Goal: Information Seeking & Learning: Learn about a topic

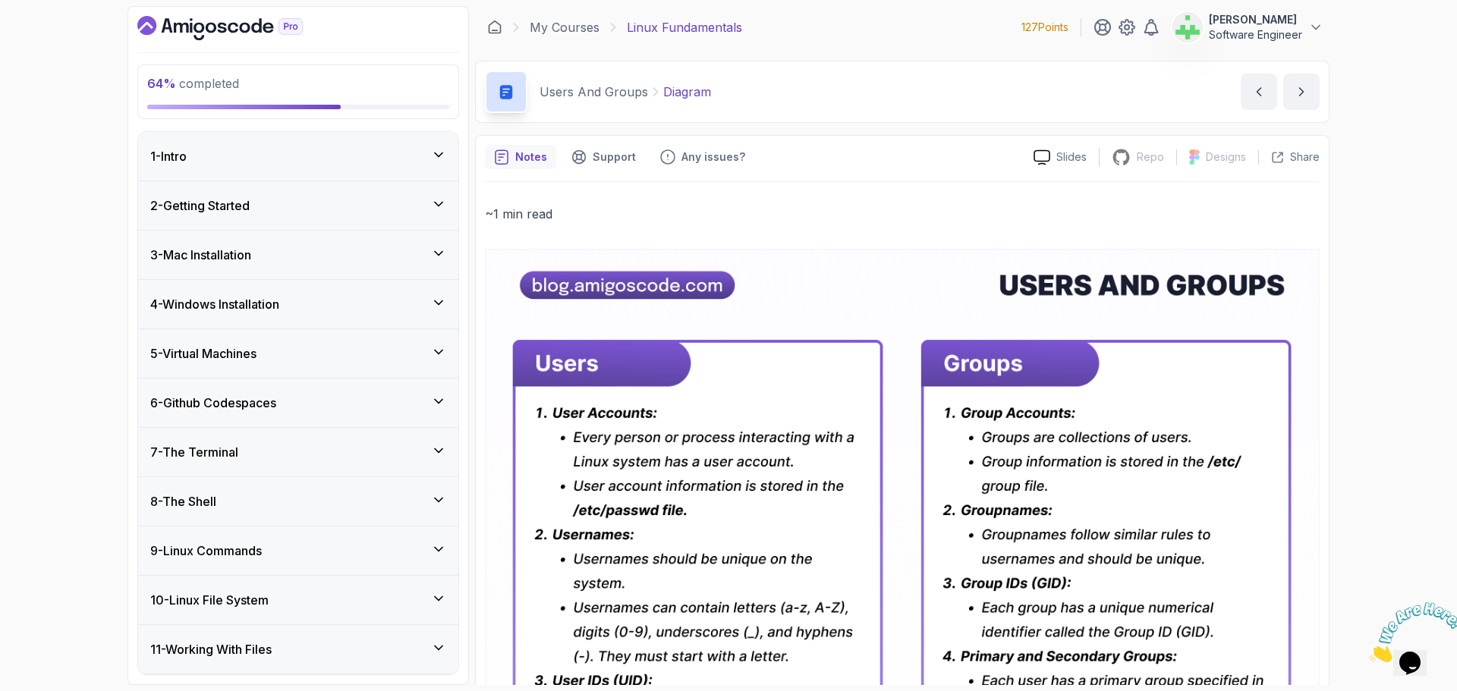
scroll to position [653, 0]
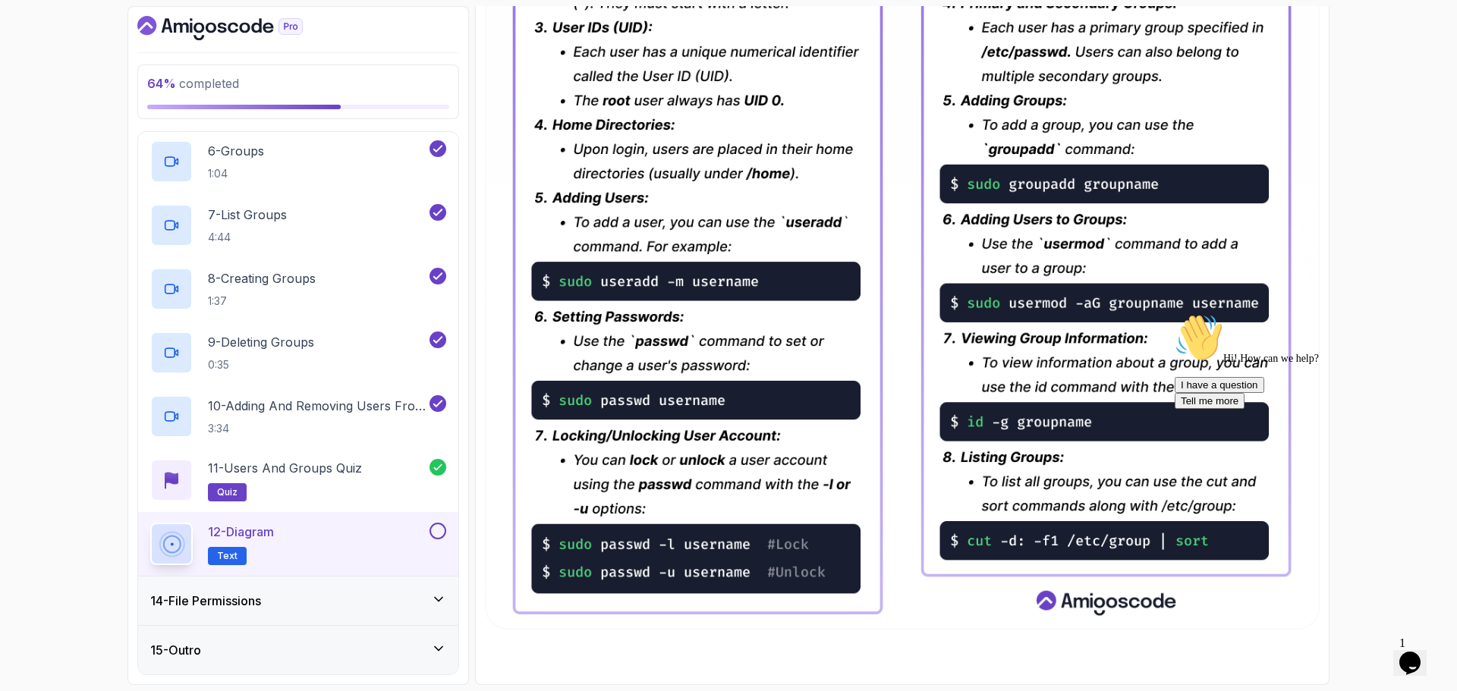
click at [436, 533] on button at bounding box center [438, 531] width 17 height 17
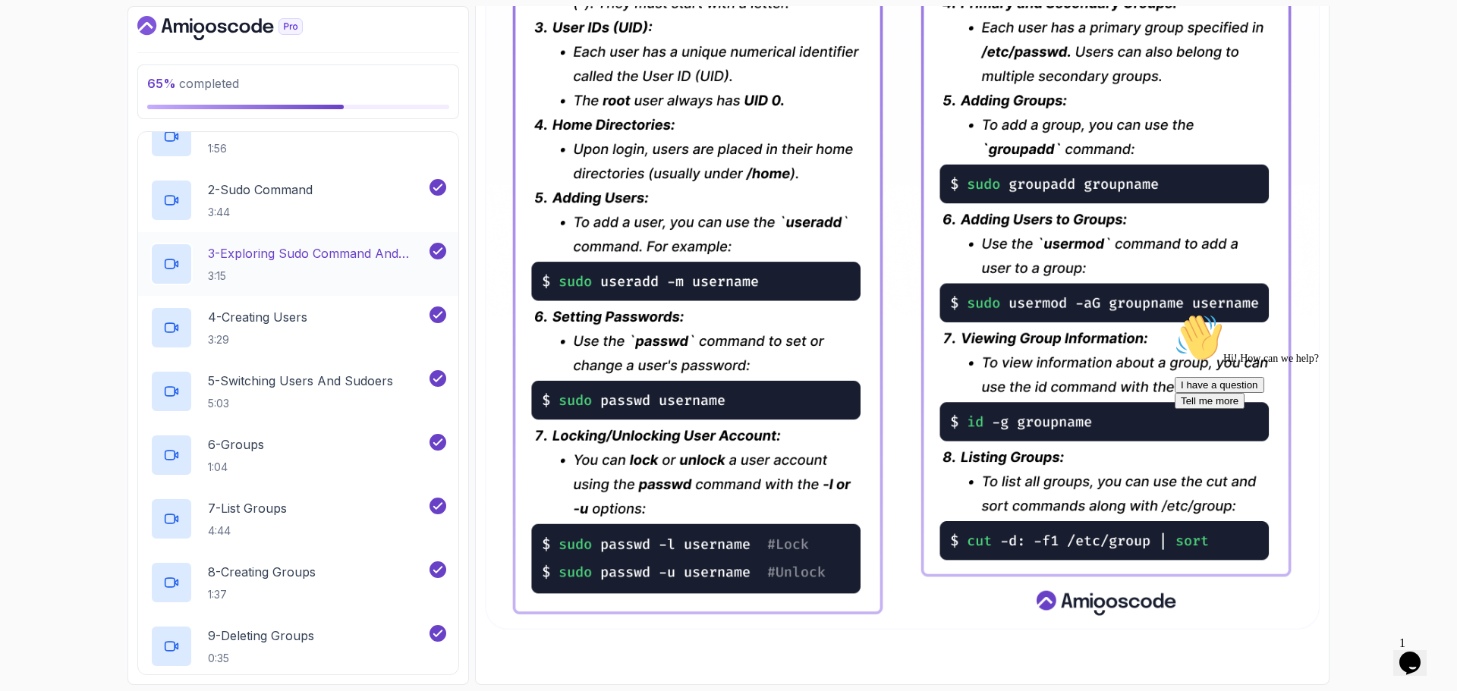
scroll to position [582, 0]
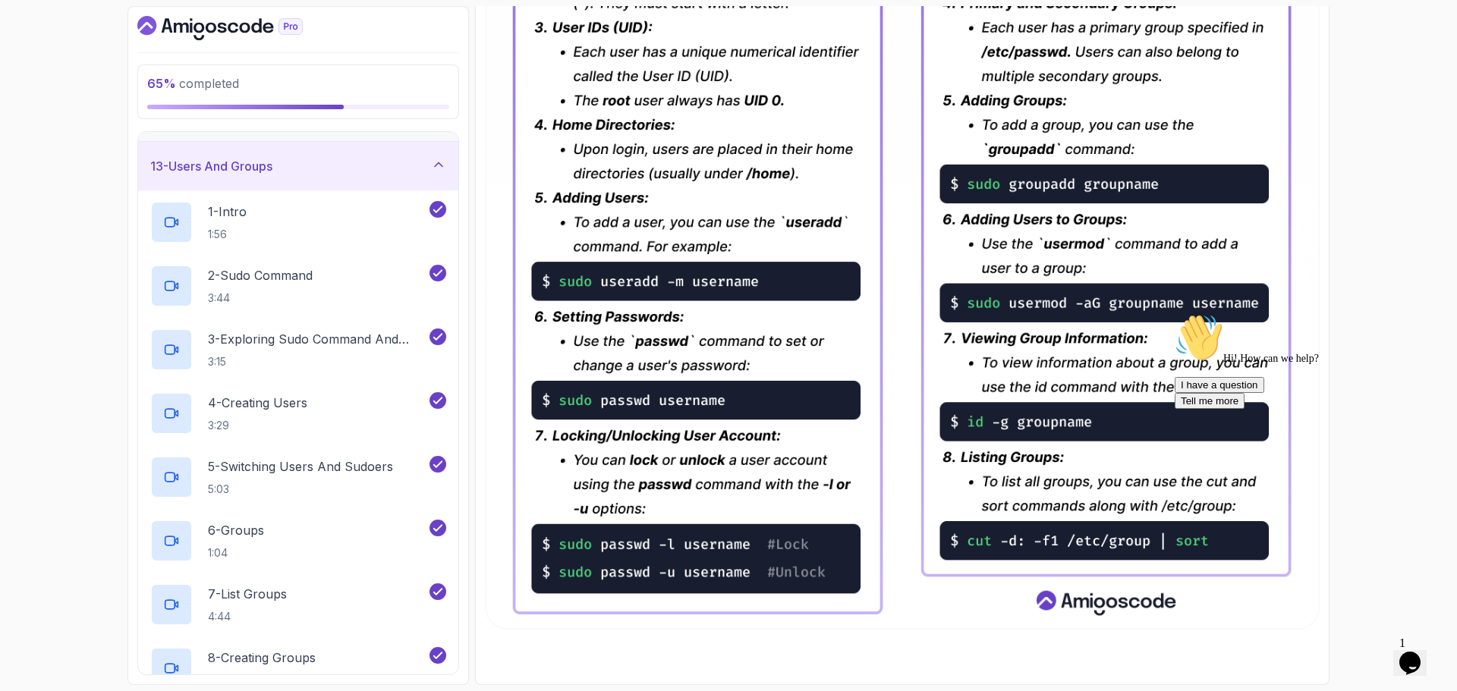
click at [436, 170] on icon at bounding box center [438, 164] width 15 height 15
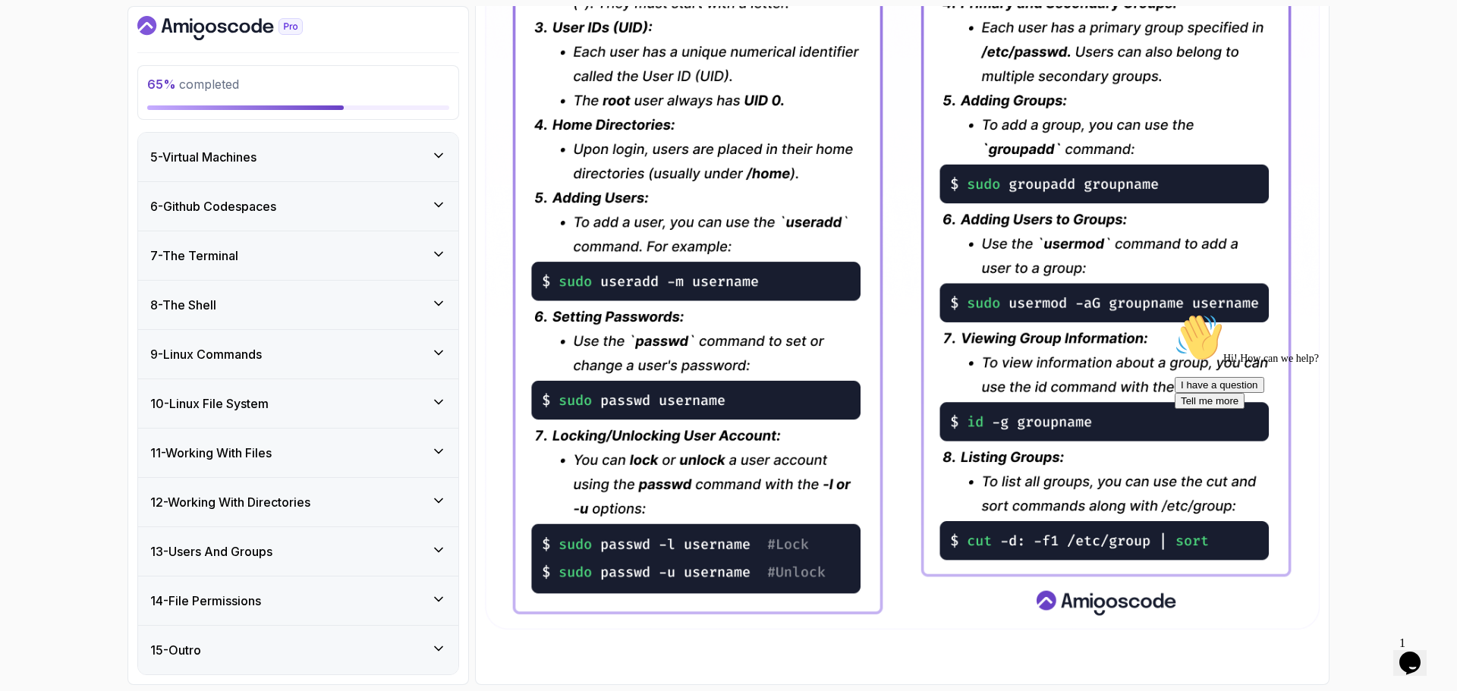
scroll to position [197, 0]
click at [439, 599] on icon at bounding box center [438, 599] width 15 height 15
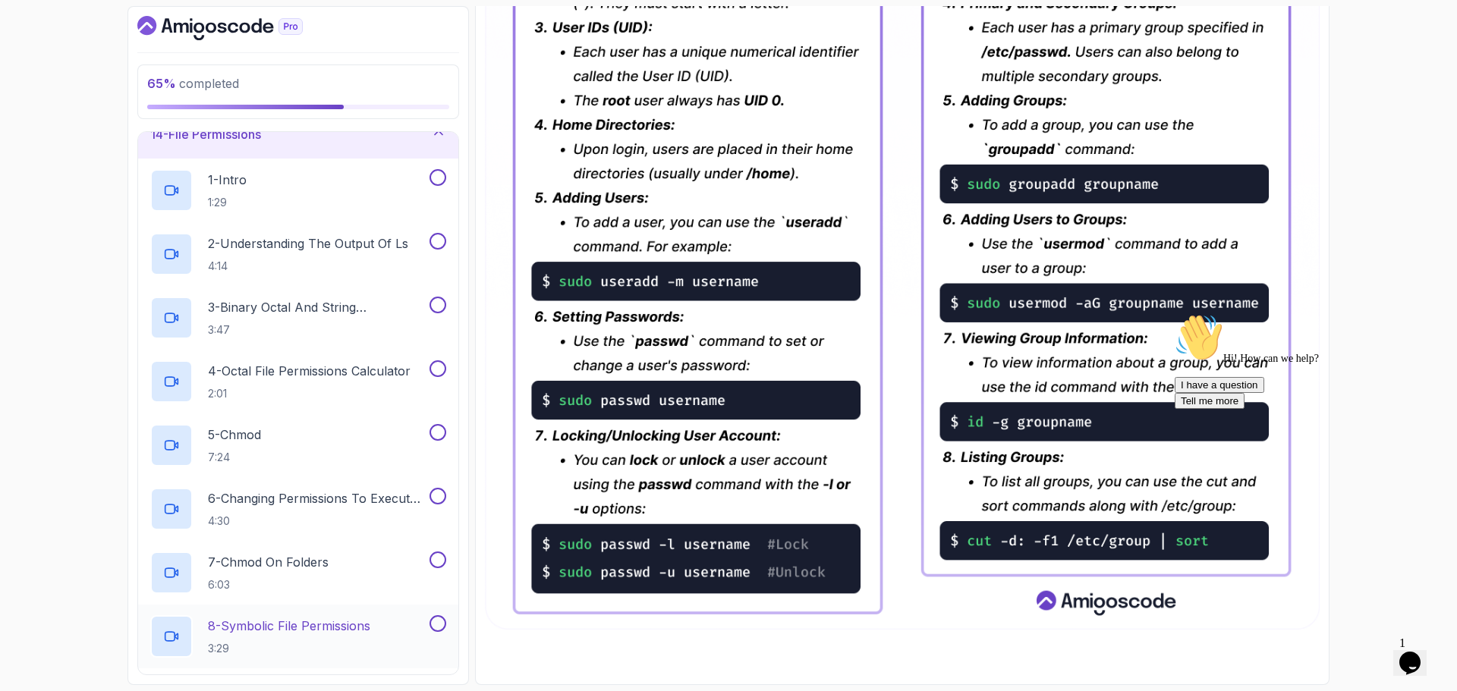
scroll to position [577, 0]
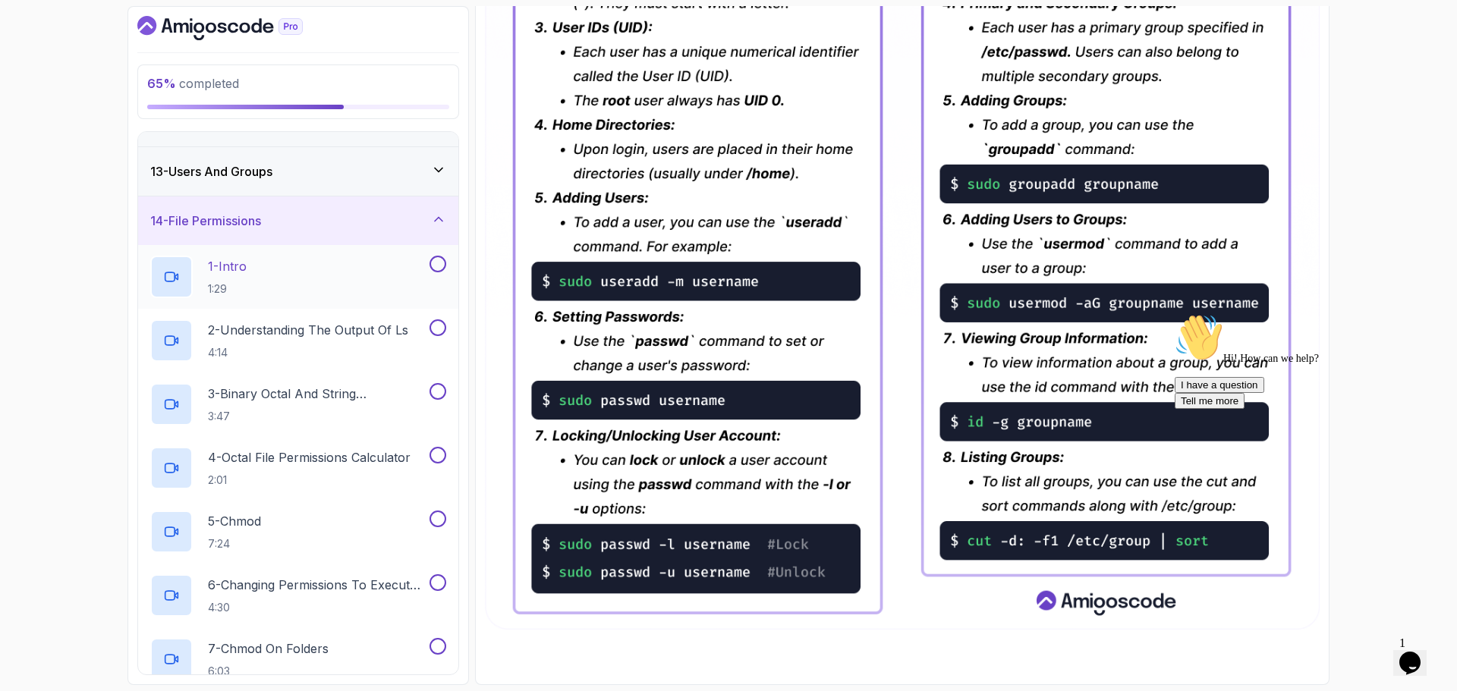
click at [321, 272] on div "1 - Intro 1:29" at bounding box center [288, 277] width 276 height 42
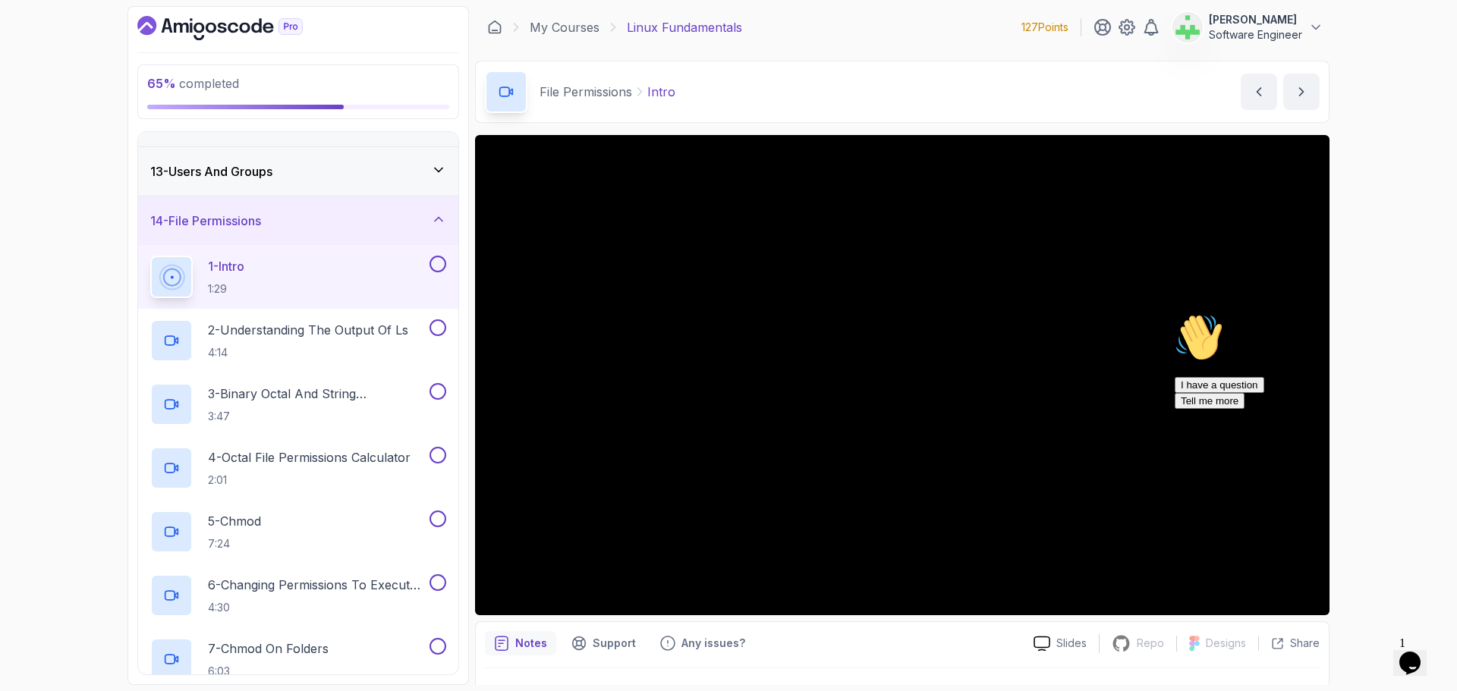
click at [1175, 313] on icon "Chat attention grabber" at bounding box center [1175, 313] width 0 height 0
drag, startPoint x: 1449, startPoint y: 603, endPoint x: 2807, endPoint y: 1198, distance: 1483.2
click at [1369, 652] on icon "Close" at bounding box center [1369, 658] width 0 height 13
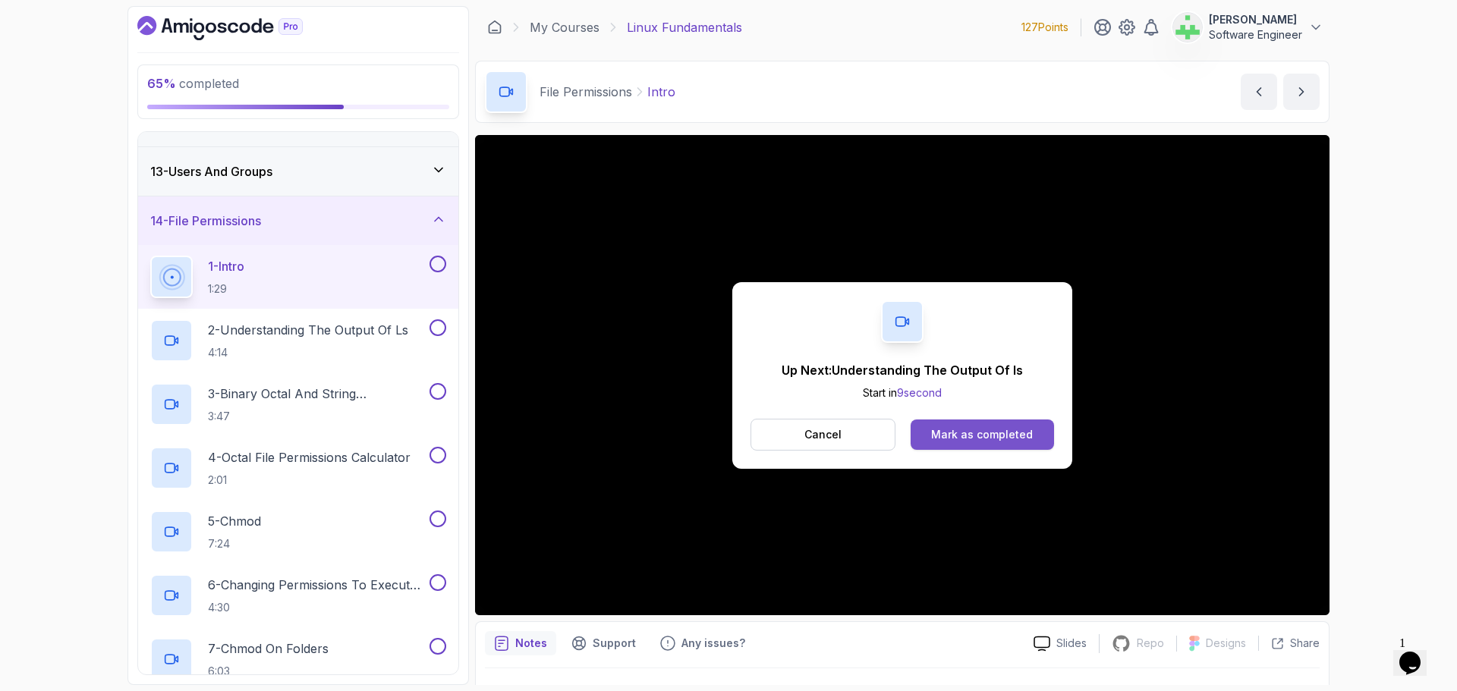
click at [1005, 425] on button "Mark as completed" at bounding box center [982, 435] width 143 height 30
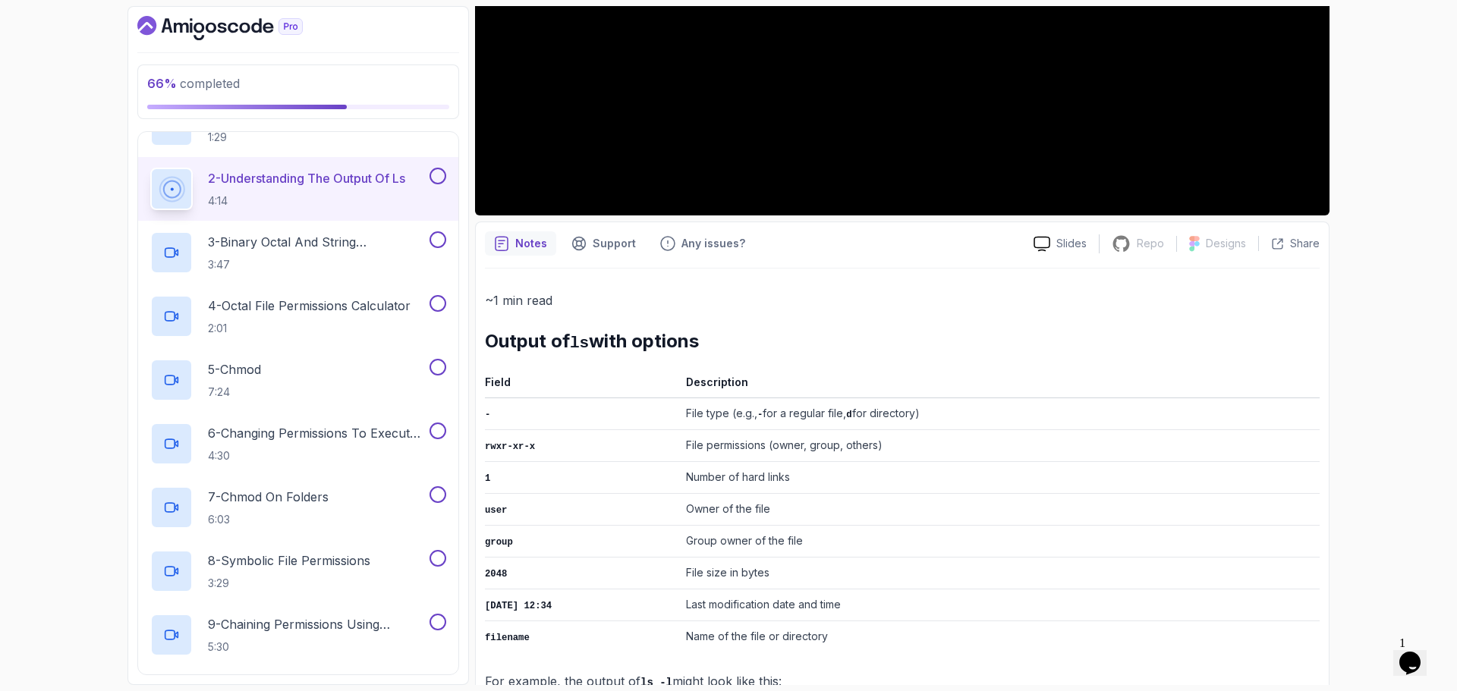
scroll to position [432, 0]
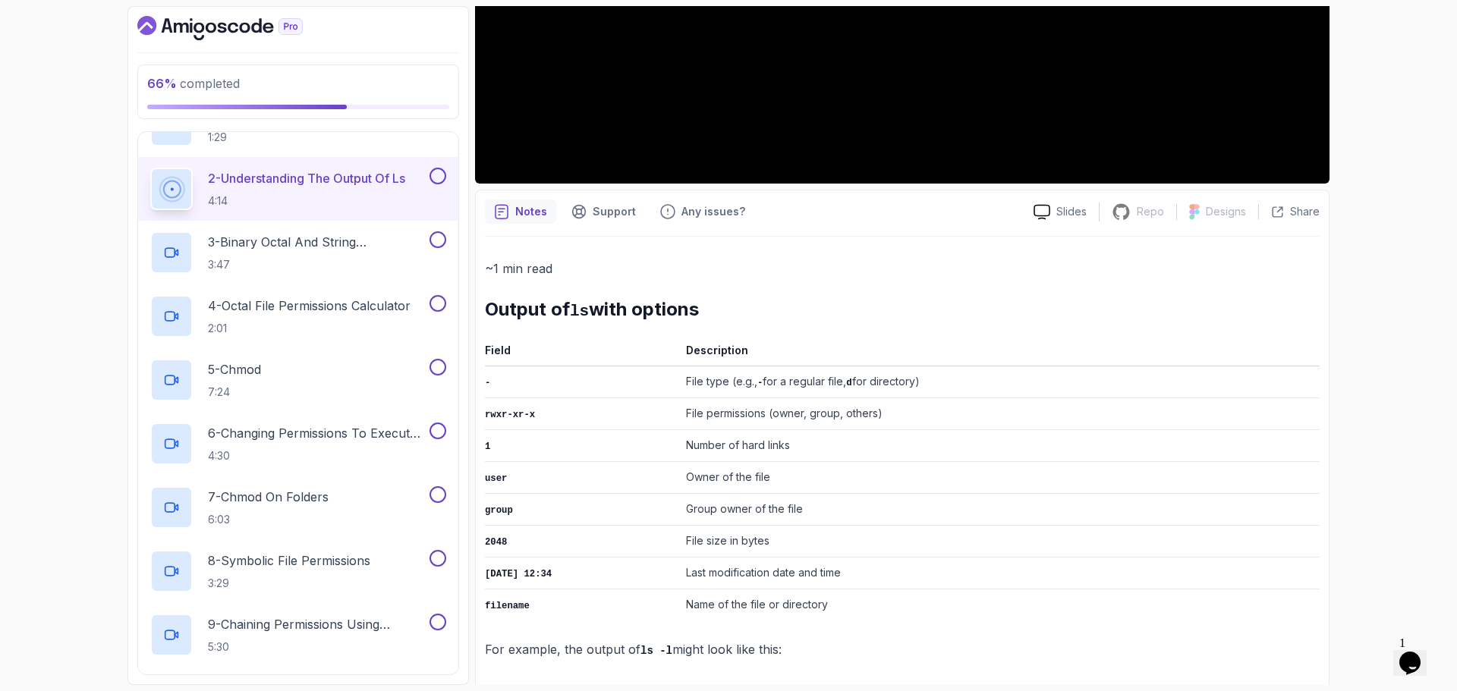
drag, startPoint x: 489, startPoint y: 309, endPoint x: 878, endPoint y: 637, distance: 509.4
click at [879, 641] on div "~1 min read Output of ls with options Field Description - File type (e.g., - fo…" at bounding box center [902, 459] width 835 height 403
copy div "Output of ls with options Field Description - File type (e.g., - for a regular …"
click at [775, 558] on td "Last modification date and time" at bounding box center [1000, 574] width 640 height 32
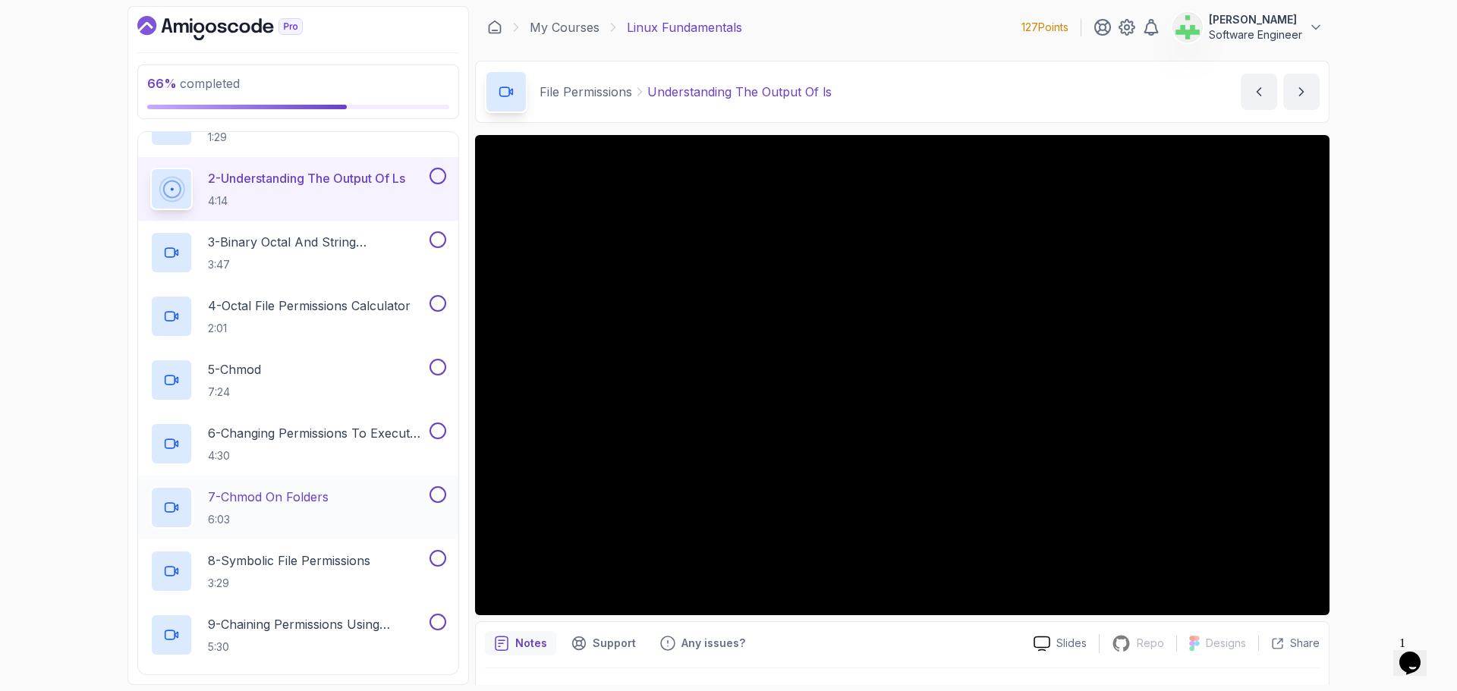
scroll to position [653, 0]
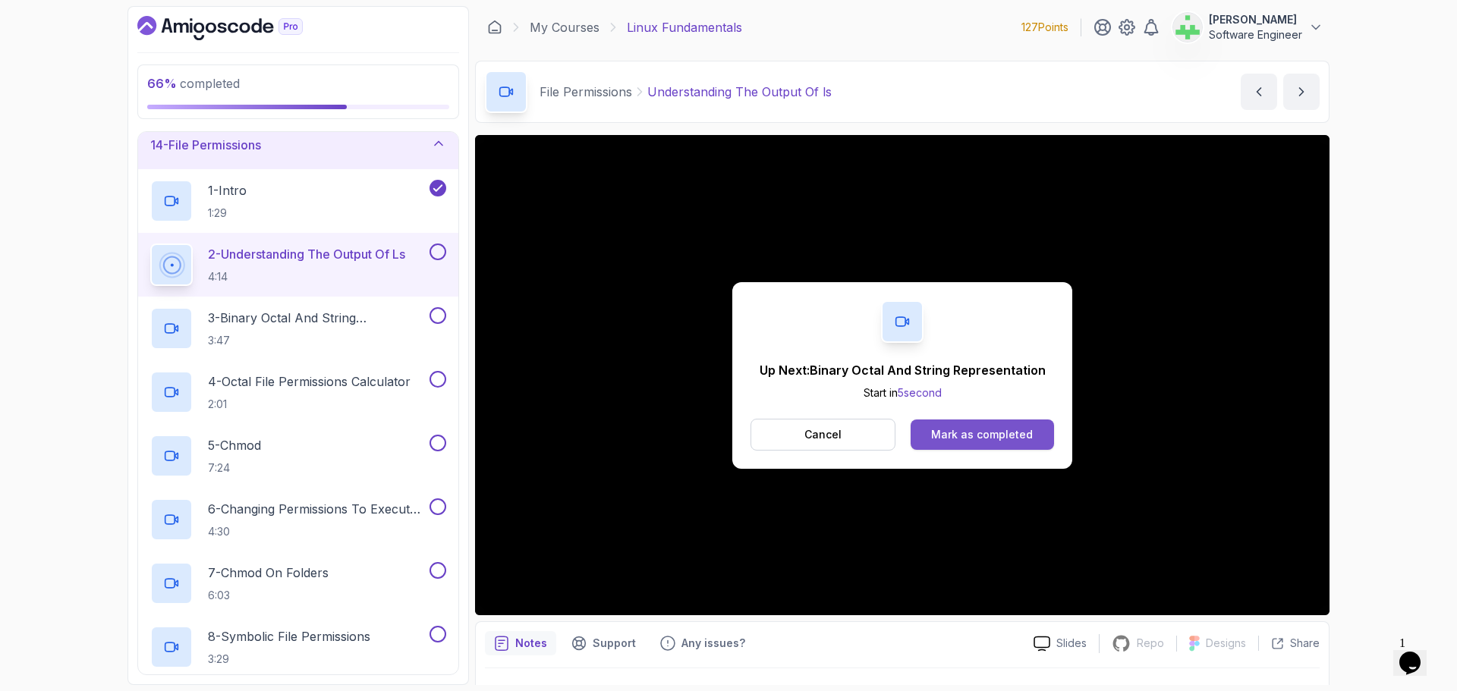
click at [1011, 437] on div "Mark as completed" at bounding box center [982, 434] width 102 height 15
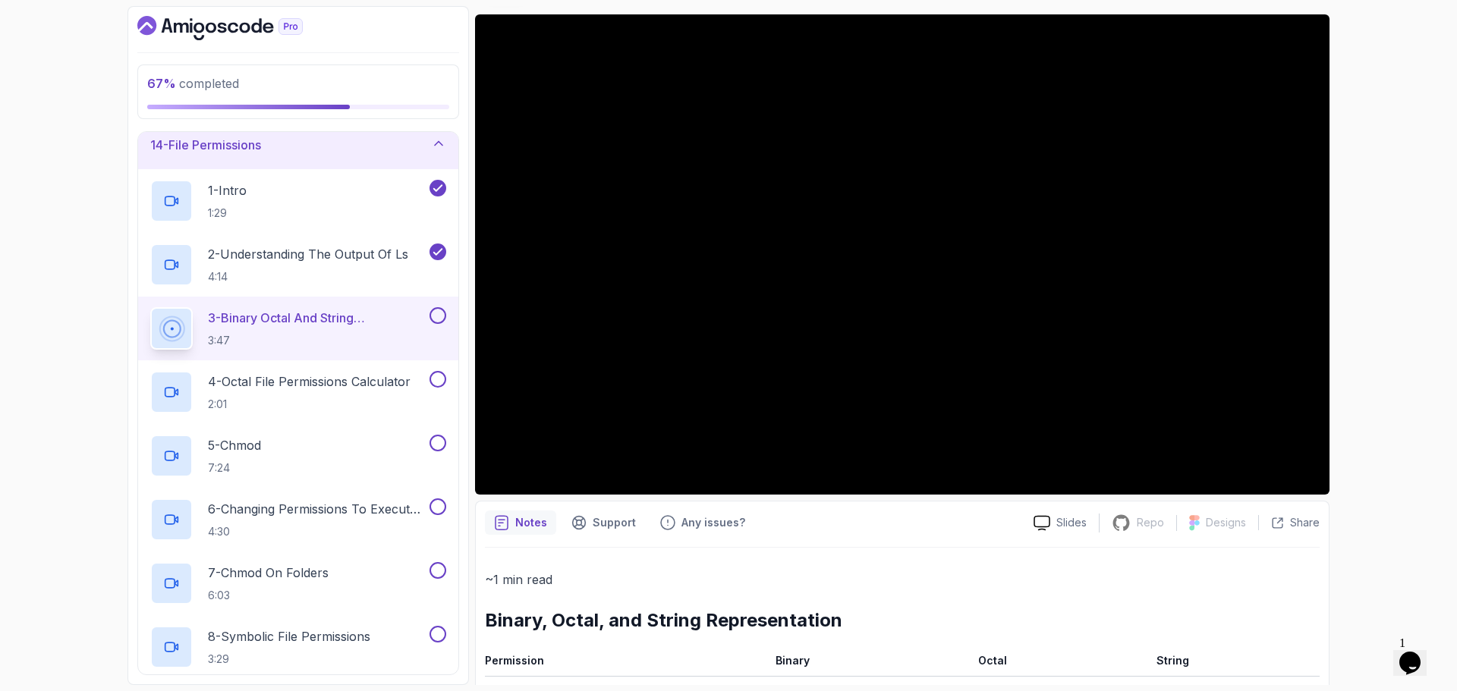
scroll to position [86, 0]
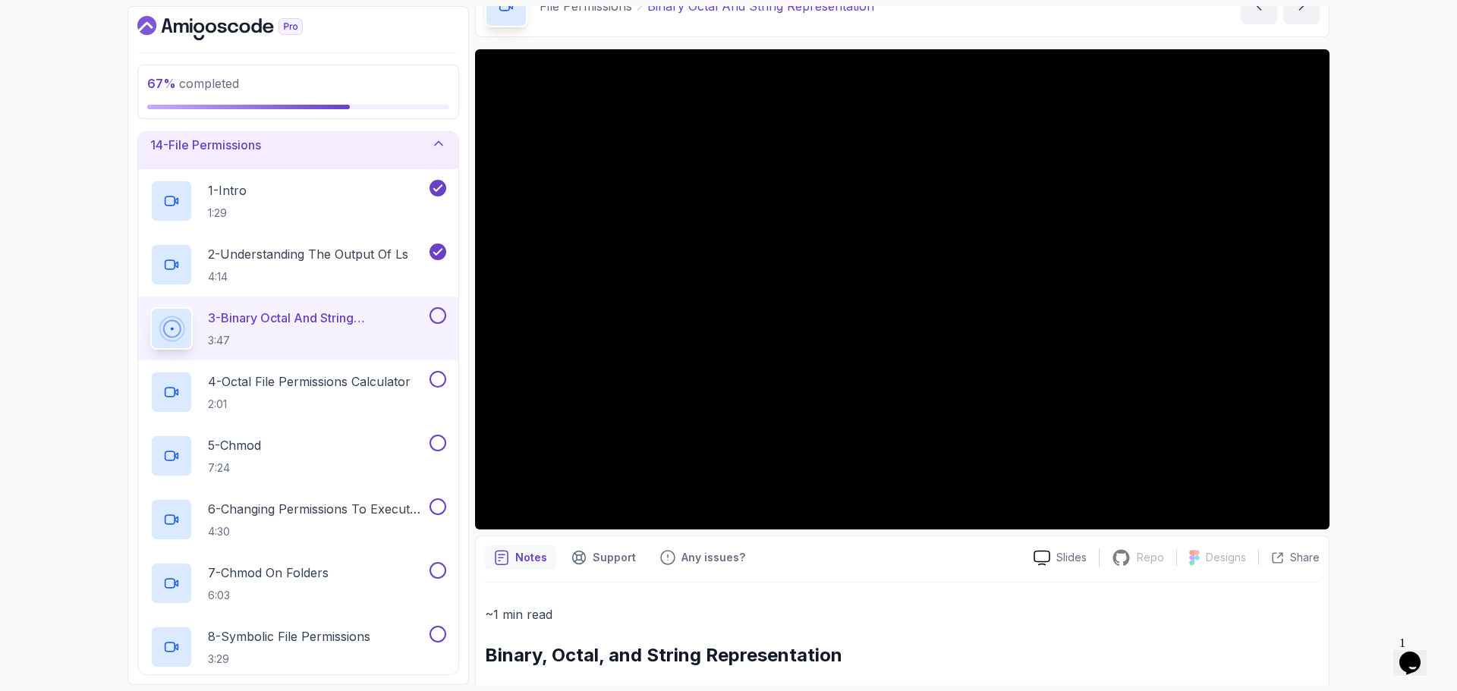
click at [1360, 430] on div "67 % completed 1 - Intro 2 - Getting Started 3 - Mac Installation 4 - Windows I…" at bounding box center [728, 345] width 1457 height 691
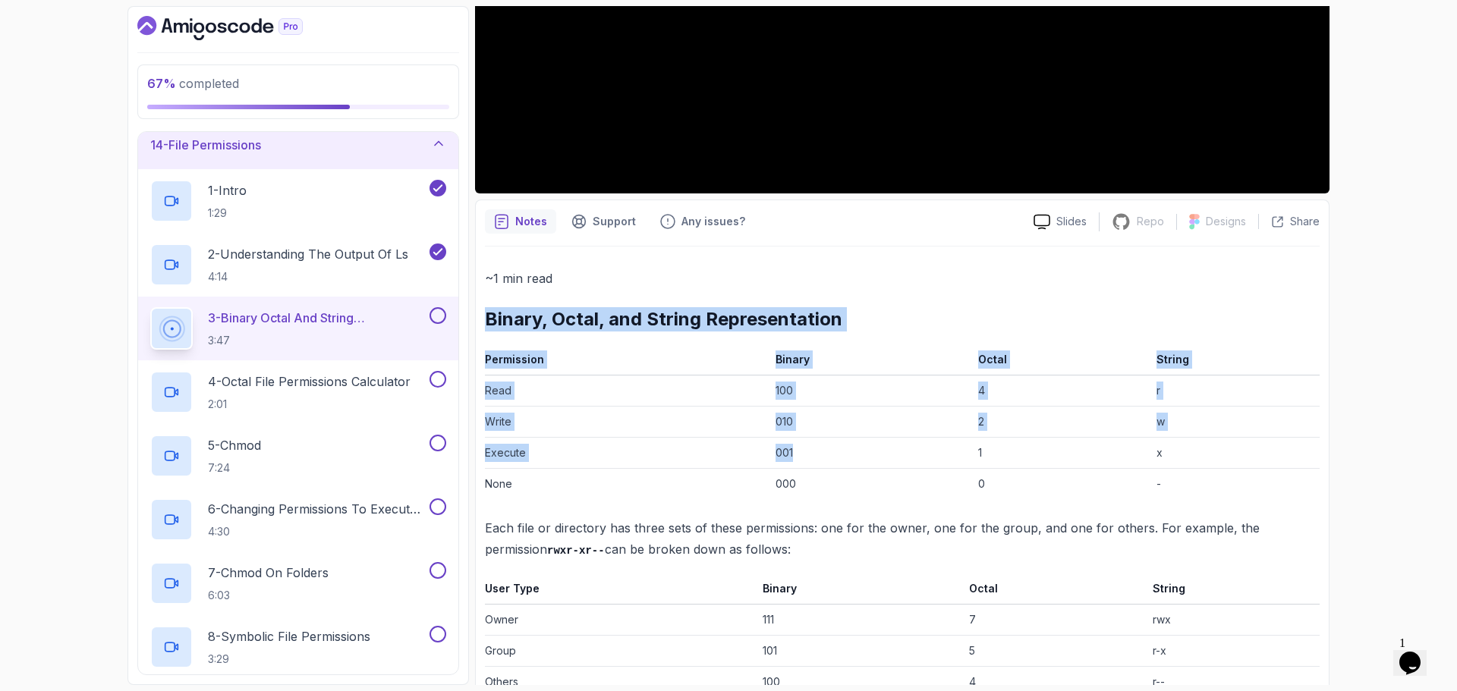
scroll to position [465, 0]
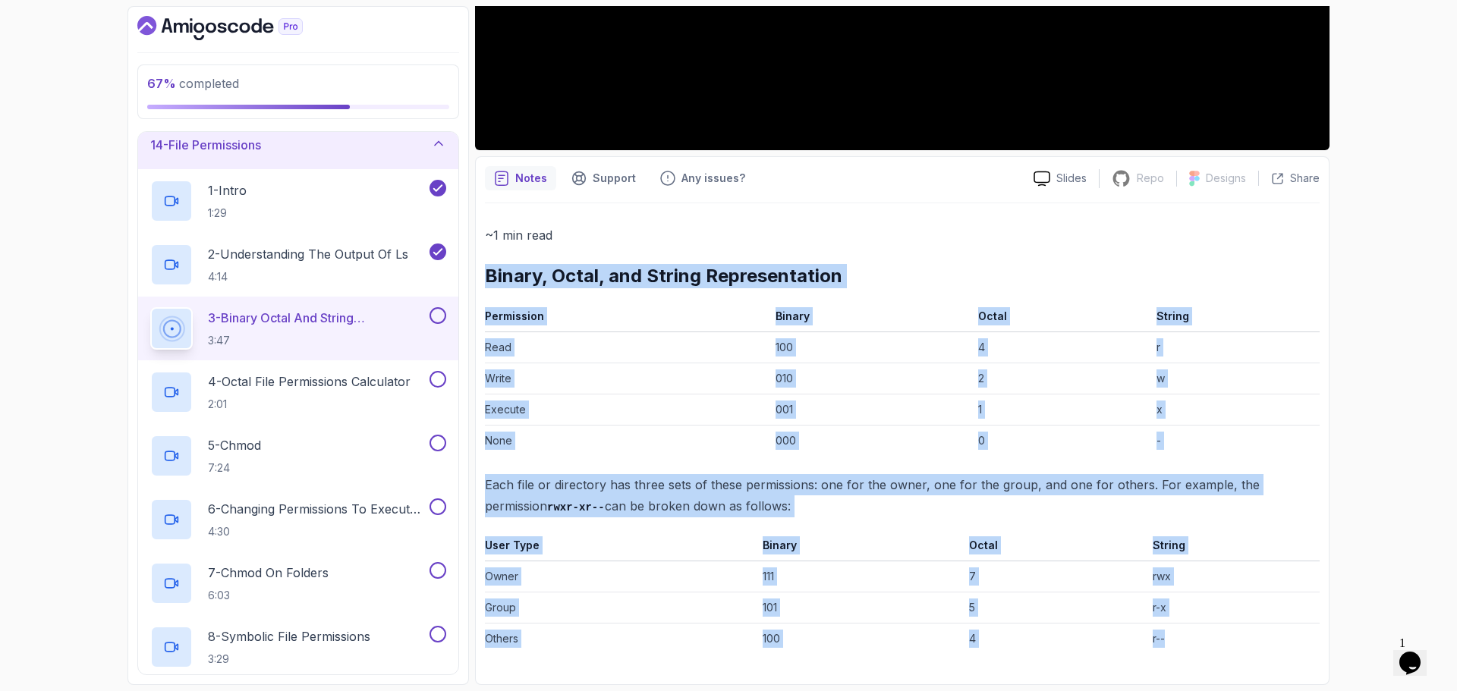
drag, startPoint x: 486, startPoint y: 363, endPoint x: 1204, endPoint y: 647, distance: 770.9
click at [1204, 647] on div "~1 min read Binary, Octal, and String Representation Permission Binary Octal St…" at bounding box center [902, 440] width 835 height 430
copy div "Binary, Octal, and String Representation Permission Binary Octal String Read 10…"
click at [1373, 424] on div "67 % completed 1 - Intro 2 - Getting Started 3 - Mac Installation 4 - Windows I…" at bounding box center [728, 345] width 1457 height 691
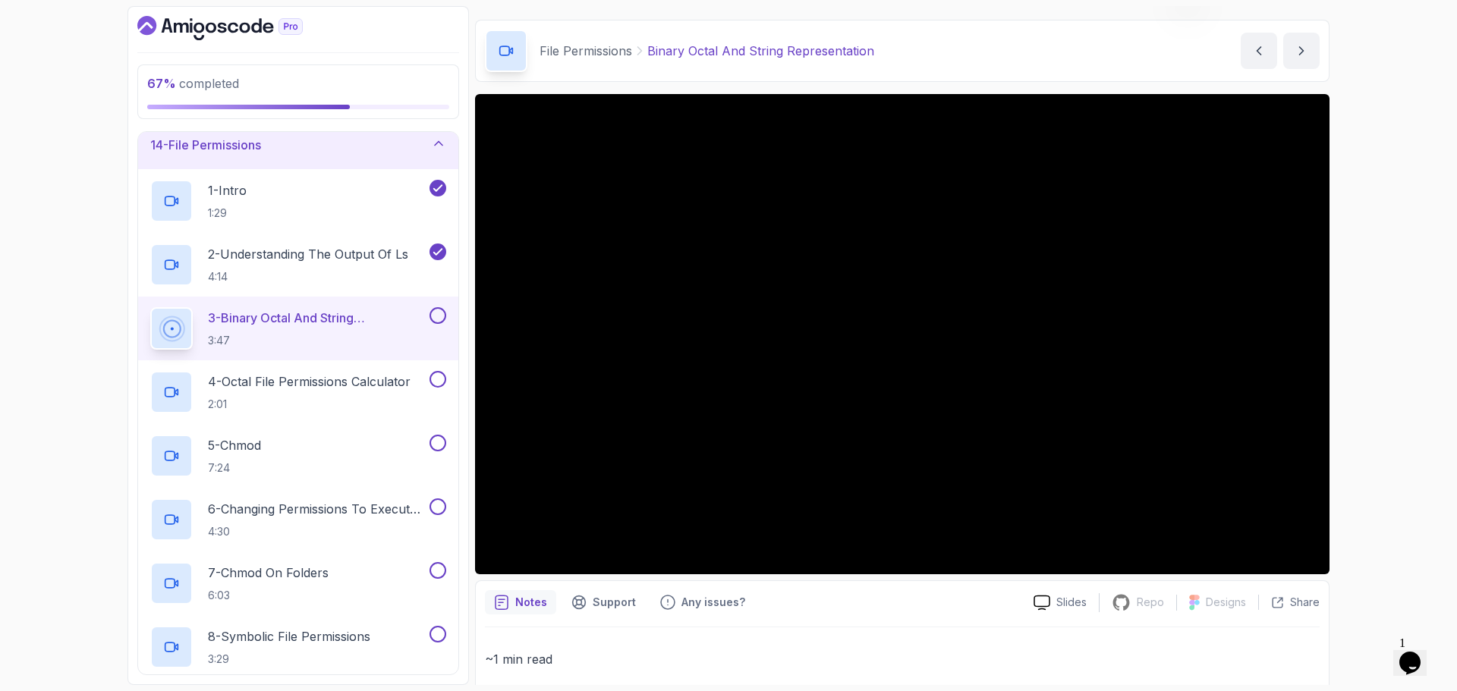
scroll to position [0, 0]
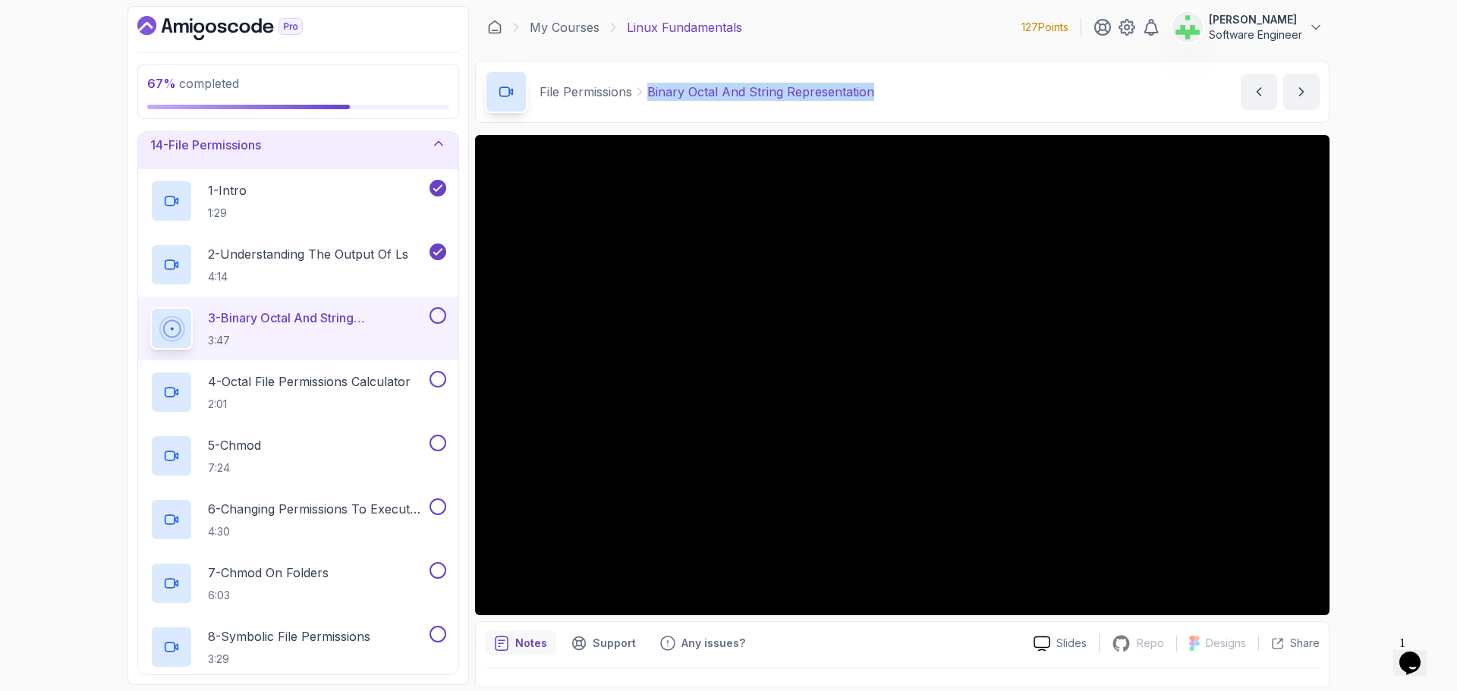
drag, startPoint x: 874, startPoint y: 93, endPoint x: 639, endPoint y: 83, distance: 235.4
click at [639, 83] on div "File Permissions Binary Octal And String Representation Binary Octal And String…" at bounding box center [902, 92] width 854 height 62
copy p "Binary Octal And String Representation"
drag, startPoint x: 924, startPoint y: 88, endPoint x: 915, endPoint y: 81, distance: 10.8
click at [924, 89] on div "File Permissions Binary Octal And String Representation Binary Octal And String…" at bounding box center [902, 92] width 854 height 62
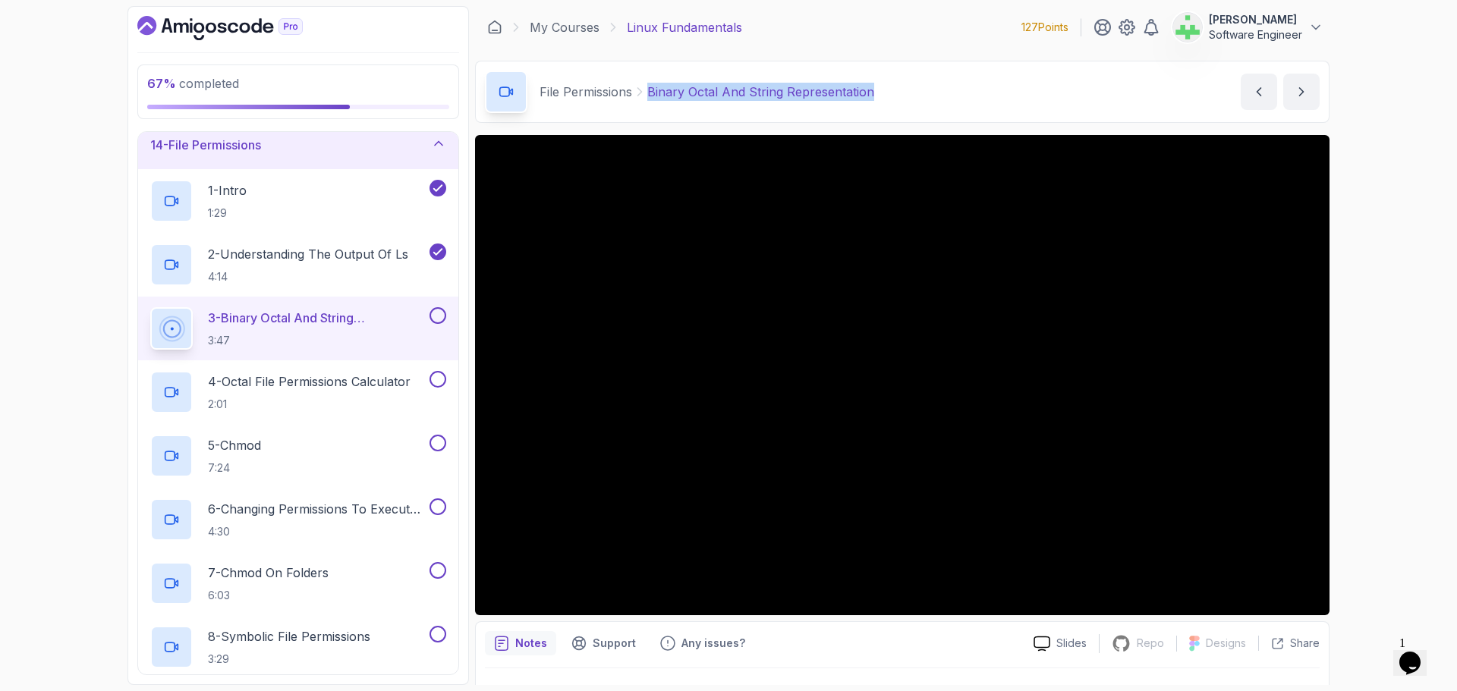
click at [910, 88] on div "File Permissions Binary Octal And String Representation Binary Octal And String…" at bounding box center [902, 92] width 854 height 62
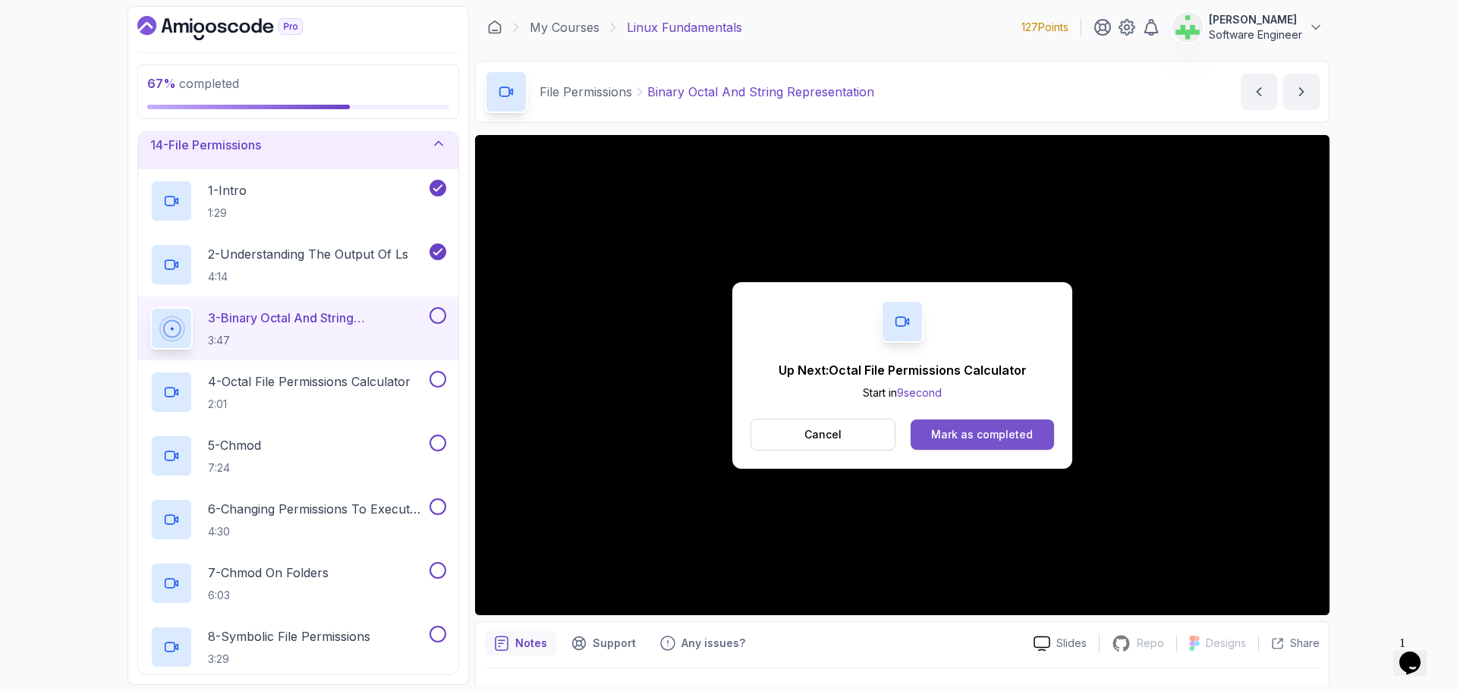
click at [1007, 430] on div "Mark as completed" at bounding box center [982, 434] width 102 height 15
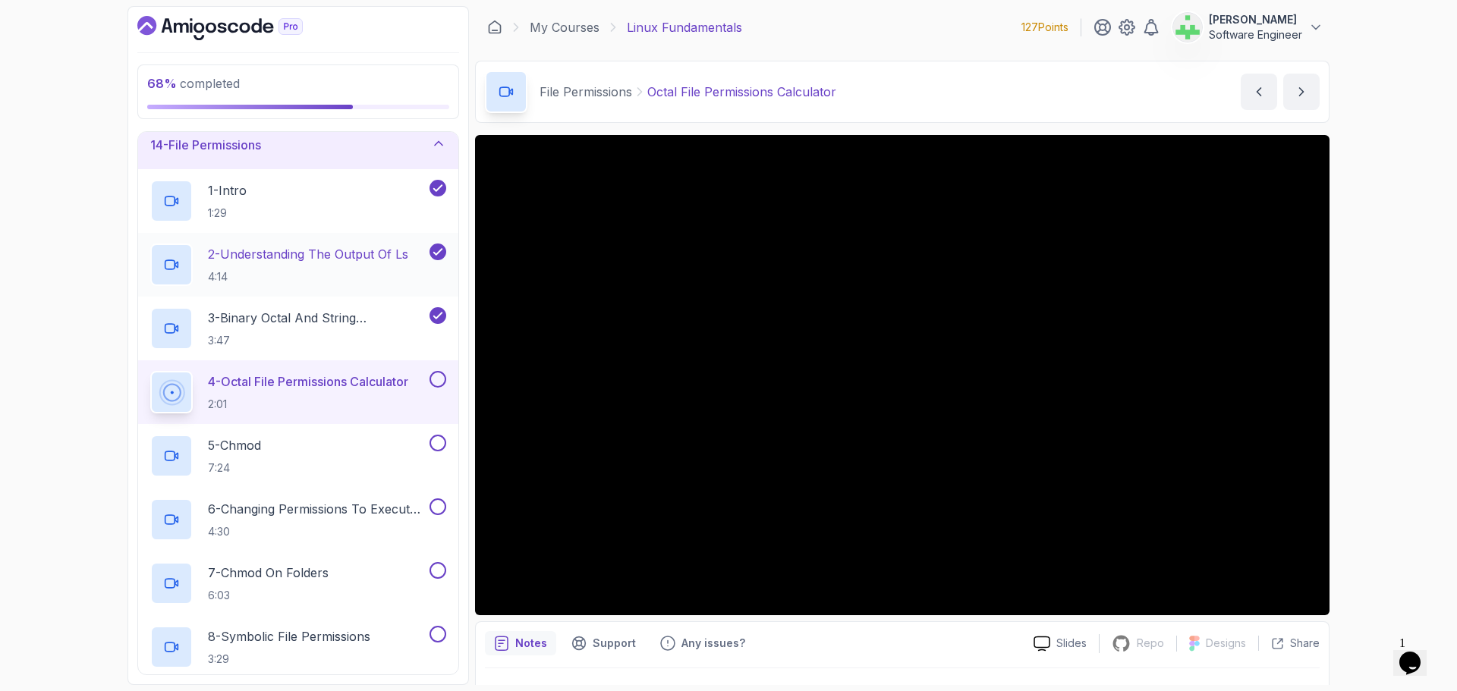
click at [377, 253] on p "2 - Understanding The Output Of ls" at bounding box center [308, 254] width 200 height 18
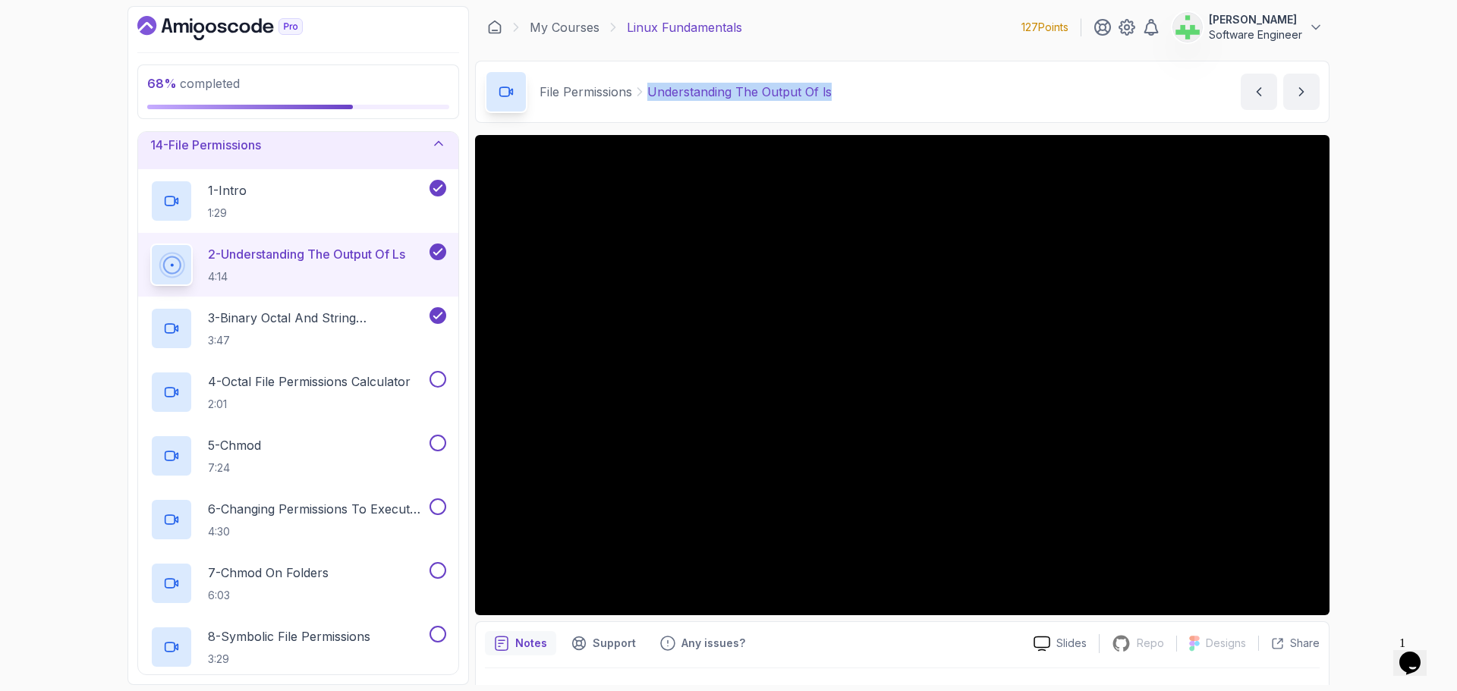
drag, startPoint x: 853, startPoint y: 93, endPoint x: 643, endPoint y: 96, distance: 209.5
click at [643, 96] on div "File Permissions Understanding The Output Of ls Understanding The Output Of ls …" at bounding box center [902, 92] width 854 height 62
copy p "Understanding The Output Of ls"
click at [1054, 107] on div "File Permissions Understanding The Output Of ls Understanding The Output Of ls …" at bounding box center [902, 92] width 854 height 62
click at [1411, 325] on div "68 % completed 1 - Intro 2 - Getting Started 3 - Mac Installation 4 - Windows I…" at bounding box center [728, 345] width 1457 height 691
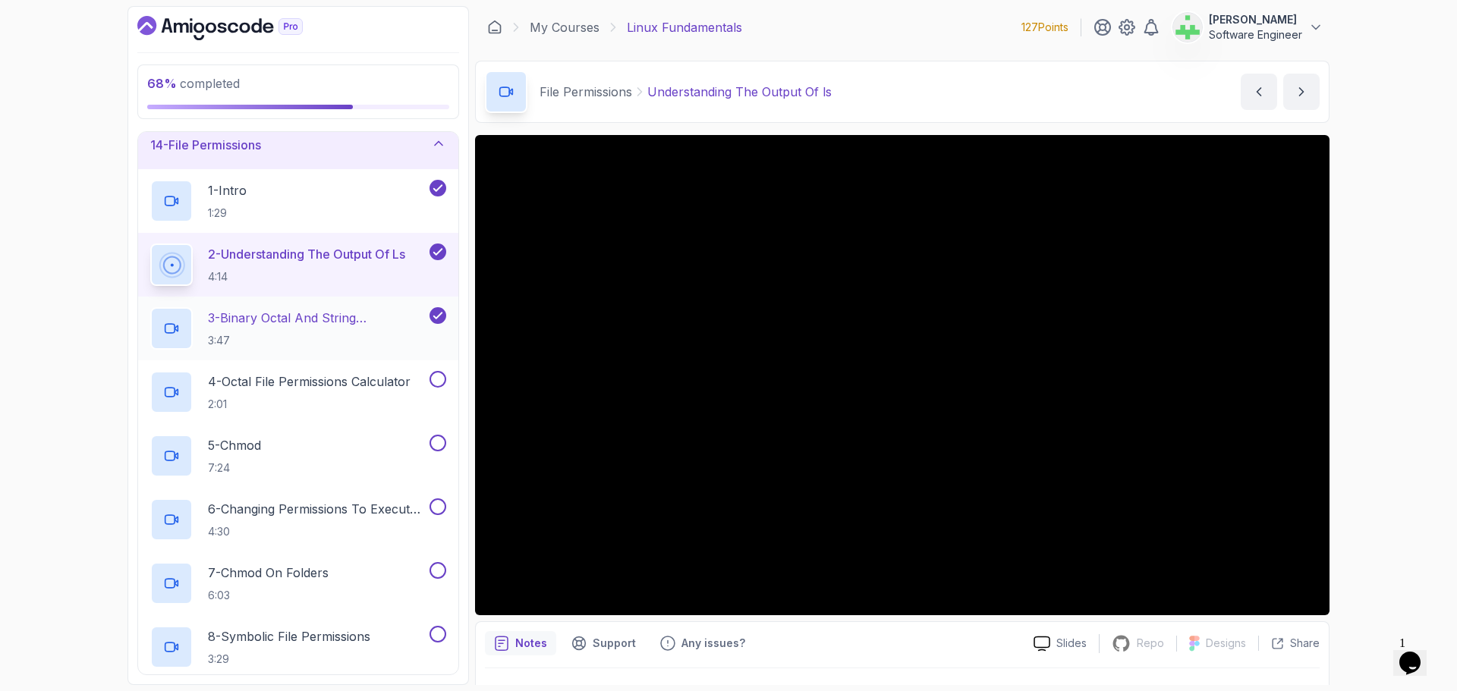
click at [334, 317] on p "3 - Binary Octal And String Representation" at bounding box center [317, 318] width 219 height 18
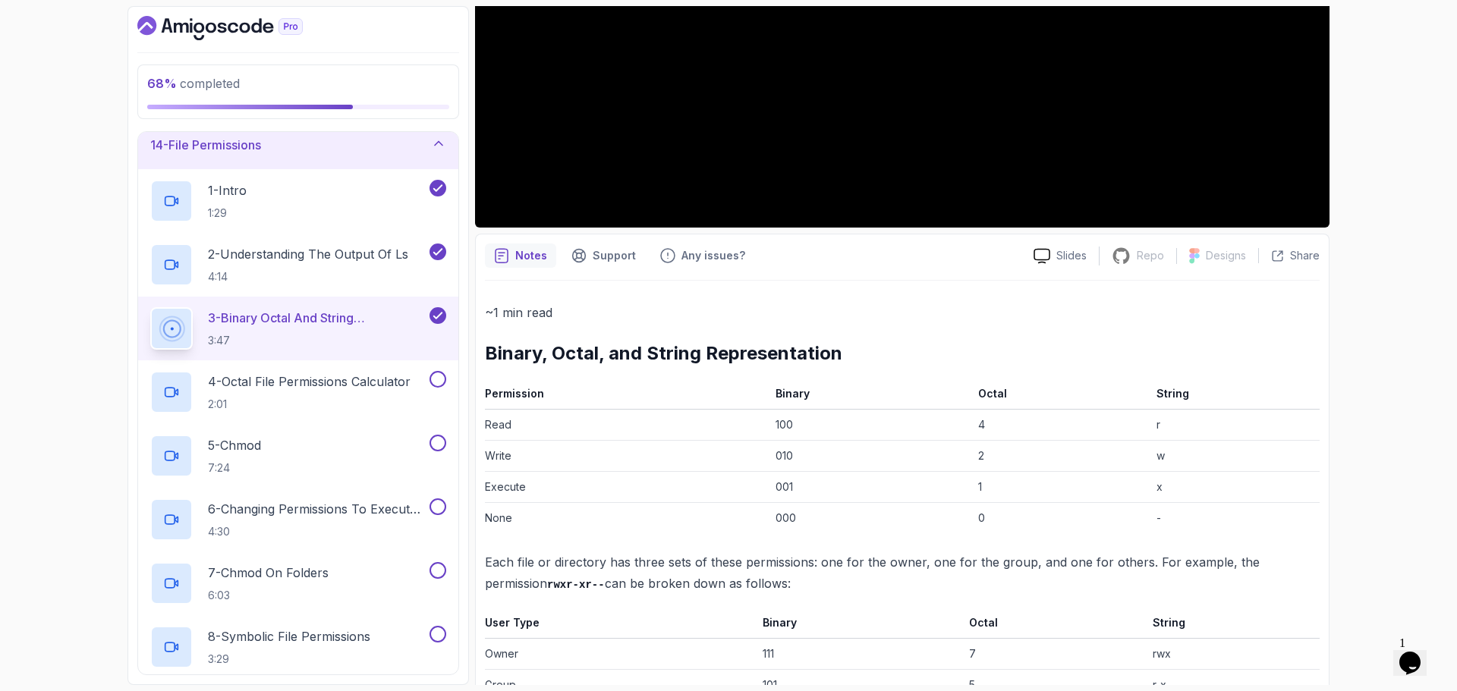
scroll to position [86, 0]
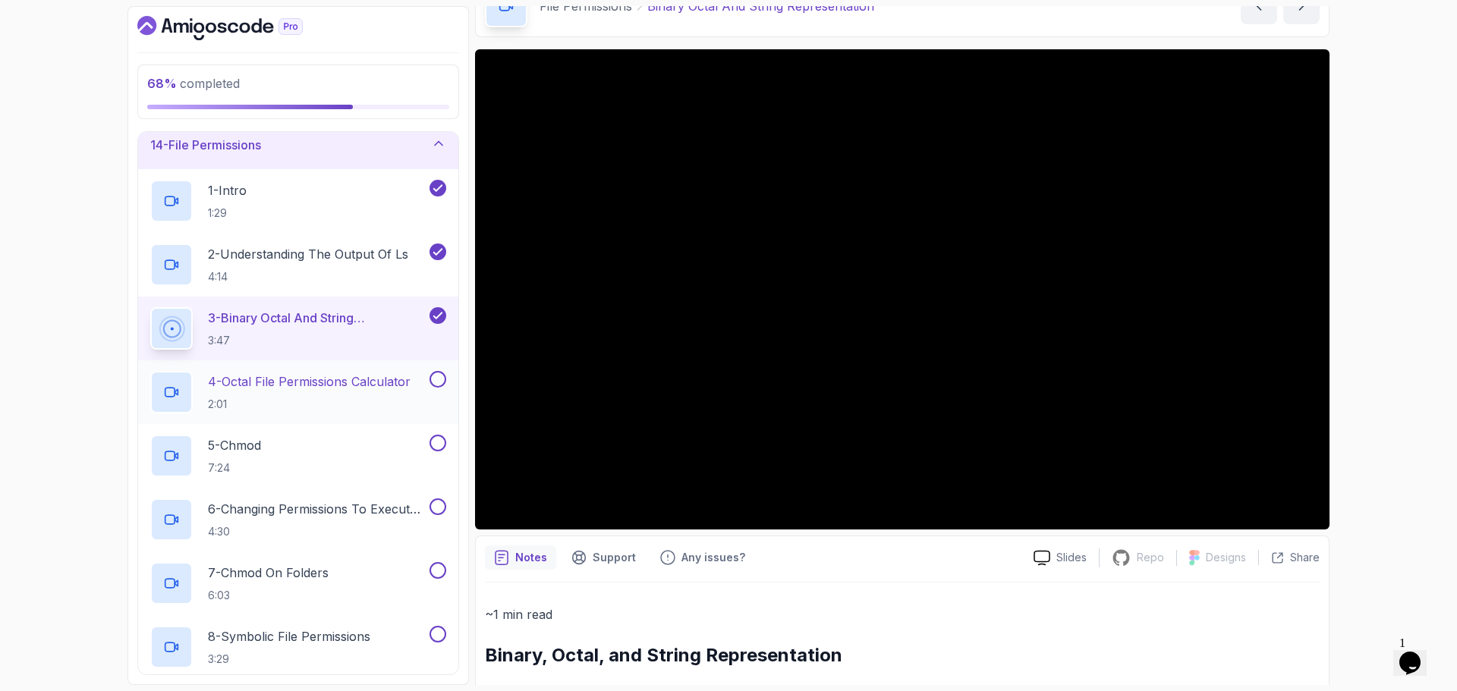
click at [378, 385] on p "4 - Octal File Permissions Calculator" at bounding box center [309, 382] width 203 height 18
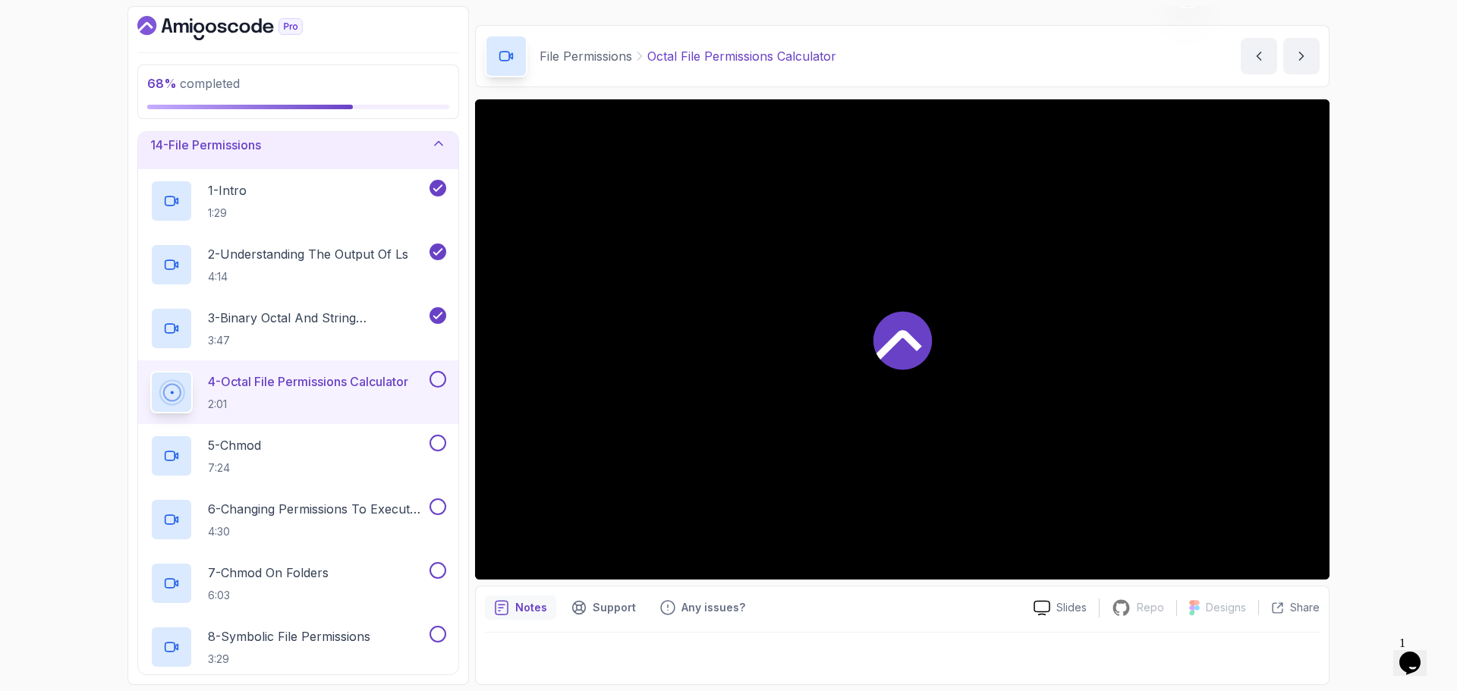
scroll to position [36, 0]
click at [874, 663] on div at bounding box center [902, 654] width 835 height 42
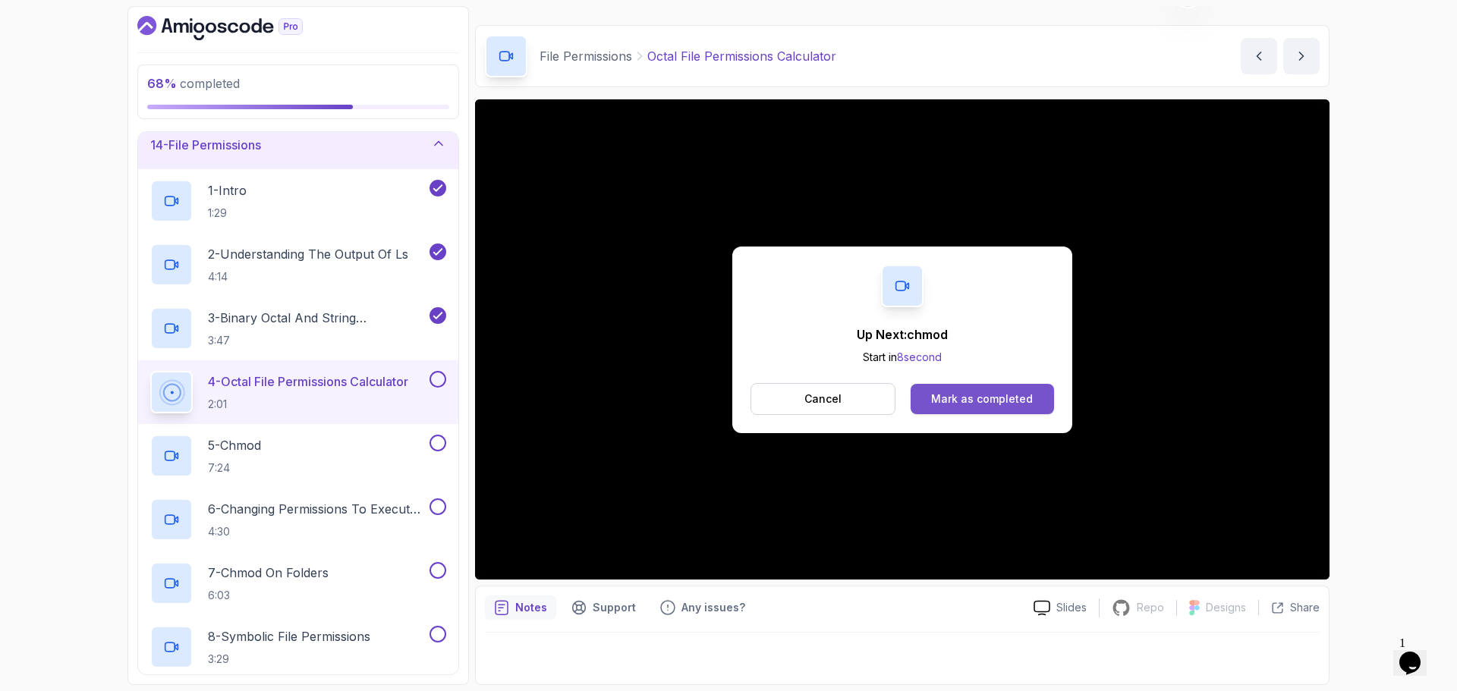
click at [971, 401] on div "Mark as completed" at bounding box center [982, 399] width 102 height 15
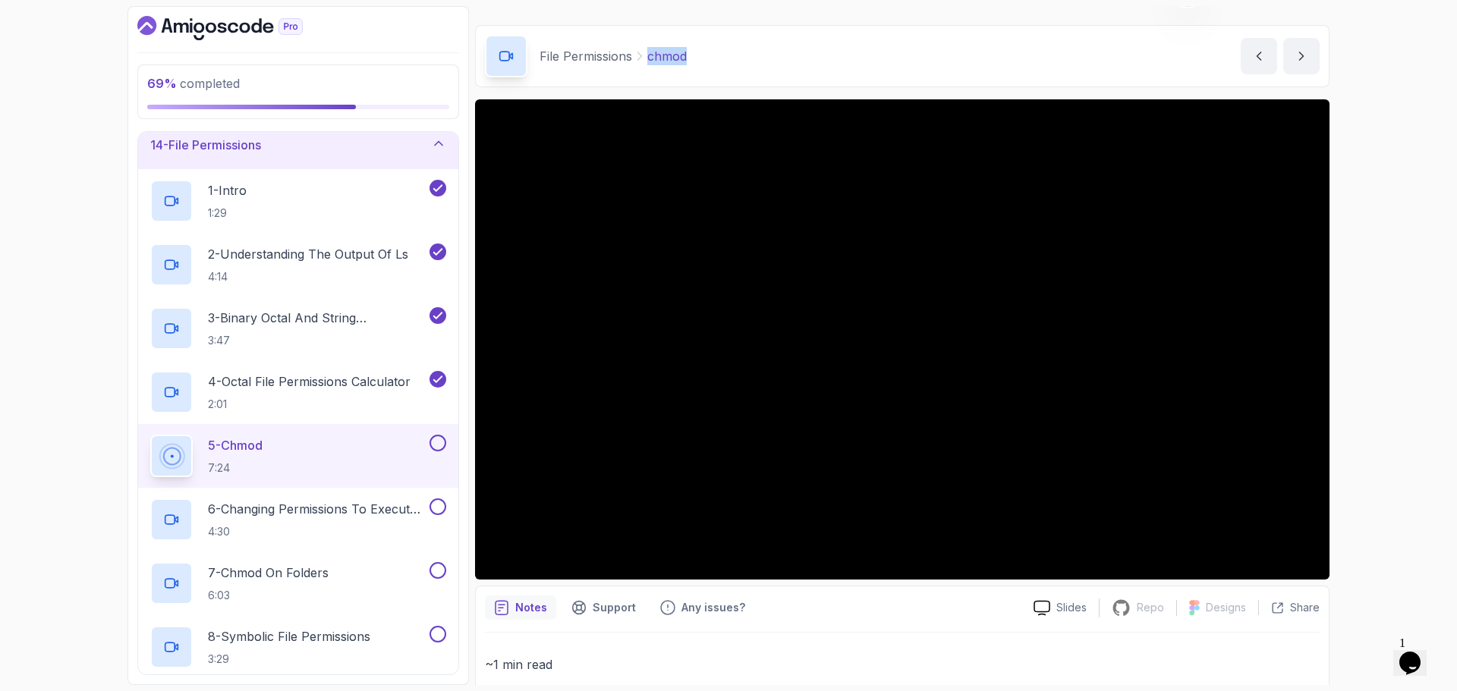
drag, startPoint x: 697, startPoint y: 62, endPoint x: 643, endPoint y: 57, distance: 54.1
click at [643, 57] on div "File Permissions chmod chmod by nelson" at bounding box center [902, 56] width 854 height 62
copy p "chmod"
click at [769, 57] on div "File Permissions chmod chmod by nelson" at bounding box center [902, 56] width 854 height 62
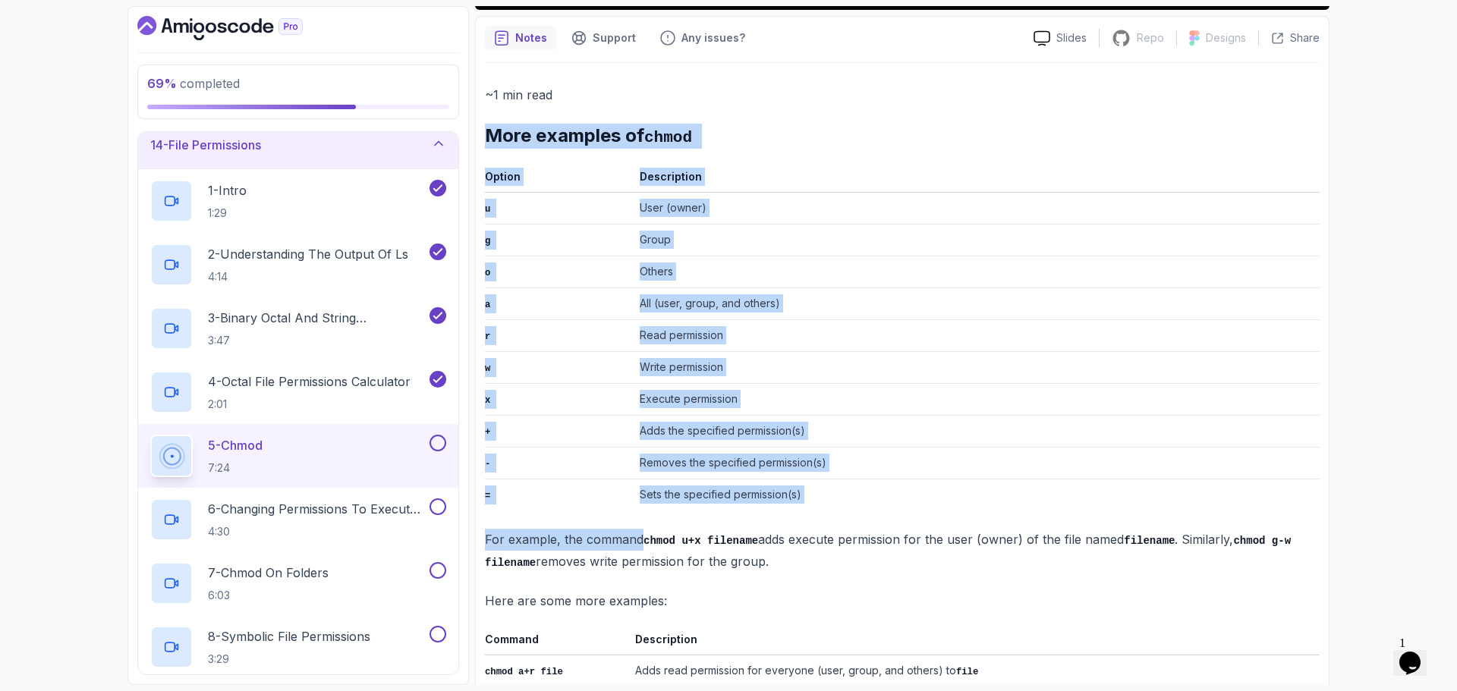
scroll to position [753, 0]
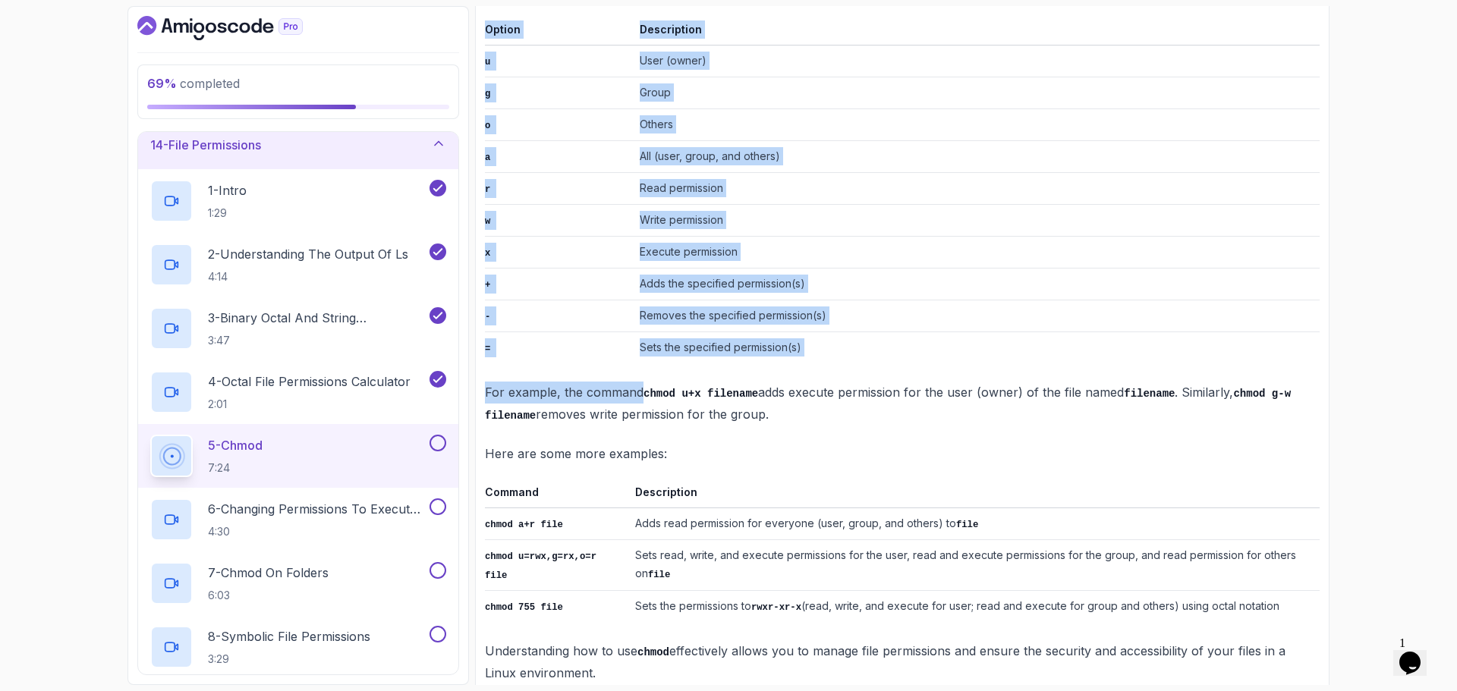
drag, startPoint x: 486, startPoint y: 287, endPoint x: 653, endPoint y: 660, distance: 409.0
click at [653, 660] on div "~1 min read More examples of chmod Option Description u User (owner) g Group o …" at bounding box center [902, 310] width 835 height 789
copy div "More examples of chmod Option Description u User (owner) g Group o Others a All…"
click at [647, 591] on td "Sets the permissions to rwxr-xr-x (read, write, and execute for user; read and …" at bounding box center [974, 607] width 691 height 32
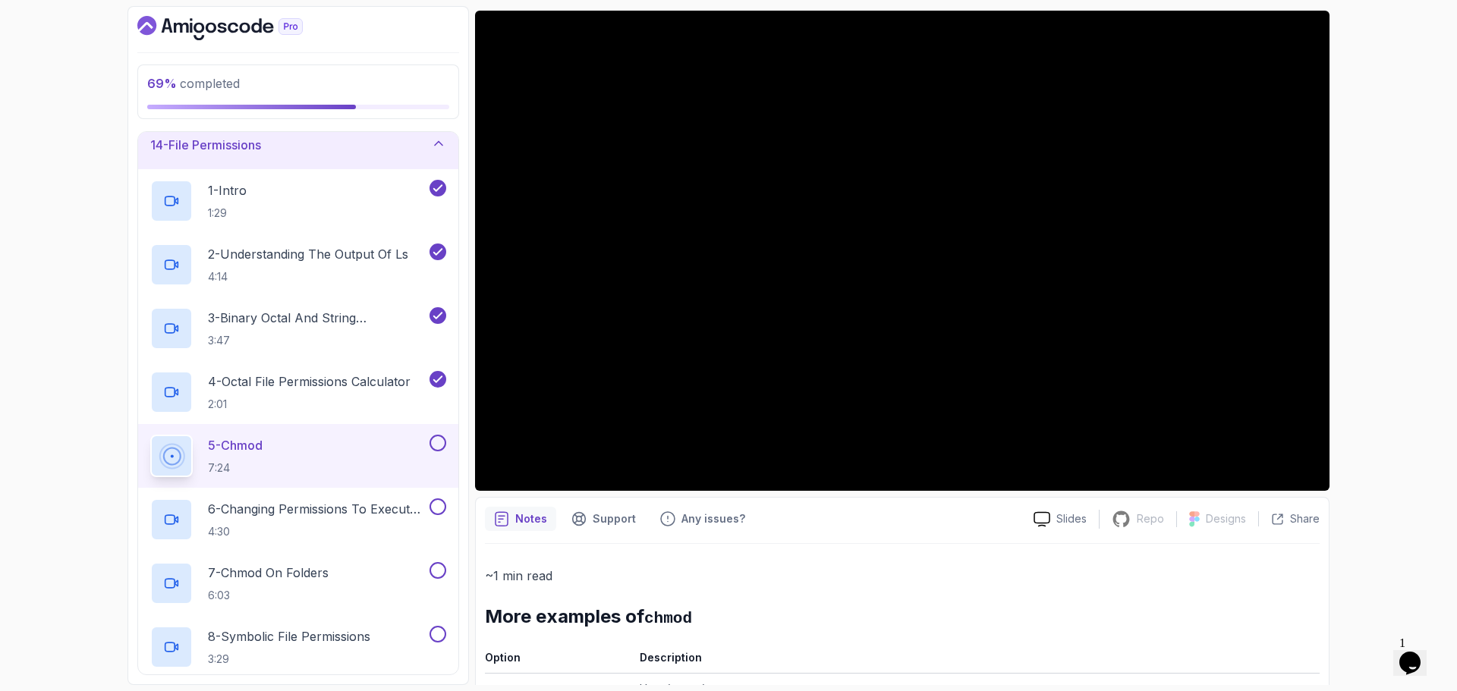
scroll to position [0, 0]
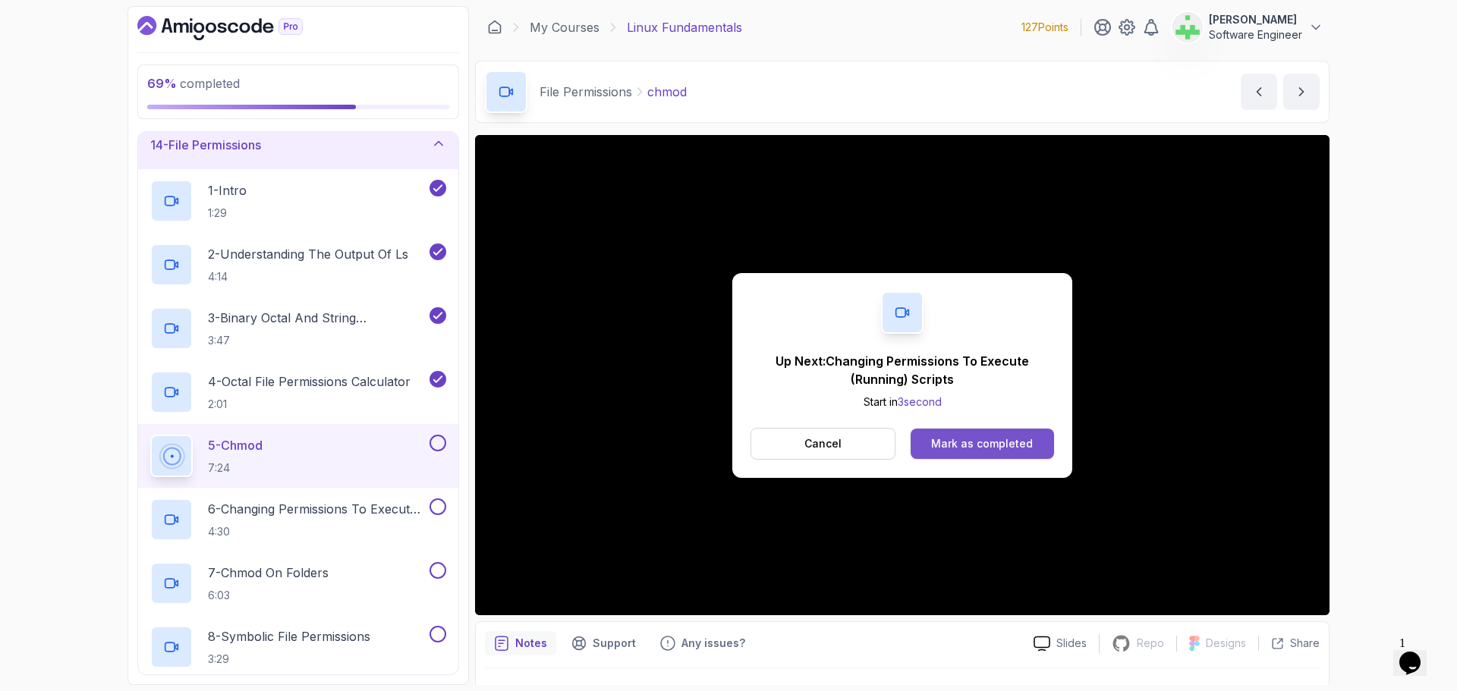
click at [996, 440] on div "Mark as completed" at bounding box center [982, 443] width 102 height 15
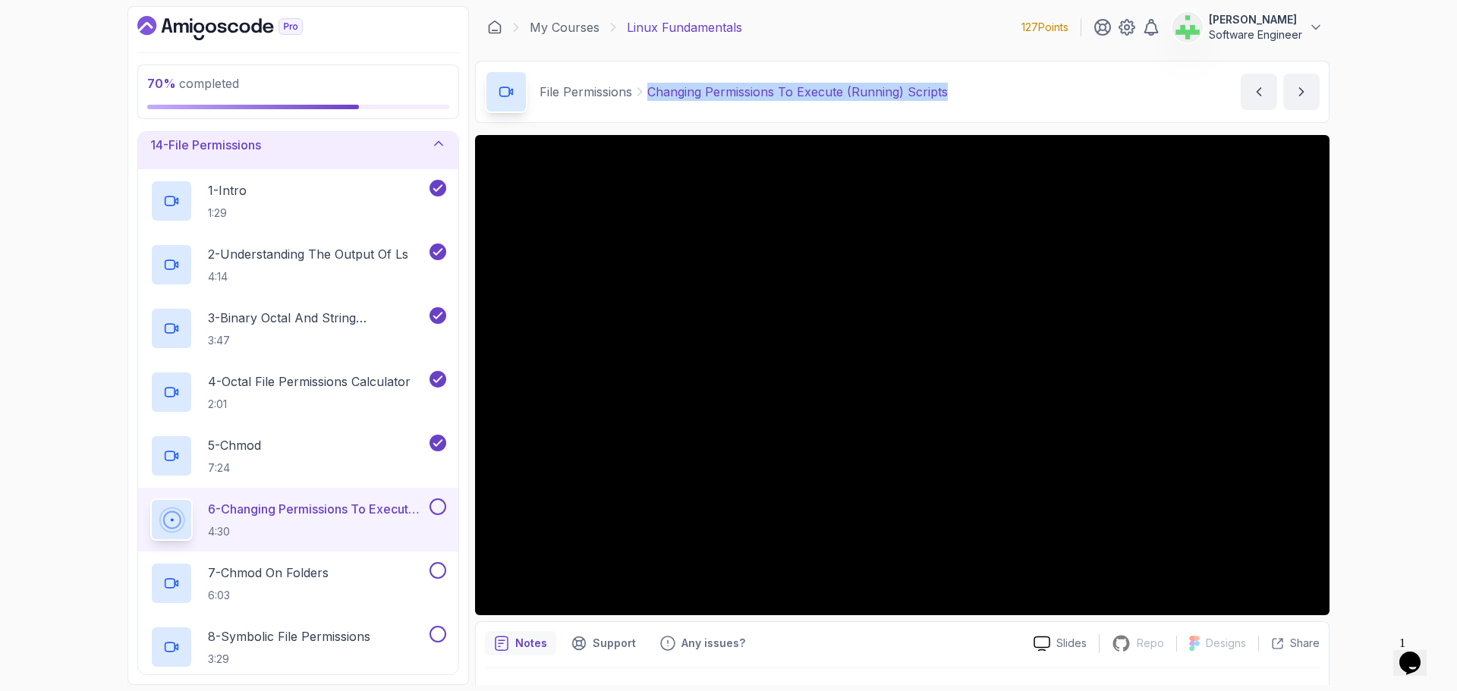
drag, startPoint x: 956, startPoint y: 99, endPoint x: 638, endPoint y: 102, distance: 318.0
click at [638, 102] on div "File Permissions Changing Permissions To Execute (Running) Scripts Changing Per…" at bounding box center [902, 92] width 854 height 62
copy p "Changing Permissions To Execute (Running) Scripts"
click at [1015, 87] on div "File Permissions Changing Permissions To Execute (Running) Scripts Changing Per…" at bounding box center [902, 92] width 854 height 62
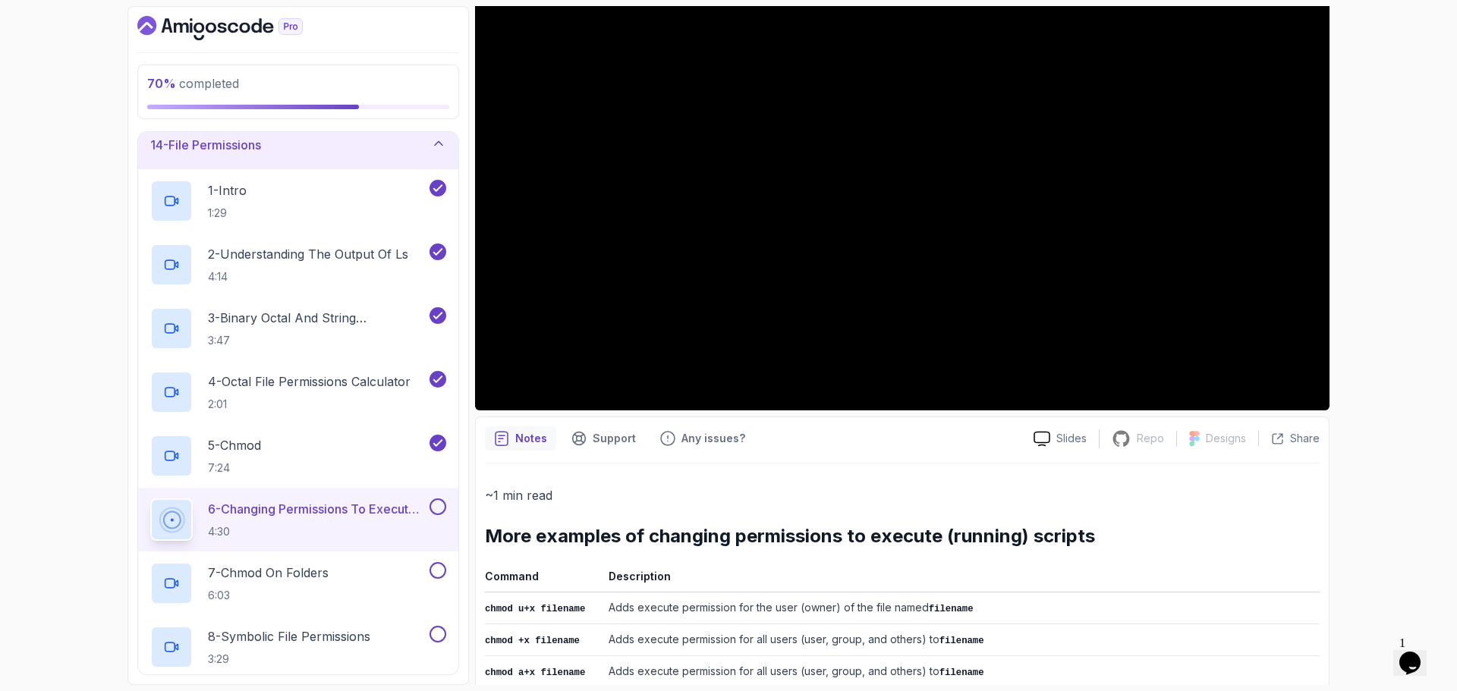
scroll to position [267, 0]
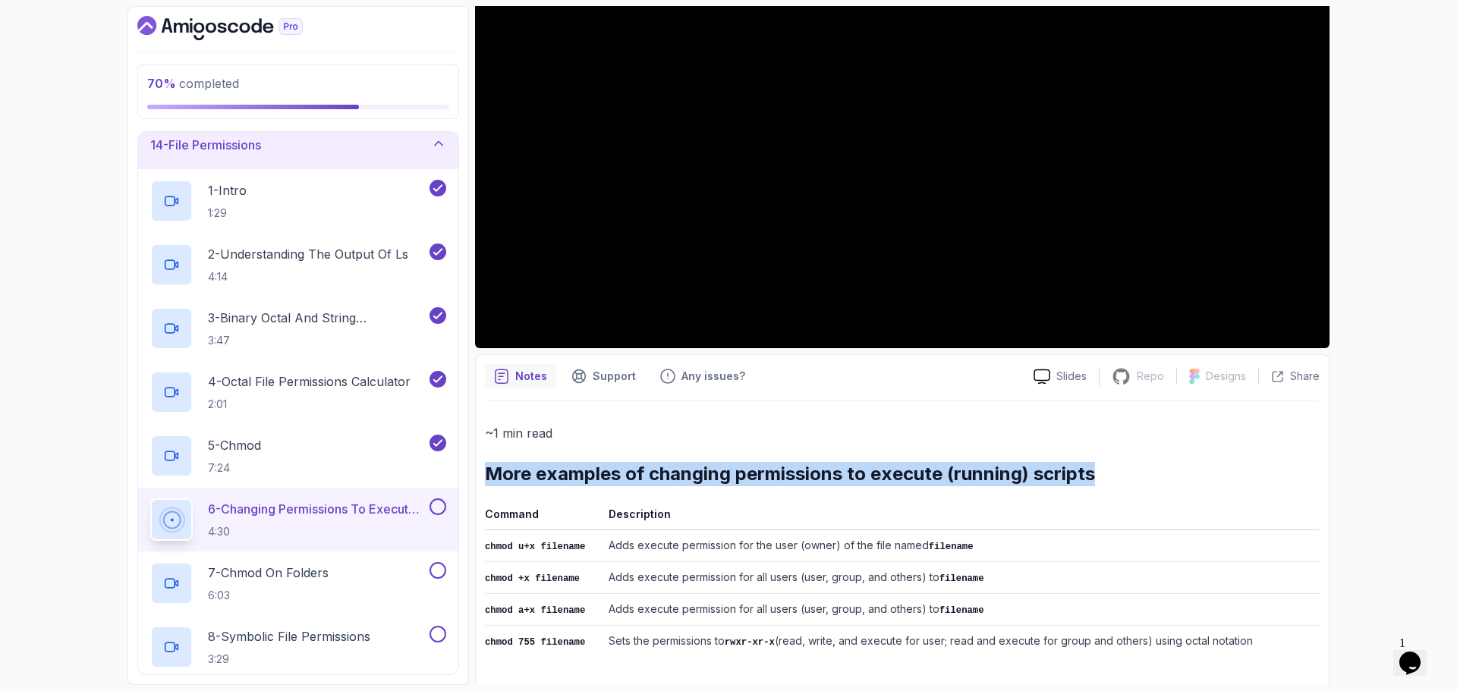
drag, startPoint x: 485, startPoint y: 477, endPoint x: 1370, endPoint y: 637, distance: 899.3
click at [1370, 637] on div "70 % completed 1 - Intro 2 - Getting Started 3 - Mac Installation 4 - Windows I…" at bounding box center [728, 345] width 1457 height 691
copy div "More examples of changing permissions to execute (running) scripts"
click at [1278, 559] on td "Adds execute permission for the user (owner) of the file named filename" at bounding box center [961, 546] width 717 height 32
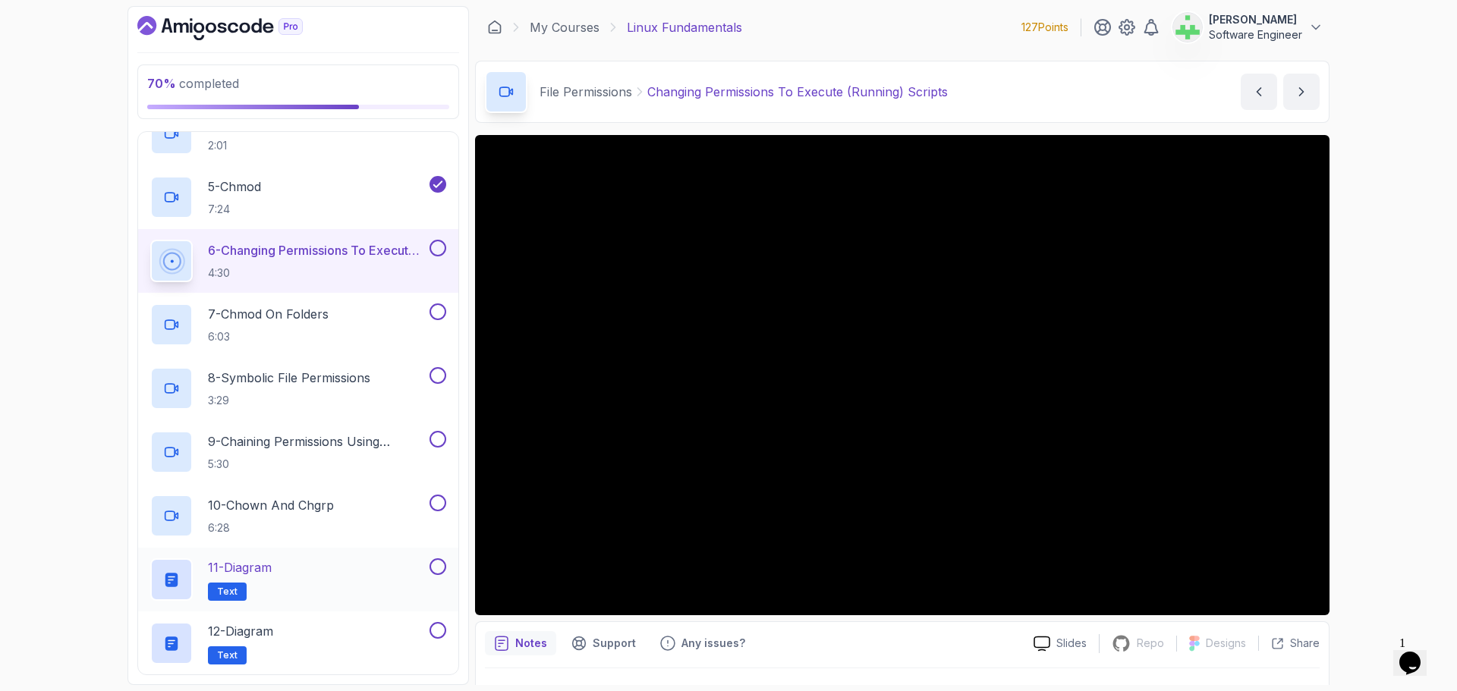
scroll to position [873, 0]
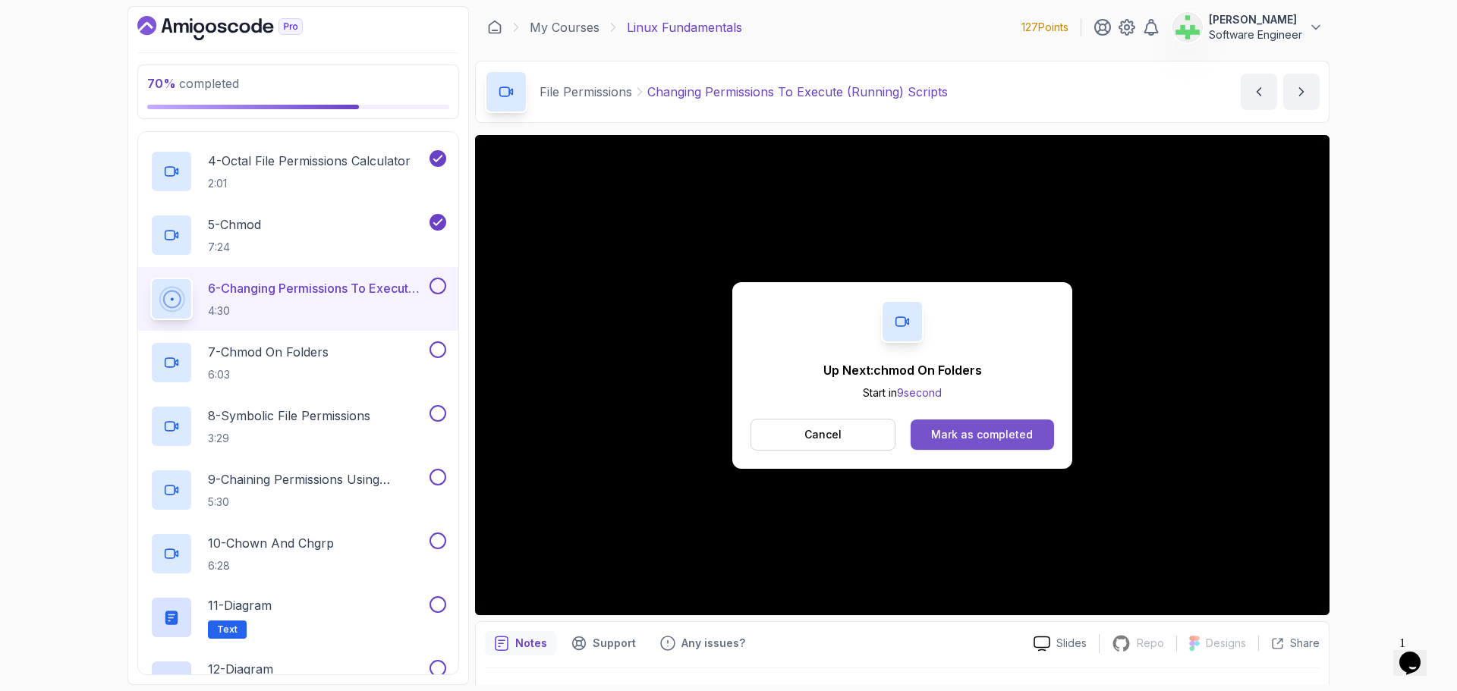
click at [966, 433] on div "Mark as completed" at bounding box center [982, 434] width 102 height 15
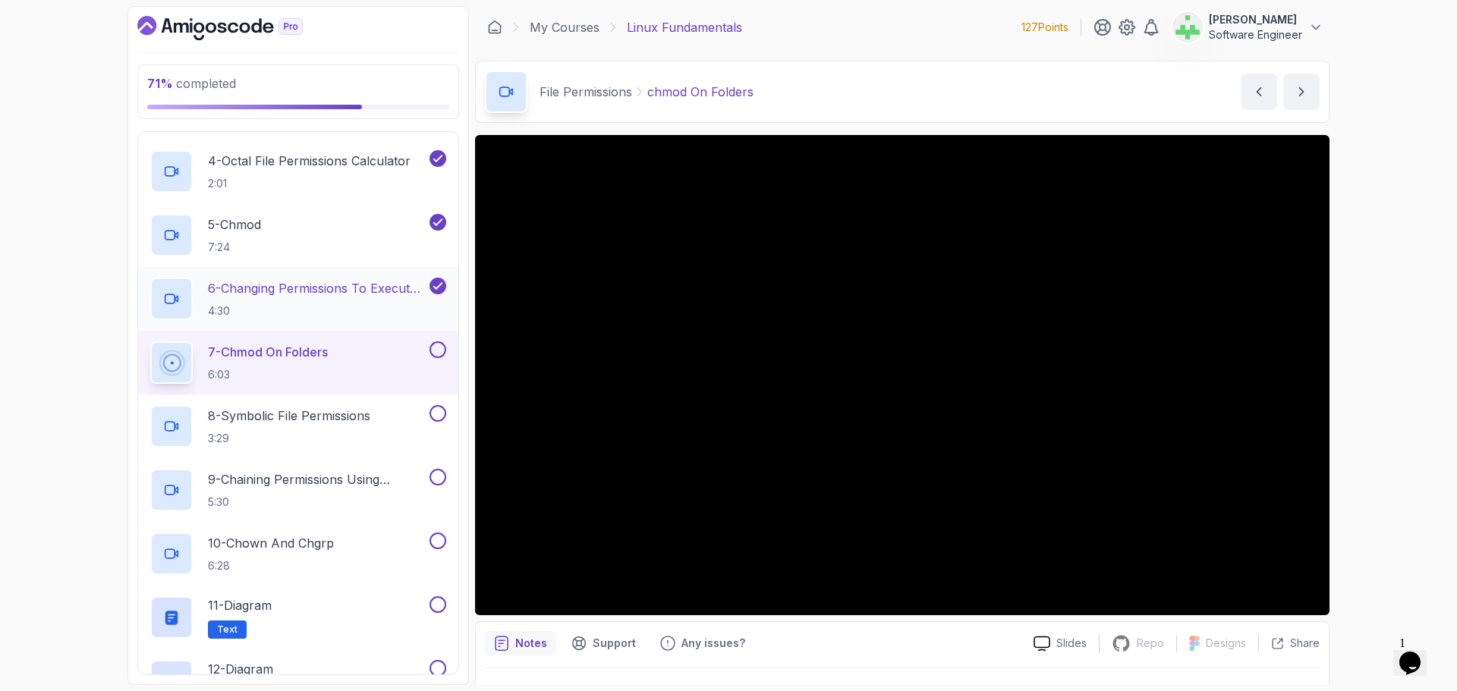
click at [371, 288] on p "6 - Changing Permissions To Execute (Running) Scripts" at bounding box center [317, 288] width 219 height 18
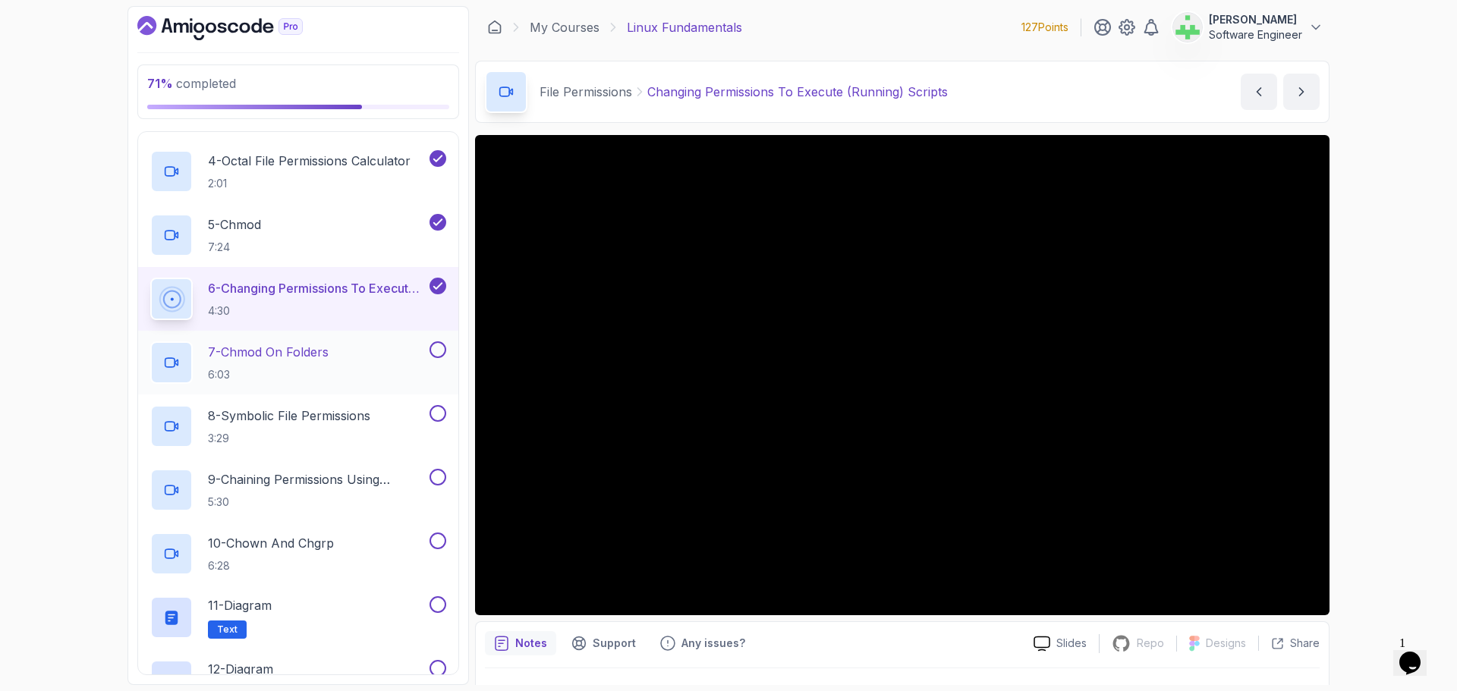
click at [364, 351] on div "7 - chmod On Folders 6:03" at bounding box center [288, 362] width 276 height 42
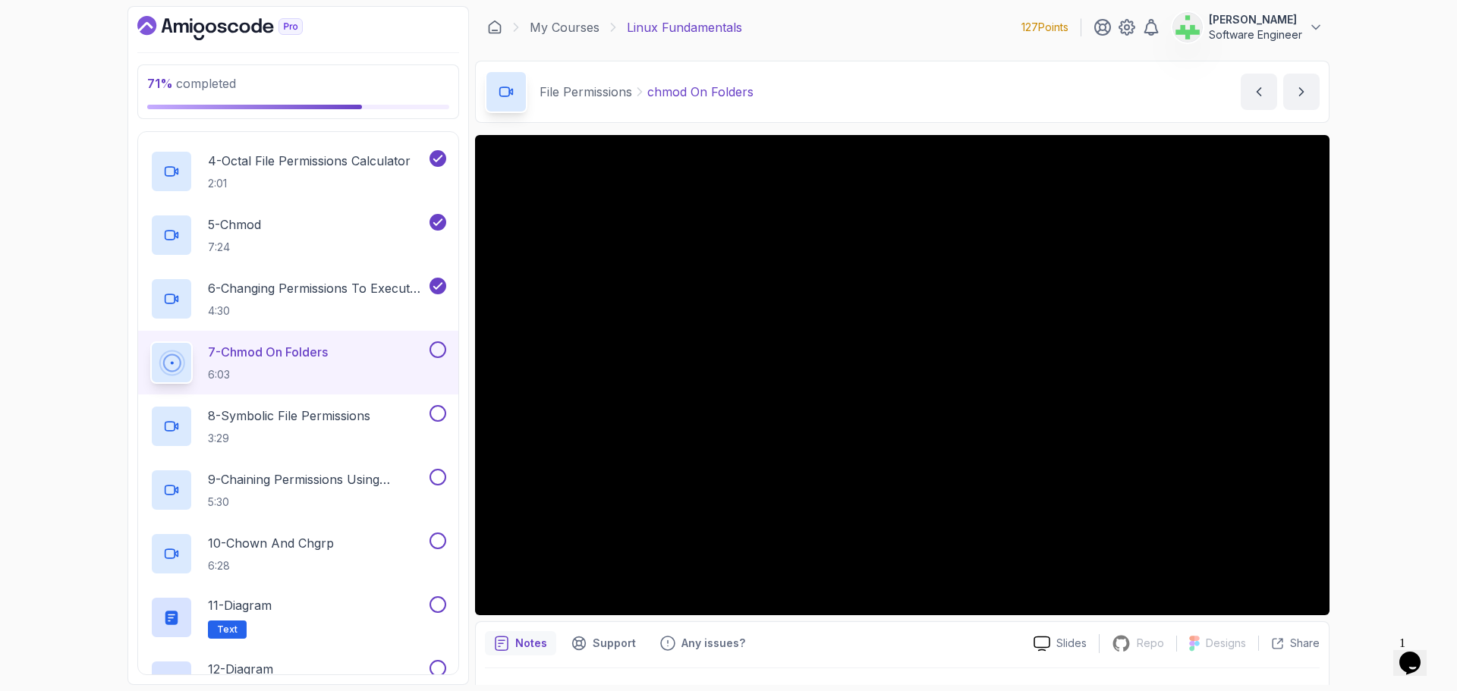
click at [819, 676] on div at bounding box center [902, 690] width 835 height 42
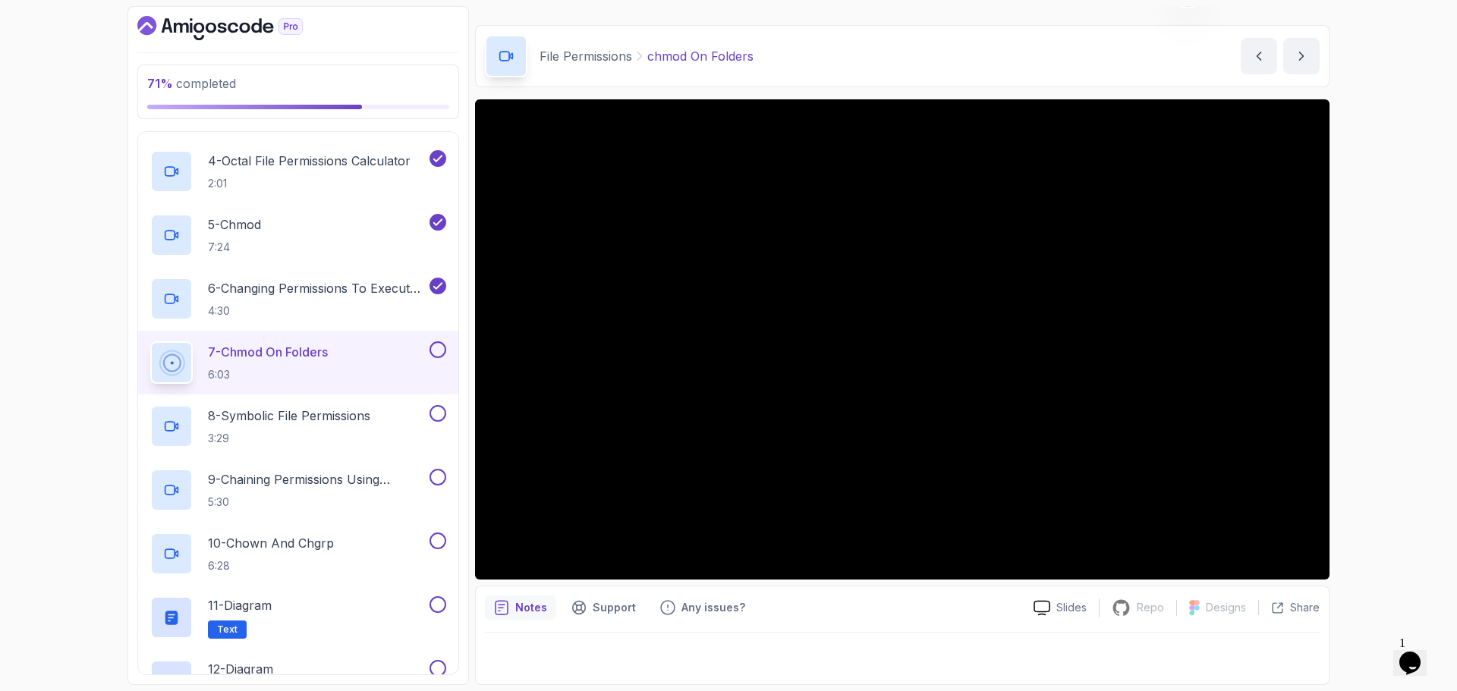
click at [748, 676] on div "Notes Support Any issues? Slides Repo Repository not available Designs Design n…" at bounding box center [902, 635] width 854 height 99
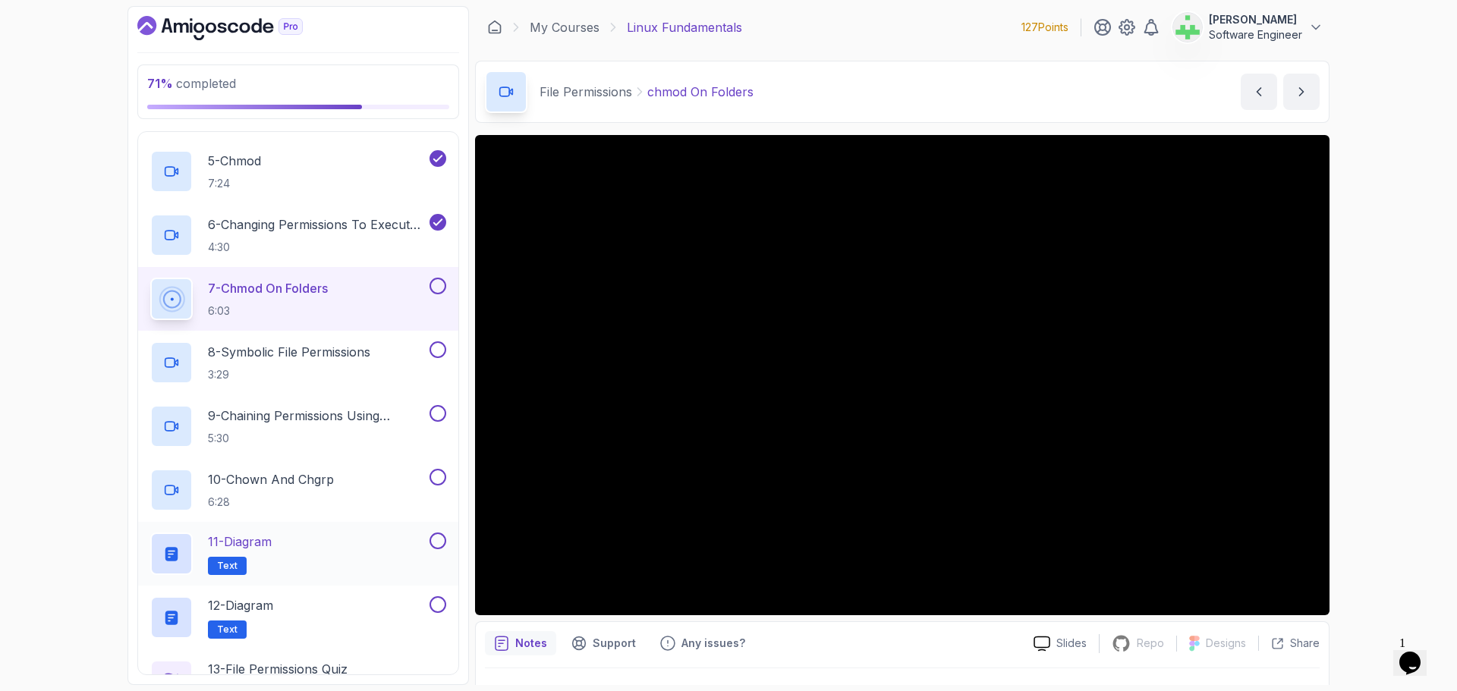
scroll to position [1025, 0]
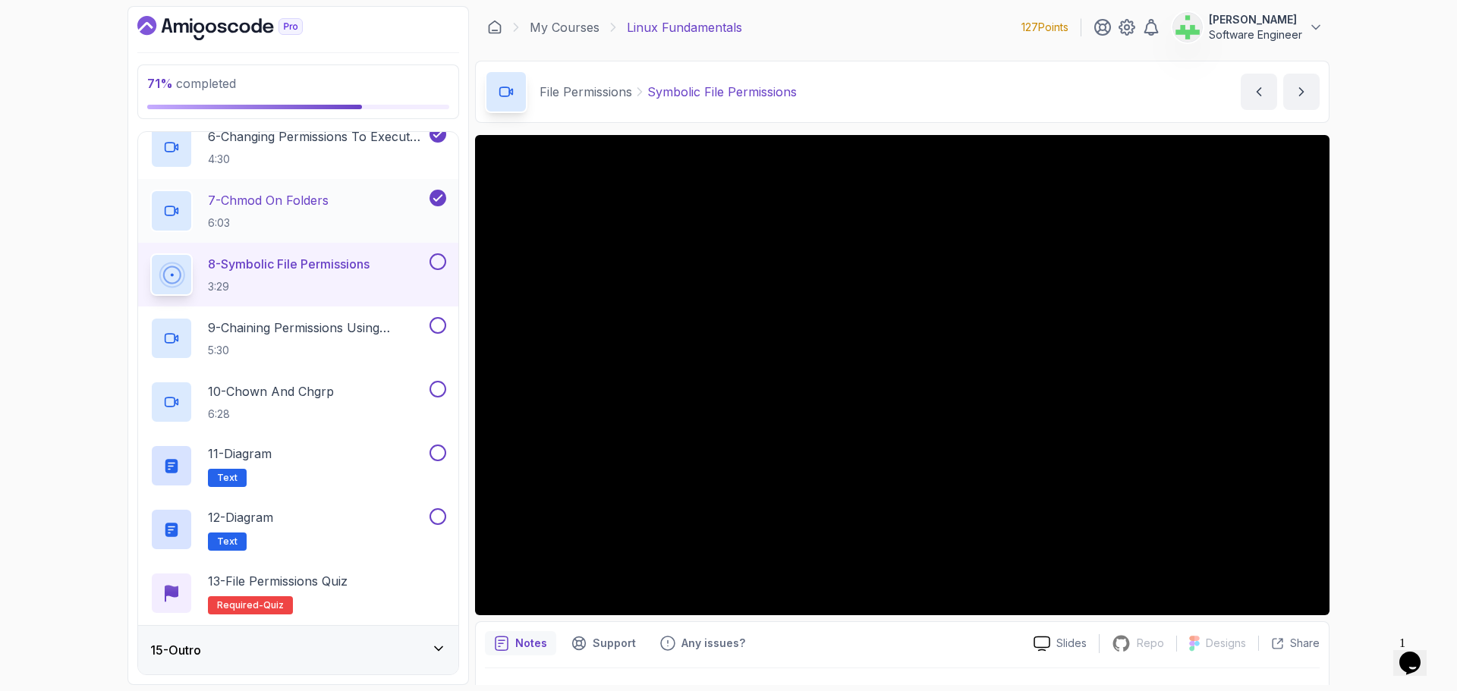
click at [282, 197] on p "7 - chmod On Folders" at bounding box center [268, 200] width 121 height 18
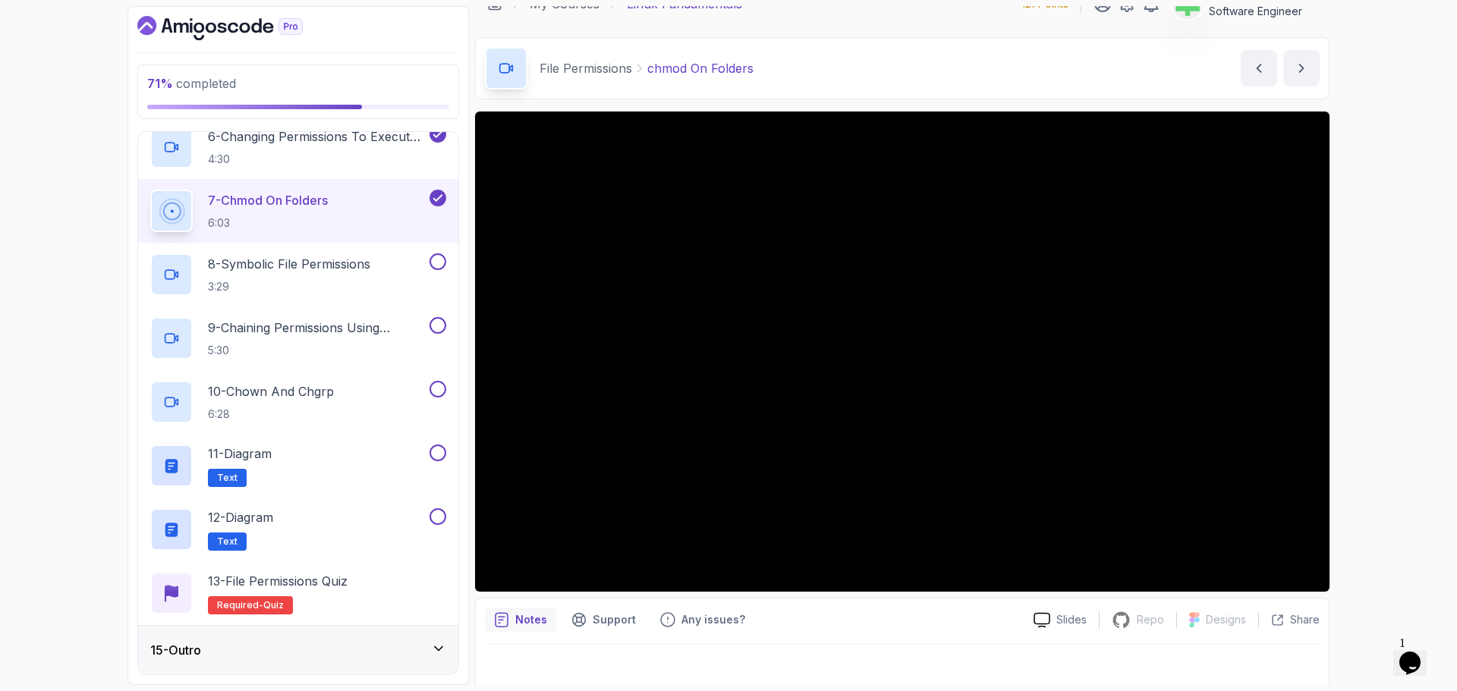
scroll to position [36, 0]
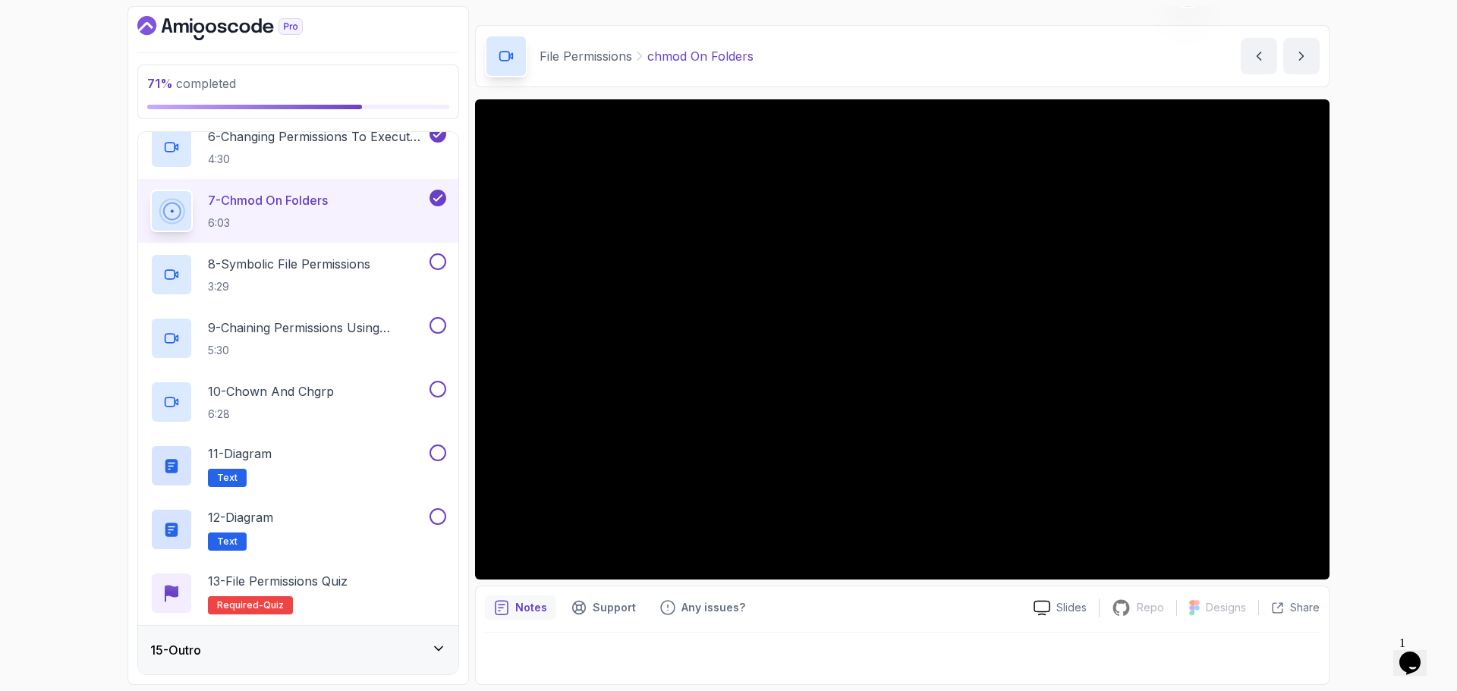
click at [1409, 407] on div "71 % completed 1 - Intro 2 - Getting Started 3 - Mac Installation 4 - Windows I…" at bounding box center [728, 345] width 1457 height 691
click at [52, 407] on div "71 % completed 1 - Intro 2 - Getting Started 3 - Mac Installation 4 - Windows I…" at bounding box center [728, 345] width 1457 height 691
click at [845, 616] on div "Notes Support Any issues?" at bounding box center [753, 608] width 536 height 24
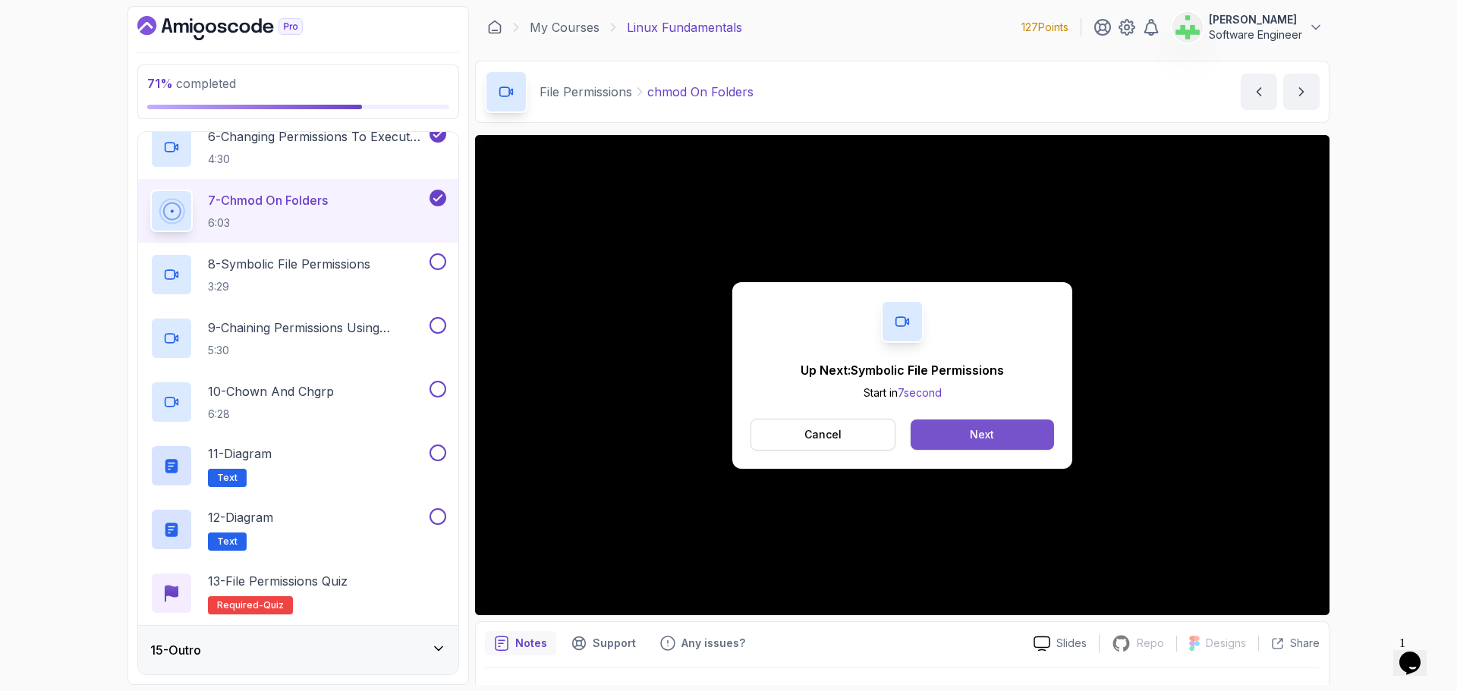
click at [992, 438] on div "Next" at bounding box center [982, 434] width 24 height 15
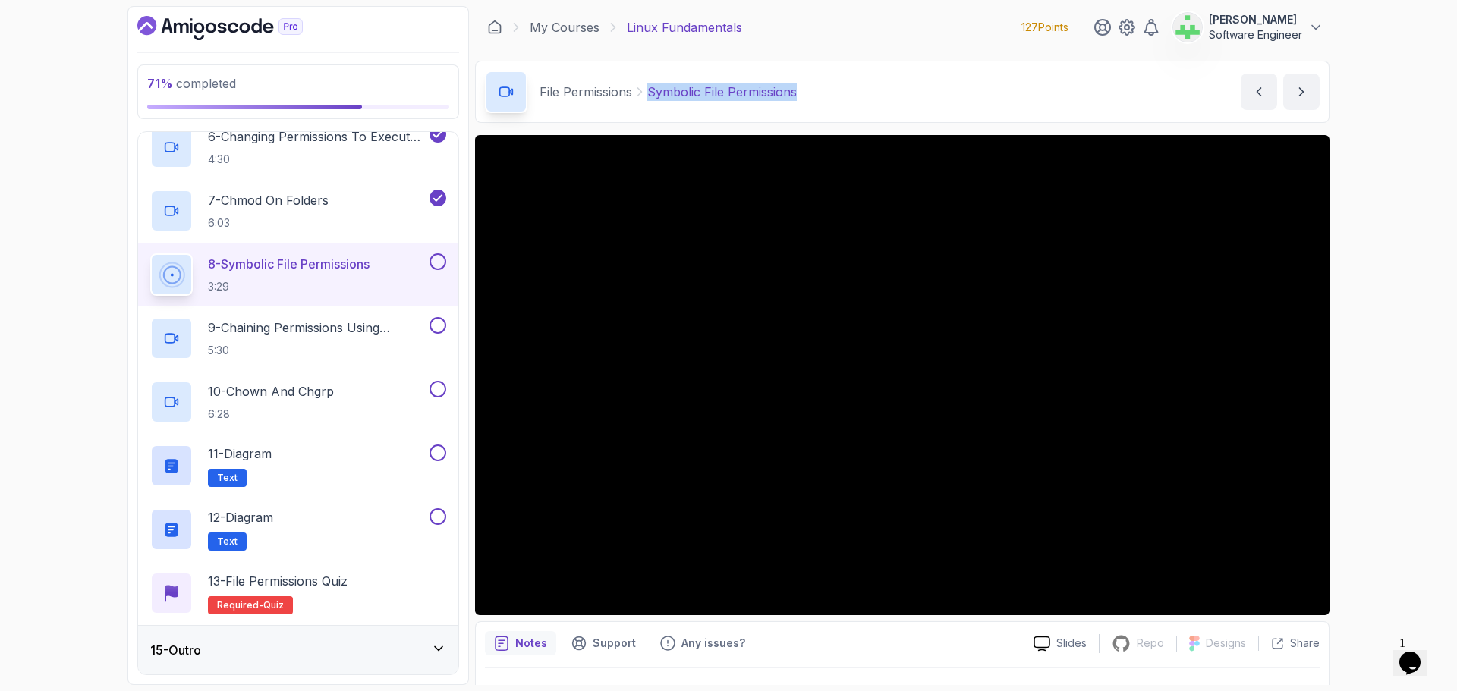
drag, startPoint x: 820, startPoint y: 92, endPoint x: 643, endPoint y: 92, distance: 176.0
click at [643, 92] on div "File Permissions Symbolic File Permissions Symbolic File Permissions by nelson" at bounding box center [902, 92] width 854 height 62
click at [848, 79] on div "File Permissions Symbolic File Permissions Symbolic File Permissions by nelson" at bounding box center [902, 92] width 854 height 62
click at [1409, 456] on div "71 % completed 1 - Intro 2 - Getting Started 3 - Mac Installation 4 - Windows I…" at bounding box center [728, 345] width 1457 height 691
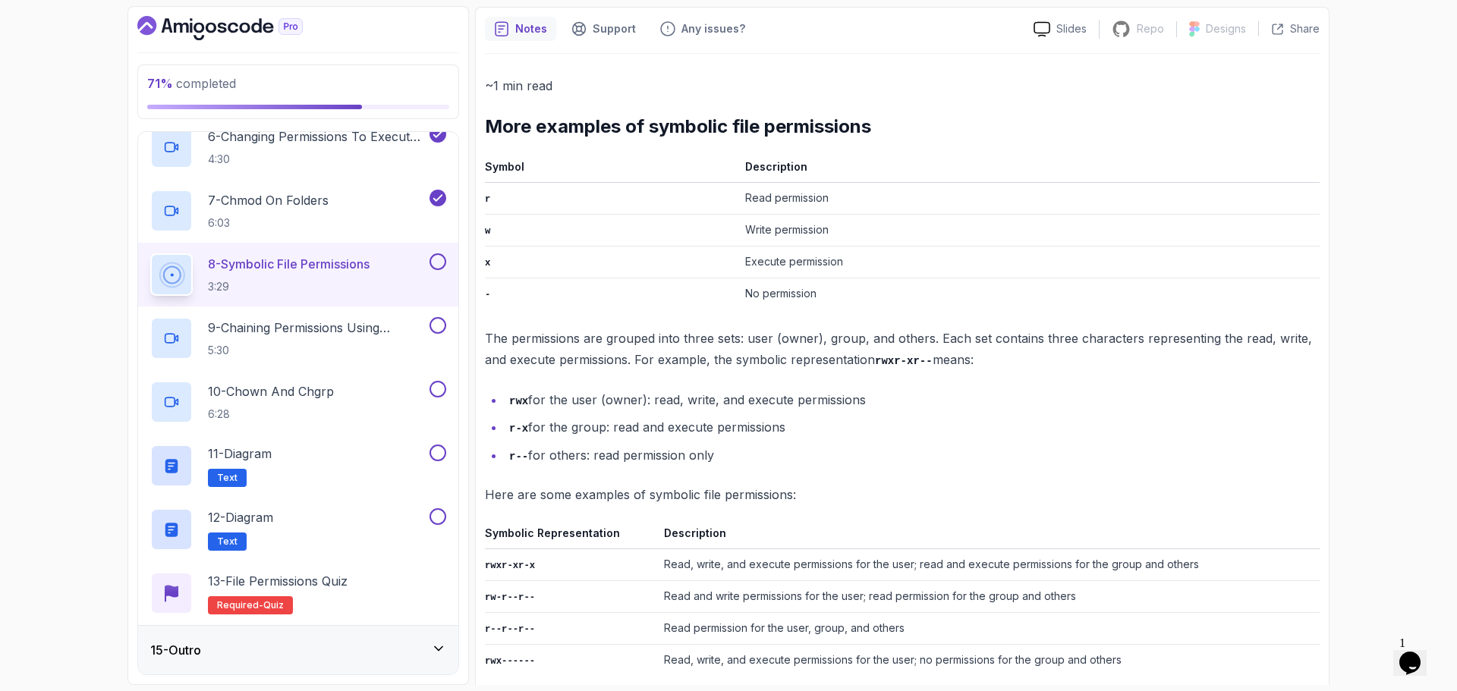
scroll to position [670, 0]
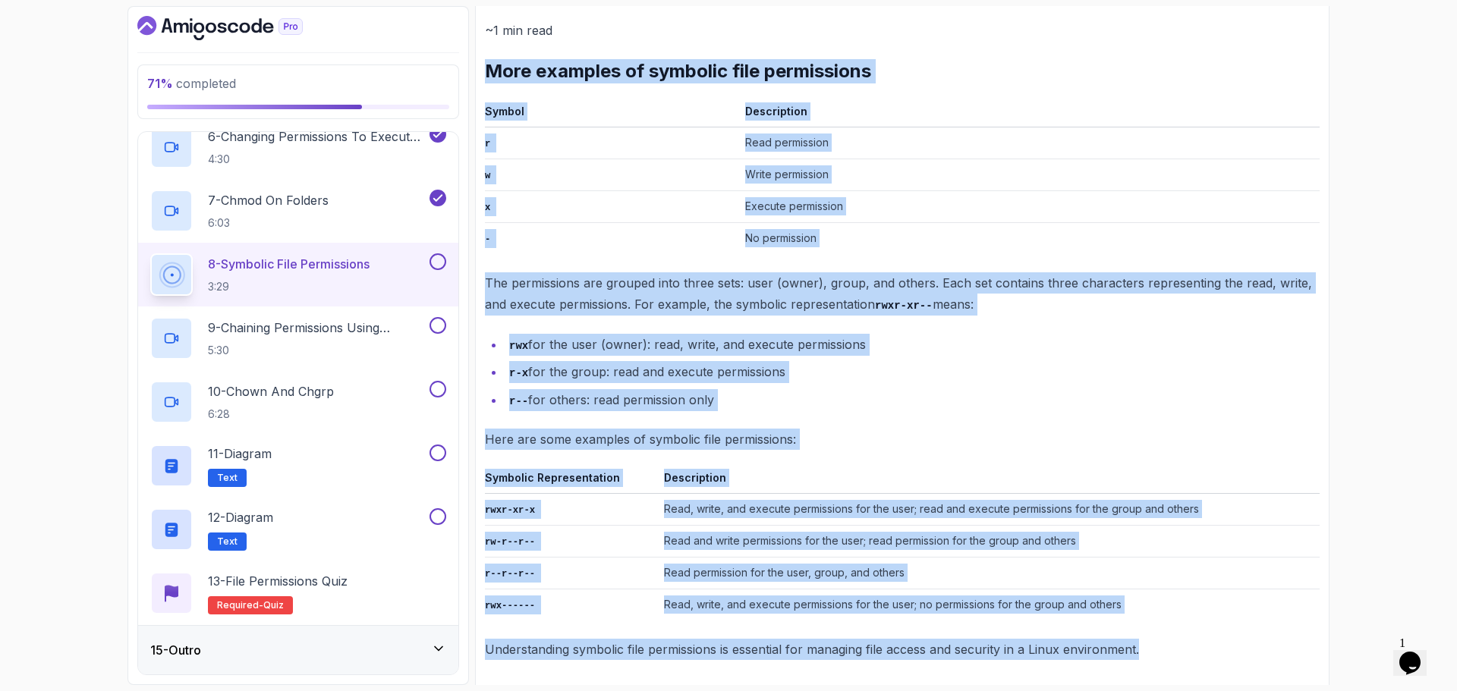
drag, startPoint x: 486, startPoint y: 77, endPoint x: 1230, endPoint y: 685, distance: 960.9
click at [1230, 685] on section "71 % completed 1 - Intro 2 - Getting Started 3 - Mac Installation 4 - Windows I…" at bounding box center [728, 345] width 1214 height 691
copy div "More examples of symbolic file permissions Symbol Description r Read permission…"
click at [1035, 590] on td "Read, write, and execute permissions for the user; no permissions for the group…" at bounding box center [989, 606] width 662 height 32
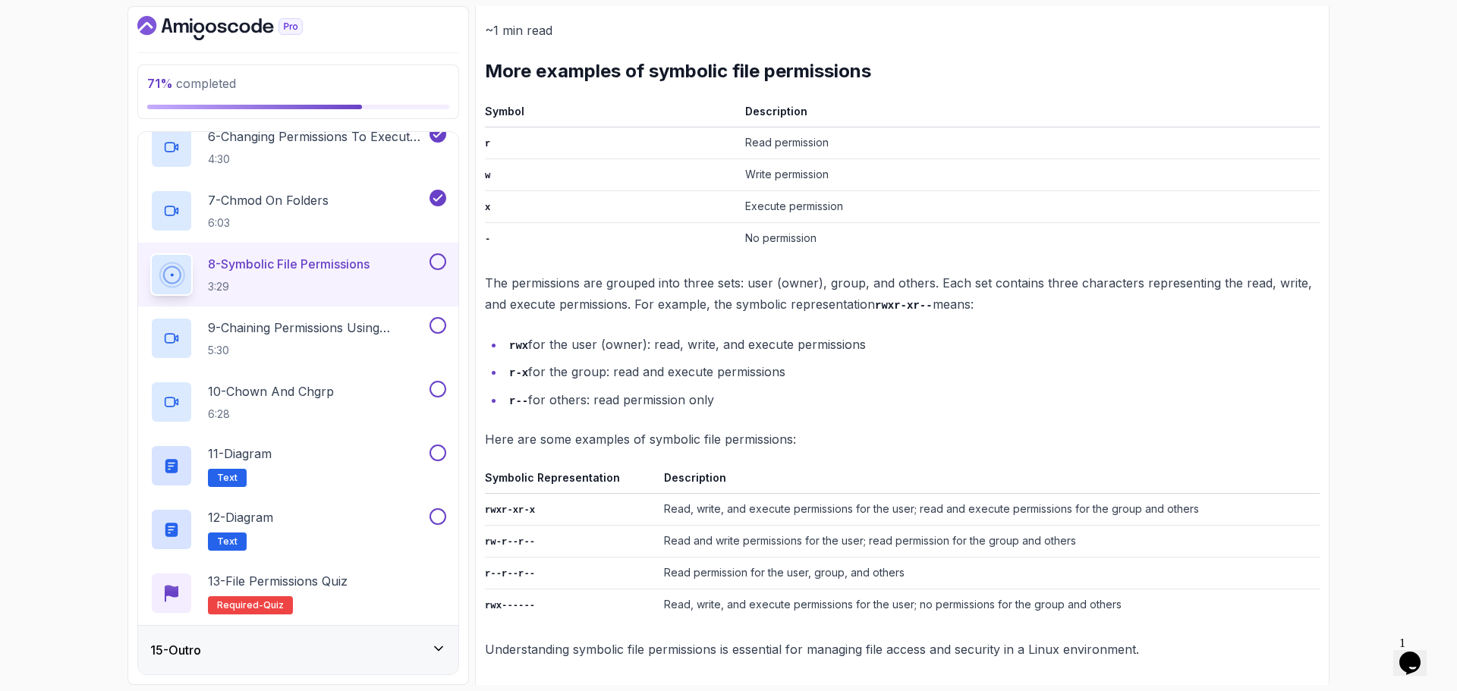
click at [790, 404] on li "r-- for others: read permission only" at bounding box center [912, 400] width 815 height 22
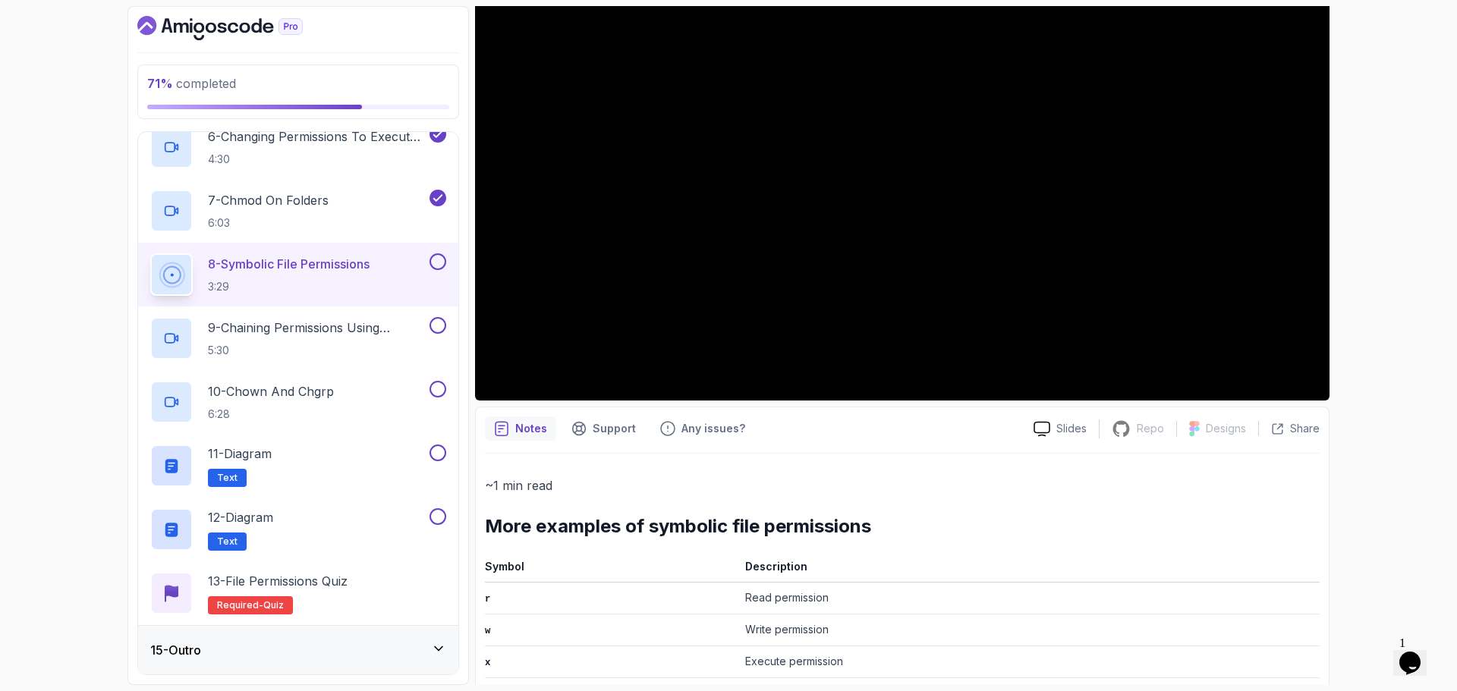
scroll to position [0, 0]
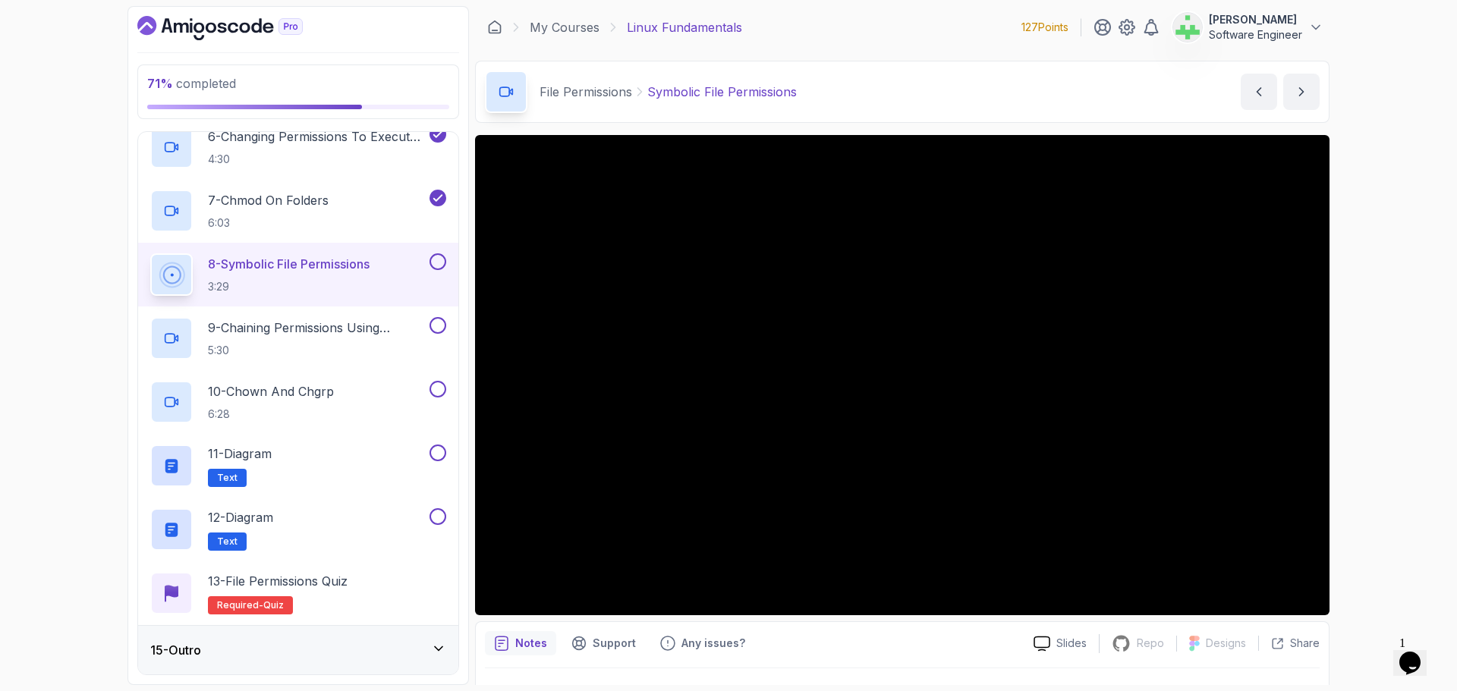
click at [1419, 291] on div "71 % completed 1 - Intro 2 - Getting Started 3 - Mac Installation 4 - Windows I…" at bounding box center [728, 345] width 1457 height 691
click at [68, 433] on div "71 % completed 1 - Intro 2 - Getting Started 3 - Mac Installation 4 - Windows I…" at bounding box center [728, 345] width 1457 height 691
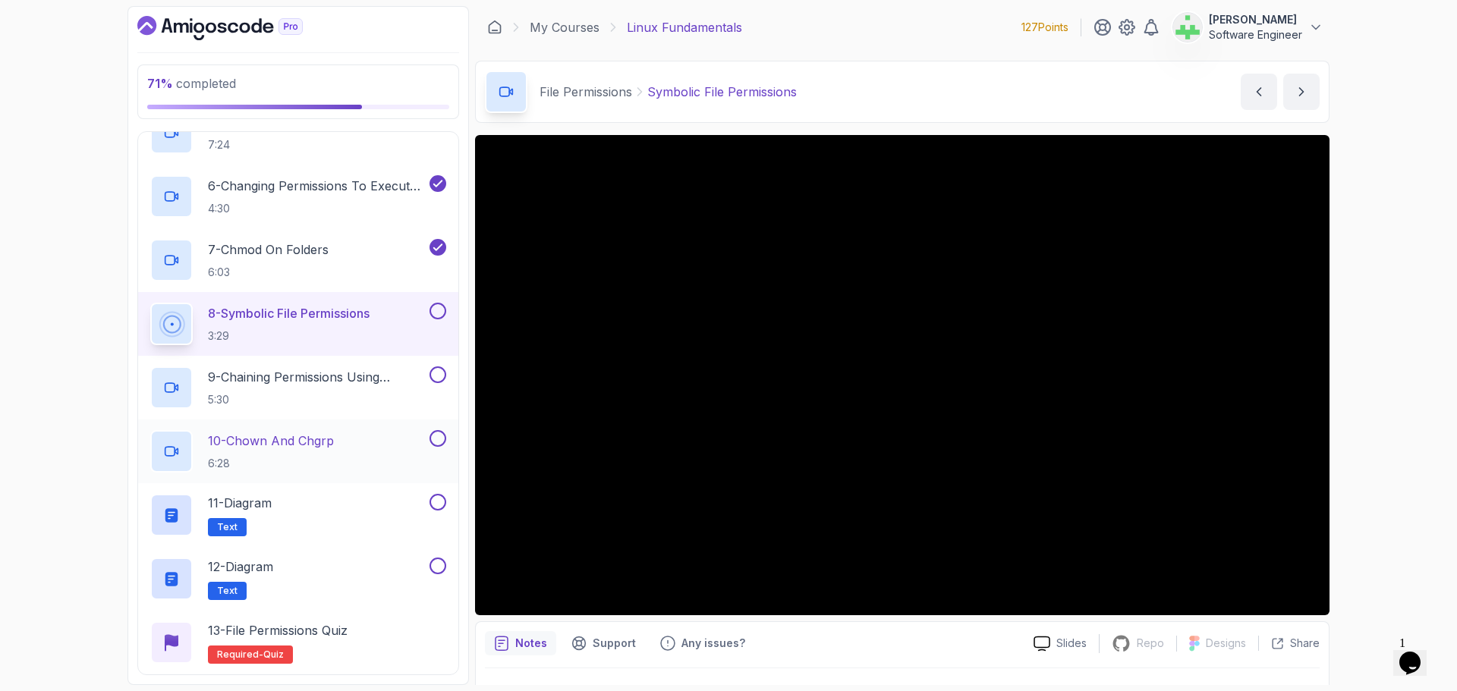
scroll to position [949, 0]
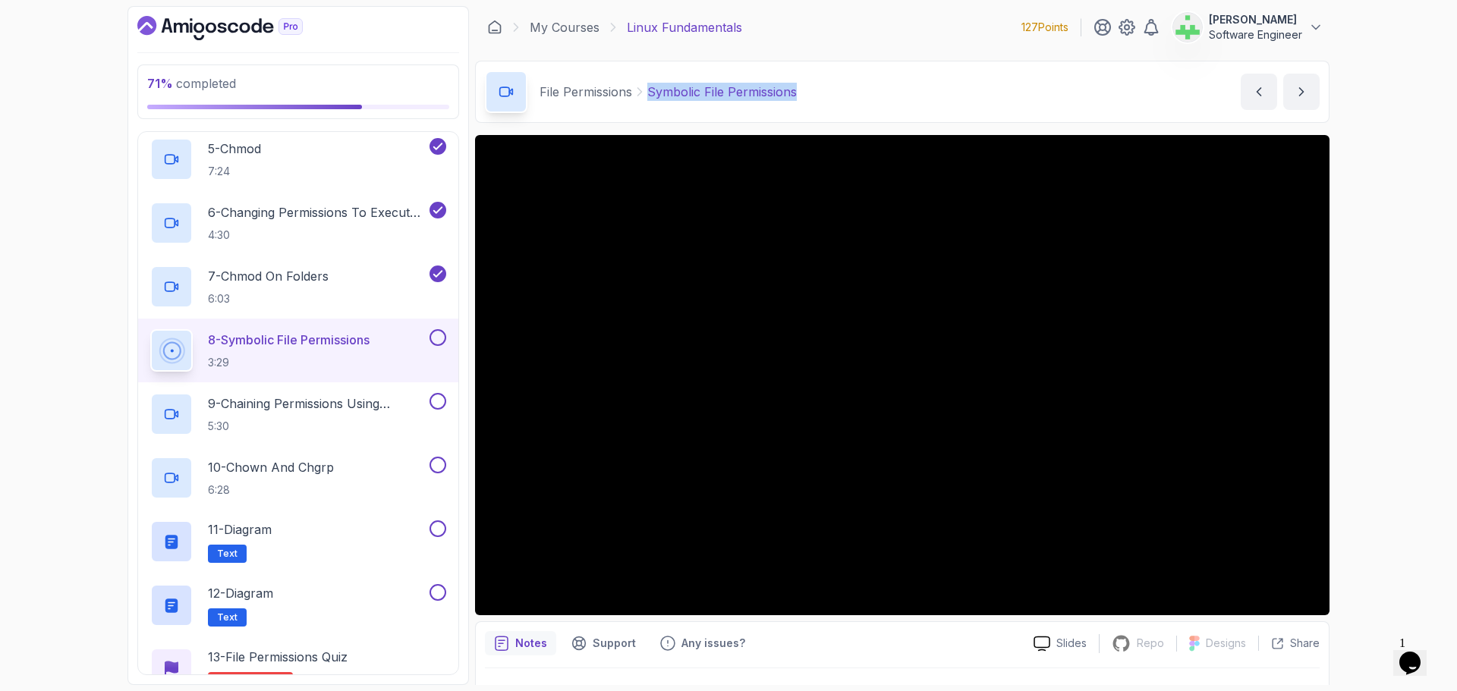
drag, startPoint x: 809, startPoint y: 88, endPoint x: 650, endPoint y: 96, distance: 158.8
click at [650, 96] on div "File Permissions Symbolic File Permissions Symbolic File Permissions by nelson" at bounding box center [902, 92] width 854 height 62
copy p "Symbolic File Permissions"
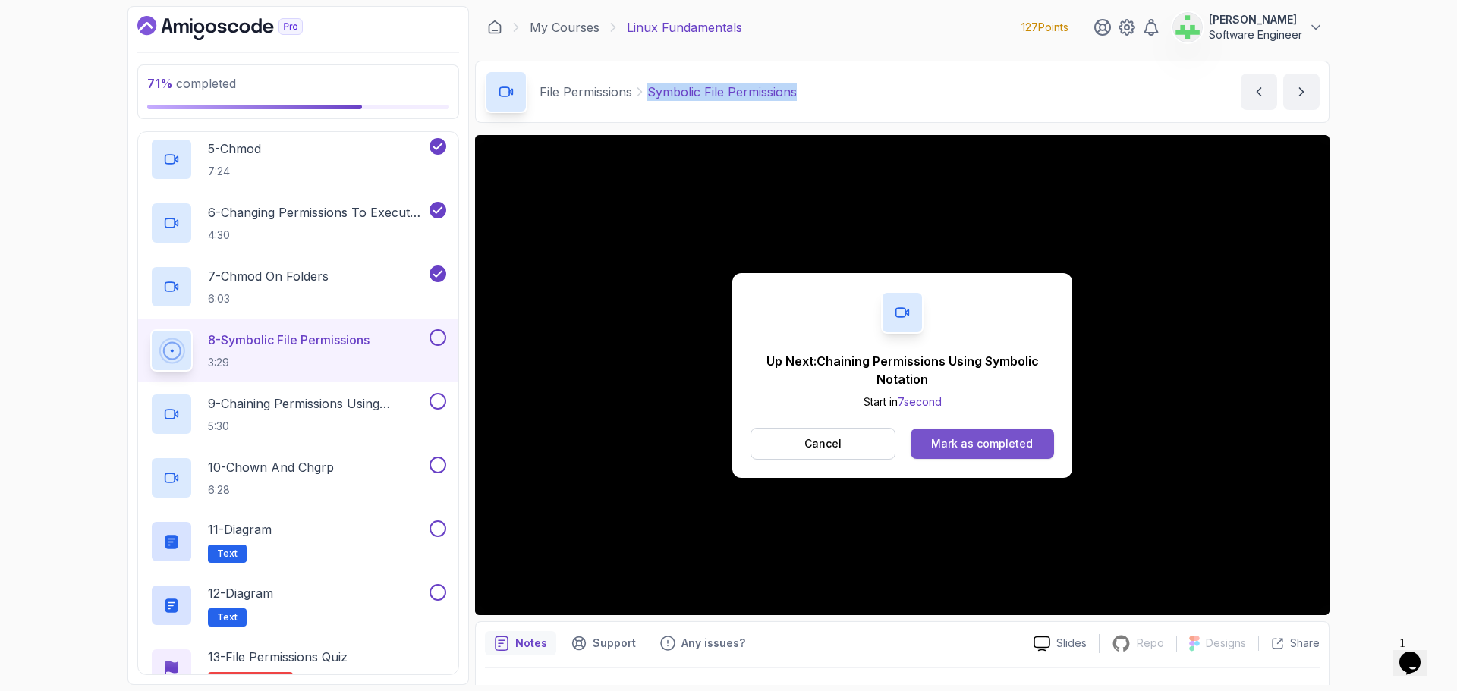
click at [979, 445] on div "Mark as completed" at bounding box center [982, 443] width 102 height 15
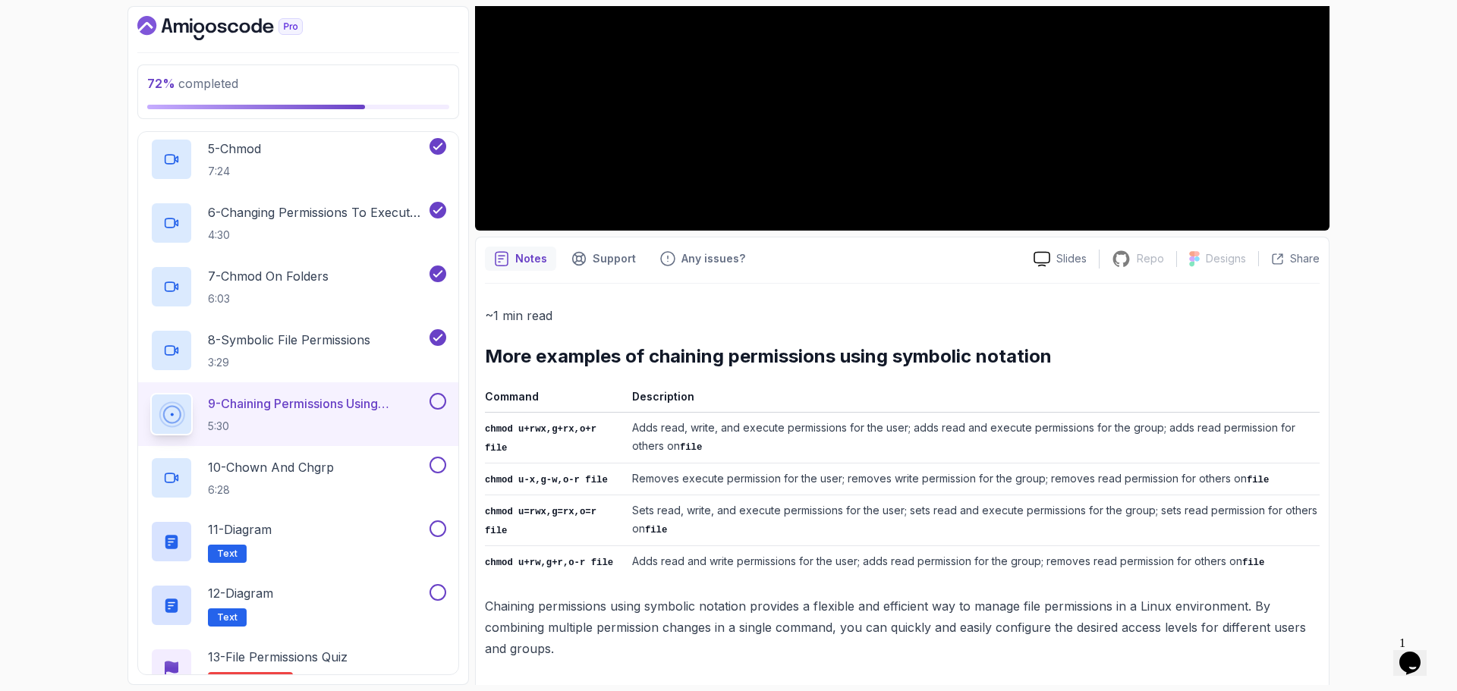
scroll to position [385, 0]
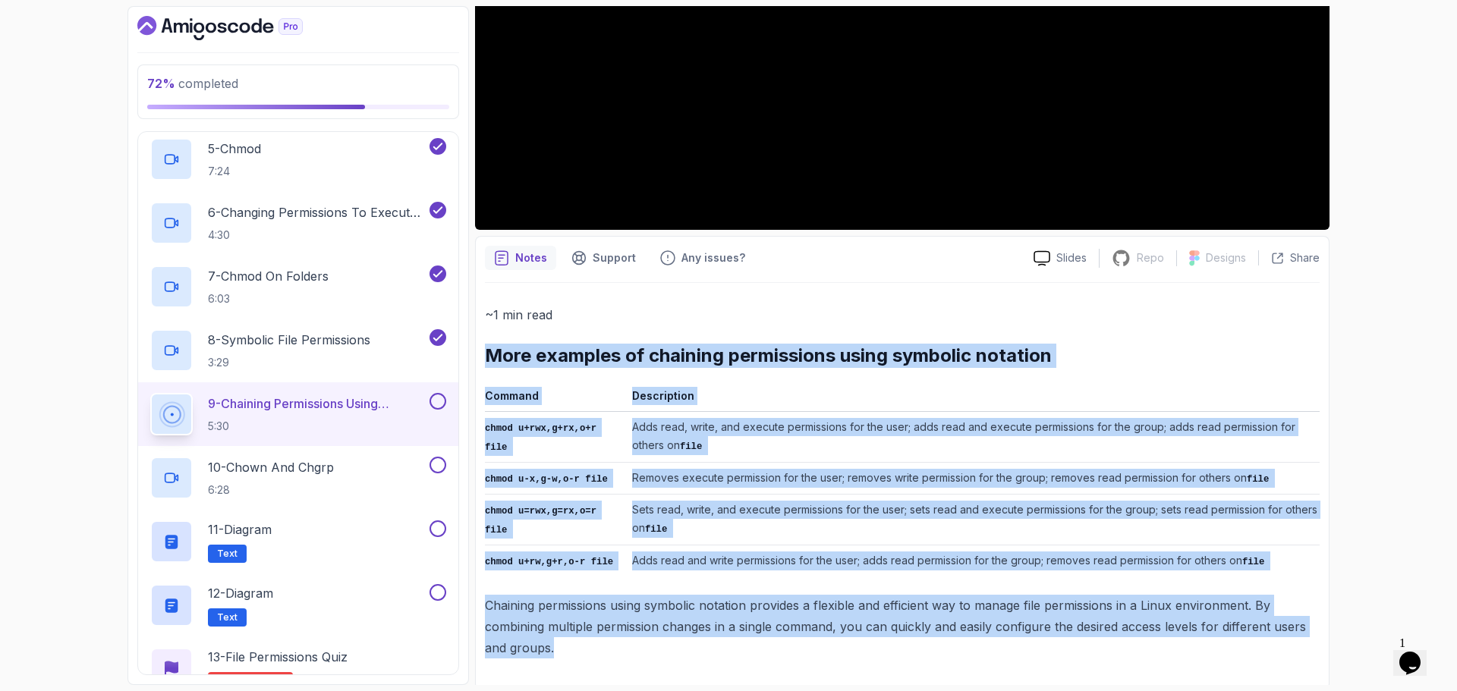
drag, startPoint x: 488, startPoint y: 358, endPoint x: 607, endPoint y: 655, distance: 319.7
click at [607, 655] on div "~1 min read More examples of chaining permissions using symbolic notation Comma…" at bounding box center [902, 481] width 835 height 397
click at [664, 603] on p "Chaining permissions using symbolic notation provides a flexible and efficient …" at bounding box center [902, 627] width 835 height 64
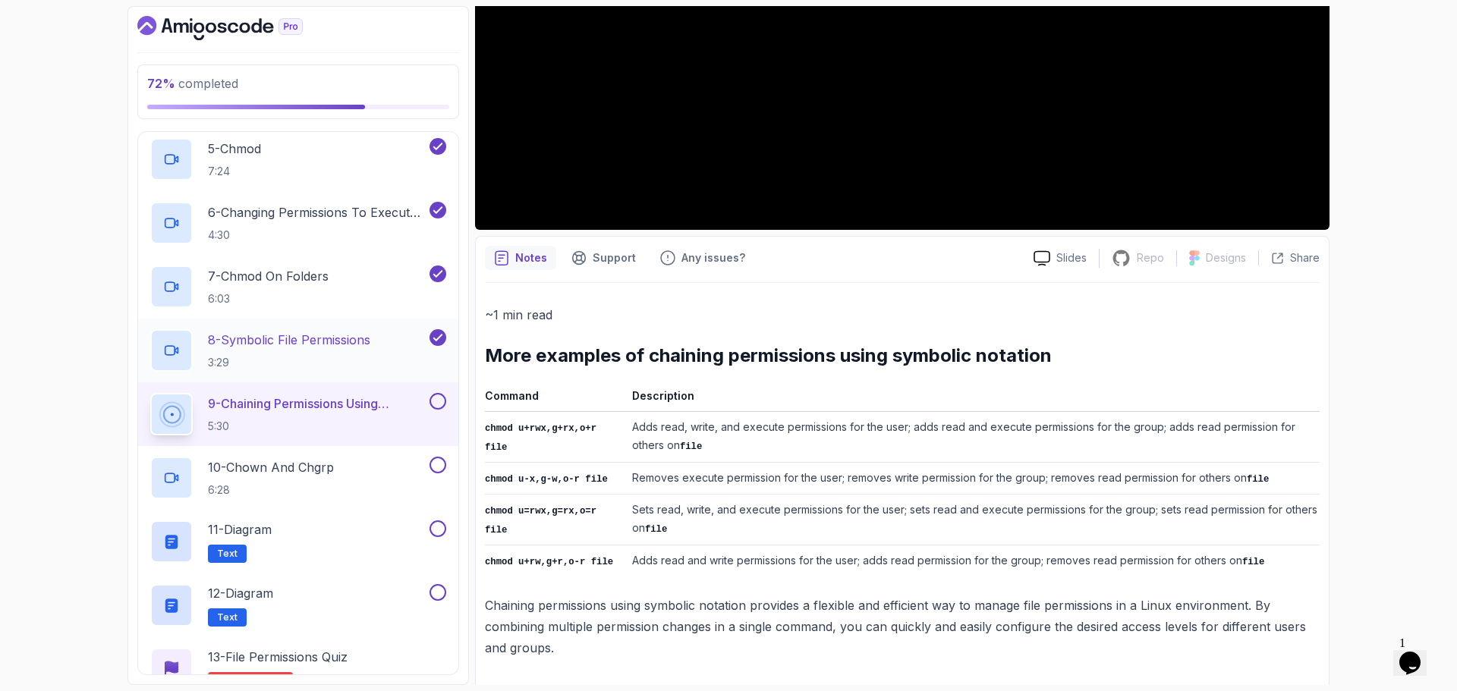
click at [326, 341] on p "8 - Symbolic File Permissions" at bounding box center [289, 340] width 162 height 18
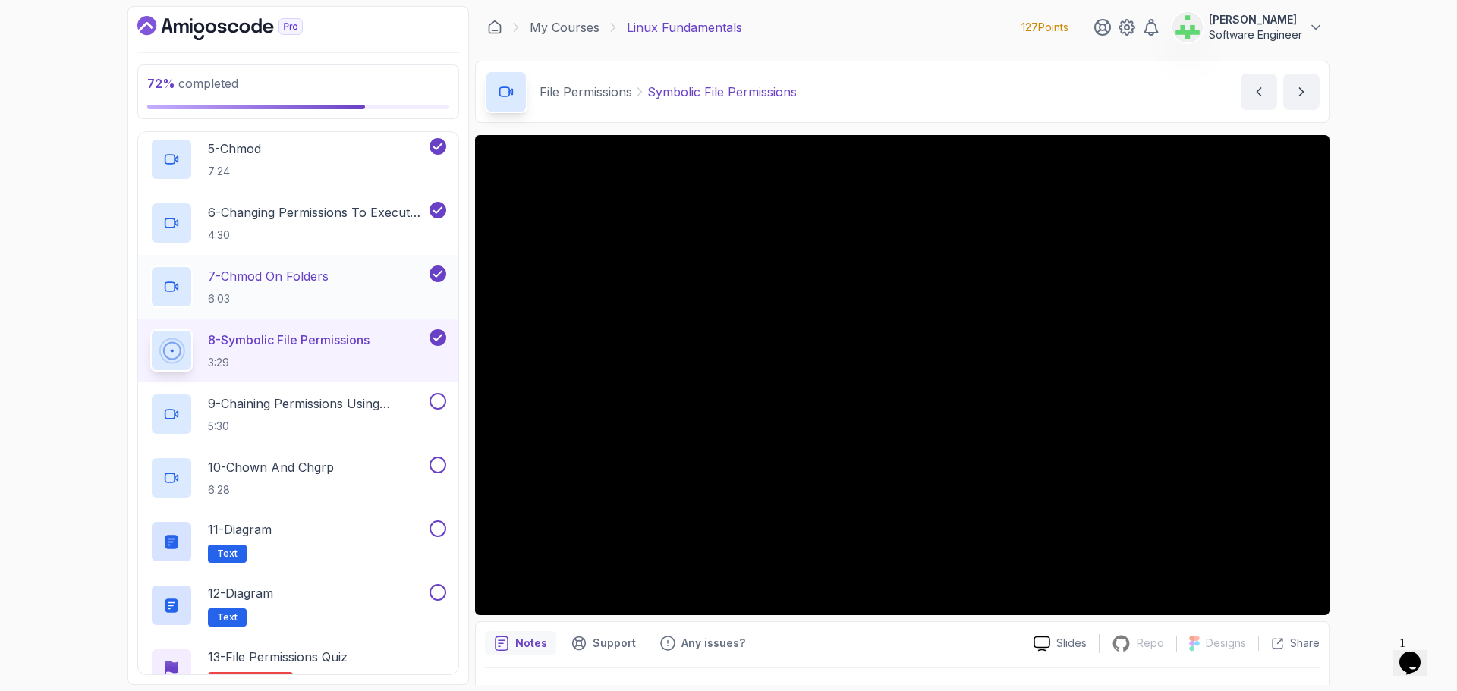
click at [300, 278] on p "7 - chmod On Folders" at bounding box center [268, 276] width 121 height 18
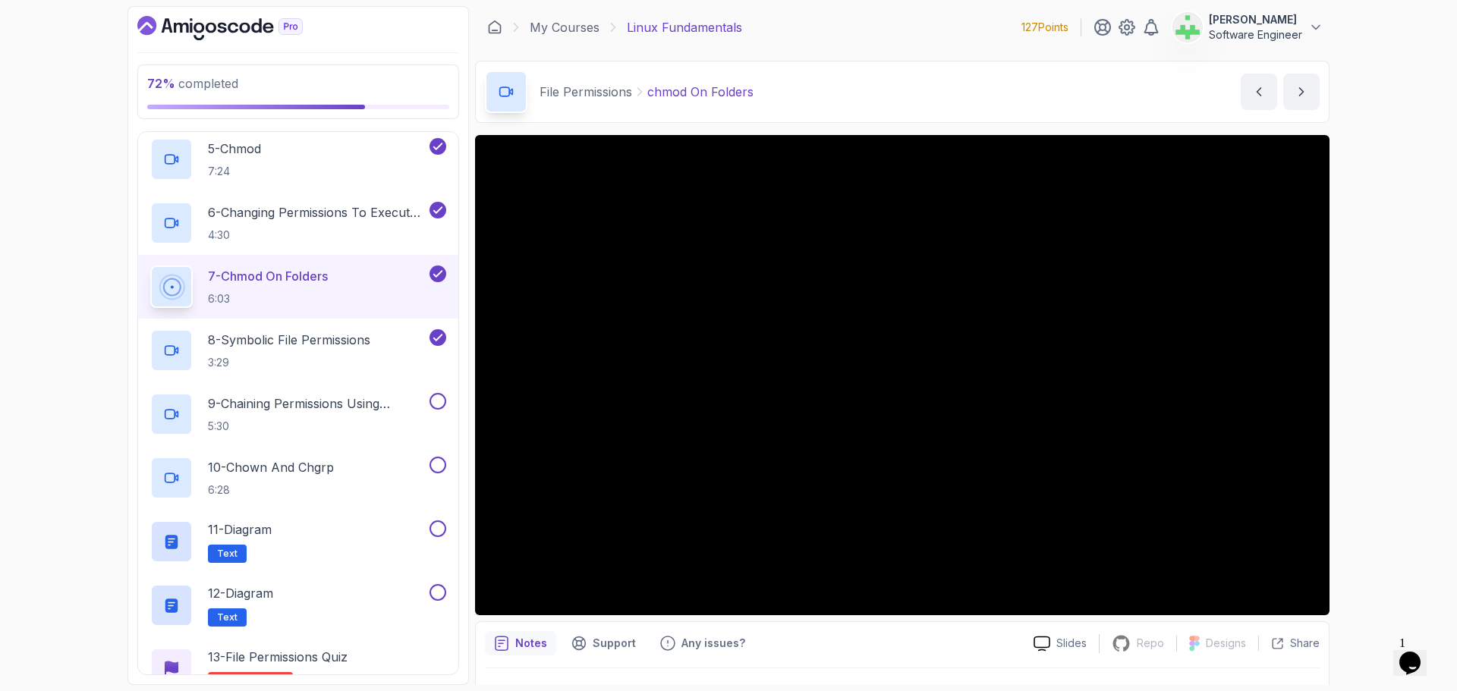
click at [847, 662] on div "Notes Support Any issues? Slides Repo Repository not available Designs Design n…" at bounding box center [902, 670] width 854 height 99
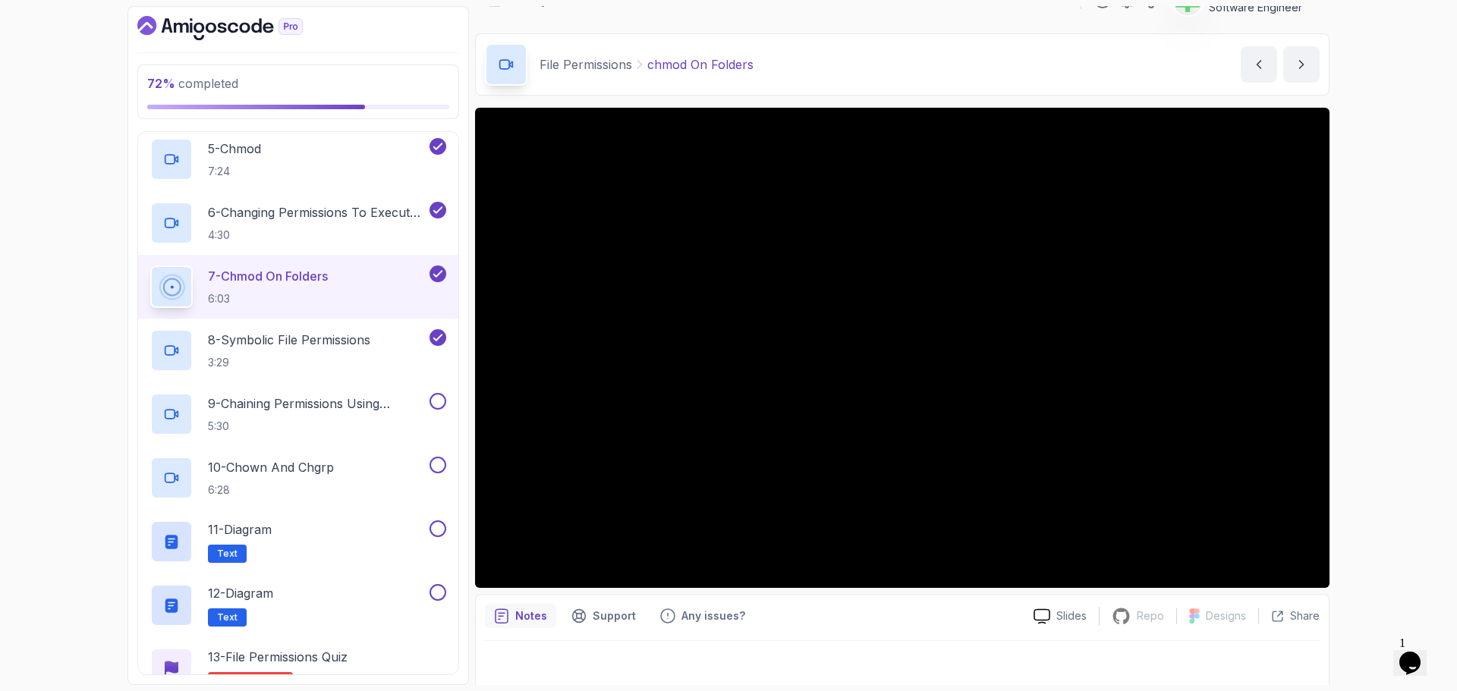
scroll to position [36, 0]
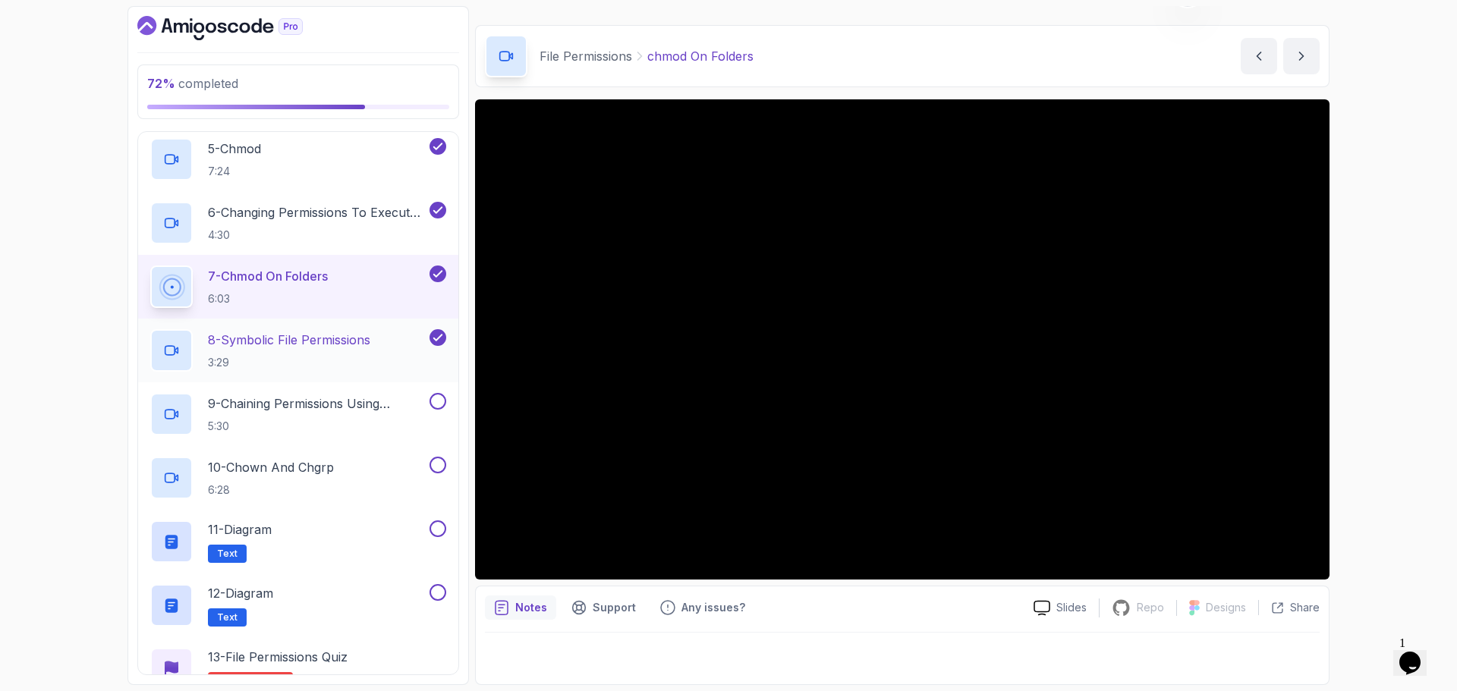
click at [294, 336] on p "8 - Symbolic File Permissions" at bounding box center [289, 340] width 162 height 18
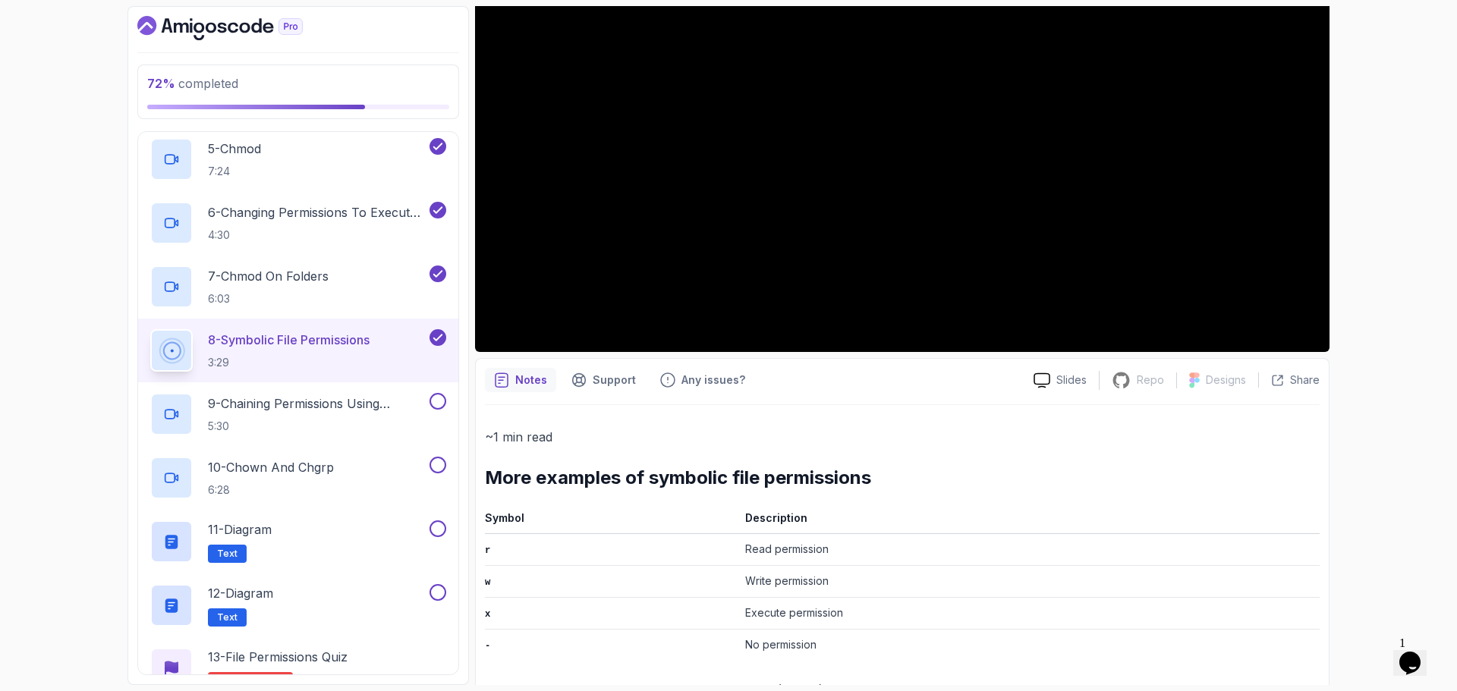
scroll to position [670, 0]
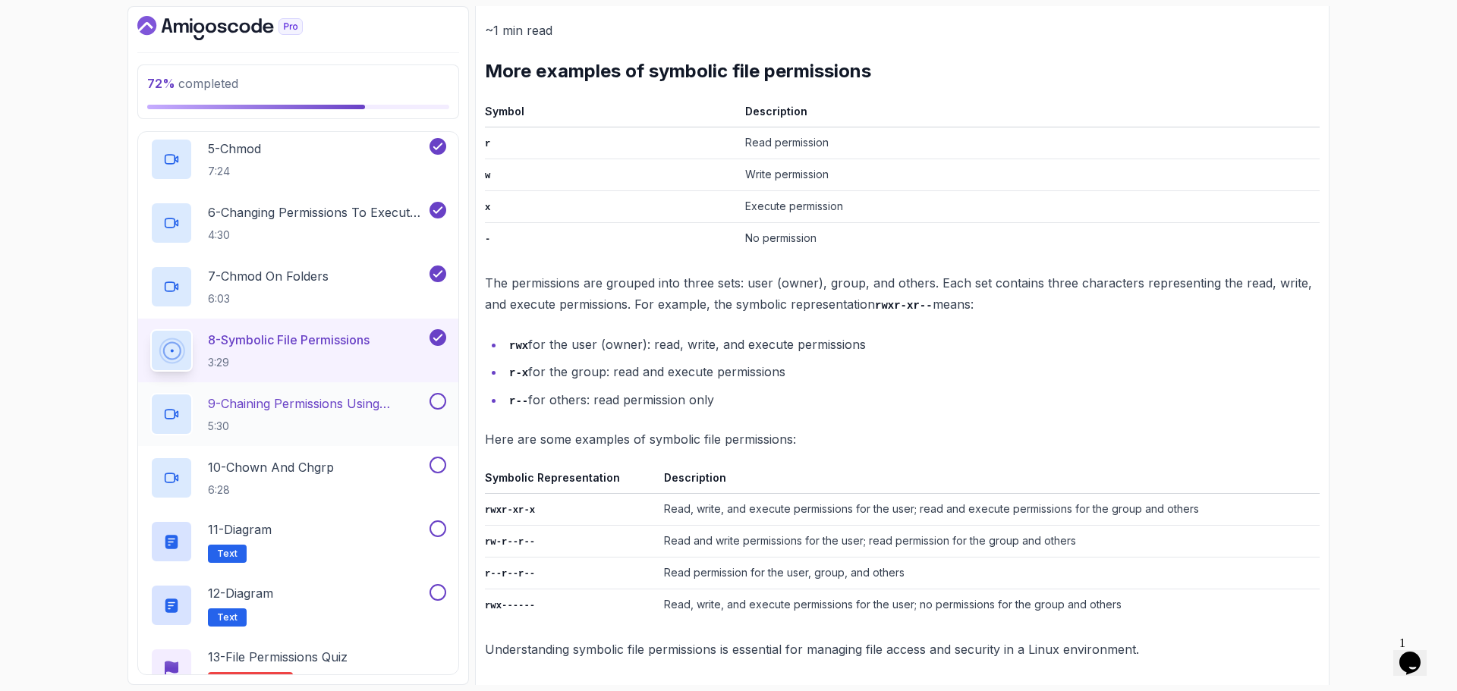
click at [354, 403] on p "9 - Chaining Permissions Using Symbolic Notation" at bounding box center [317, 404] width 219 height 18
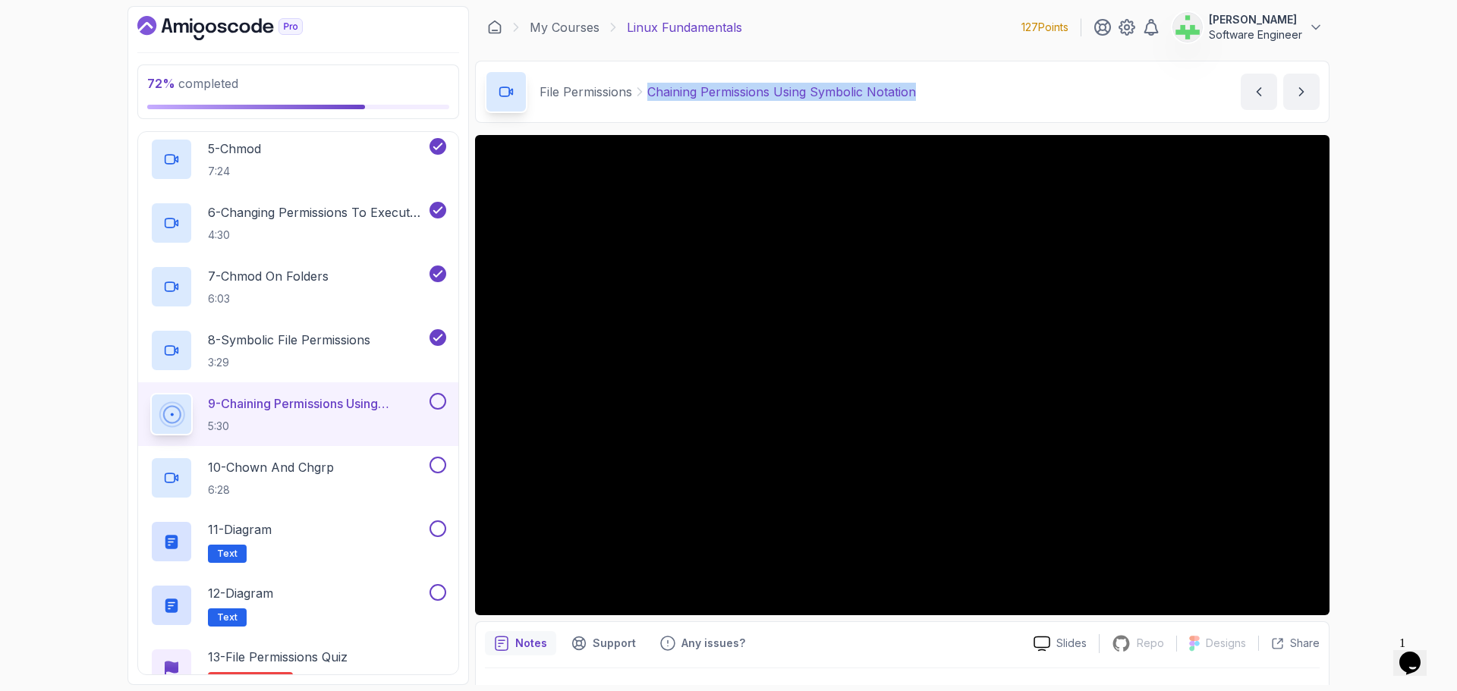
drag, startPoint x: 927, startPoint y: 91, endPoint x: 647, endPoint y: 95, distance: 279.3
click at [647, 95] on div "File Permissions Chaining Permissions Using Symbolic Notation Chaining Permissi…" at bounding box center [902, 92] width 854 height 62
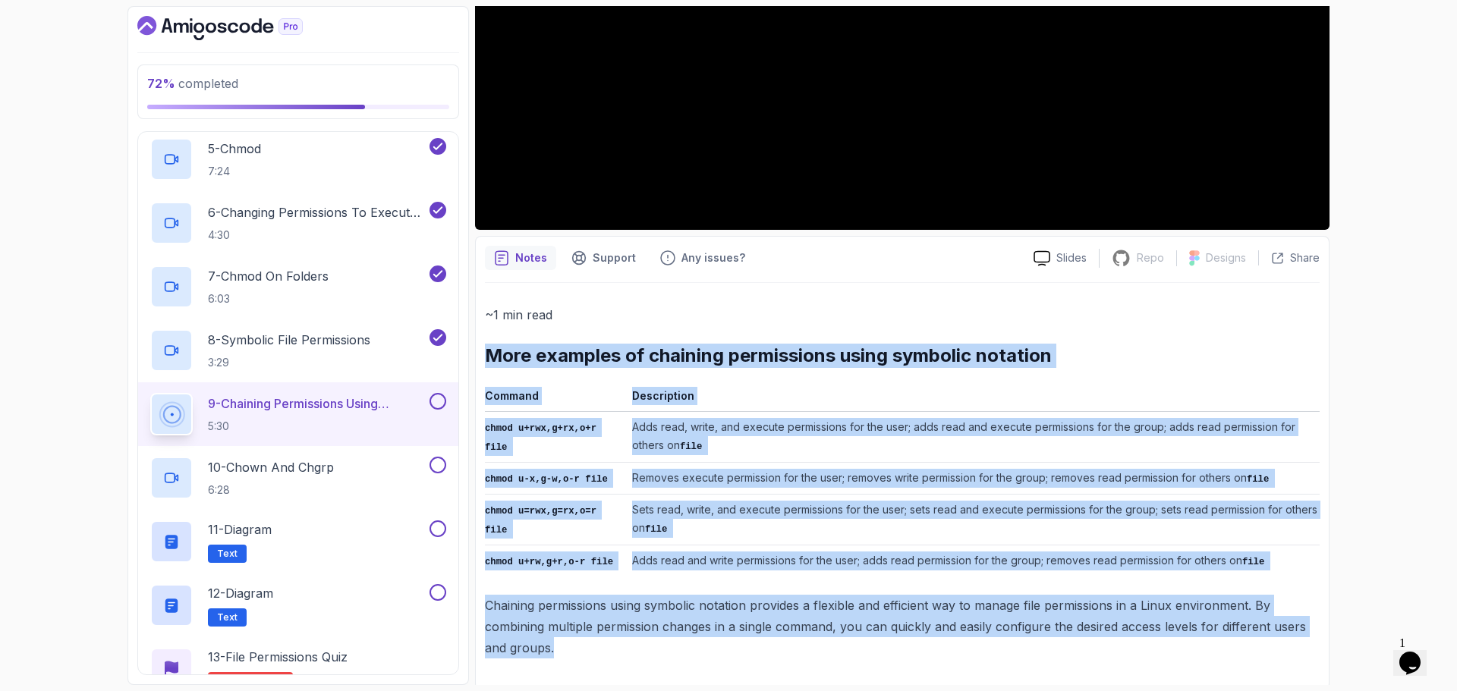
drag, startPoint x: 486, startPoint y: 360, endPoint x: 603, endPoint y: 661, distance: 323.1
click at [603, 661] on div "~1 min read More examples of chaining permissions using symbolic notation Comma…" at bounding box center [902, 481] width 835 height 397
click at [685, 628] on p "Chaining permissions using symbolic notation provides a flexible and efficient …" at bounding box center [902, 627] width 835 height 64
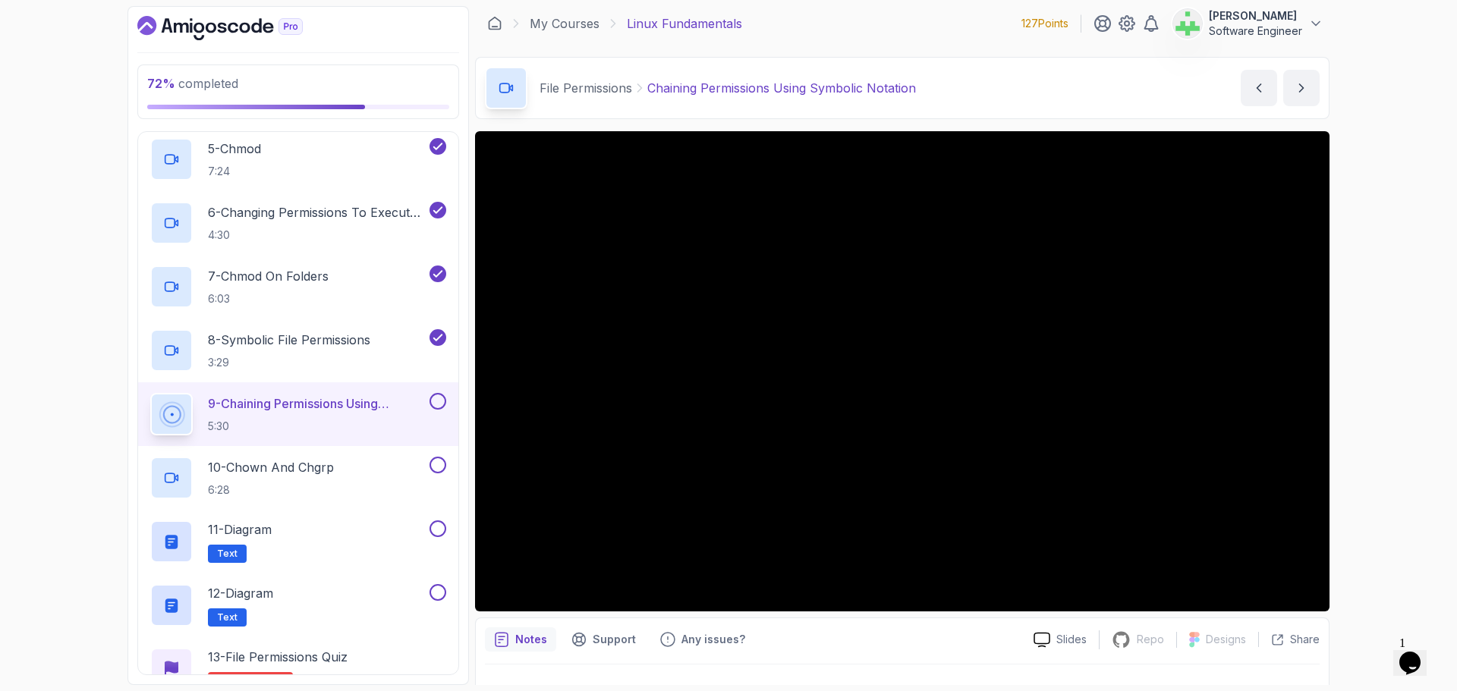
scroll to position [0, 0]
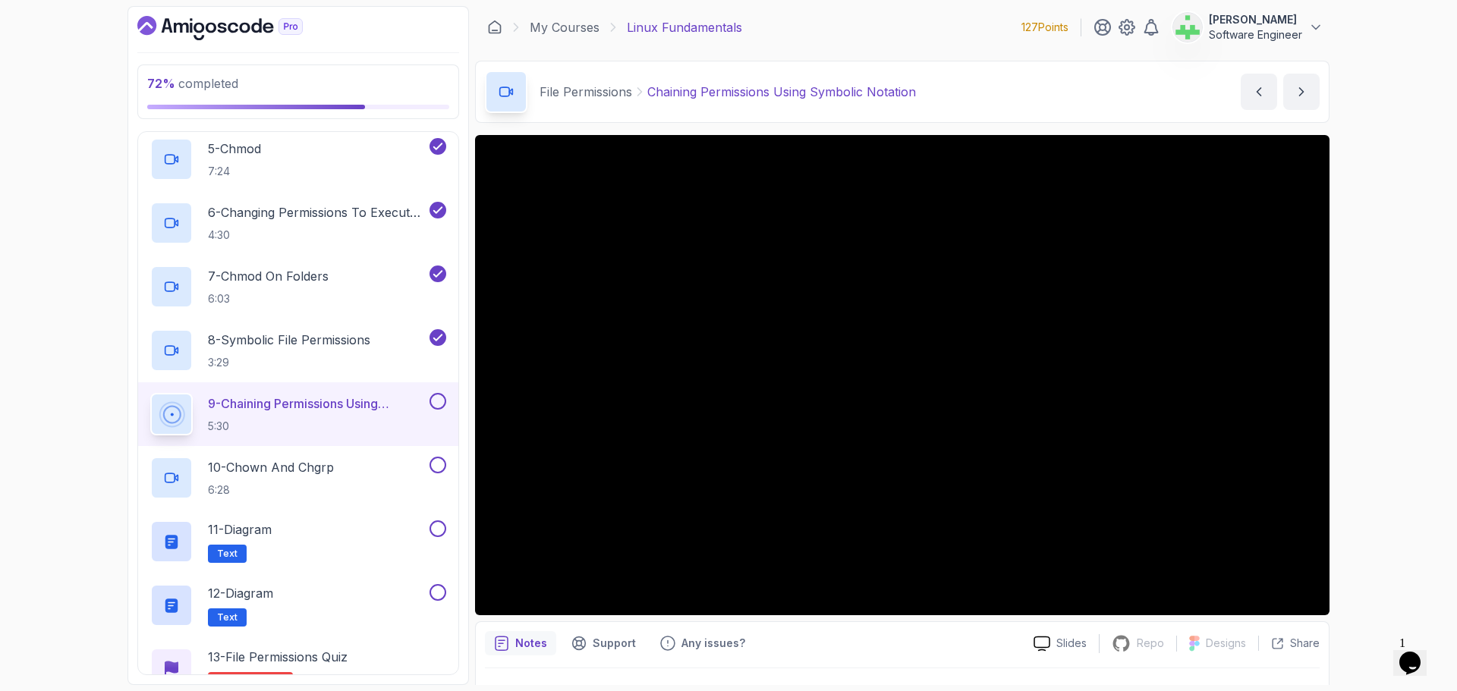
click at [1412, 374] on div "72 % completed 1 - Intro 2 - Getting Started 3 - Mac Installation 4 - Windows I…" at bounding box center [728, 345] width 1457 height 691
click at [894, 650] on div "Notes Support Any issues?" at bounding box center [753, 643] width 536 height 24
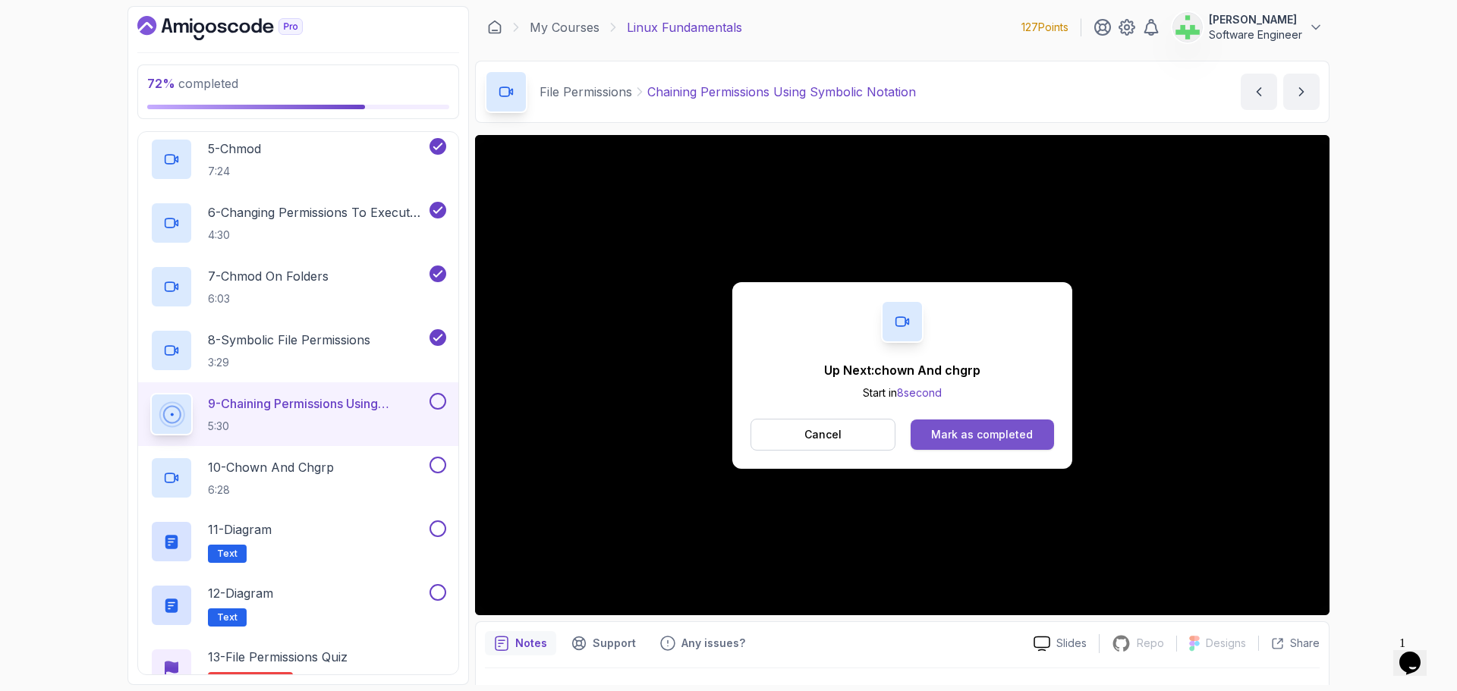
click at [1015, 439] on div "Mark as completed" at bounding box center [982, 434] width 102 height 15
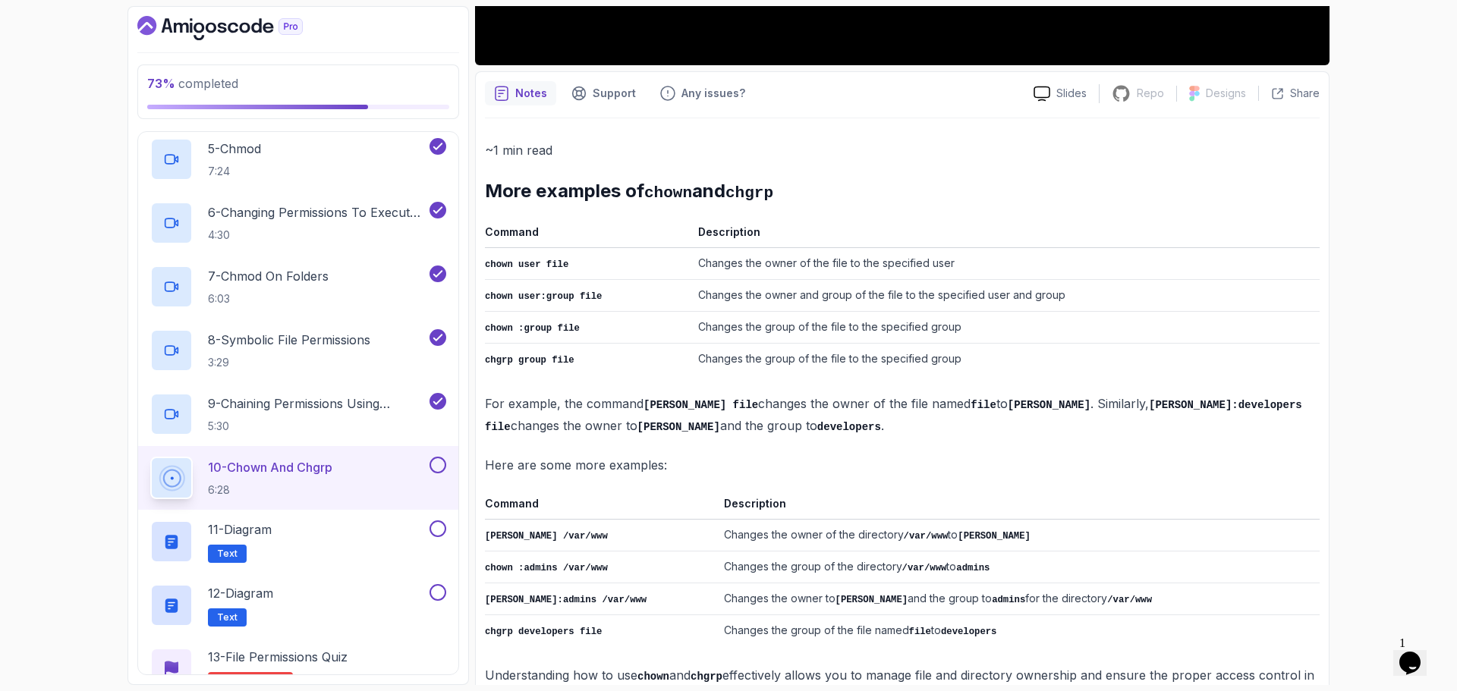
scroll to position [597, 0]
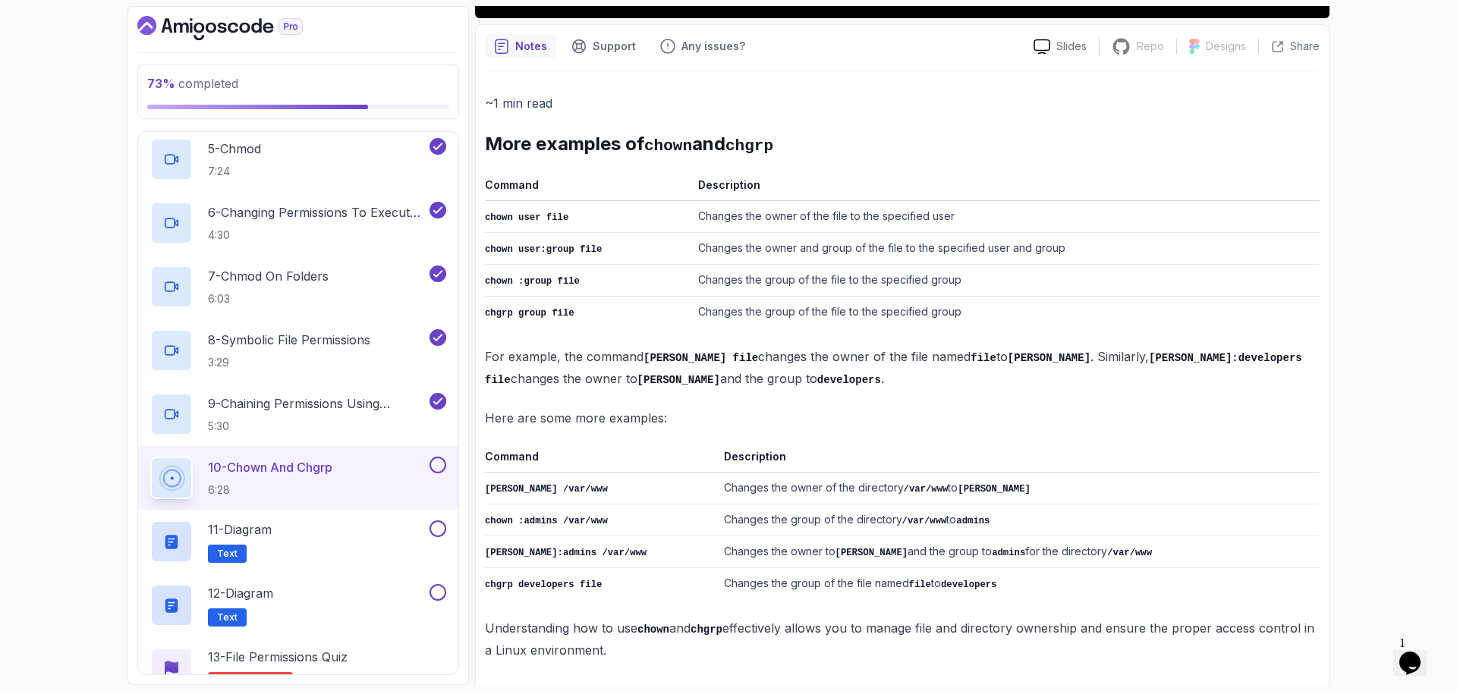
drag, startPoint x: 483, startPoint y: 143, endPoint x: 927, endPoint y: 654, distance: 677.7
click at [927, 654] on div "Notes Support Any issues? Slides Repo Repository not available Designs Design n…" at bounding box center [902, 358] width 854 height 668
click at [870, 508] on td "Changes the group of the directory /var/www to admins" at bounding box center [1019, 521] width 602 height 32
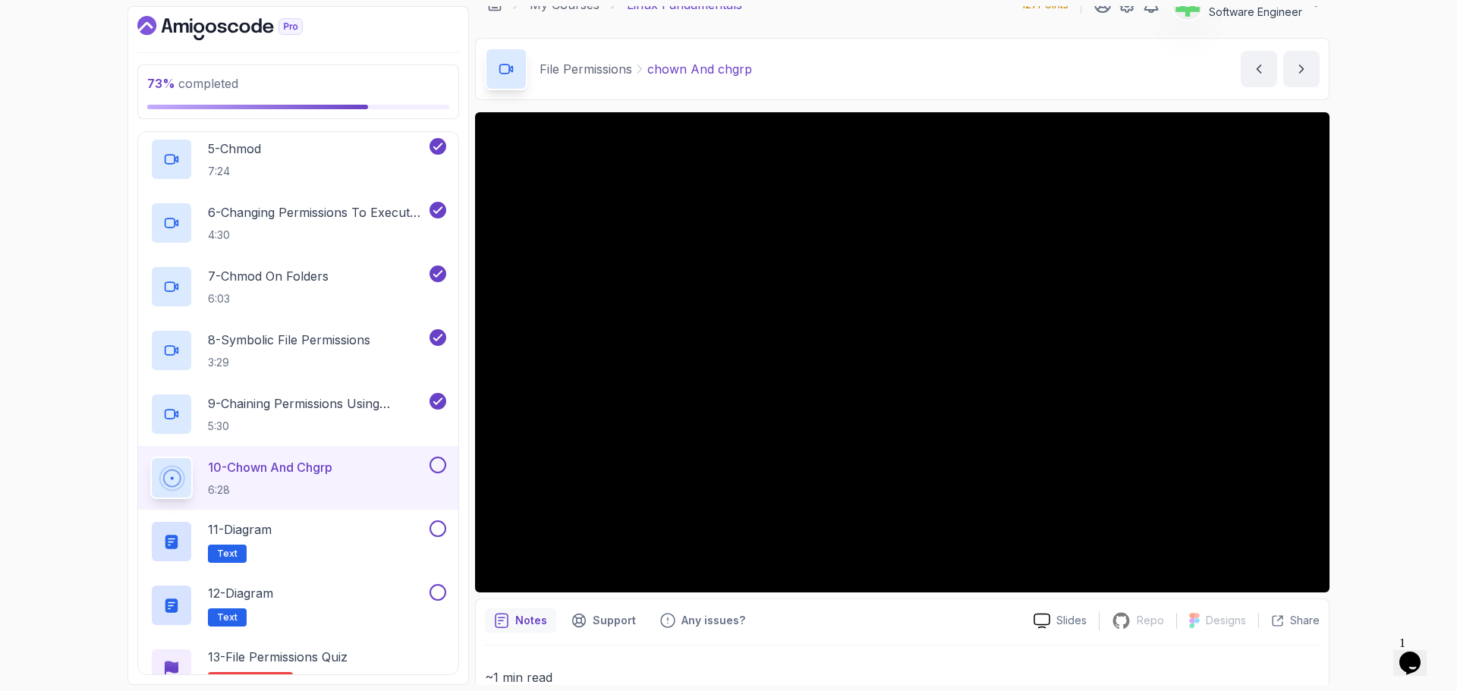
scroll to position [0, 0]
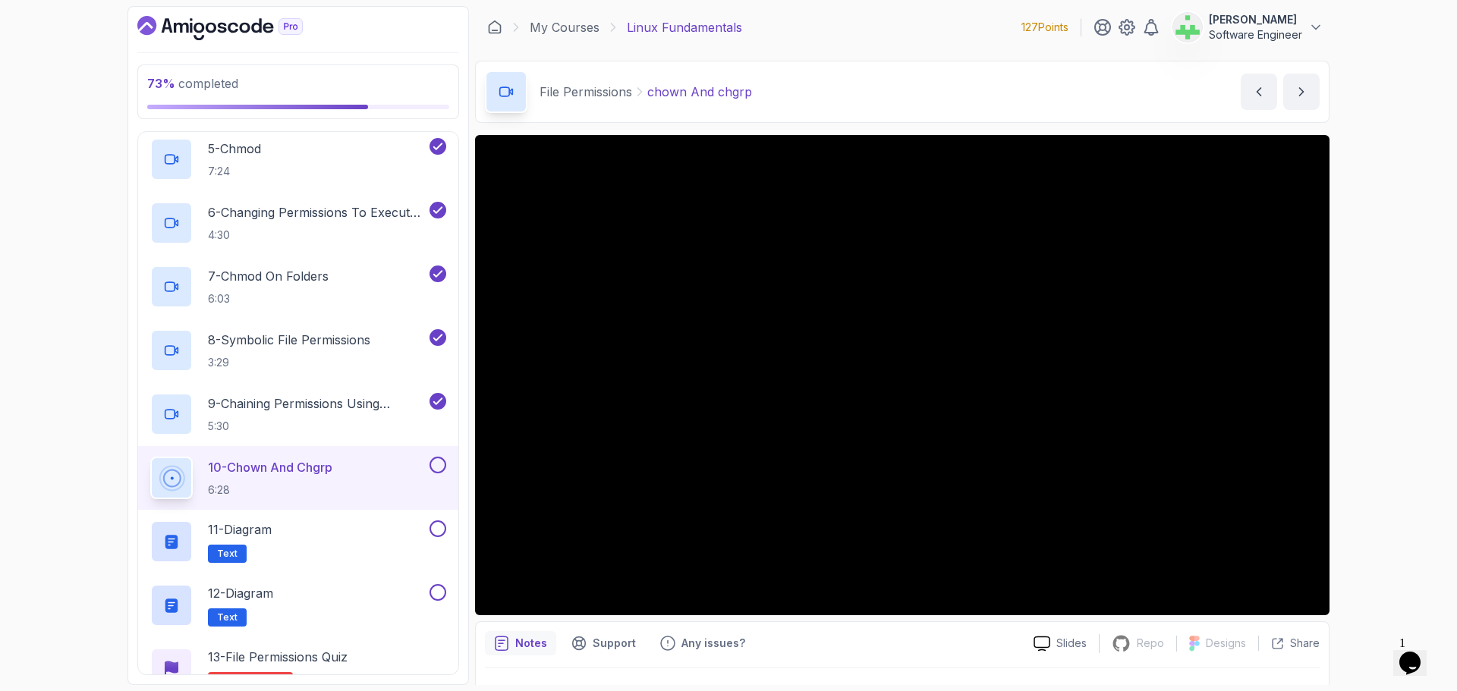
drag, startPoint x: 762, startPoint y: 92, endPoint x: 648, endPoint y: 96, distance: 113.9
click at [648, 96] on div "File Permissions chown And chgrp chown And chgrp by nelson" at bounding box center [902, 92] width 854 height 62
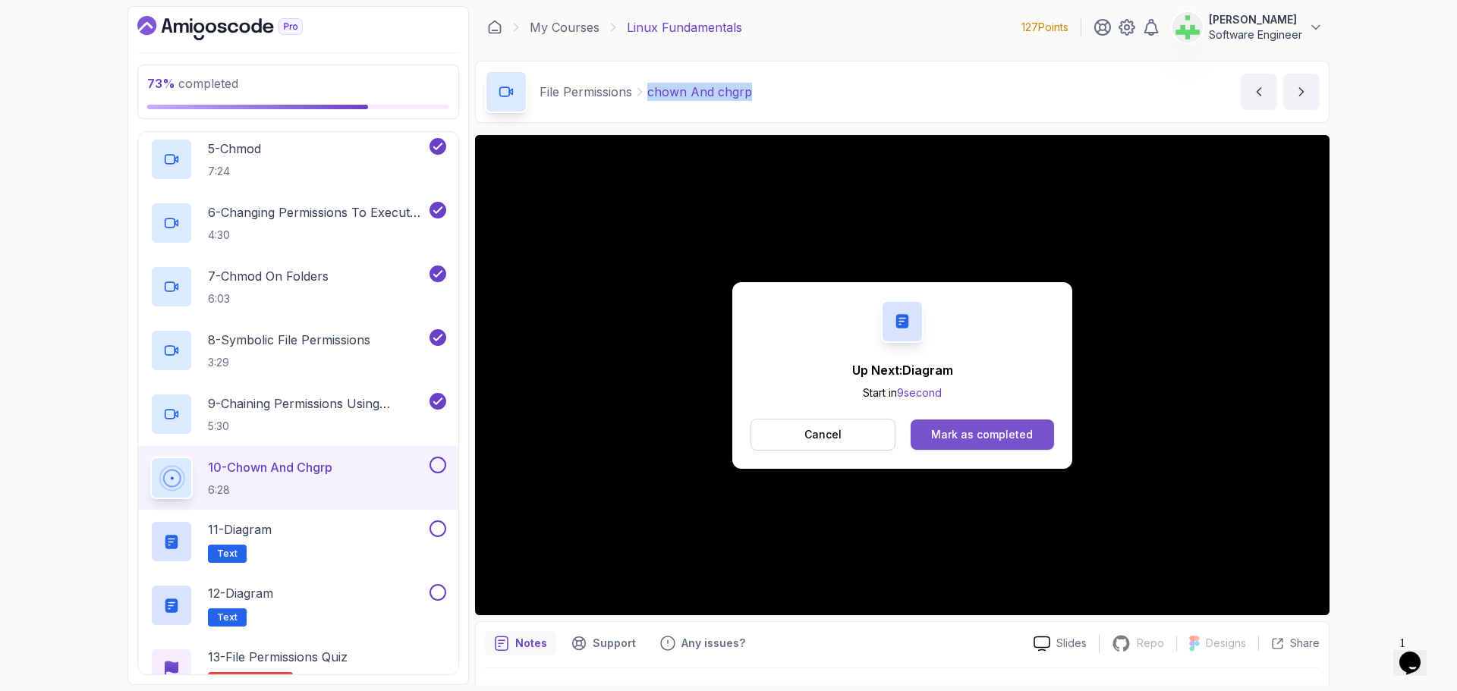
click at [1028, 435] on div "Mark as completed" at bounding box center [982, 434] width 102 height 15
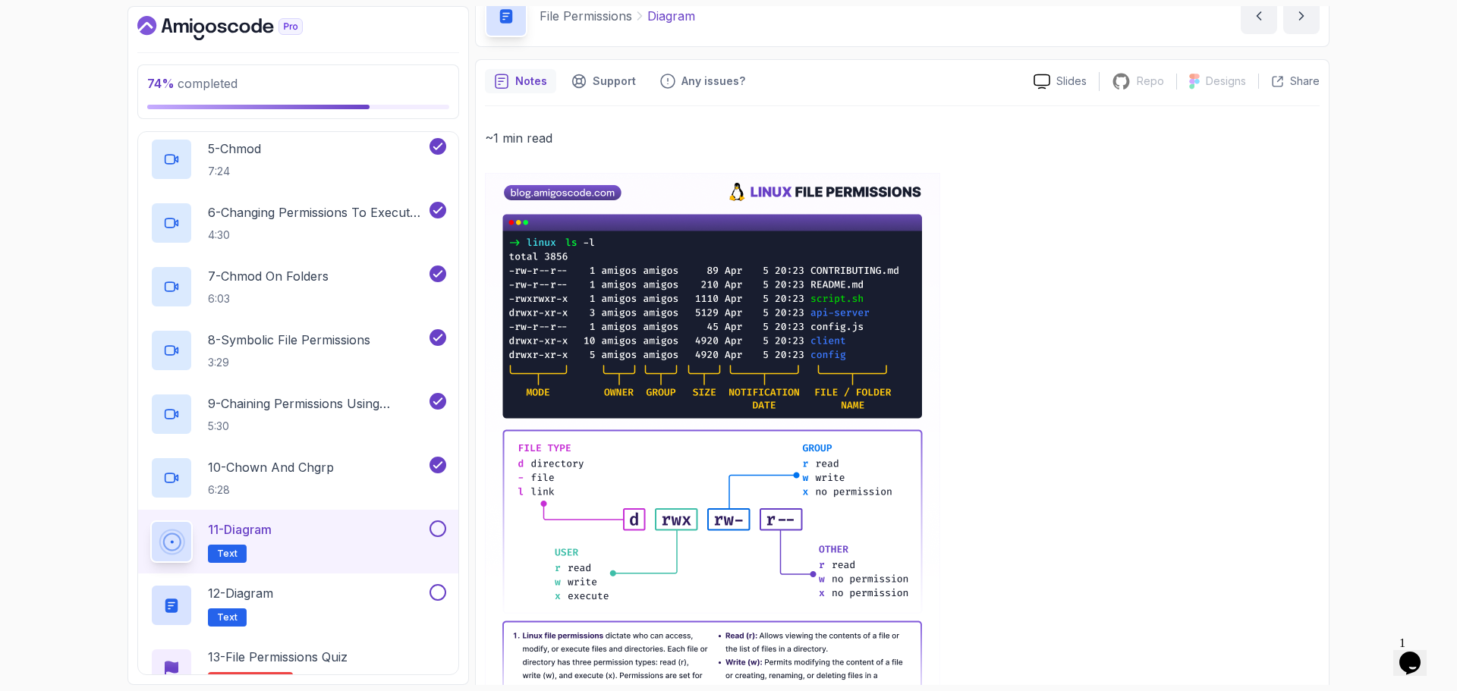
scroll to position [152, 0]
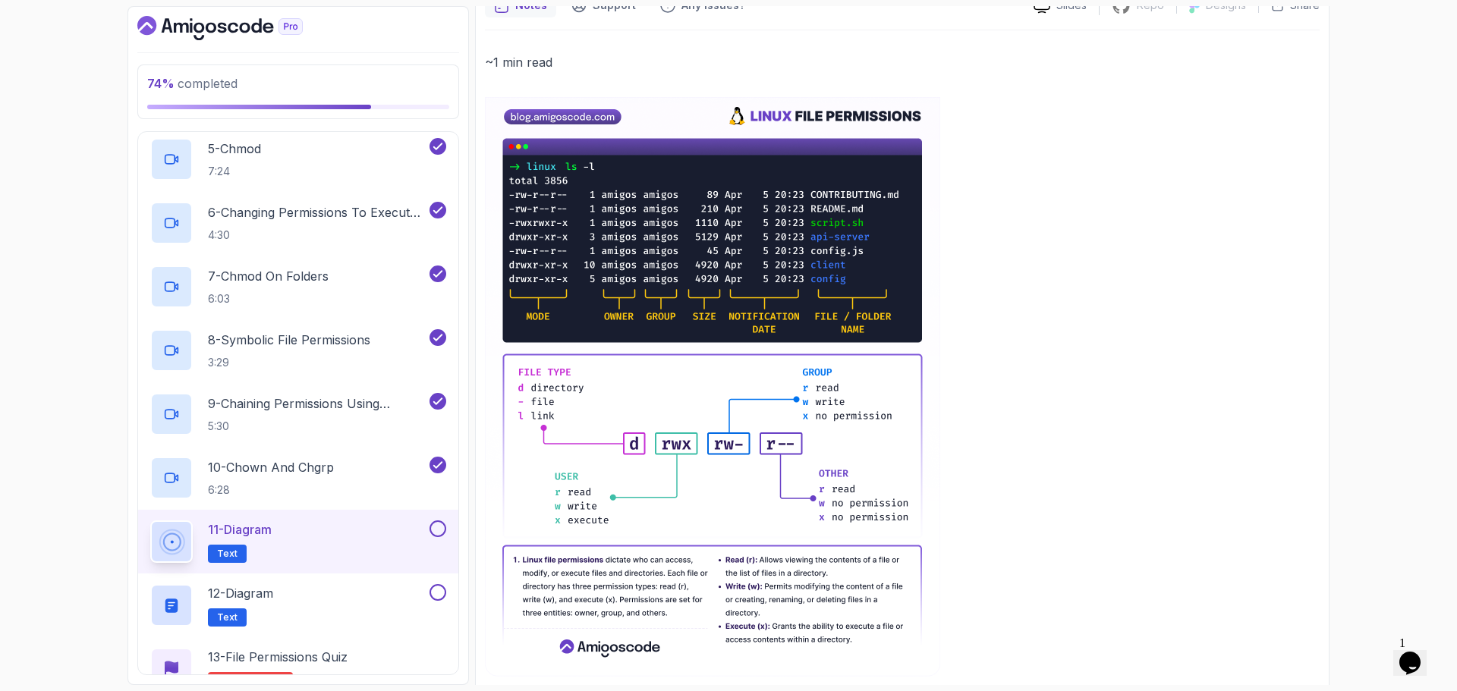
click at [662, 279] on img at bounding box center [712, 387] width 455 height 580
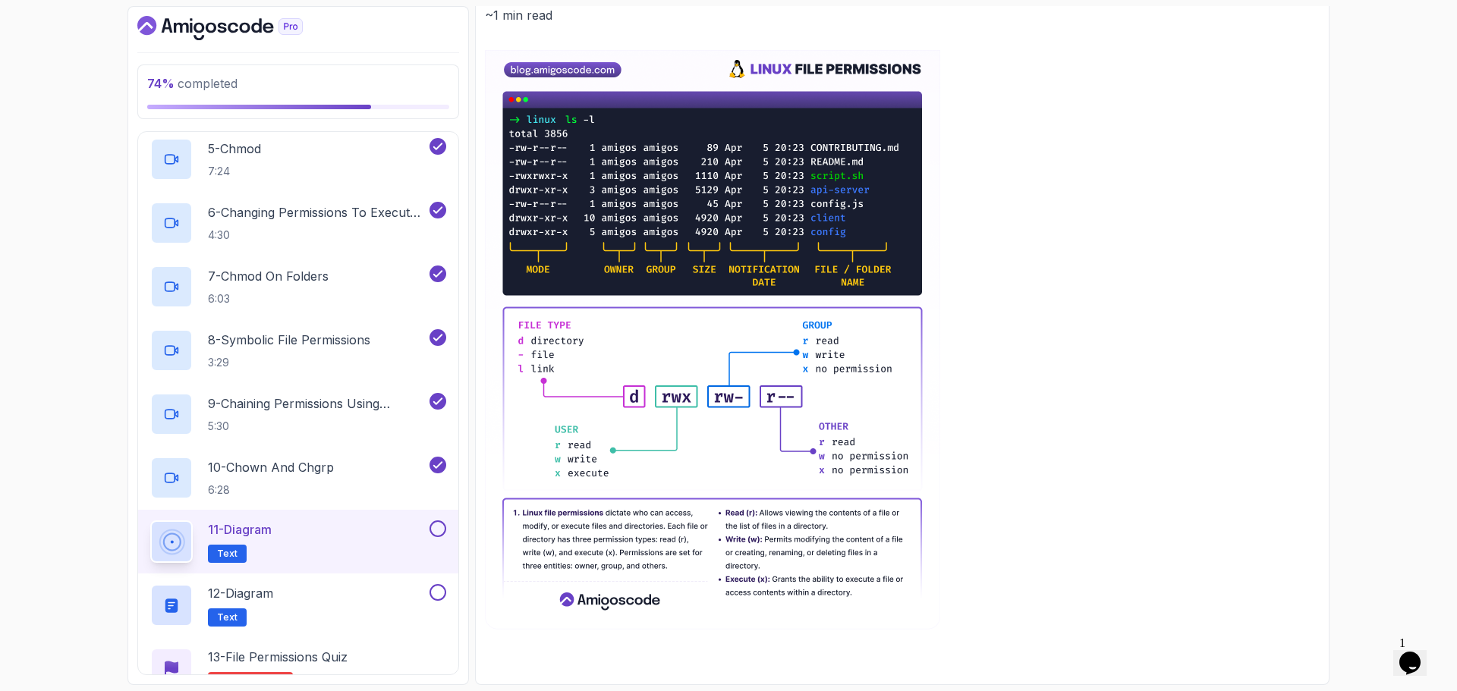
click at [434, 533] on button at bounding box center [438, 529] width 17 height 17
click at [334, 597] on div "12 - Diagram Text" at bounding box center [288, 605] width 276 height 42
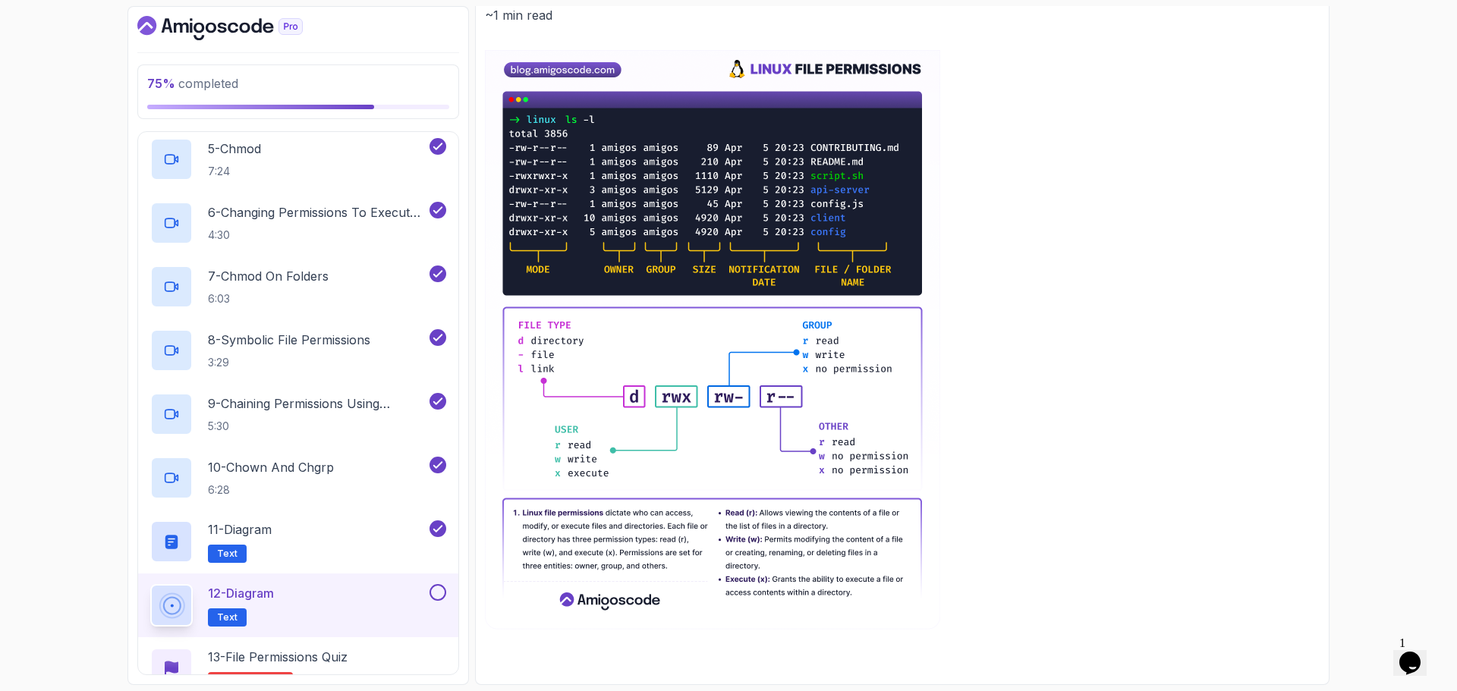
click at [319, 599] on div "12 - Diagram Text" at bounding box center [288, 605] width 276 height 42
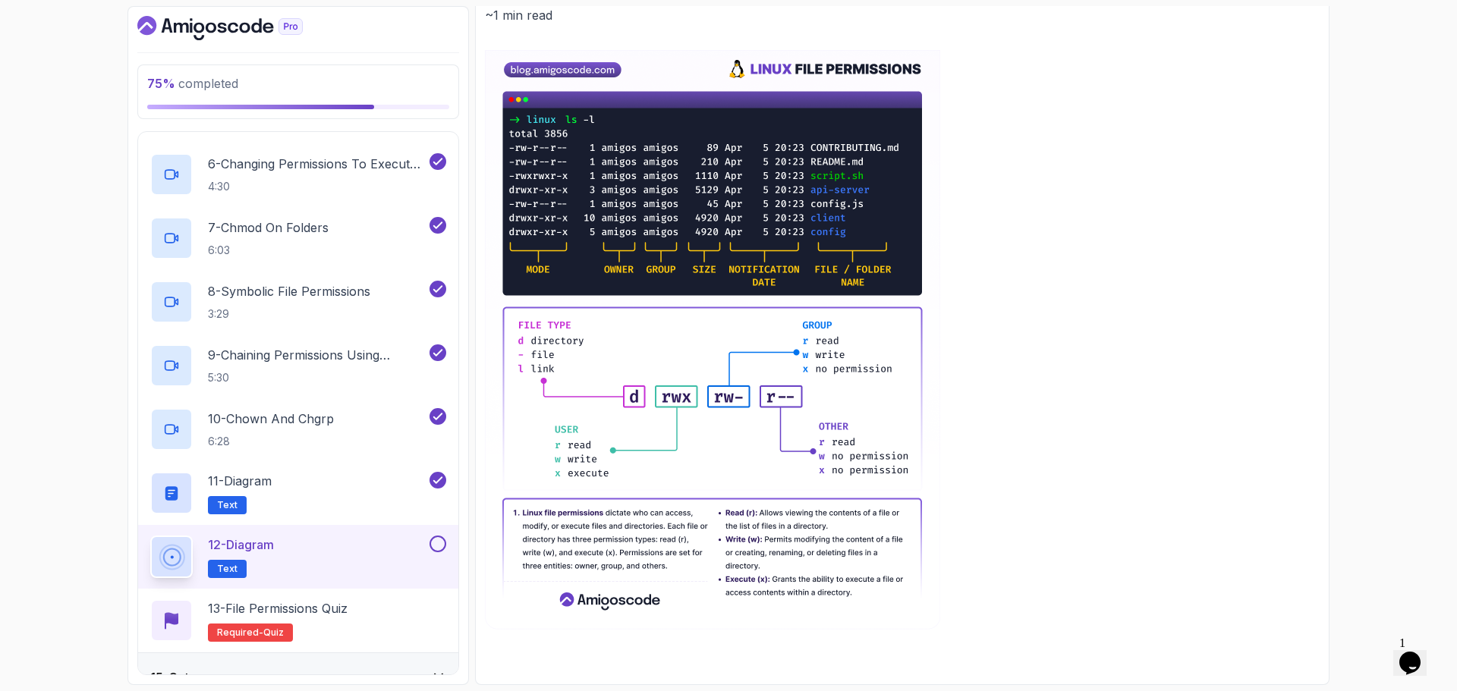
scroll to position [1025, 0]
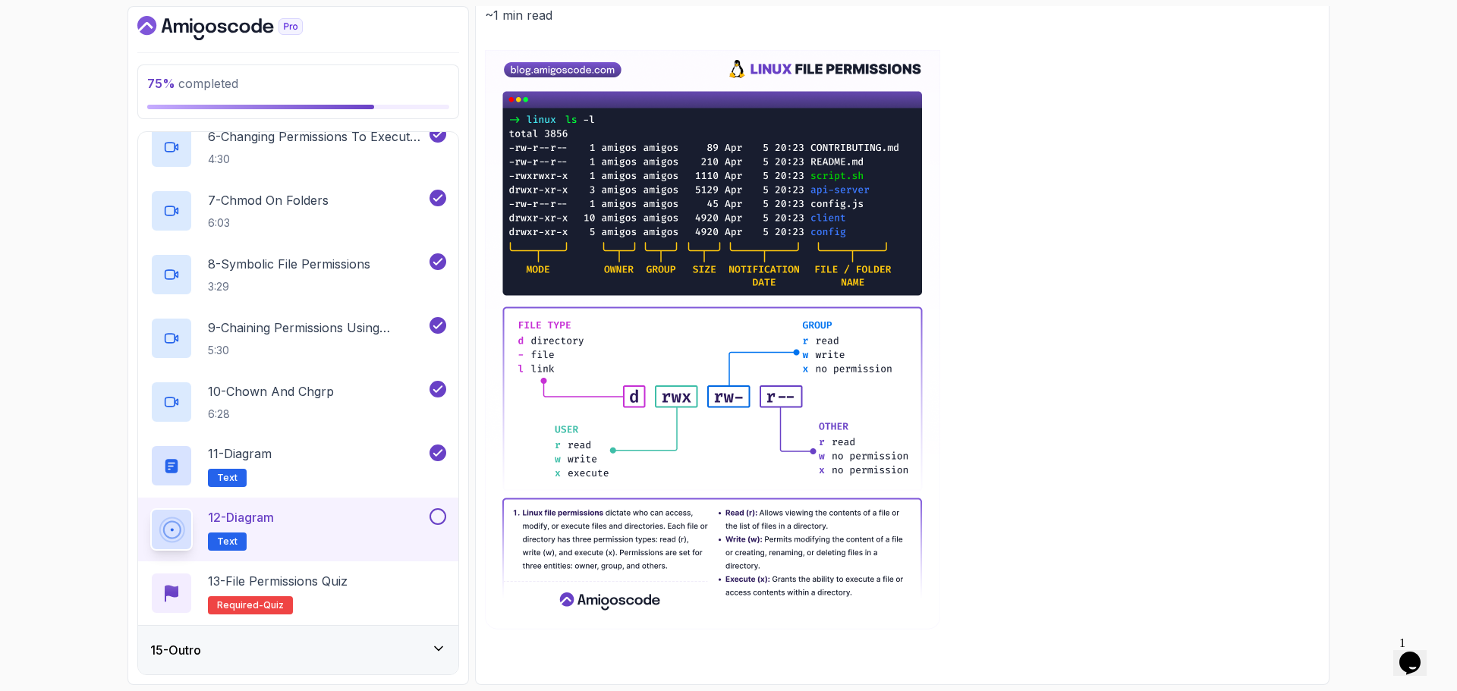
click at [260, 521] on p "12 - Diagram" at bounding box center [241, 517] width 66 height 18
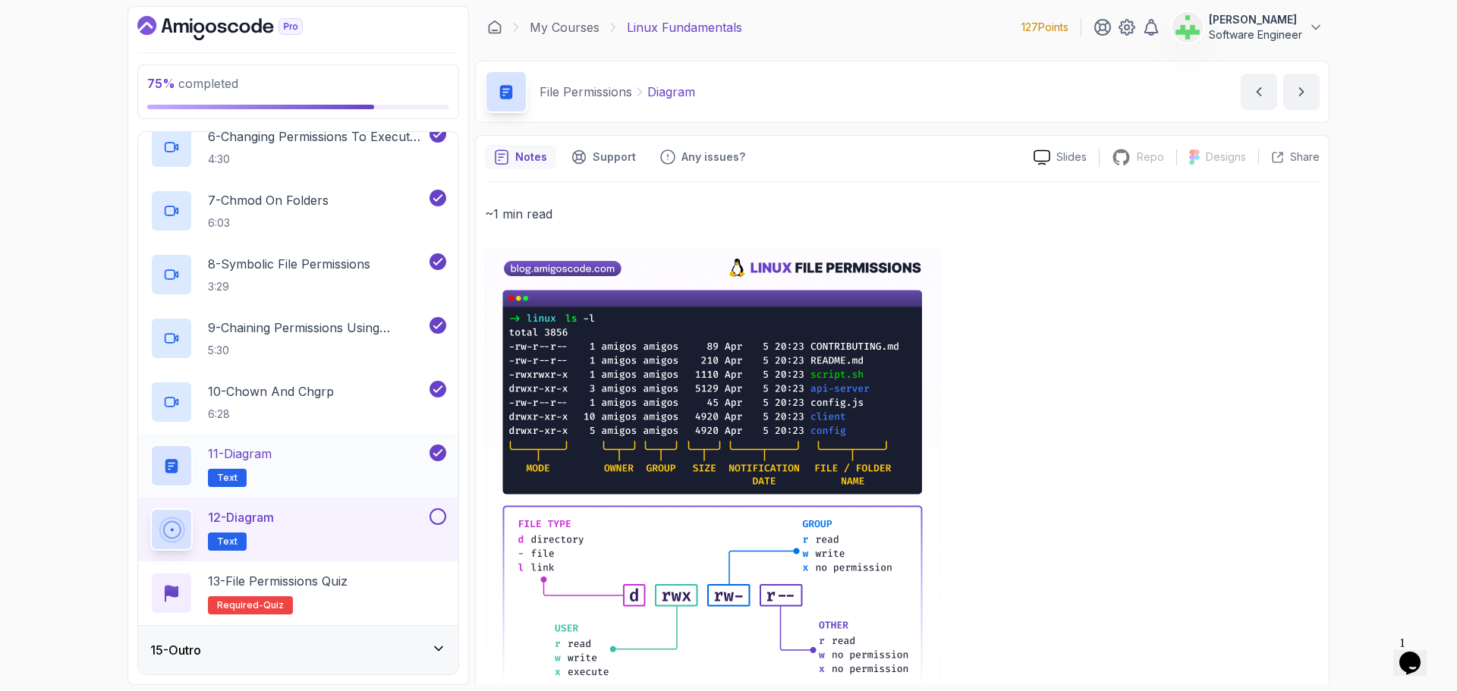
click at [272, 458] on p "11 - Diagram" at bounding box center [240, 454] width 64 height 18
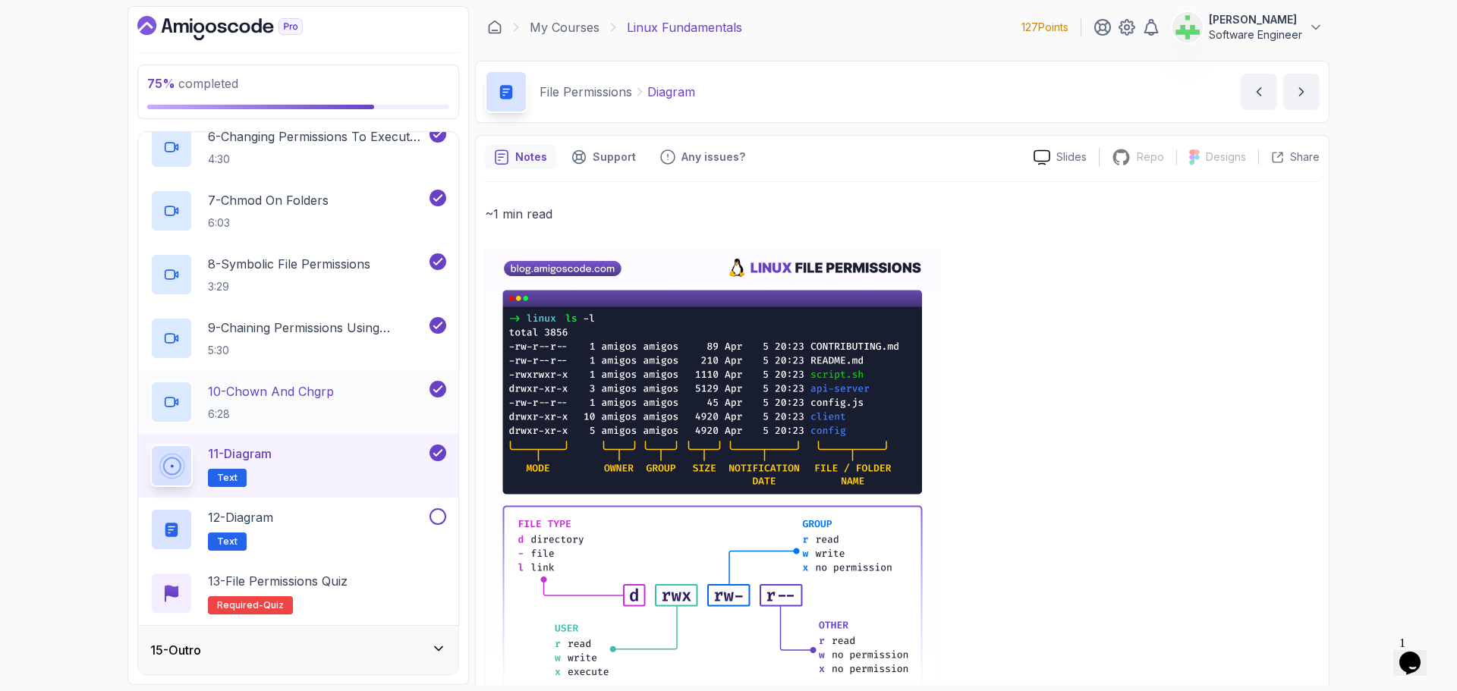
click at [277, 395] on p "10 - chown And chgrp" at bounding box center [271, 391] width 126 height 18
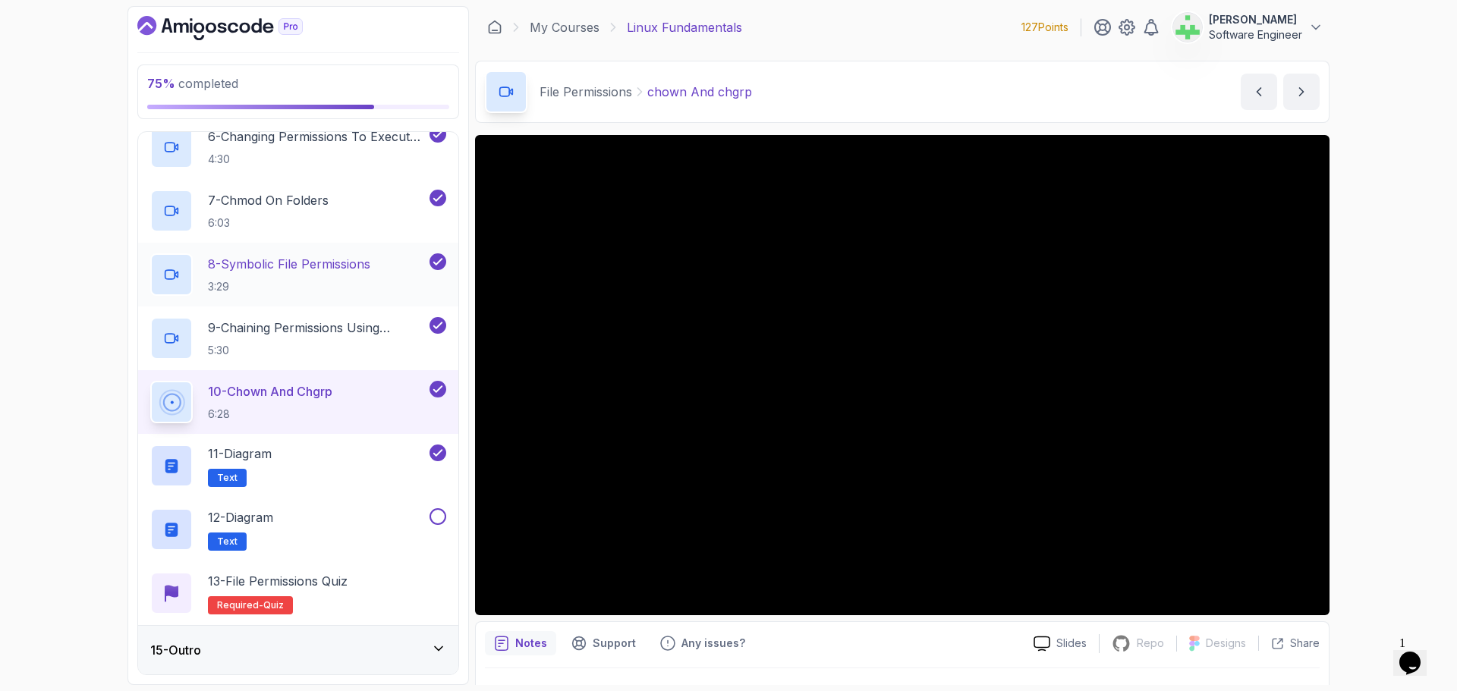
drag, startPoint x: 286, startPoint y: 262, endPoint x: 269, endPoint y: 269, distance: 18.7
click at [286, 263] on p "8 - Symbolic File Permissions" at bounding box center [289, 264] width 162 height 18
click at [269, 269] on p "8 - Symbolic File Permissions" at bounding box center [289, 264] width 162 height 18
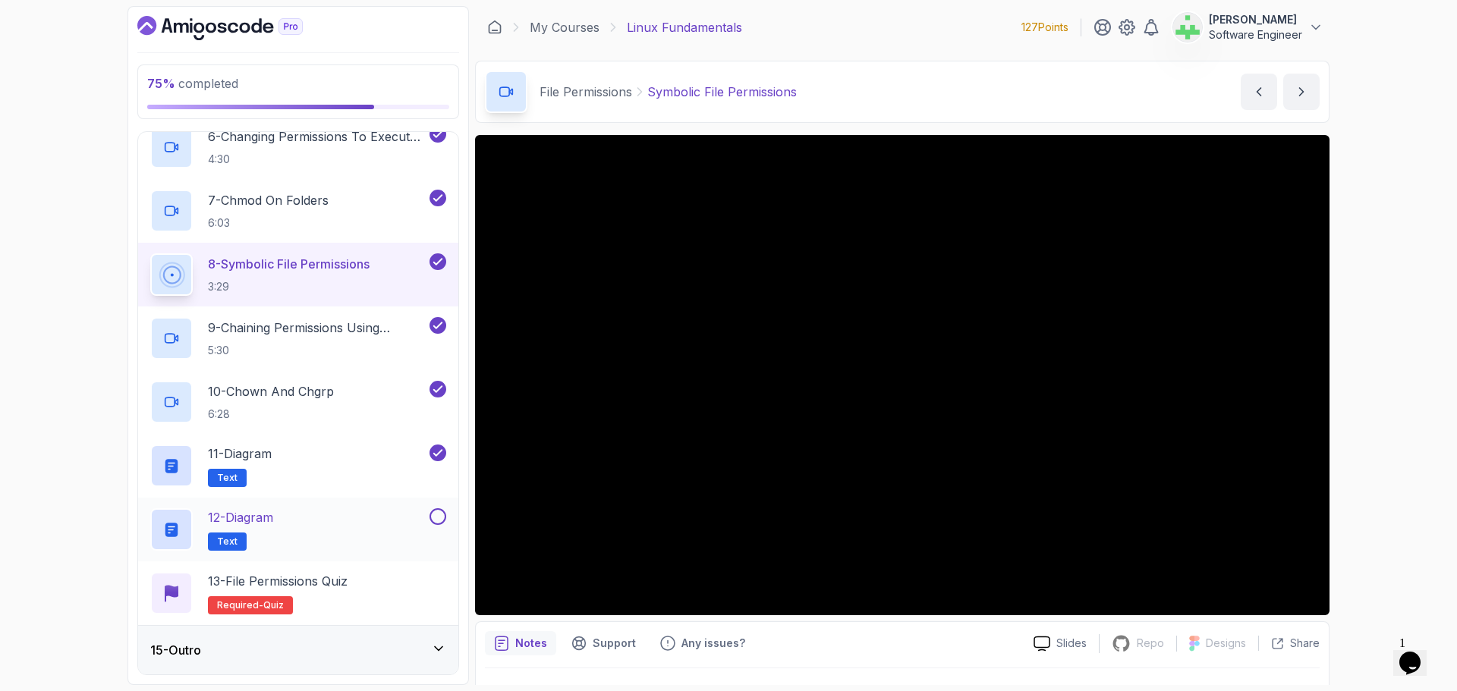
click at [272, 527] on p "12 - Diagram" at bounding box center [240, 517] width 65 height 18
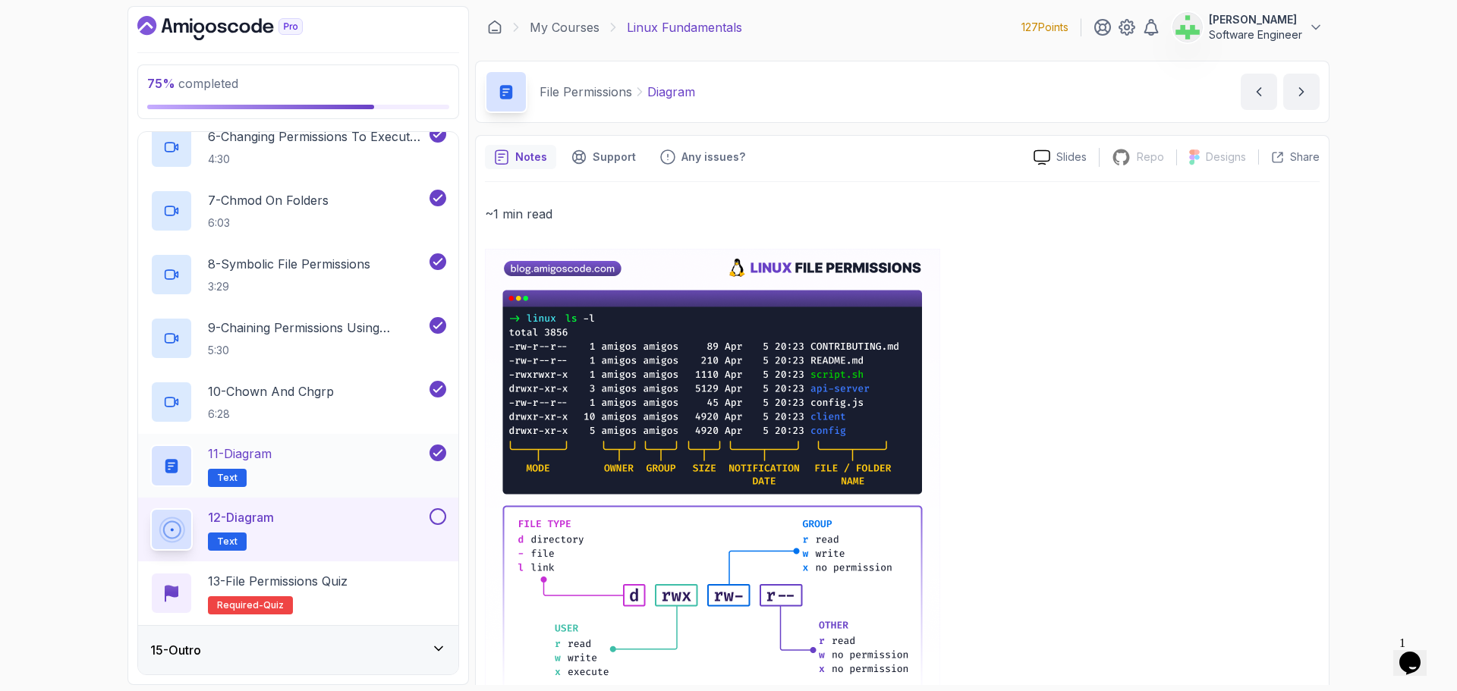
click at [279, 458] on div "11 - Diagram Text" at bounding box center [288, 466] width 276 height 42
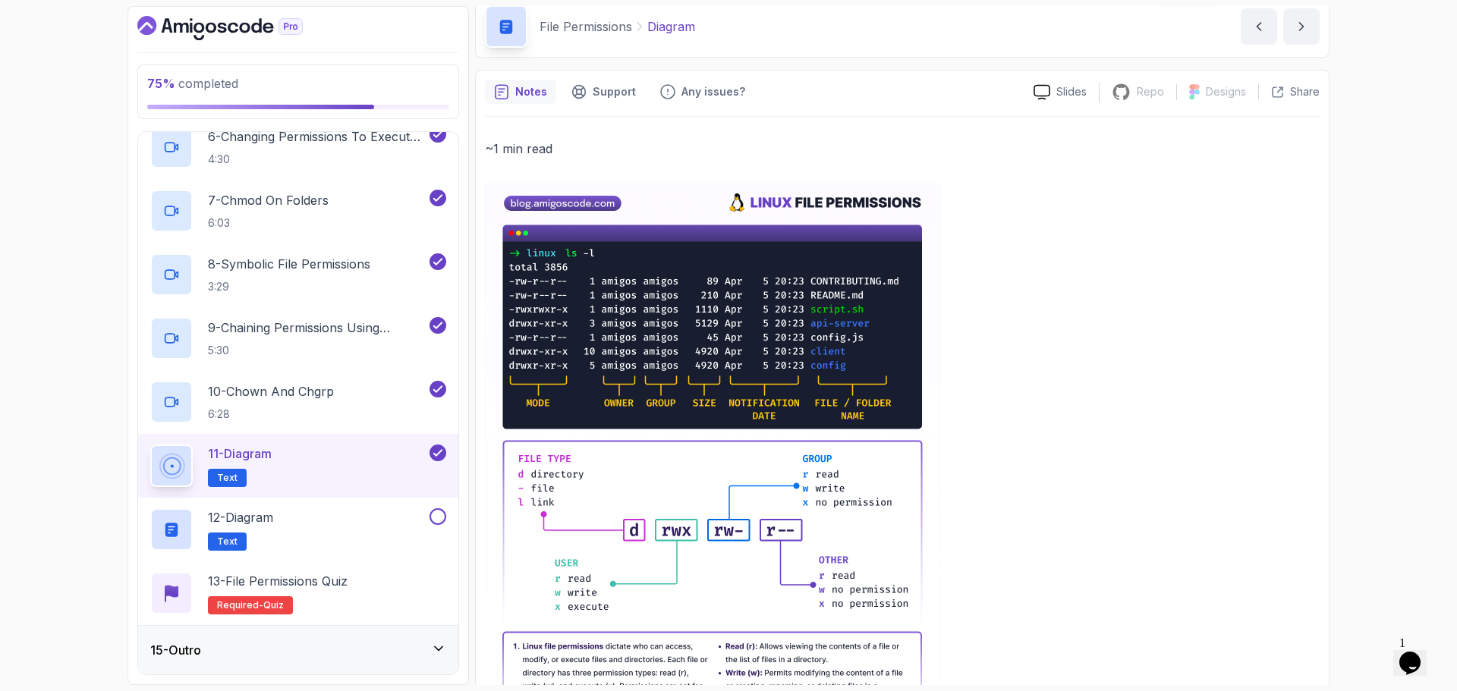
scroll to position [199, 0]
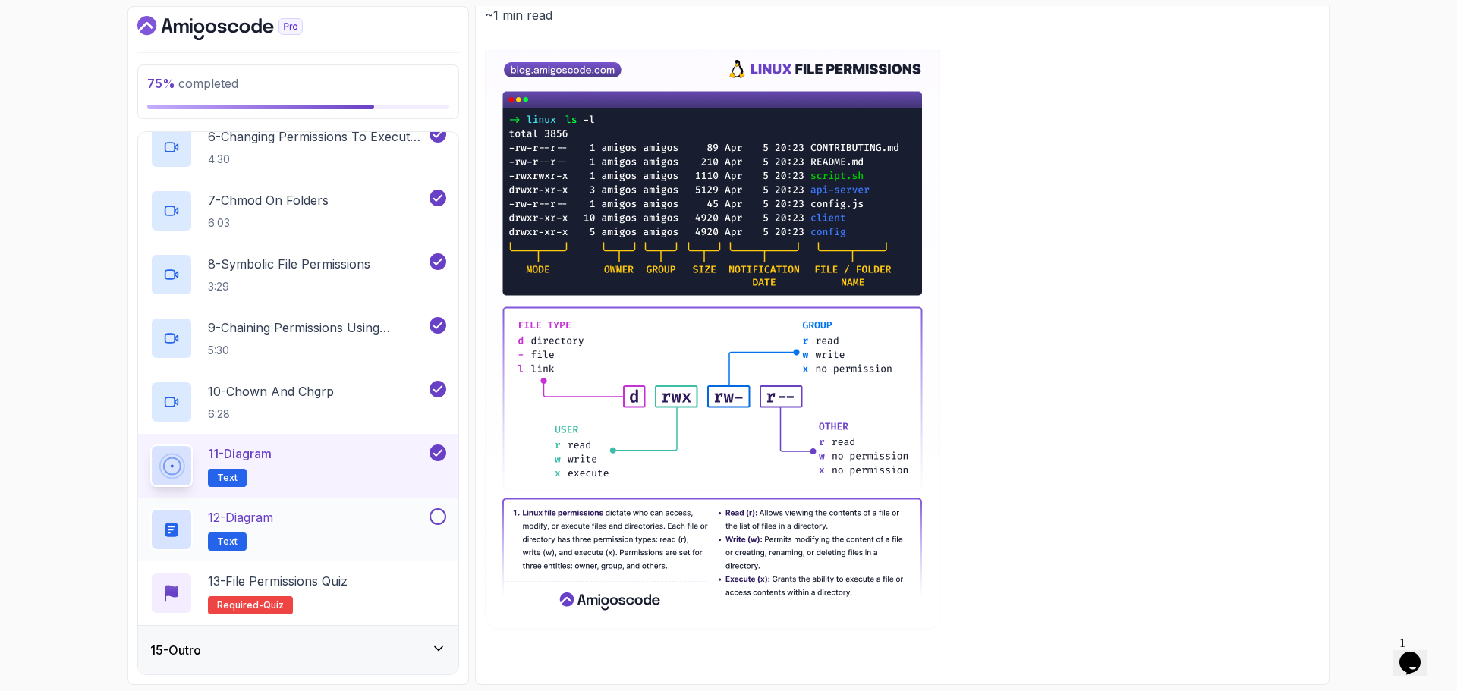
click at [288, 524] on div "12 - Diagram Text" at bounding box center [288, 529] width 276 height 42
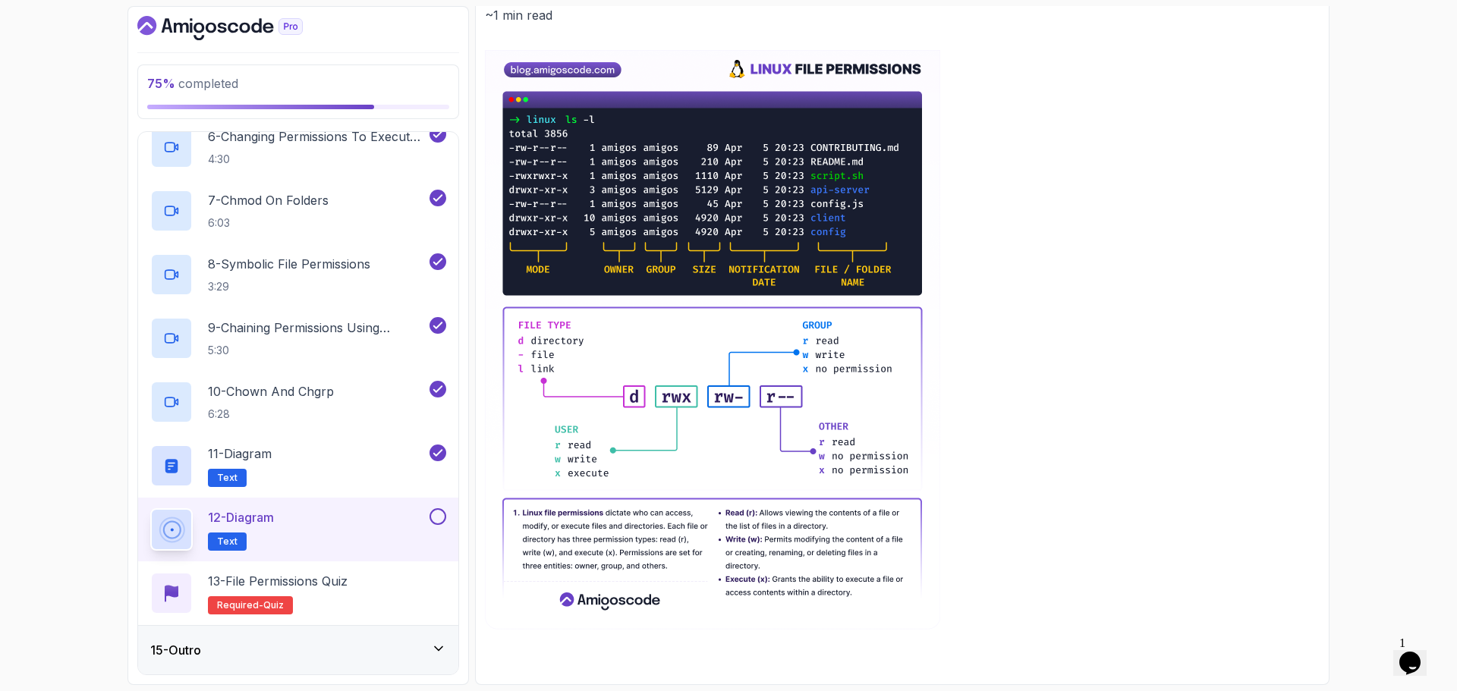
click at [226, 539] on span "Text" at bounding box center [227, 542] width 20 height 12
click at [436, 518] on button at bounding box center [438, 516] width 17 height 17
click at [327, 584] on p "13 - File Permissions Quiz" at bounding box center [278, 581] width 140 height 18
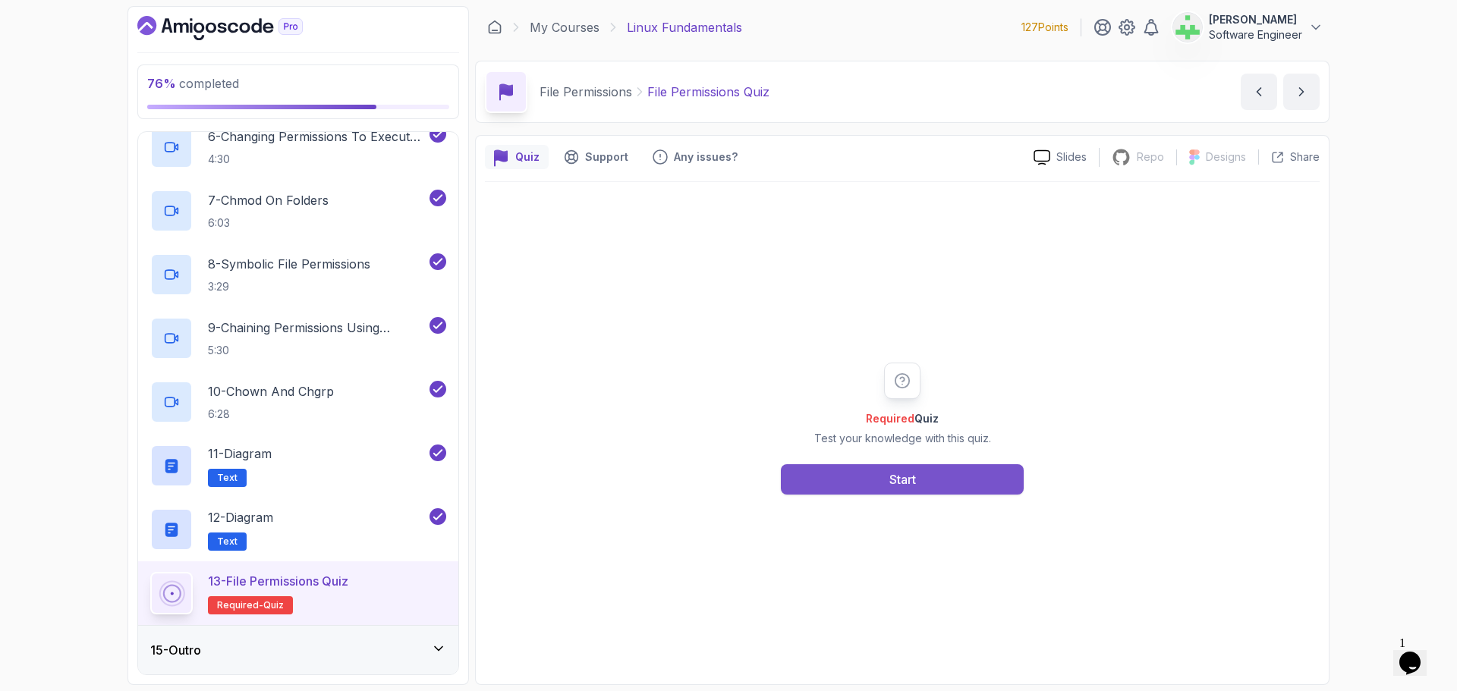
click at [886, 476] on button "Start" at bounding box center [902, 479] width 243 height 30
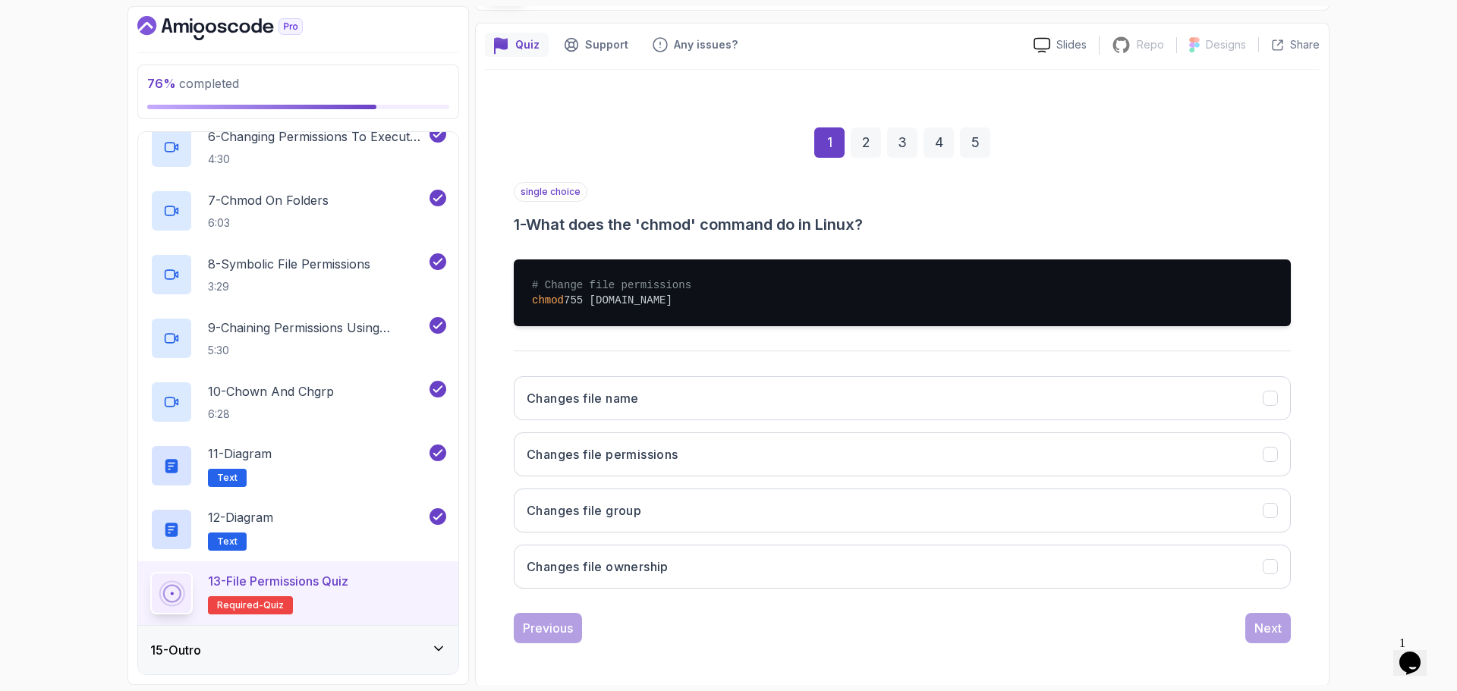
scroll to position [114, 0]
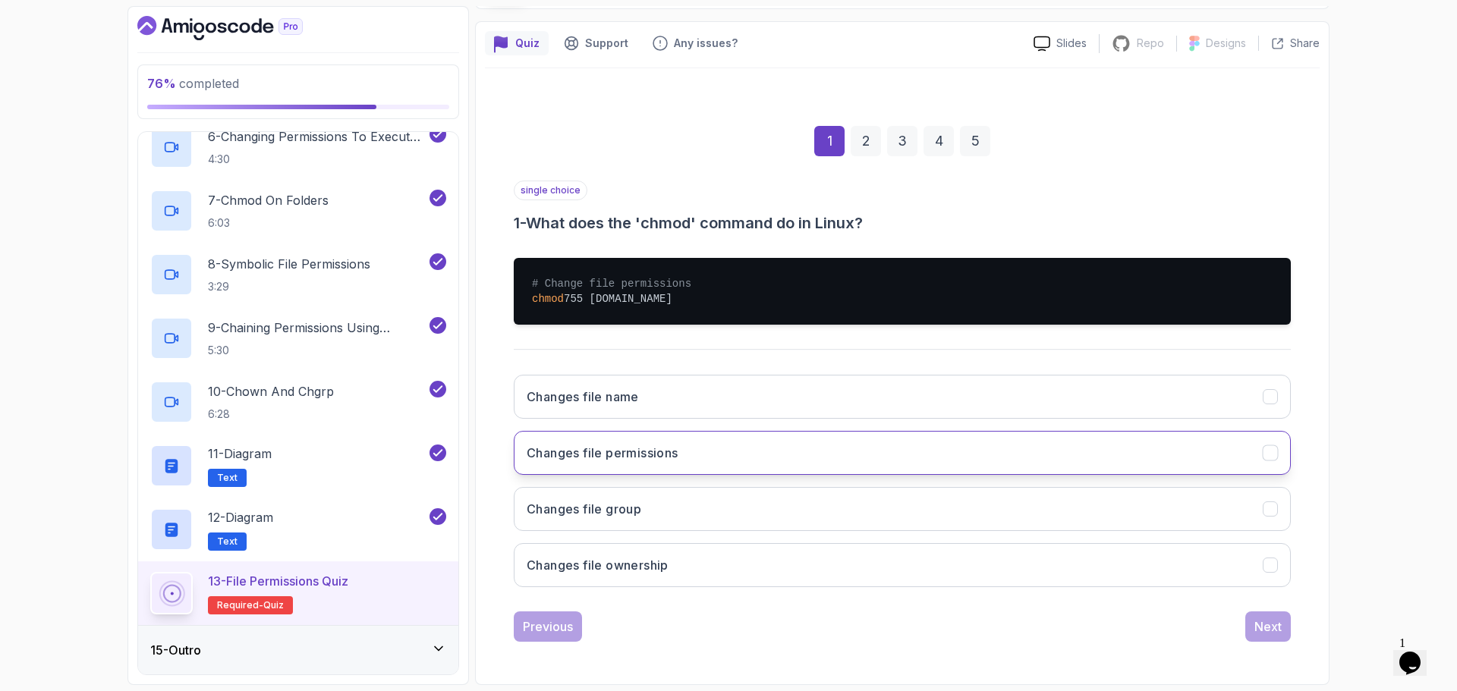
click at [1100, 445] on button "Changes file permissions" at bounding box center [902, 453] width 777 height 44
click at [1282, 625] on button "Next" at bounding box center [1268, 627] width 46 height 30
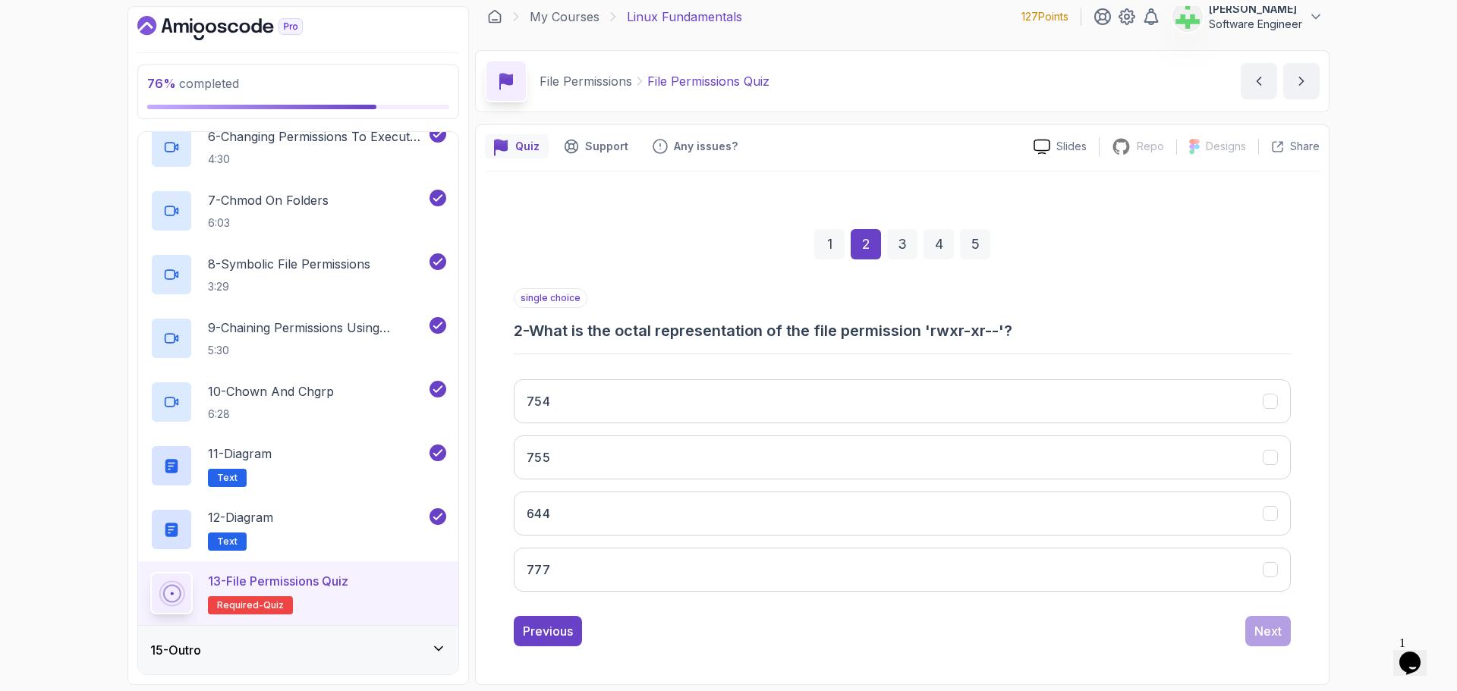
scroll to position [11, 0]
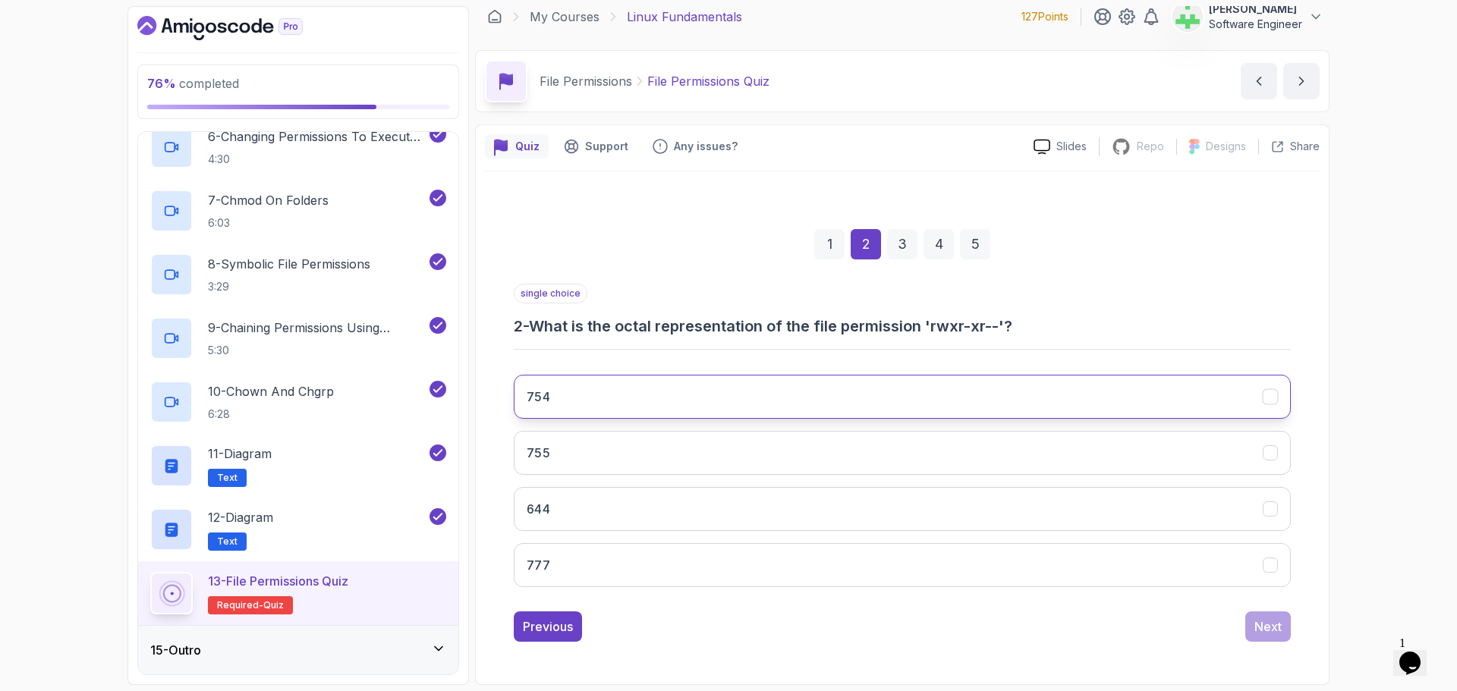
click at [654, 385] on button "754" at bounding box center [902, 397] width 777 height 44
click at [1273, 626] on div "Next" at bounding box center [1267, 627] width 27 height 18
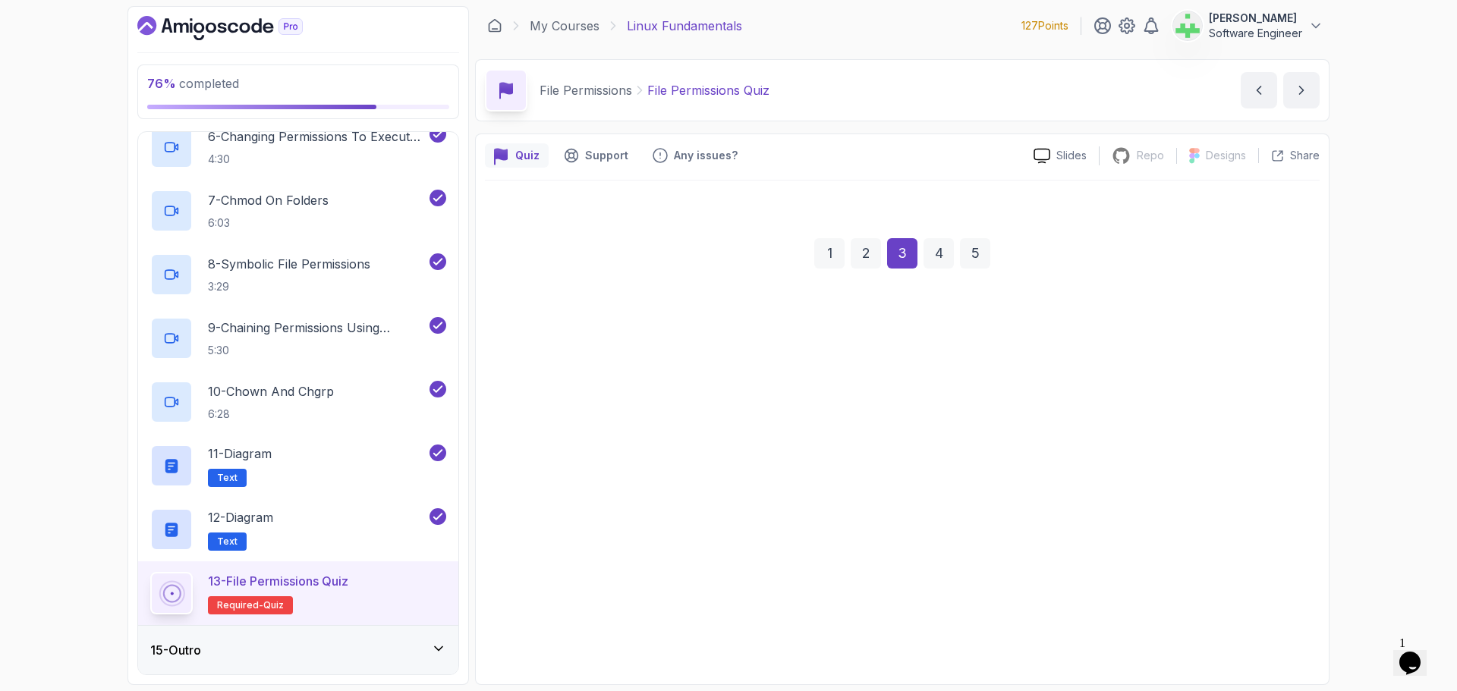
scroll to position [2, 0]
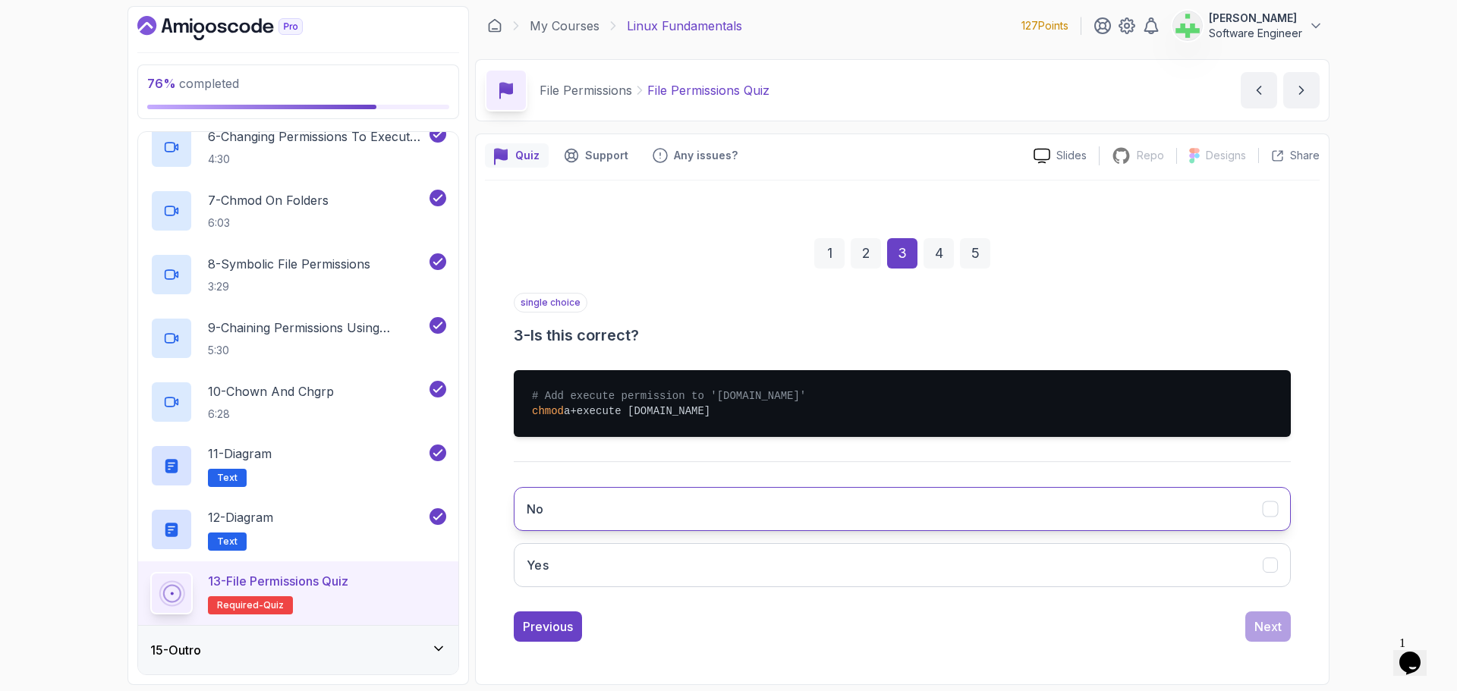
click at [606, 505] on button "No" at bounding box center [902, 509] width 777 height 44
click at [1268, 621] on div "Next" at bounding box center [1267, 627] width 27 height 18
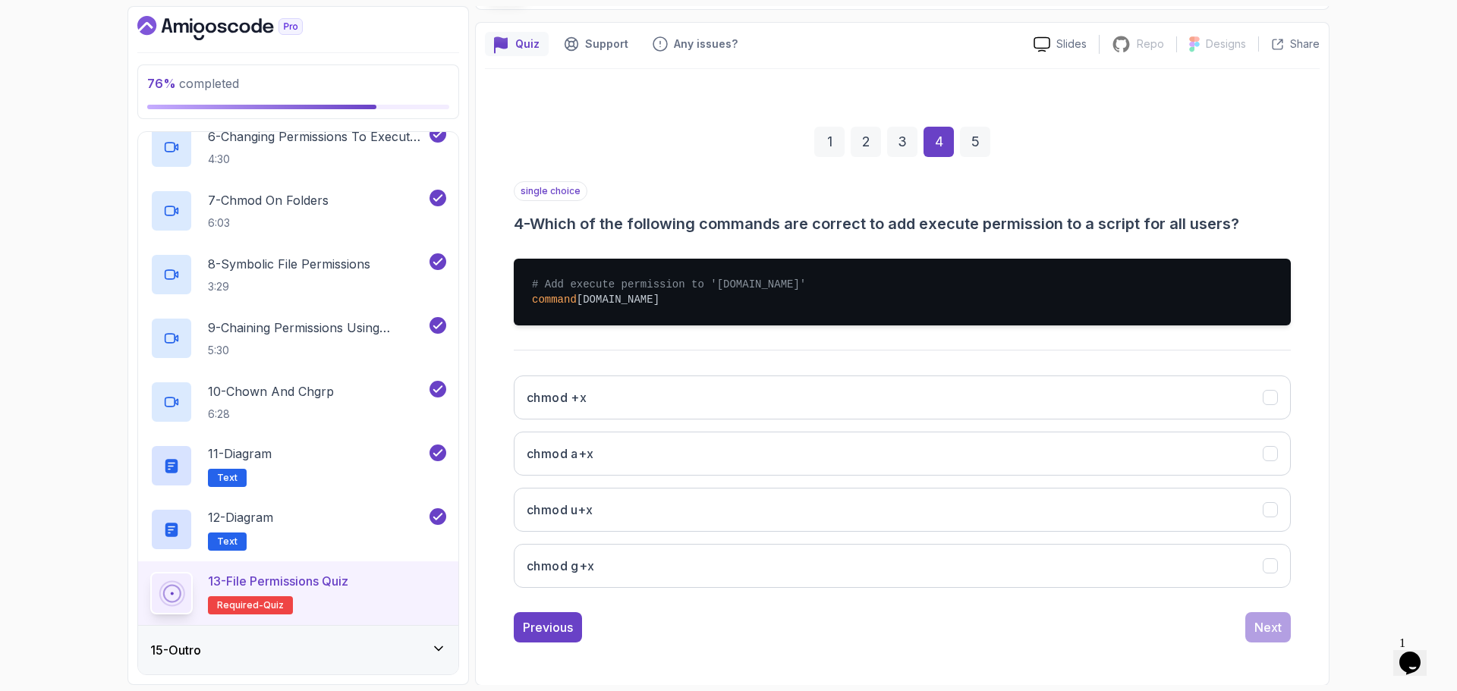
scroll to position [114, 0]
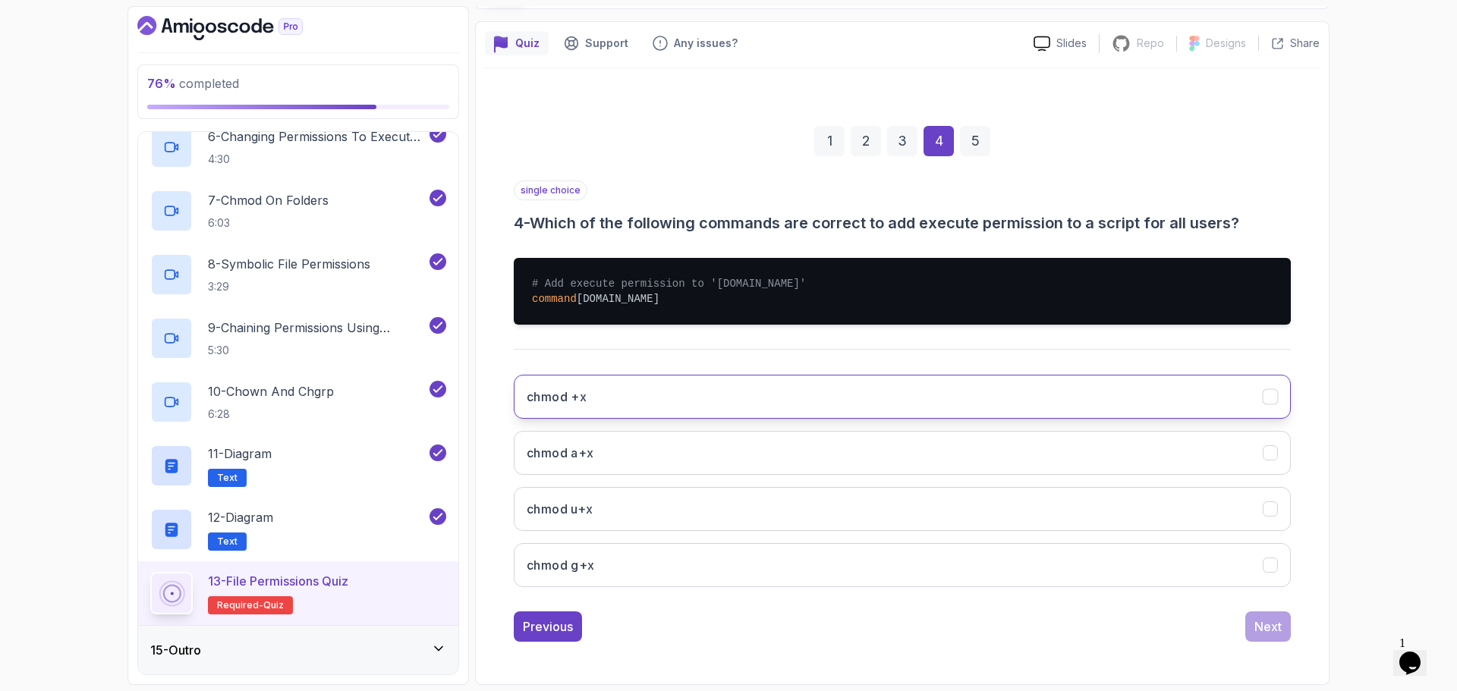
click at [593, 391] on button "chmod +x" at bounding box center [902, 397] width 777 height 44
click at [631, 453] on button "chmod a+x" at bounding box center [902, 453] width 777 height 44
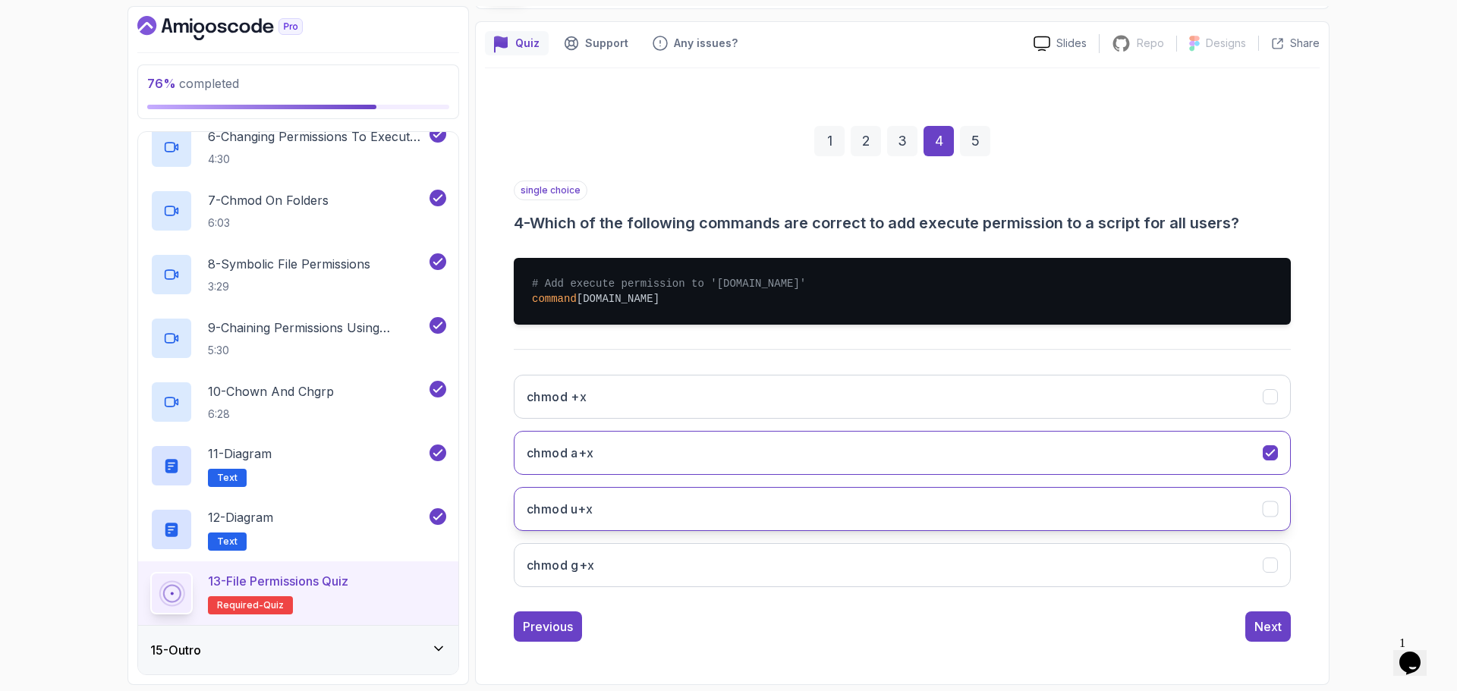
click at [584, 513] on h3 "chmod u+x" at bounding box center [560, 509] width 67 height 18
click at [1265, 619] on div "Next" at bounding box center [1267, 627] width 27 height 18
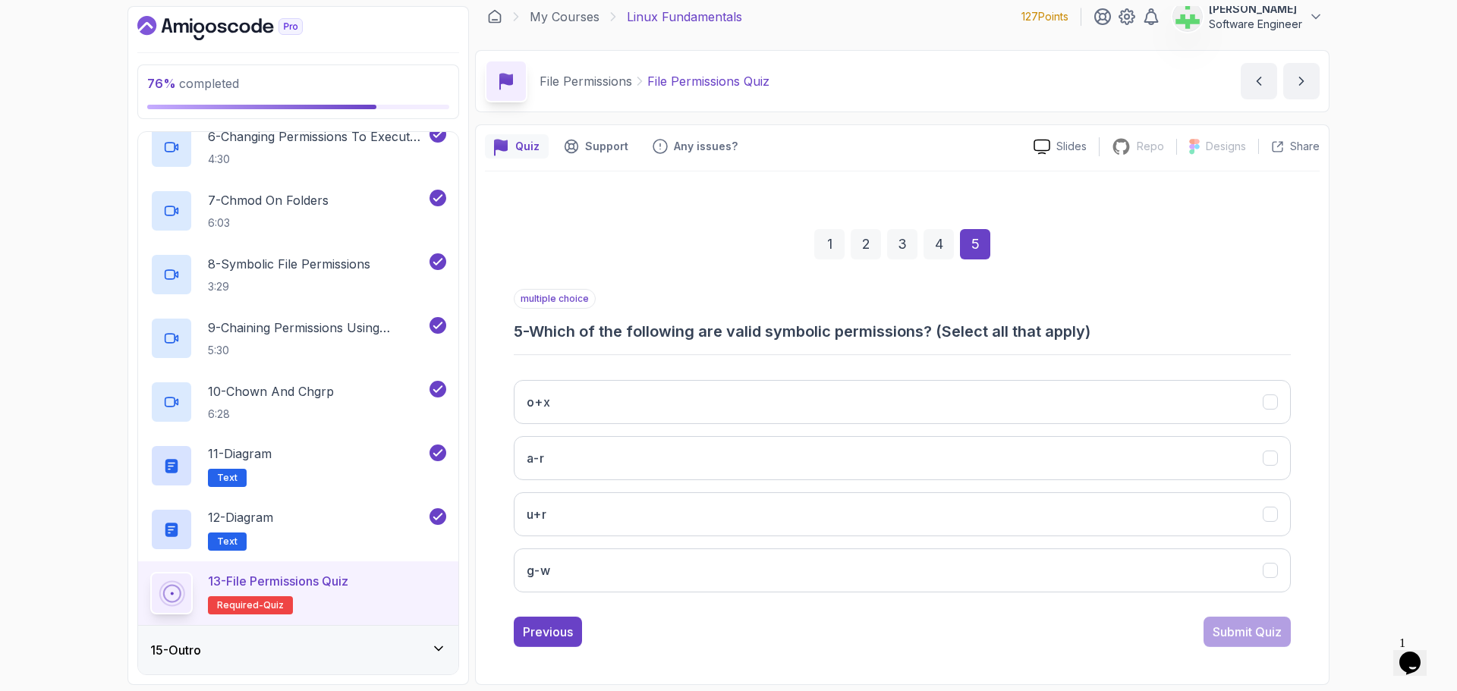
scroll to position [11, 0]
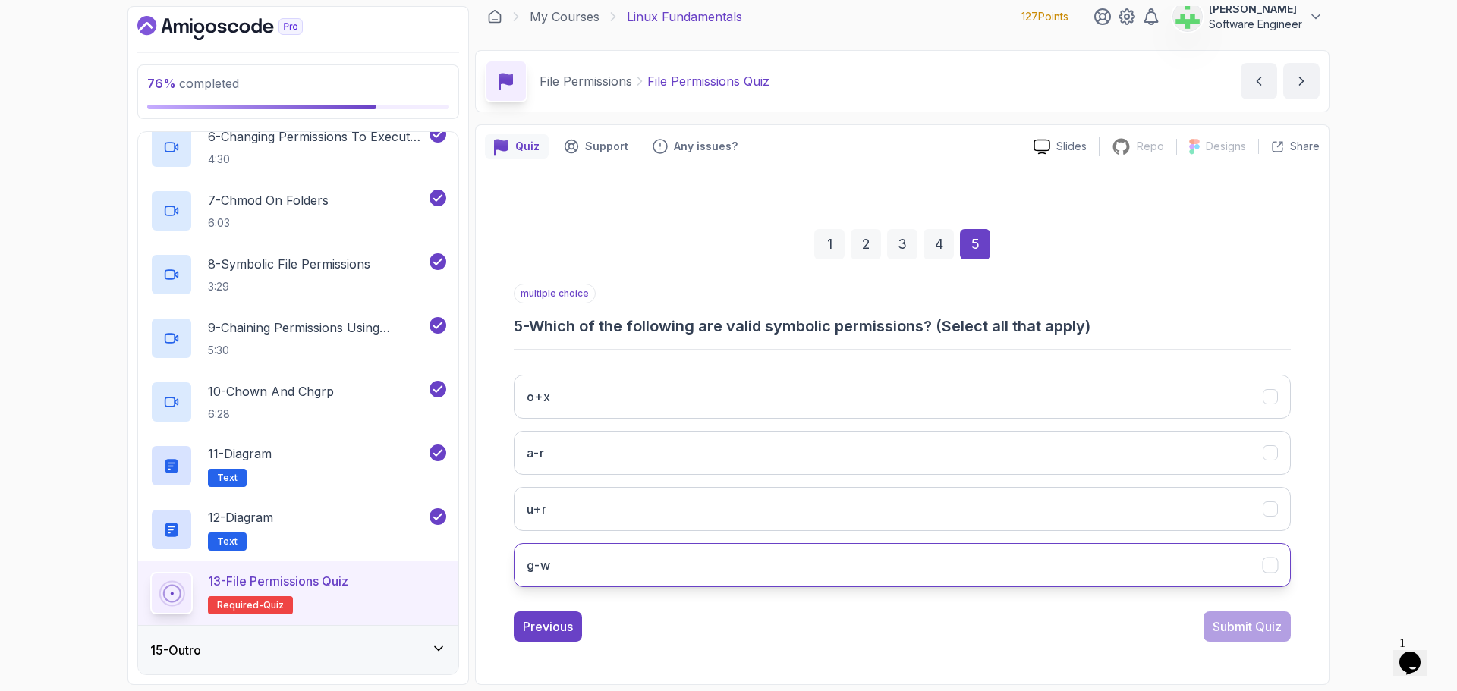
click at [607, 562] on button "g-w" at bounding box center [902, 565] width 777 height 44
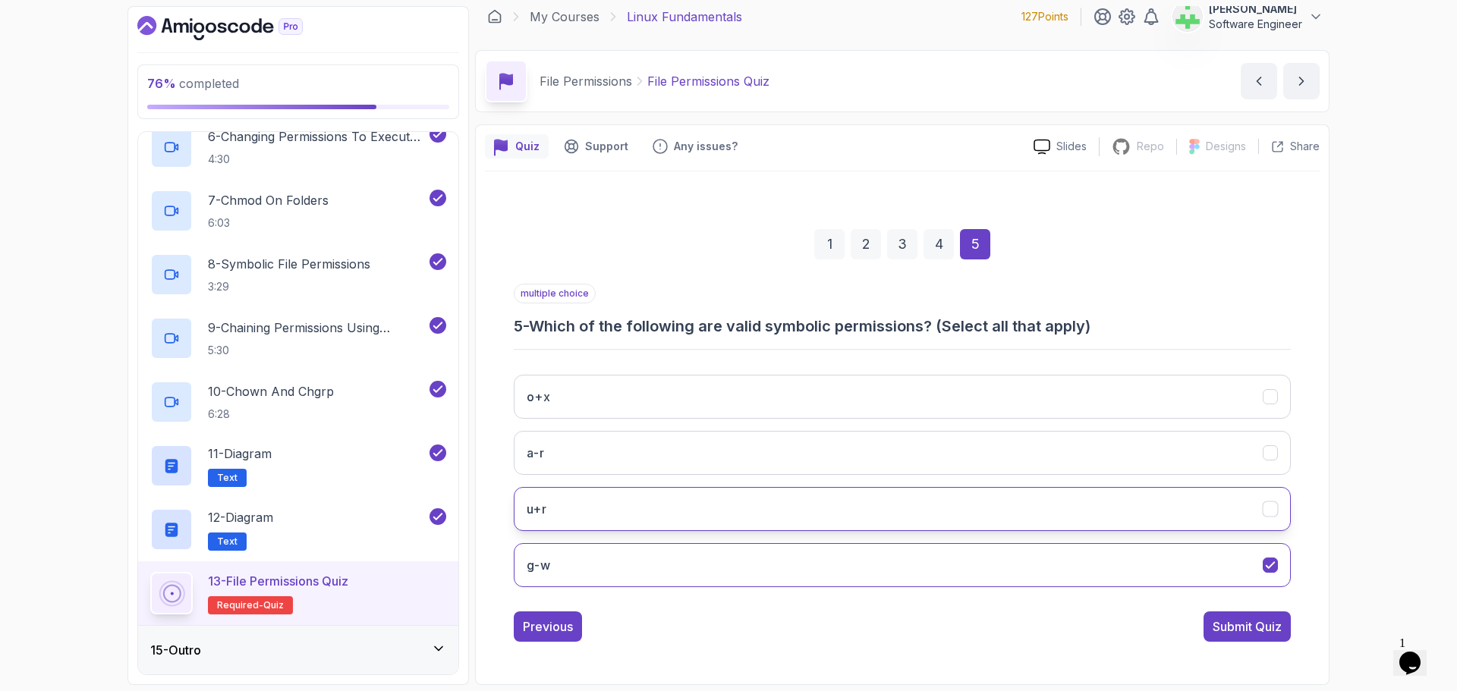
click at [634, 511] on button "u+r" at bounding box center [902, 509] width 777 height 44
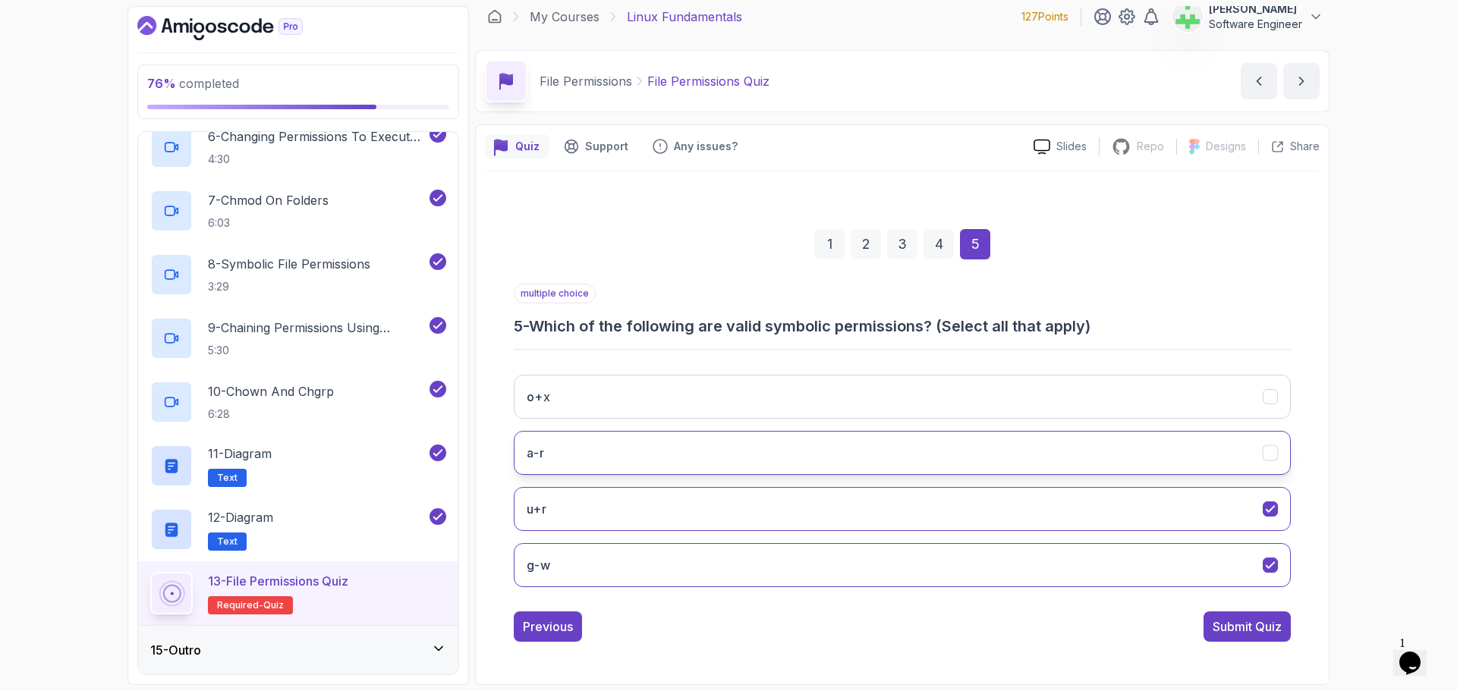
click at [621, 445] on button "a-r" at bounding box center [902, 453] width 777 height 44
click at [623, 397] on button "o+x" at bounding box center [902, 397] width 777 height 44
click at [1269, 628] on div "Submit Quiz" at bounding box center [1247, 627] width 69 height 18
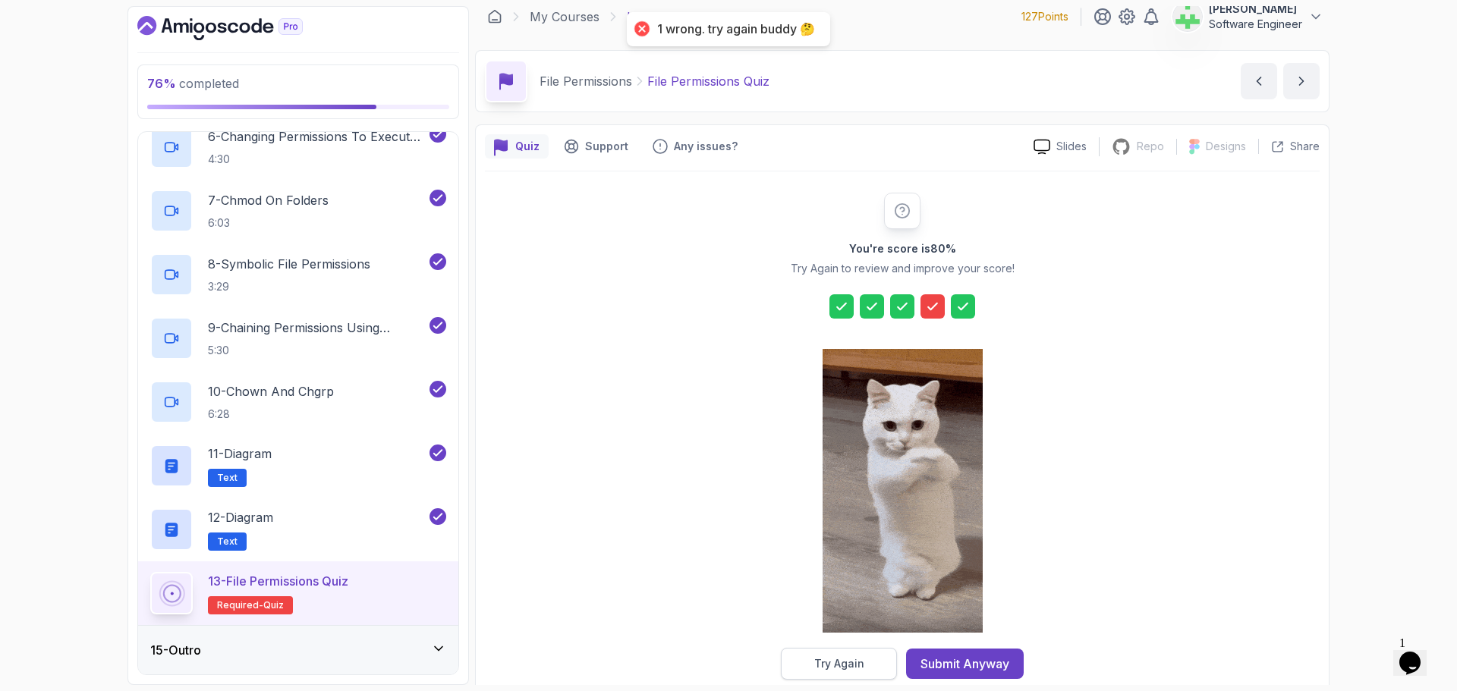
click at [863, 662] on div "Try Again" at bounding box center [839, 663] width 50 height 15
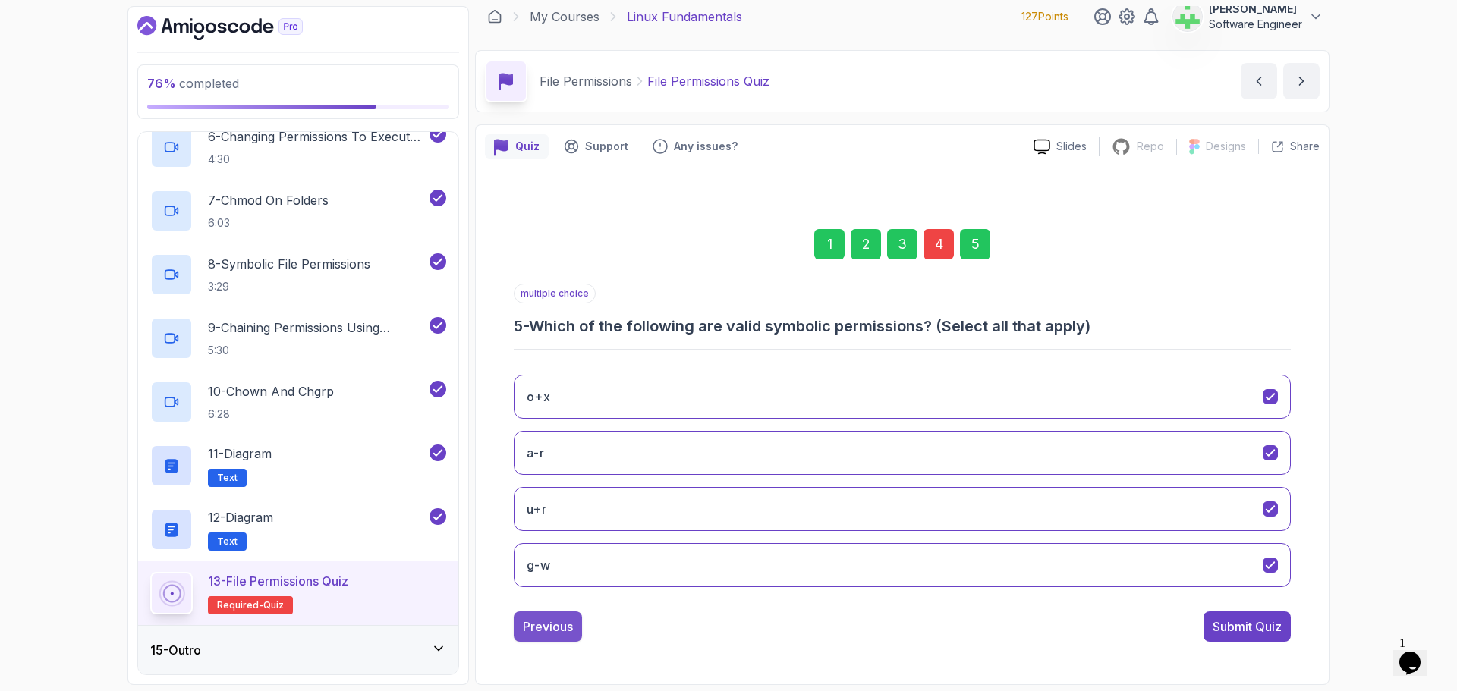
click at [559, 628] on div "Previous" at bounding box center [548, 627] width 50 height 18
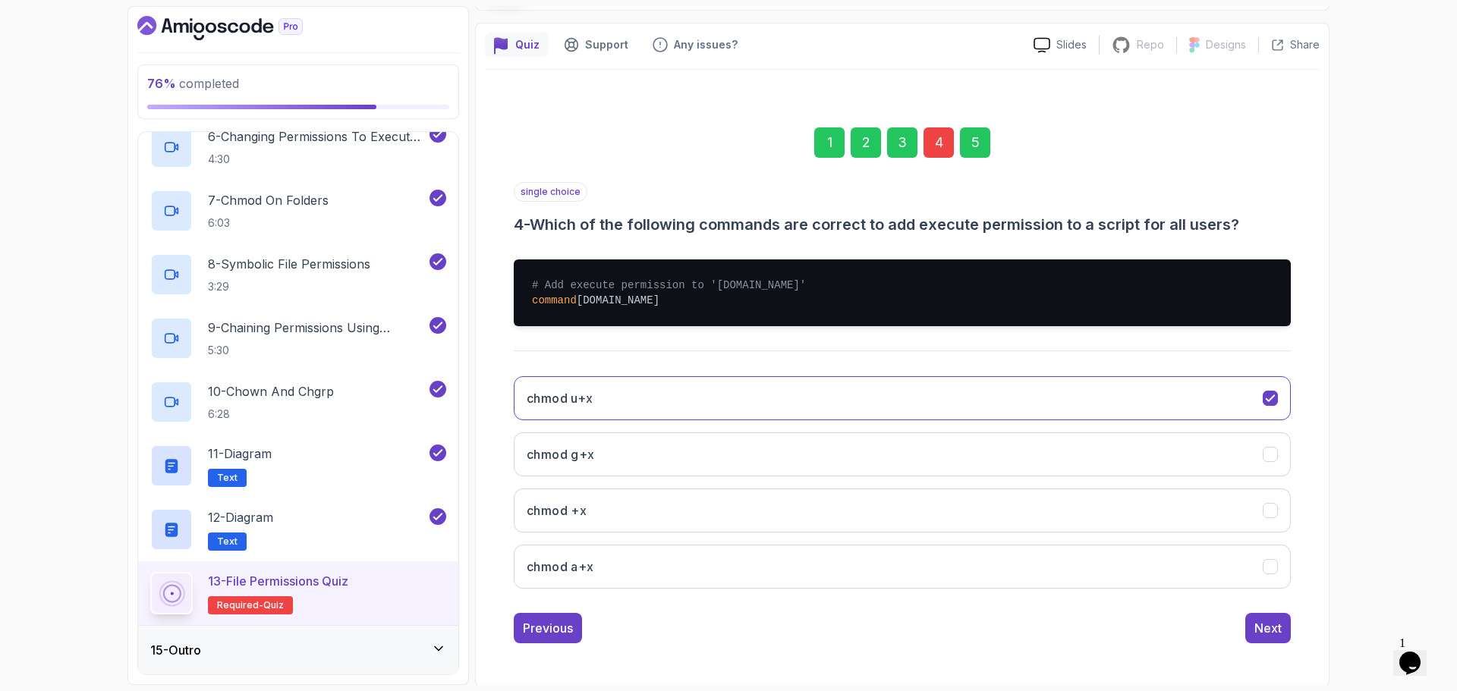
scroll to position [114, 0]
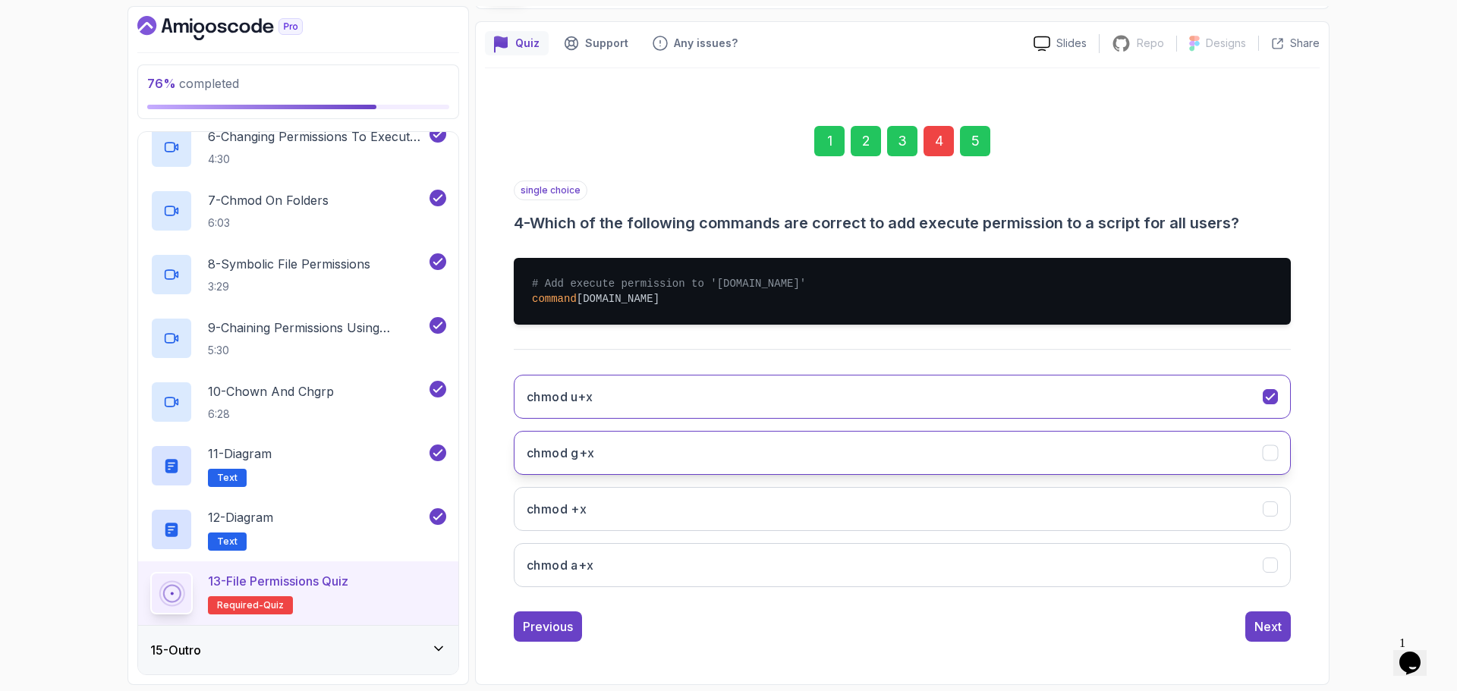
click at [593, 438] on button "chmod g+x" at bounding box center [902, 453] width 777 height 44
click at [791, 511] on button "chmod +x" at bounding box center [902, 509] width 777 height 44
click at [804, 457] on button "chmod g+x" at bounding box center [902, 453] width 777 height 44
click at [1274, 626] on div "Next" at bounding box center [1267, 627] width 27 height 18
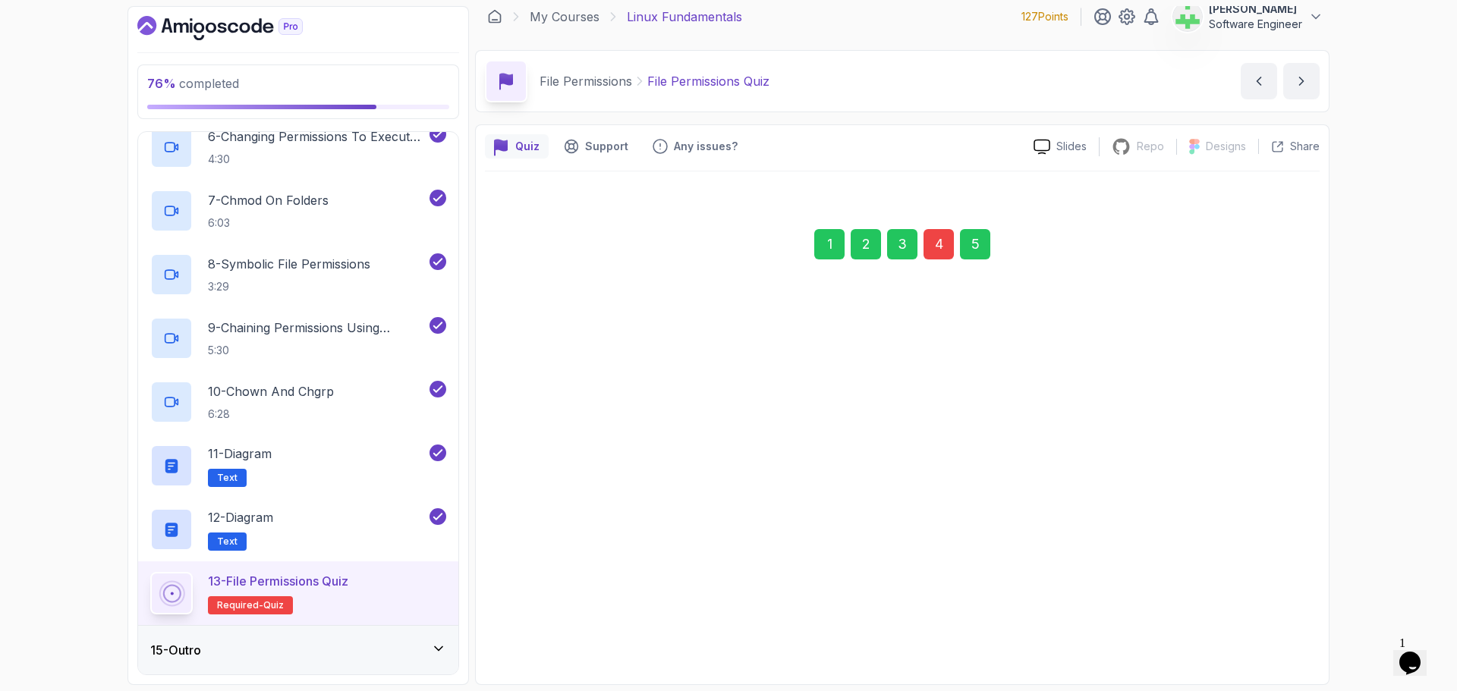
scroll to position [11, 0]
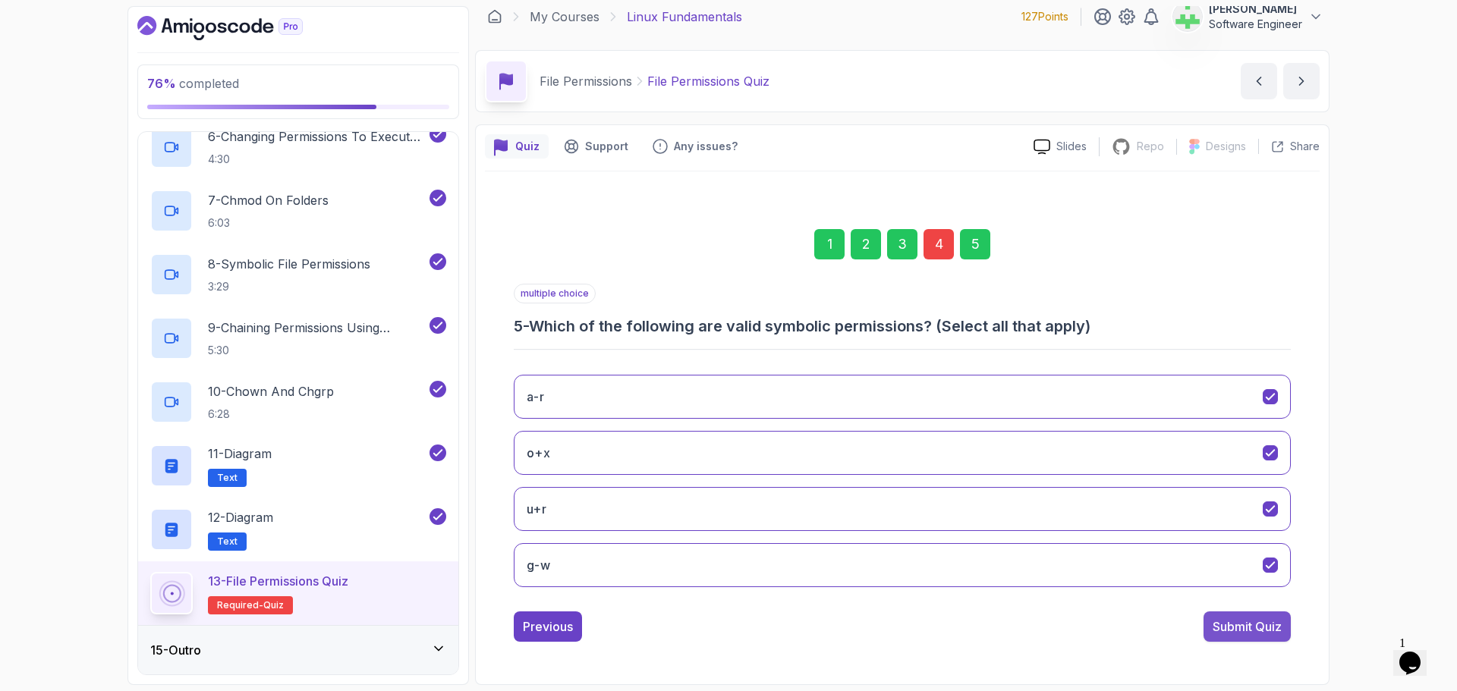
click at [1276, 626] on div "Submit Quiz" at bounding box center [1247, 627] width 69 height 18
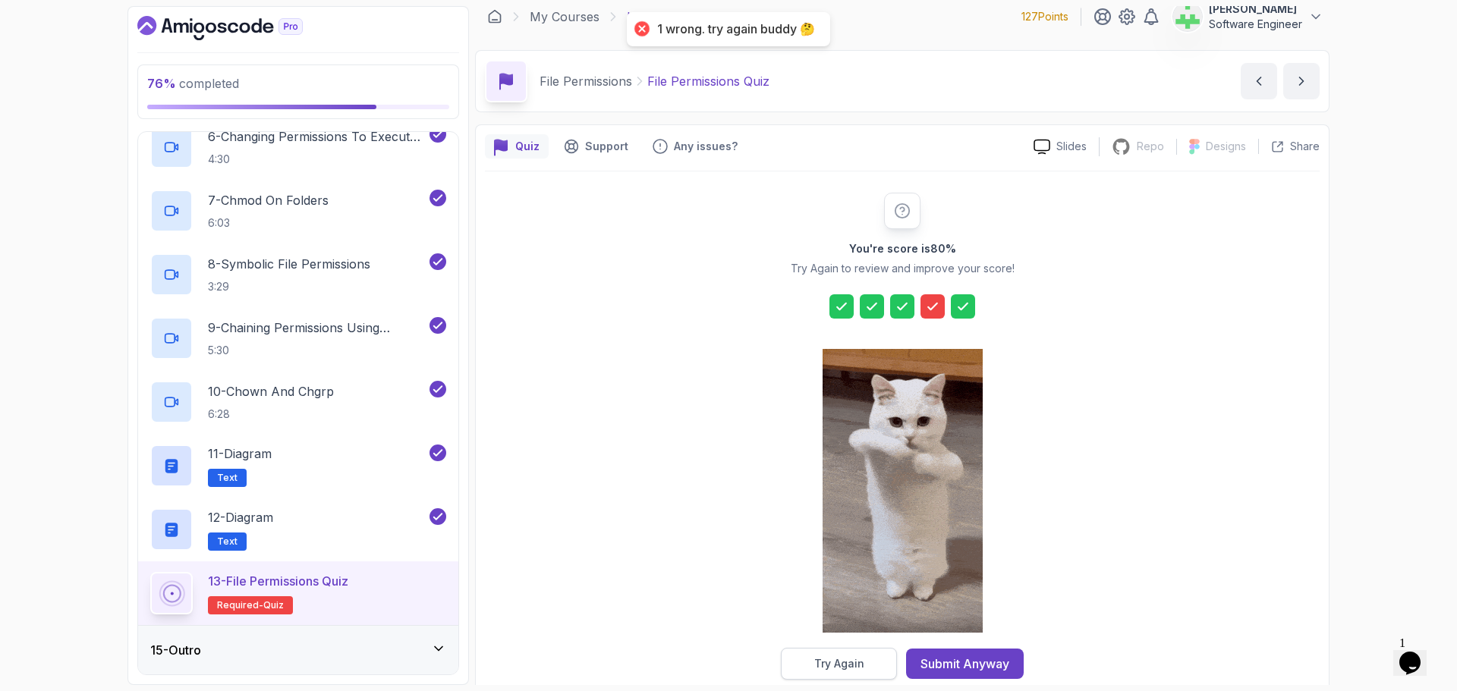
click at [861, 658] on div "Try Again" at bounding box center [839, 663] width 50 height 15
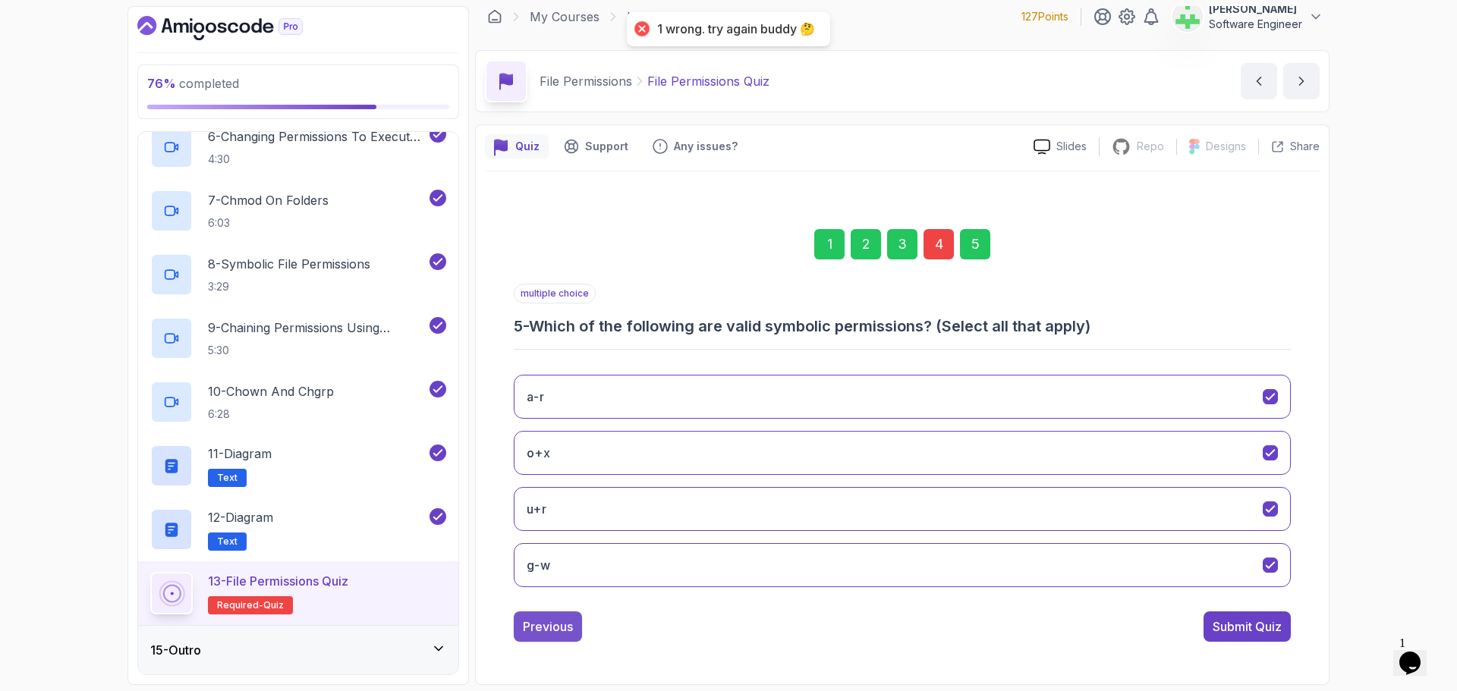
click at [551, 630] on div "Previous" at bounding box center [548, 627] width 50 height 18
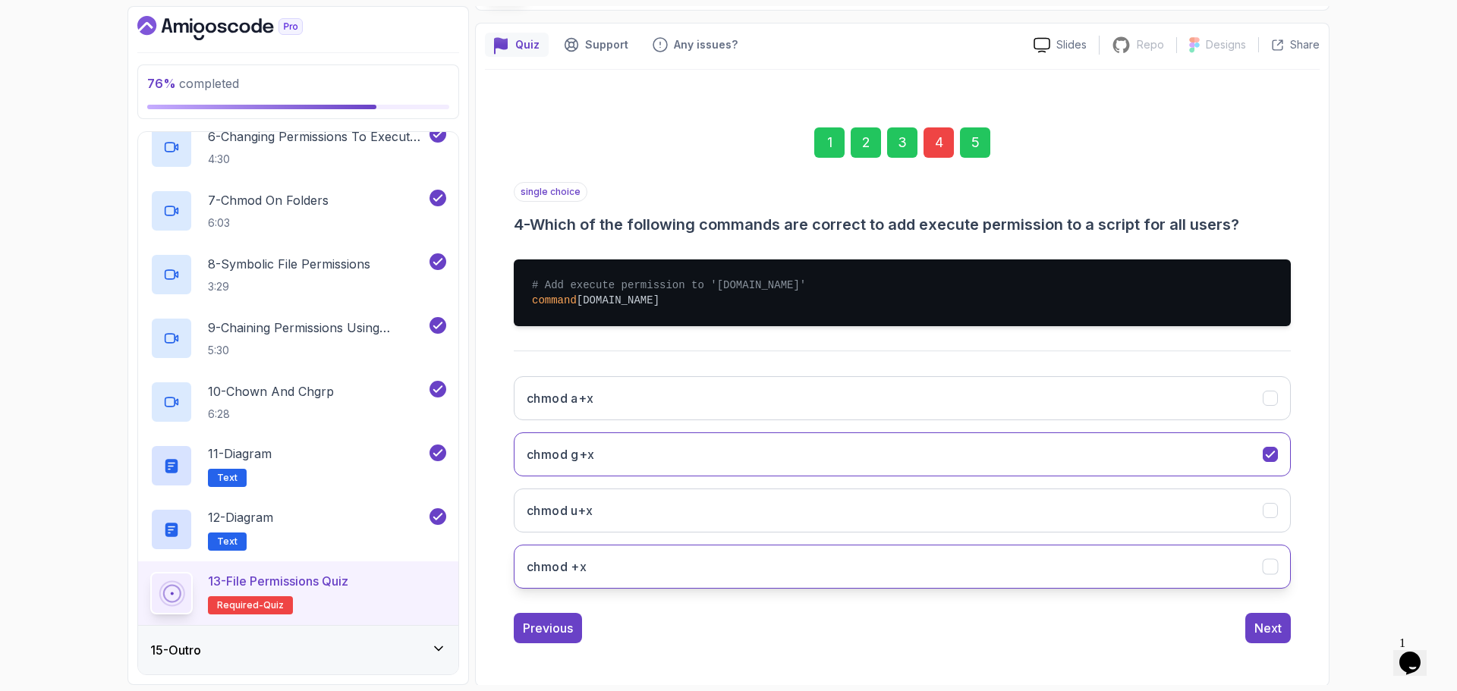
scroll to position [114, 0]
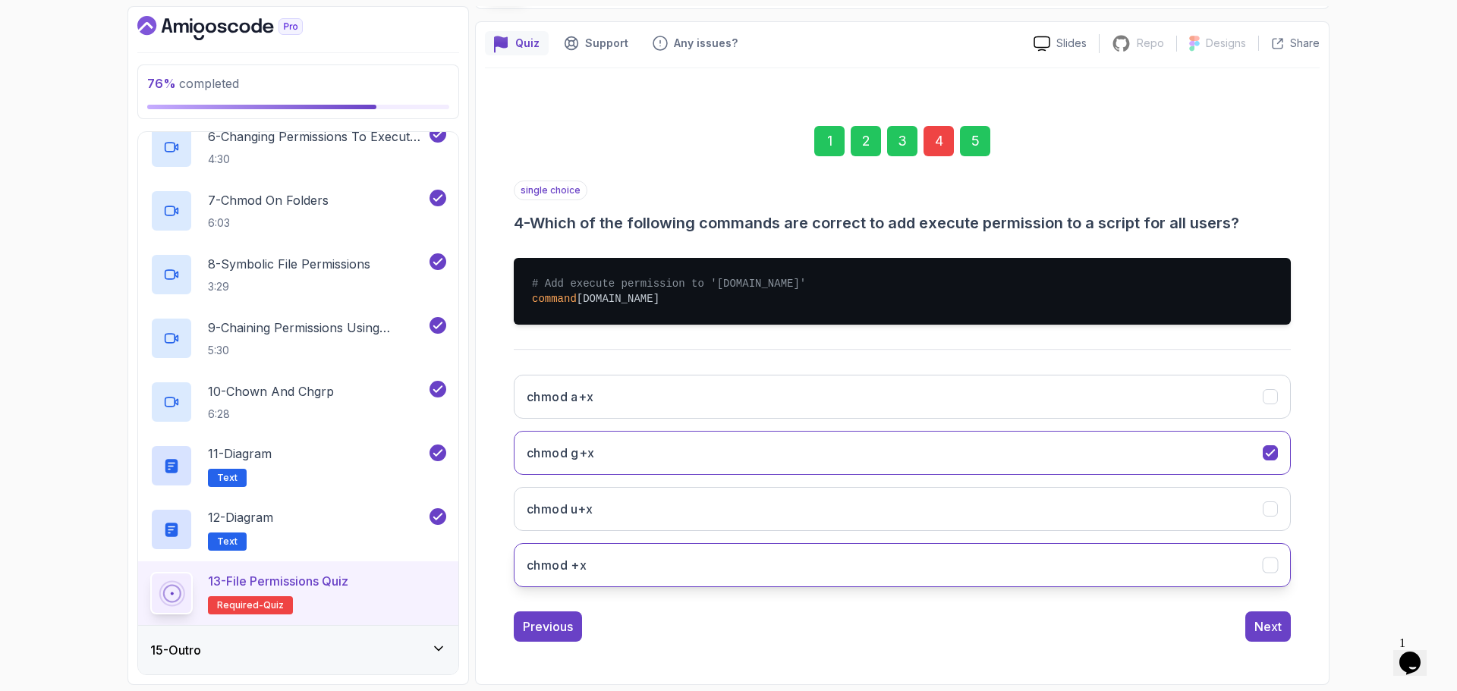
click at [631, 568] on button "chmod +x" at bounding box center [902, 565] width 777 height 44
click at [1266, 625] on div "Next" at bounding box center [1267, 627] width 27 height 18
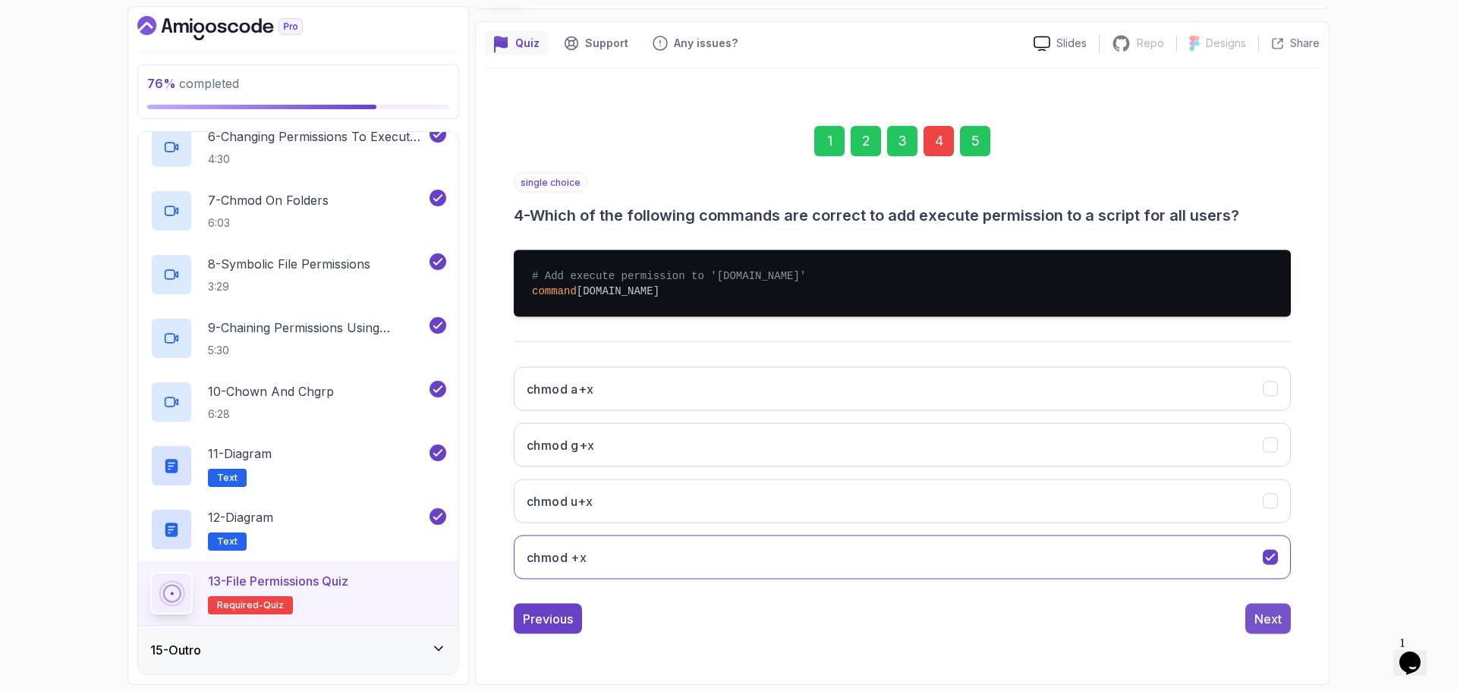
scroll to position [11, 0]
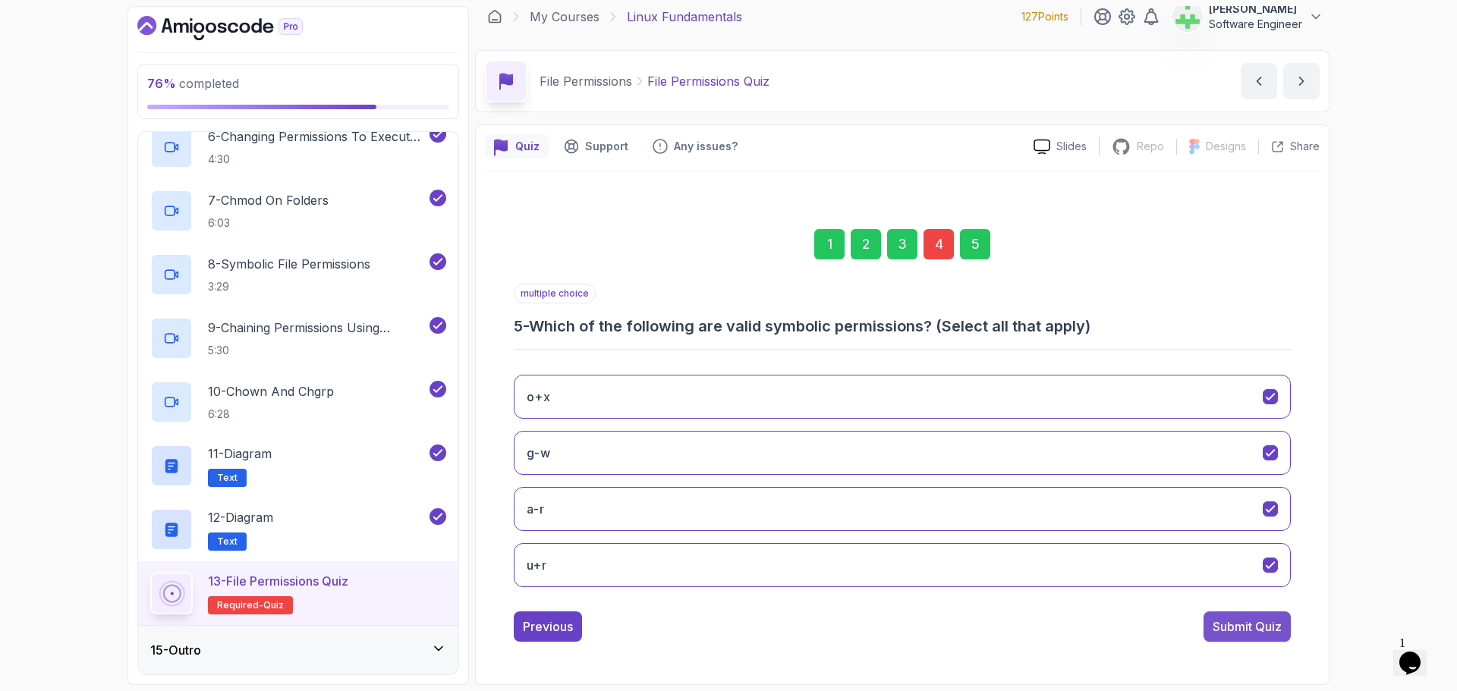
click at [1263, 629] on div "Submit Quiz" at bounding box center [1247, 627] width 69 height 18
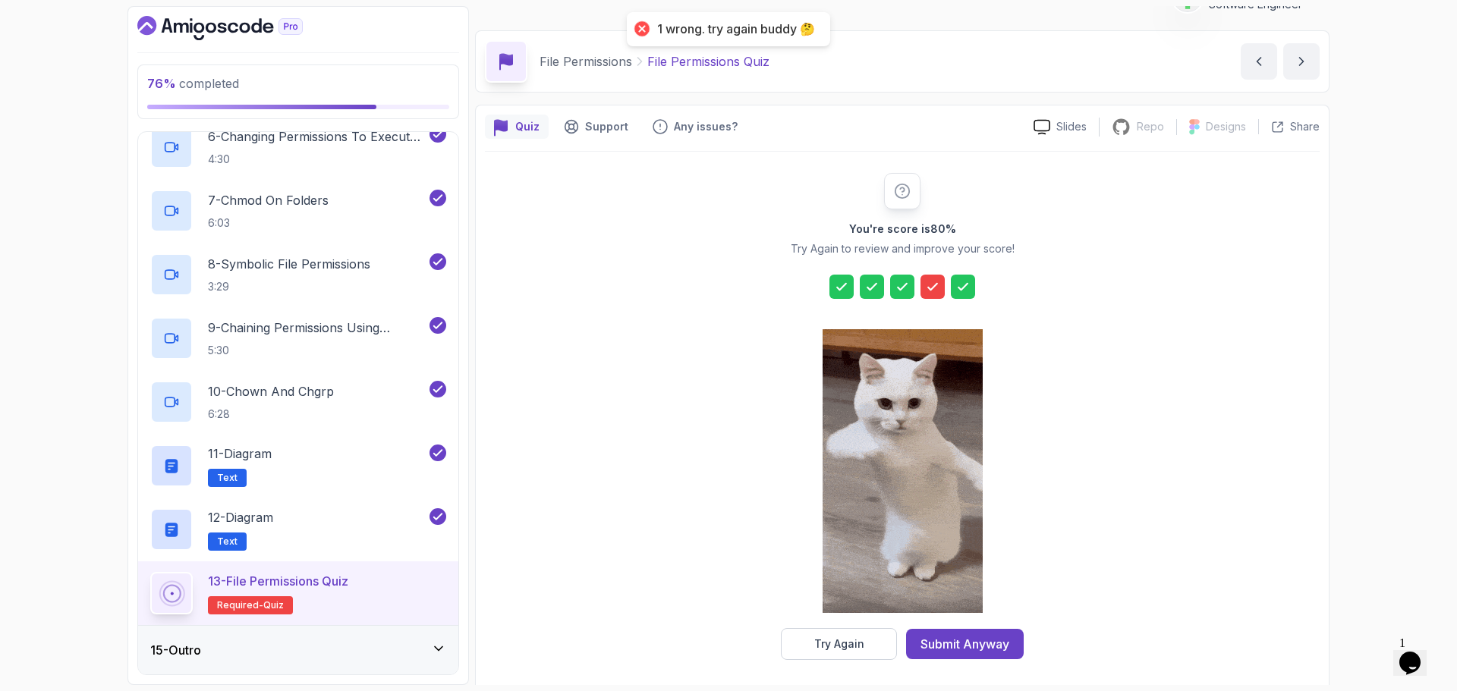
scroll to position [36, 0]
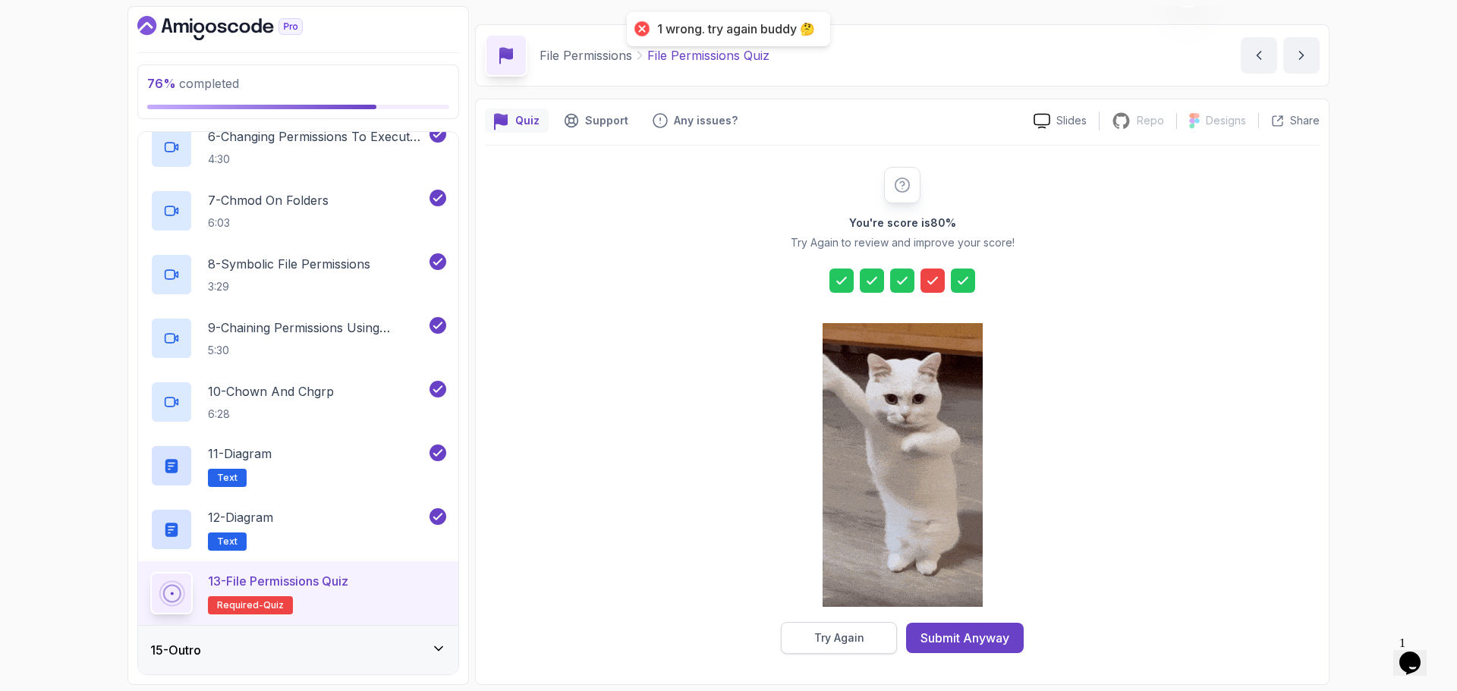
click at [861, 635] on div "Try Again" at bounding box center [839, 638] width 50 height 15
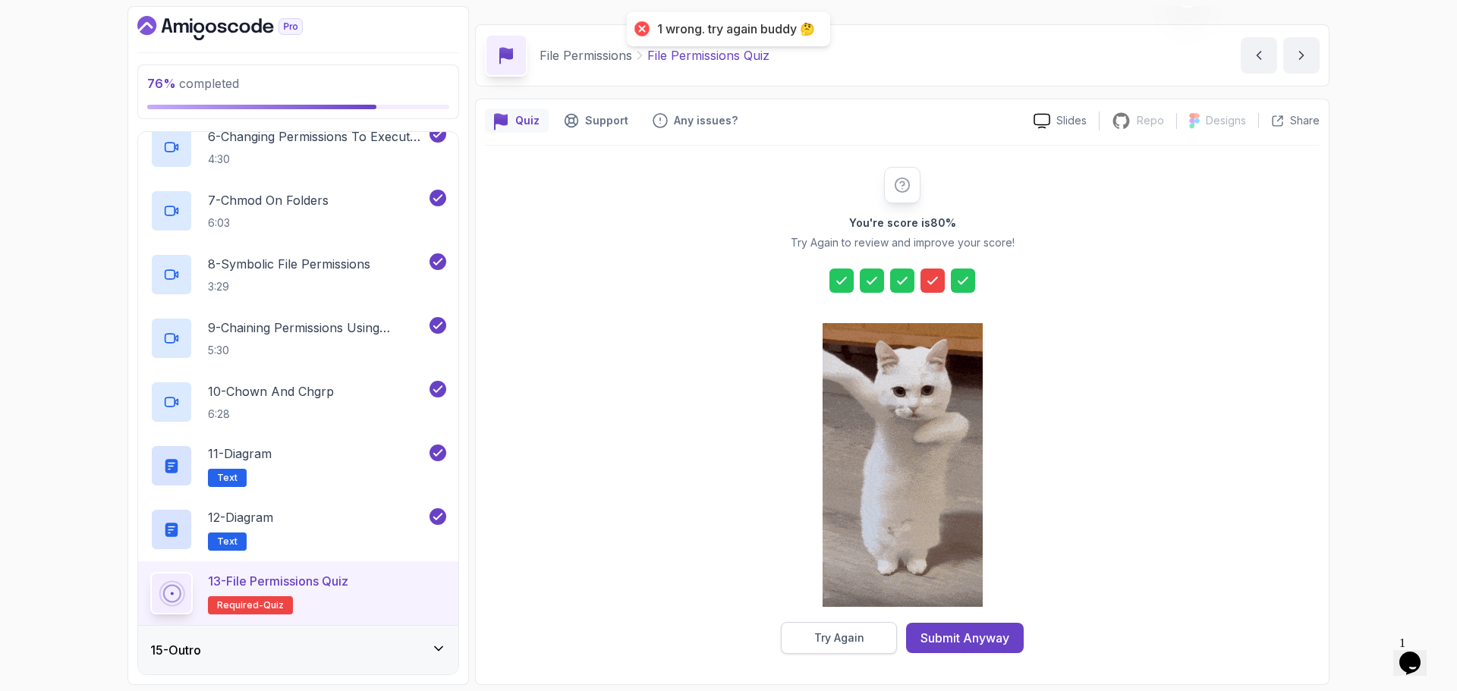
scroll to position [11, 0]
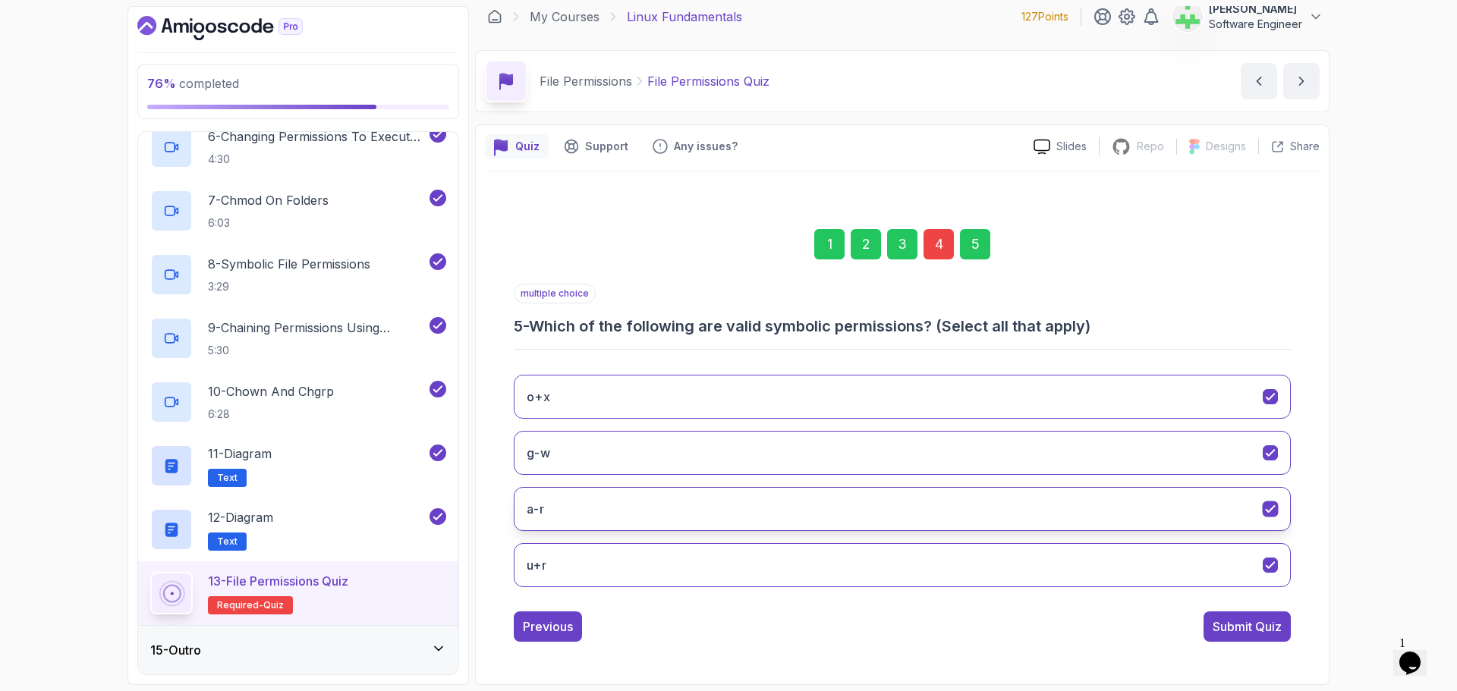
click at [623, 513] on button "a-r" at bounding box center [902, 509] width 777 height 44
click at [547, 630] on div "Previous" at bounding box center [548, 627] width 50 height 18
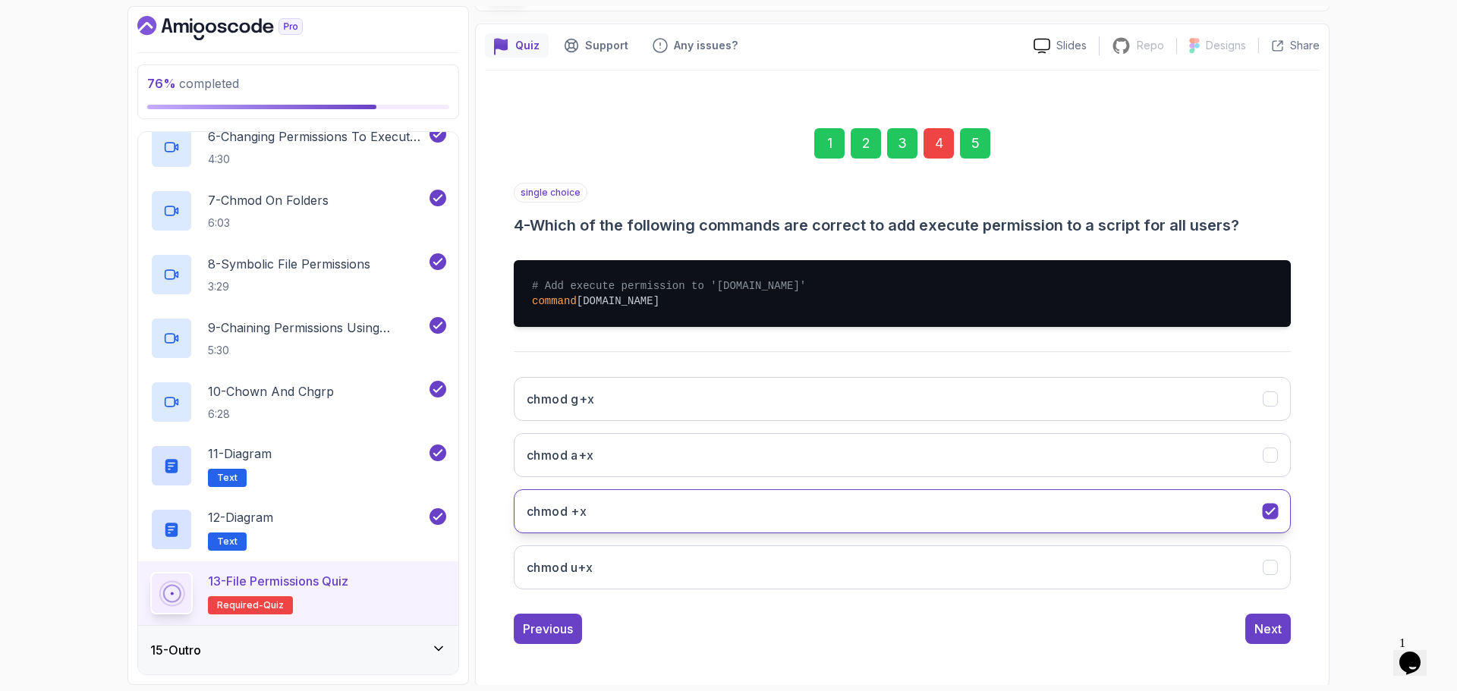
scroll to position [114, 0]
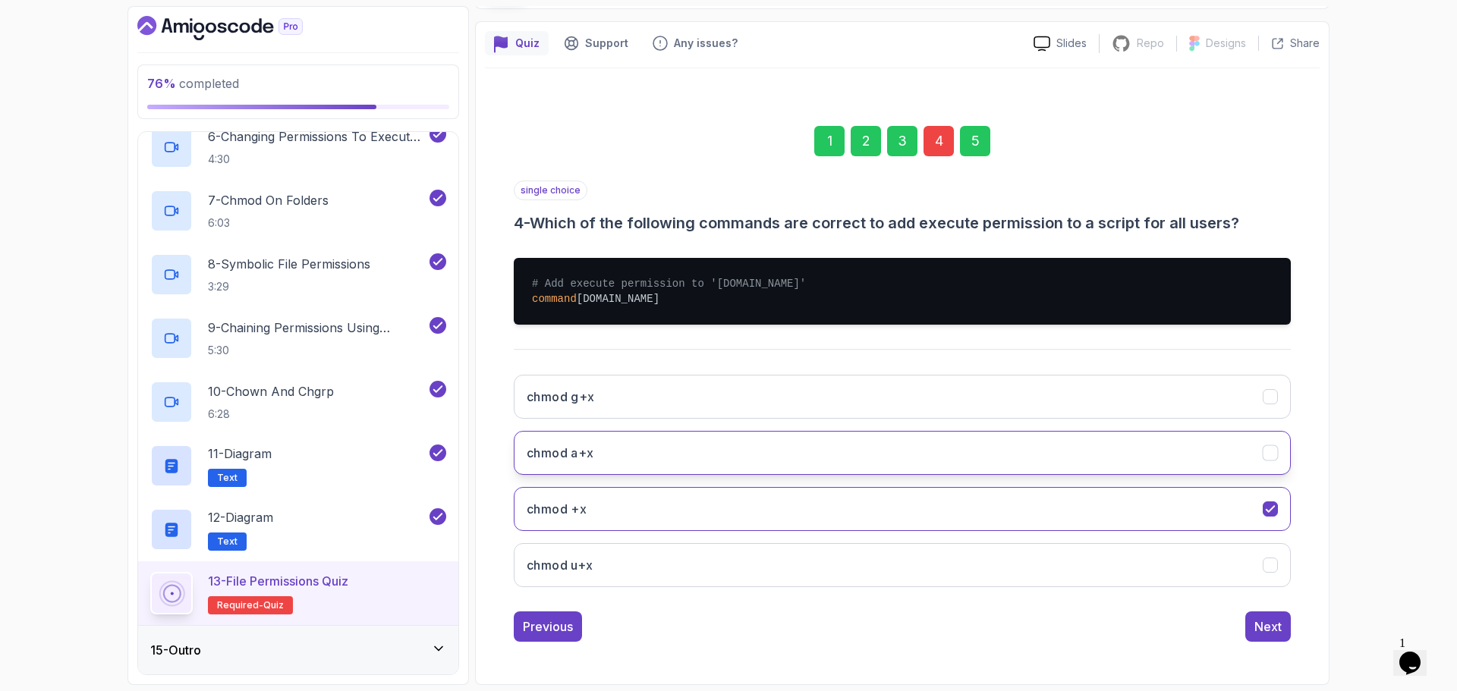
click at [597, 448] on button "chmod a+x" at bounding box center [902, 453] width 777 height 44
click at [1275, 623] on div "Next" at bounding box center [1267, 627] width 27 height 18
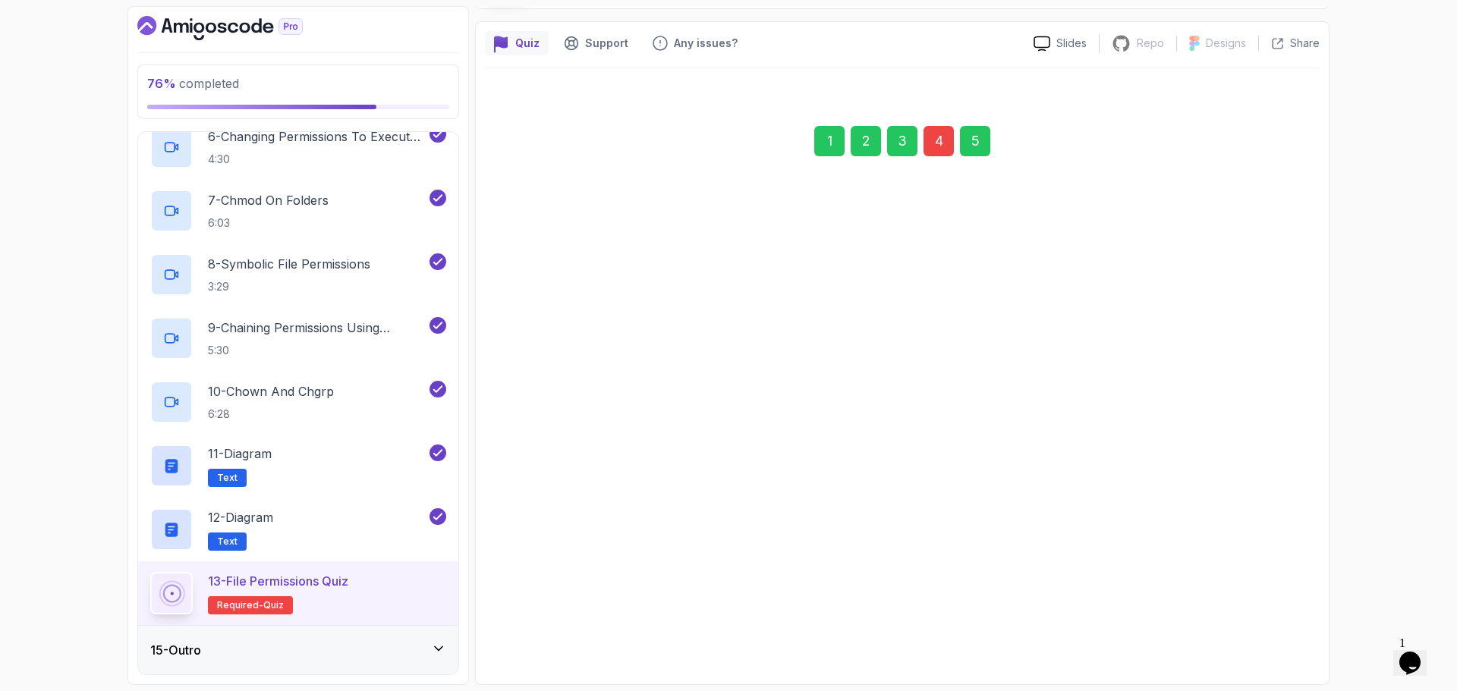
click at [1231, 629] on div "Previous Next" at bounding box center [902, 621] width 777 height 30
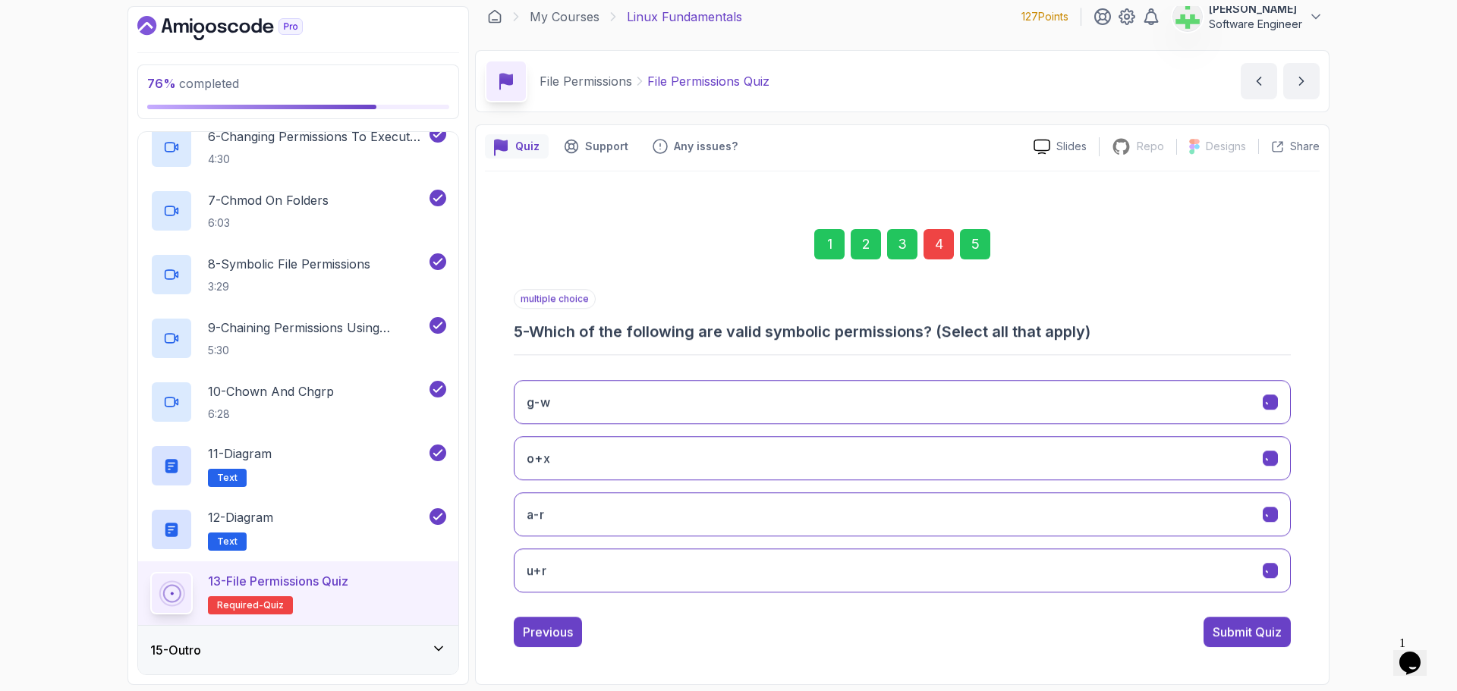
scroll to position [11, 0]
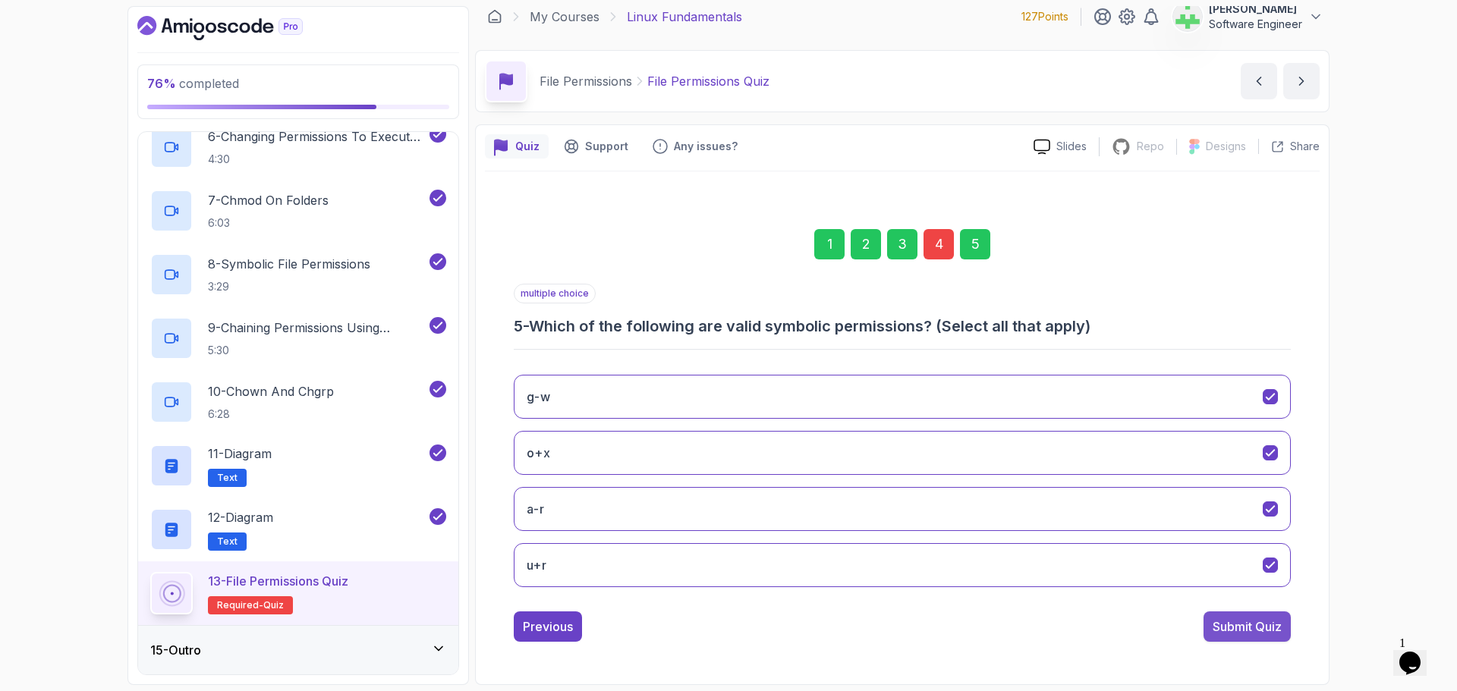
click at [1253, 624] on div "Submit Quiz" at bounding box center [1247, 627] width 69 height 18
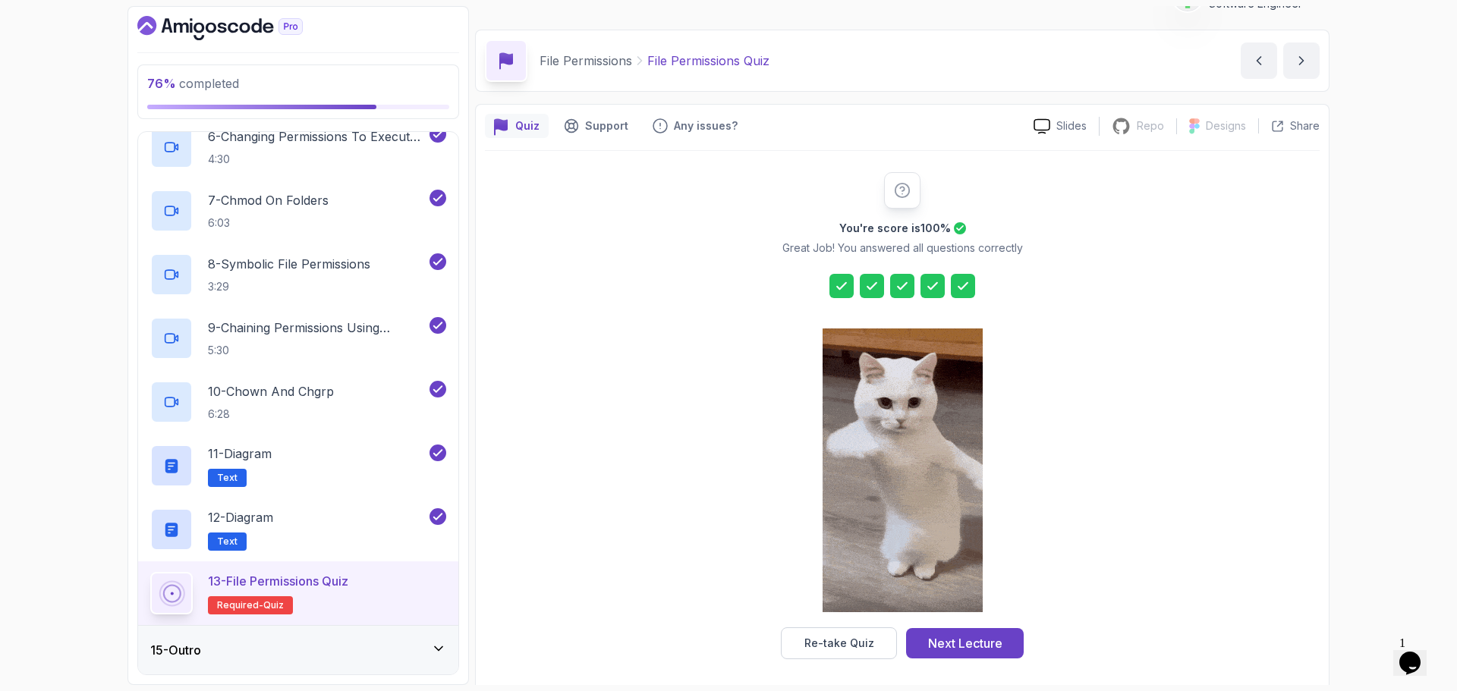
scroll to position [36, 0]
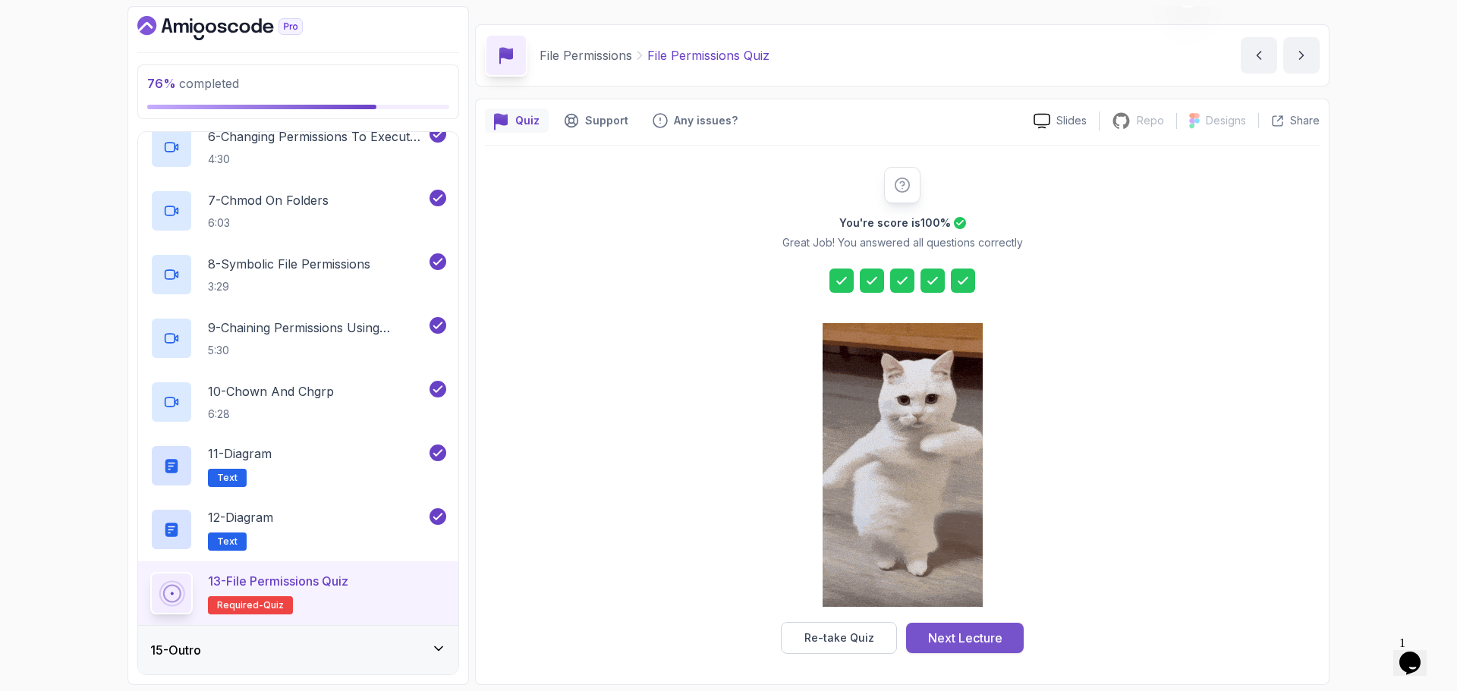
click at [988, 638] on div "Next Lecture" at bounding box center [965, 638] width 74 height 18
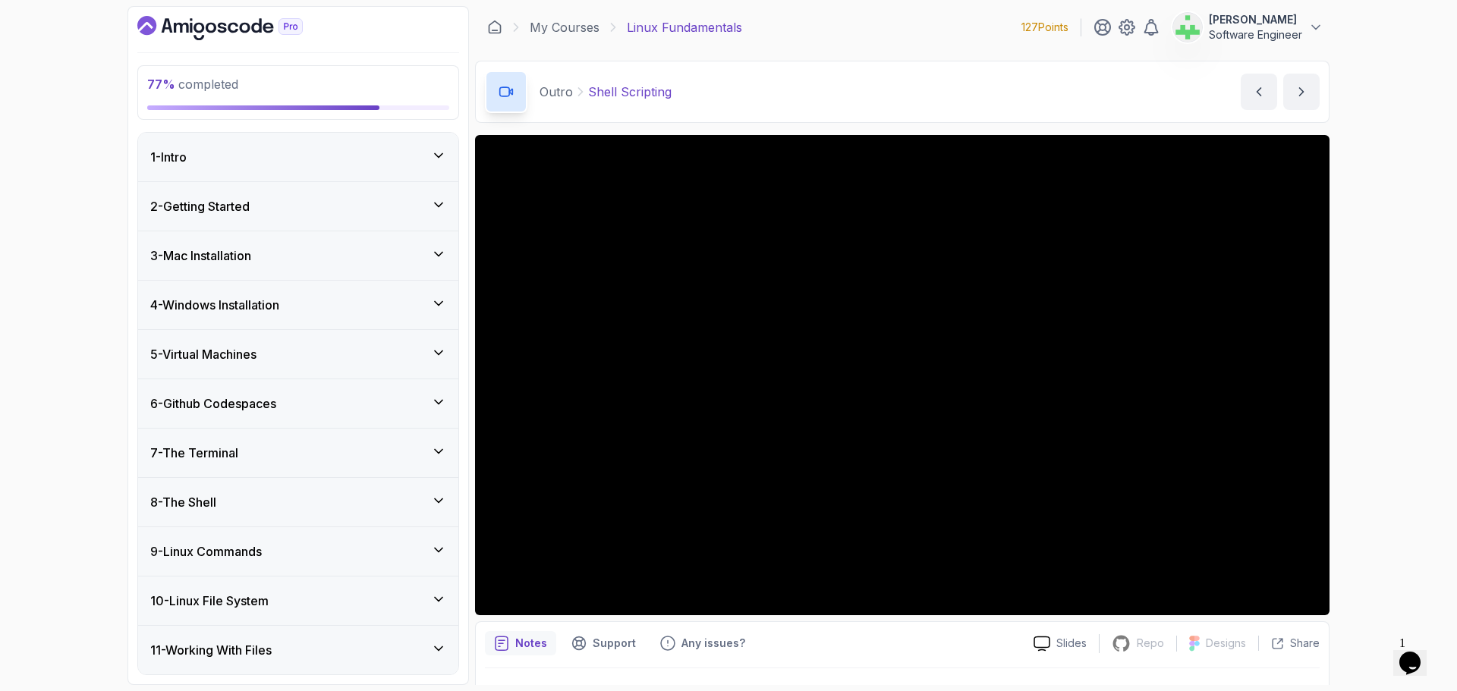
click at [433, 156] on icon at bounding box center [438, 155] width 15 height 15
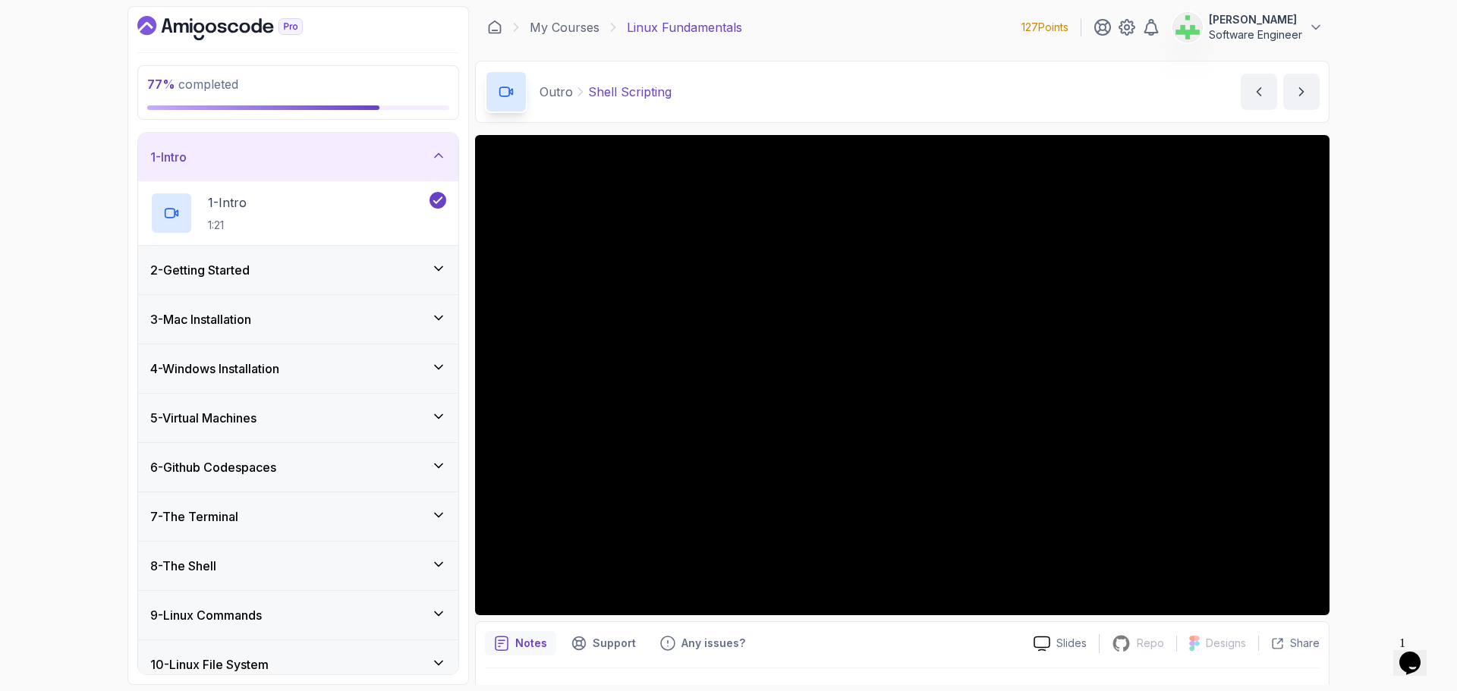
click at [433, 156] on icon at bounding box center [438, 155] width 15 height 15
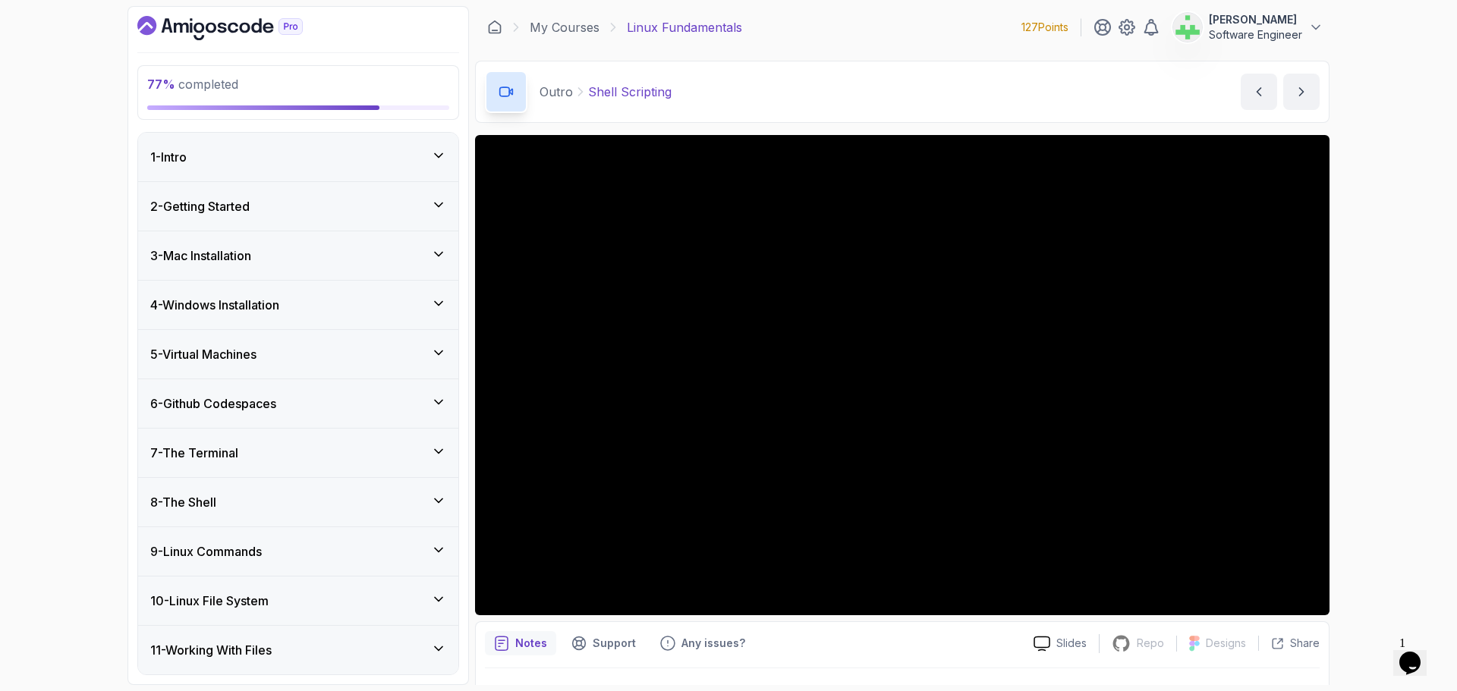
click at [430, 200] on div "2 - Getting Started" at bounding box center [298, 206] width 296 height 18
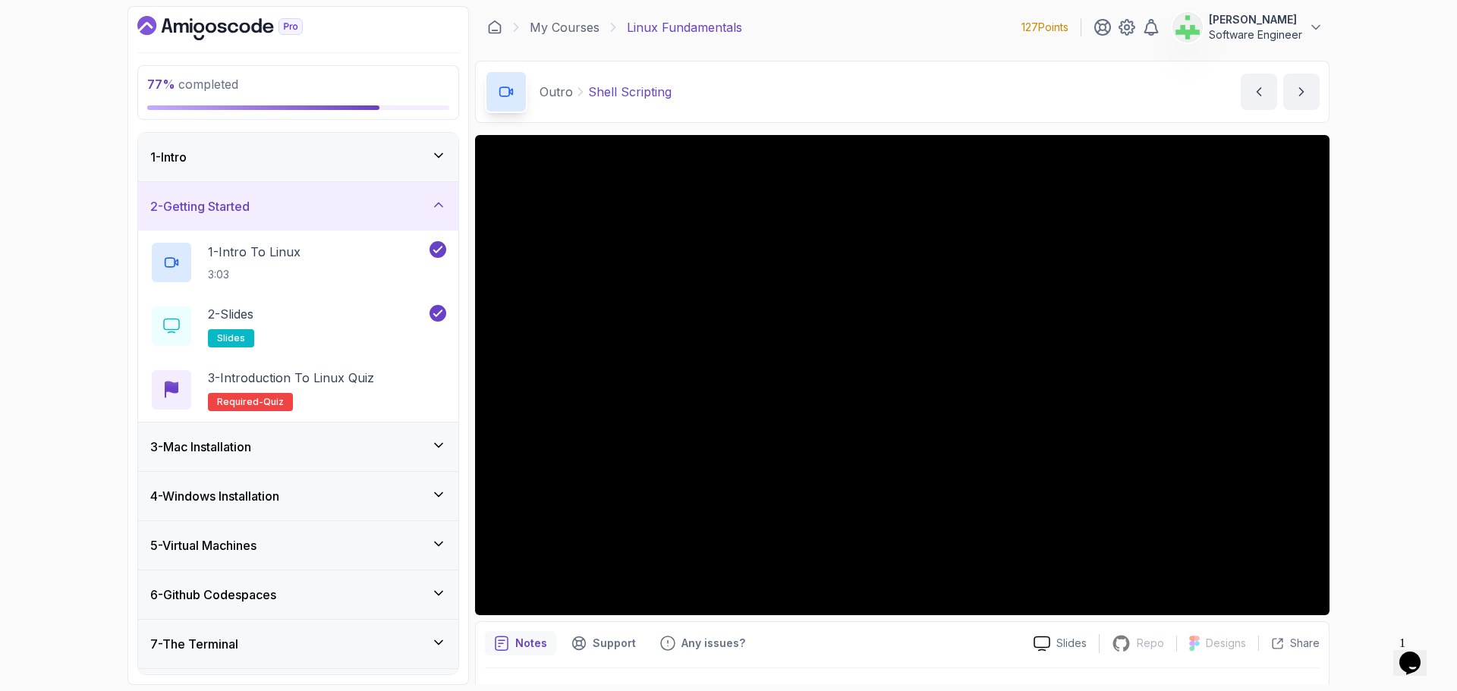
click at [423, 202] on div "2 - Getting Started" at bounding box center [298, 206] width 296 height 18
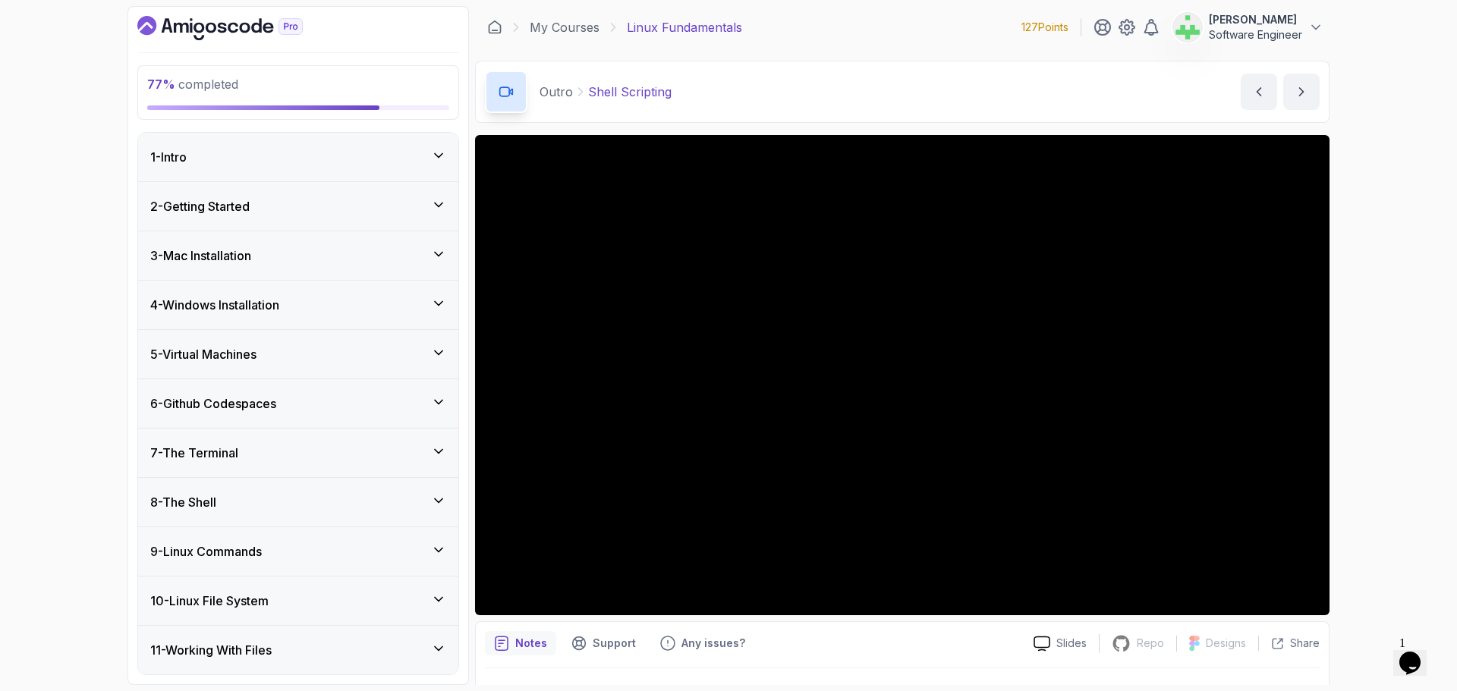
click at [423, 202] on div "2 - Getting Started" at bounding box center [298, 206] width 296 height 18
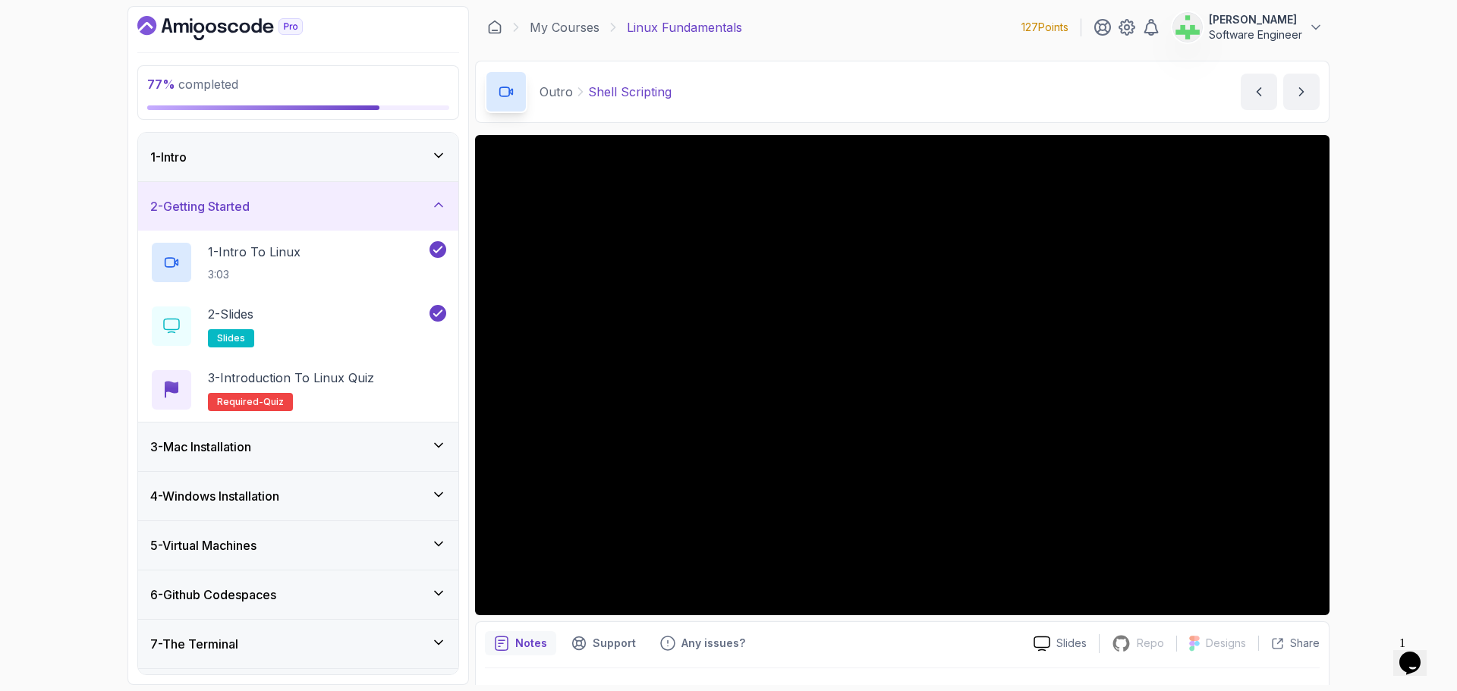
click at [424, 150] on div "1 - Intro" at bounding box center [298, 157] width 296 height 18
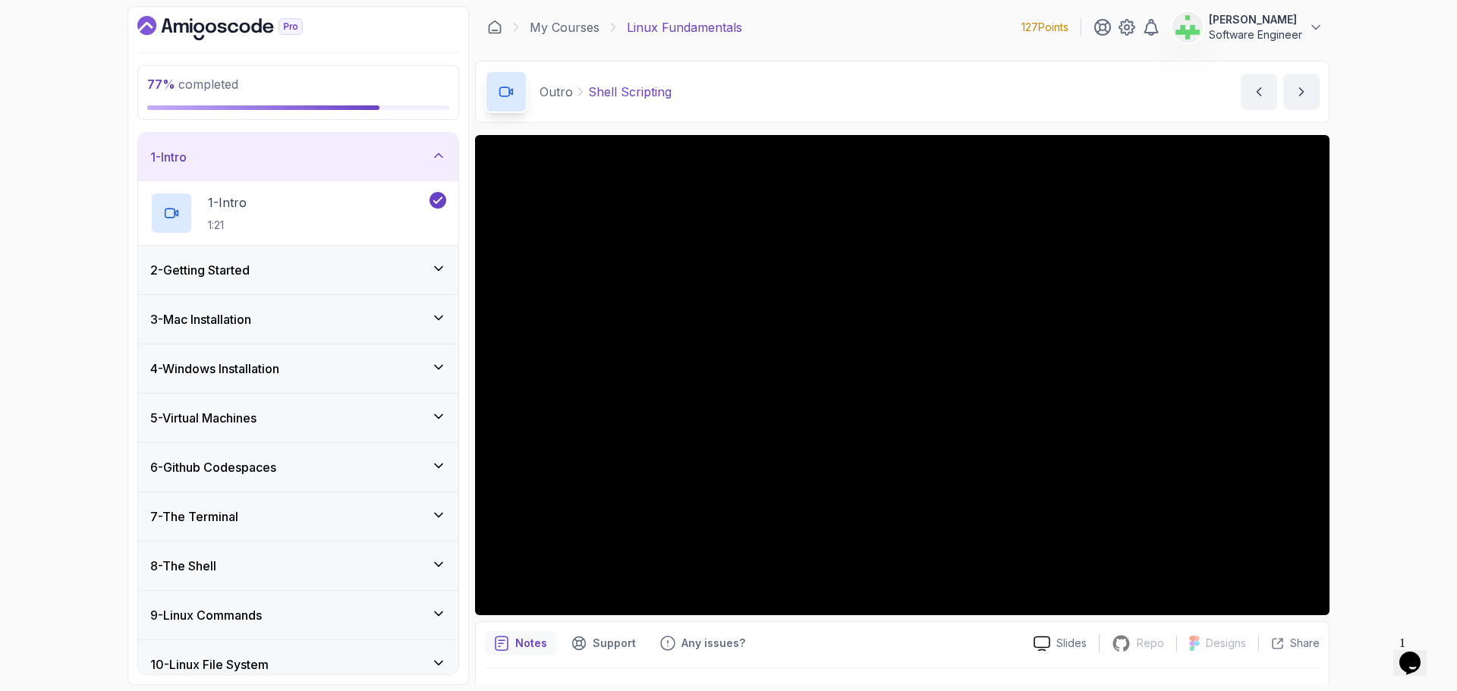
click at [424, 150] on div "1 - Intro" at bounding box center [298, 157] width 296 height 18
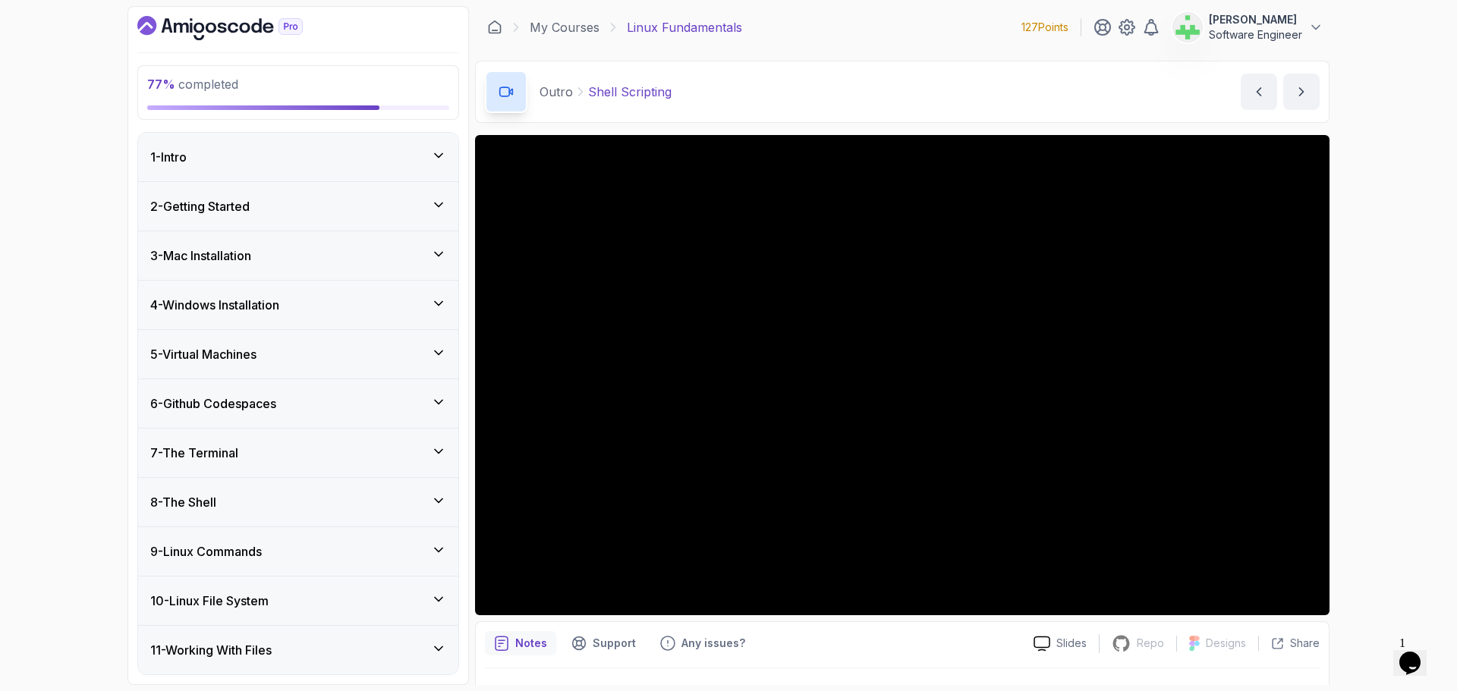
click at [423, 201] on div "2 - Getting Started" at bounding box center [298, 206] width 296 height 18
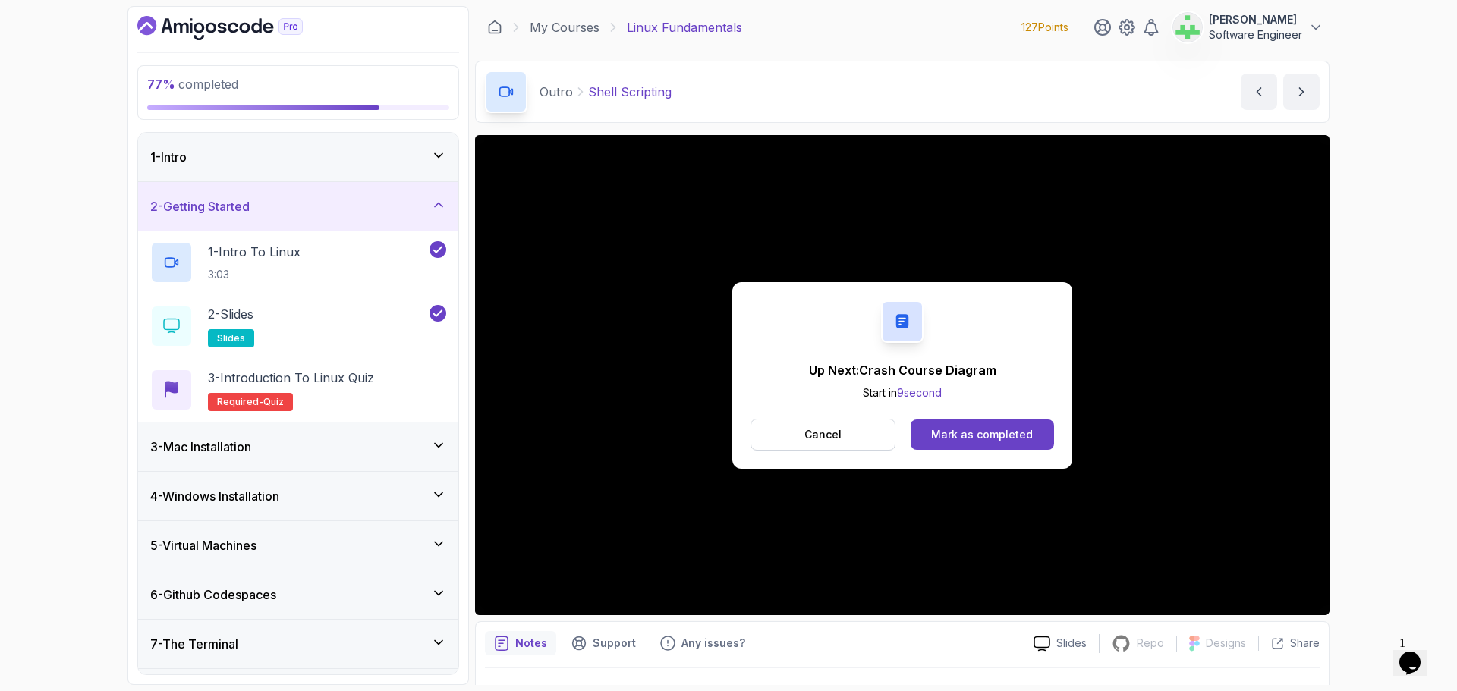
click at [1005, 437] on div "Mark as completed" at bounding box center [982, 434] width 102 height 15
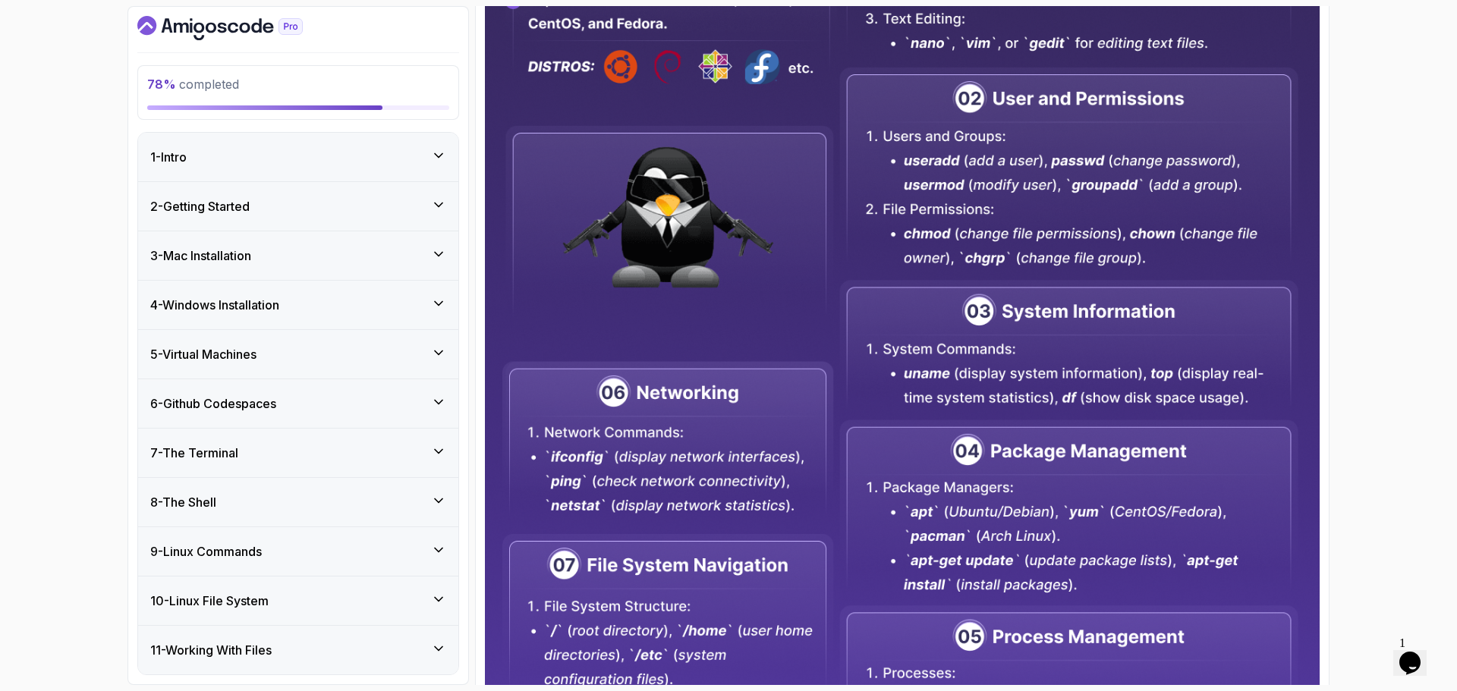
scroll to position [653, 0]
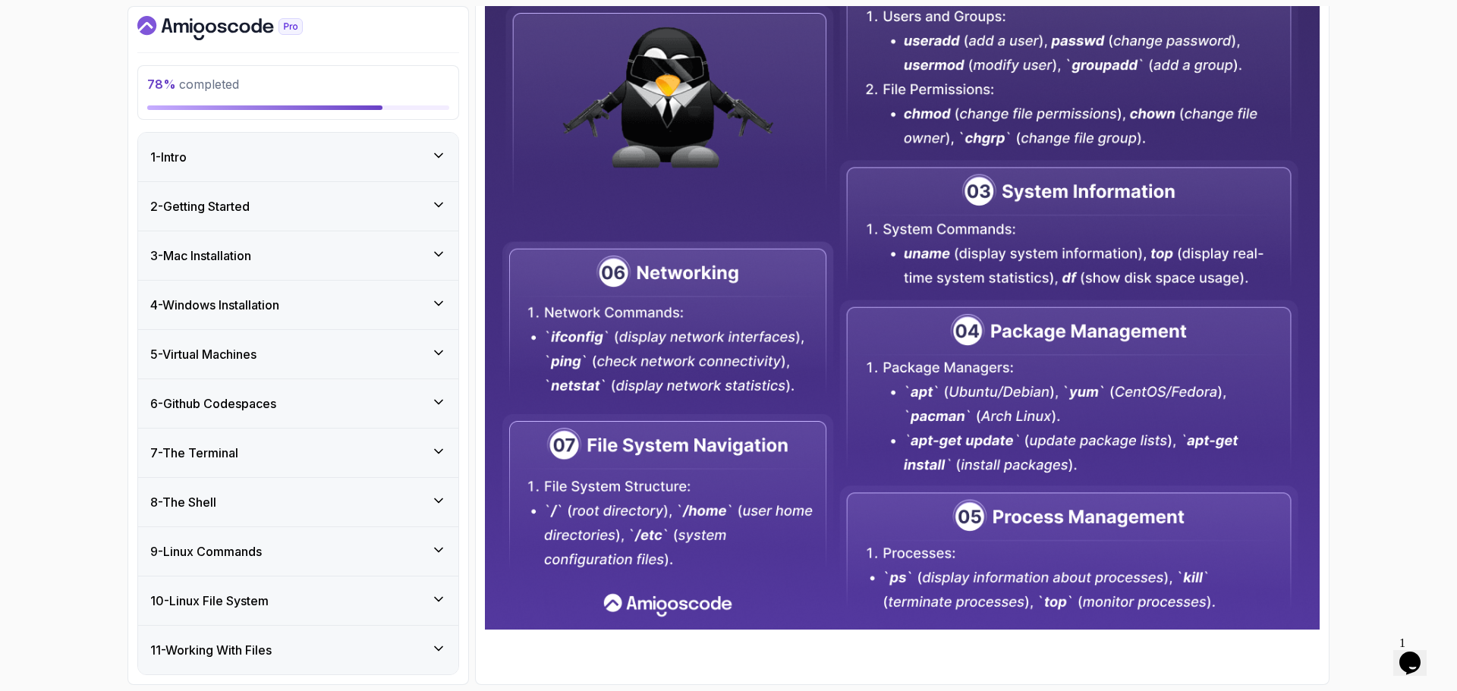
click at [865, 251] on img at bounding box center [902, 113] width 835 height 1034
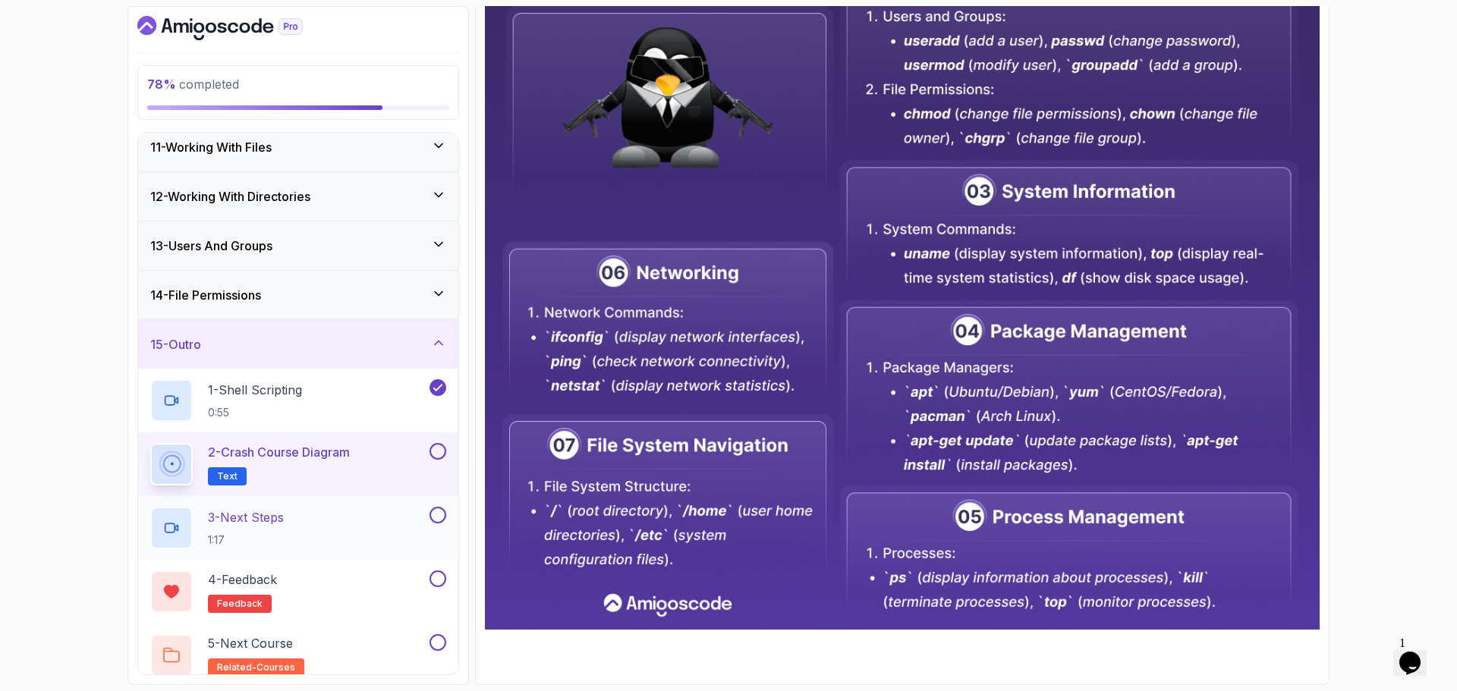
scroll to position [516, 0]
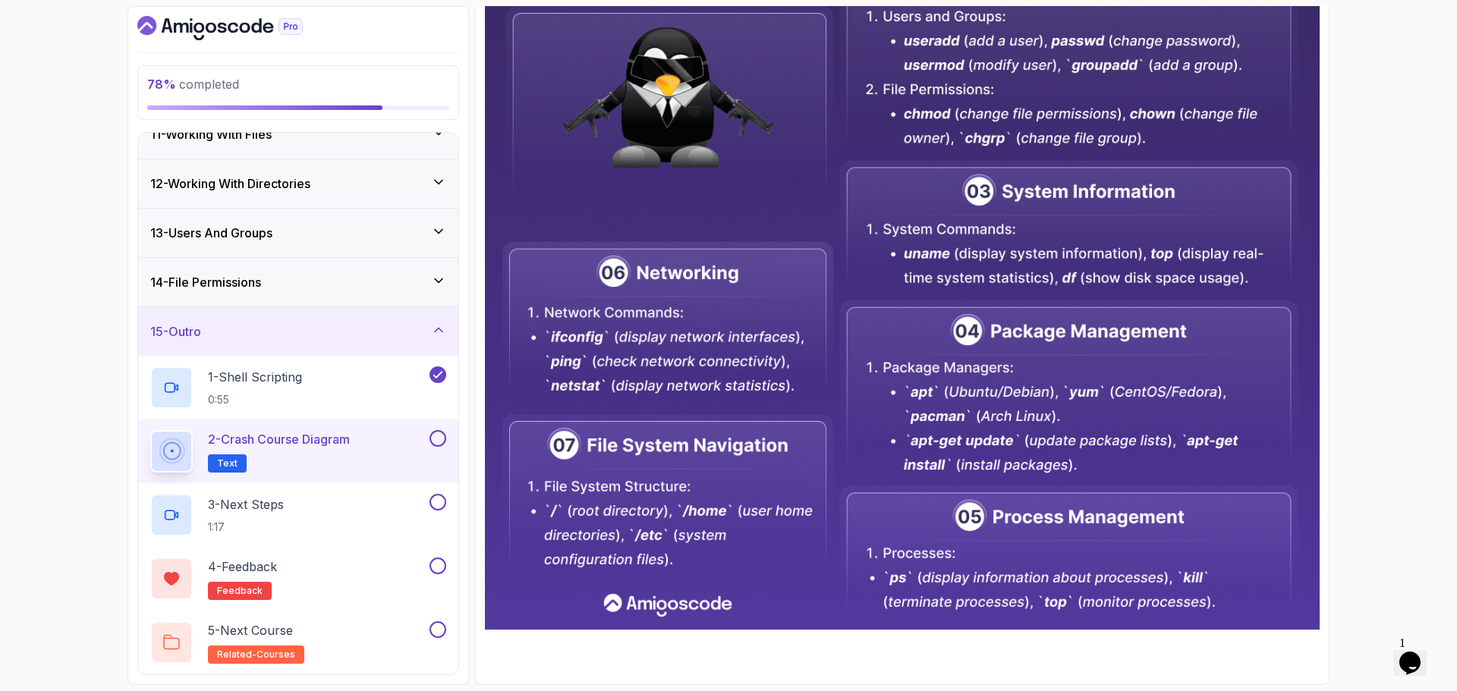
click at [326, 442] on p "2 - Crash Course Diagram" at bounding box center [279, 439] width 142 height 18
click at [439, 439] on button at bounding box center [438, 438] width 17 height 17
click at [331, 506] on div "3 - Next Steps 1:17" at bounding box center [288, 515] width 276 height 42
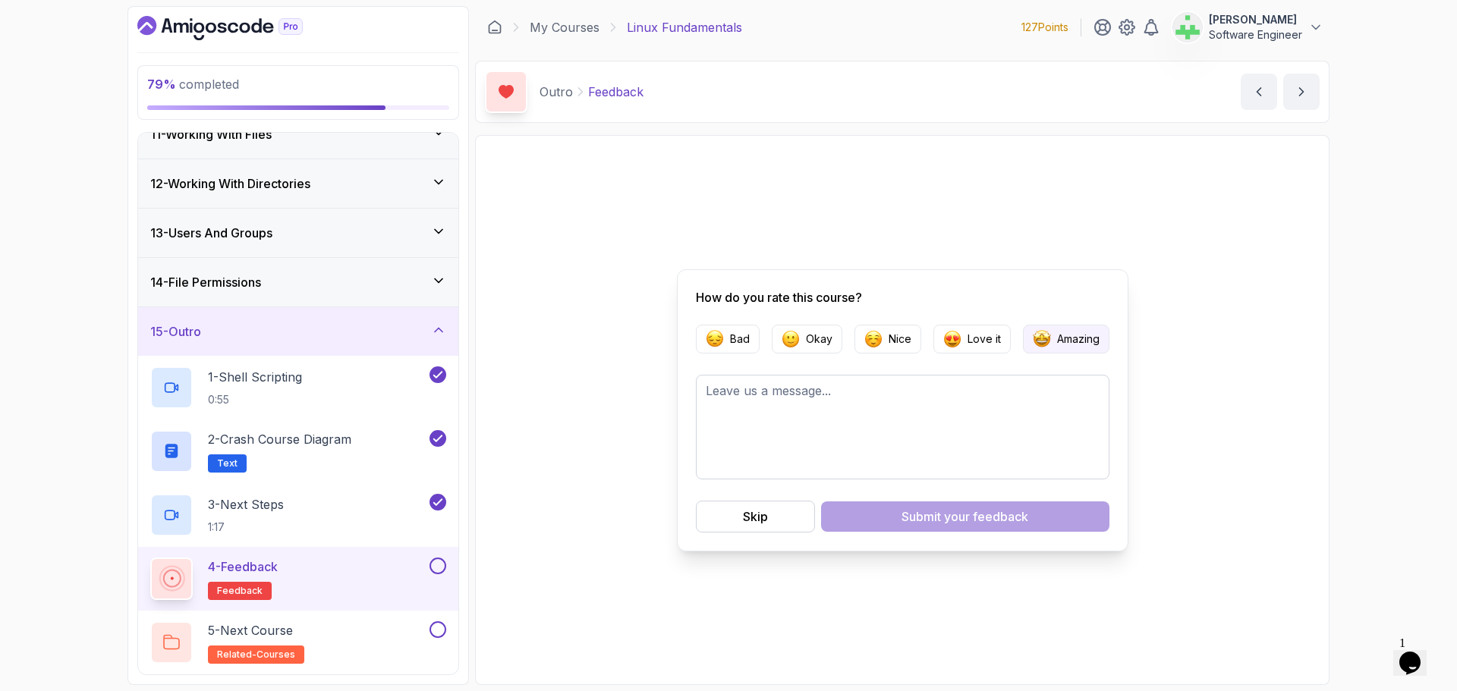
click at [1088, 341] on p "Amazing" at bounding box center [1078, 339] width 42 height 15
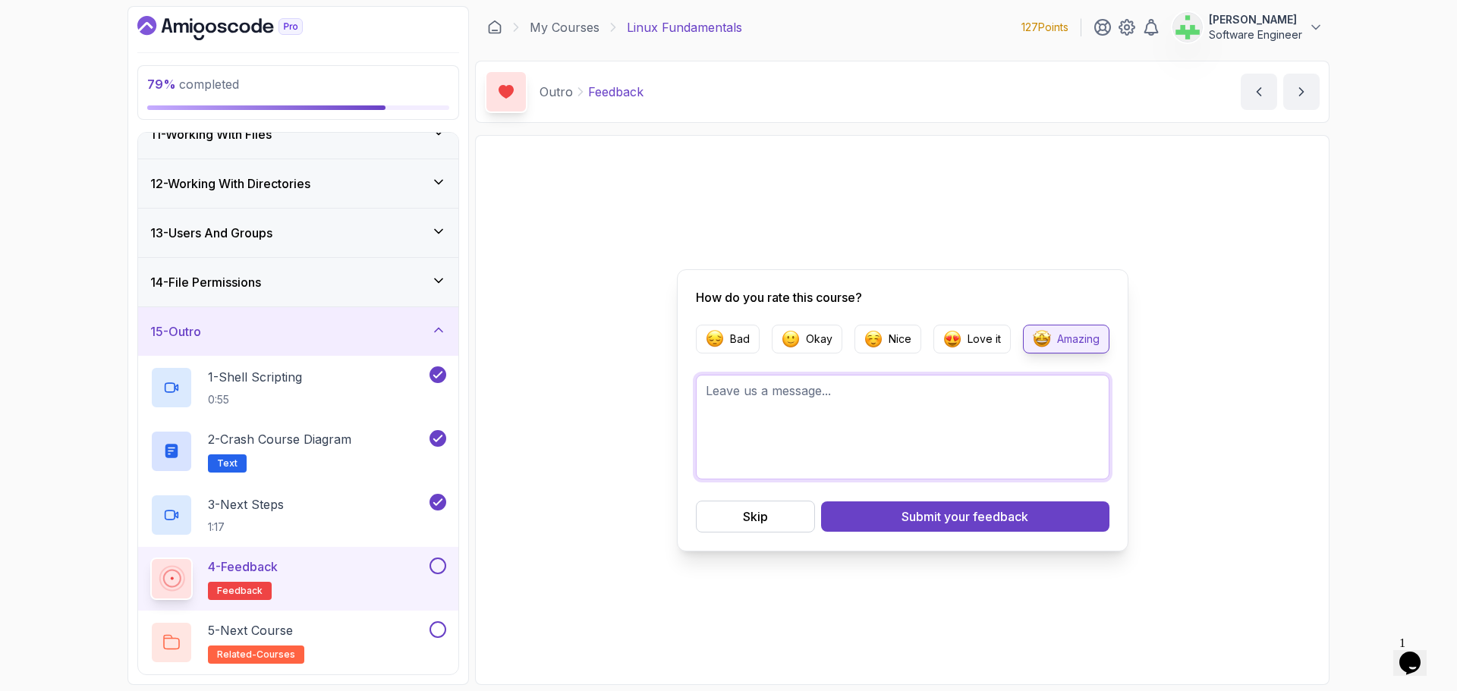
click at [854, 436] on textarea at bounding box center [903, 427] width 414 height 105
type textarea "I"
type textarea "Excellent teaching style and explanations are very details."
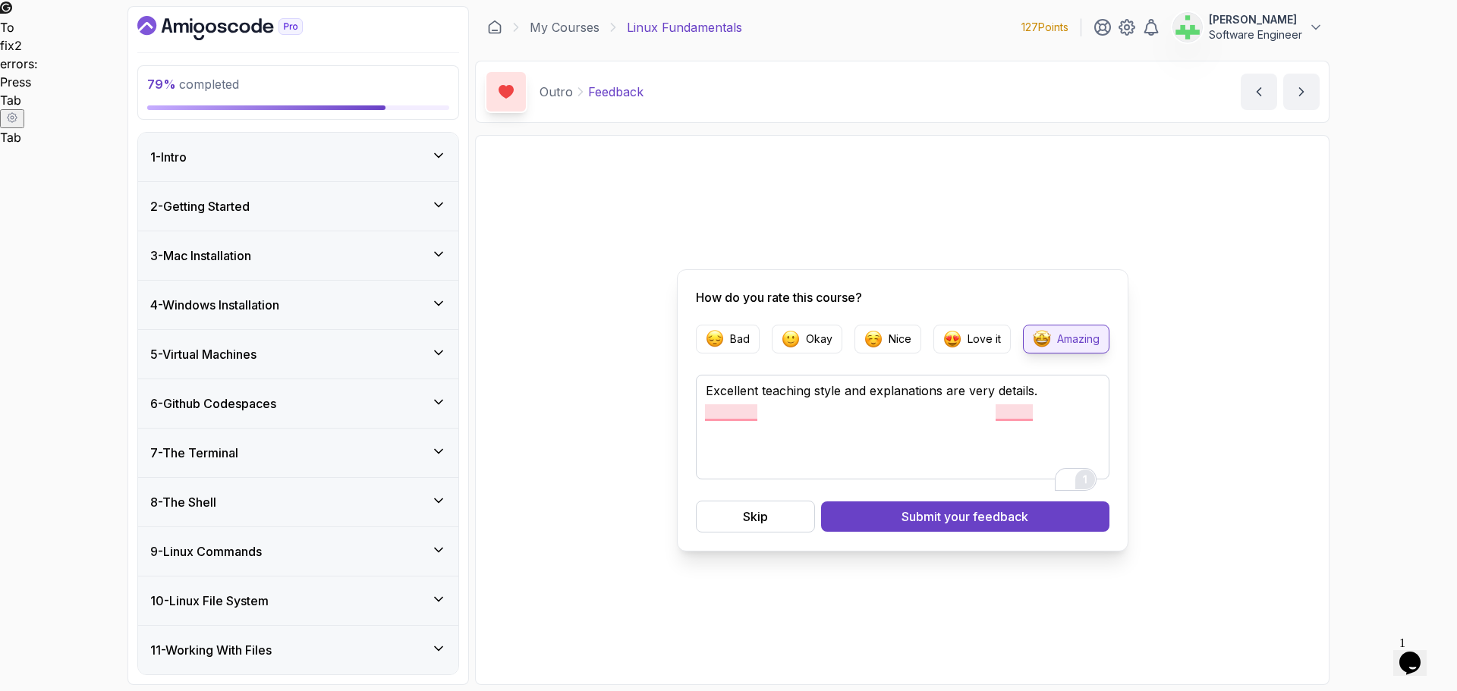
scroll to position [516, 0]
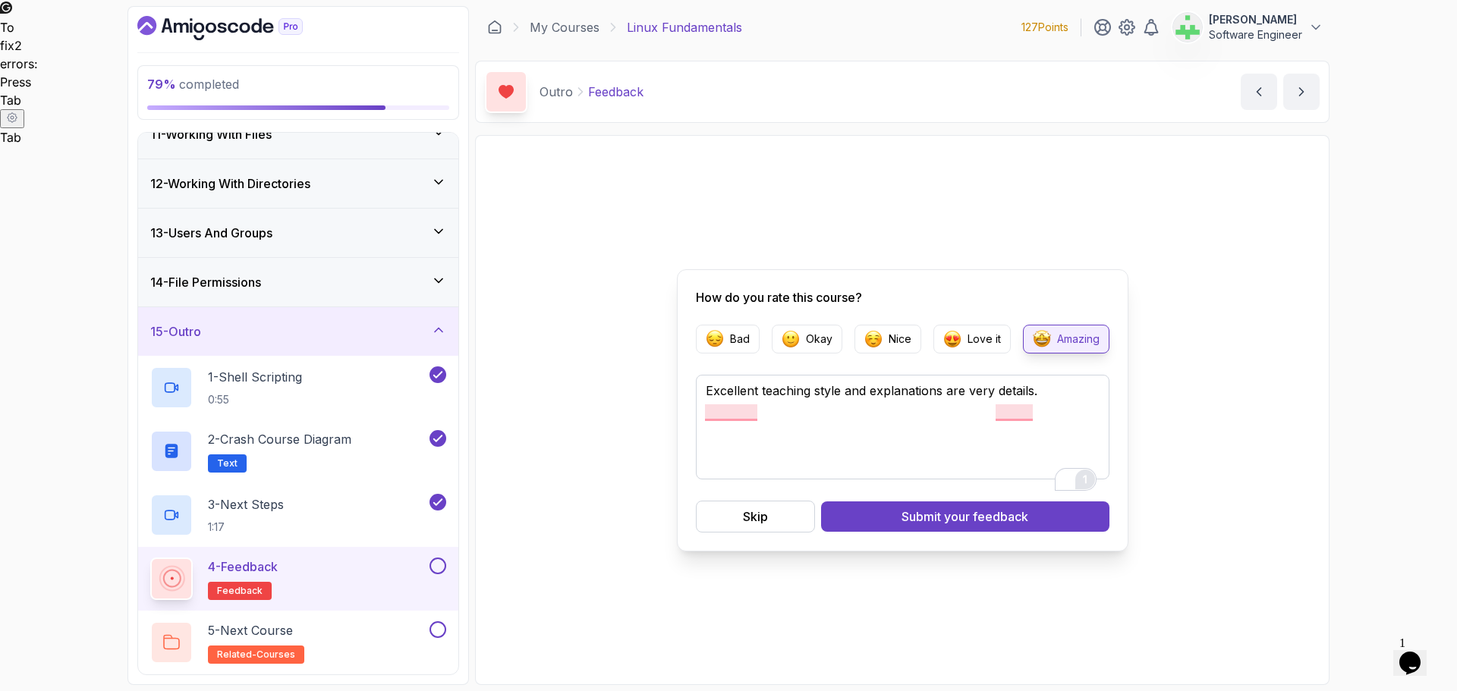
click at [1087, 477] on div "1" at bounding box center [1085, 479] width 17 height 17
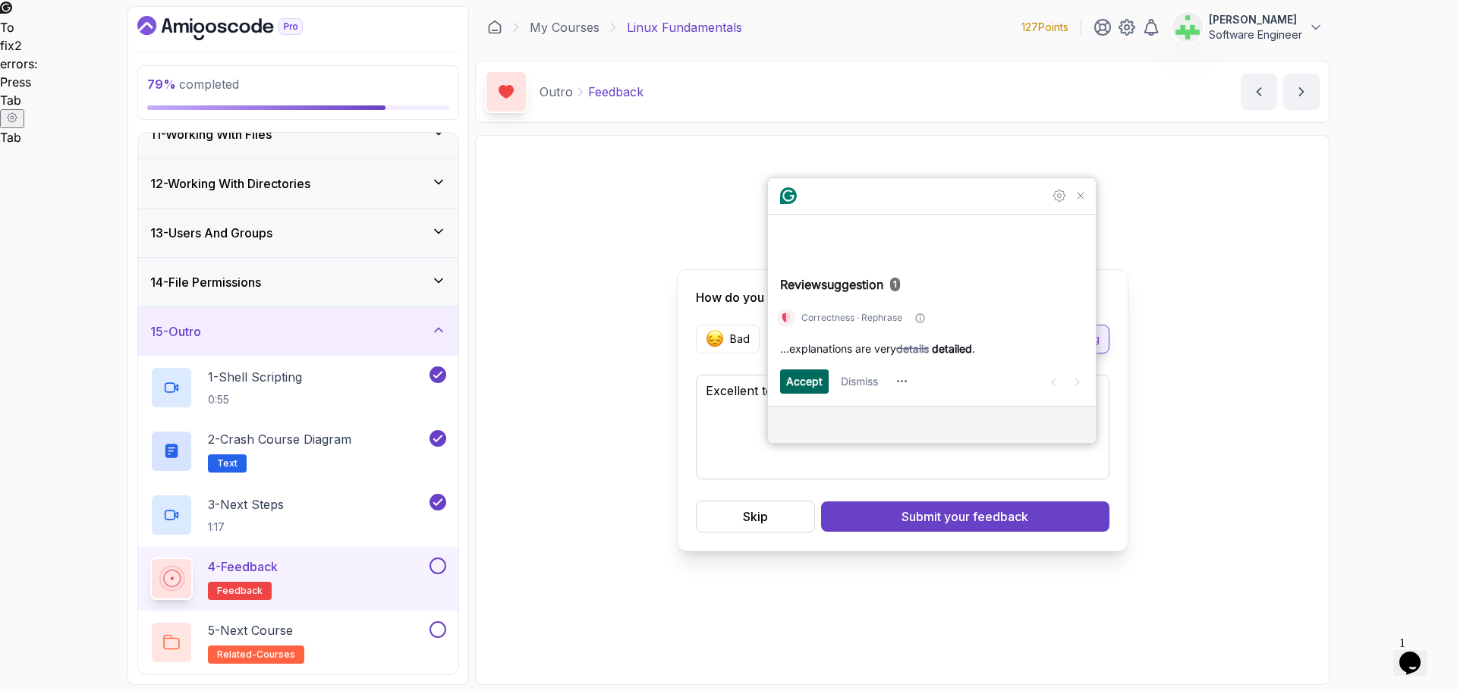
click at [811, 384] on span "Accept" at bounding box center [804, 381] width 36 height 17
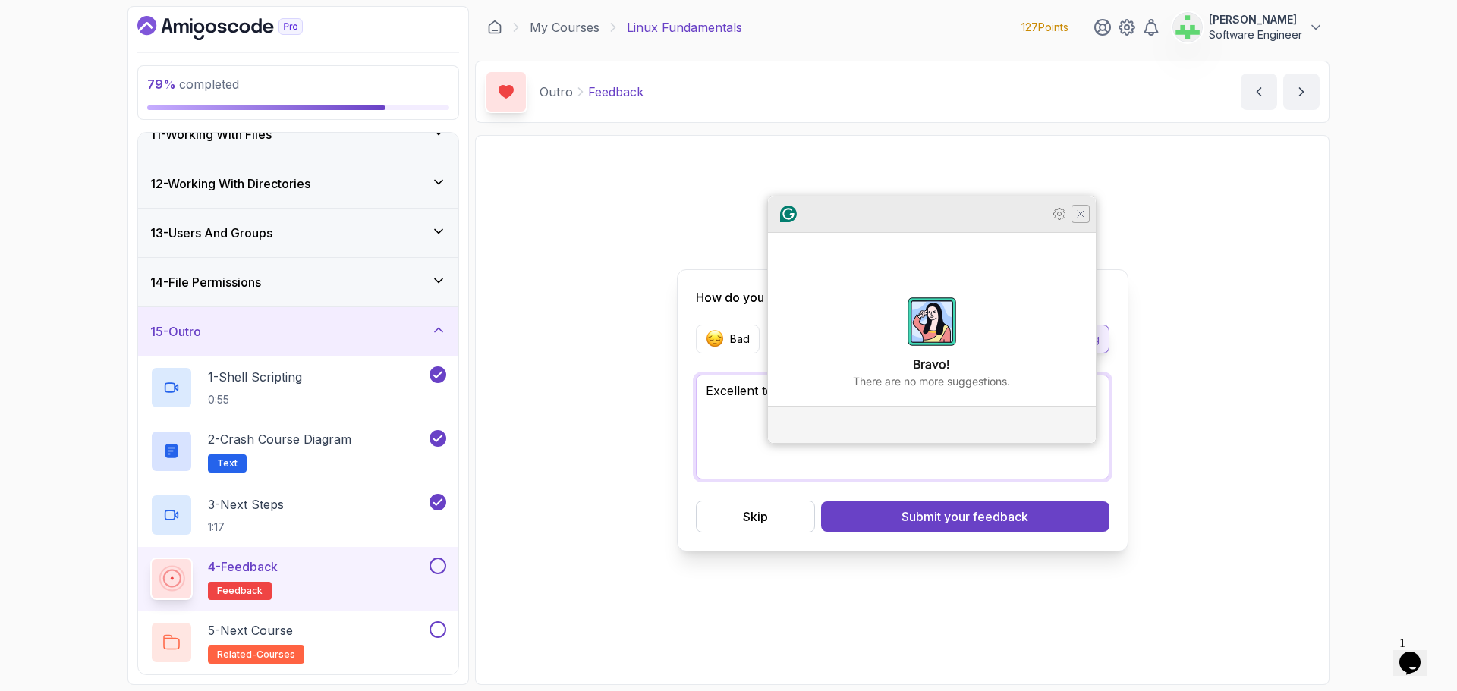
type textarea "Excellent teaching style and explanations are very detailed."
click at [1084, 220] on icon "Close Grammarly Assistant" at bounding box center [1081, 214] width 12 height 12
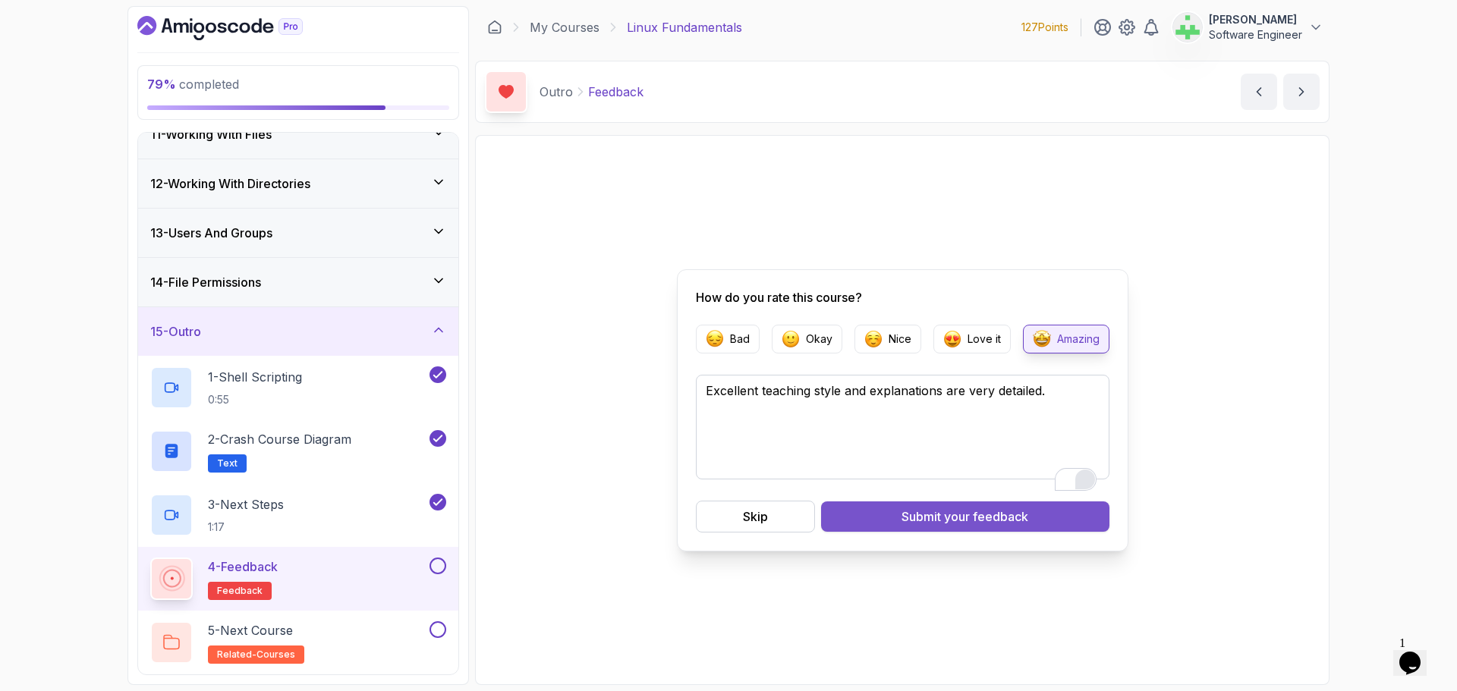
click at [988, 517] on span "your feedback" at bounding box center [986, 517] width 84 height 18
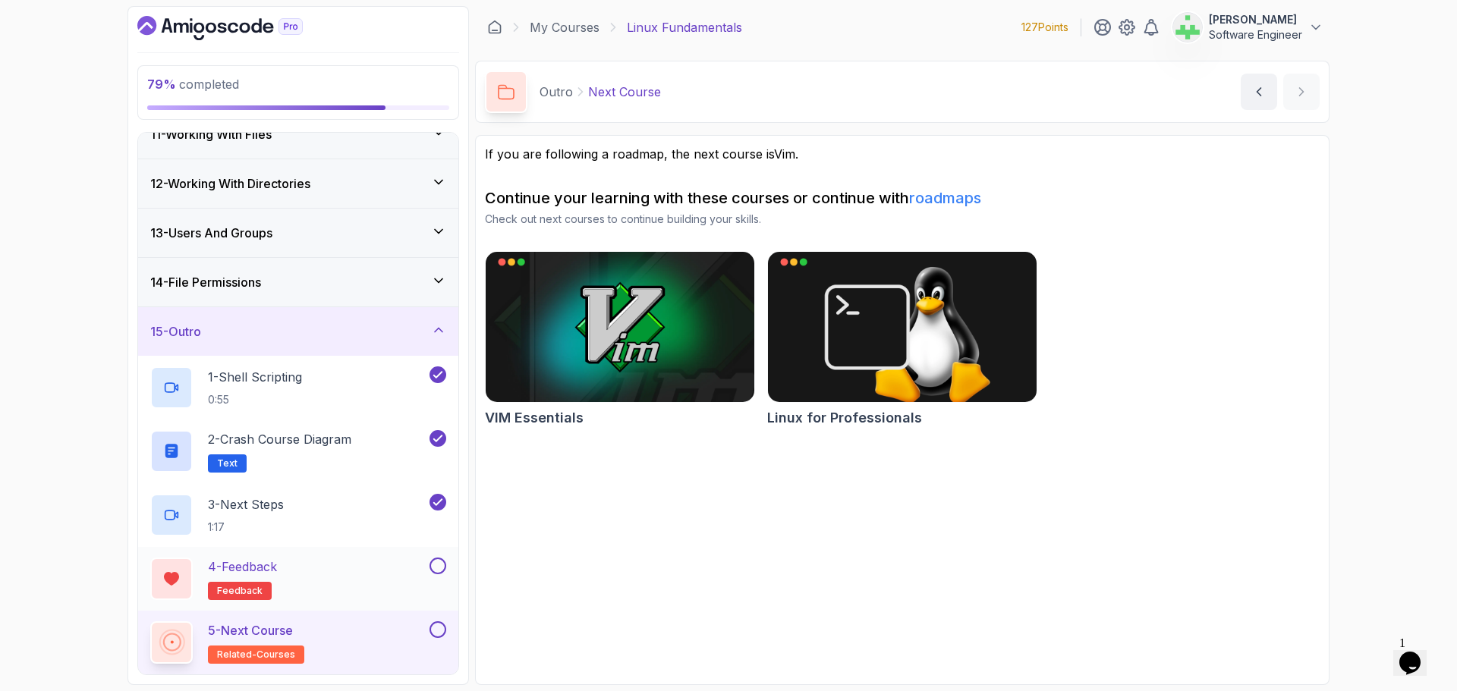
click at [436, 567] on button at bounding box center [438, 566] width 17 height 17
click at [391, 629] on div "5 - Next Course related-courses" at bounding box center [288, 642] width 276 height 42
click at [441, 633] on button at bounding box center [438, 629] width 17 height 17
click at [426, 330] on div "15 - Outro" at bounding box center [298, 332] width 296 height 18
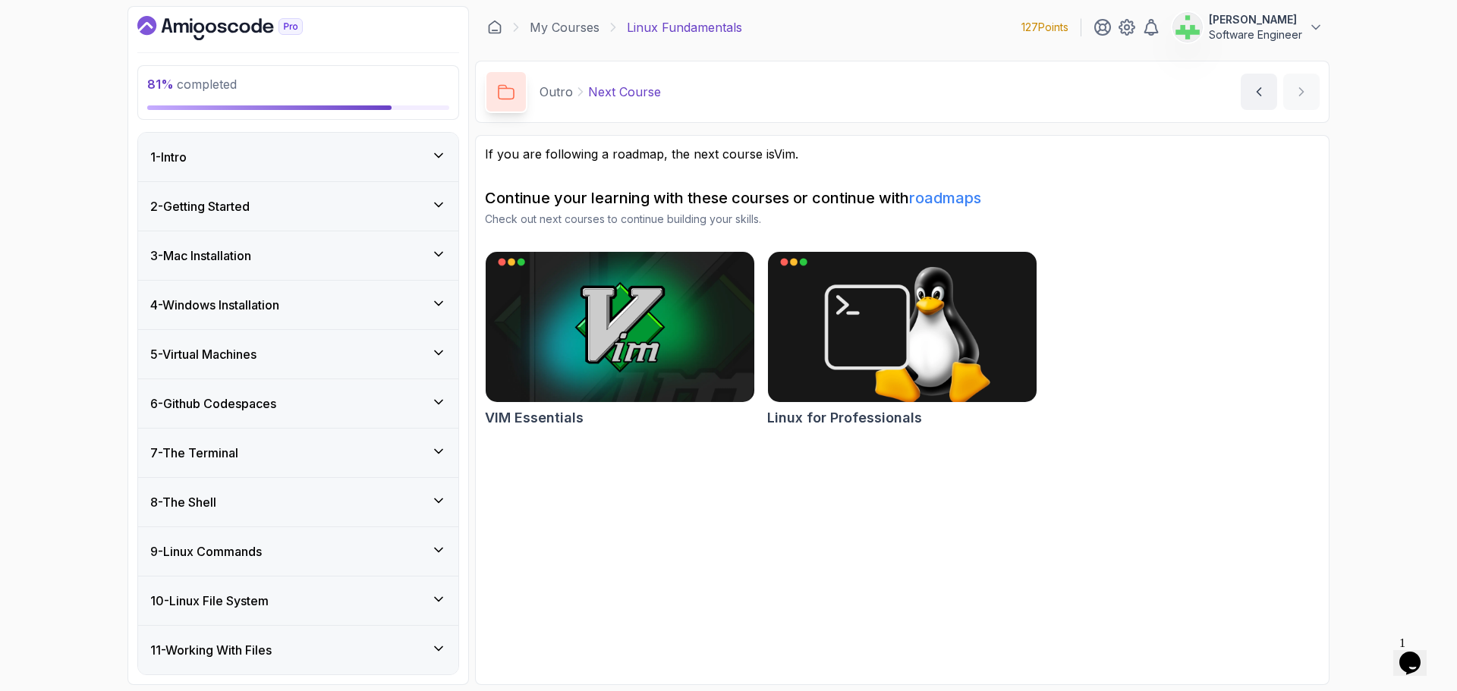
click at [389, 198] on div "2 - Getting Started" at bounding box center [298, 206] width 296 height 18
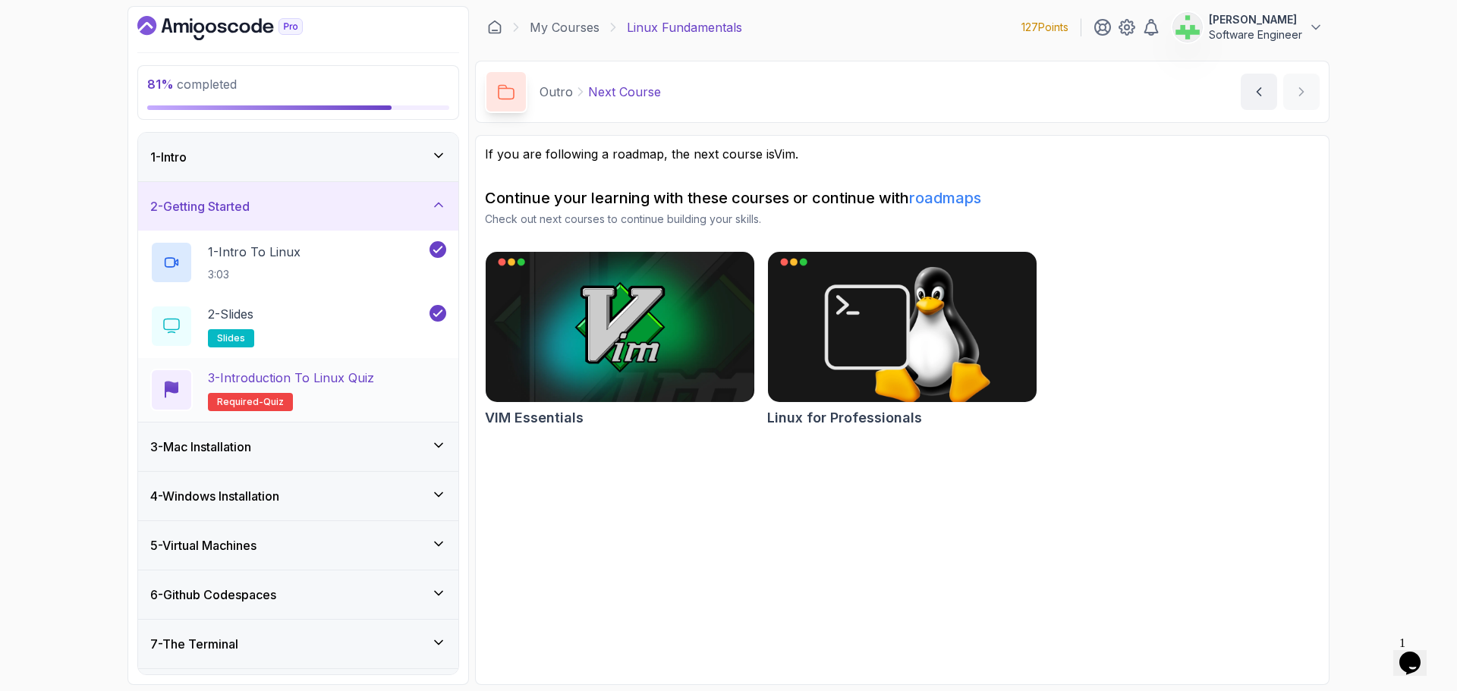
click at [333, 384] on p "3 - Introduction to Linux Quiz" at bounding box center [291, 378] width 166 height 18
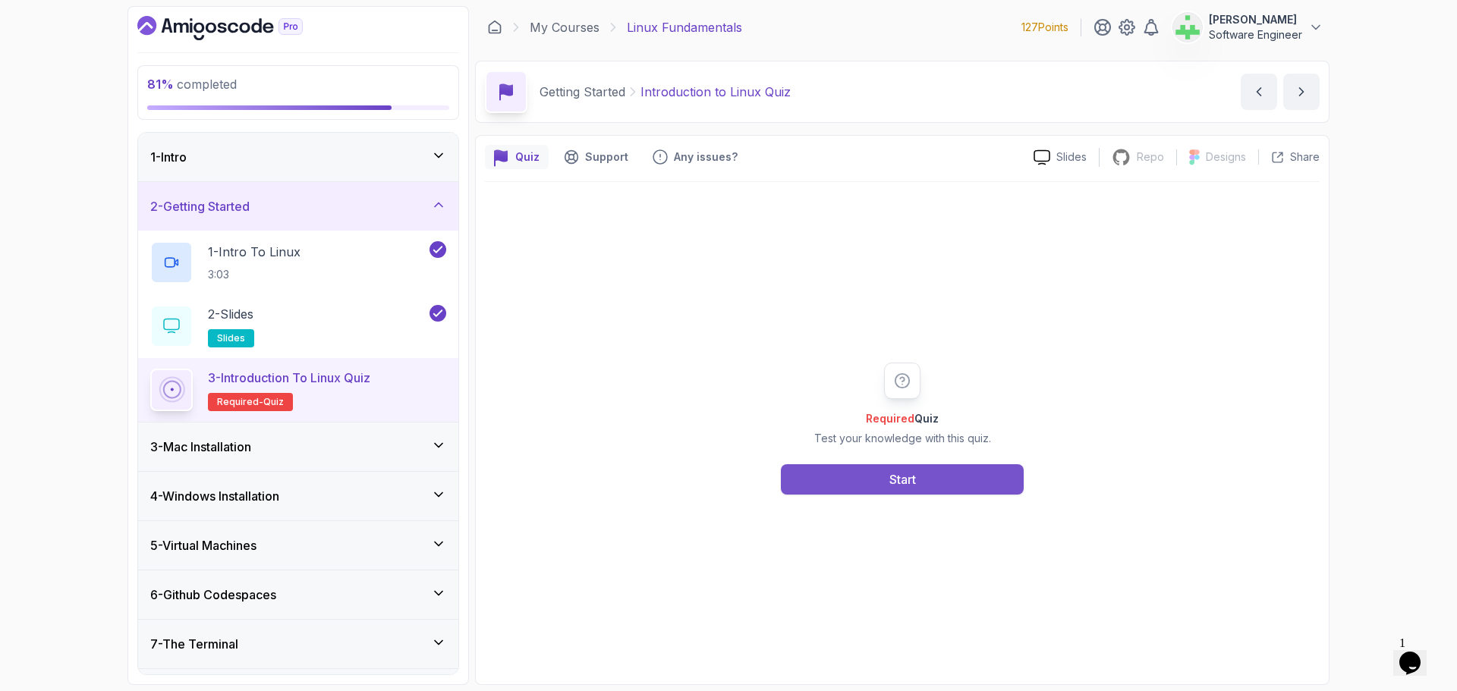
click at [910, 477] on div "Start" at bounding box center [902, 479] width 27 height 18
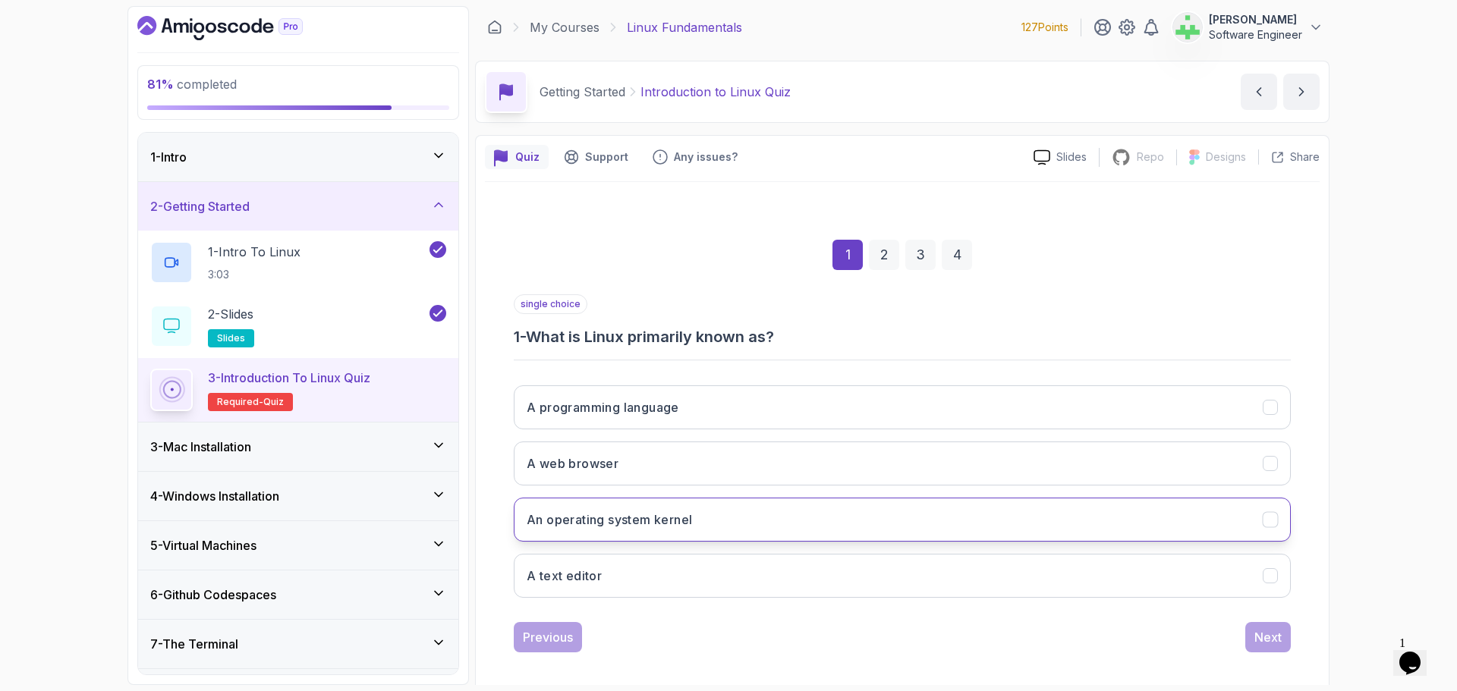
click at [847, 520] on button "An operating system kernel" at bounding box center [902, 520] width 777 height 44
click at [1273, 633] on div "Next" at bounding box center [1267, 637] width 27 height 18
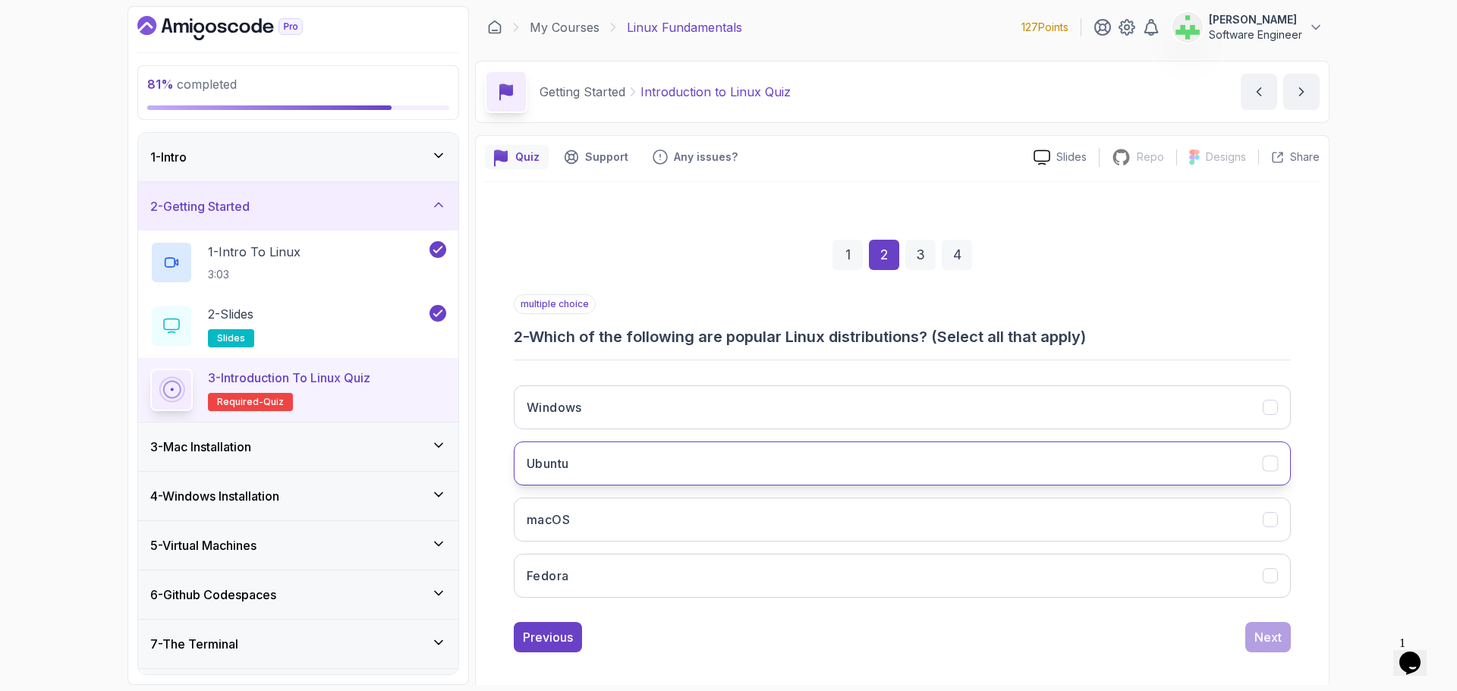
click at [568, 461] on h3 "Ubuntu" at bounding box center [548, 464] width 42 height 18
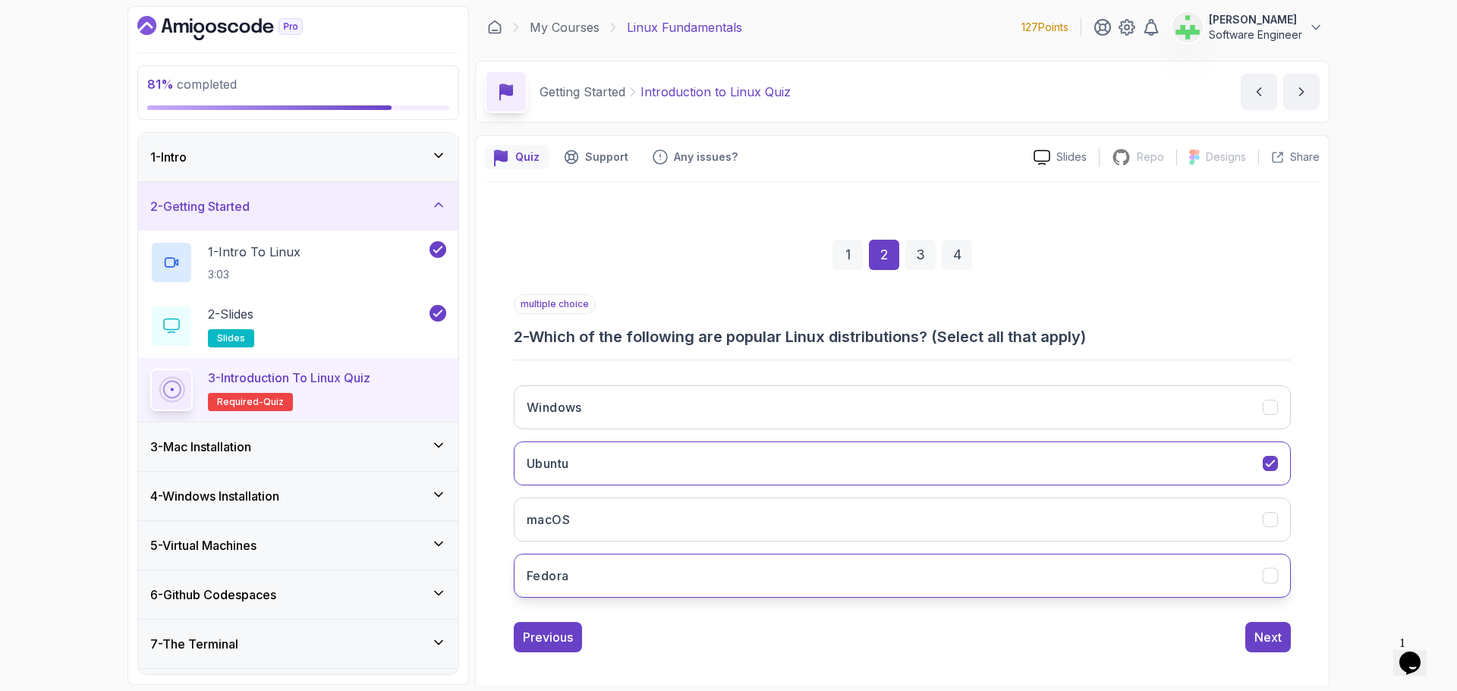
click at [854, 571] on button "Fedora" at bounding box center [902, 576] width 777 height 44
click at [1264, 639] on div "Next" at bounding box center [1267, 637] width 27 height 18
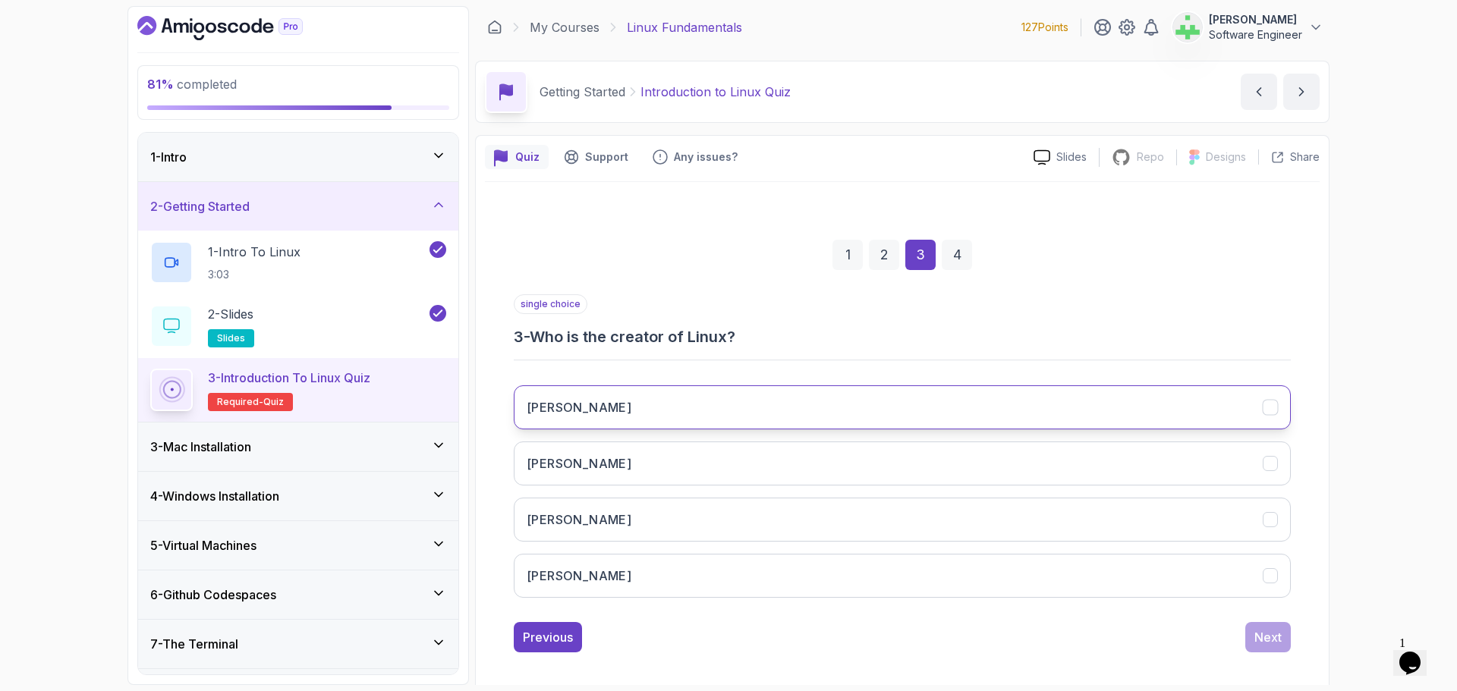
click at [575, 407] on h3 "Linus Torvalds" at bounding box center [579, 407] width 105 height 18
click at [1274, 635] on div "Next" at bounding box center [1267, 637] width 27 height 18
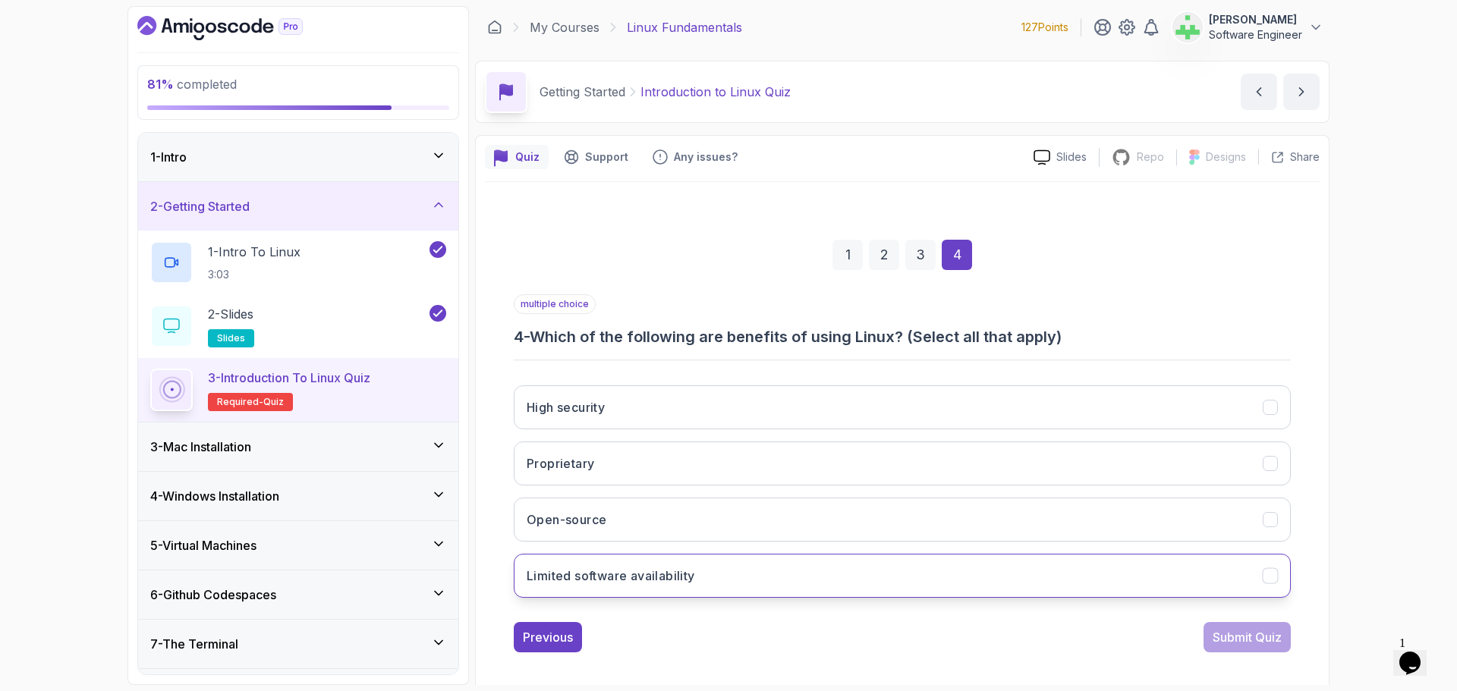
click at [779, 584] on button "Limited software availability" at bounding box center [902, 576] width 777 height 44
click at [1162, 590] on button "Limited software availability" at bounding box center [902, 576] width 777 height 44
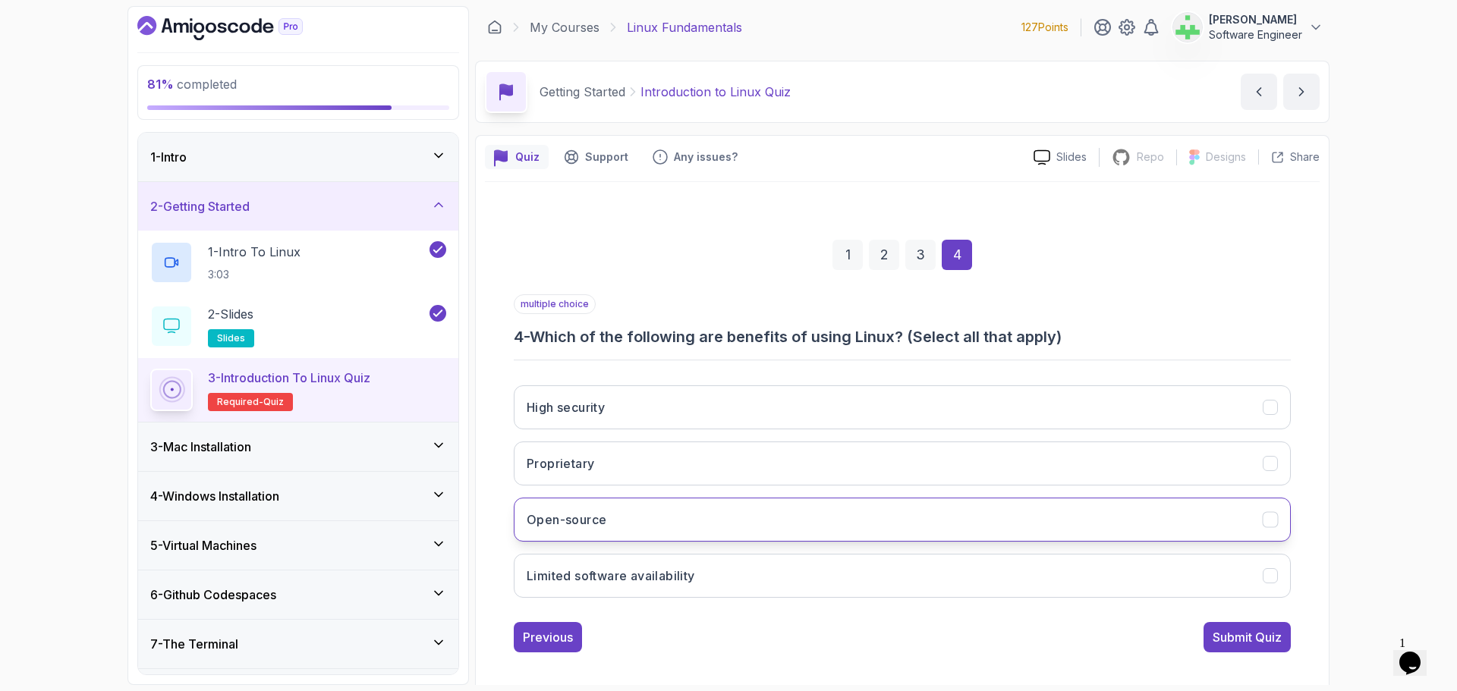
click at [769, 511] on button "Open-source" at bounding box center [902, 520] width 777 height 44
click at [749, 460] on button "Proprietary" at bounding box center [902, 464] width 777 height 44
click at [739, 397] on button "High security" at bounding box center [902, 407] width 777 height 44
click at [1250, 640] on div "Submit Quiz" at bounding box center [1247, 637] width 69 height 18
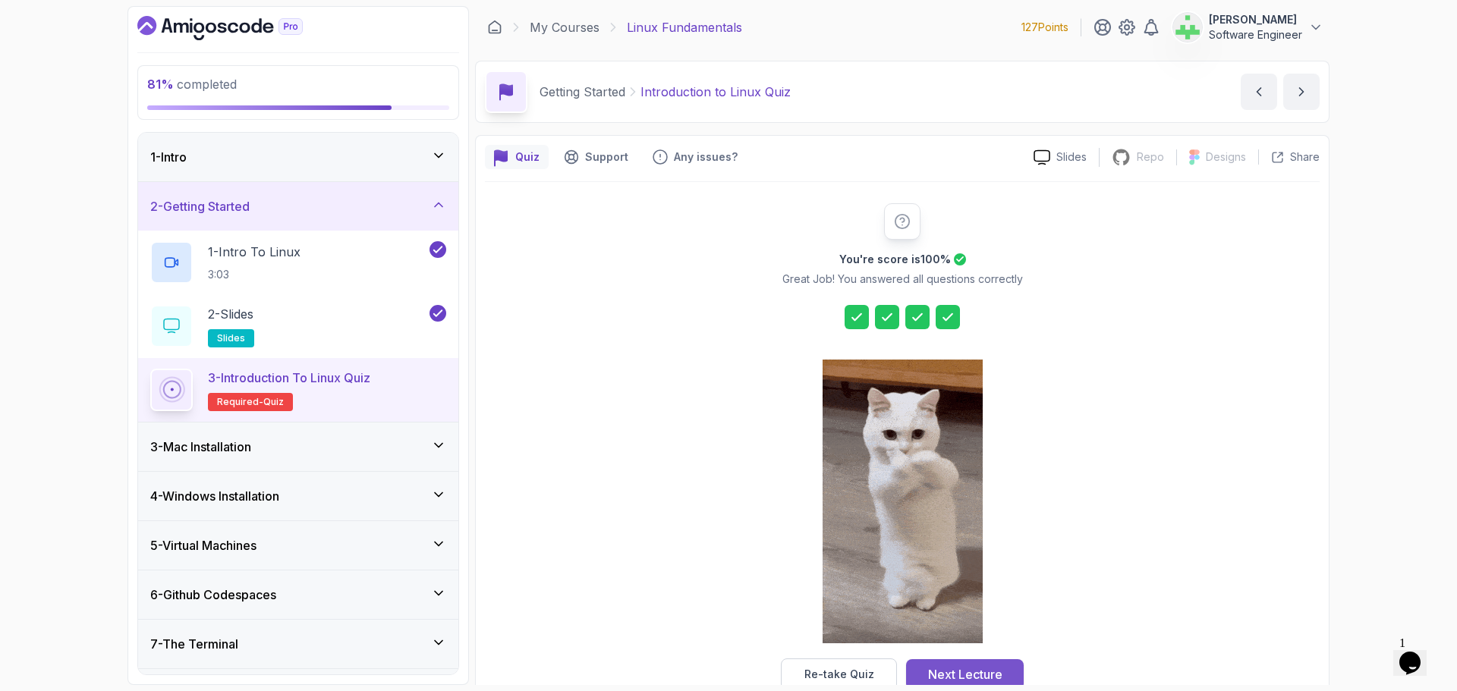
click at [1008, 668] on button "Next Lecture" at bounding box center [965, 674] width 118 height 30
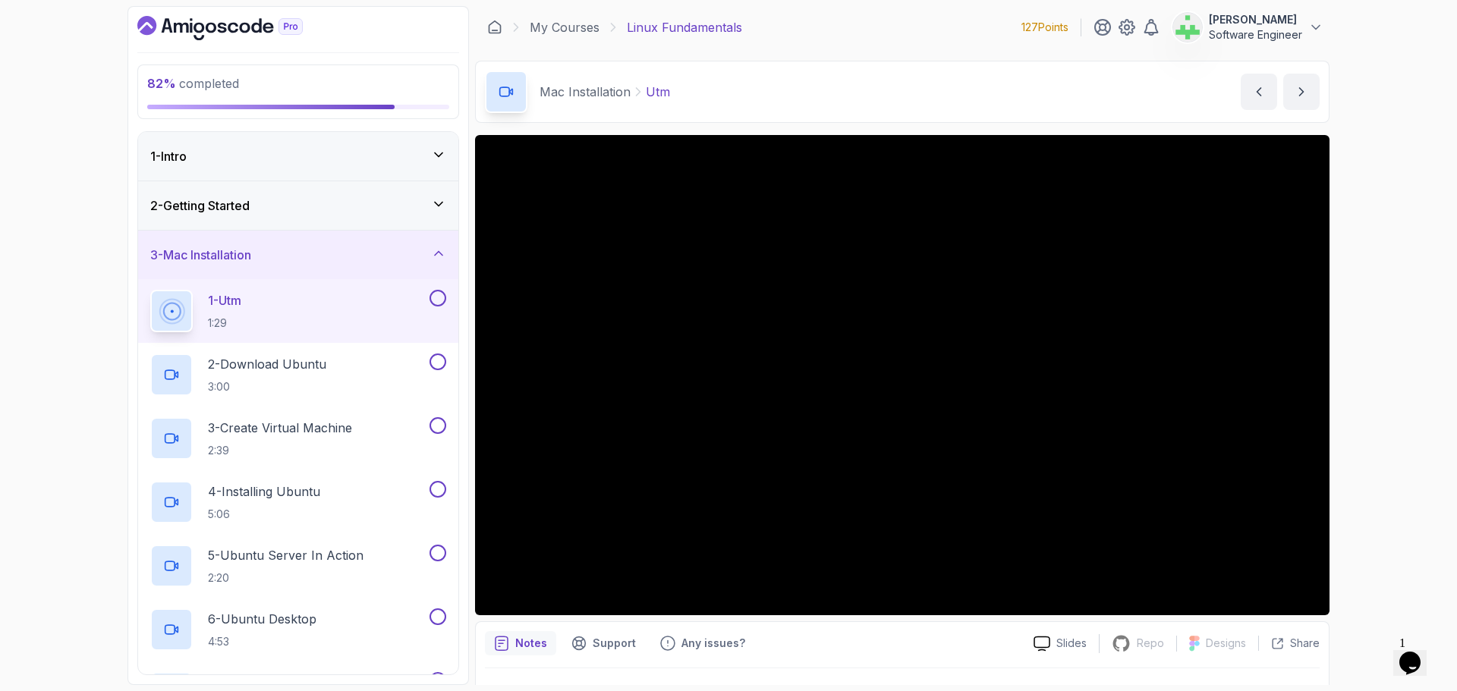
click at [440, 303] on button at bounding box center [438, 298] width 17 height 17
click at [434, 364] on button at bounding box center [438, 362] width 17 height 17
click at [437, 429] on button at bounding box center [438, 425] width 17 height 17
click at [439, 492] on button at bounding box center [438, 489] width 17 height 17
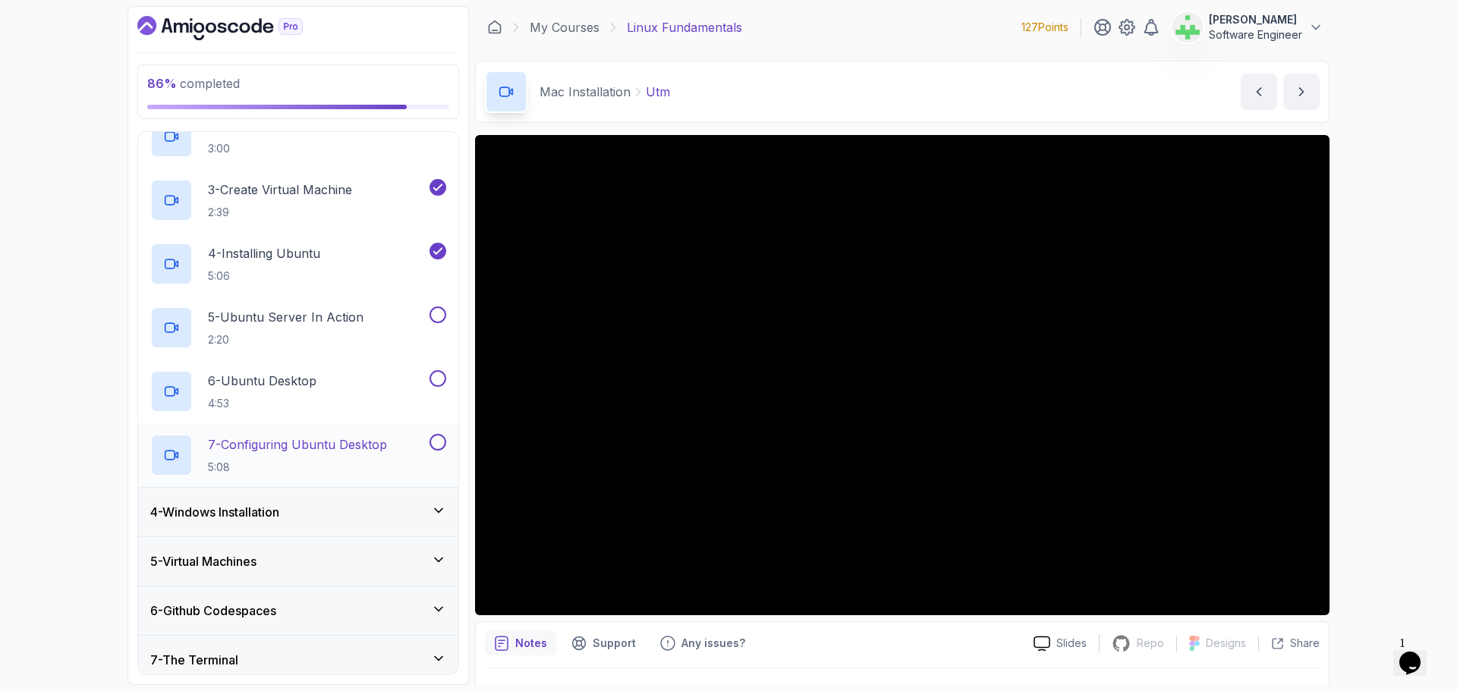
scroll to position [379, 0]
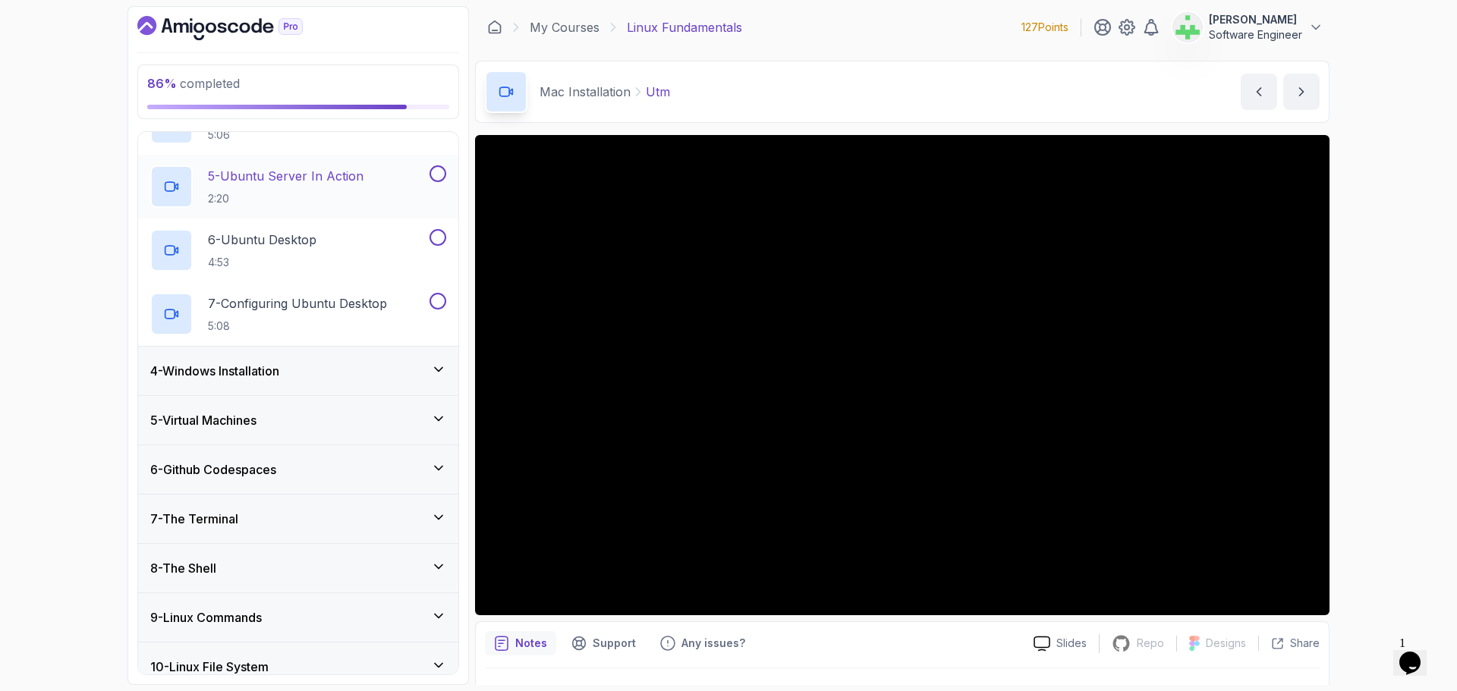
click at [436, 174] on button at bounding box center [438, 173] width 17 height 17
click at [438, 240] on button at bounding box center [438, 237] width 17 height 17
click at [441, 301] on button at bounding box center [438, 301] width 17 height 17
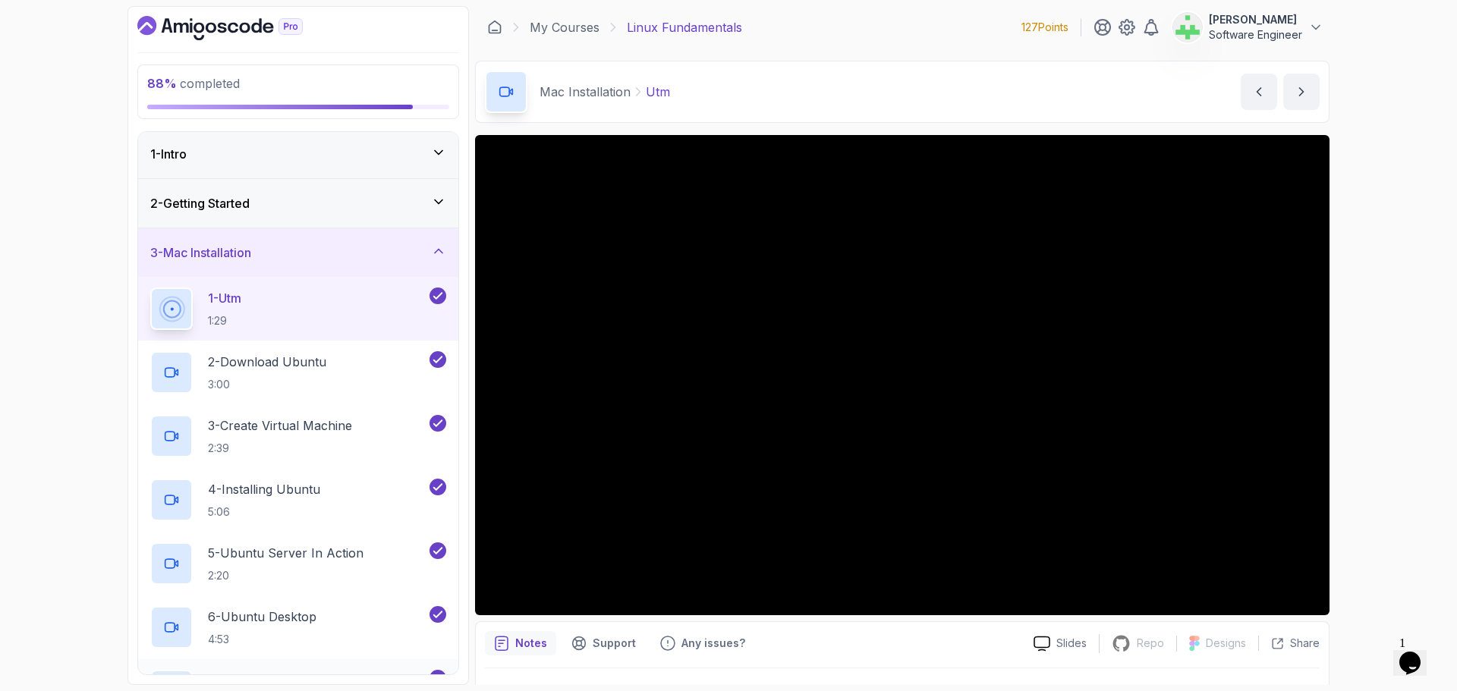
scroll to position [0, 0]
click at [437, 249] on icon at bounding box center [438, 253] width 15 height 15
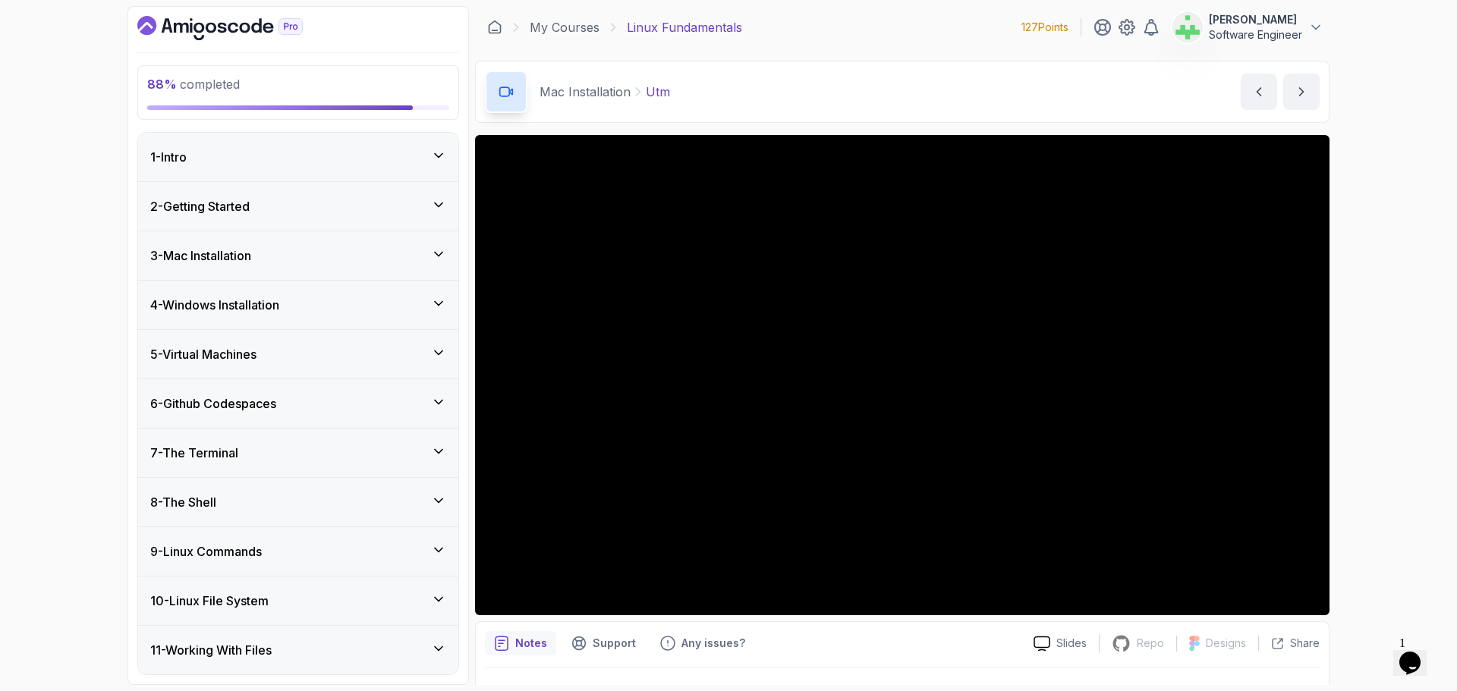
click at [434, 300] on icon at bounding box center [438, 303] width 15 height 15
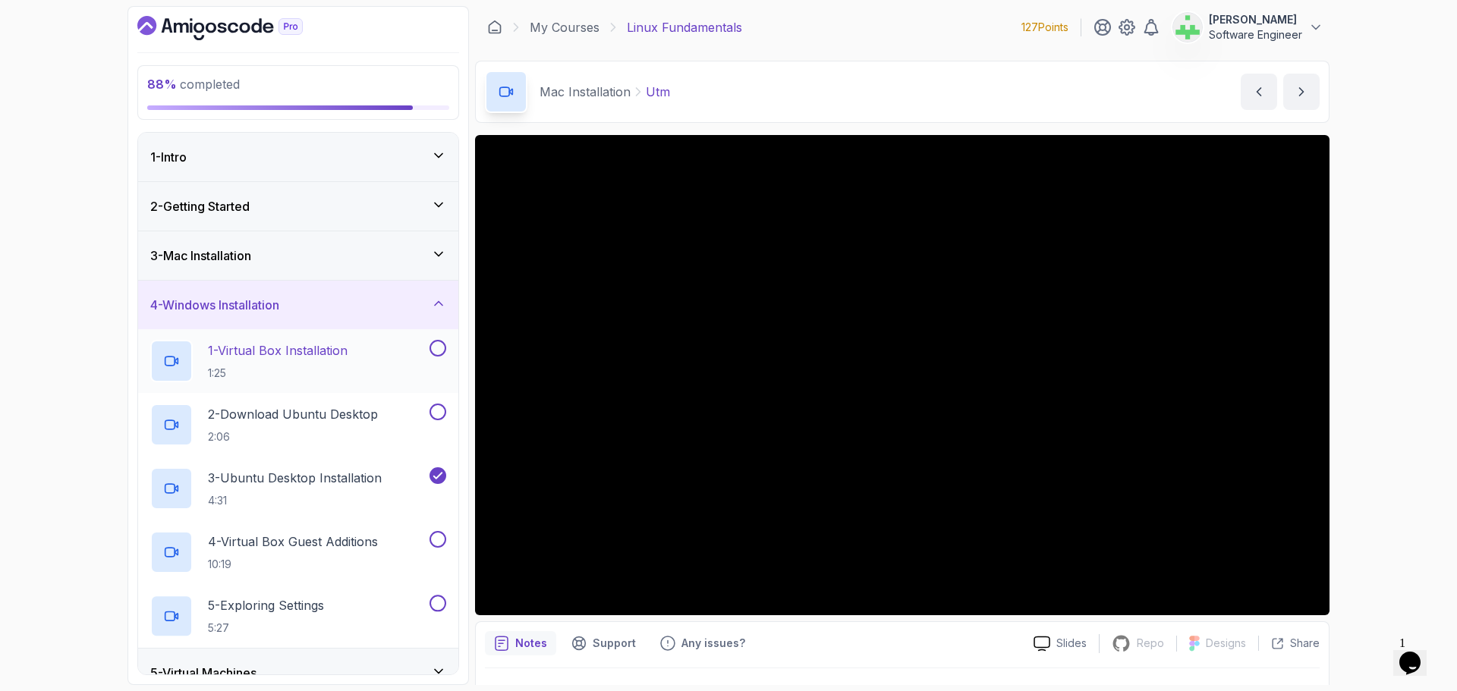
scroll to position [76, 0]
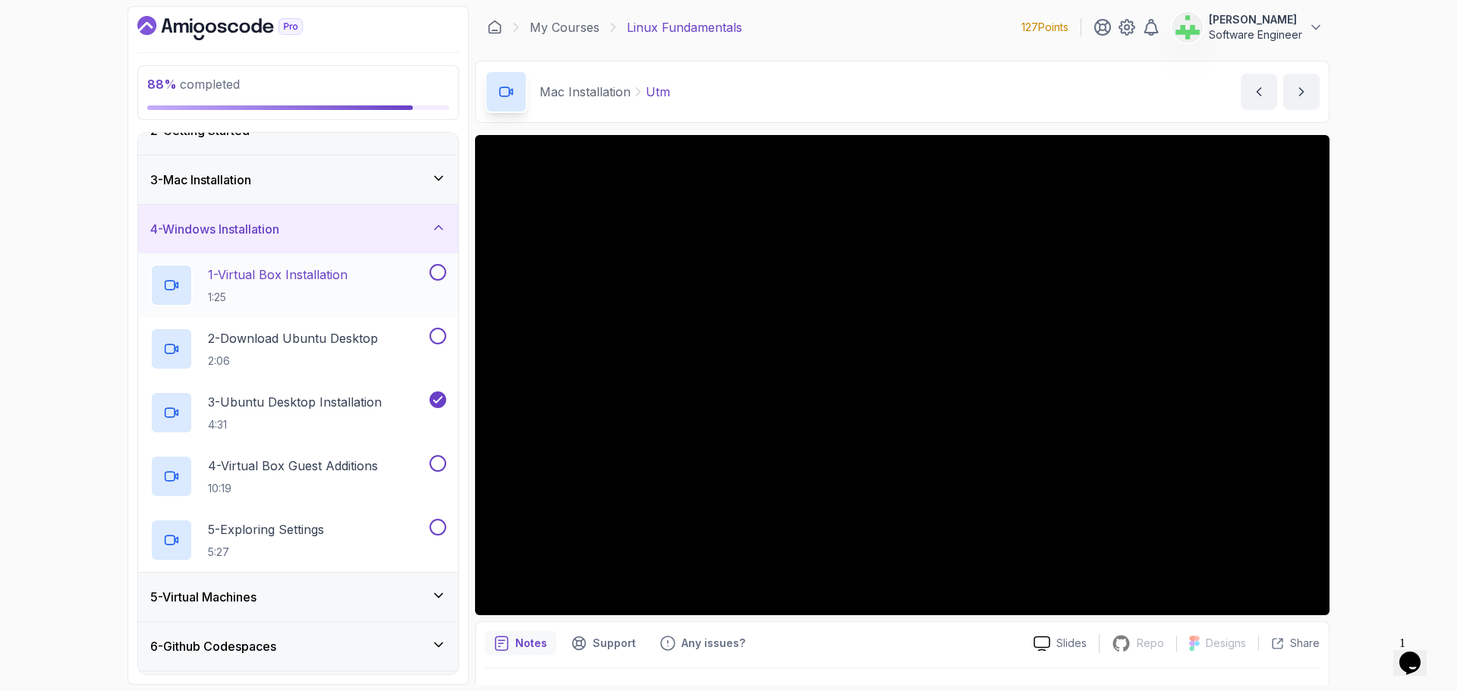
click at [439, 278] on button at bounding box center [438, 272] width 17 height 17
click at [436, 331] on button at bounding box center [438, 336] width 17 height 17
click at [434, 470] on button at bounding box center [438, 463] width 17 height 17
click at [439, 523] on button at bounding box center [438, 527] width 17 height 17
click at [414, 220] on div "4 - Windows Installation" at bounding box center [298, 229] width 296 height 18
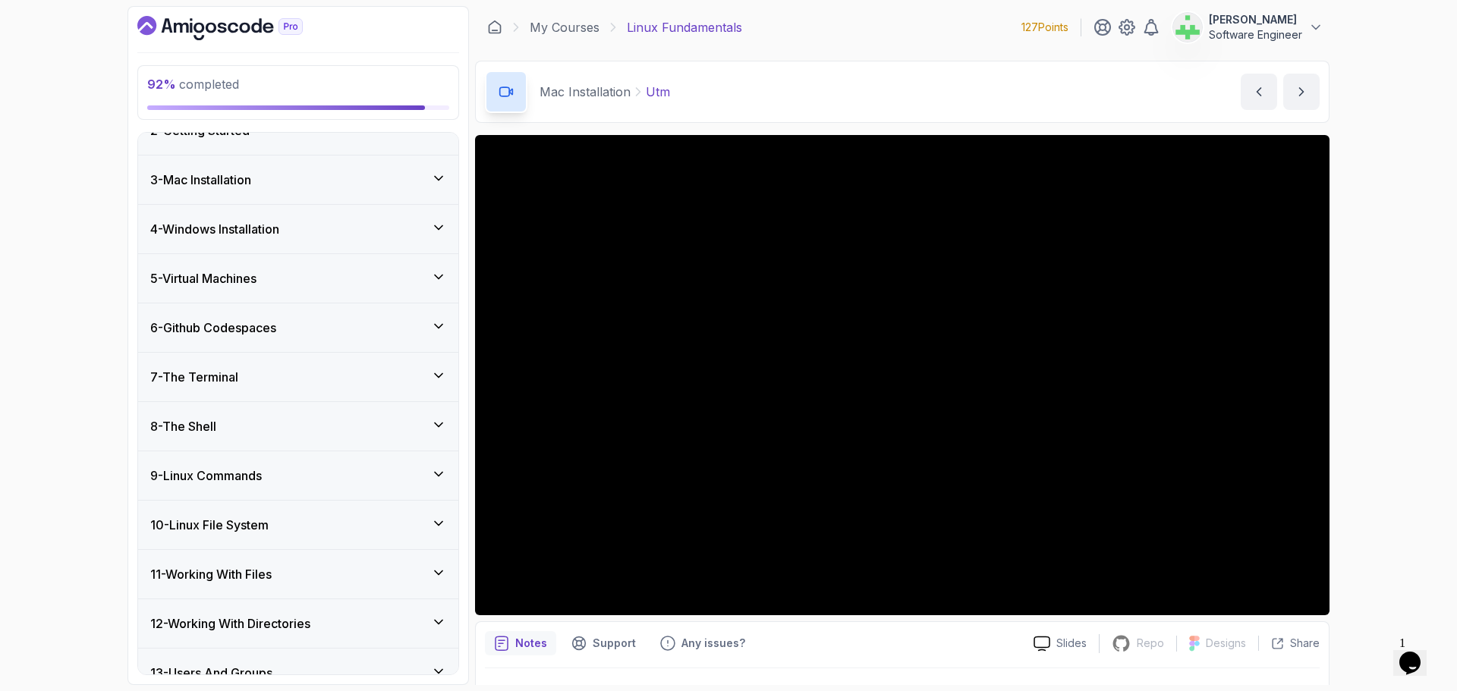
click at [401, 272] on div "5 - Virtual Machines" at bounding box center [298, 278] width 296 height 18
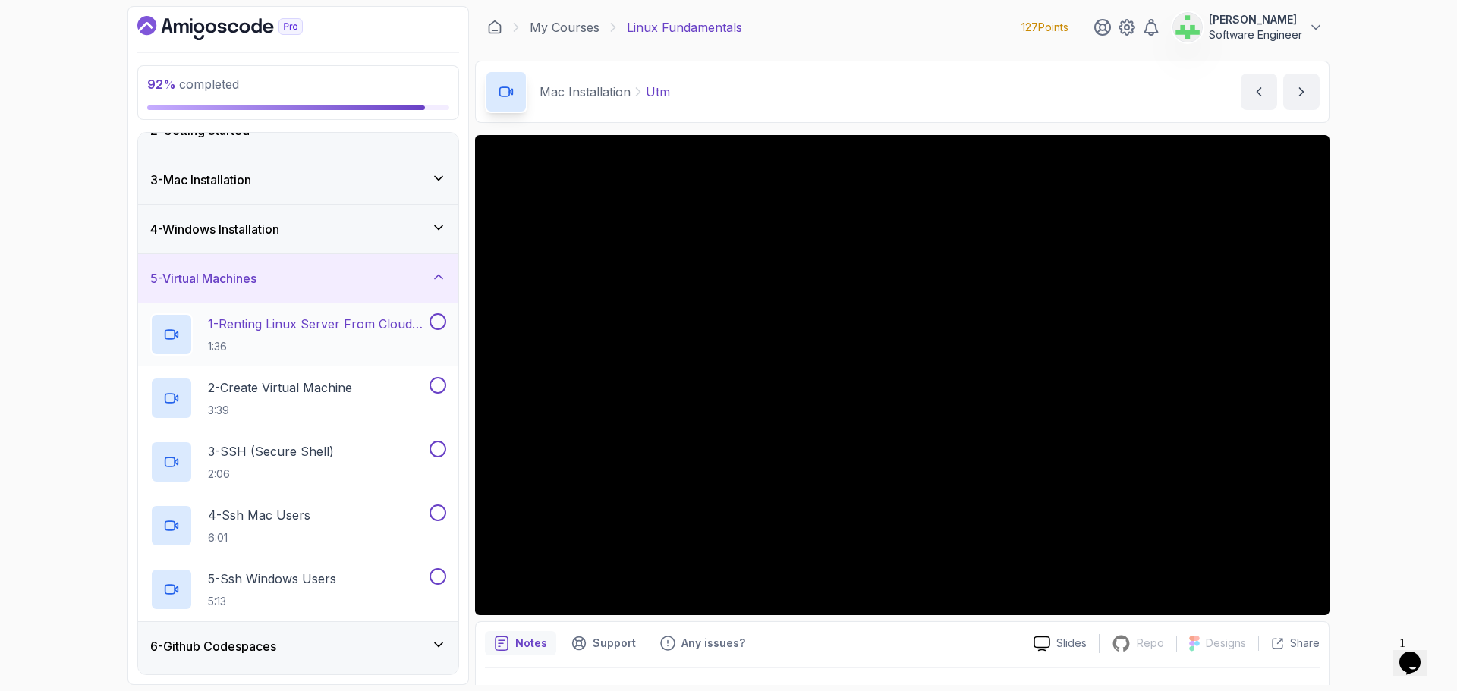
click at [436, 322] on button at bounding box center [438, 321] width 17 height 17
click at [437, 383] on button at bounding box center [438, 385] width 17 height 17
click at [432, 452] on button at bounding box center [438, 449] width 17 height 17
click at [438, 514] on button at bounding box center [438, 513] width 17 height 17
click at [440, 580] on button at bounding box center [438, 576] width 17 height 17
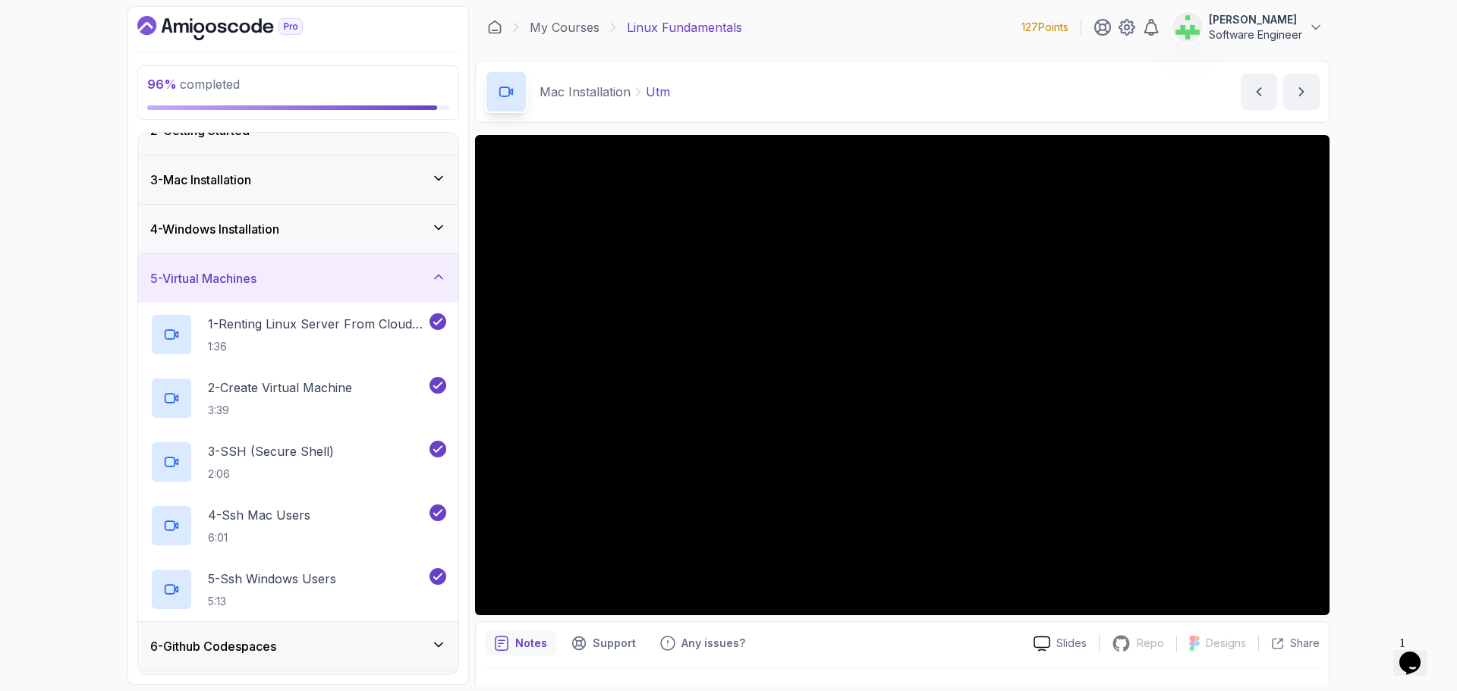
click at [430, 282] on div "5 - Virtual Machines" at bounding box center [298, 278] width 296 height 18
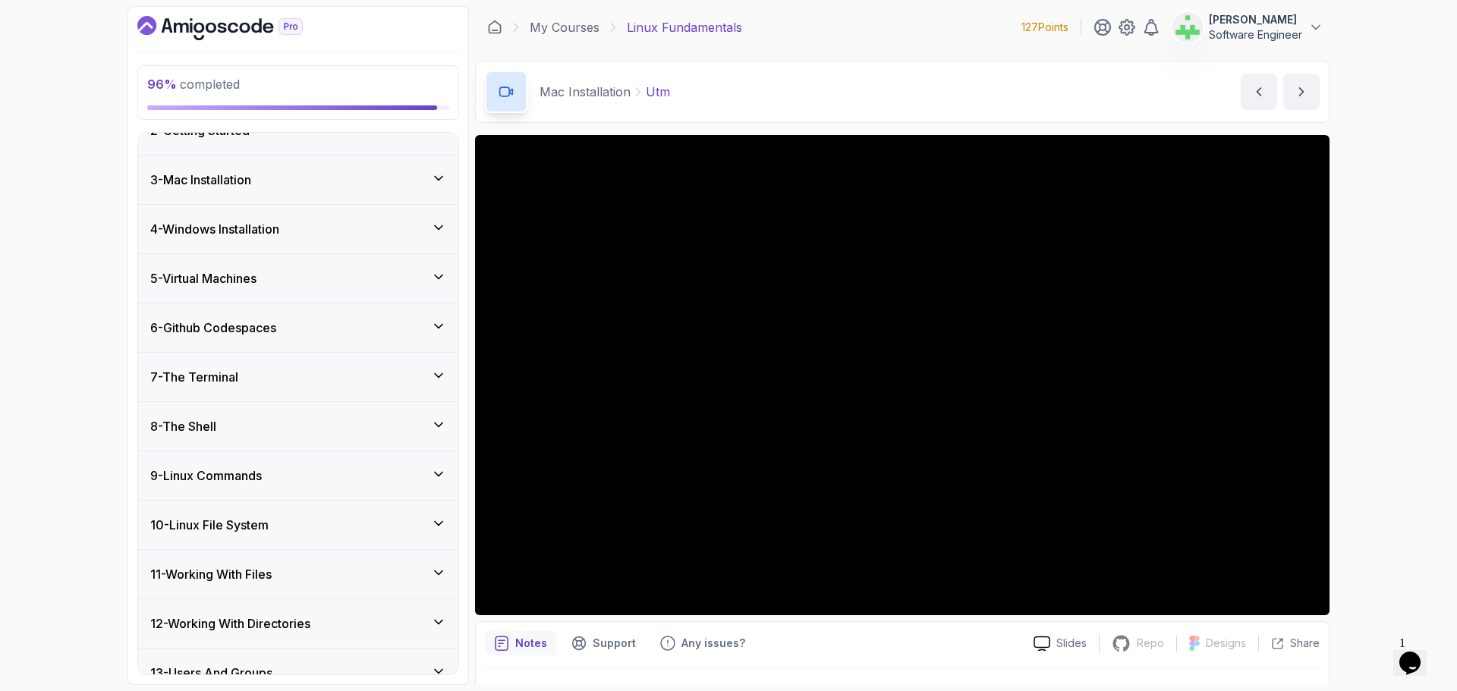
click at [411, 315] on div "6 - Github Codespaces" at bounding box center [298, 328] width 320 height 49
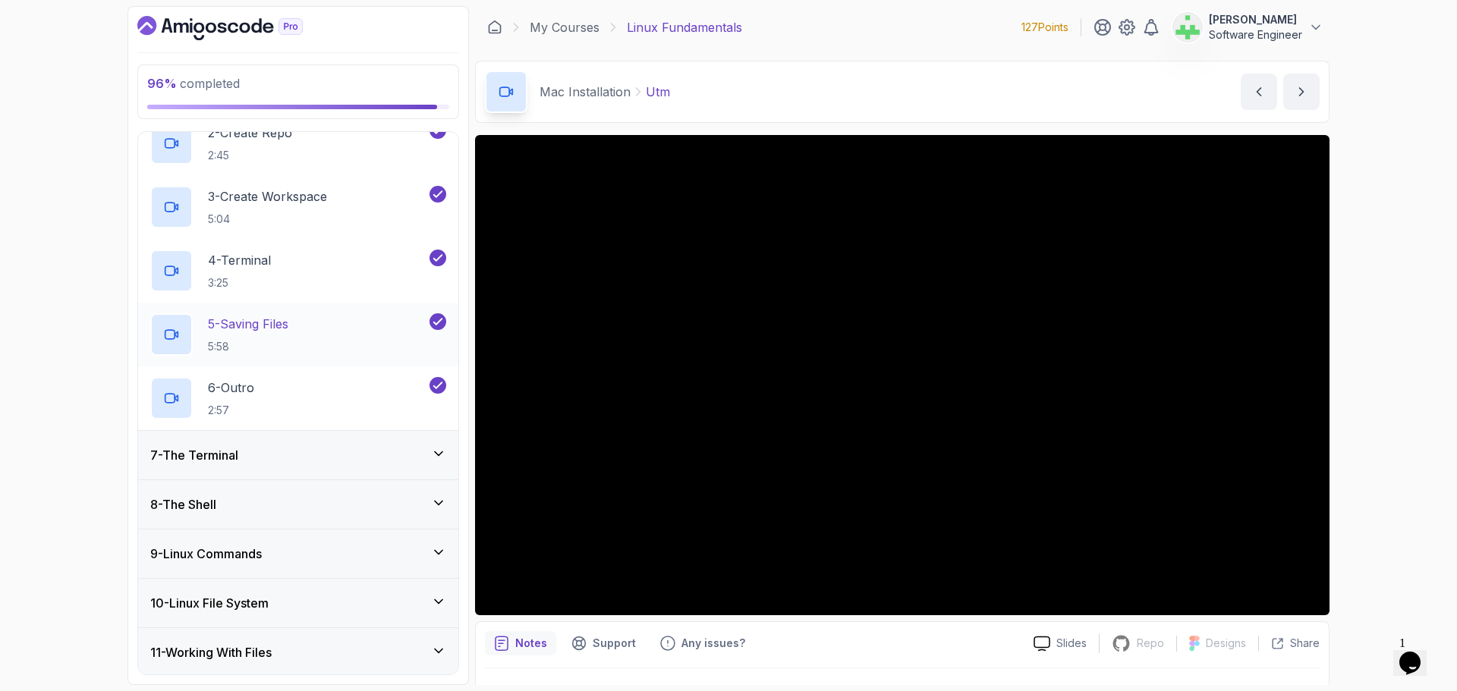
scroll to position [228, 0]
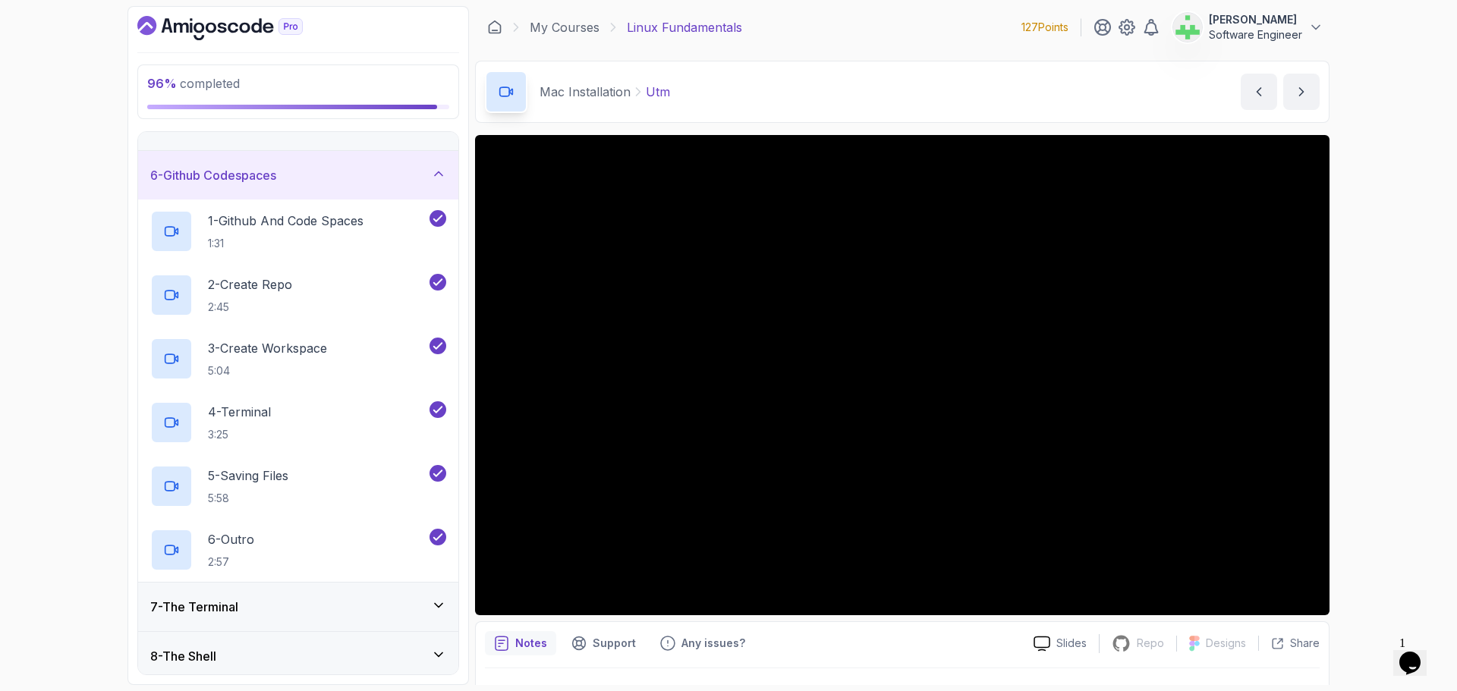
click at [387, 170] on div "6 - Github Codespaces" at bounding box center [298, 175] width 296 height 18
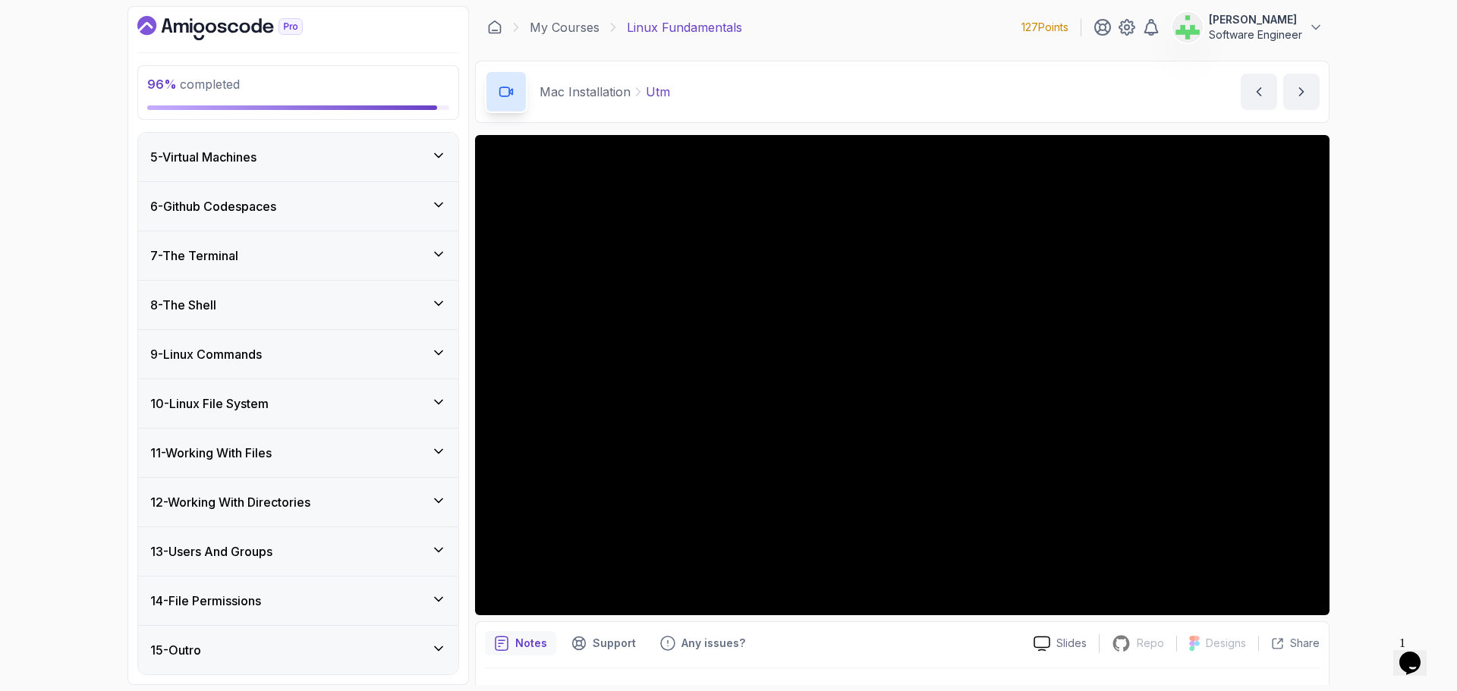
scroll to position [197, 0]
click at [370, 256] on div "7 - The Terminal" at bounding box center [298, 256] width 296 height 18
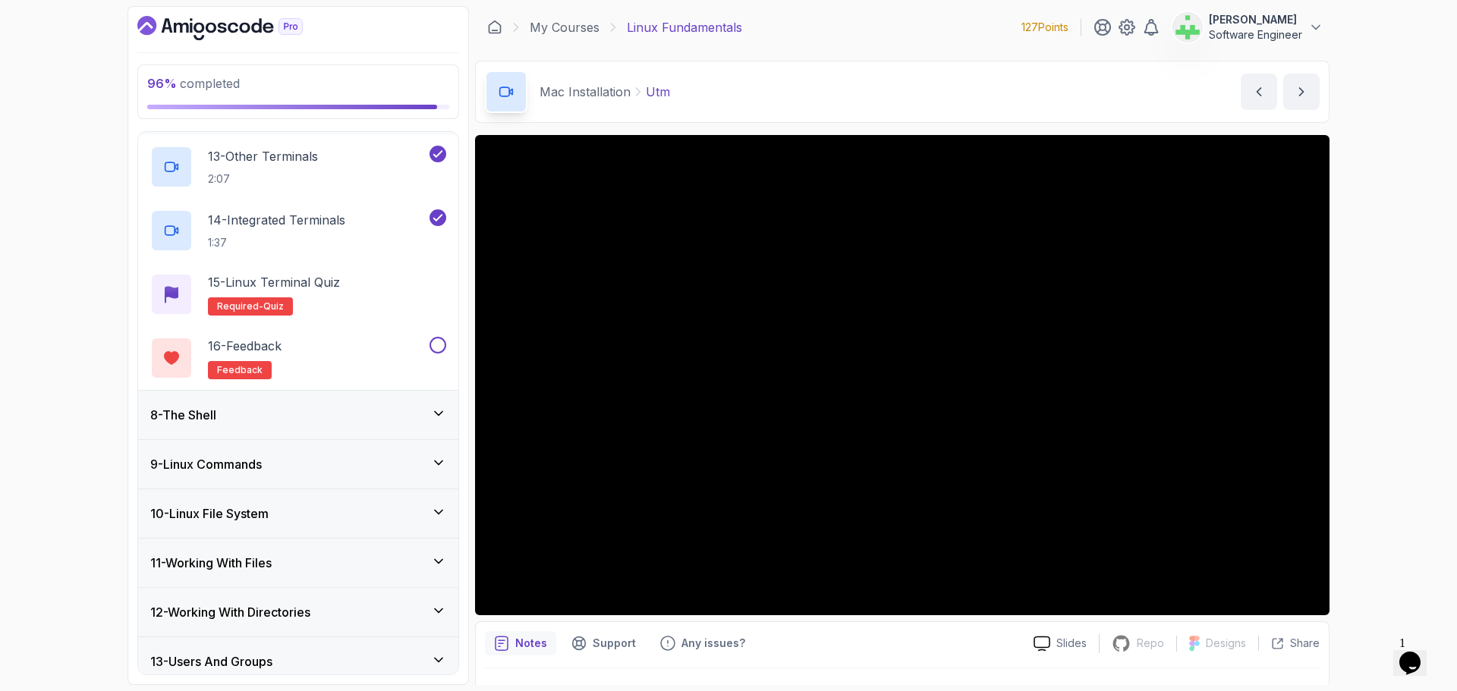
scroll to position [1108, 0]
click at [360, 282] on div "15 - Linux Terminal Quiz Required- quiz" at bounding box center [298, 293] width 296 height 42
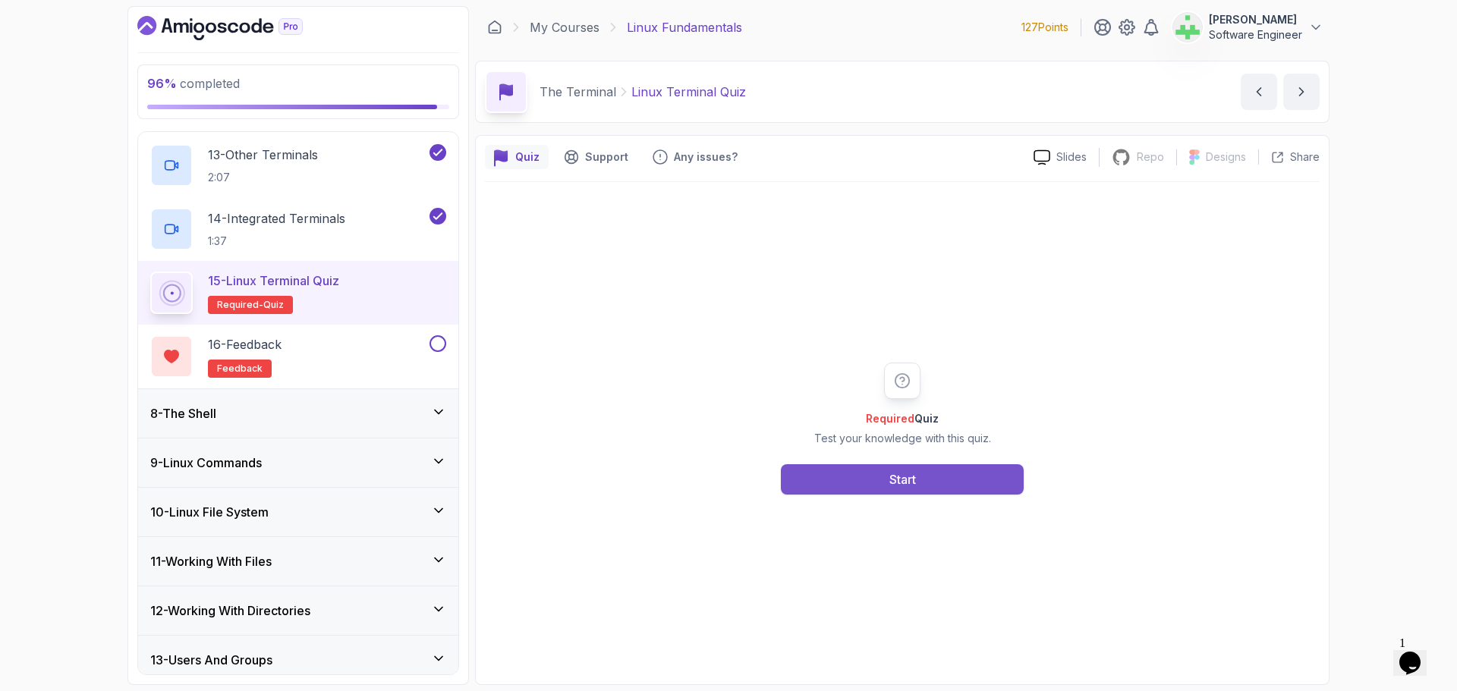
click at [900, 475] on div "Start" at bounding box center [902, 479] width 27 height 18
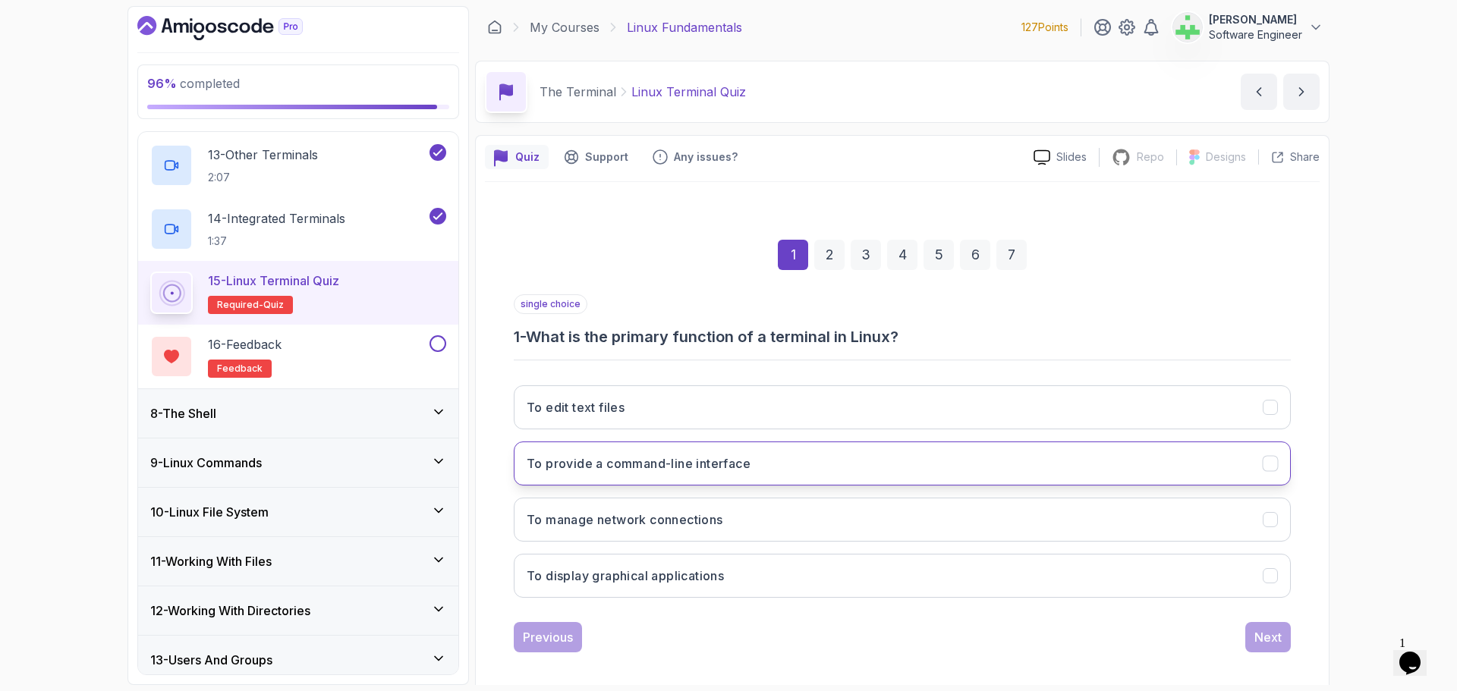
click at [723, 464] on h3 "To provide a command-line interface" at bounding box center [639, 464] width 224 height 18
click at [1263, 647] on button "Next" at bounding box center [1268, 637] width 46 height 30
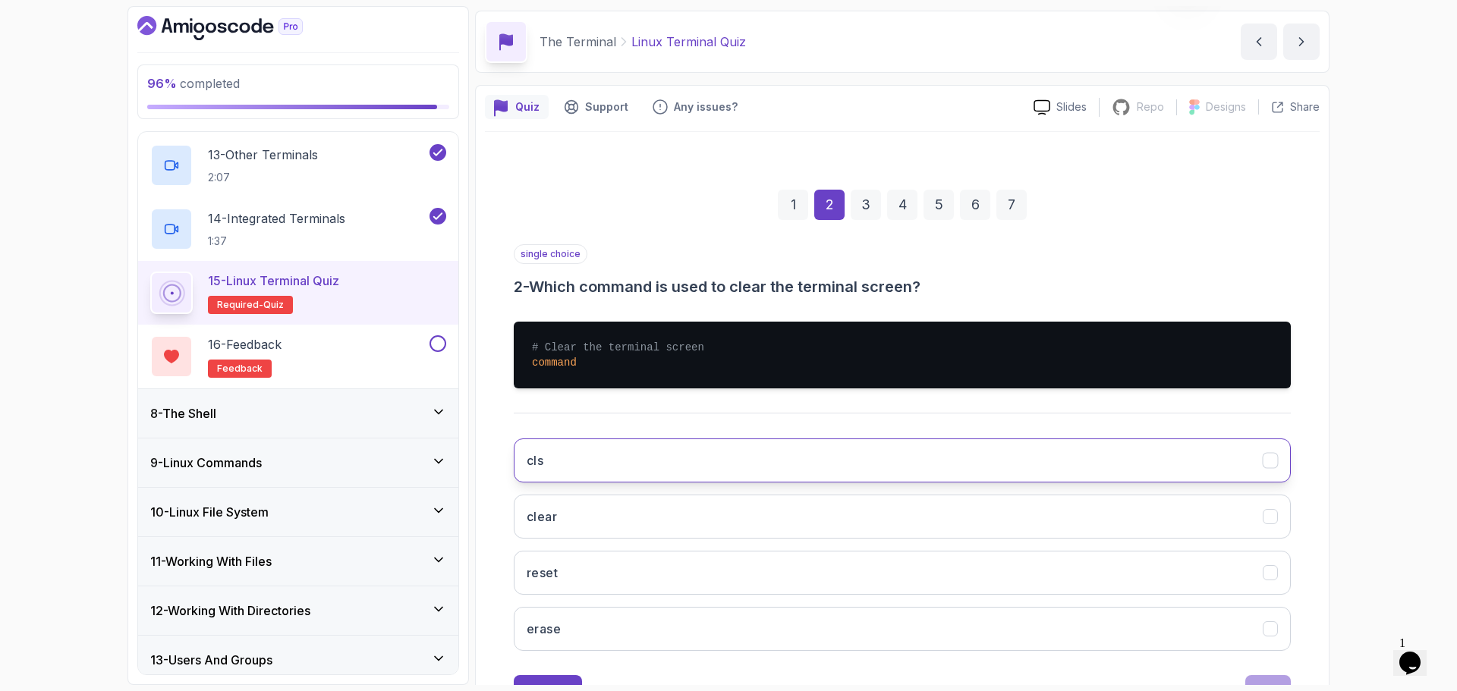
scroll to position [114, 0]
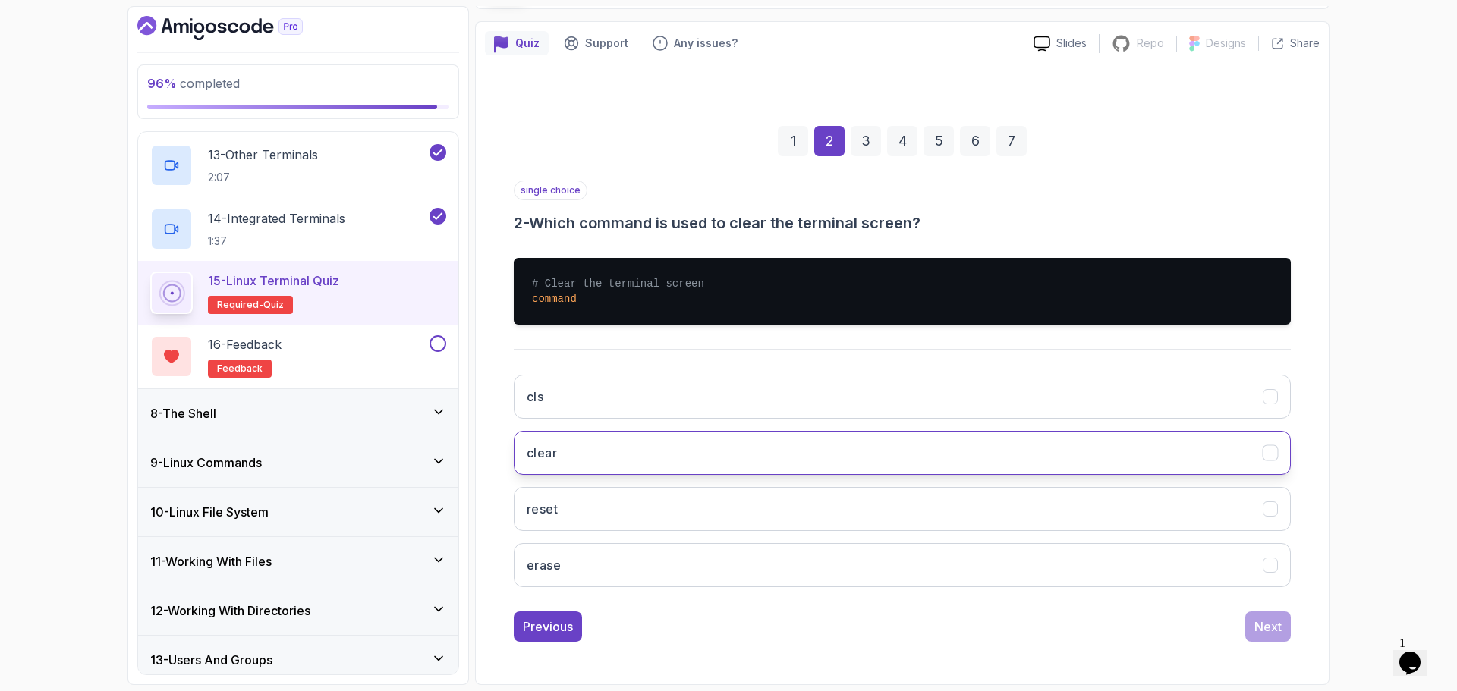
click at [766, 452] on button "clear" at bounding box center [902, 453] width 777 height 44
click at [1260, 626] on div "Next" at bounding box center [1267, 627] width 27 height 18
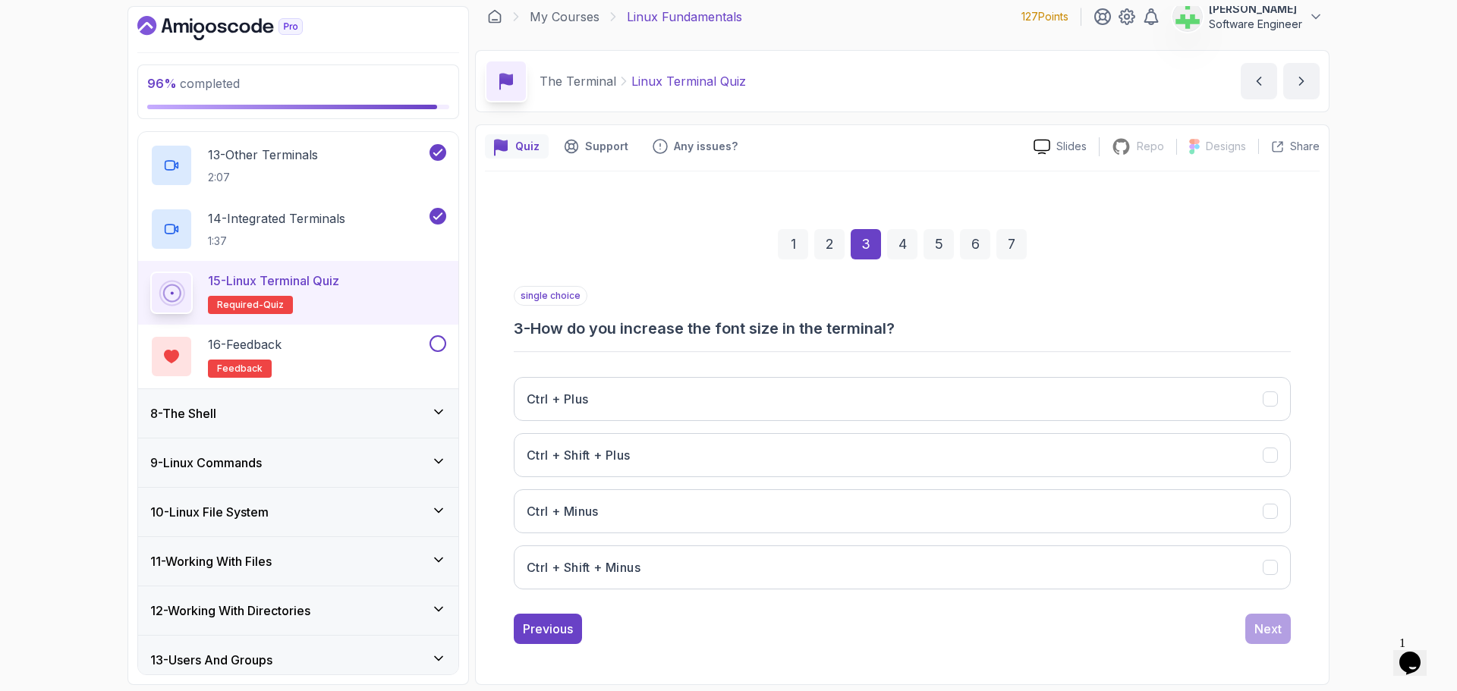
scroll to position [11, 0]
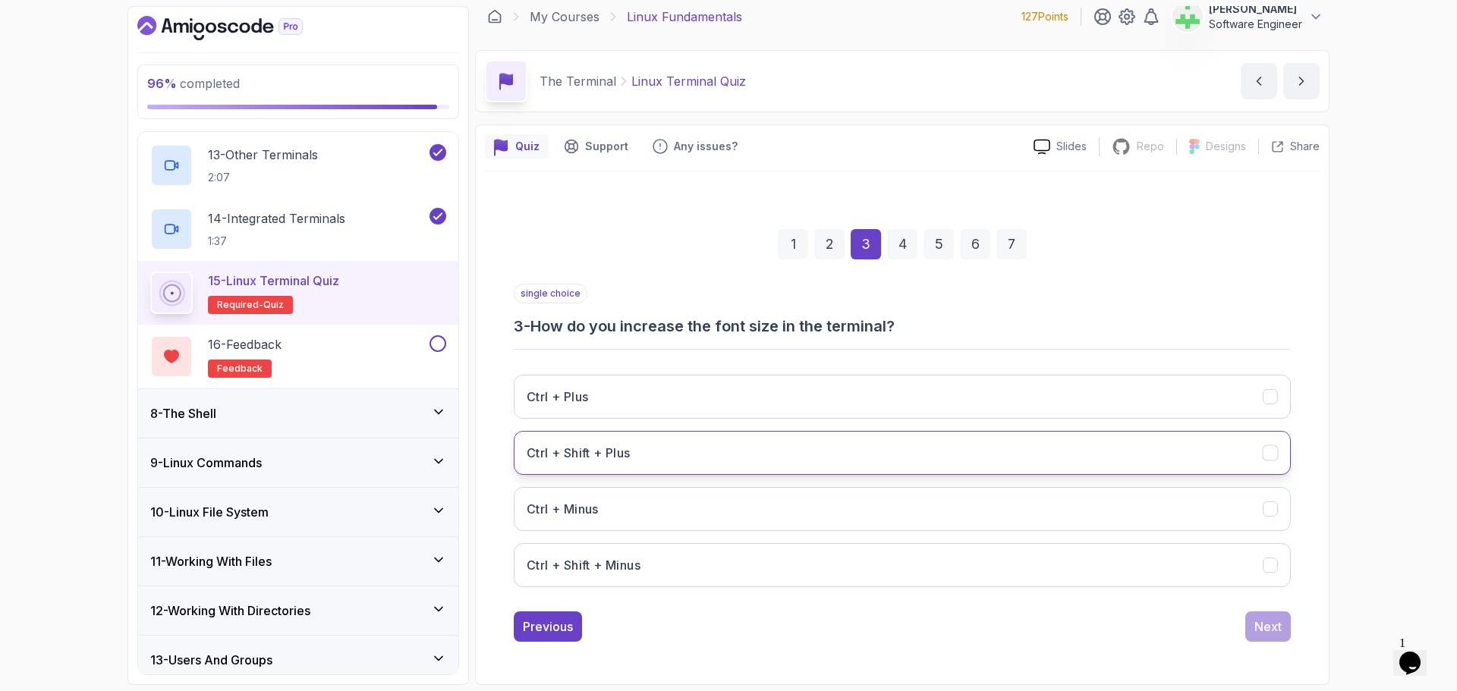
click at [752, 438] on button "Ctrl + Shift + Plus" at bounding box center [902, 453] width 777 height 44
click at [749, 441] on button "Ctrl + Shift + Plus" at bounding box center [902, 453] width 777 height 44
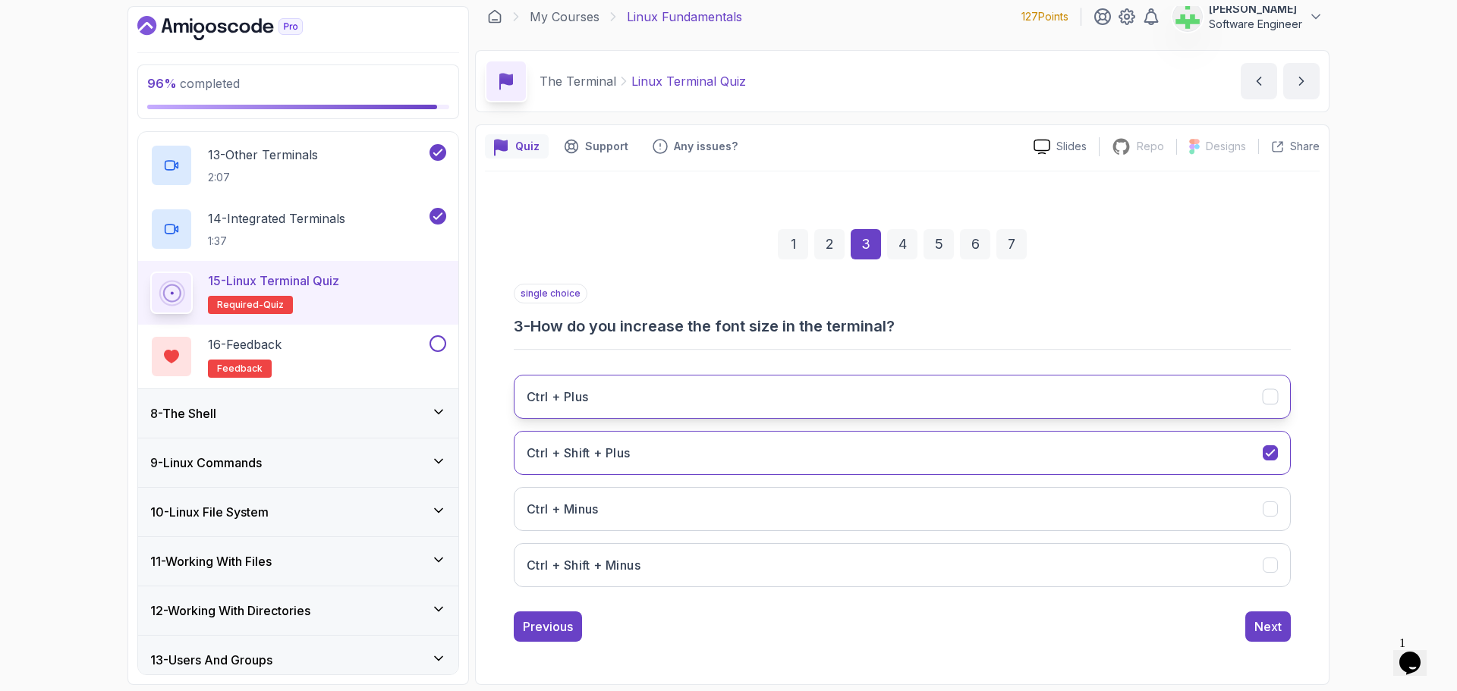
click at [757, 391] on button "Ctrl + Plus" at bounding box center [902, 397] width 777 height 44
click at [1275, 625] on div "Next" at bounding box center [1267, 627] width 27 height 18
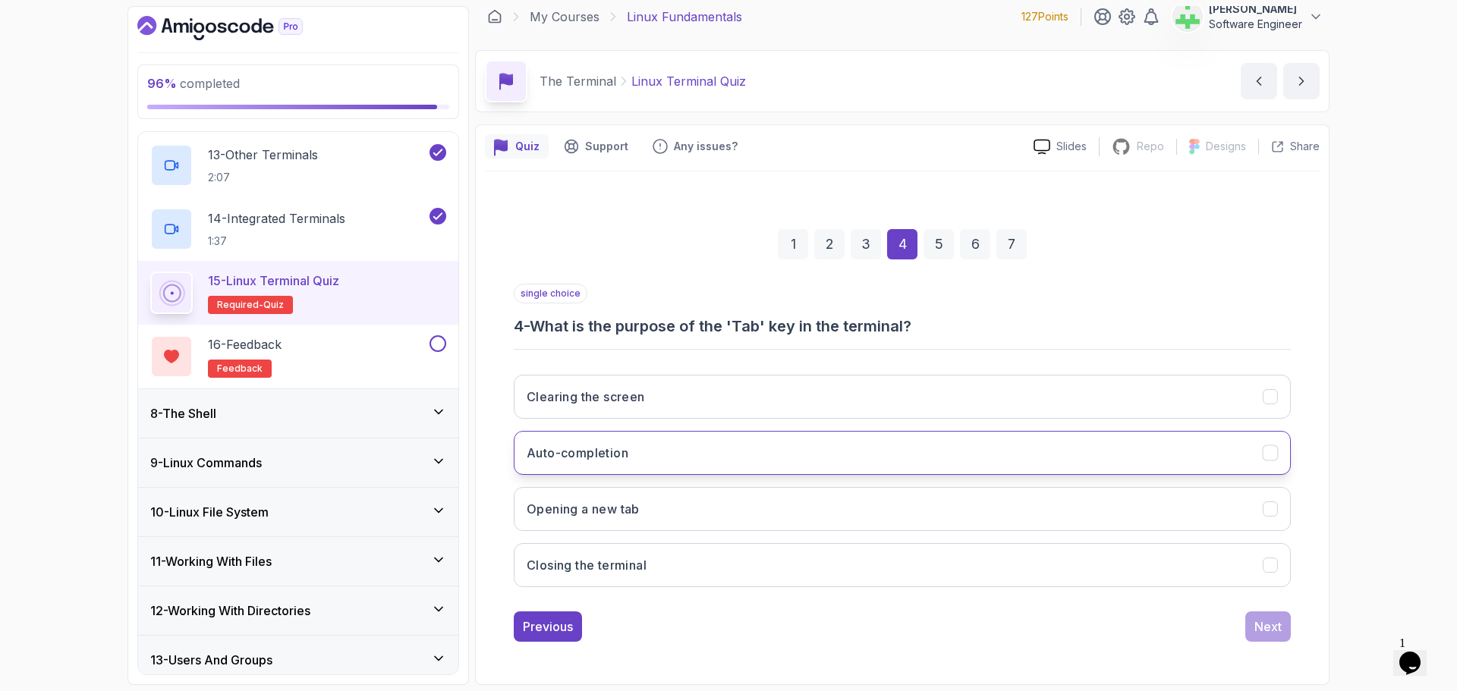
click at [841, 451] on button "Auto-completion" at bounding box center [902, 453] width 777 height 44
click at [1251, 620] on button "Next" at bounding box center [1268, 627] width 46 height 30
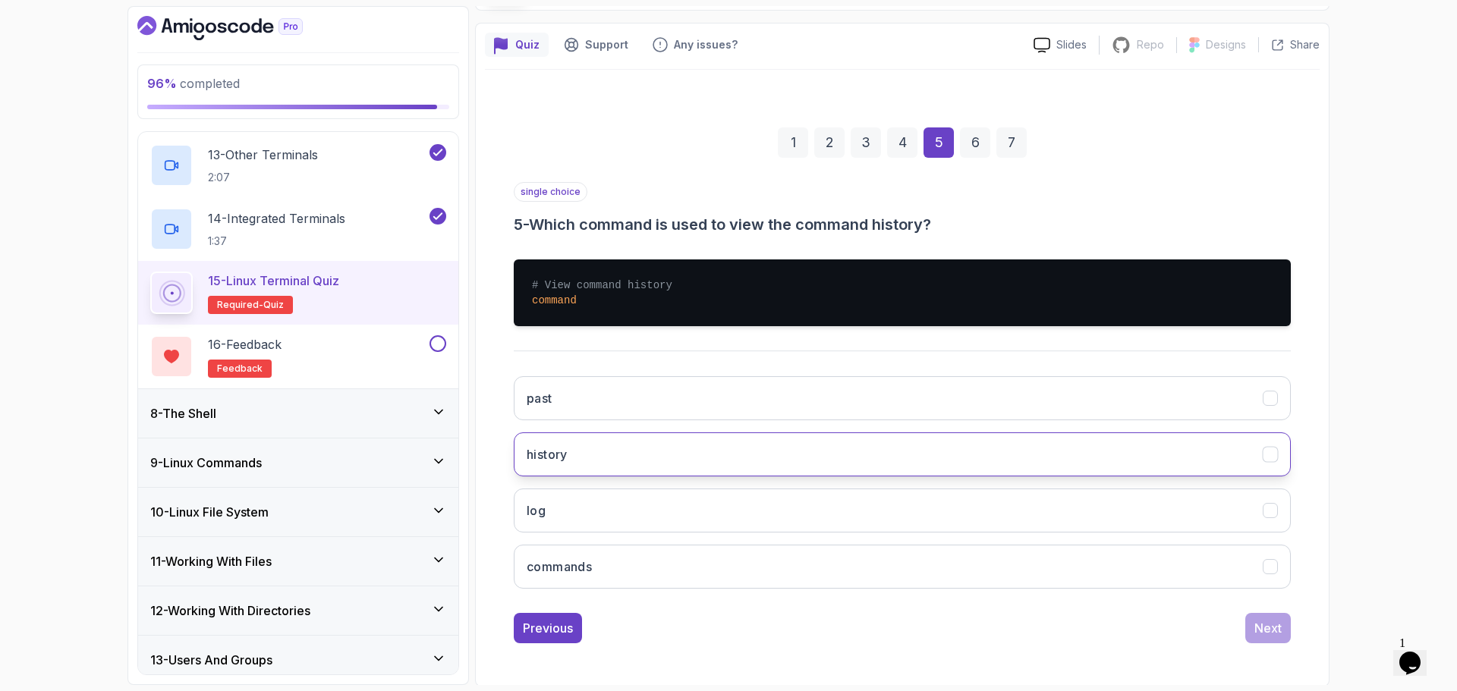
scroll to position [114, 0]
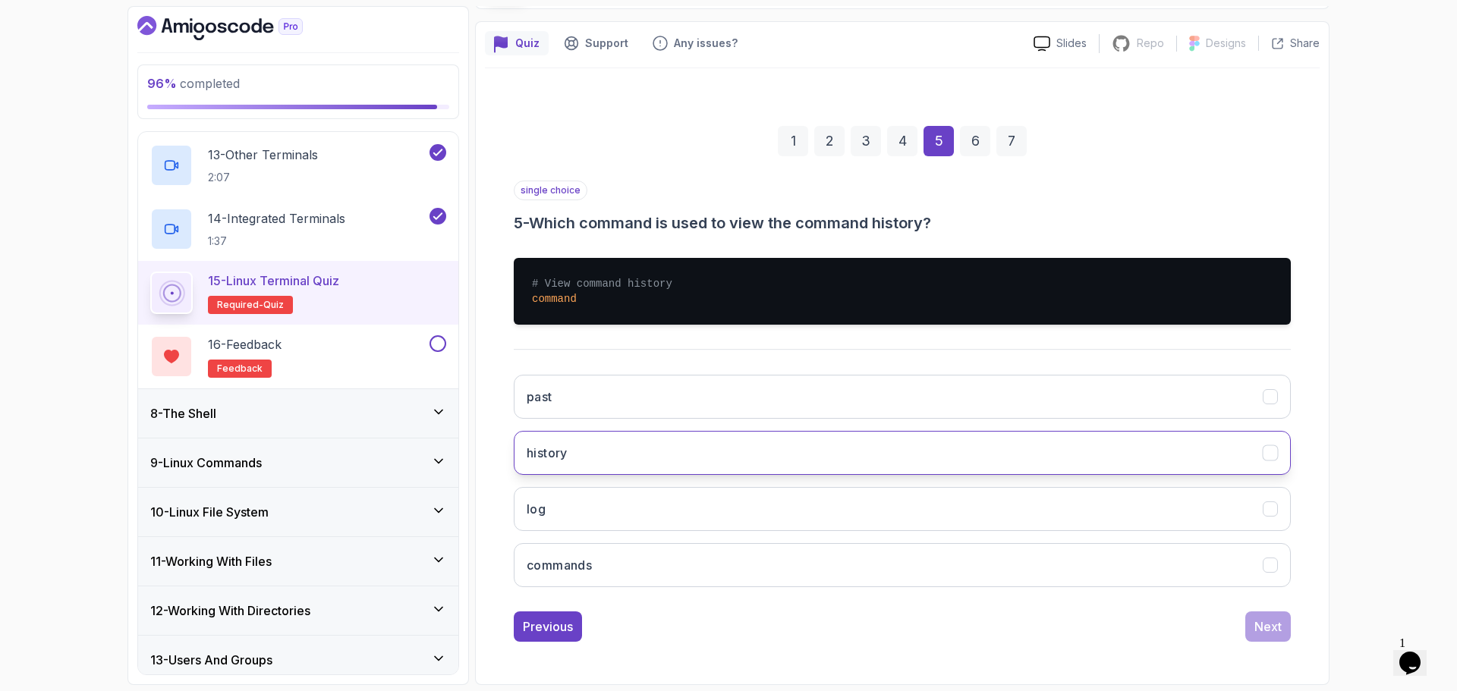
click at [842, 450] on button "history" at bounding box center [902, 453] width 777 height 44
click at [1268, 625] on div "Next" at bounding box center [1267, 627] width 27 height 18
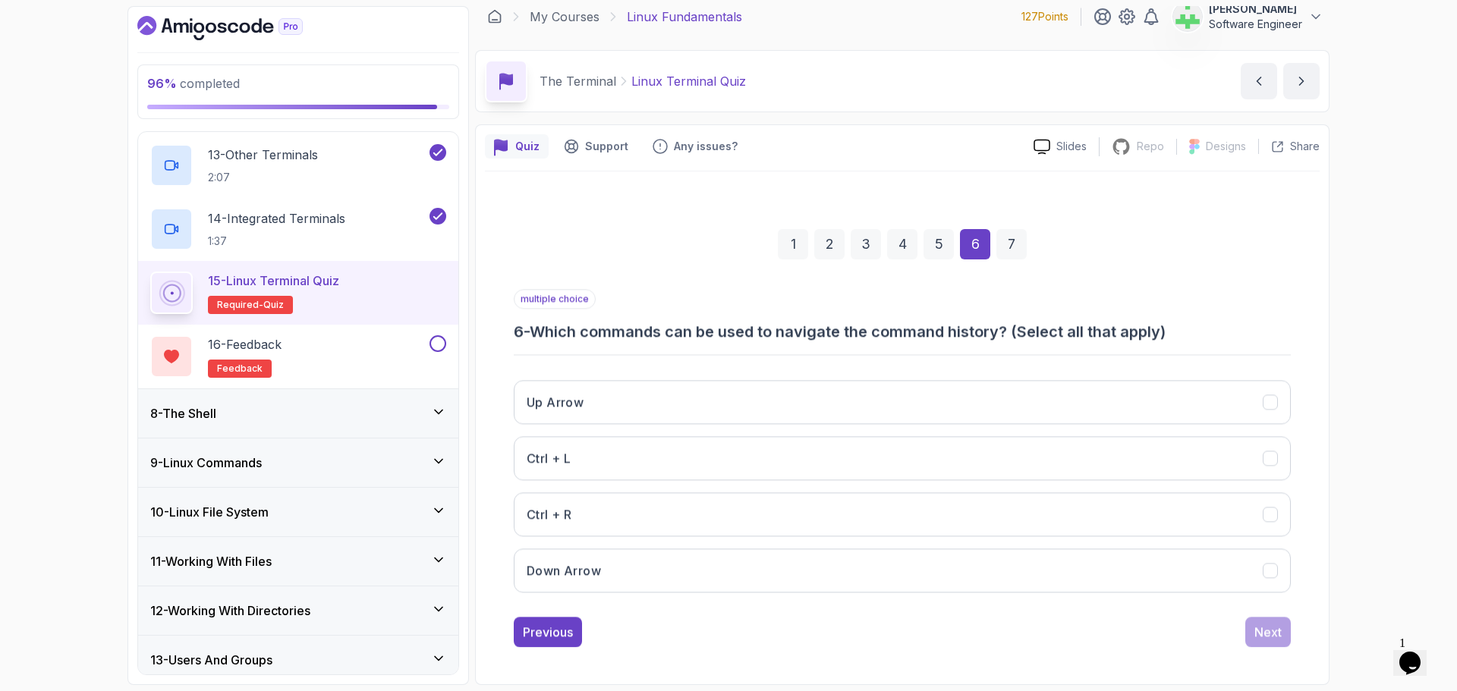
scroll to position [11, 0]
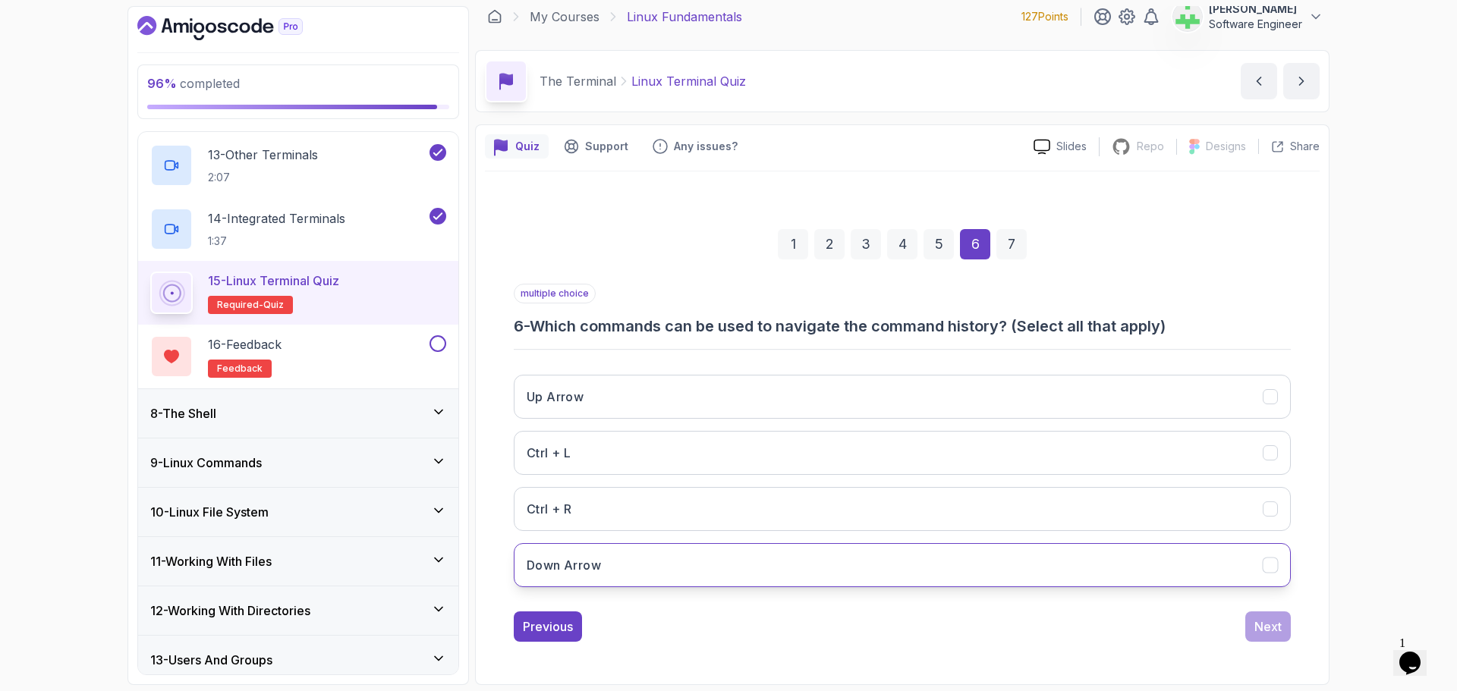
click at [776, 565] on button "Down Arrow" at bounding box center [902, 565] width 777 height 44
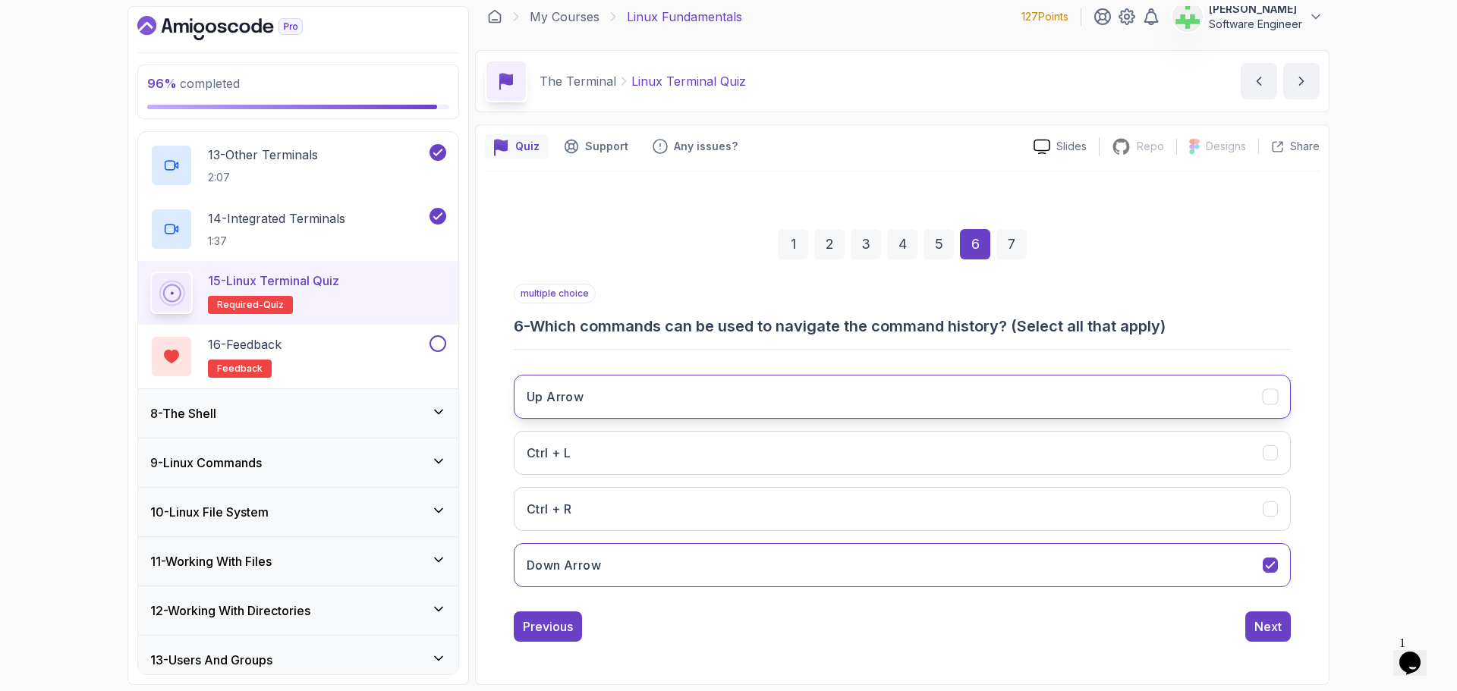
click at [703, 393] on button "Up Arrow" at bounding box center [902, 397] width 777 height 44
click at [1267, 629] on div "Next" at bounding box center [1267, 627] width 27 height 18
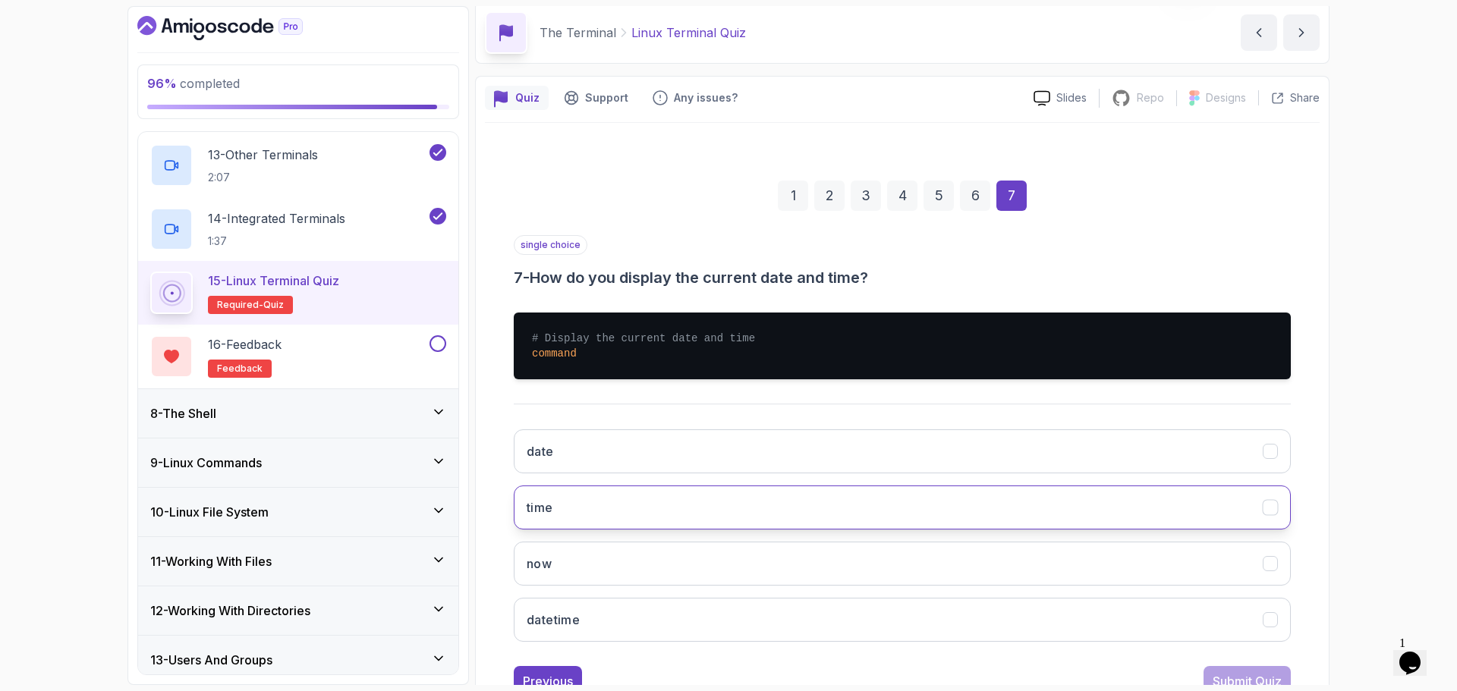
scroll to position [114, 0]
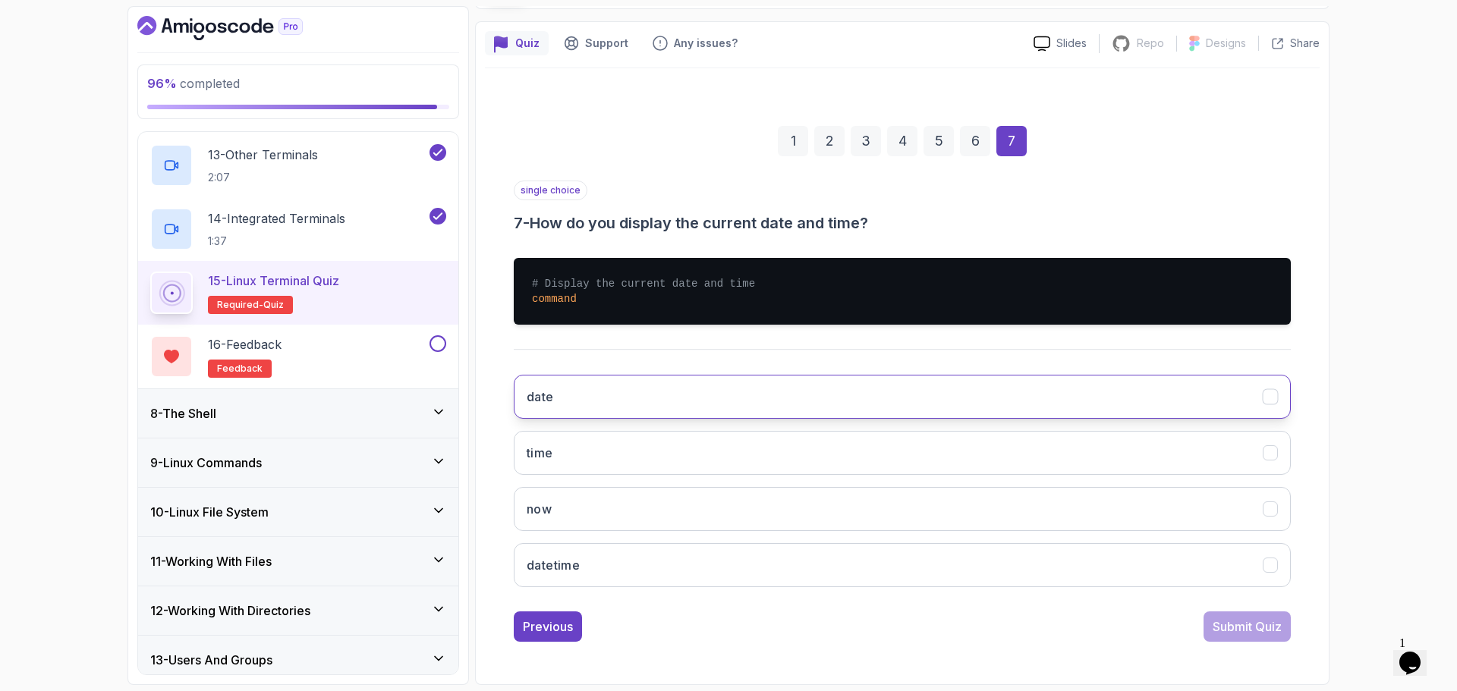
click at [596, 390] on button "date" at bounding box center [902, 397] width 777 height 44
click at [1270, 625] on div "Submit Quiz" at bounding box center [1247, 627] width 69 height 18
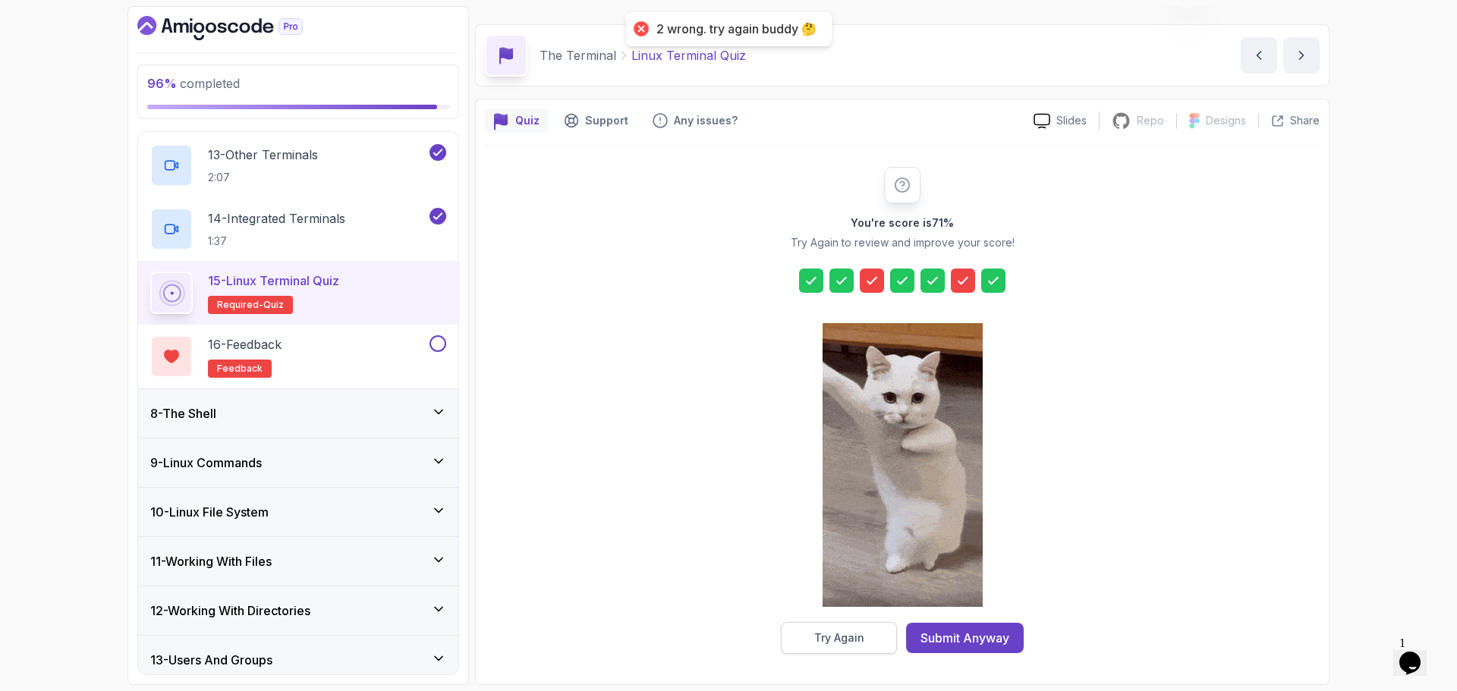
click at [860, 640] on div "Try Again" at bounding box center [839, 638] width 50 height 15
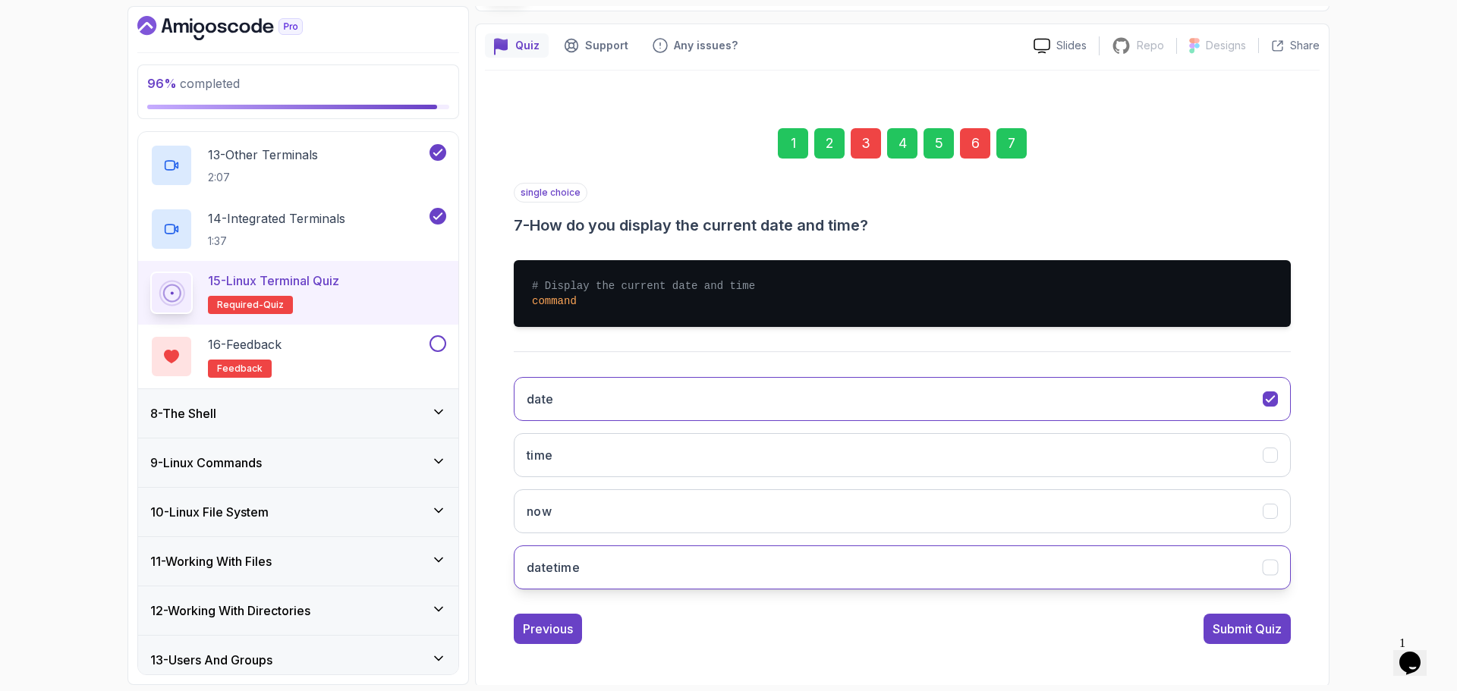
scroll to position [114, 0]
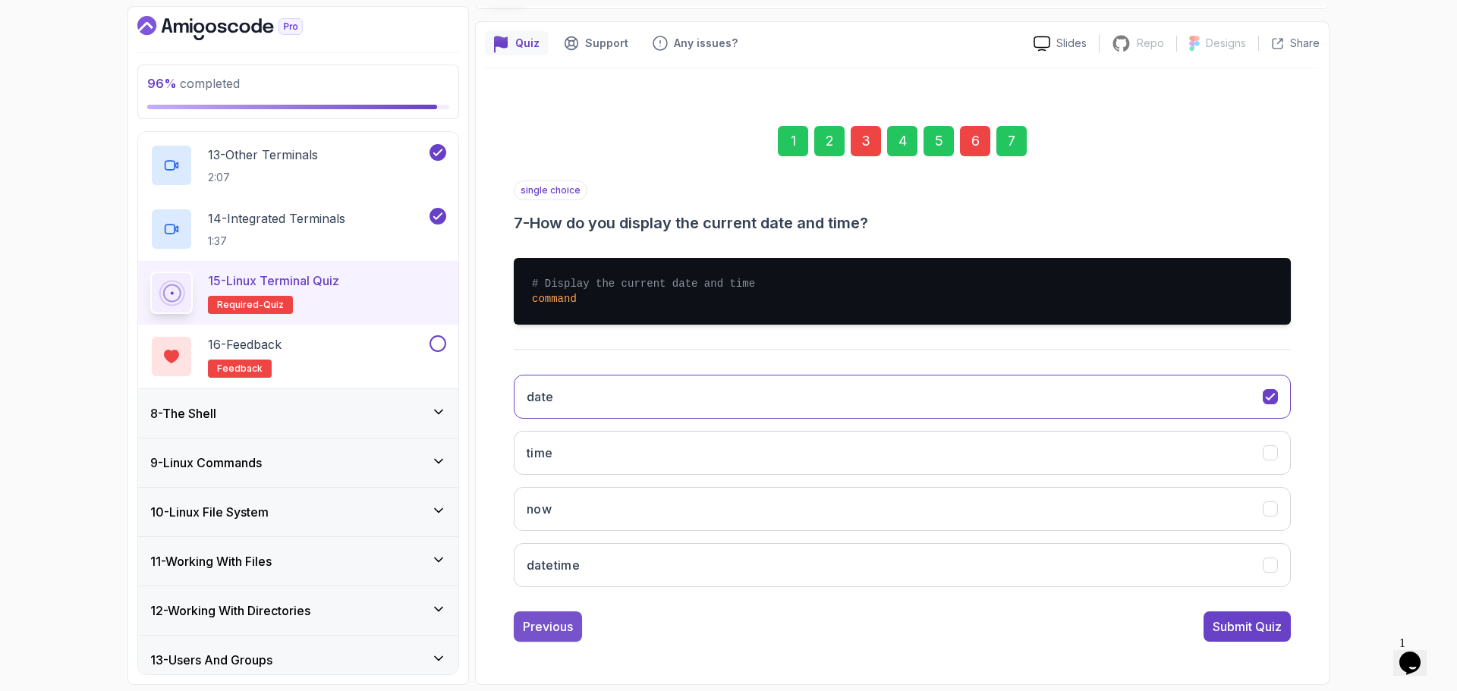
click at [555, 622] on div "Previous" at bounding box center [548, 627] width 50 height 18
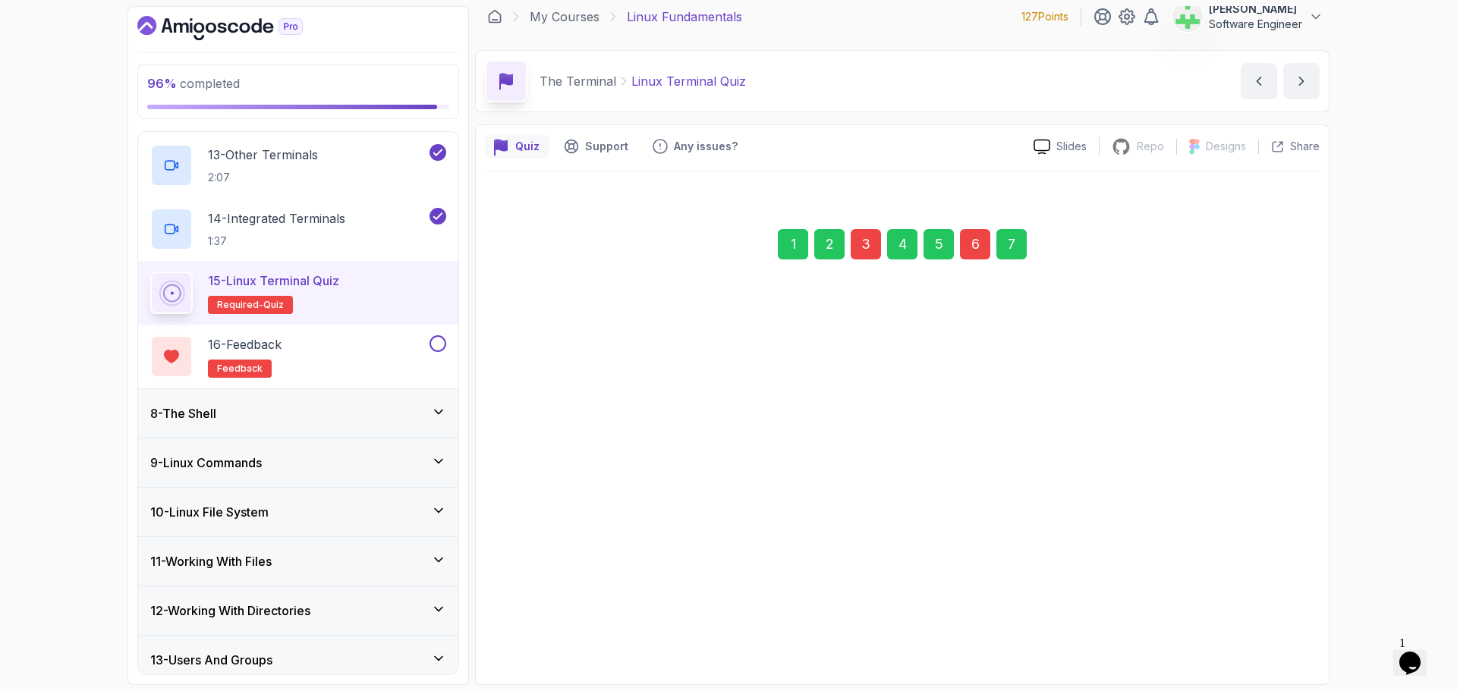
scroll to position [11, 0]
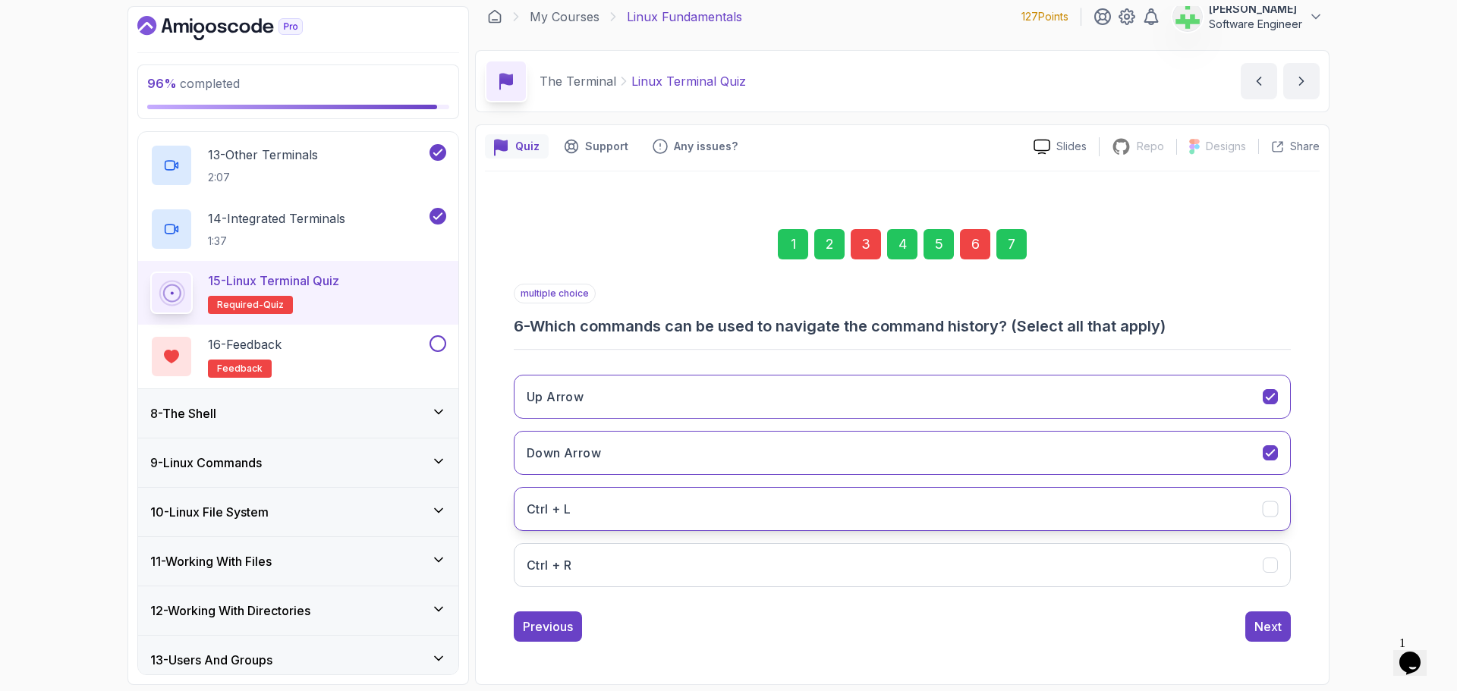
click at [625, 507] on button "Ctrl + L" at bounding box center [902, 509] width 777 height 44
click at [630, 569] on button "Ctrl + R" at bounding box center [902, 565] width 777 height 44
click at [974, 461] on button "Down Arrow" at bounding box center [902, 453] width 777 height 44
click at [979, 395] on button "Up Arrow" at bounding box center [902, 397] width 777 height 44
click at [1272, 626] on div "Next" at bounding box center [1267, 627] width 27 height 18
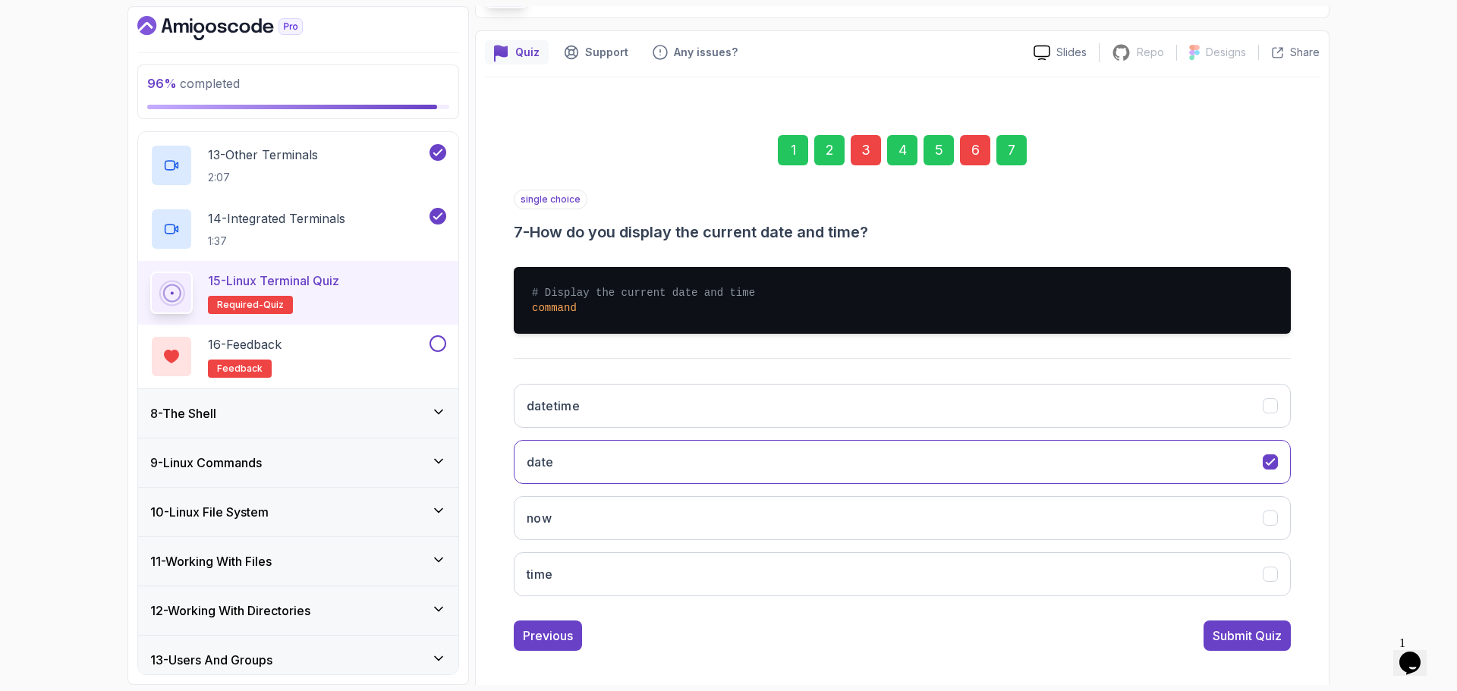
scroll to position [114, 0]
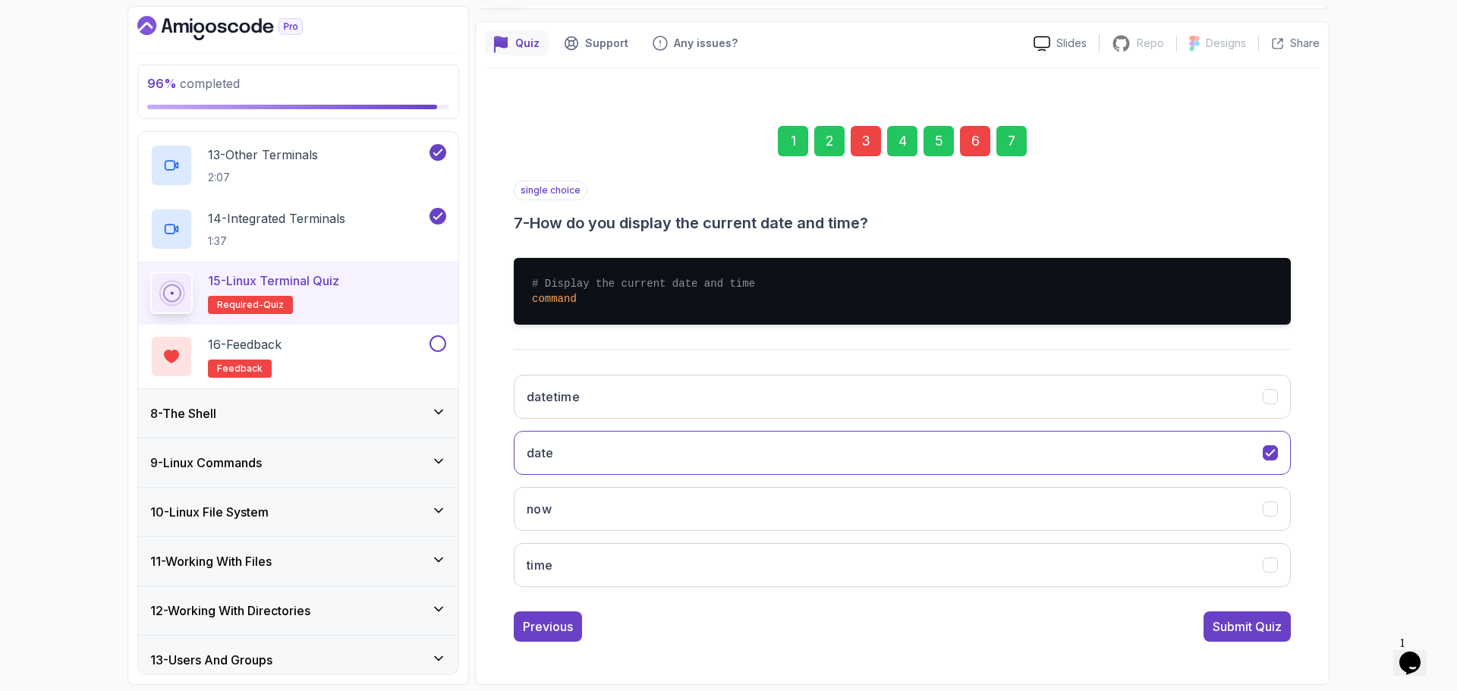
click at [1260, 627] on div "Submit Quiz" at bounding box center [1247, 627] width 69 height 18
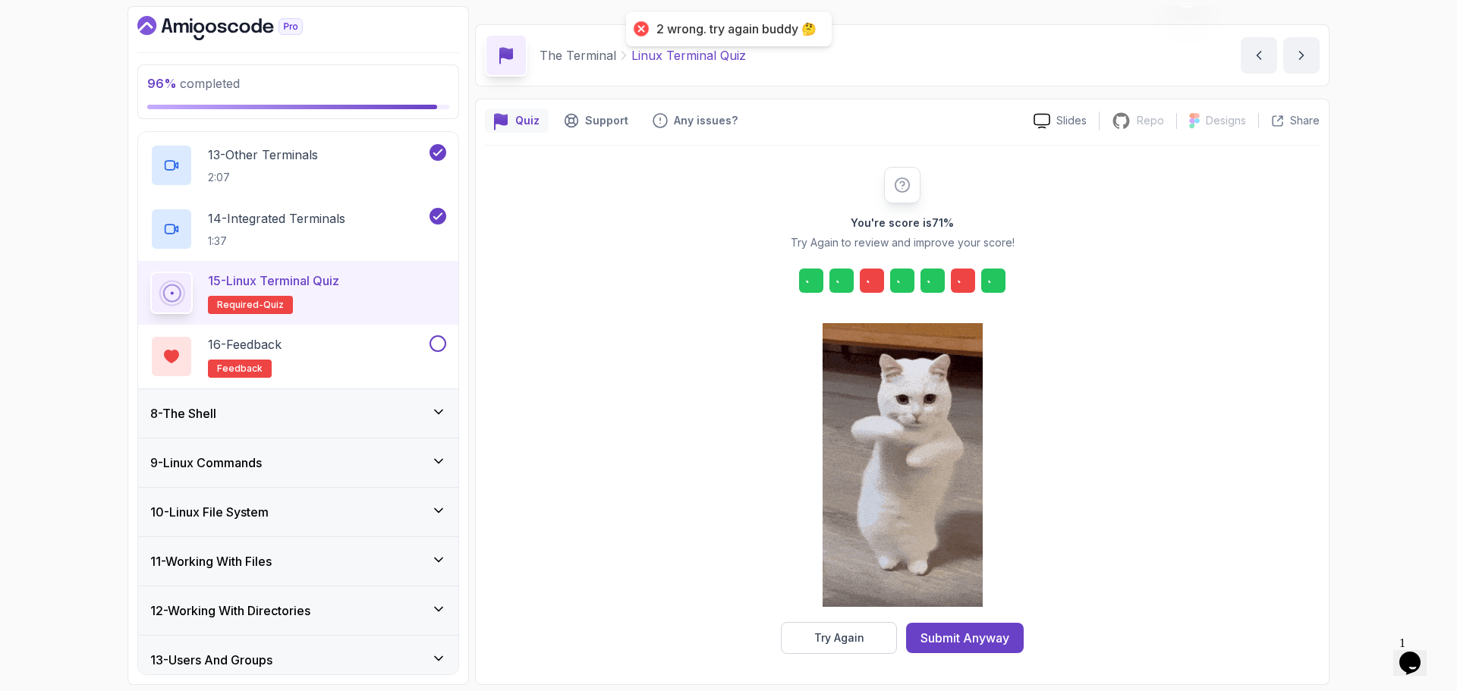
scroll to position [36, 0]
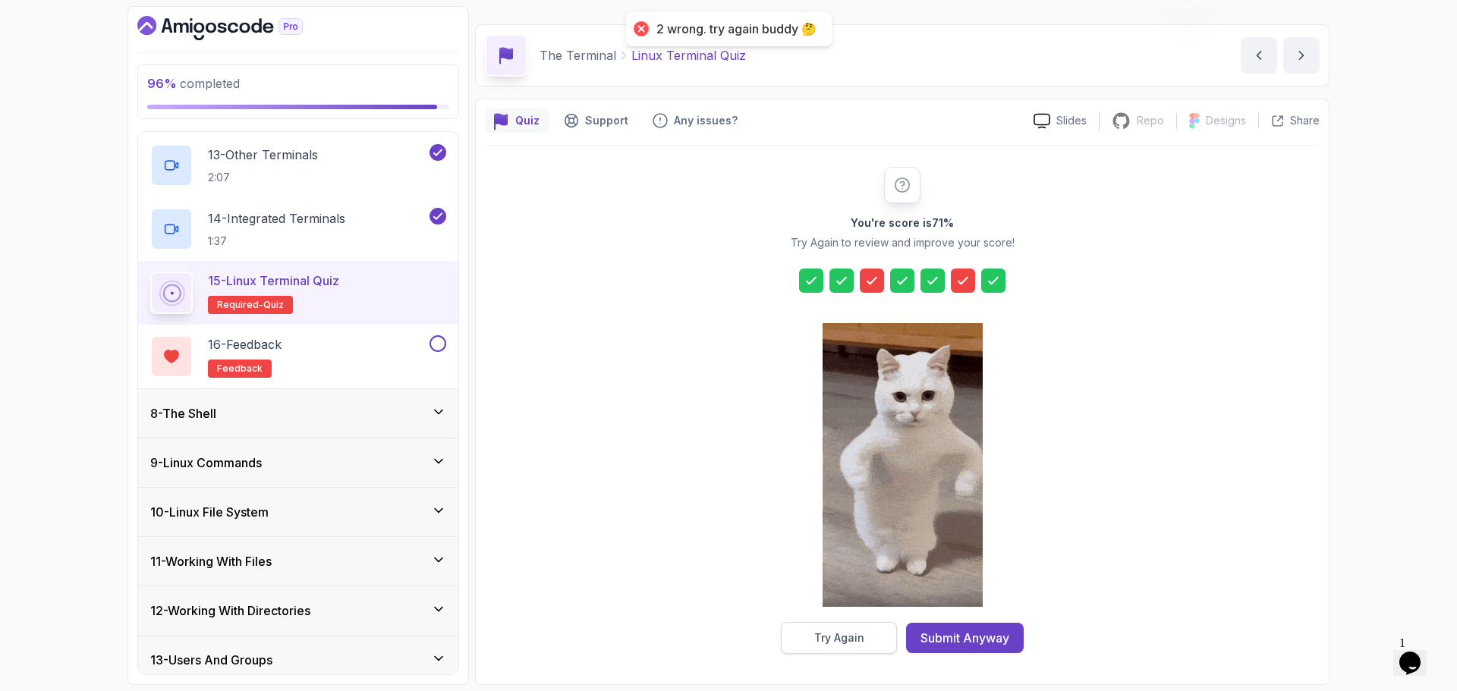
click at [852, 640] on div "Try Again" at bounding box center [839, 638] width 50 height 15
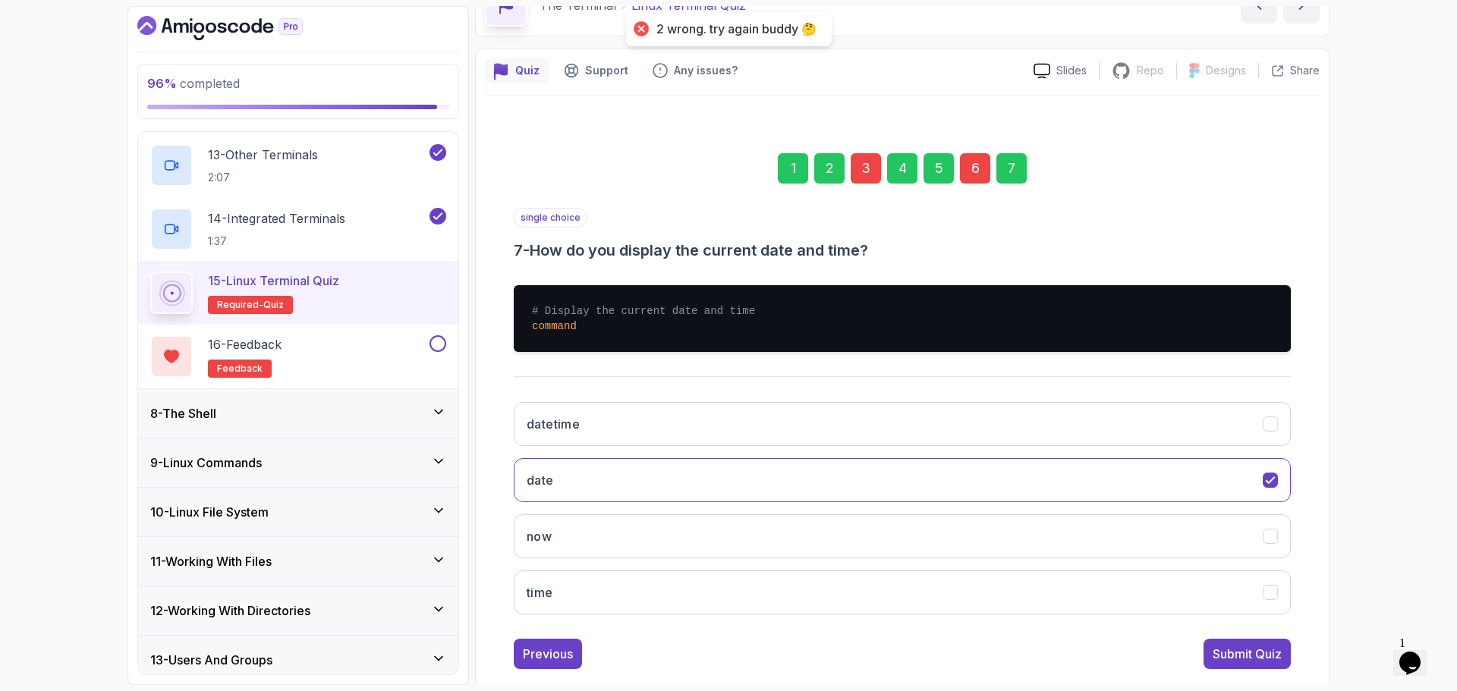
scroll to position [114, 0]
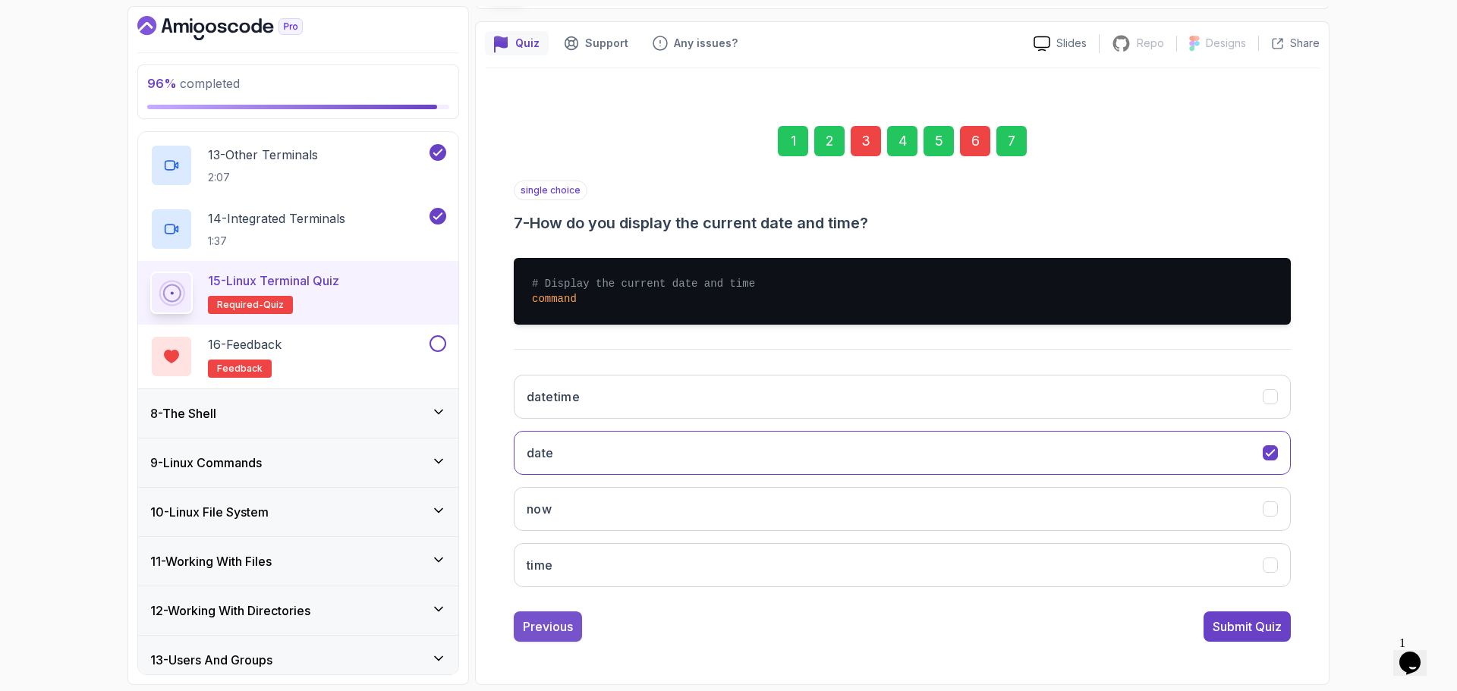
click at [546, 630] on div "Previous" at bounding box center [548, 627] width 50 height 18
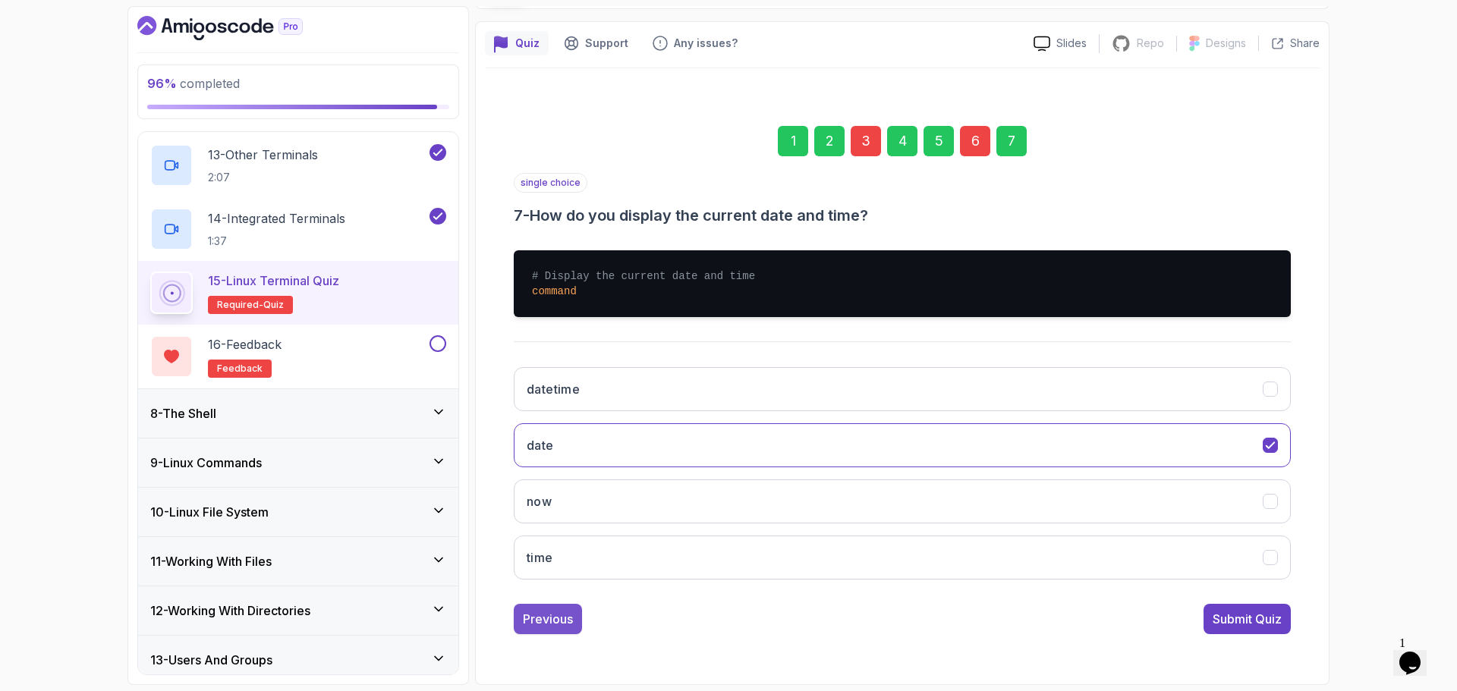
scroll to position [11, 0]
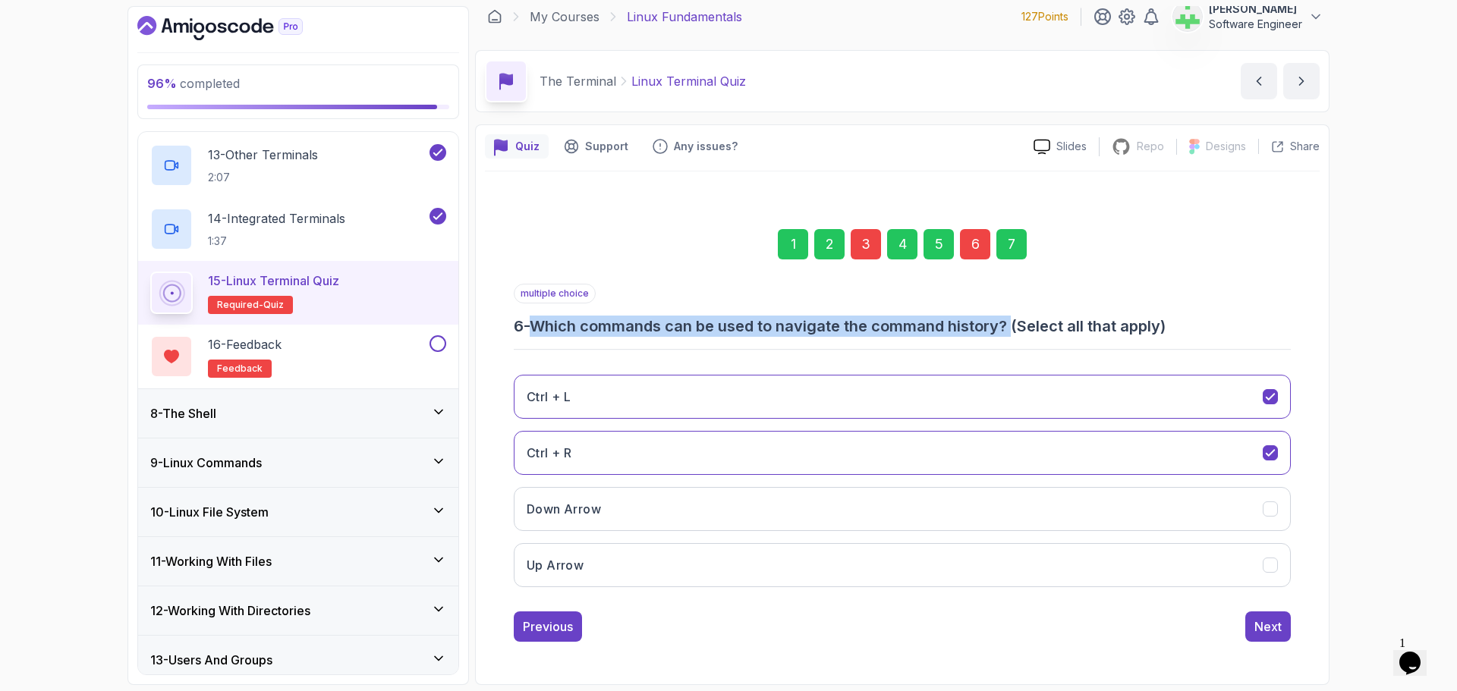
drag, startPoint x: 539, startPoint y: 329, endPoint x: 1018, endPoint y: 326, distance: 478.8
click at [1021, 326] on h3 "6 - Which commands can be used to navigate the command history? (Select all tha…" at bounding box center [902, 326] width 777 height 21
copy h3 "Which commands can be used to navigate the command history?"
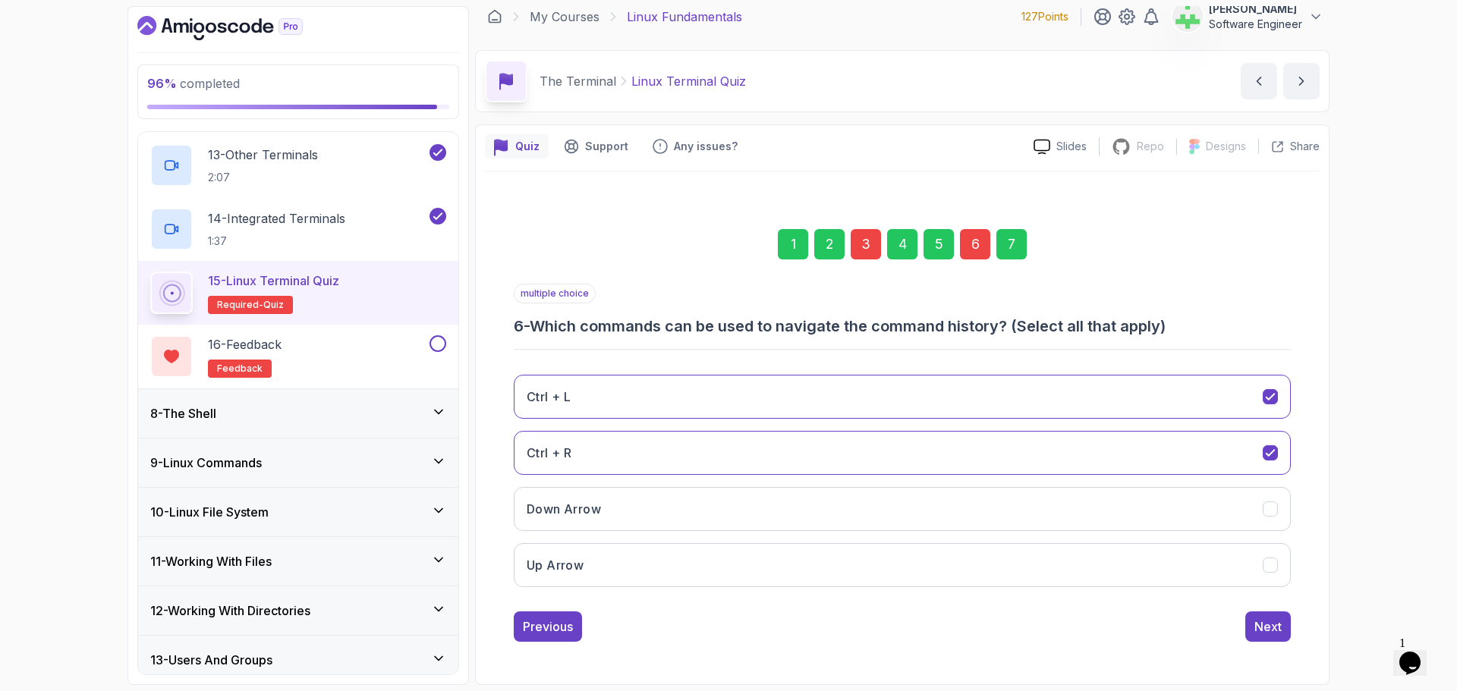
click at [1383, 310] on div "96 % completed 1 - Intro 2 - Getting Started 3 - Mac Installation 4 - Windows I…" at bounding box center [728, 345] width 1457 height 691
click at [724, 393] on button "Ctrl + L" at bounding box center [902, 397] width 777 height 44
click at [1262, 628] on div "Next" at bounding box center [1267, 627] width 27 height 18
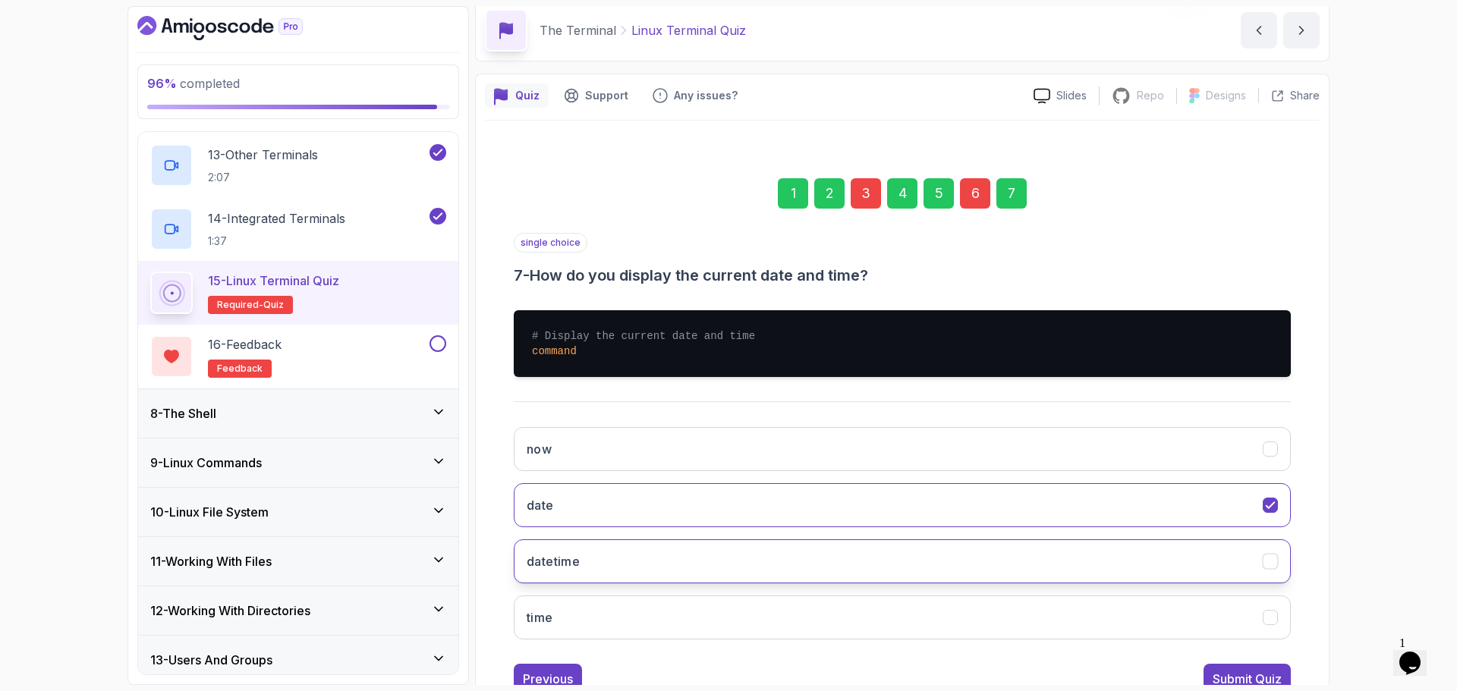
scroll to position [114, 0]
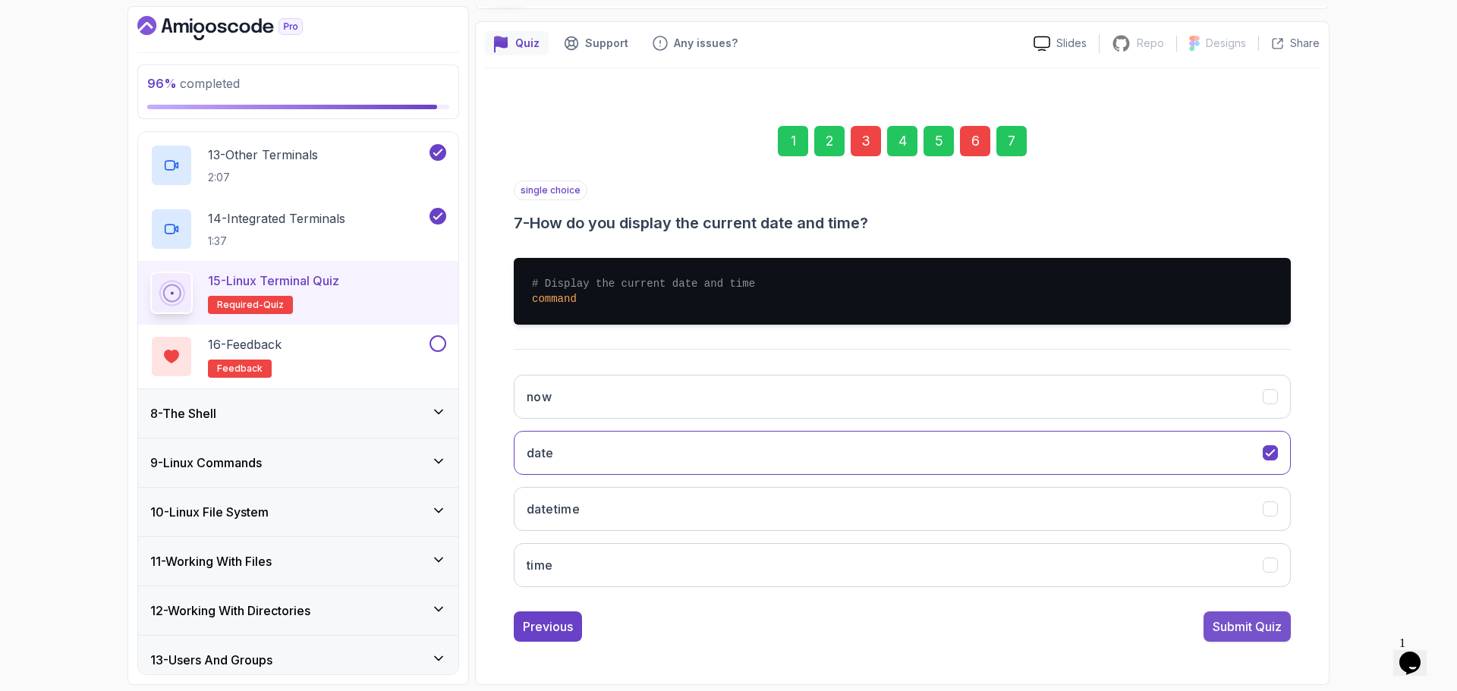
click at [1242, 621] on div "Submit Quiz" at bounding box center [1247, 627] width 69 height 18
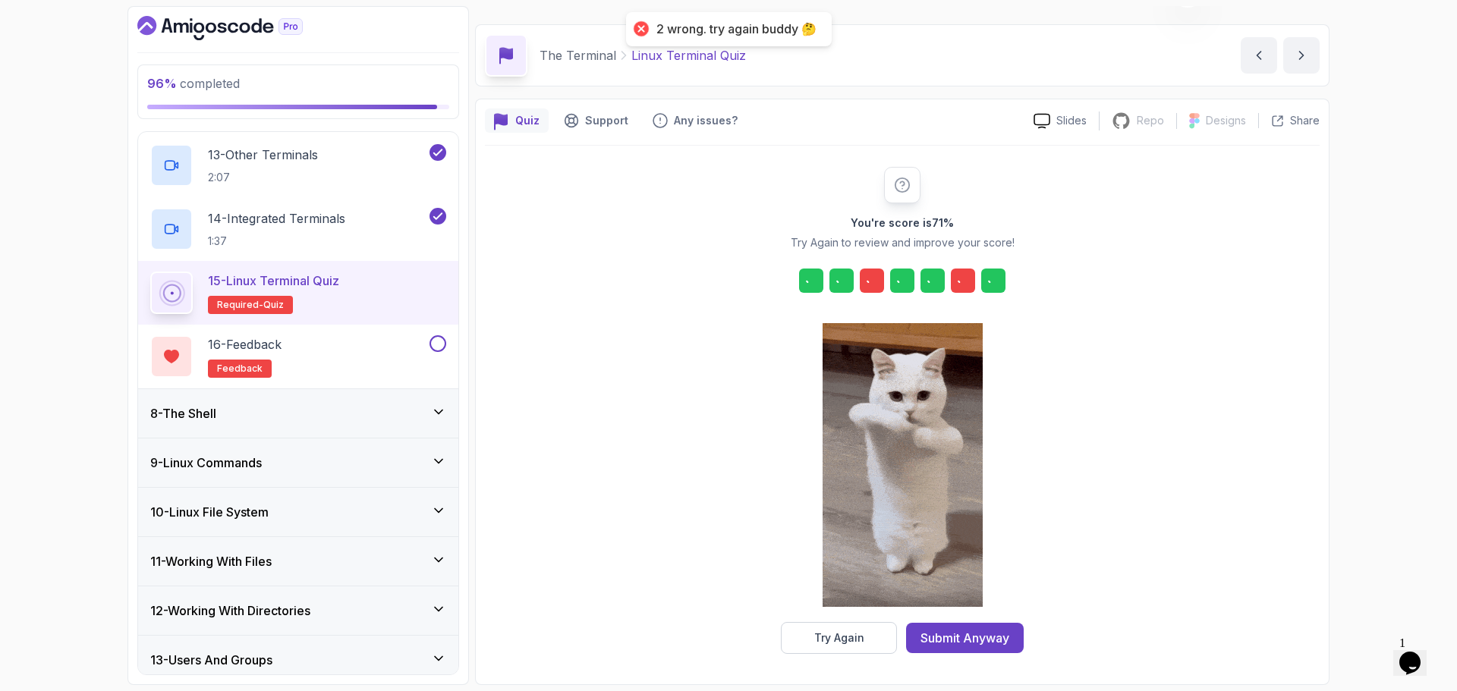
scroll to position [36, 0]
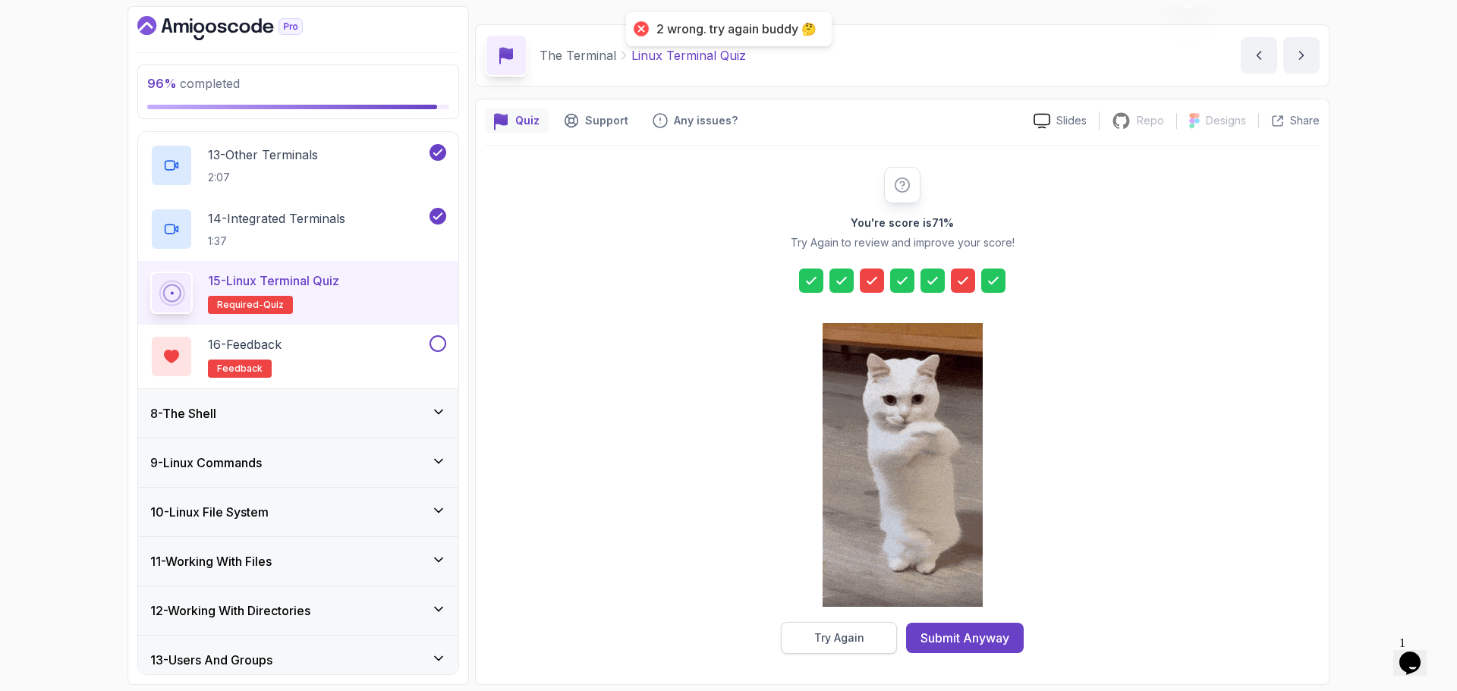
click at [854, 634] on div "Try Again" at bounding box center [839, 638] width 50 height 15
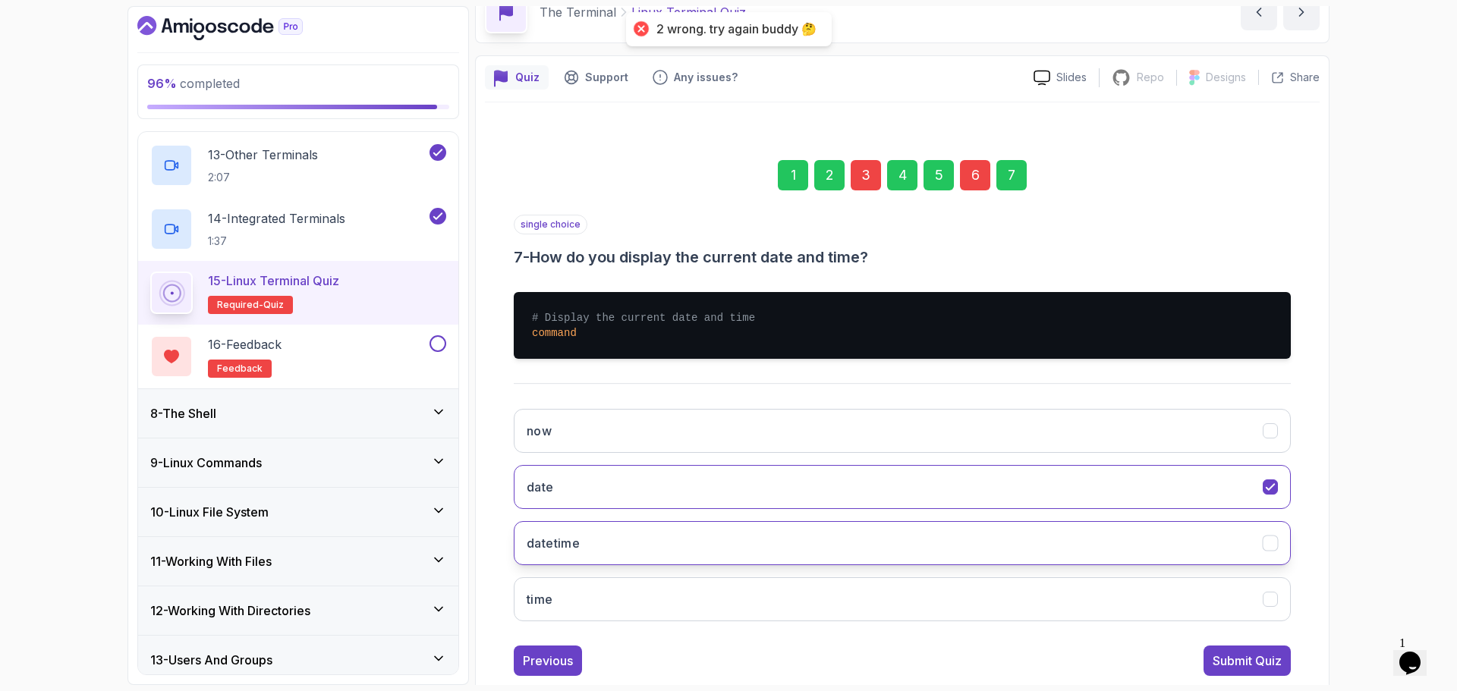
scroll to position [114, 0]
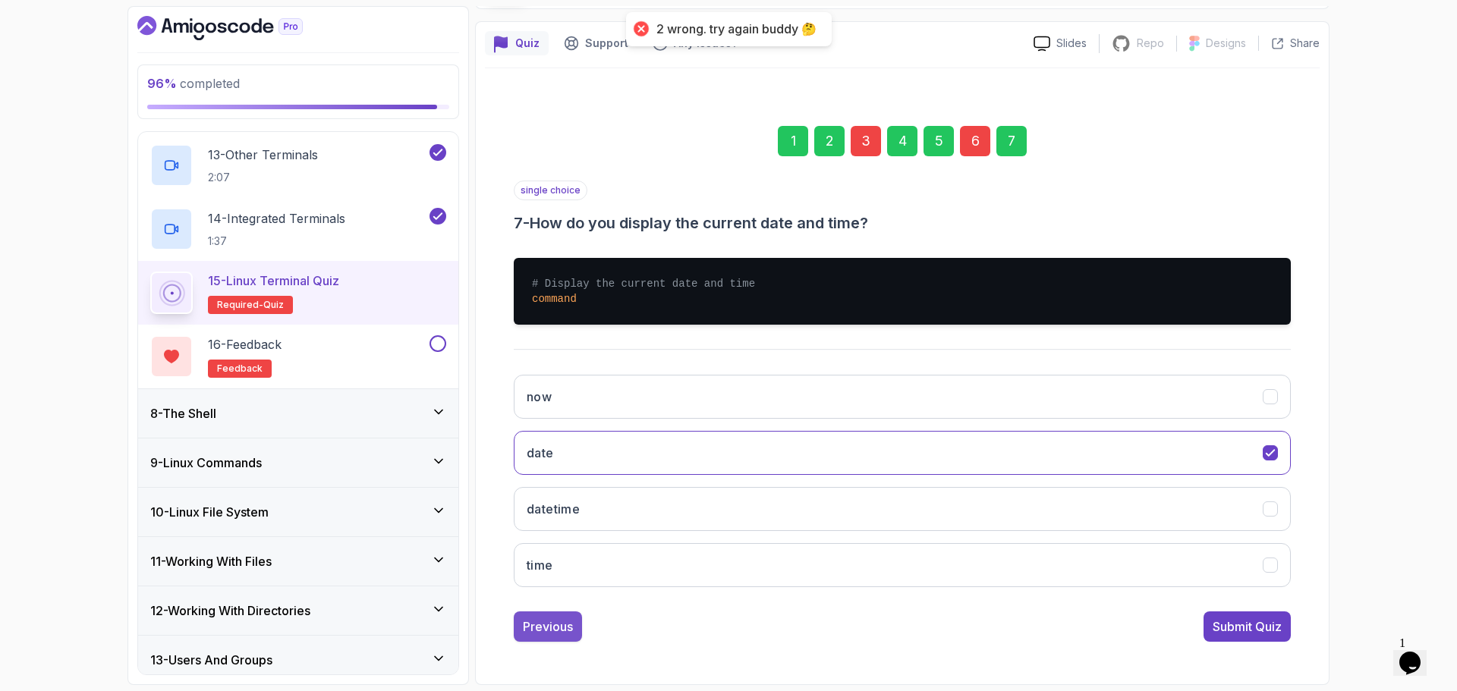
click at [546, 619] on div "Previous" at bounding box center [548, 627] width 50 height 18
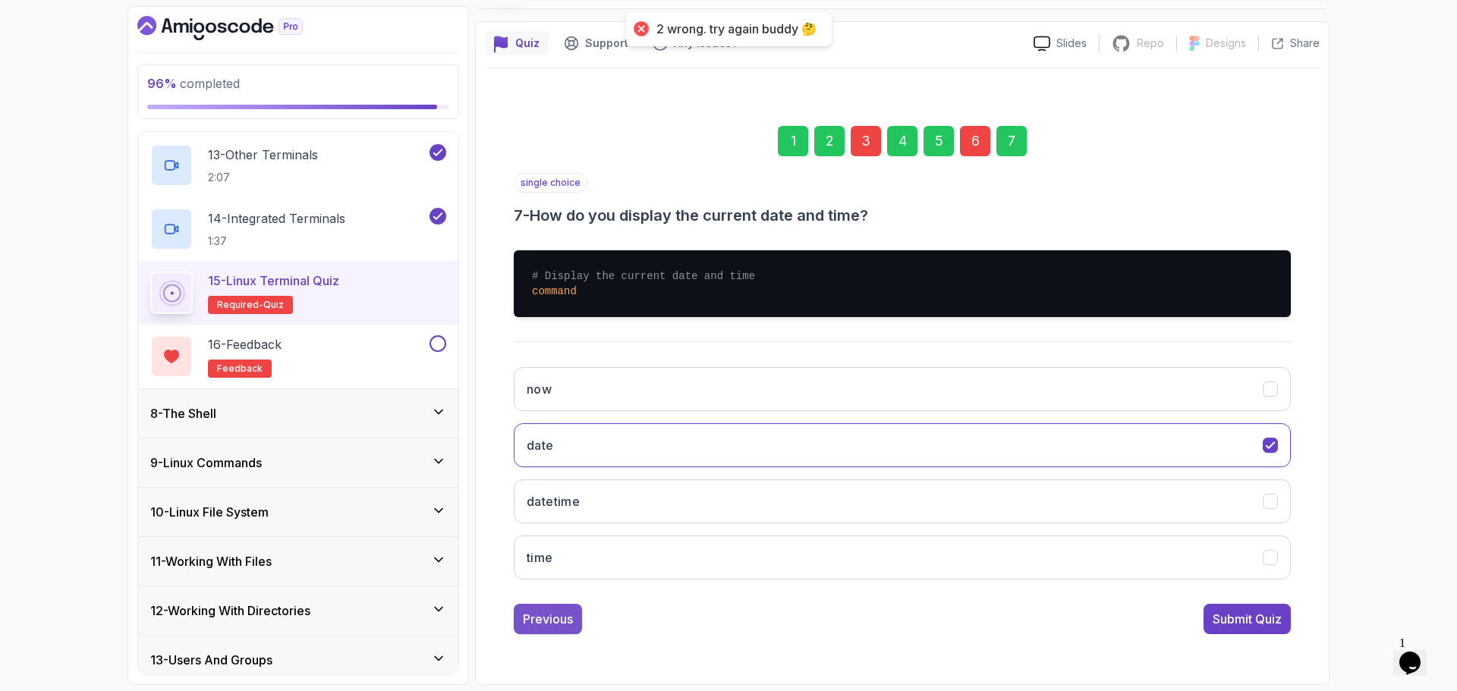
scroll to position [11, 0]
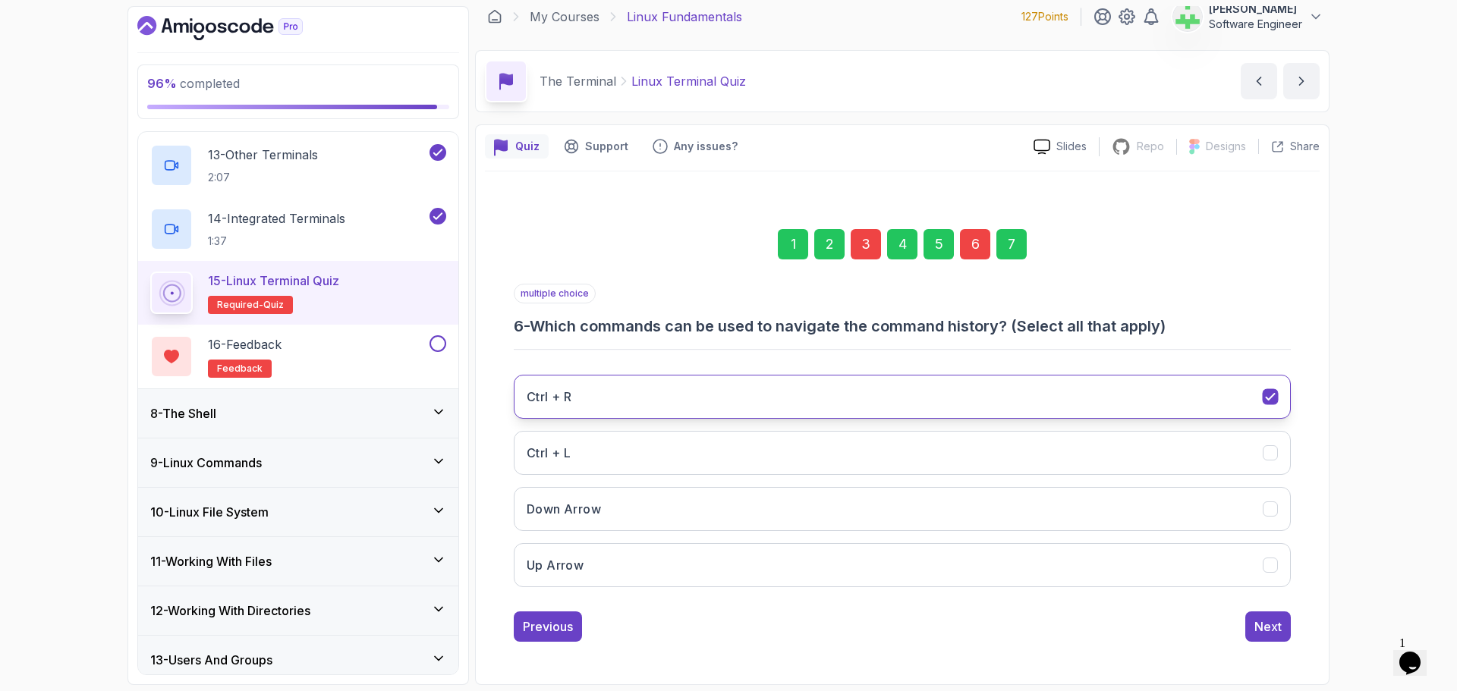
click at [1267, 395] on icon "Ctrl + R" at bounding box center [1270, 397] width 14 height 14
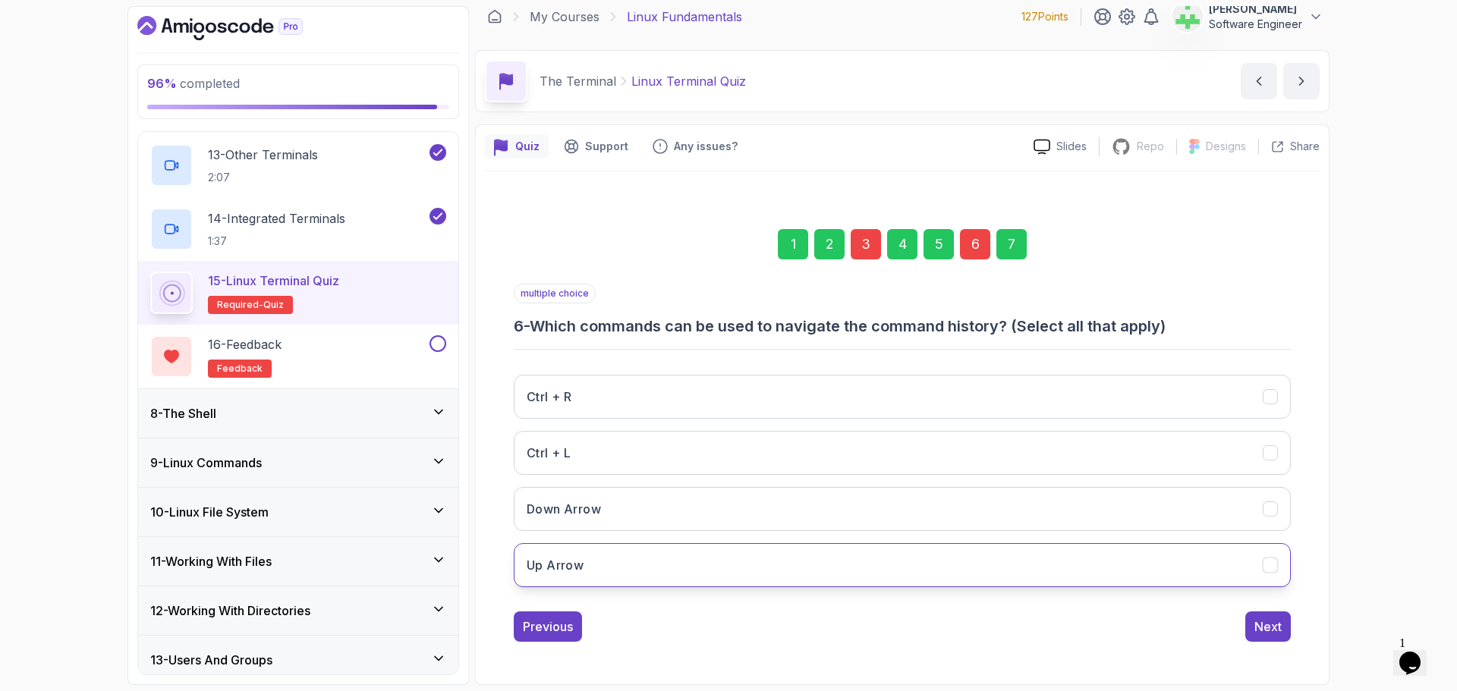
click at [1259, 567] on button "Up Arrow" at bounding box center [902, 565] width 777 height 44
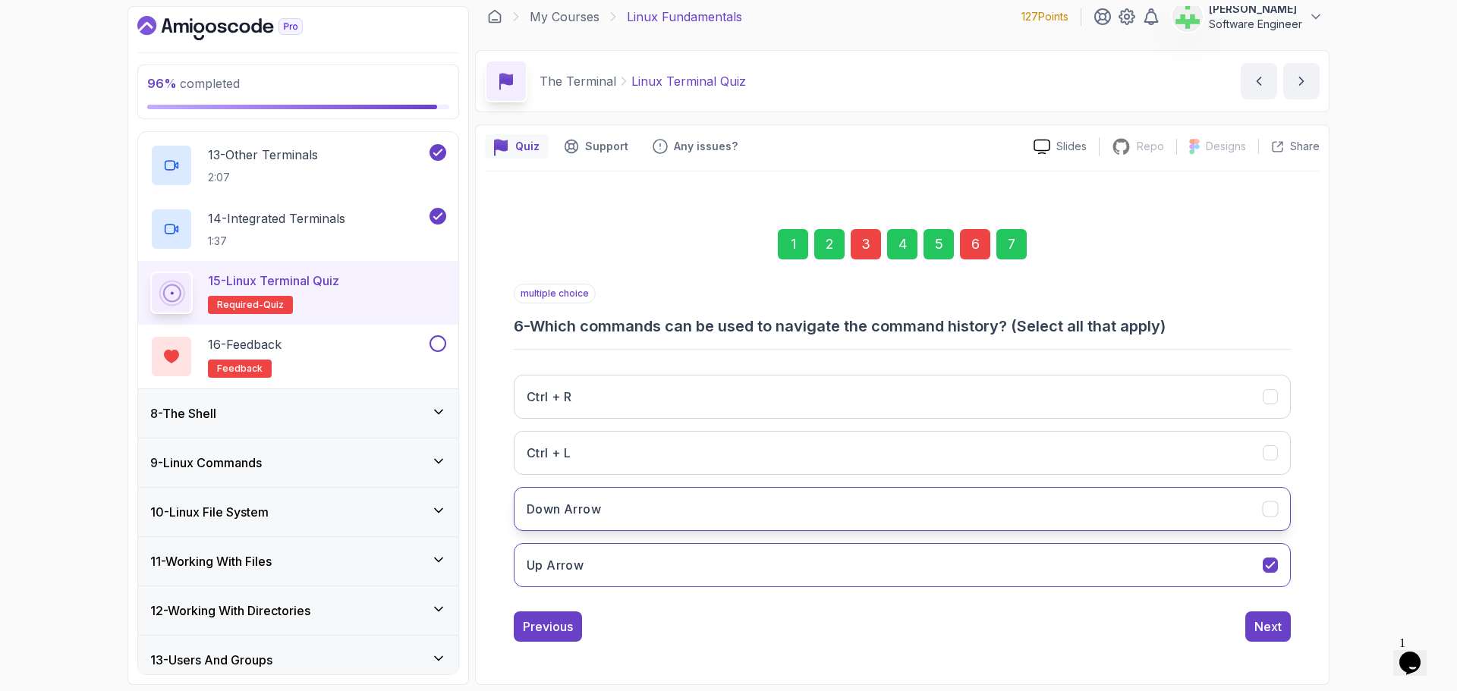
click at [1256, 495] on button "Down Arrow" at bounding box center [902, 509] width 777 height 44
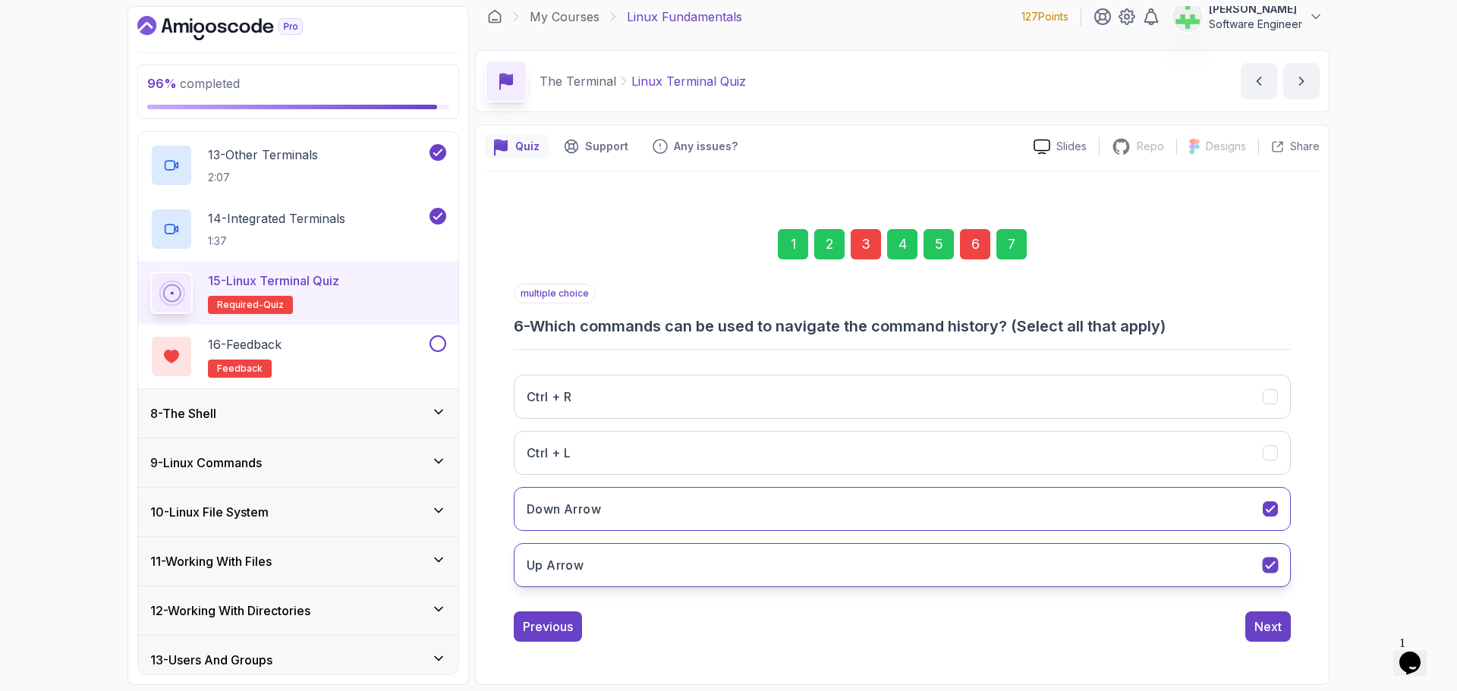
click at [1250, 581] on button "Up Arrow" at bounding box center [902, 565] width 777 height 44
click at [1266, 628] on div "Next" at bounding box center [1267, 627] width 27 height 18
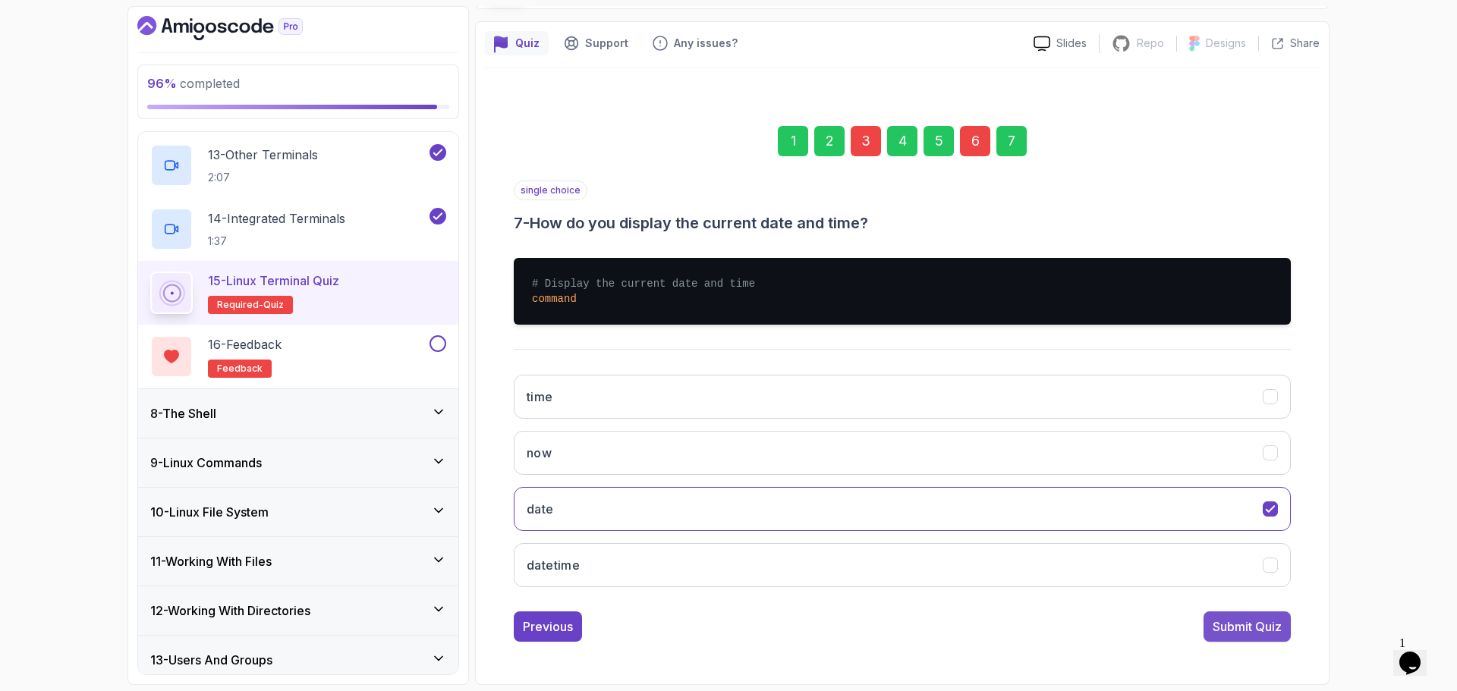
click at [1246, 628] on div "Submit Quiz" at bounding box center [1247, 627] width 69 height 18
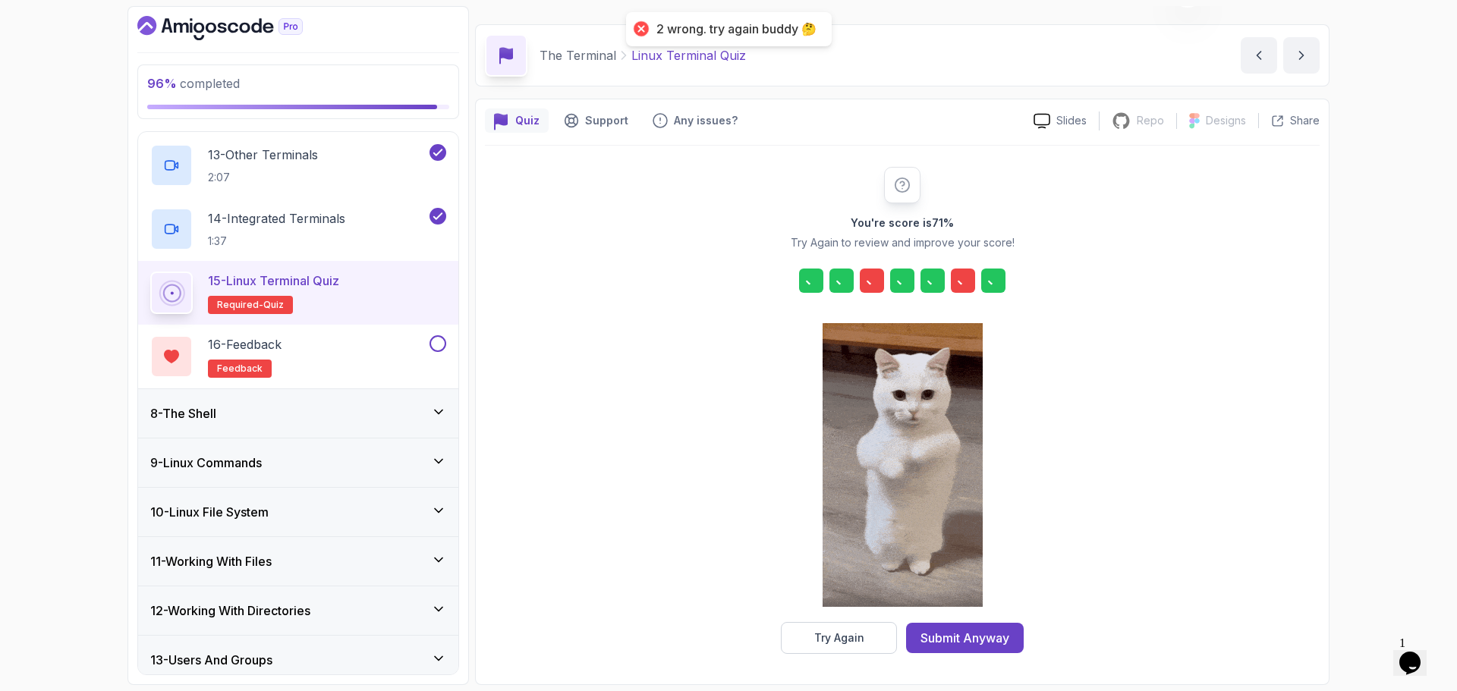
scroll to position [36, 0]
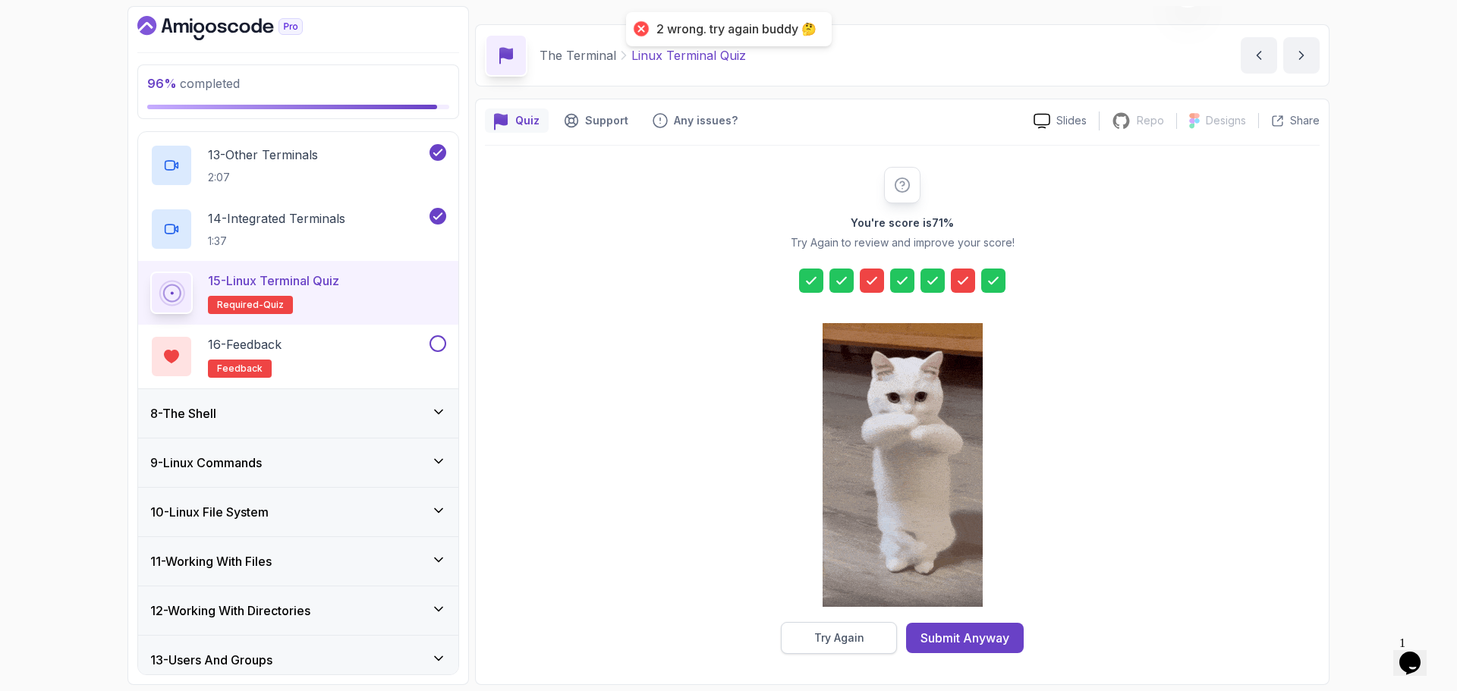
click at [854, 635] on div "Try Again" at bounding box center [839, 638] width 50 height 15
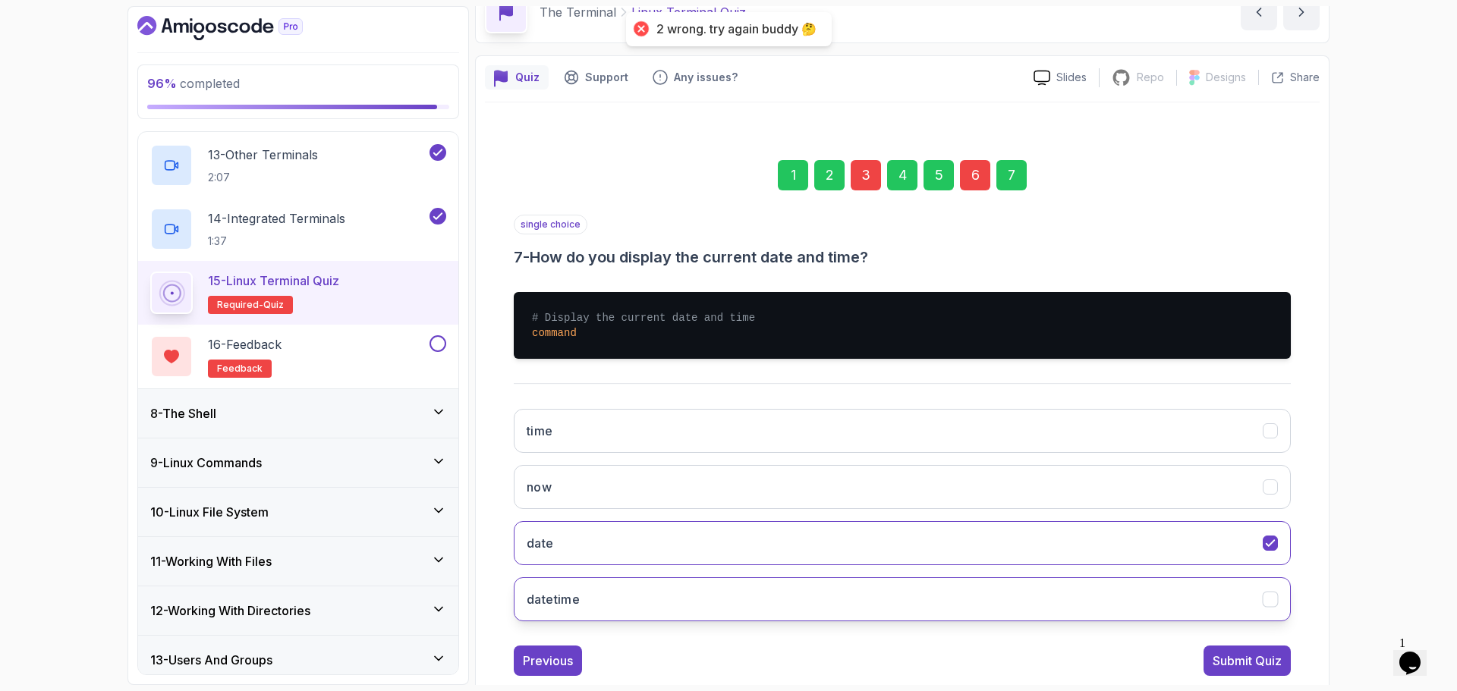
scroll to position [114, 0]
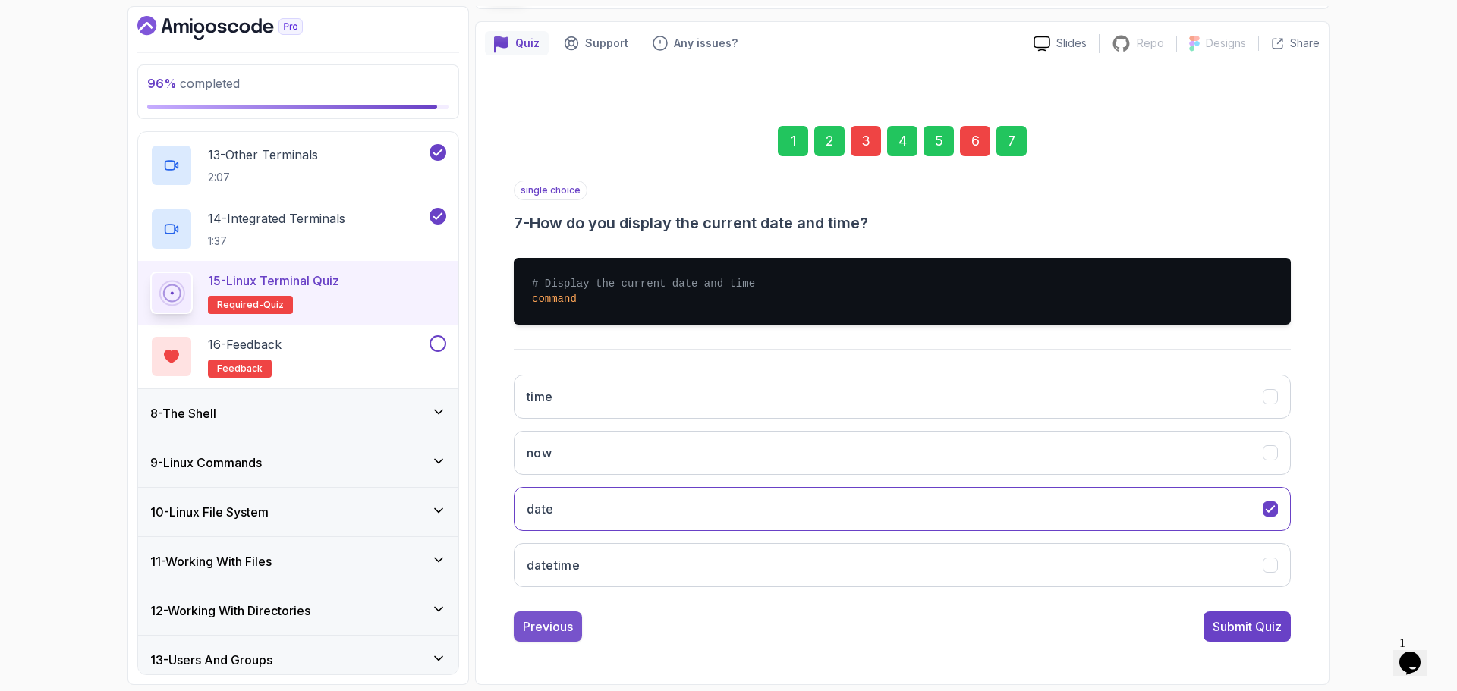
click at [539, 631] on div "Previous" at bounding box center [548, 627] width 50 height 18
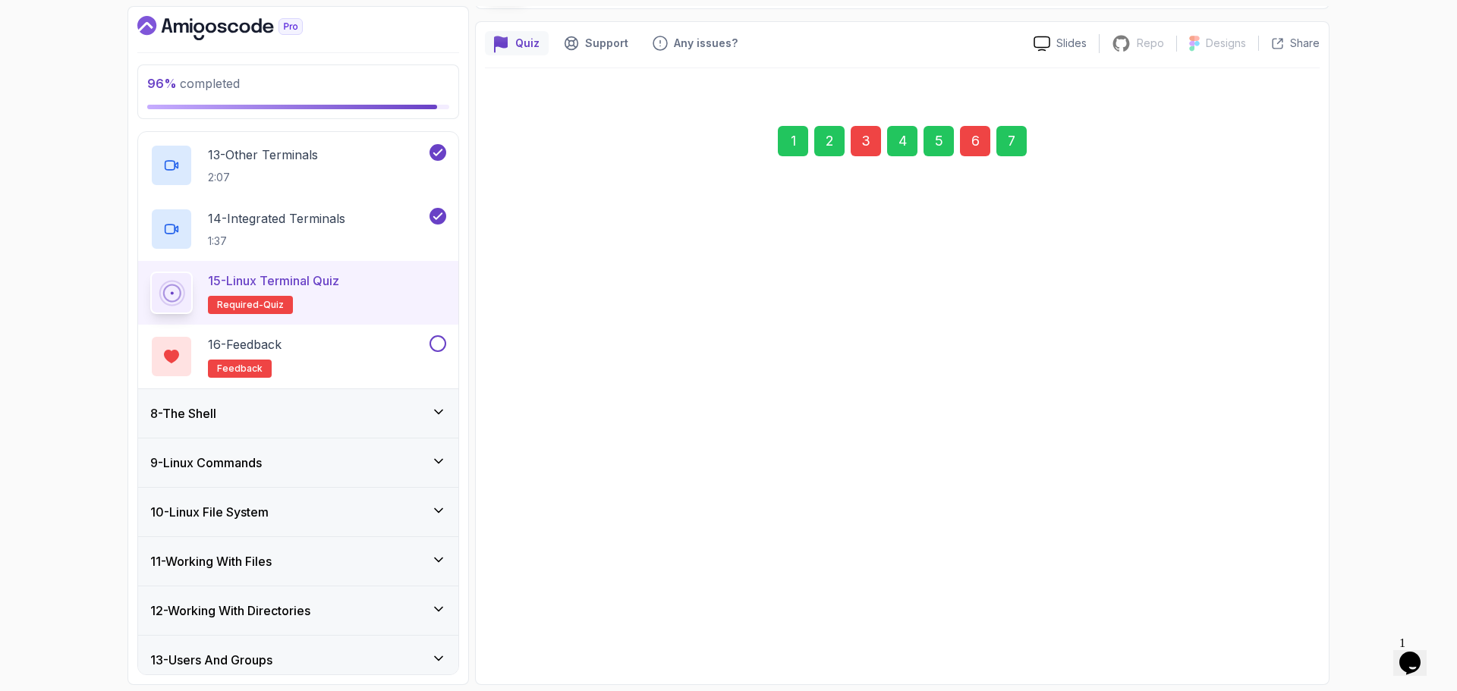
click at [531, 636] on div "1 2 3 4 5 6 7 single choice 7 - How do you display the current date and time? #…" at bounding box center [902, 372] width 777 height 540
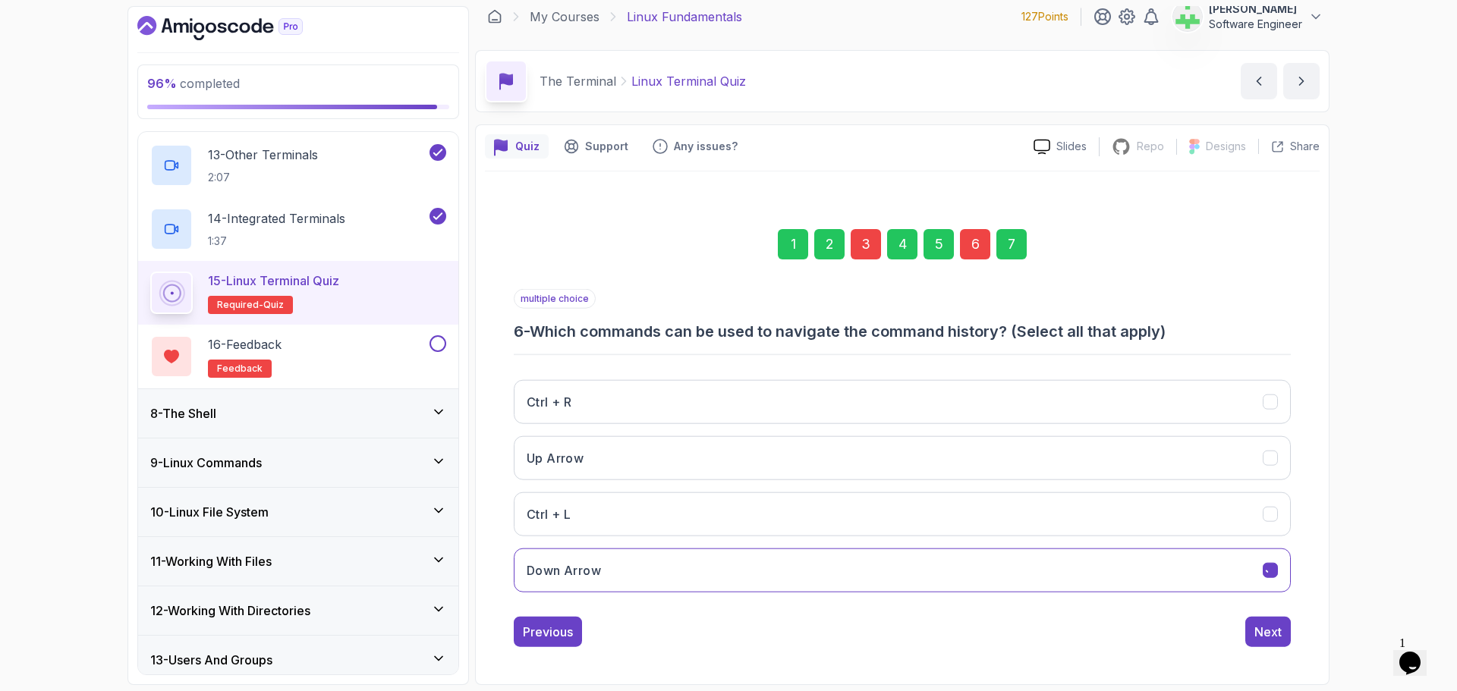
scroll to position [11, 0]
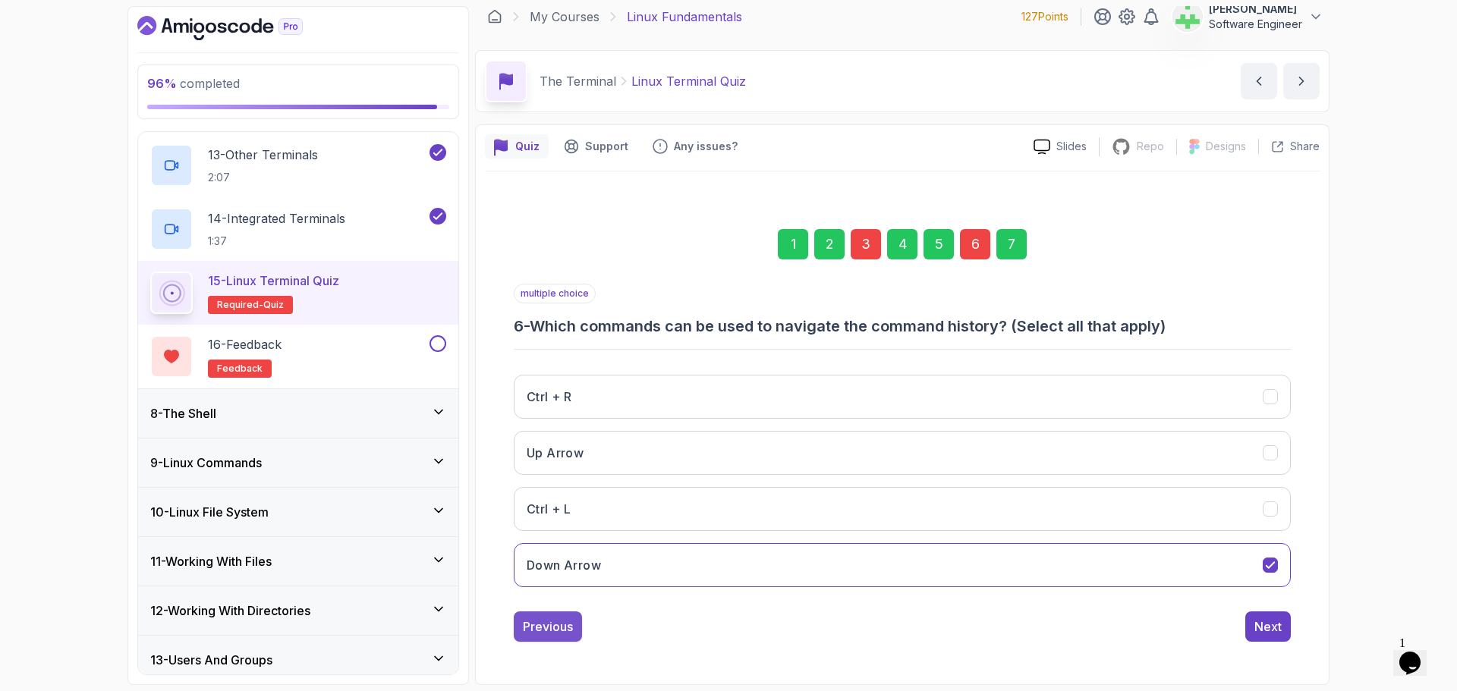
click at [562, 625] on div "Previous" at bounding box center [548, 627] width 50 height 18
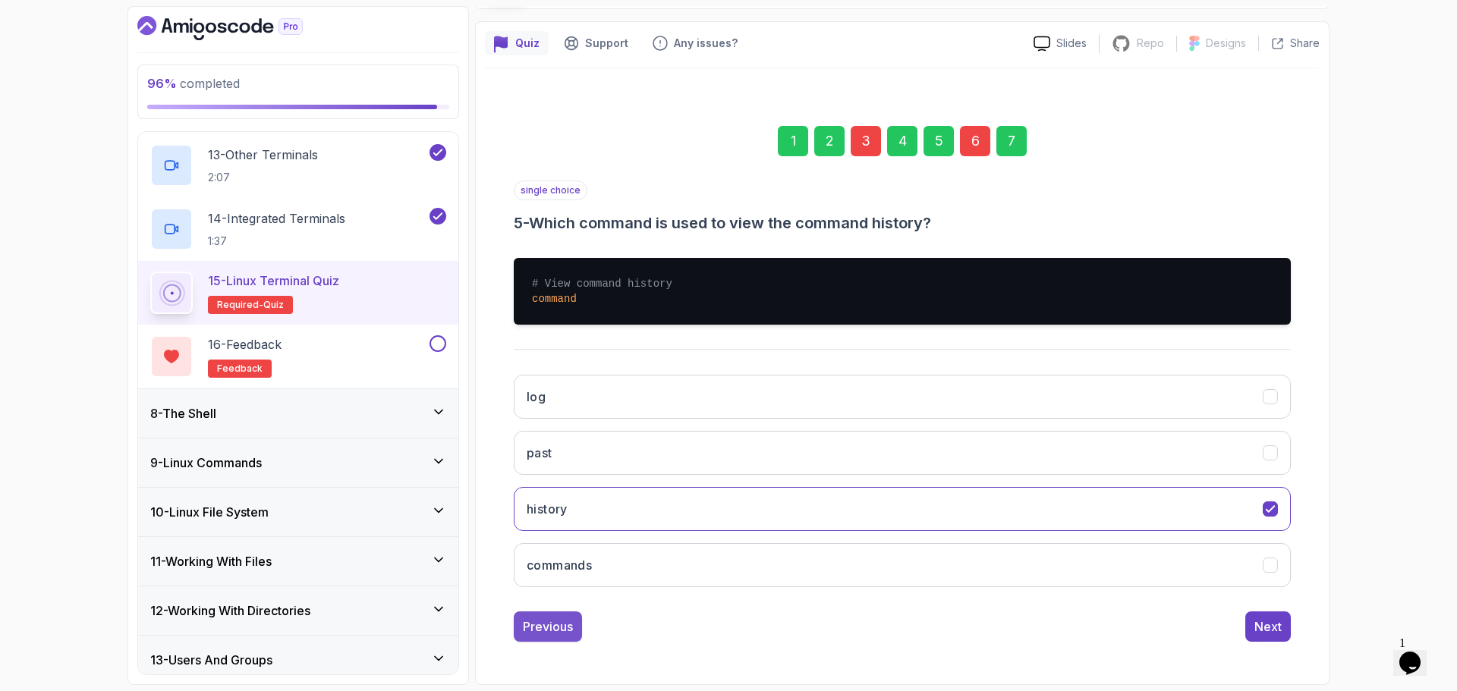
click at [564, 625] on div "Previous" at bounding box center [548, 627] width 50 height 18
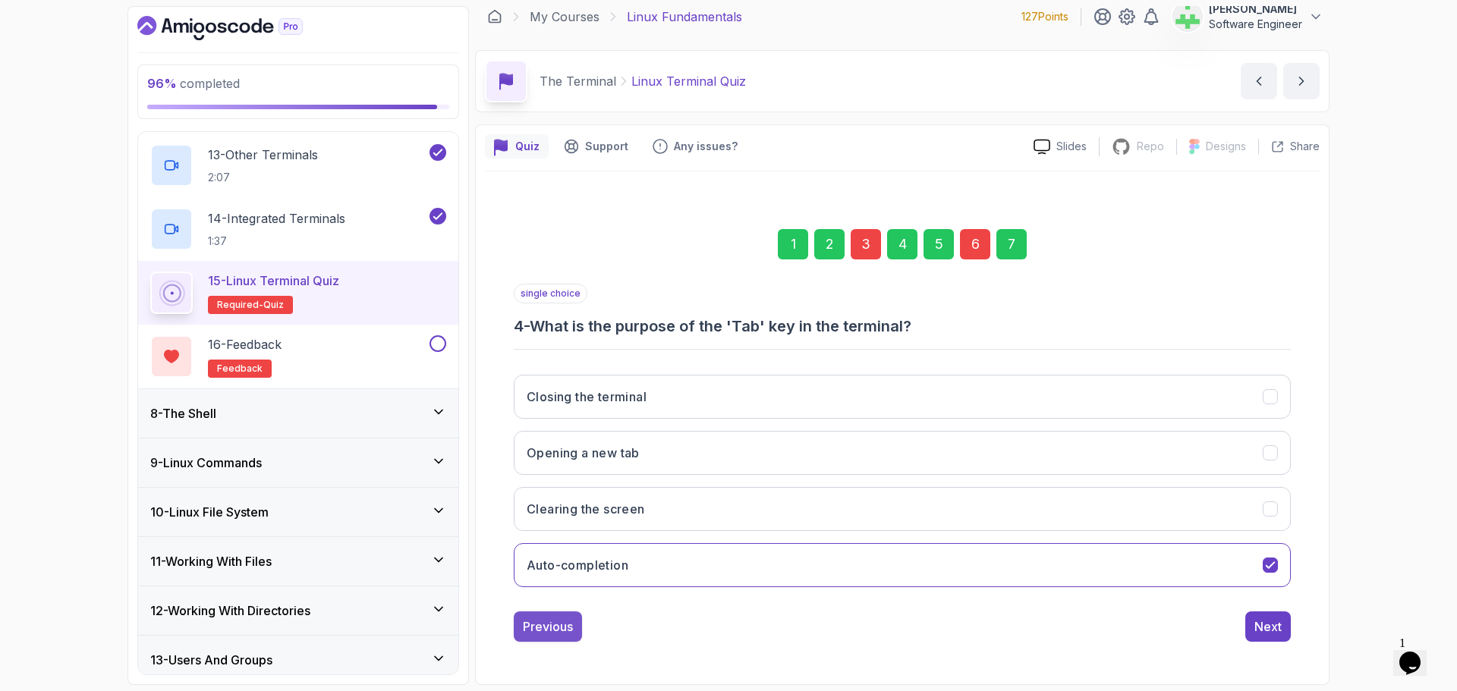
click at [551, 626] on div "Previous" at bounding box center [548, 627] width 50 height 18
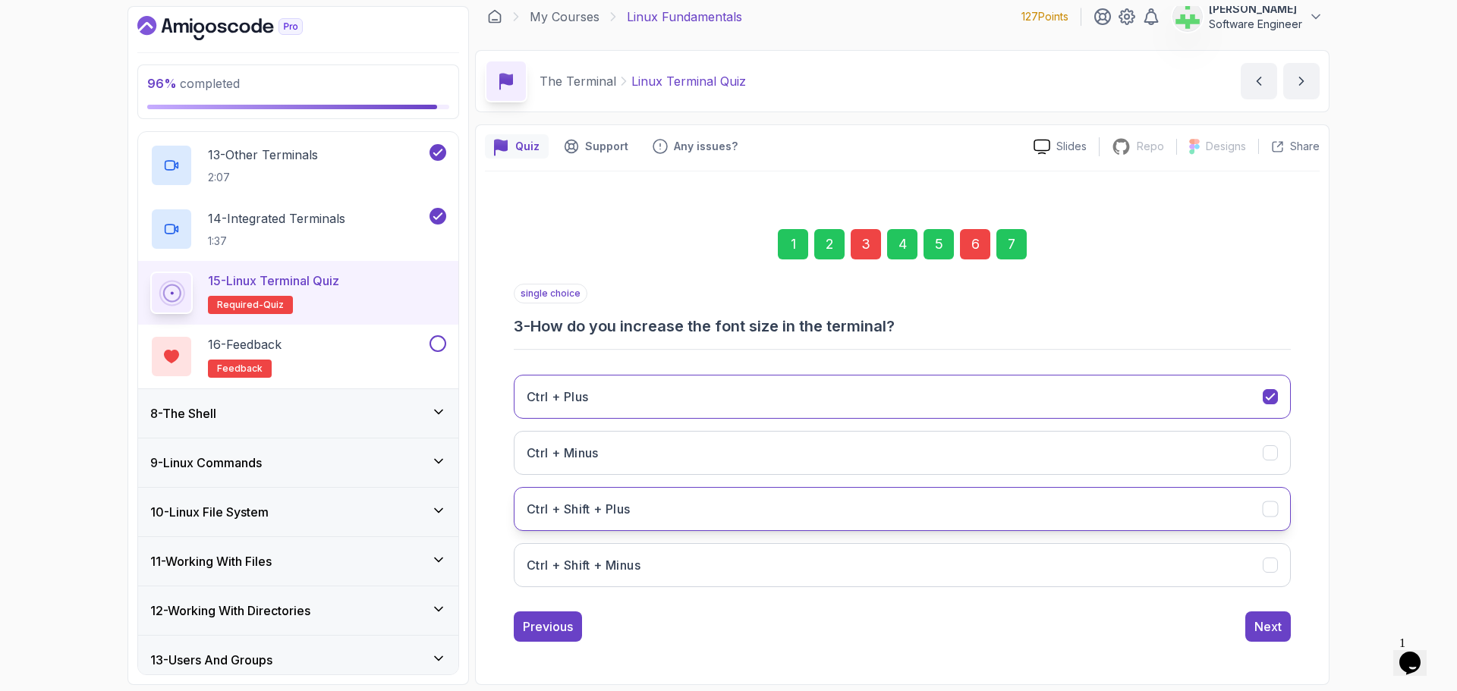
click at [645, 502] on button "Ctrl + Shift + Plus" at bounding box center [902, 509] width 777 height 44
click at [1273, 622] on div "Next" at bounding box center [1267, 627] width 27 height 18
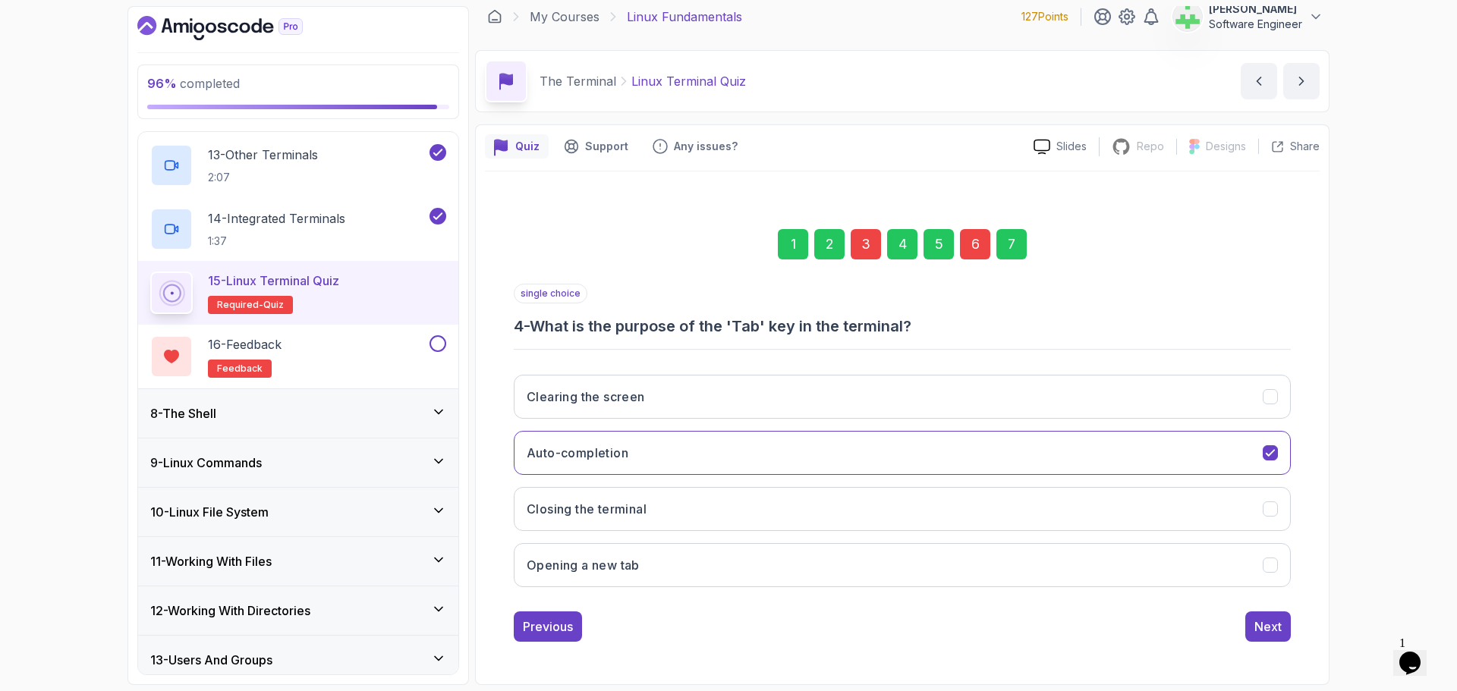
click at [1273, 627] on div "Next" at bounding box center [1267, 627] width 27 height 18
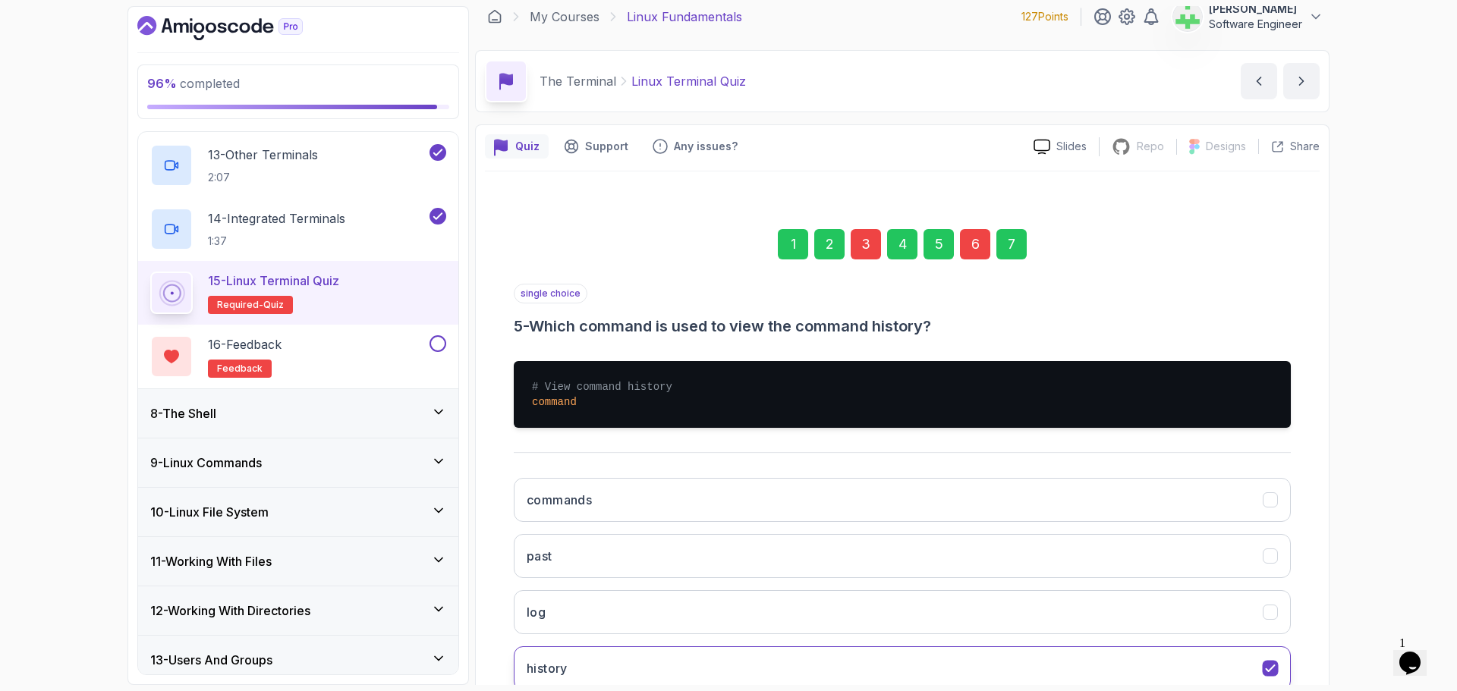
scroll to position [114, 0]
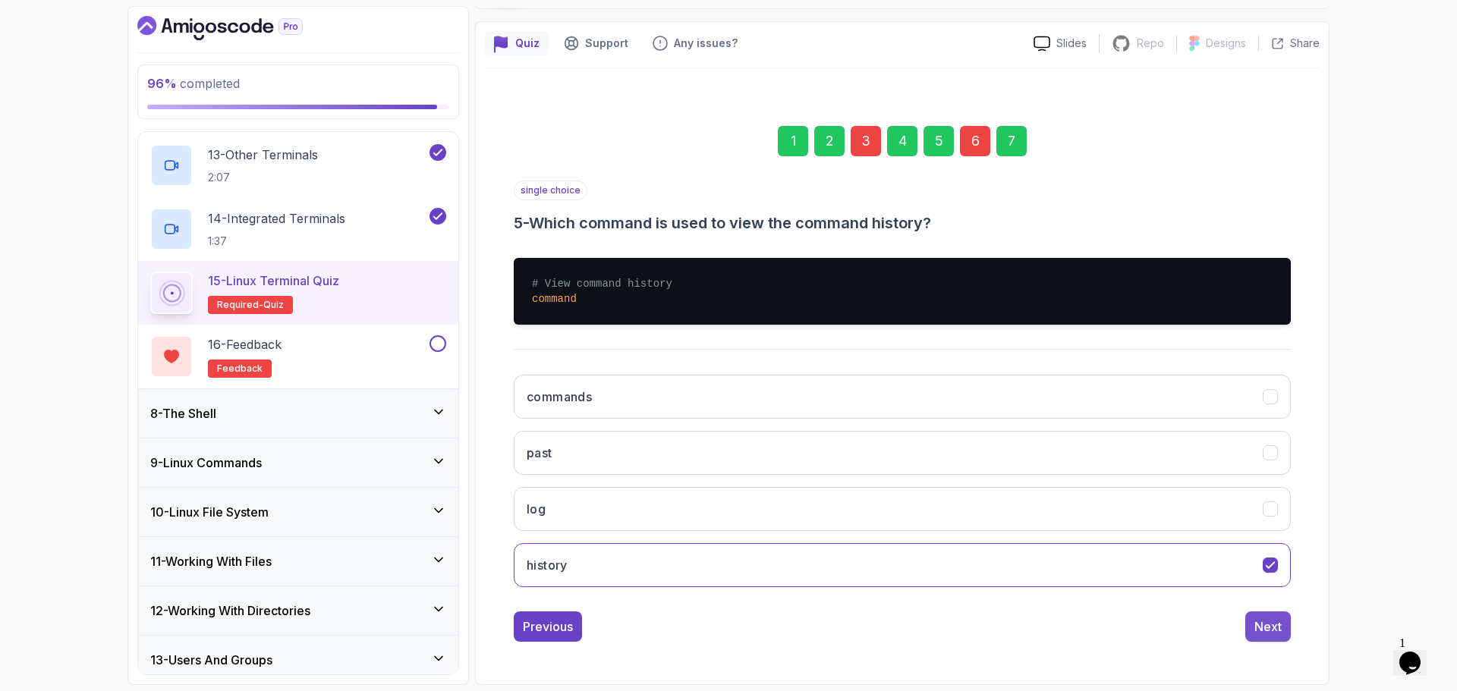
click at [1279, 626] on div "Next" at bounding box center [1267, 627] width 27 height 18
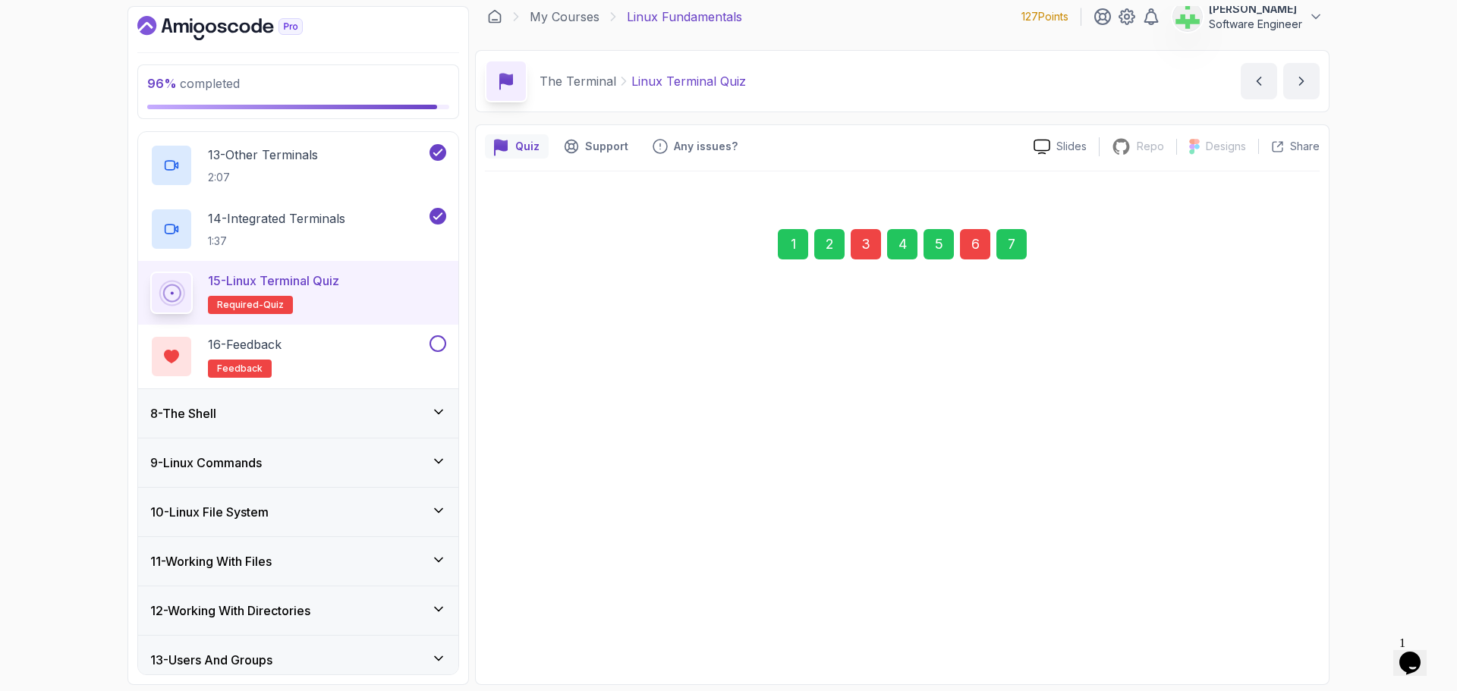
scroll to position [11, 0]
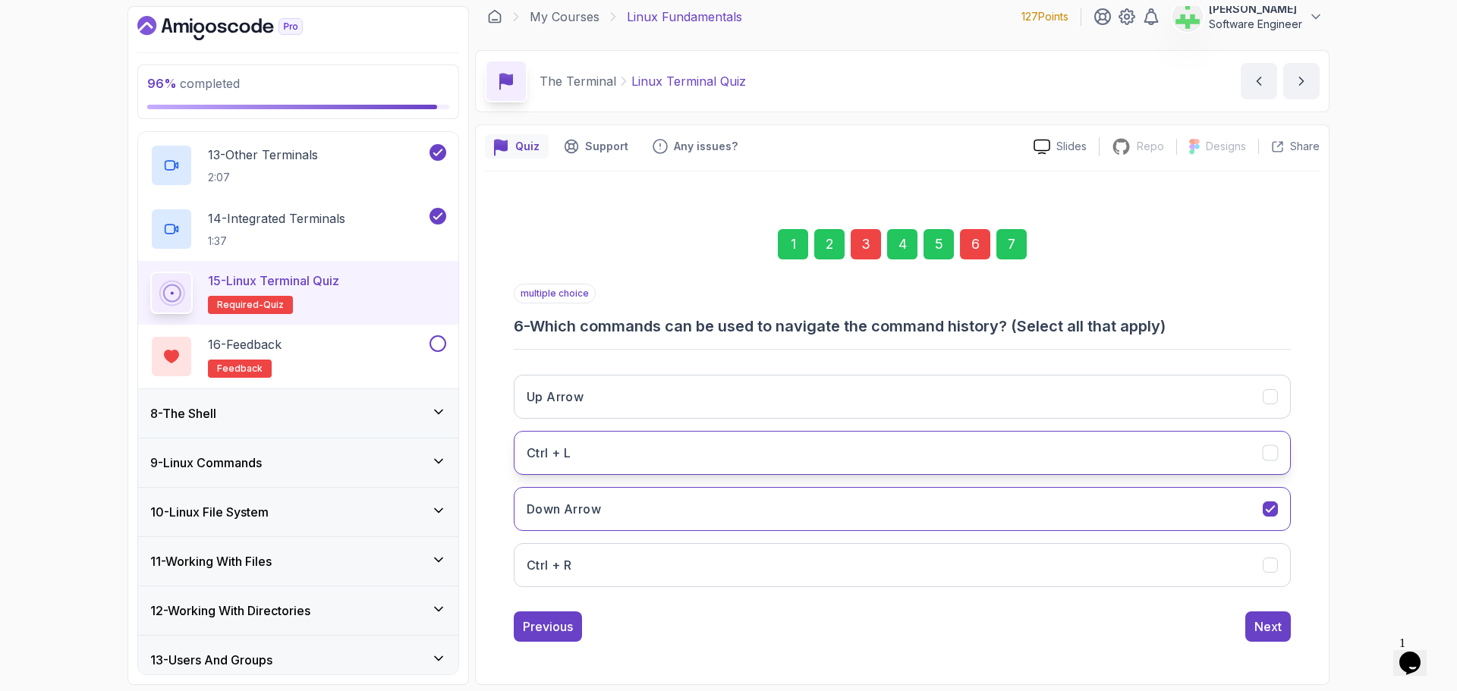
click at [956, 450] on button "Ctrl + L" at bounding box center [902, 453] width 777 height 44
click at [1257, 393] on button "Up Arrow" at bounding box center [902, 397] width 777 height 44
click at [1272, 625] on div "Next" at bounding box center [1267, 627] width 27 height 18
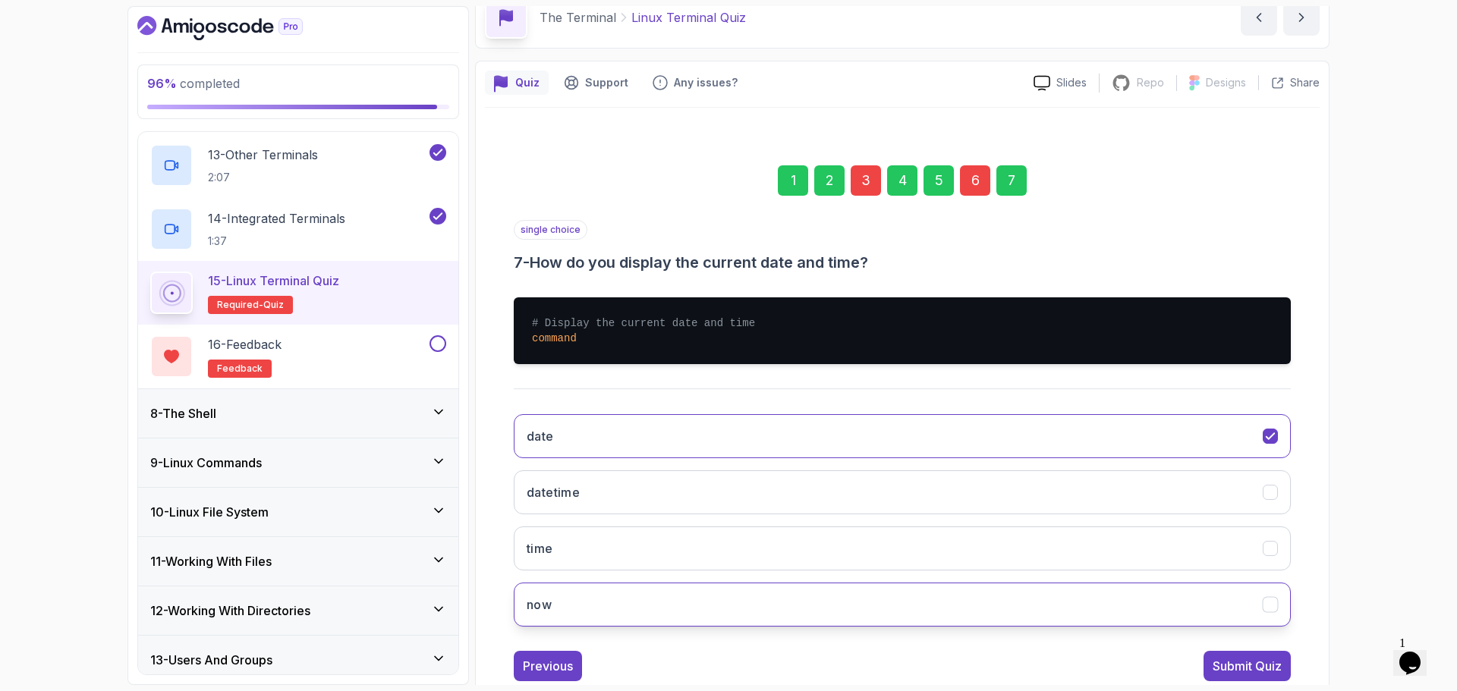
scroll to position [114, 0]
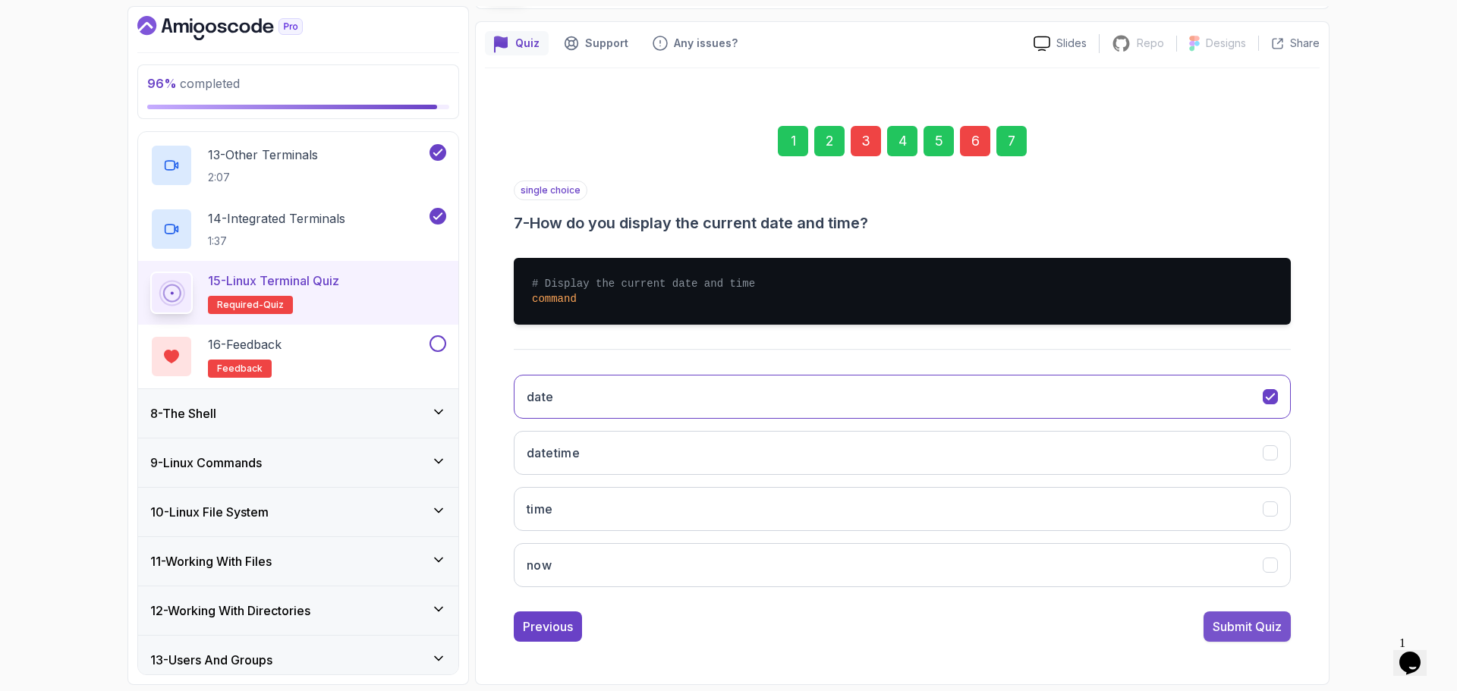
click at [1247, 622] on div "Submit Quiz" at bounding box center [1247, 627] width 69 height 18
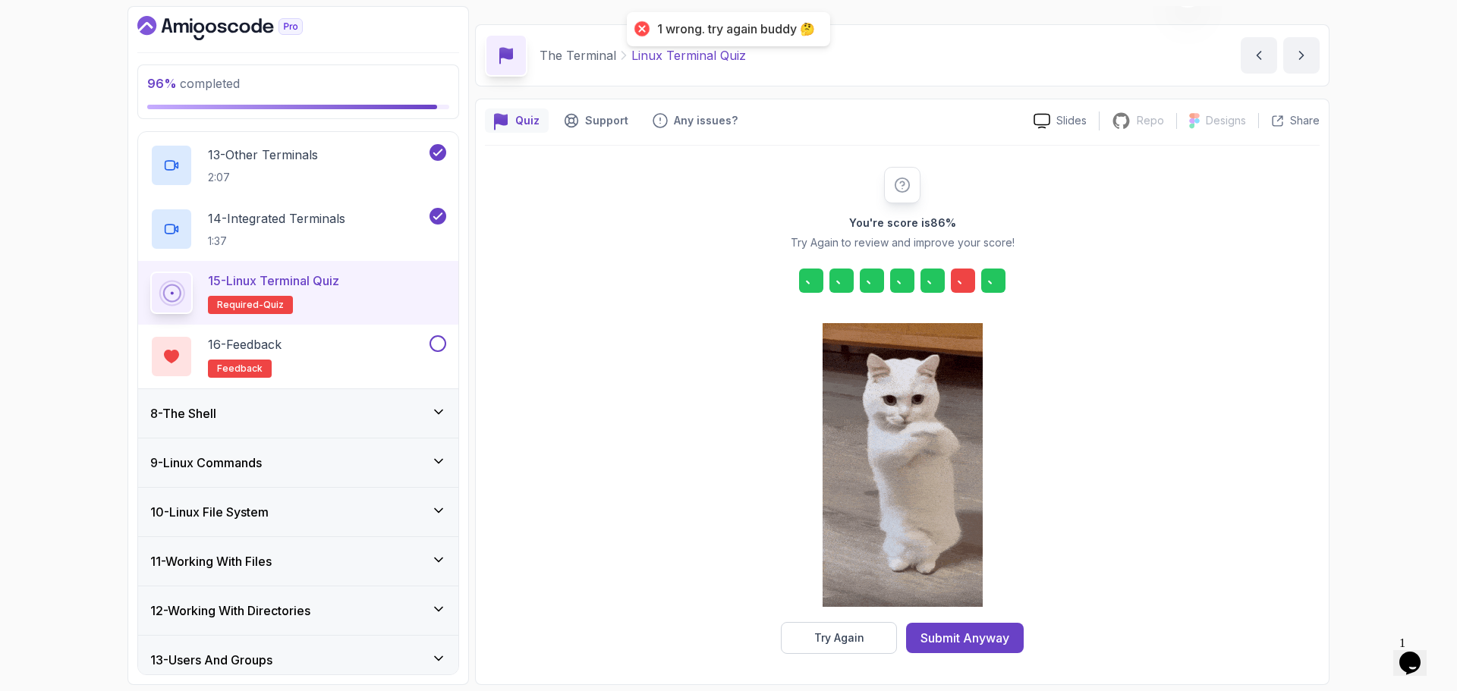
scroll to position [36, 0]
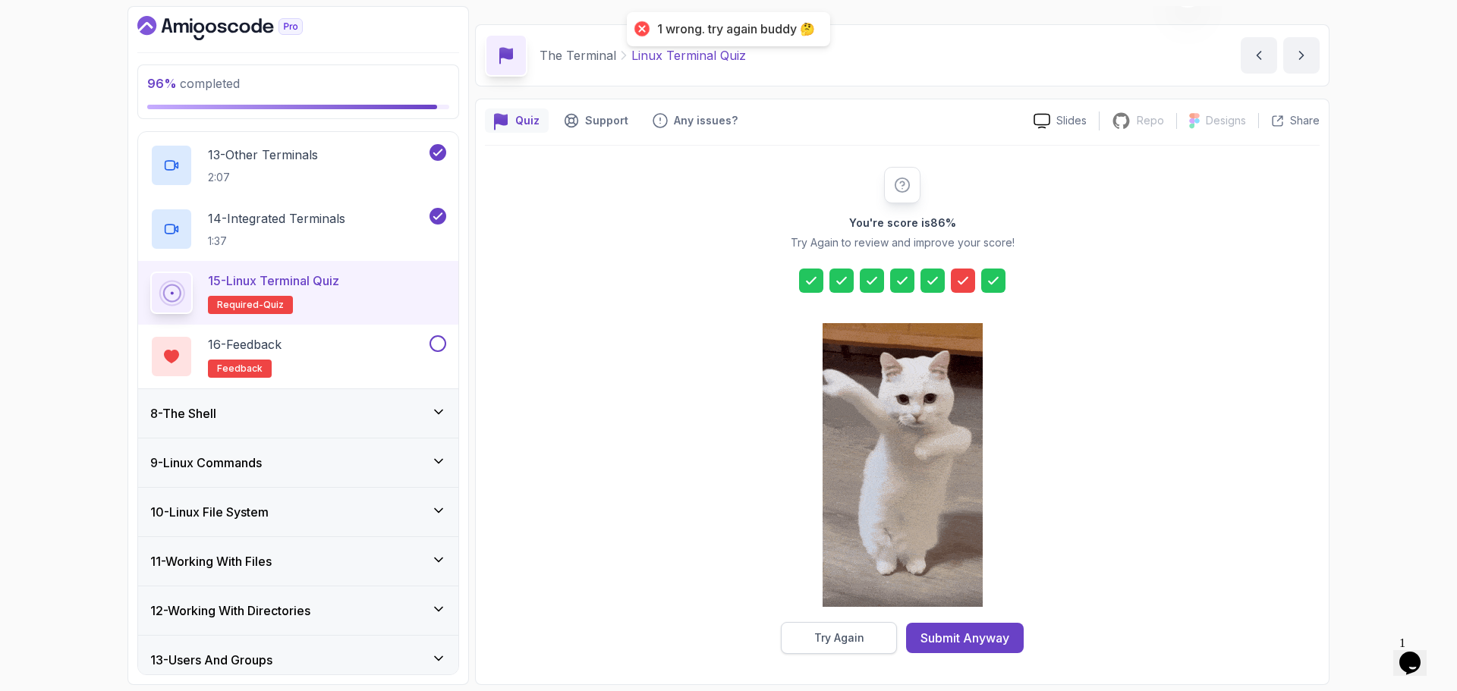
click at [879, 638] on button "Try Again" at bounding box center [839, 638] width 116 height 32
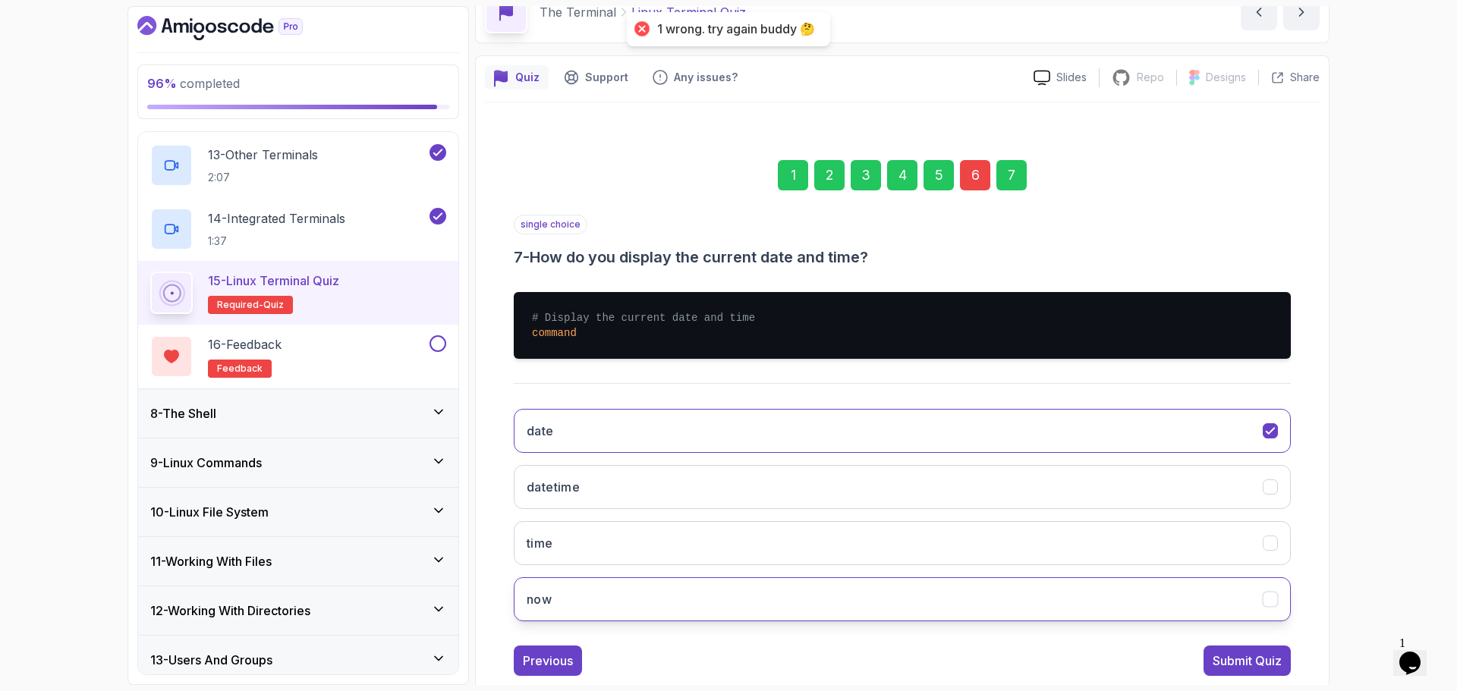
scroll to position [114, 0]
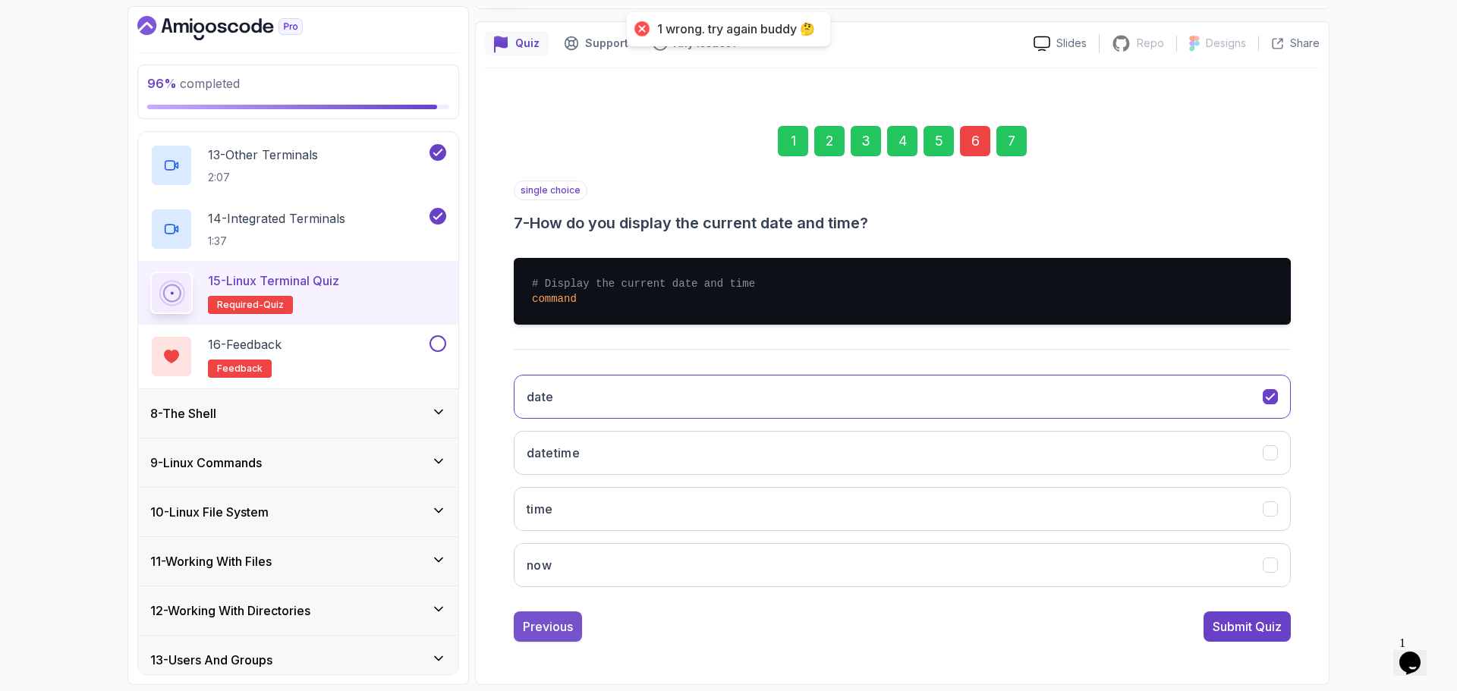
click at [569, 629] on div "Previous" at bounding box center [548, 627] width 50 height 18
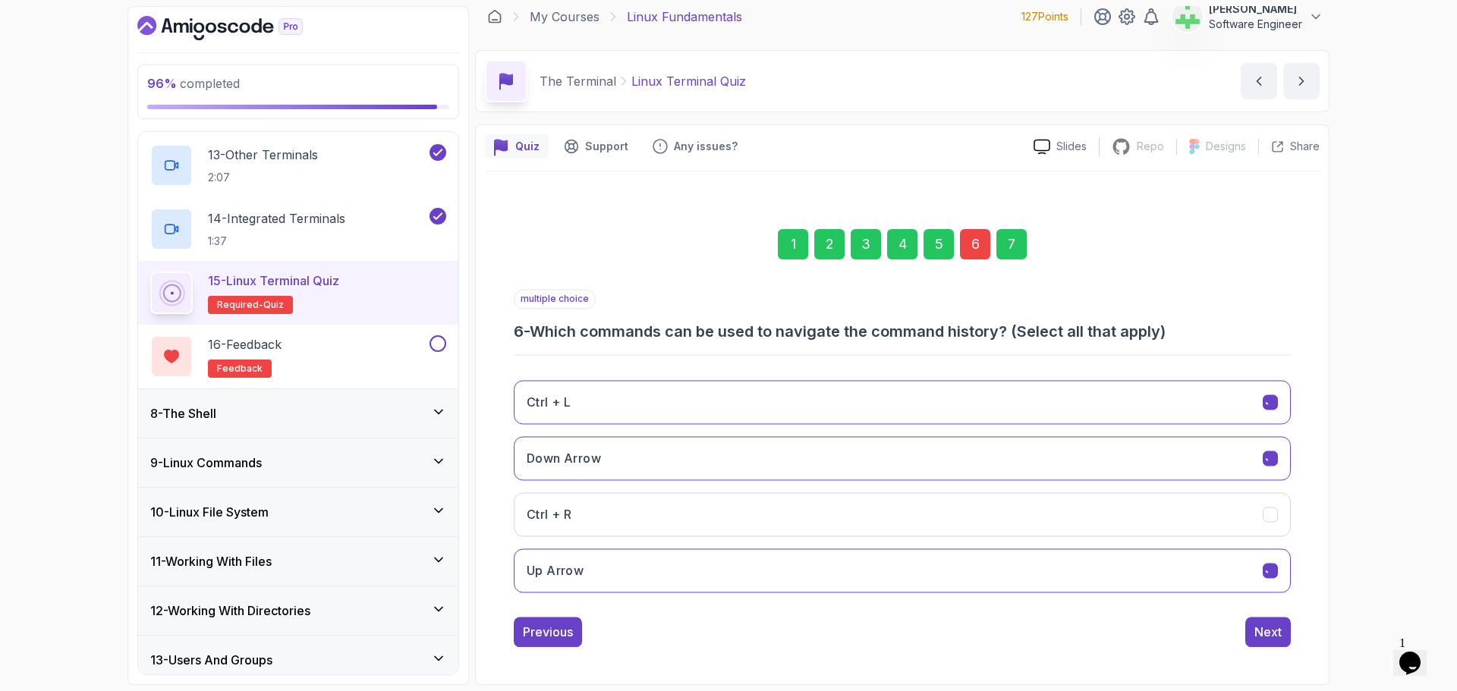
scroll to position [11, 0]
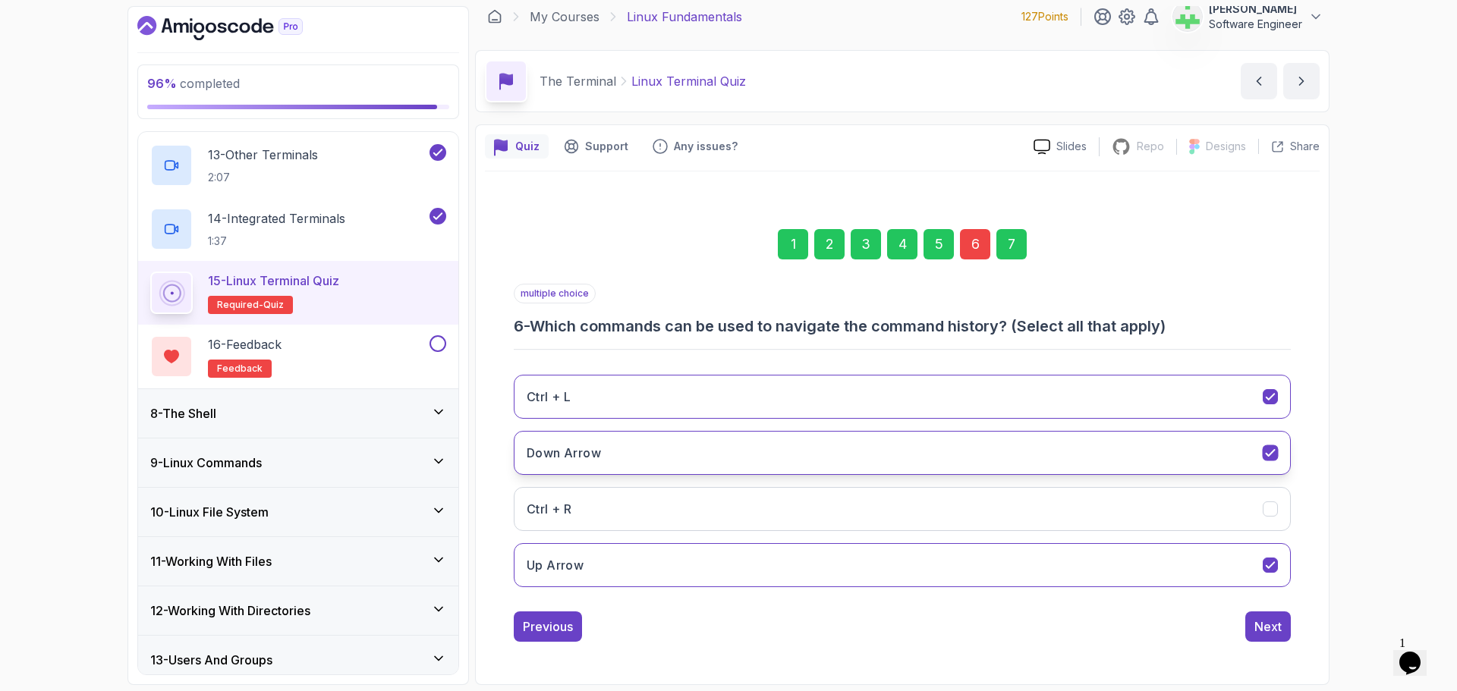
click at [691, 449] on button "Down Arrow" at bounding box center [902, 453] width 777 height 44
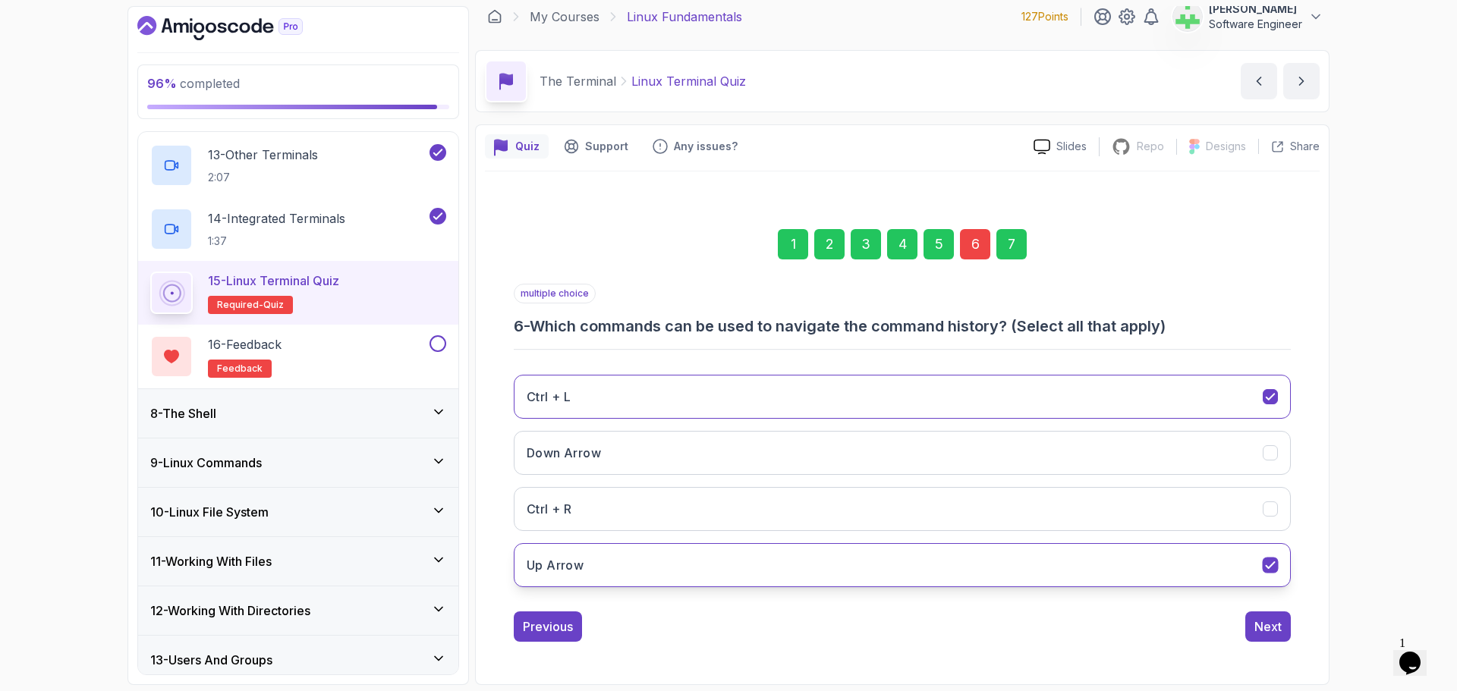
click at [715, 581] on button "Up Arrow" at bounding box center [902, 565] width 777 height 44
click at [1274, 628] on div "Next" at bounding box center [1267, 627] width 27 height 18
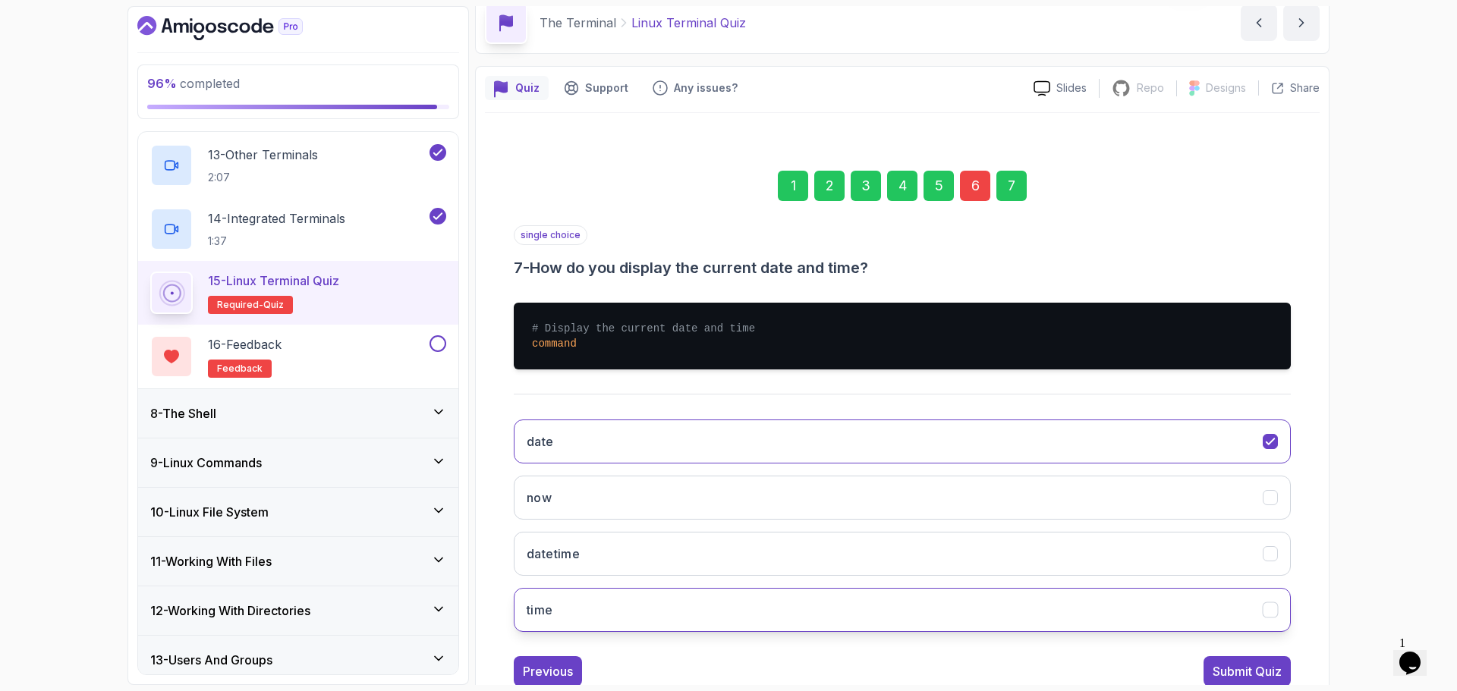
scroll to position [114, 0]
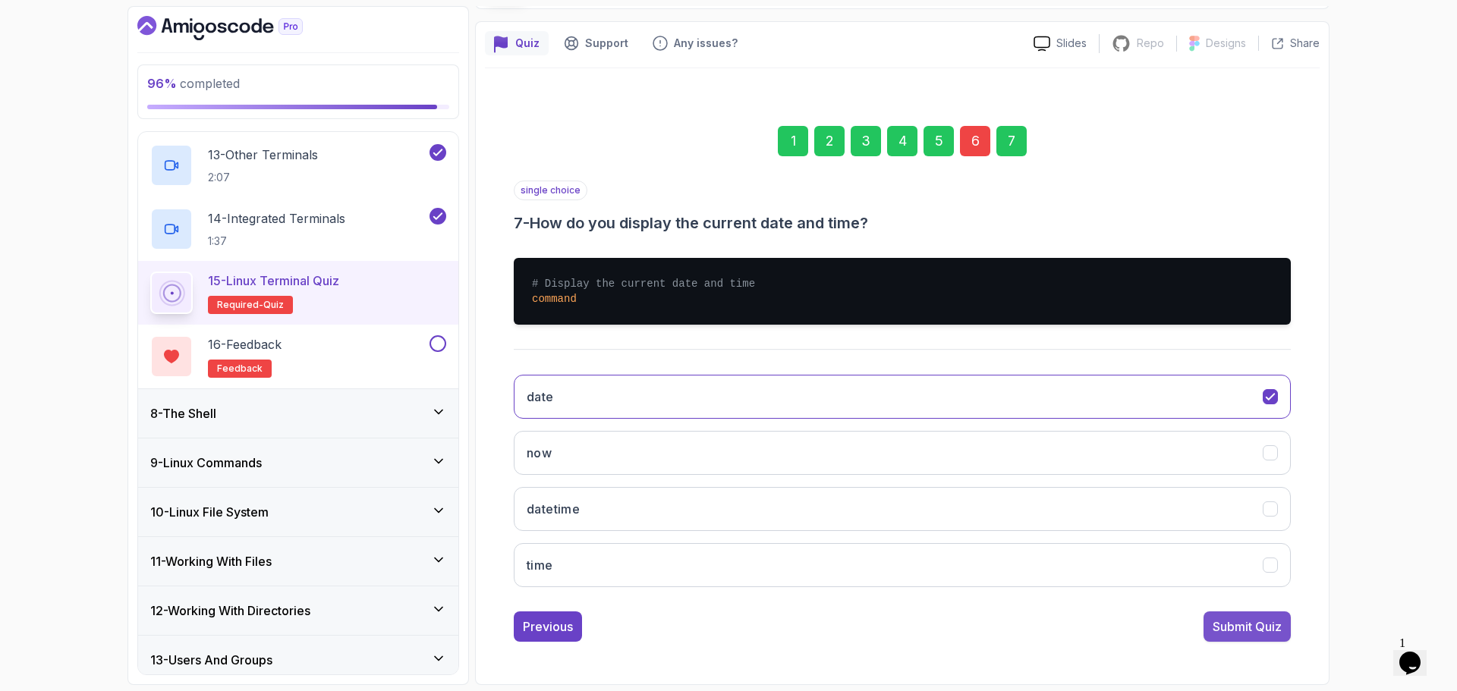
click at [1244, 623] on div "Submit Quiz" at bounding box center [1247, 627] width 69 height 18
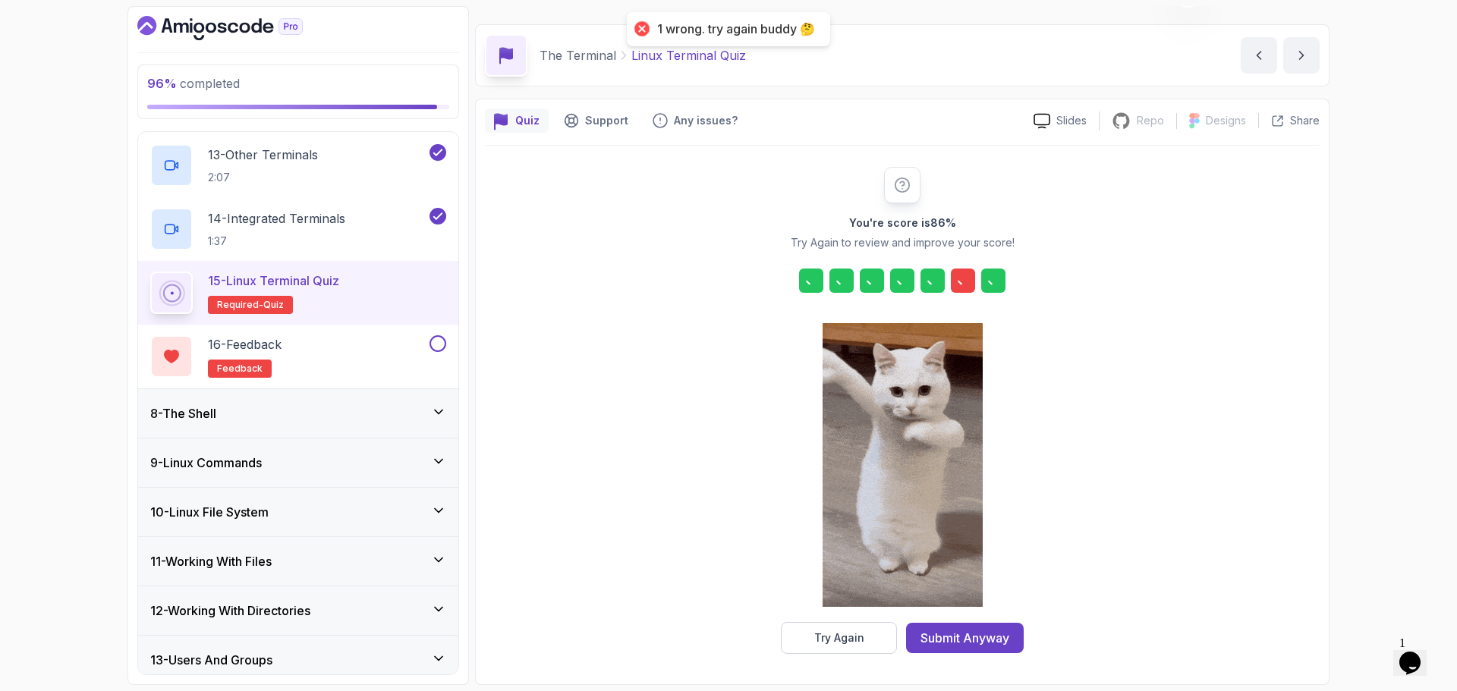
scroll to position [36, 0]
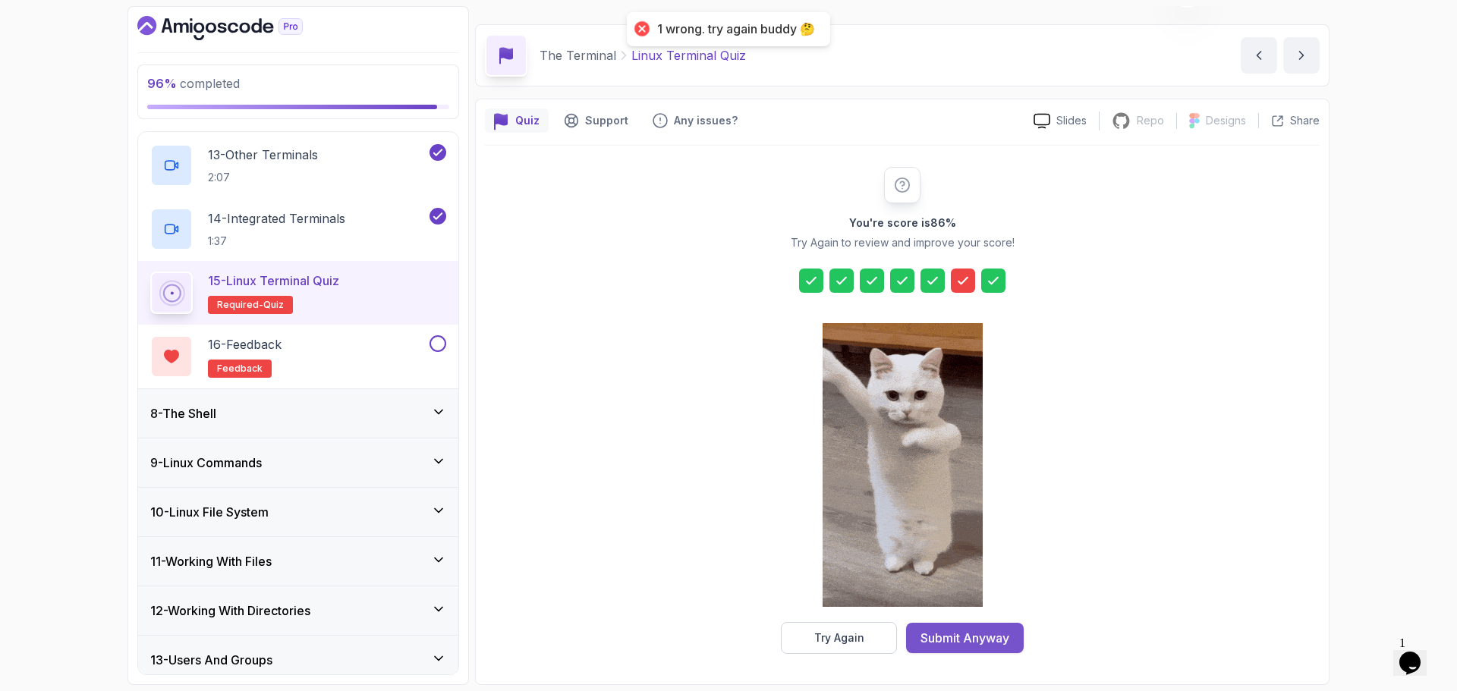
click at [1003, 640] on div "Submit Anyway" at bounding box center [964, 638] width 89 height 18
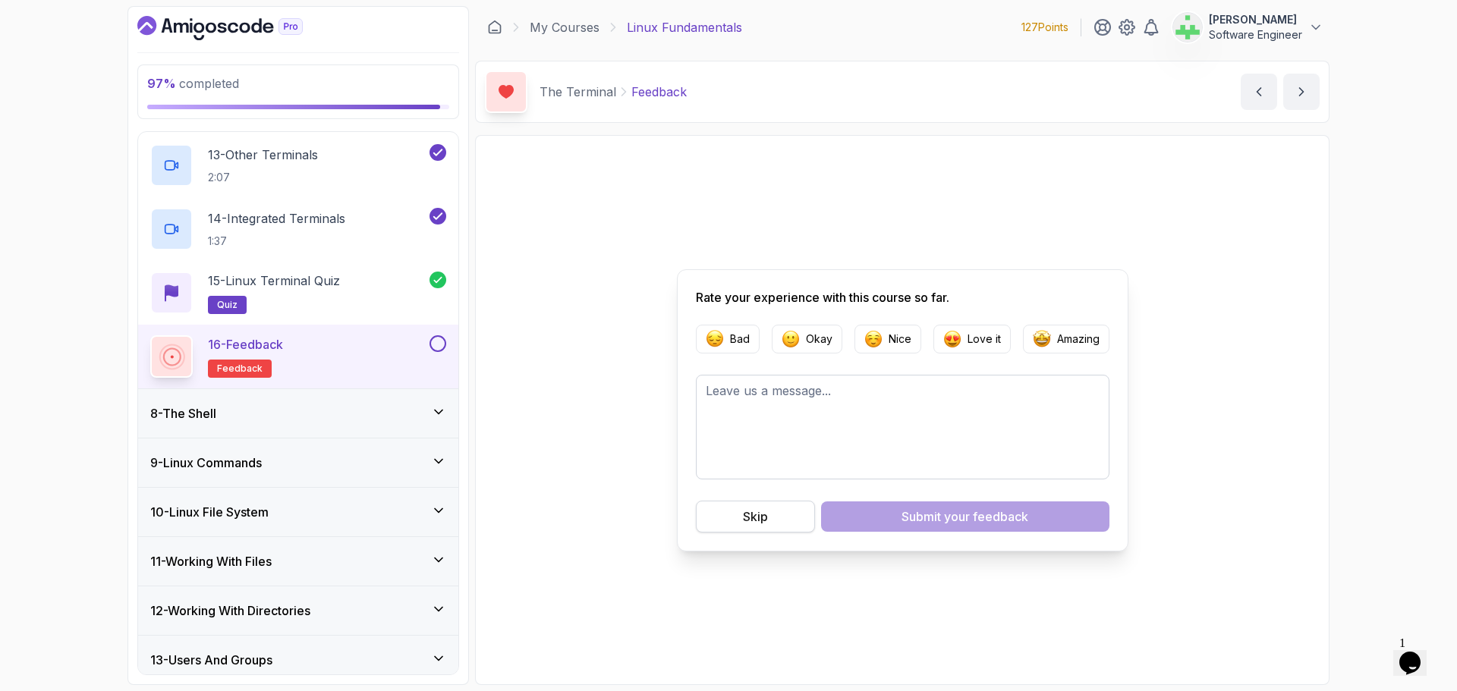
click at [779, 516] on button "Skip" at bounding box center [755, 517] width 119 height 32
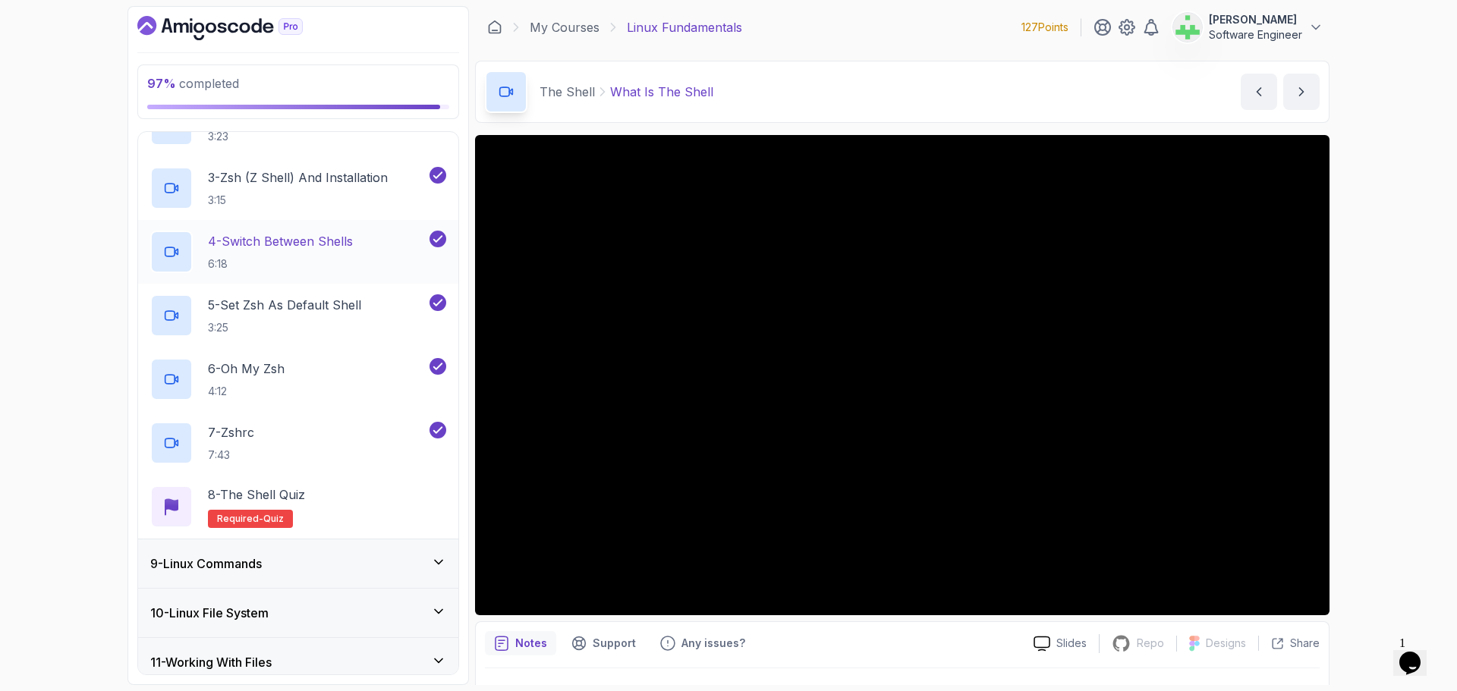
scroll to position [653, 0]
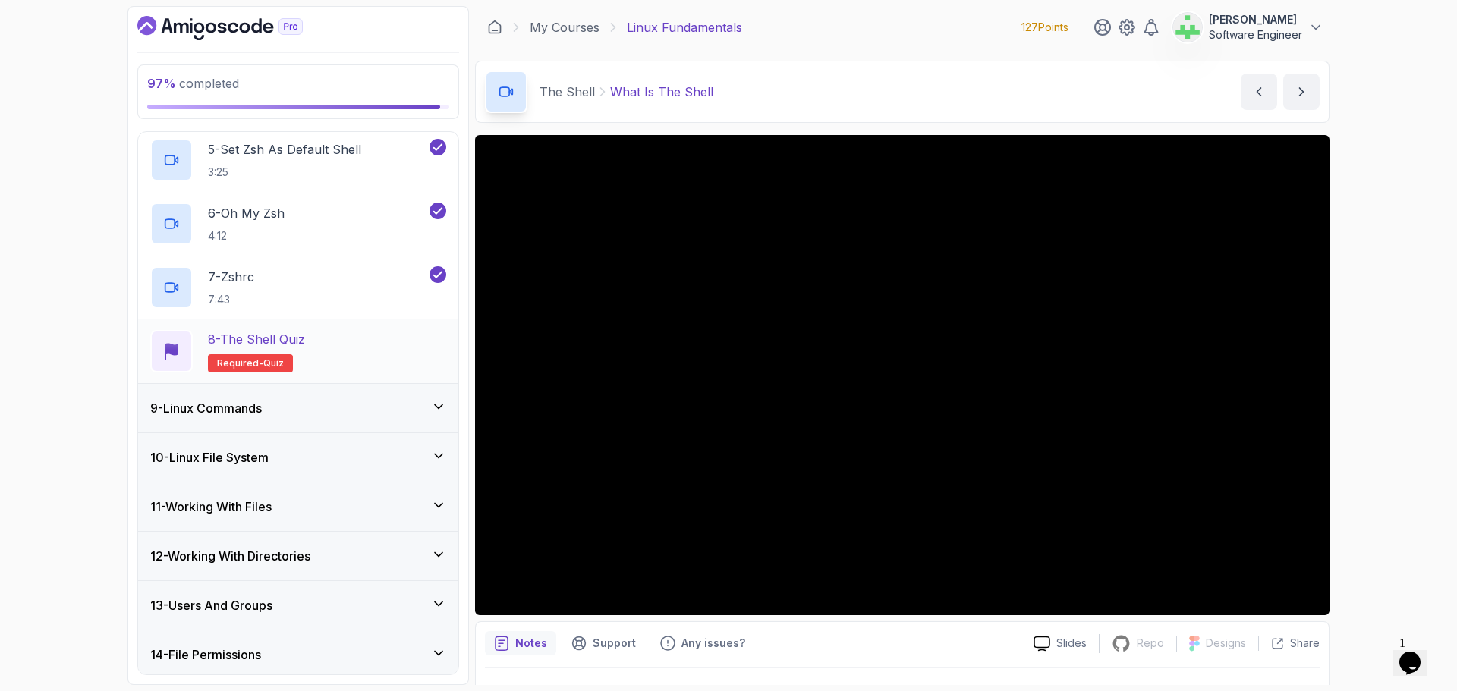
click at [354, 351] on div "8 - The Shell Quiz Required- quiz" at bounding box center [298, 351] width 296 height 42
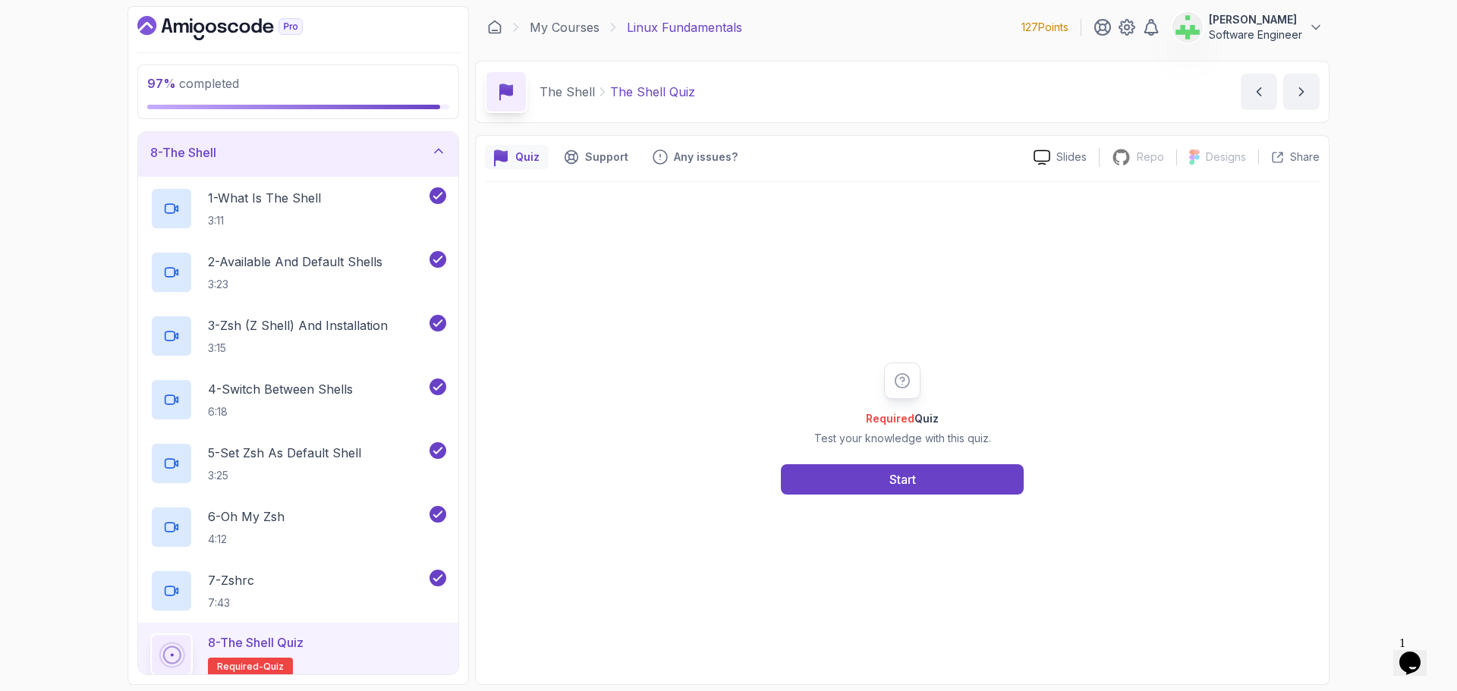
scroll to position [197, 0]
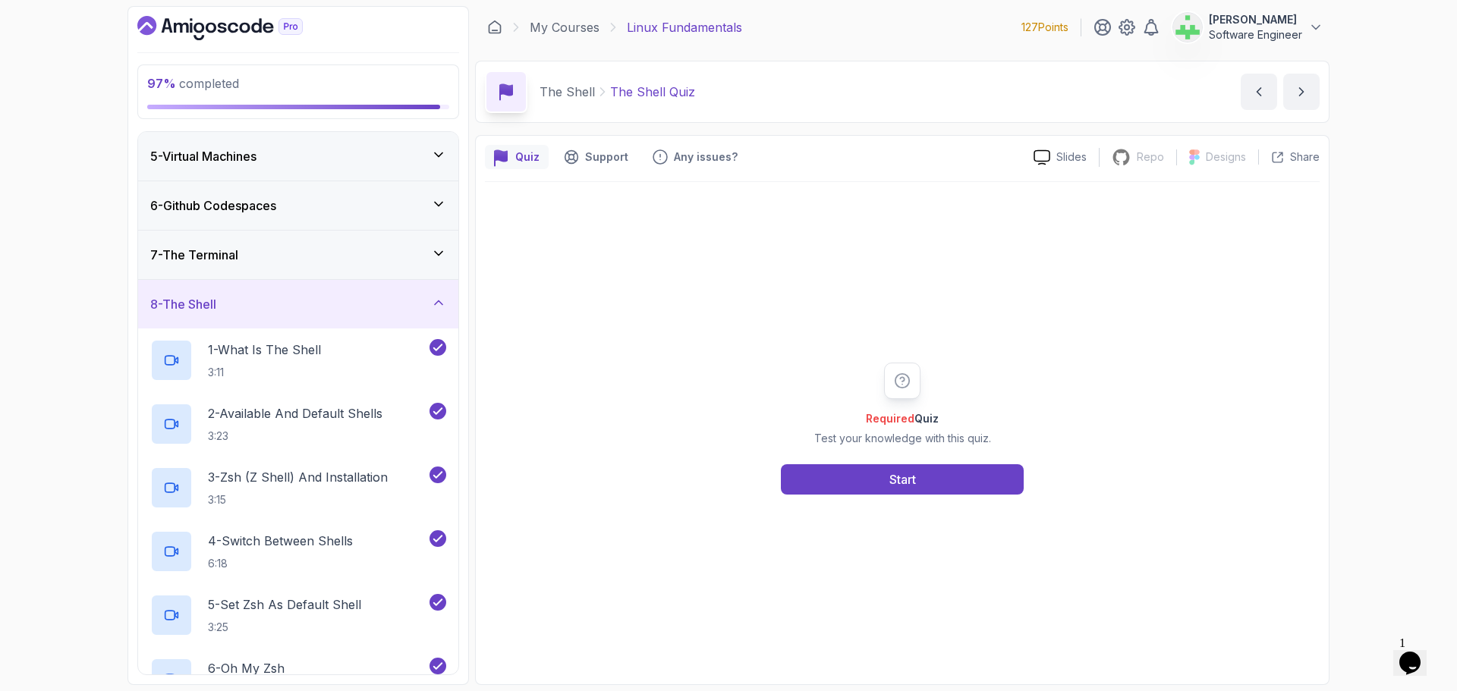
click at [400, 250] on div "7 - The Terminal" at bounding box center [298, 255] width 296 height 18
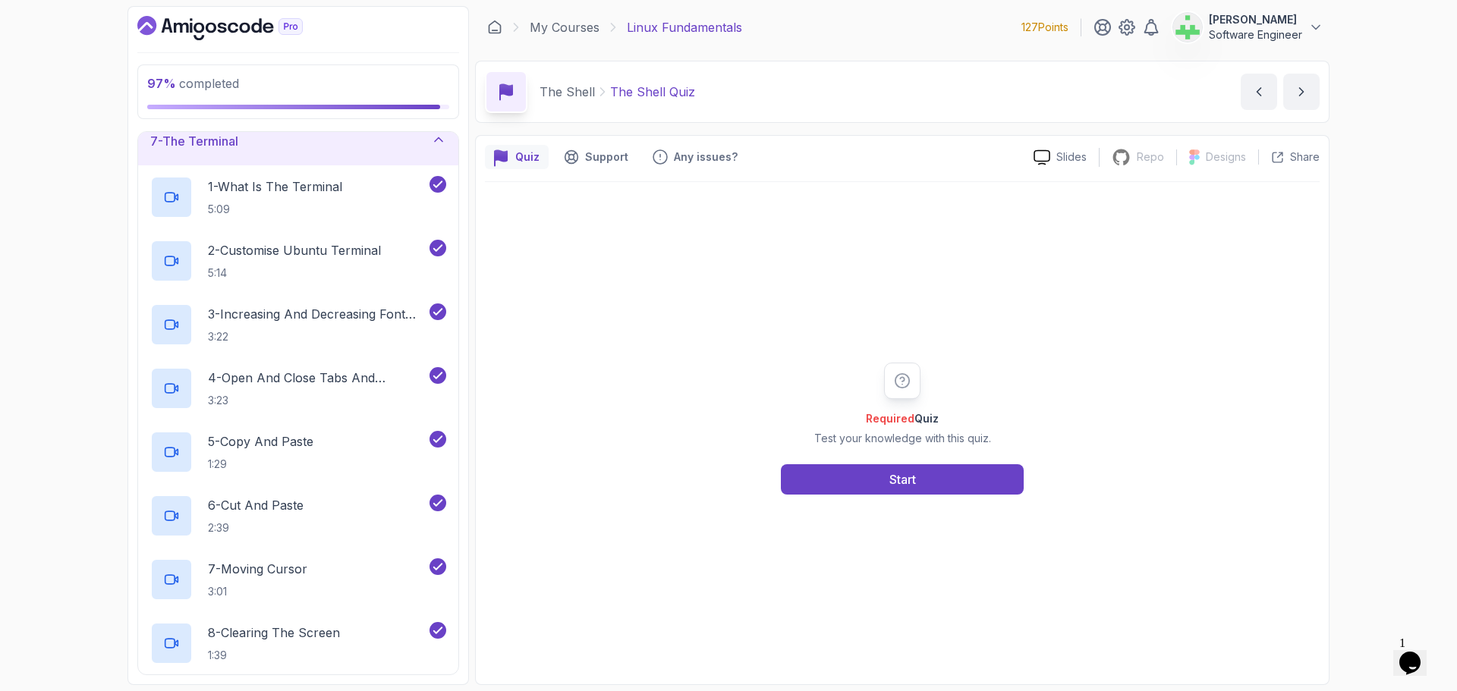
scroll to position [273, 0]
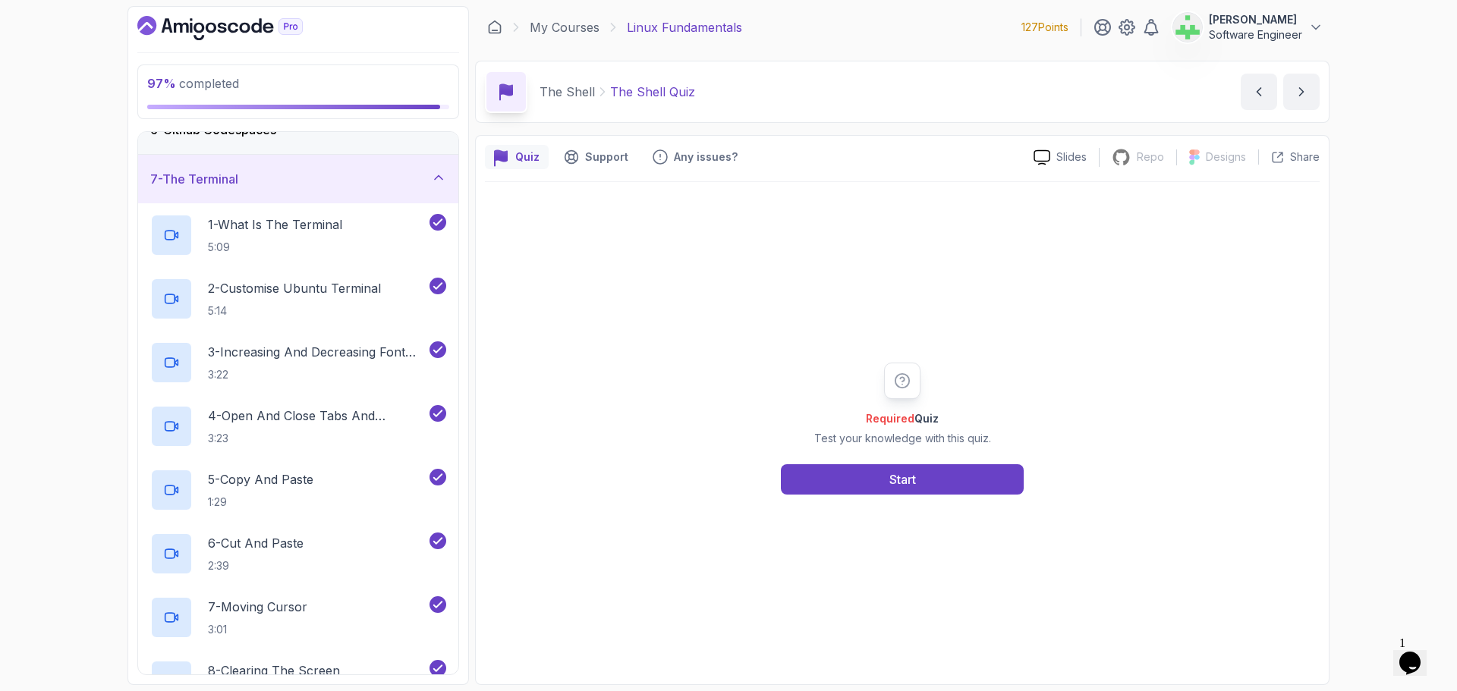
click at [379, 190] on div "7 - The Terminal" at bounding box center [298, 179] width 320 height 49
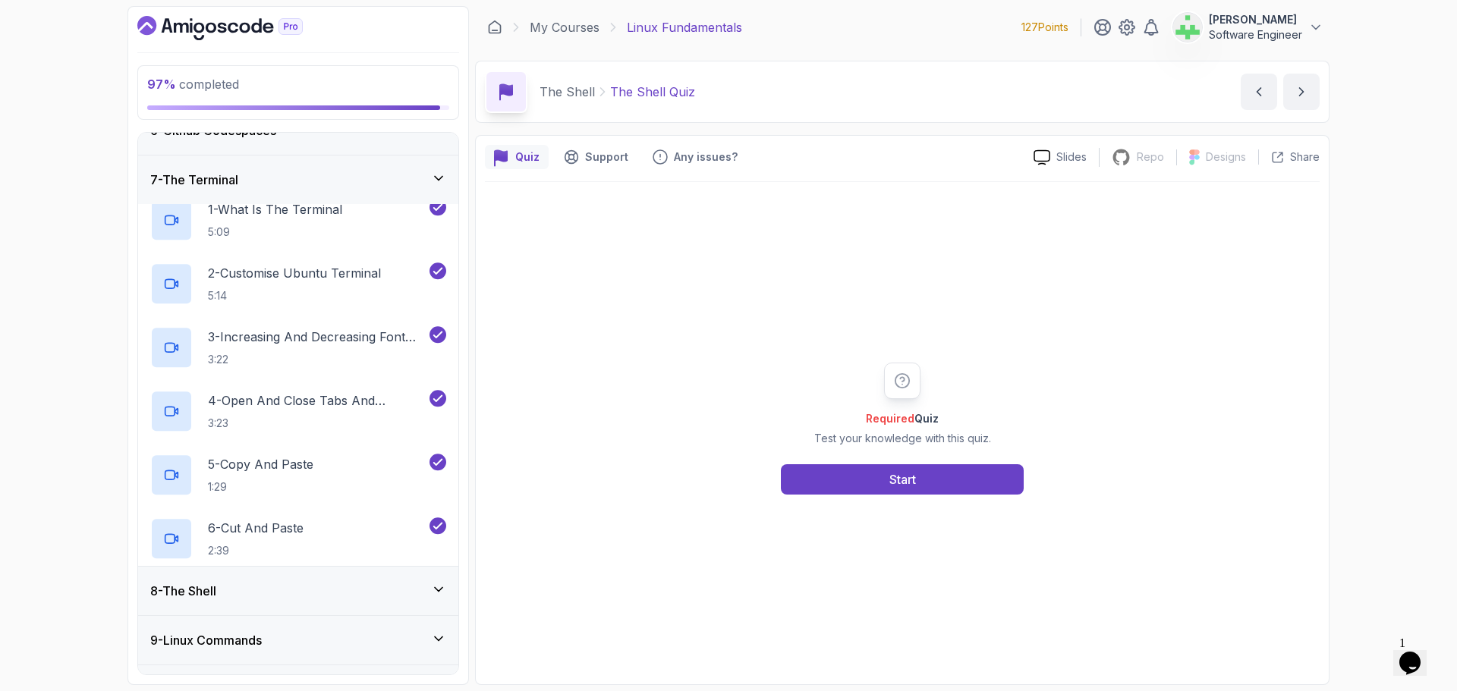
scroll to position [197, 0]
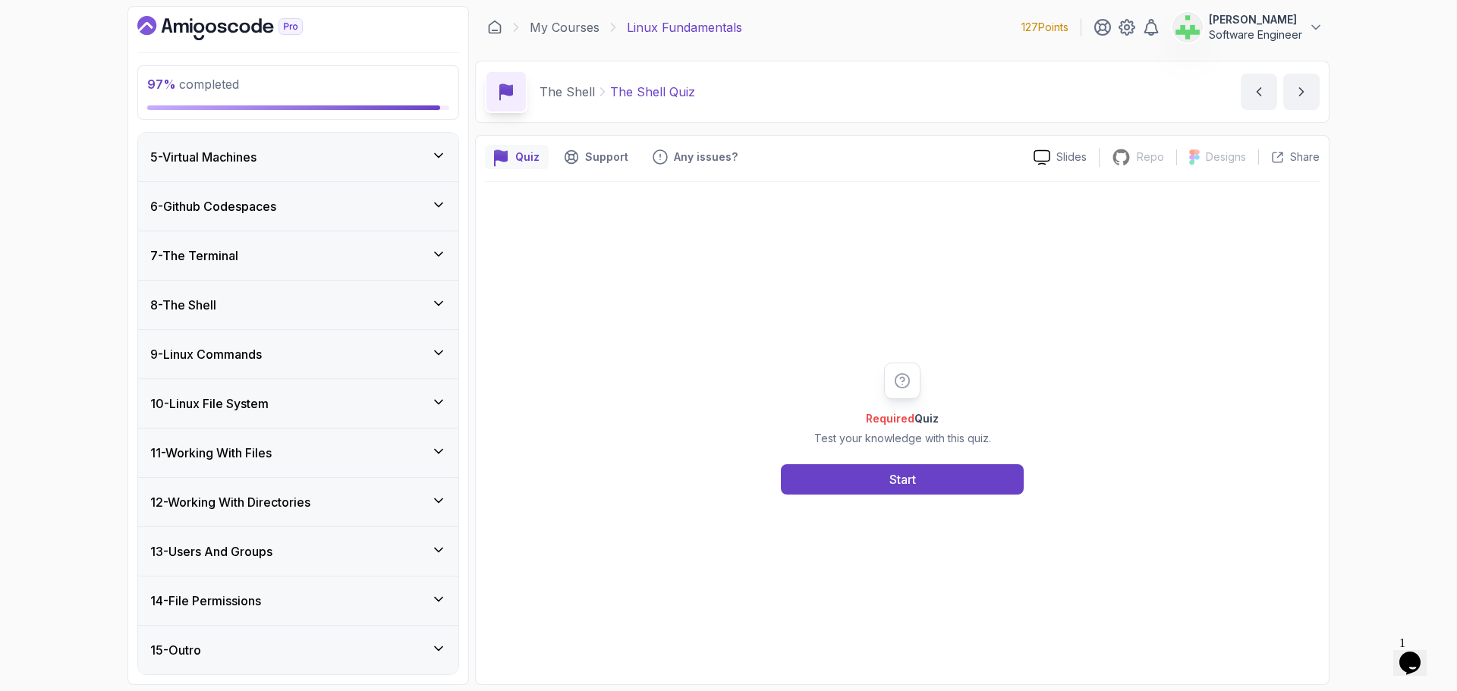
click at [339, 356] on div "9 - Linux Commands" at bounding box center [298, 354] width 296 height 18
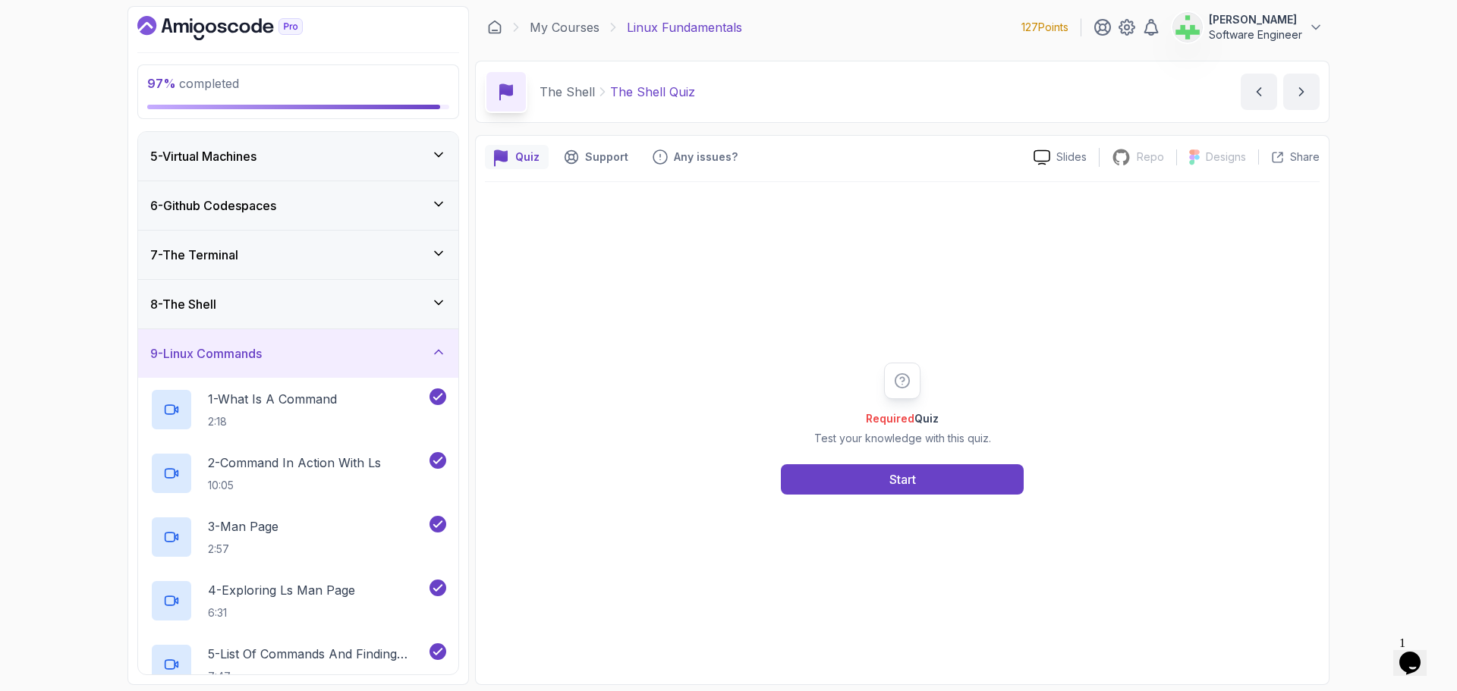
click at [351, 352] on div "9 - Linux Commands" at bounding box center [298, 354] width 296 height 18
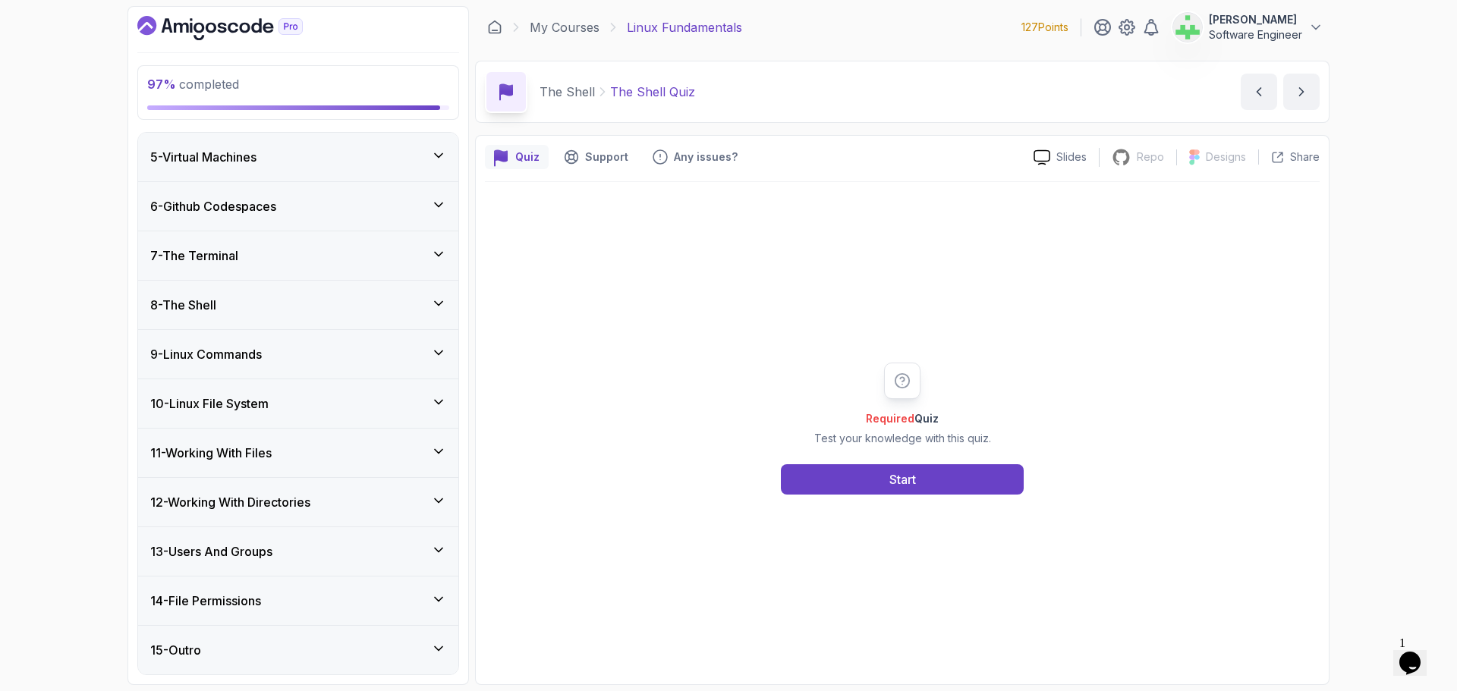
click at [354, 411] on div "10 - Linux File System" at bounding box center [298, 404] width 296 height 18
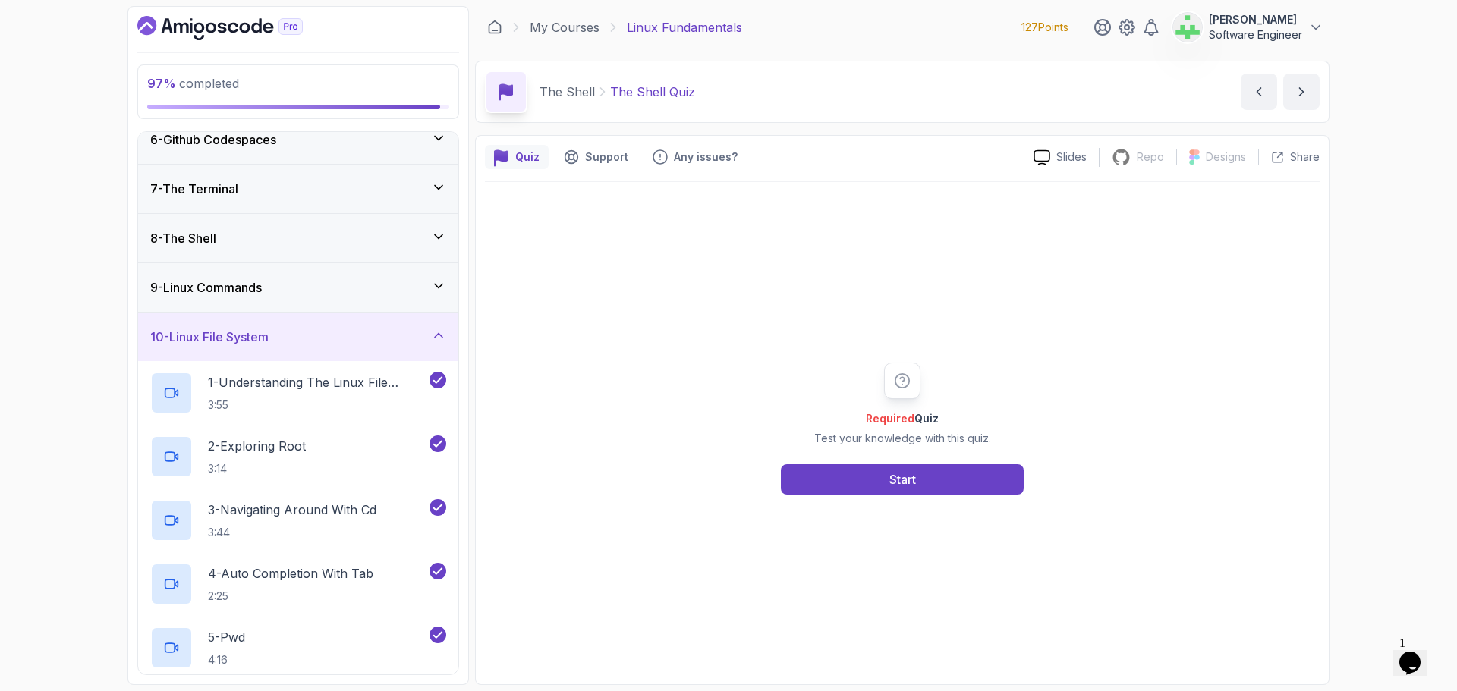
click at [421, 324] on div "10 - Linux File System" at bounding box center [298, 337] width 320 height 49
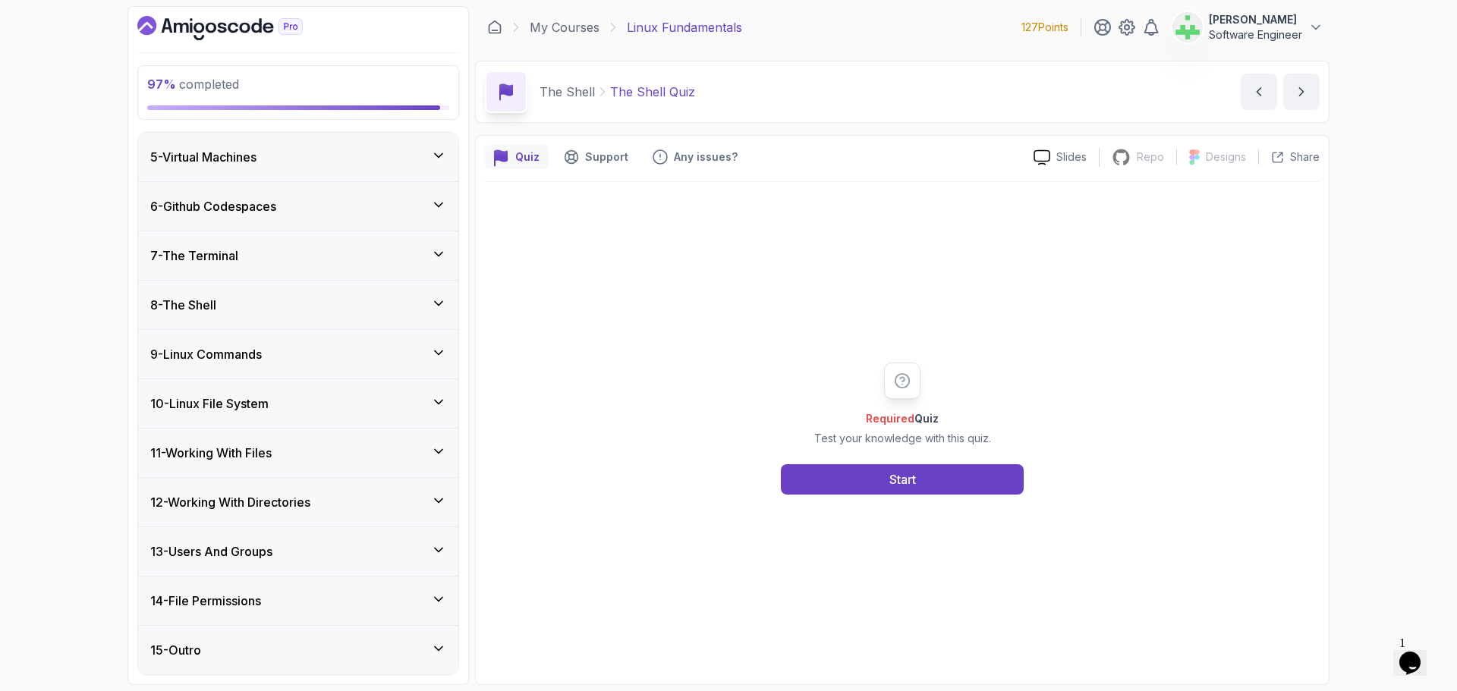
click at [413, 490] on div "12 - Working With Directories" at bounding box center [298, 502] width 320 height 49
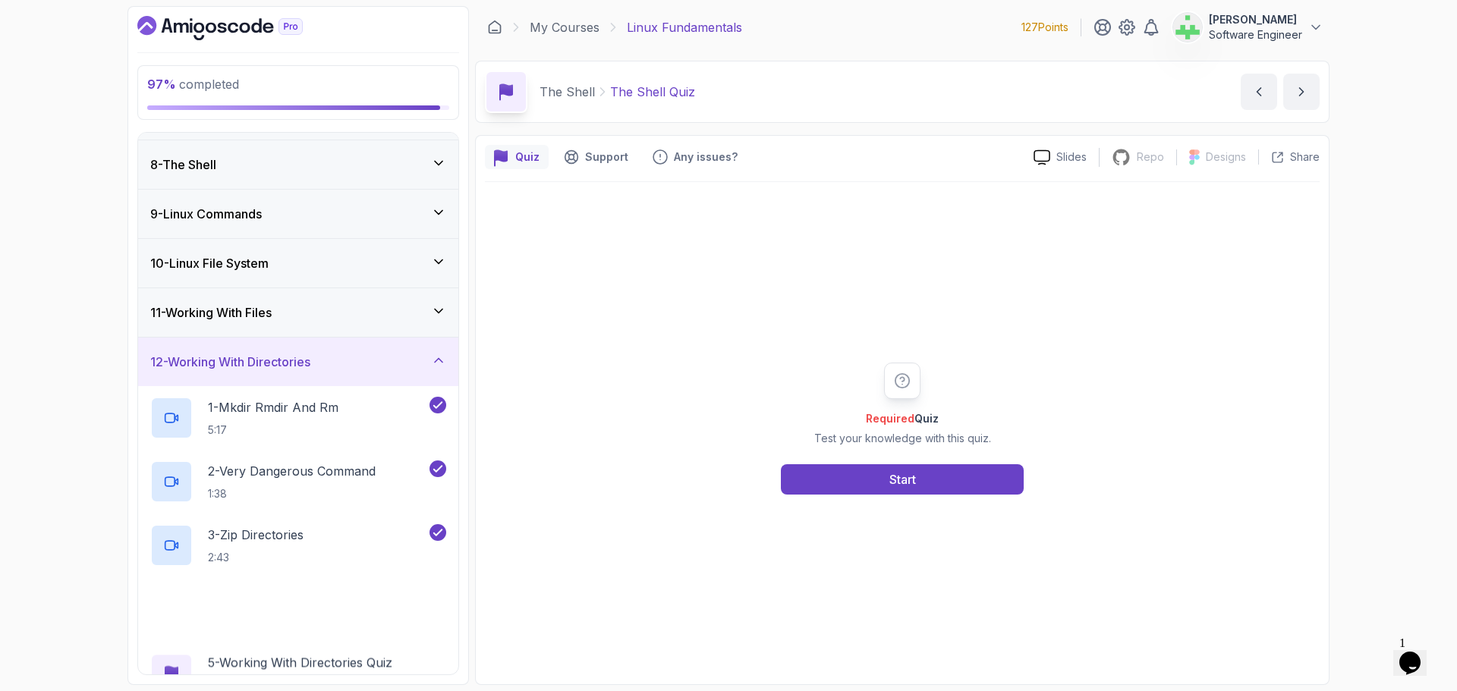
scroll to position [516, 0]
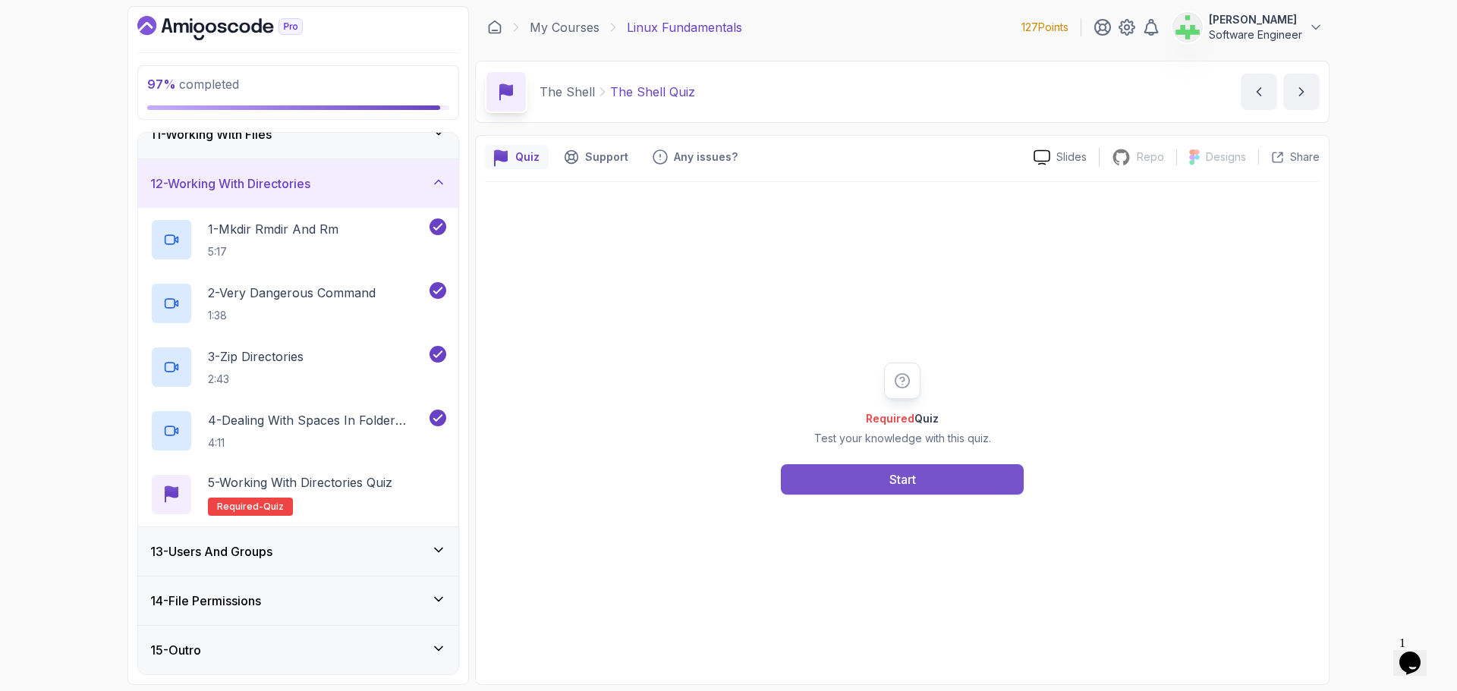
click at [895, 477] on div "Start" at bounding box center [902, 479] width 27 height 18
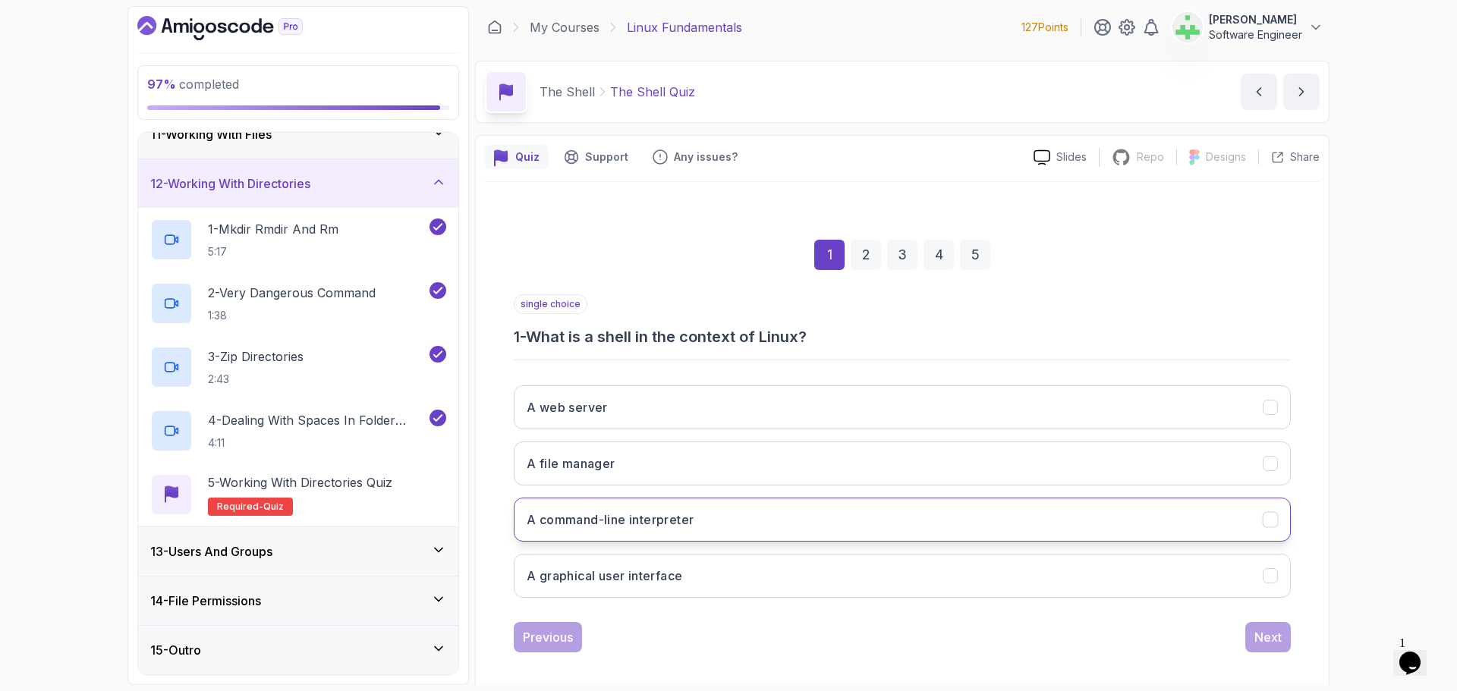
click at [838, 514] on button "A command-line interpreter" at bounding box center [902, 520] width 777 height 44
click at [1266, 637] on div "Next" at bounding box center [1267, 637] width 27 height 18
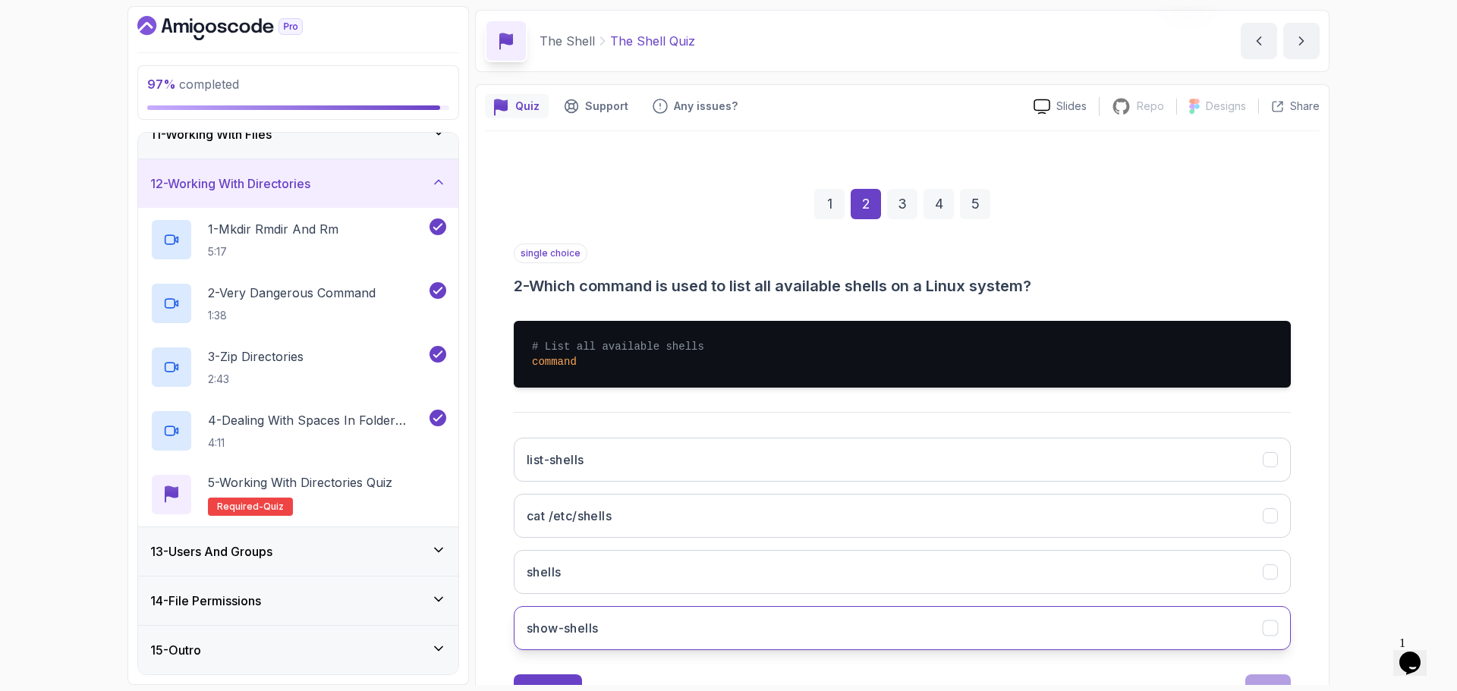
scroll to position [114, 0]
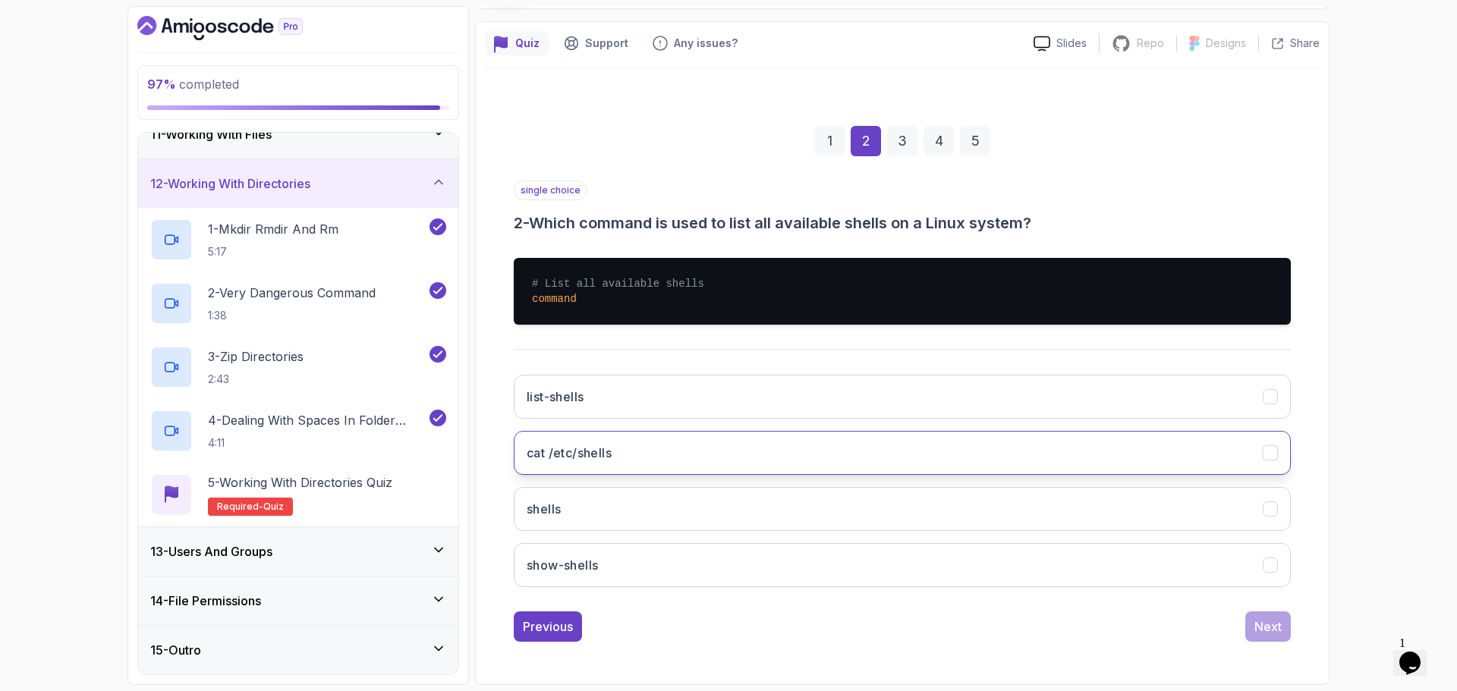
click at [788, 451] on button "cat /etc/shells" at bounding box center [902, 453] width 777 height 44
click at [1269, 622] on div "Next" at bounding box center [1267, 627] width 27 height 18
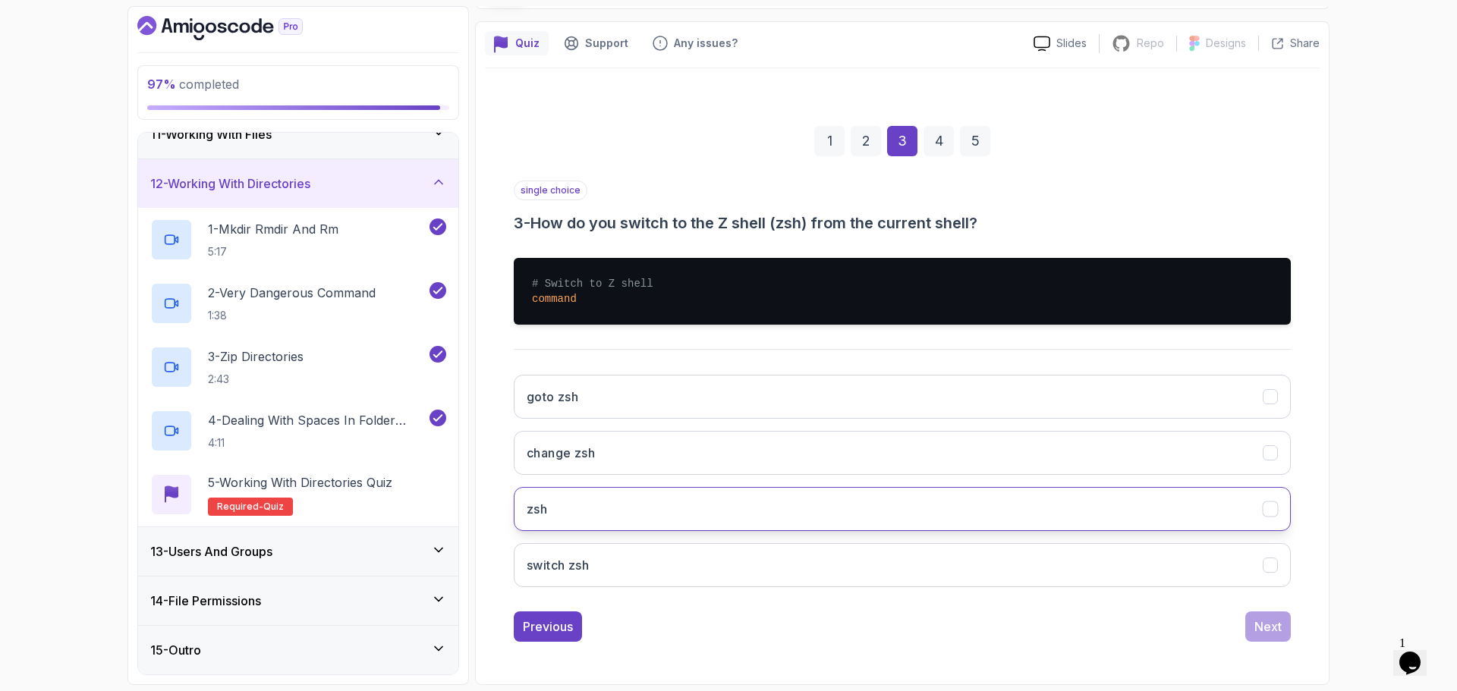
click at [664, 508] on button "zsh" at bounding box center [902, 509] width 777 height 44
click at [1276, 625] on div "Next" at bounding box center [1267, 627] width 27 height 18
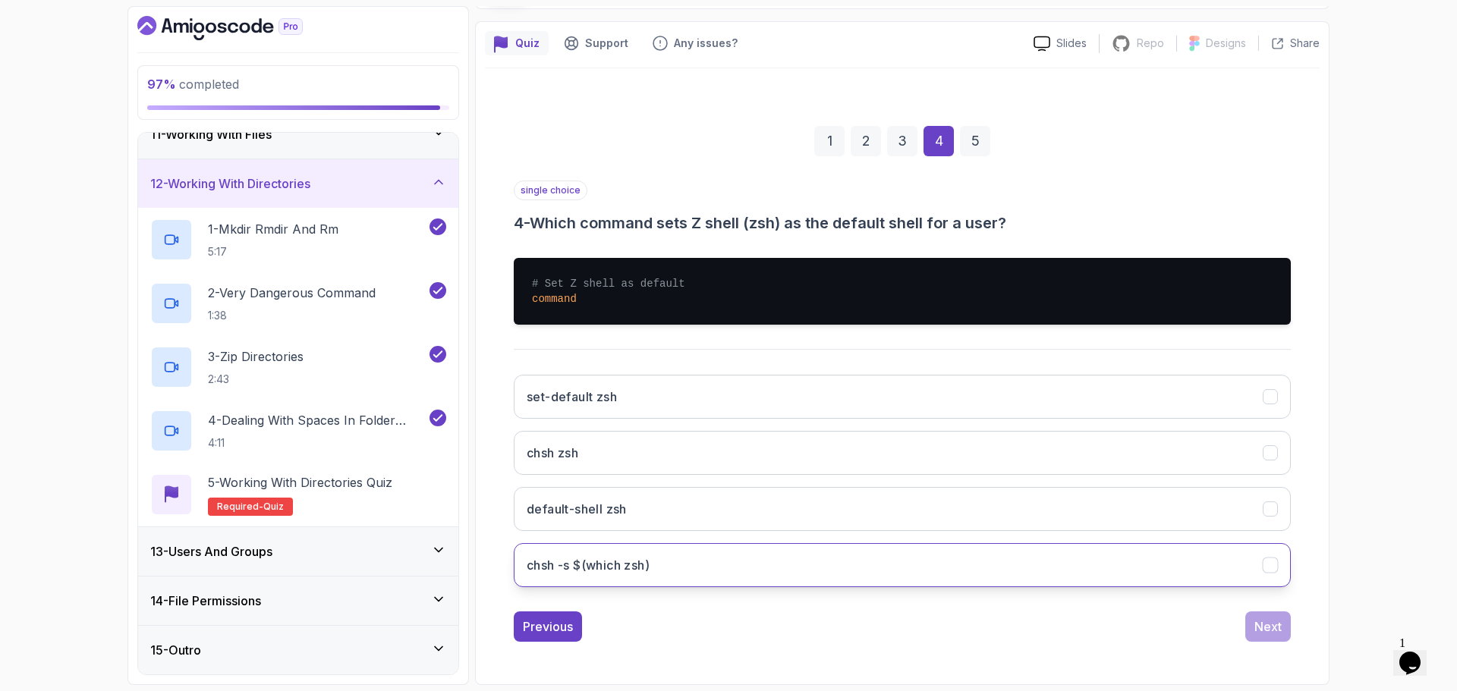
click at [801, 564] on button "chsh -s $(which zsh)" at bounding box center [902, 565] width 777 height 44
click at [1272, 627] on div "Next" at bounding box center [1267, 627] width 27 height 18
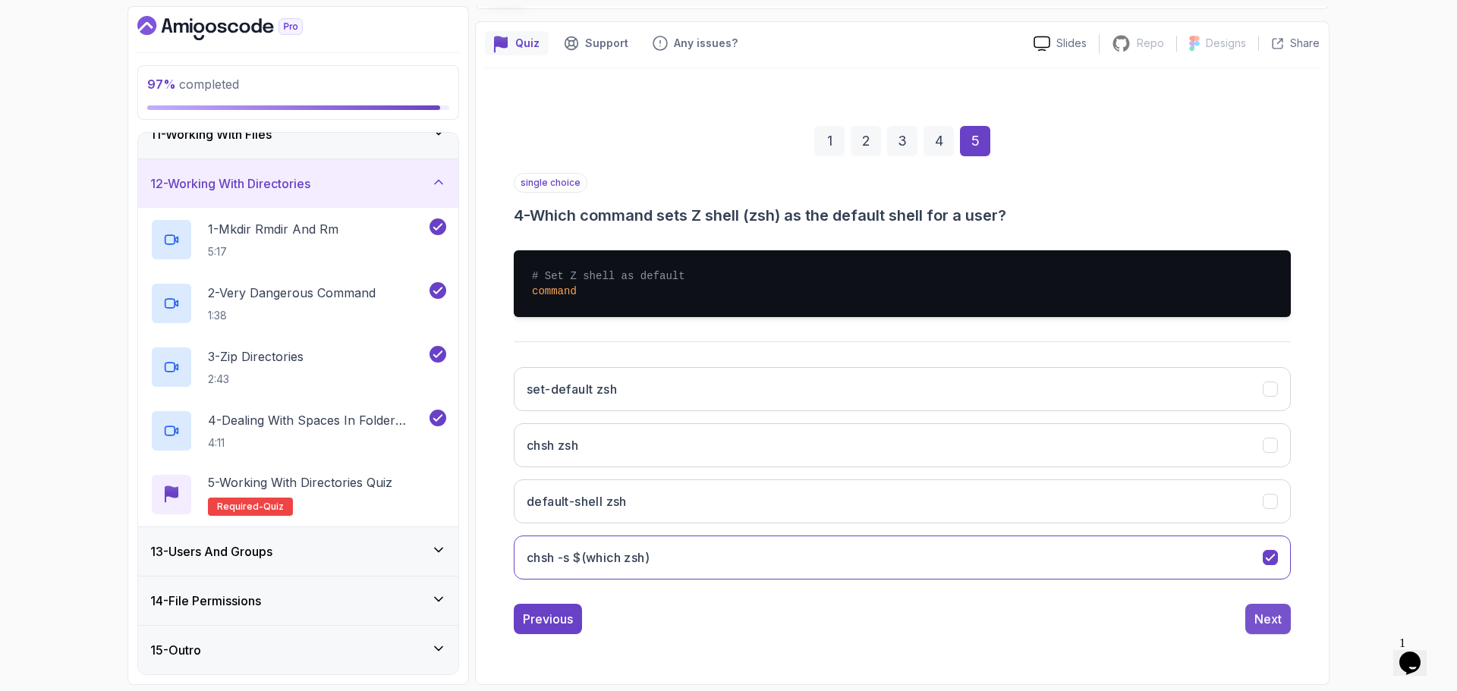
scroll to position [11, 0]
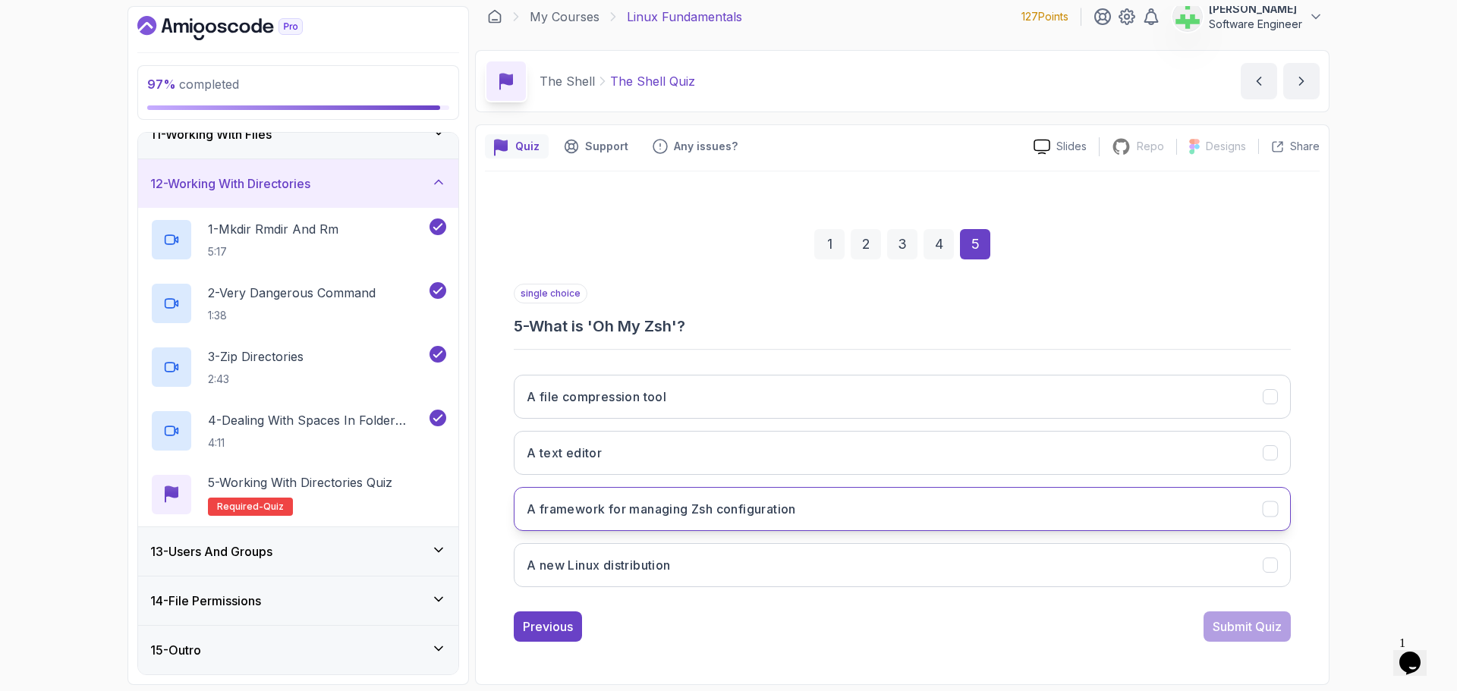
click at [777, 497] on button "A framework for managing Zsh configuration" at bounding box center [902, 509] width 777 height 44
click at [1255, 630] on div "Submit Quiz" at bounding box center [1247, 627] width 69 height 18
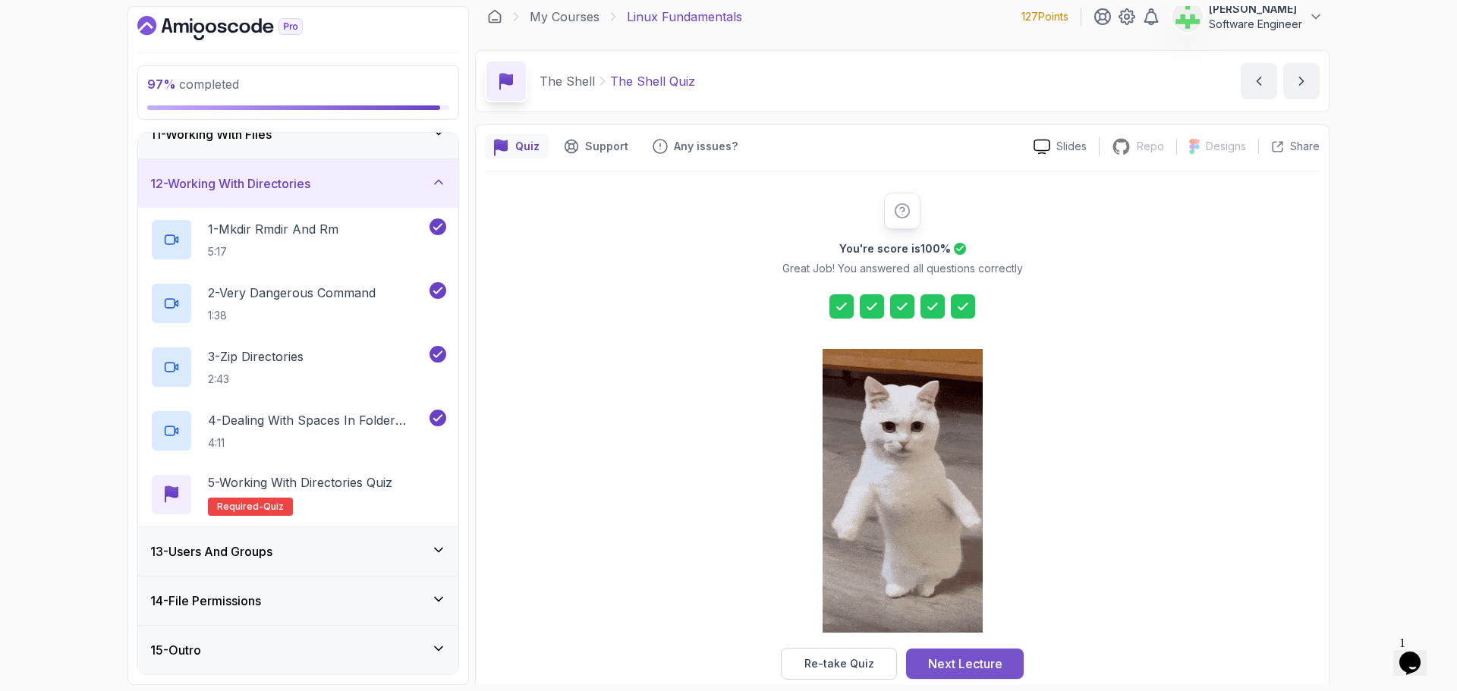
click at [977, 661] on div "Next Lecture" at bounding box center [965, 664] width 74 height 18
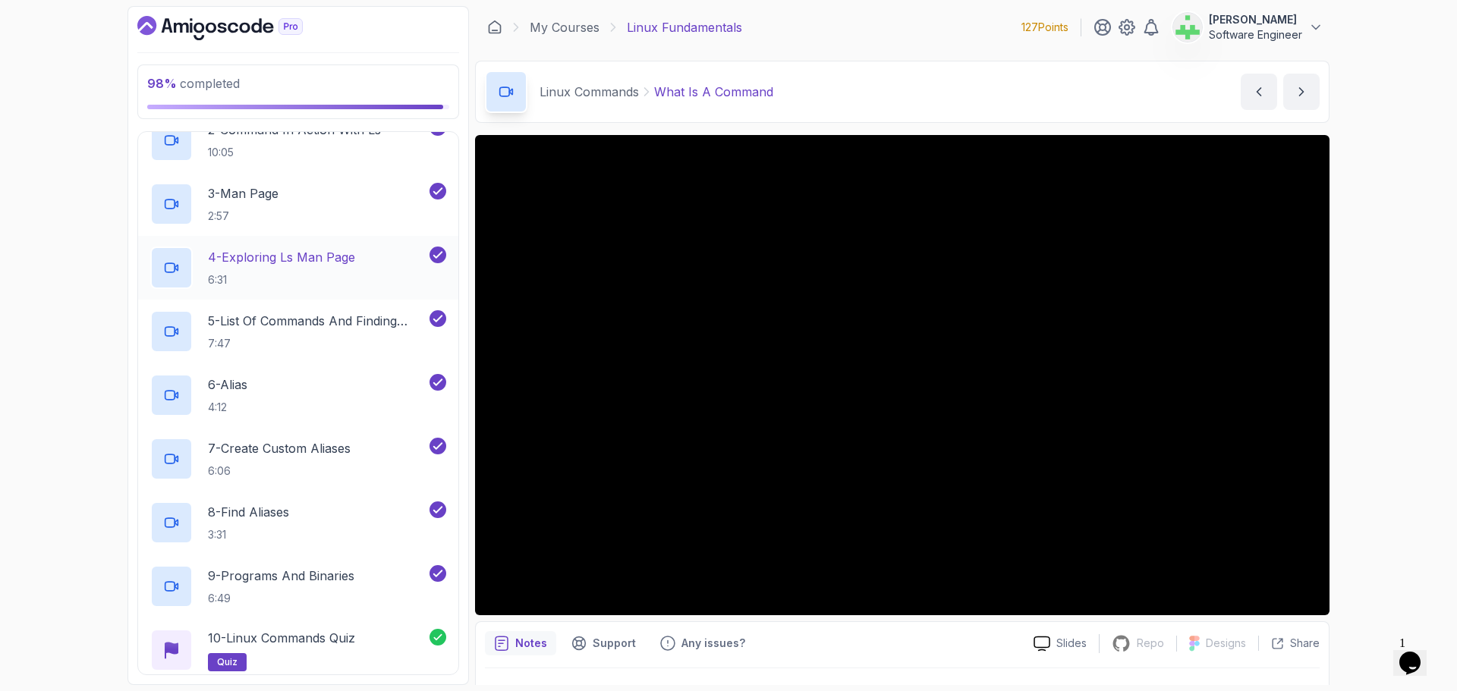
scroll to position [379, 0]
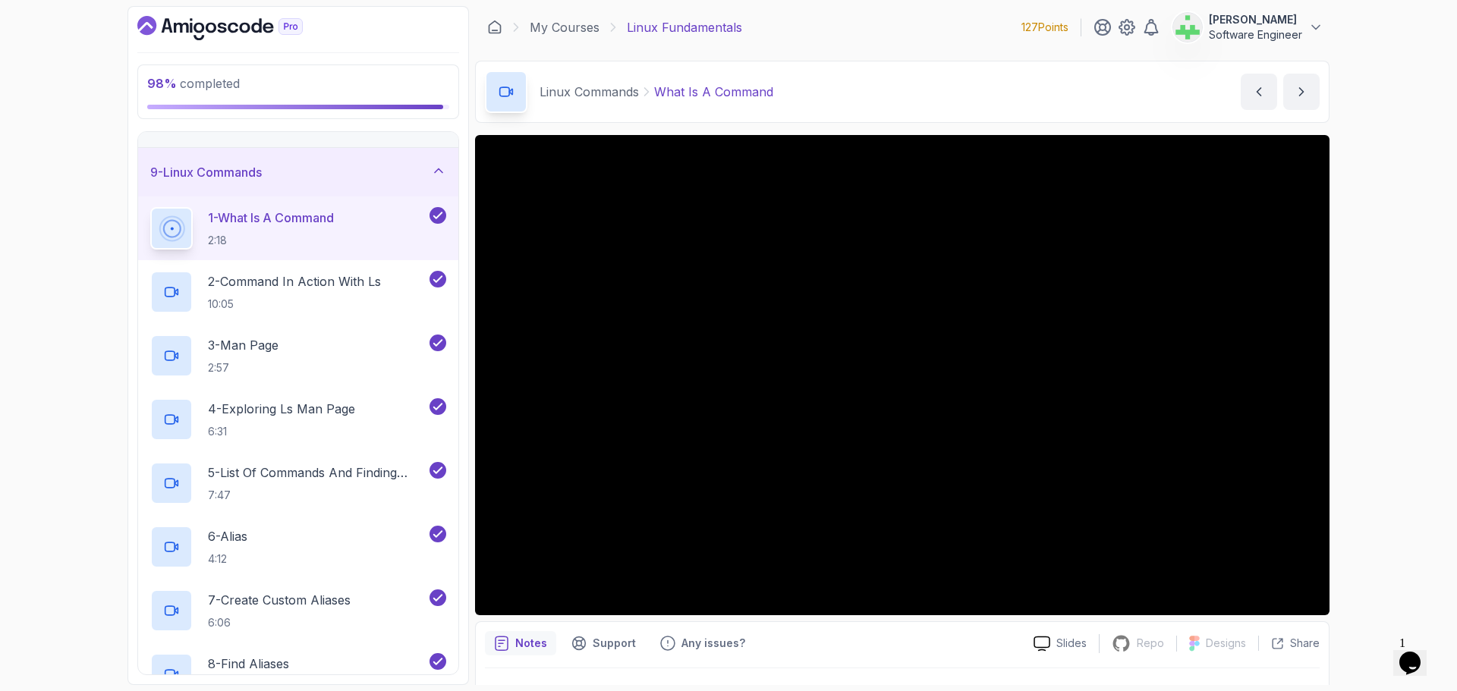
click at [419, 167] on div "9 - Linux Commands" at bounding box center [298, 172] width 296 height 18
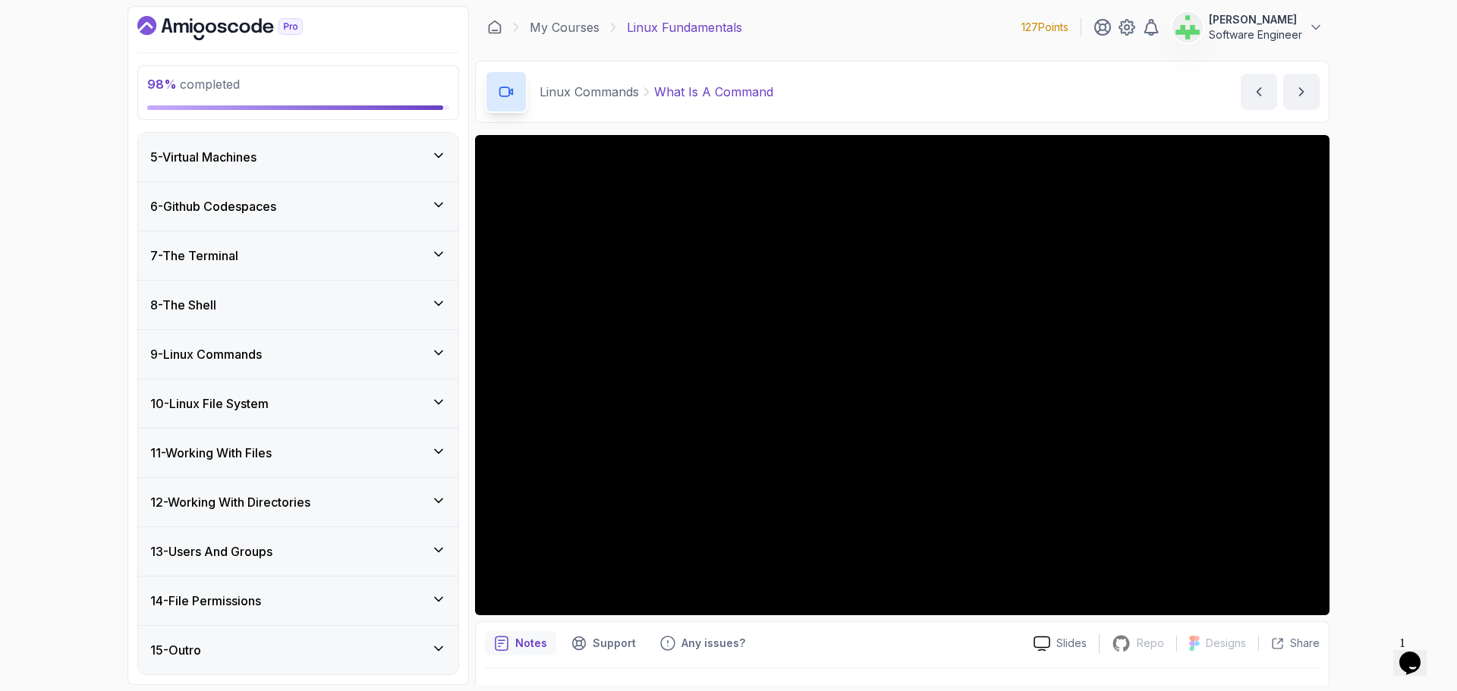
scroll to position [197, 0]
click at [390, 456] on div "11 - Working With Files" at bounding box center [298, 453] width 296 height 18
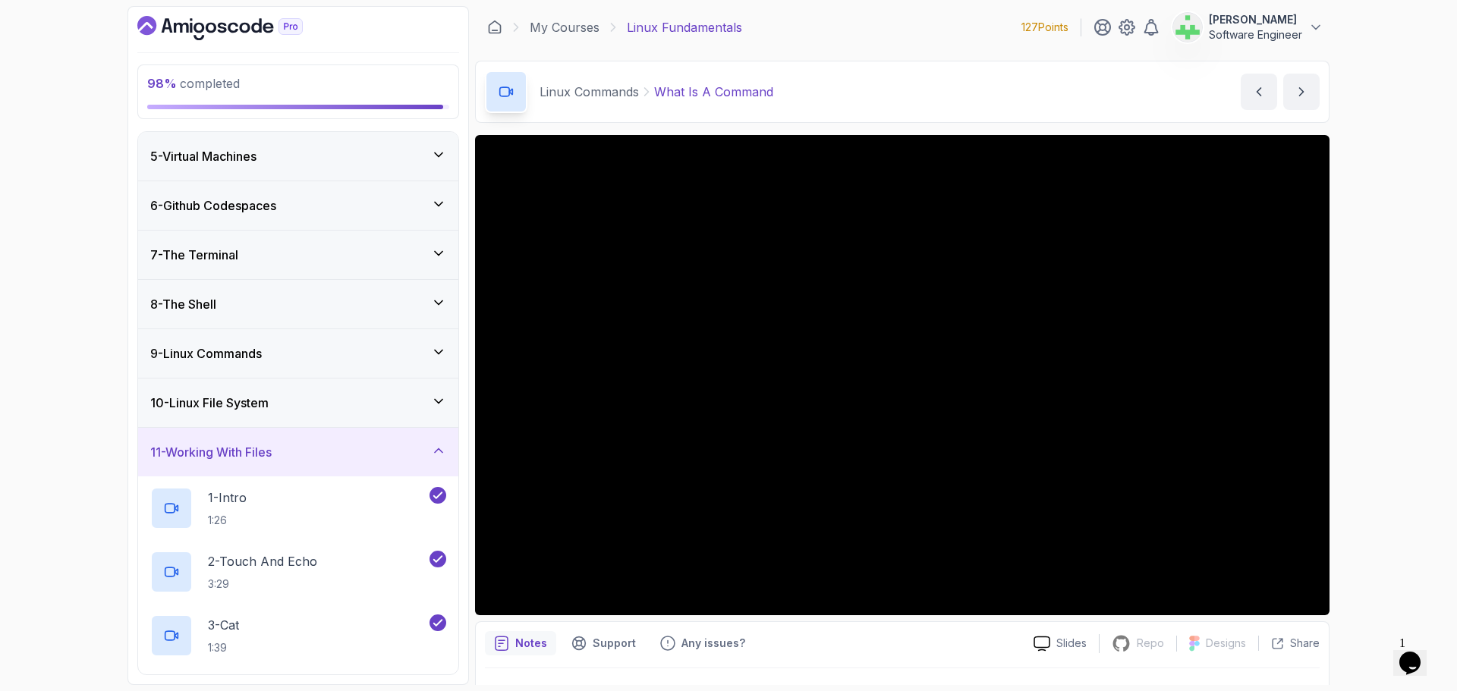
click at [393, 401] on div "10 - Linux File System" at bounding box center [298, 403] width 296 height 18
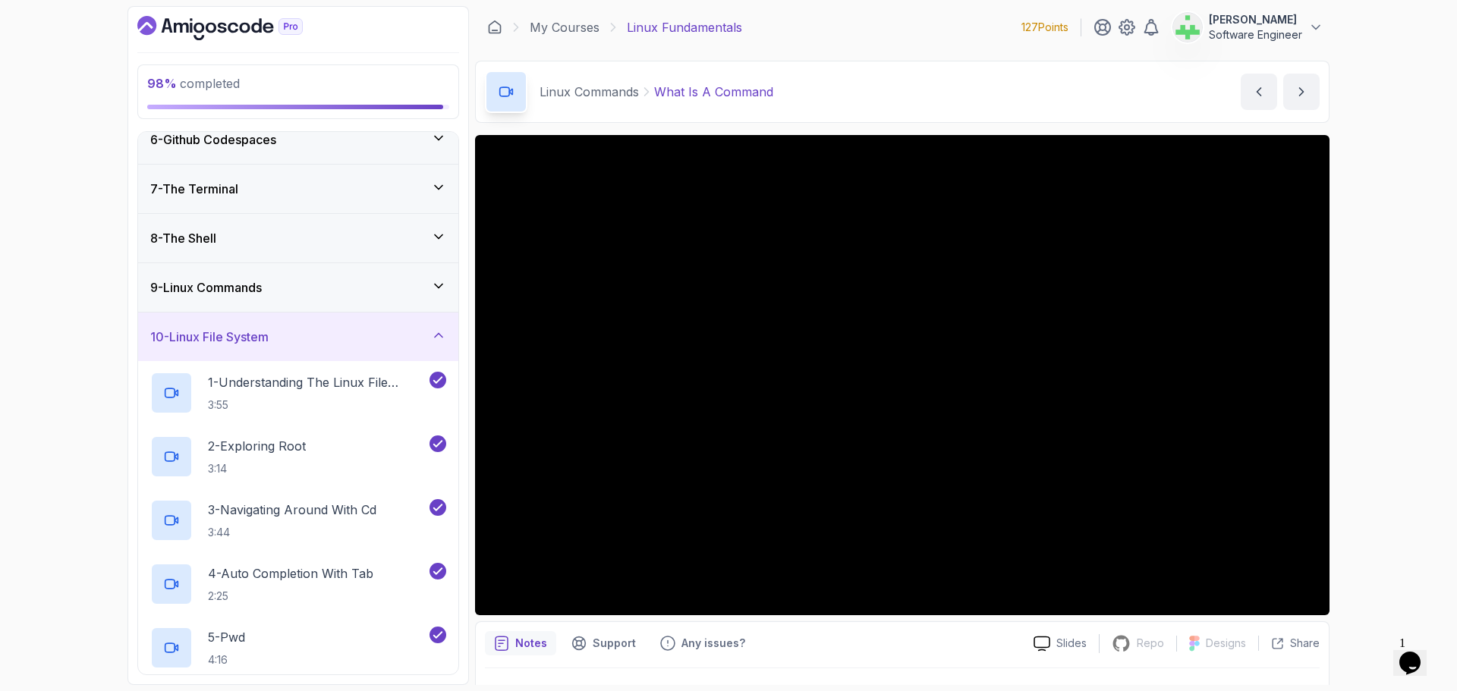
click at [391, 342] on div "10 - Linux File System" at bounding box center [298, 337] width 296 height 18
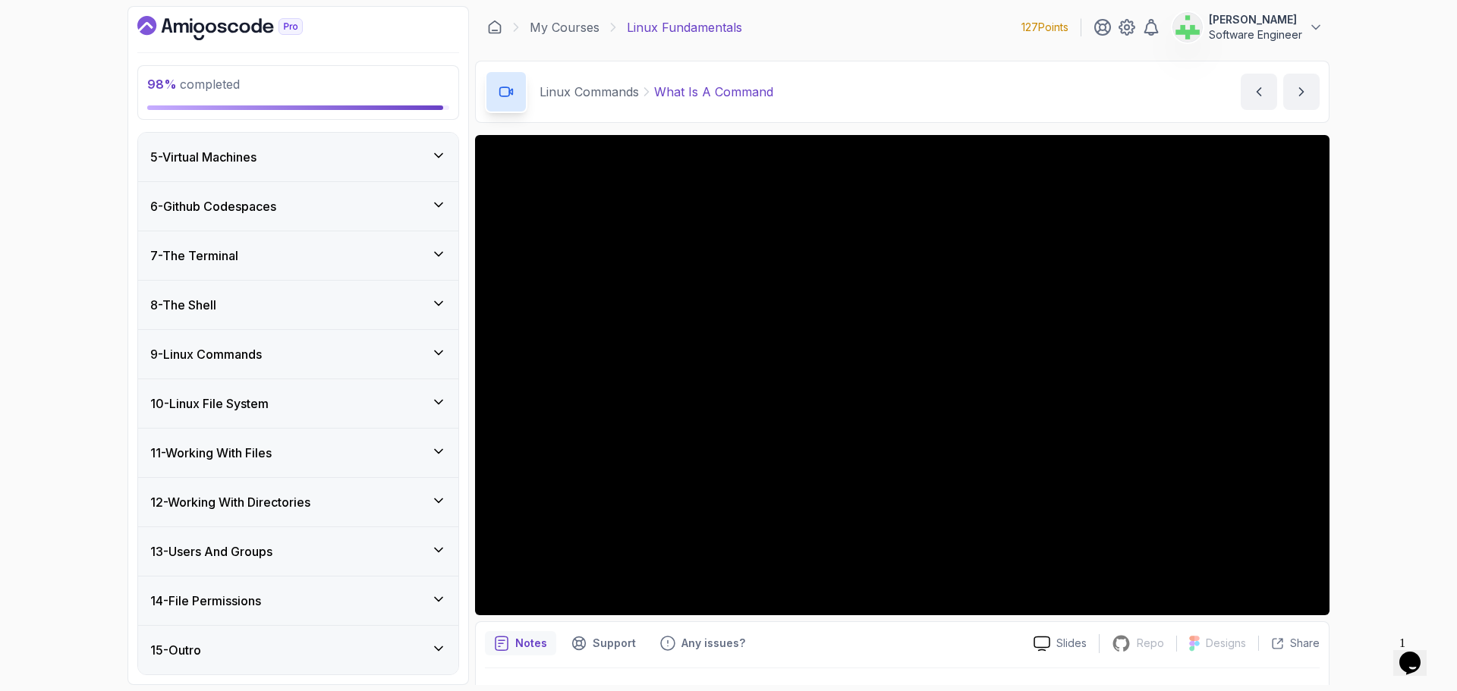
click at [385, 458] on div "11 - Working With Files" at bounding box center [298, 453] width 296 height 18
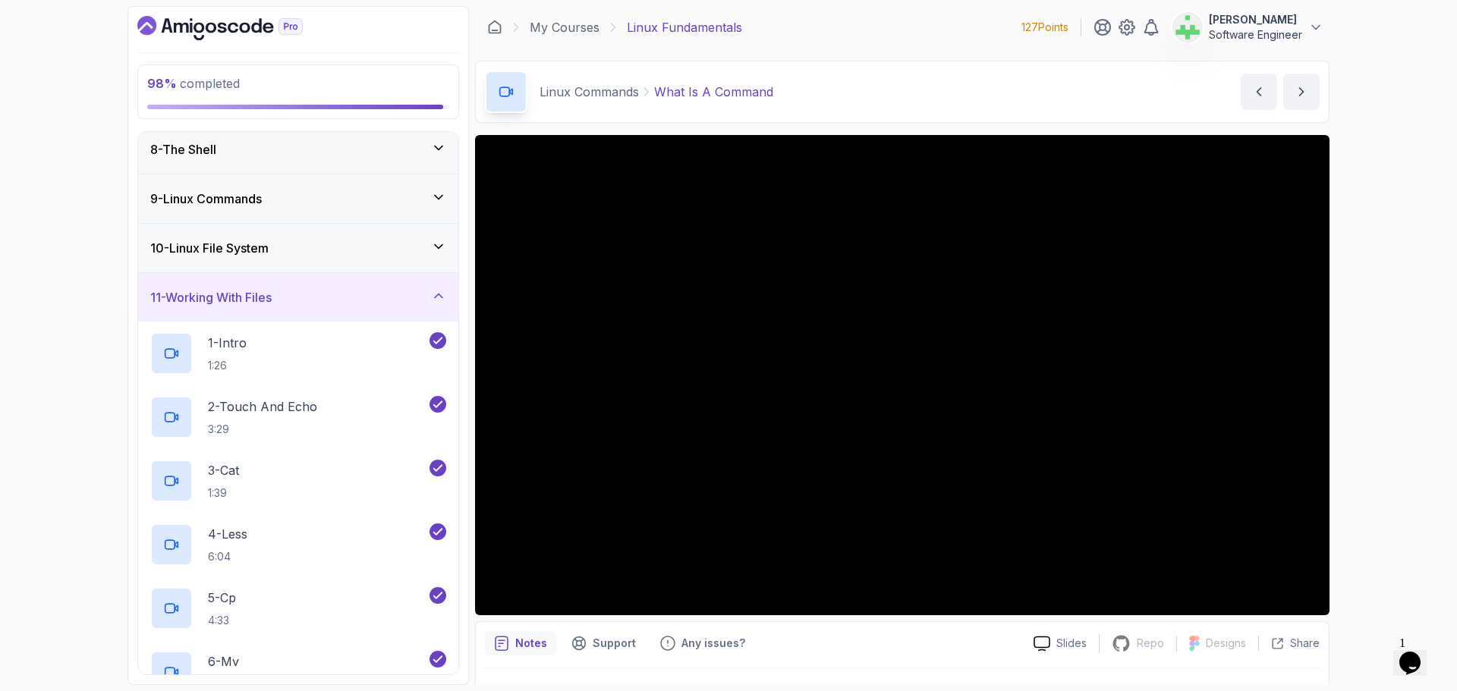
scroll to position [349, 0]
click at [391, 314] on div "11 - Working With Files" at bounding box center [298, 300] width 320 height 49
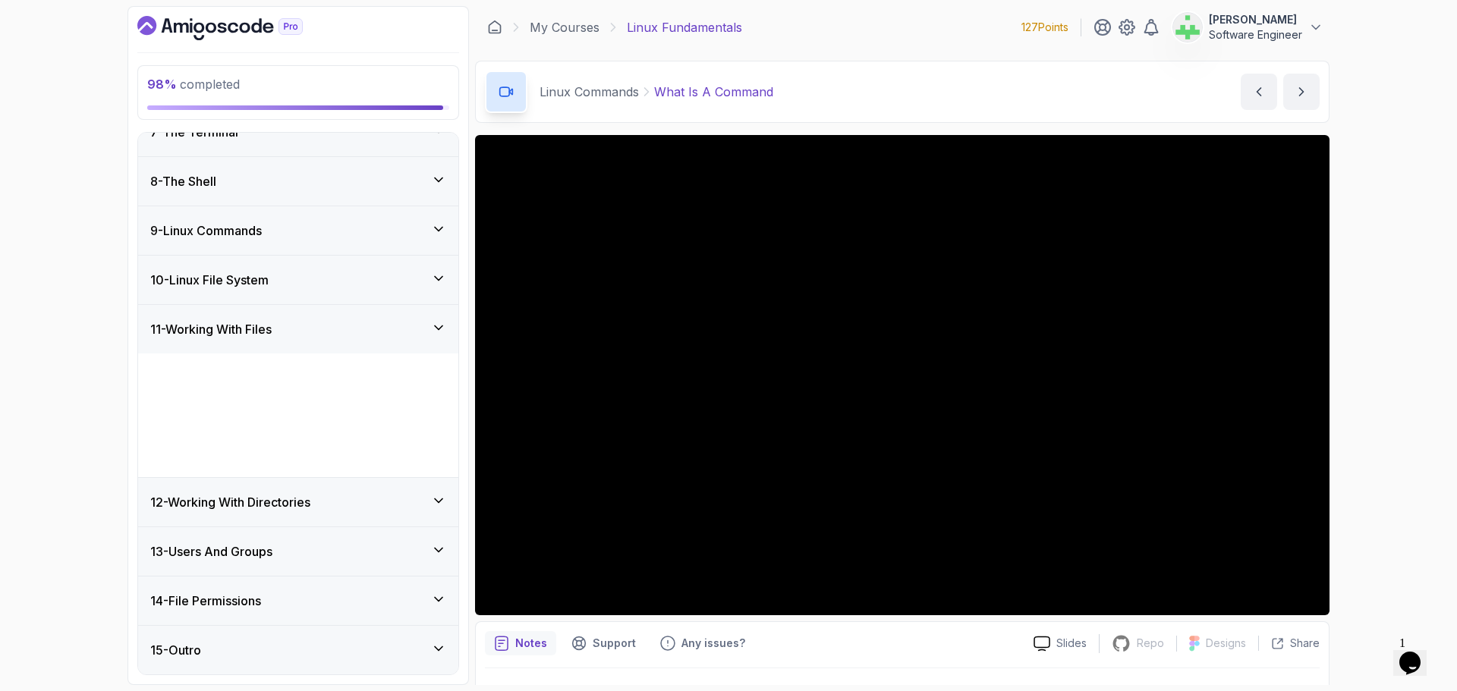
scroll to position [197, 0]
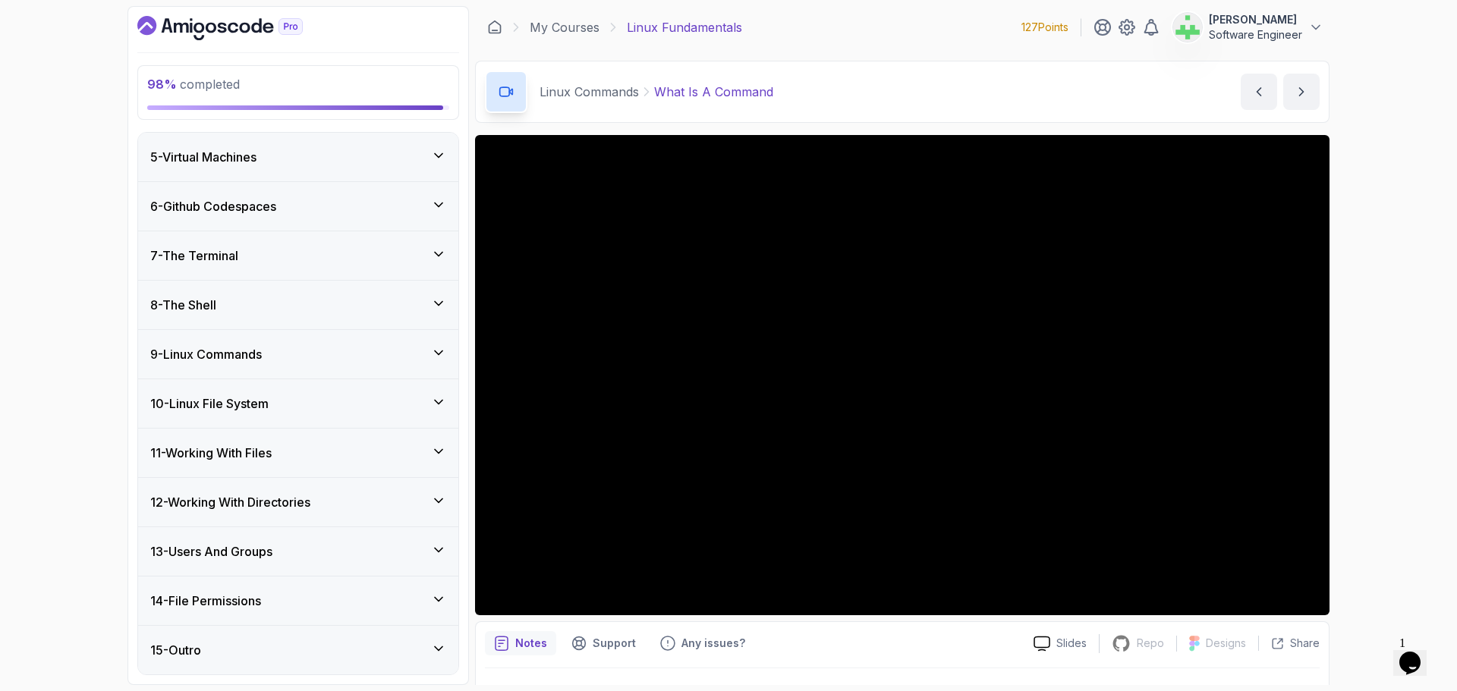
click at [370, 503] on div "12 - Working With Directories" at bounding box center [298, 502] width 296 height 18
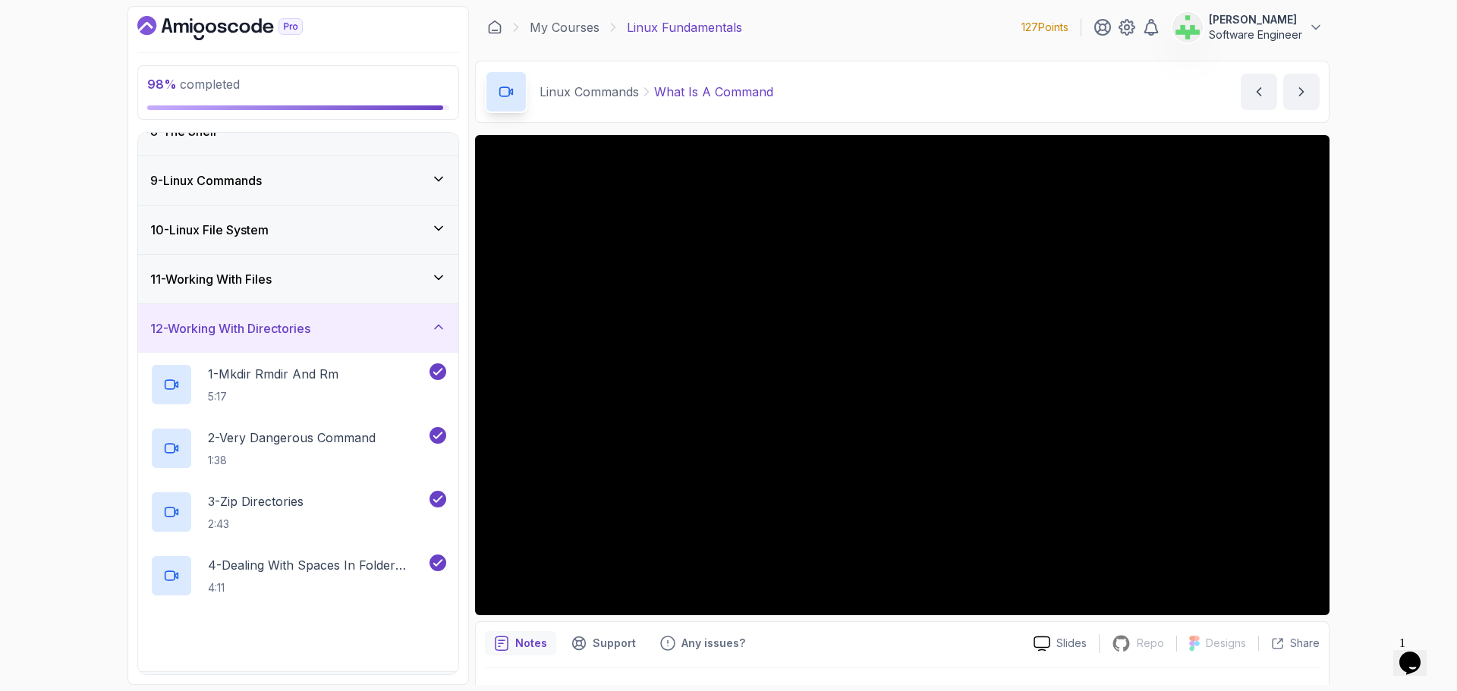
scroll to position [516, 0]
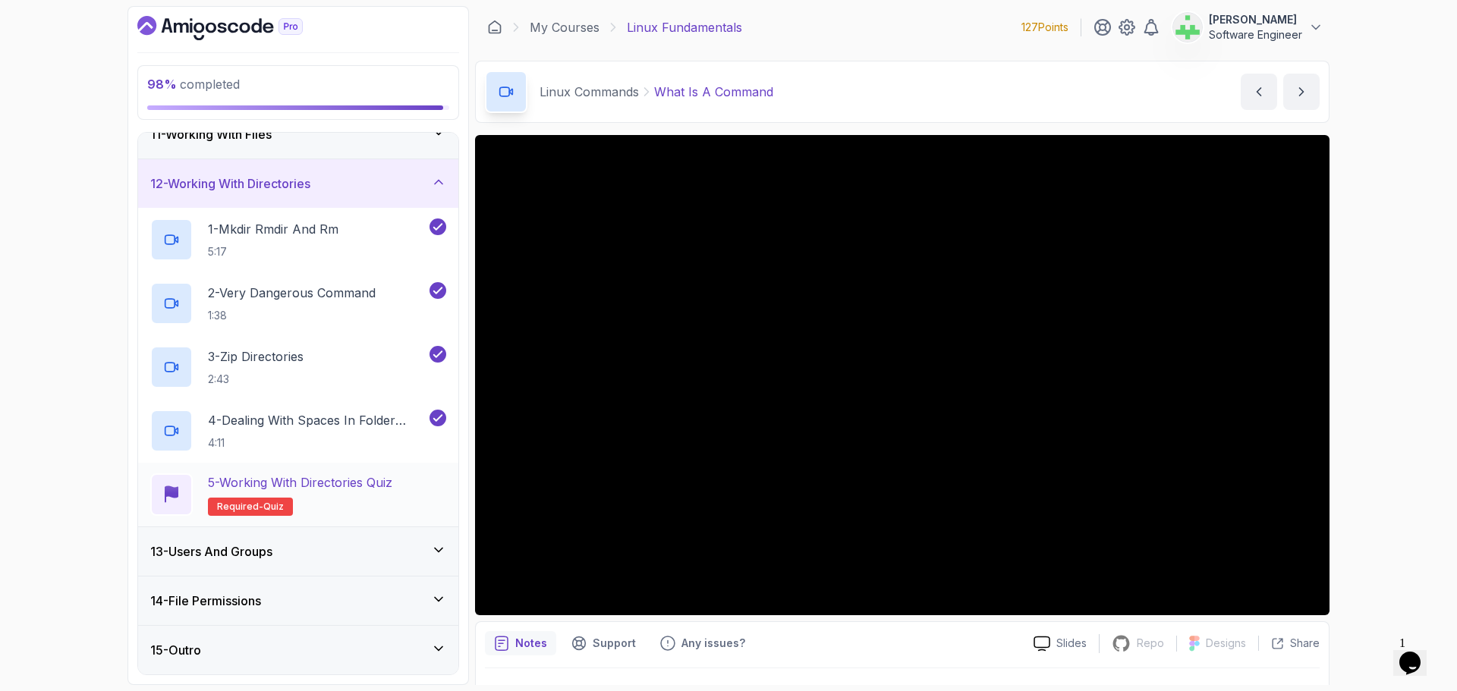
click at [373, 489] on p "5 - Working with Directories Quiz" at bounding box center [300, 483] width 184 height 18
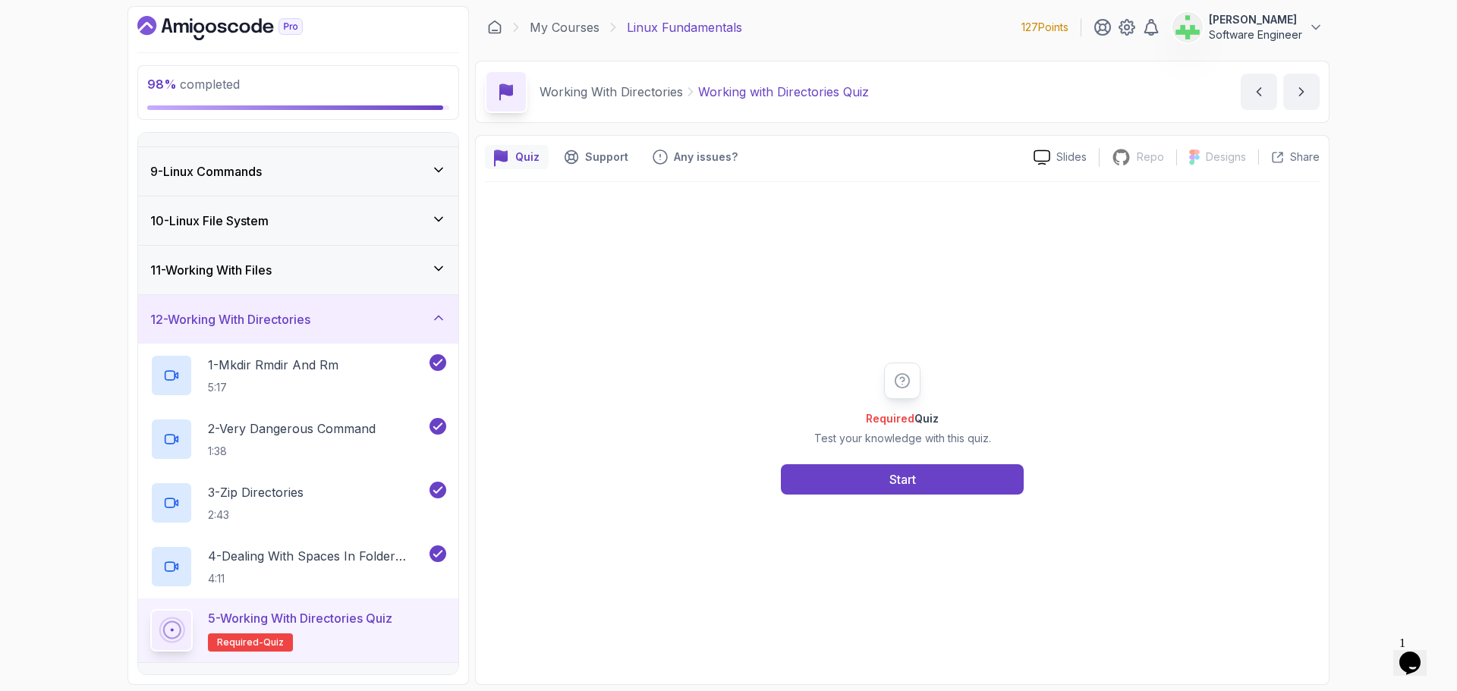
scroll to position [364, 0]
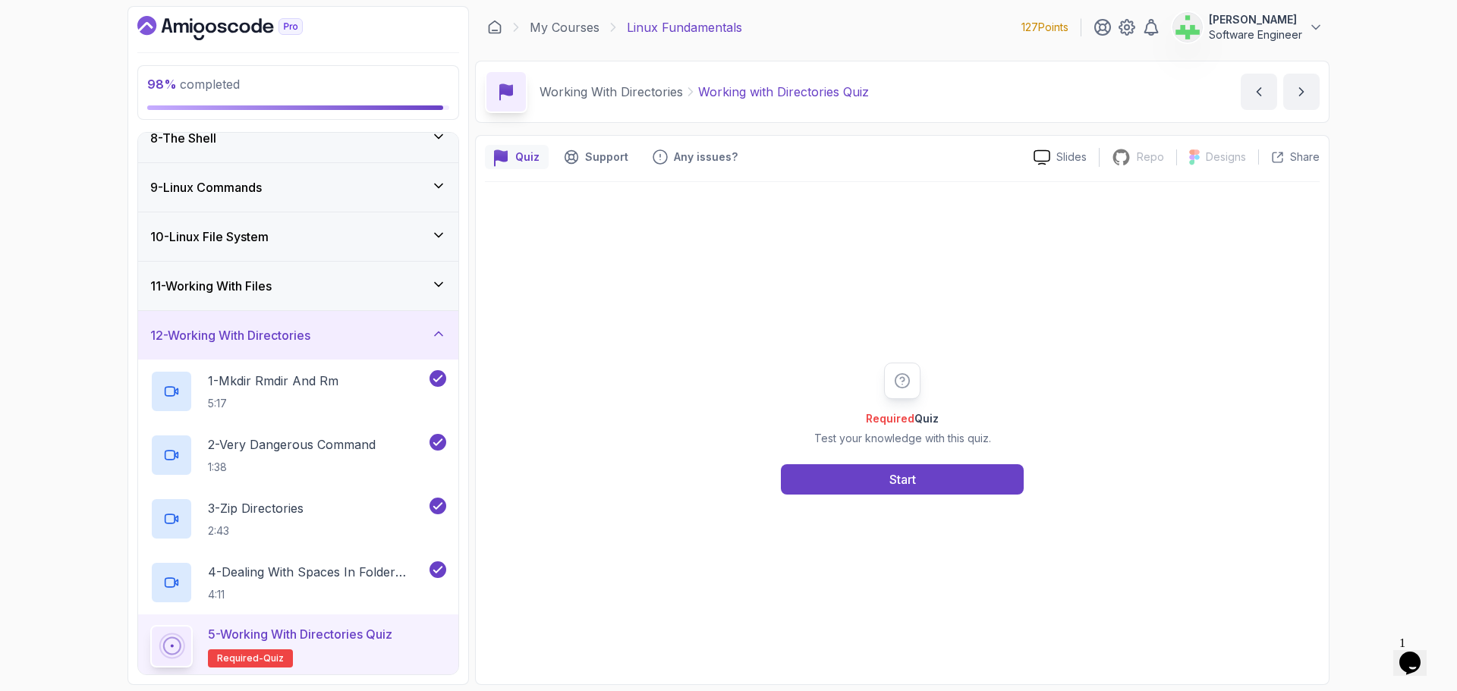
click at [380, 277] on div "11 - Working With Files" at bounding box center [298, 286] width 296 height 18
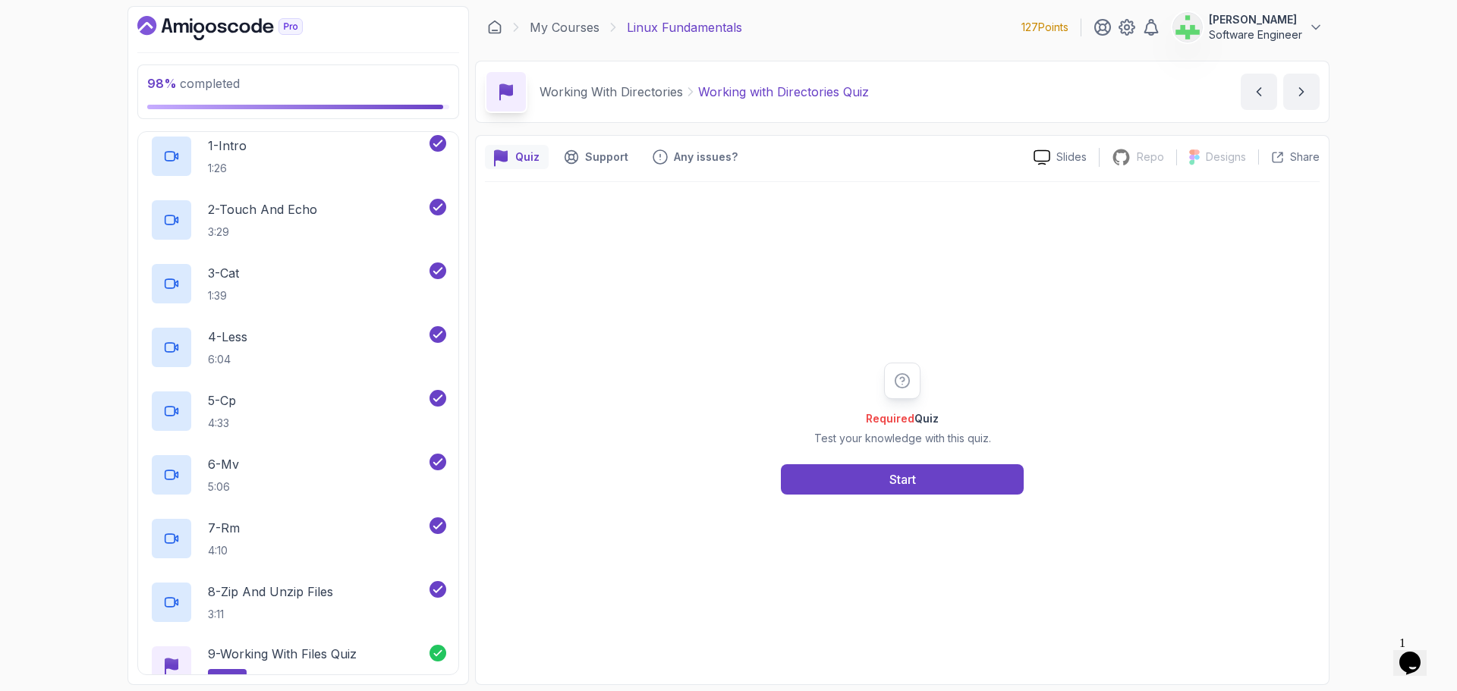
scroll to position [315, 0]
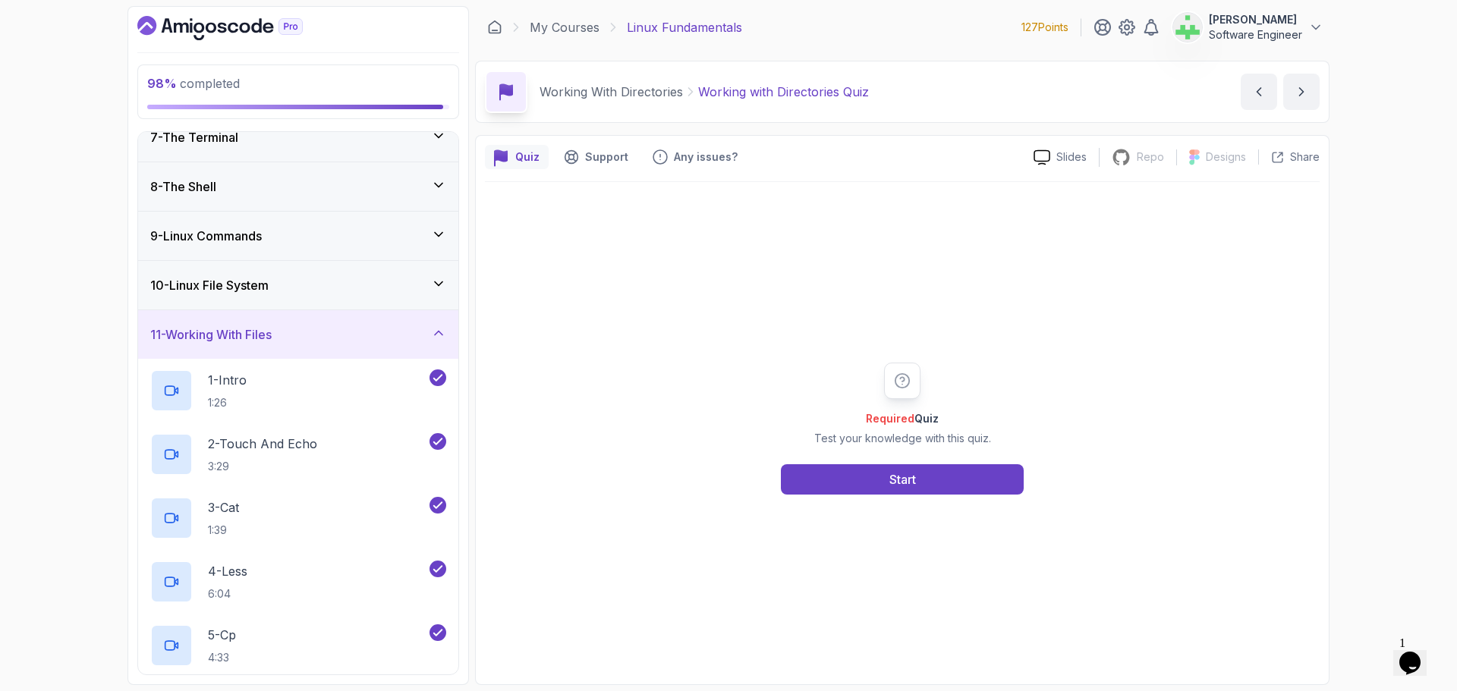
click at [424, 338] on div "11 - Working With Files" at bounding box center [298, 335] width 296 height 18
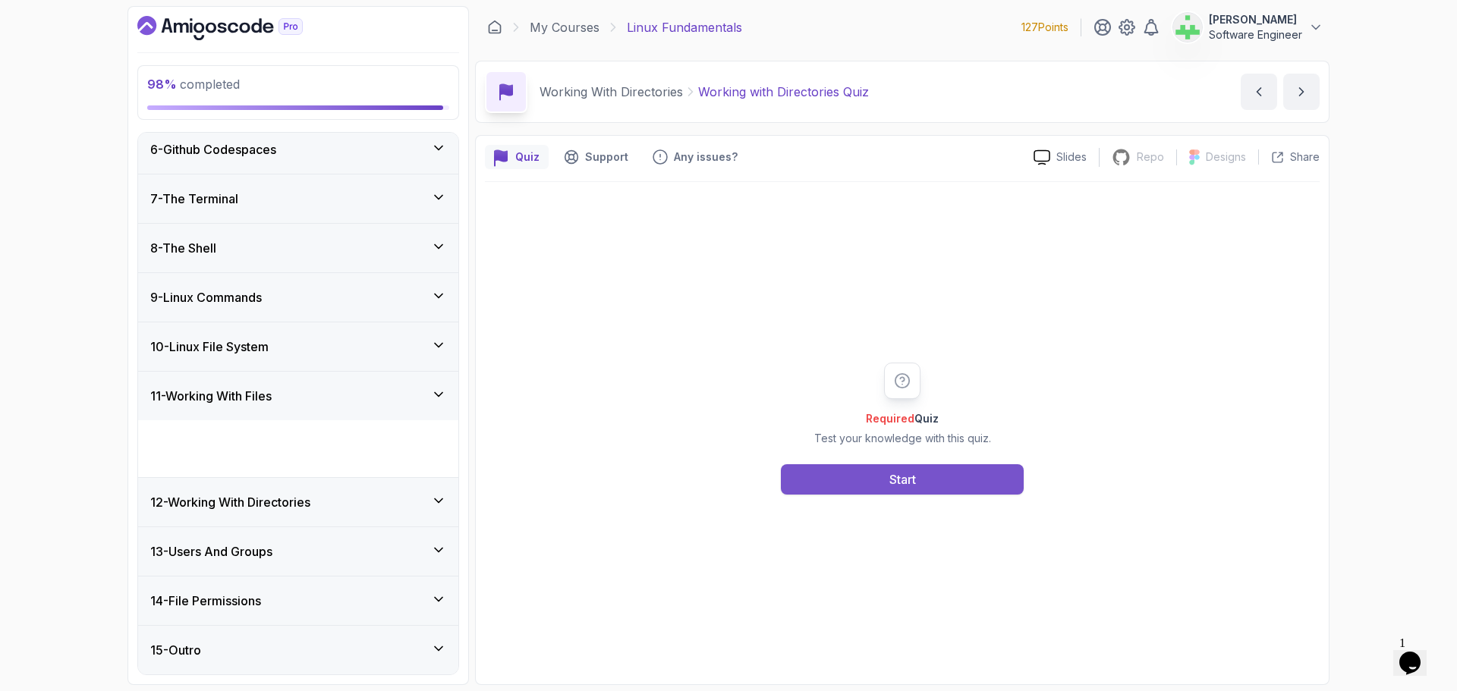
scroll to position [197, 0]
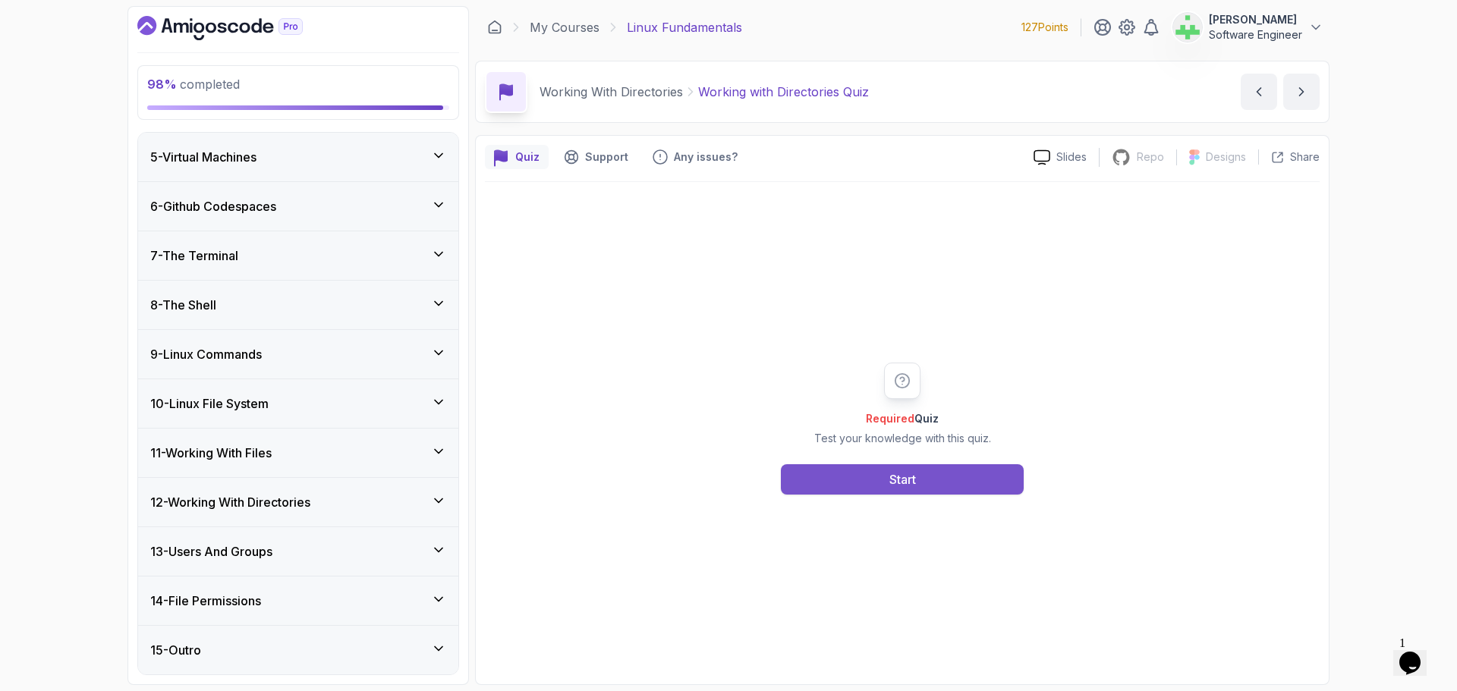
click at [905, 475] on div "Start" at bounding box center [902, 479] width 27 height 18
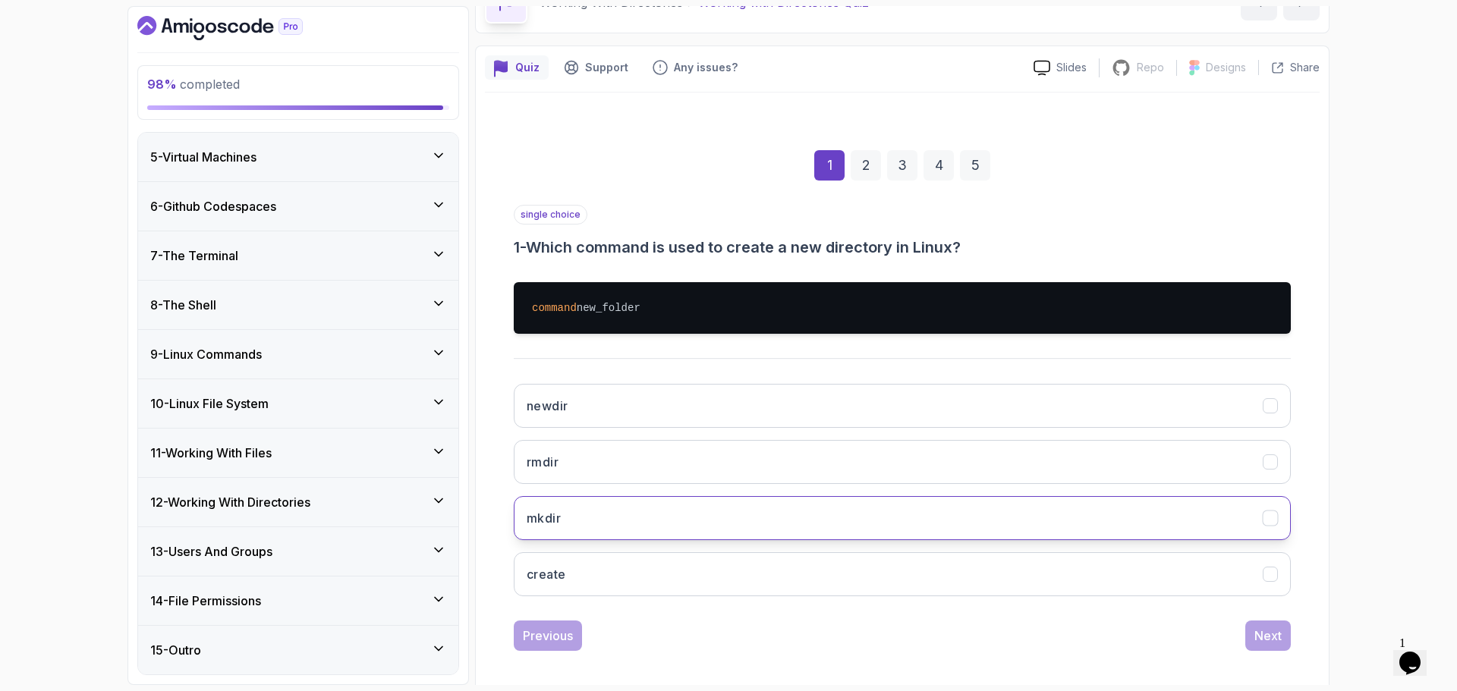
scroll to position [99, 0]
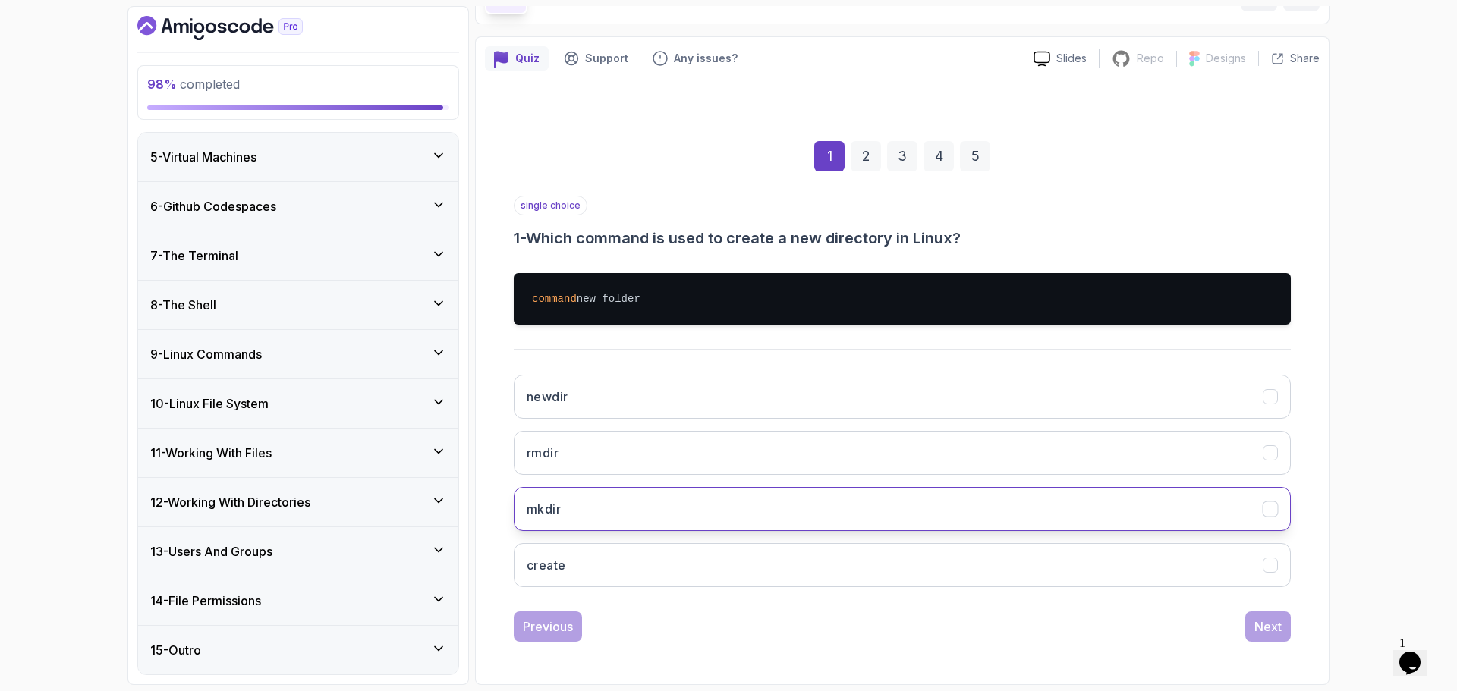
click at [602, 513] on button "mkdir" at bounding box center [902, 509] width 777 height 44
click at [1266, 625] on div "Next" at bounding box center [1267, 627] width 27 height 18
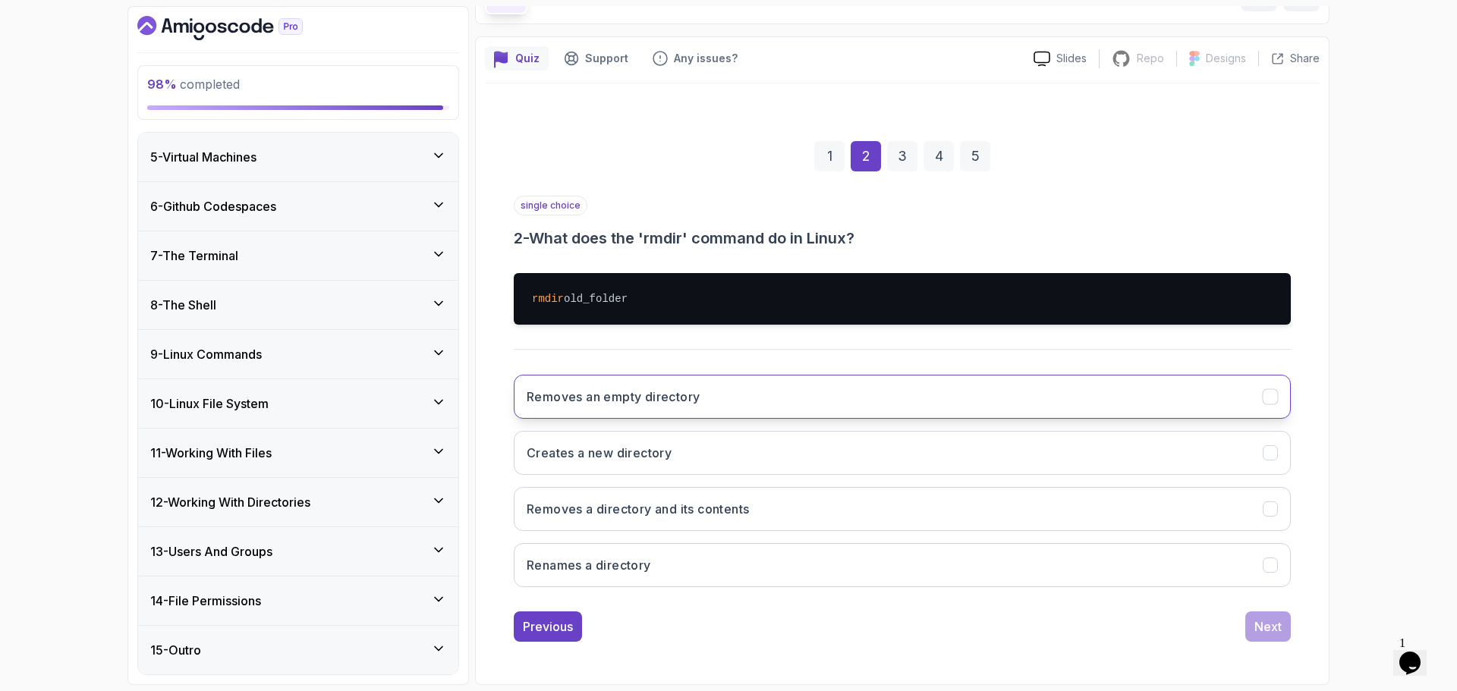
click at [713, 401] on button "Removes an empty directory" at bounding box center [902, 397] width 777 height 44
click at [1275, 621] on div "Next" at bounding box center [1267, 627] width 27 height 18
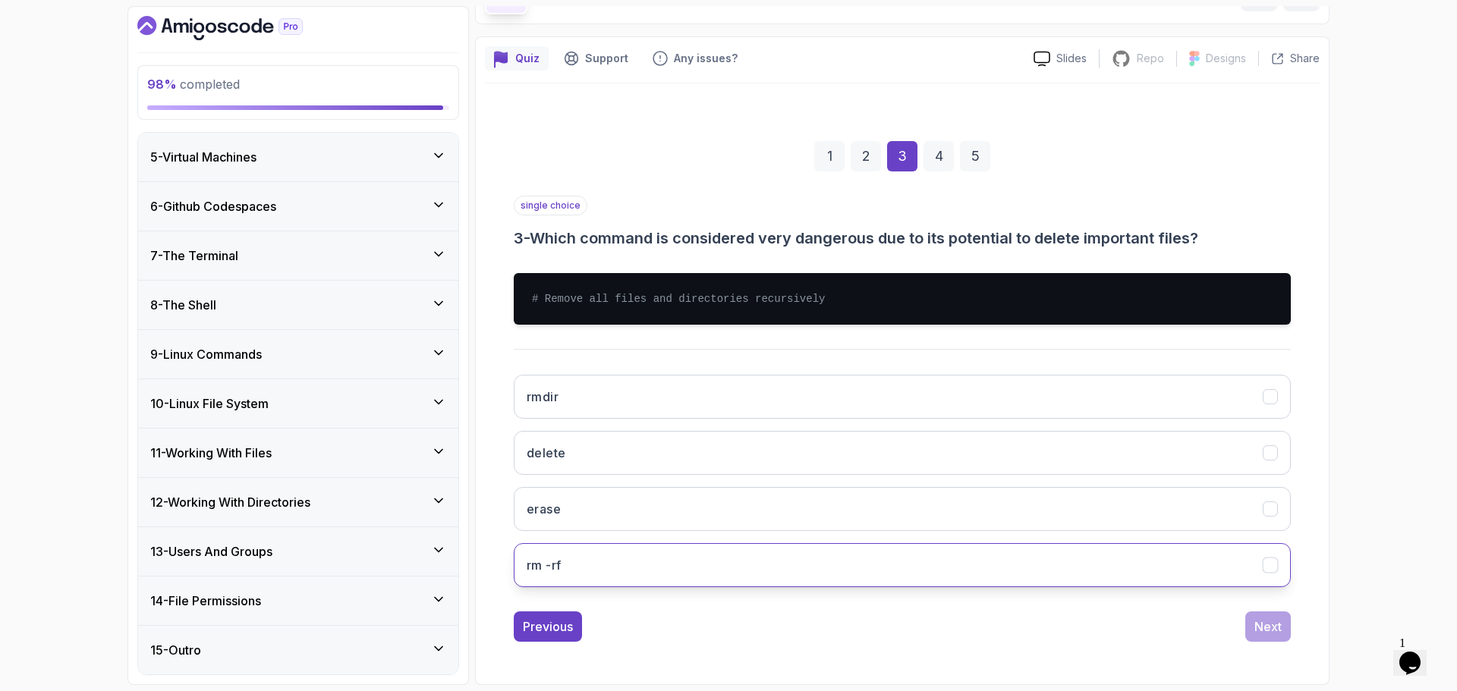
click at [665, 563] on button "rm -rf" at bounding box center [902, 565] width 777 height 44
drag, startPoint x: 1295, startPoint y: 626, endPoint x: 1267, endPoint y: 629, distance: 28.2
click at [1273, 628] on div "1 2 3 4 5 single choice 3 - Which command is considered very dangerous due to i…" at bounding box center [902, 379] width 835 height 549
click at [1263, 631] on div "Next" at bounding box center [1267, 627] width 27 height 18
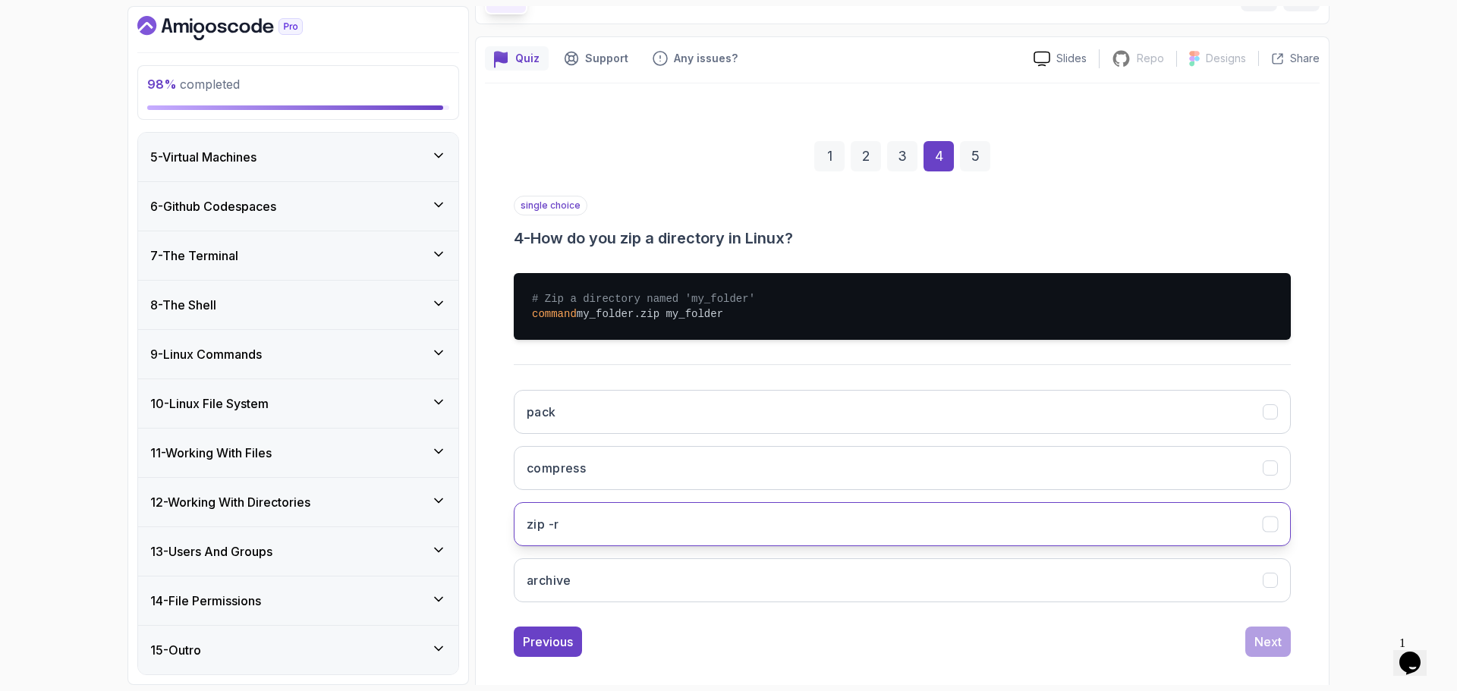
click at [577, 521] on button "zip -r" at bounding box center [902, 524] width 777 height 44
click at [1283, 638] on button "Next" at bounding box center [1268, 642] width 46 height 30
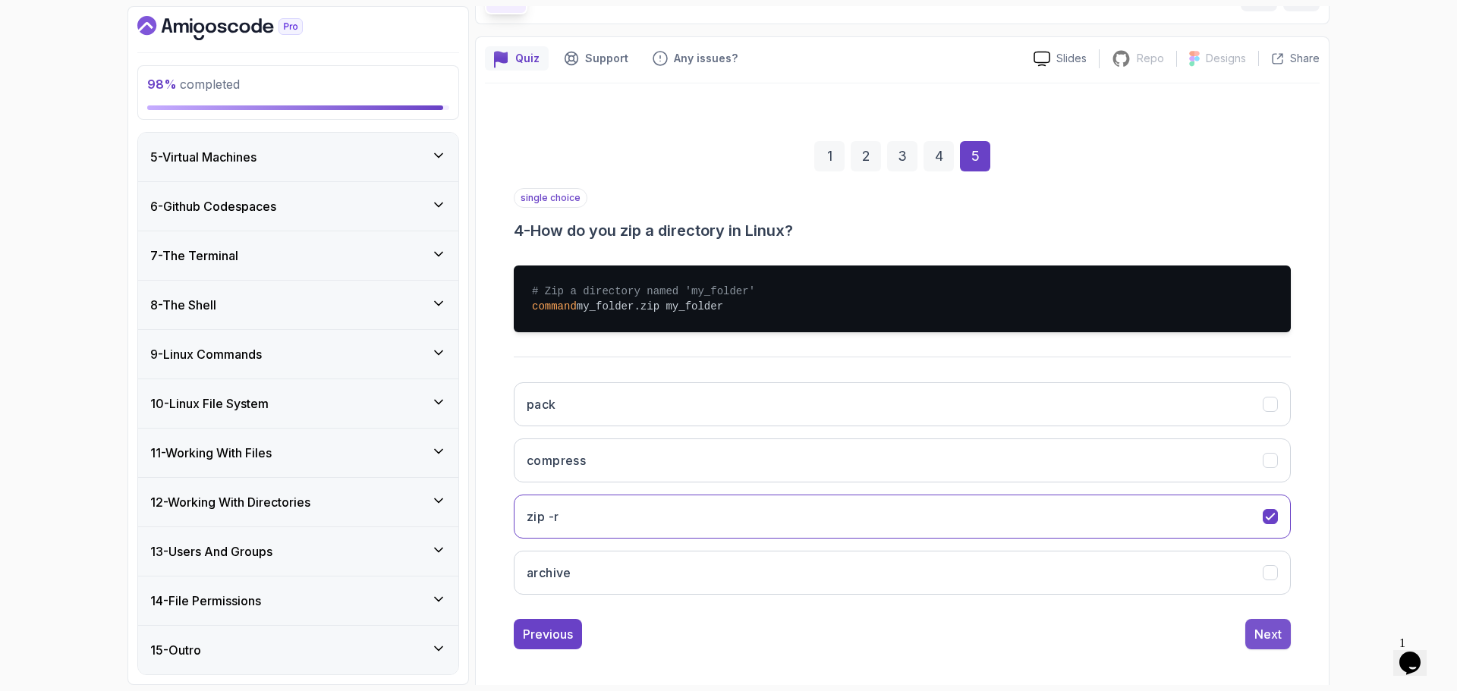
scroll to position [11, 0]
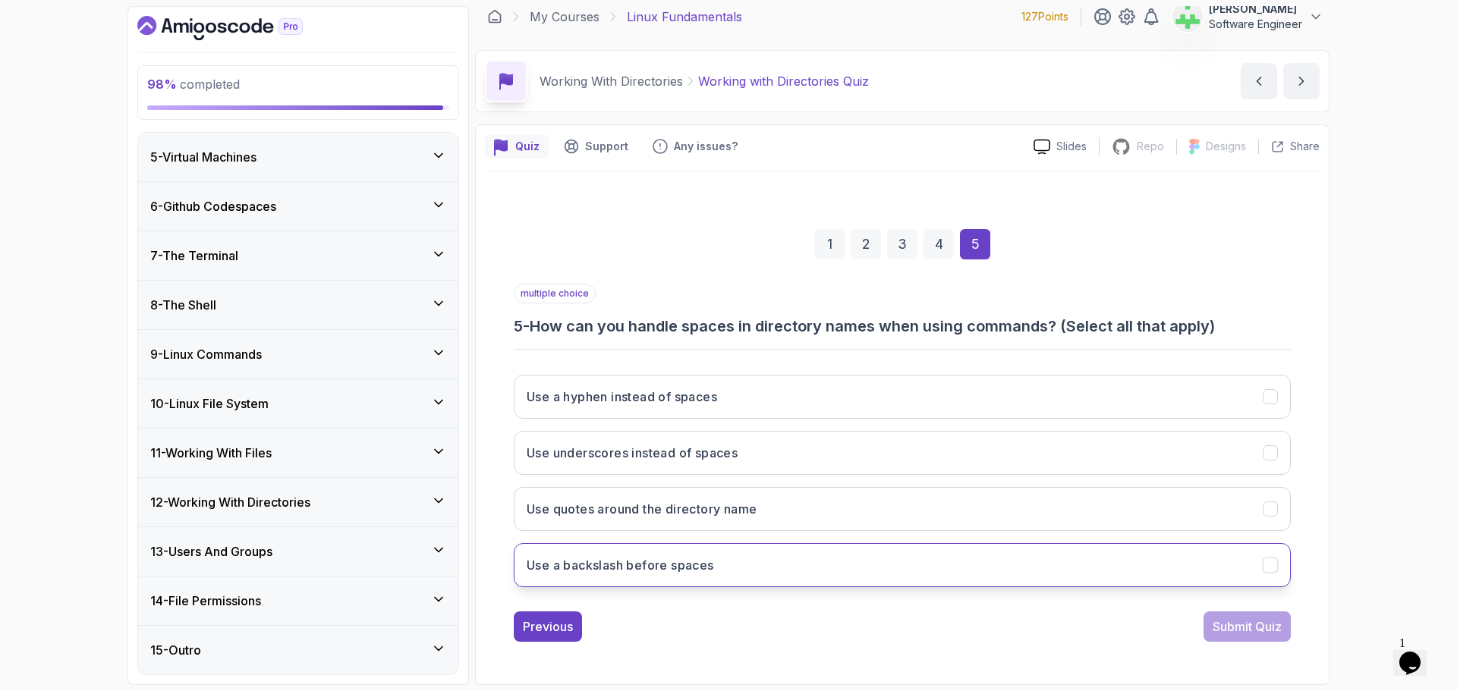
click at [719, 564] on button "Use a backslash before spaces" at bounding box center [902, 565] width 777 height 44
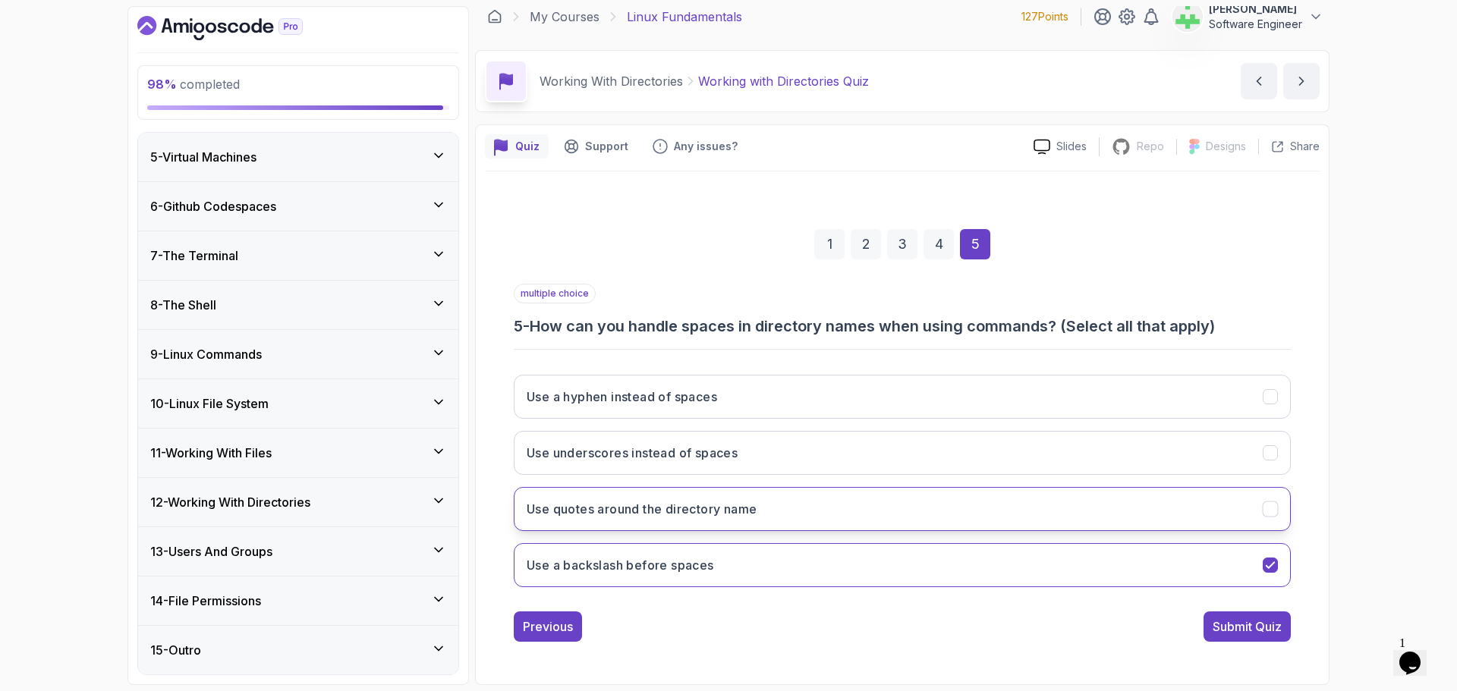
click at [686, 507] on h3 "Use quotes around the directory name" at bounding box center [642, 509] width 230 height 18
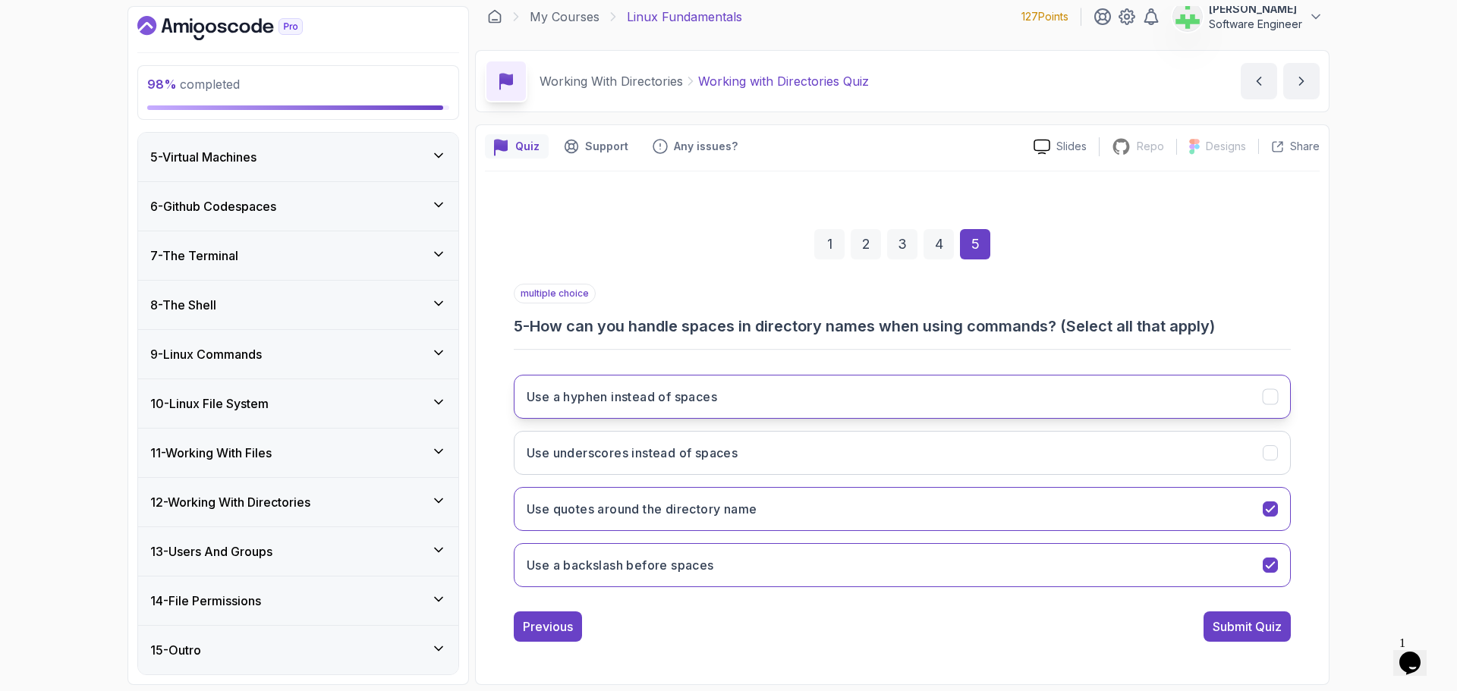
click at [662, 392] on h3 "Use a hyphen instead of spaces" at bounding box center [622, 397] width 190 height 18
click at [662, 398] on h3 "Use a hyphen instead of spaces" at bounding box center [622, 397] width 190 height 18
click at [1267, 621] on div "Submit Quiz" at bounding box center [1247, 627] width 69 height 18
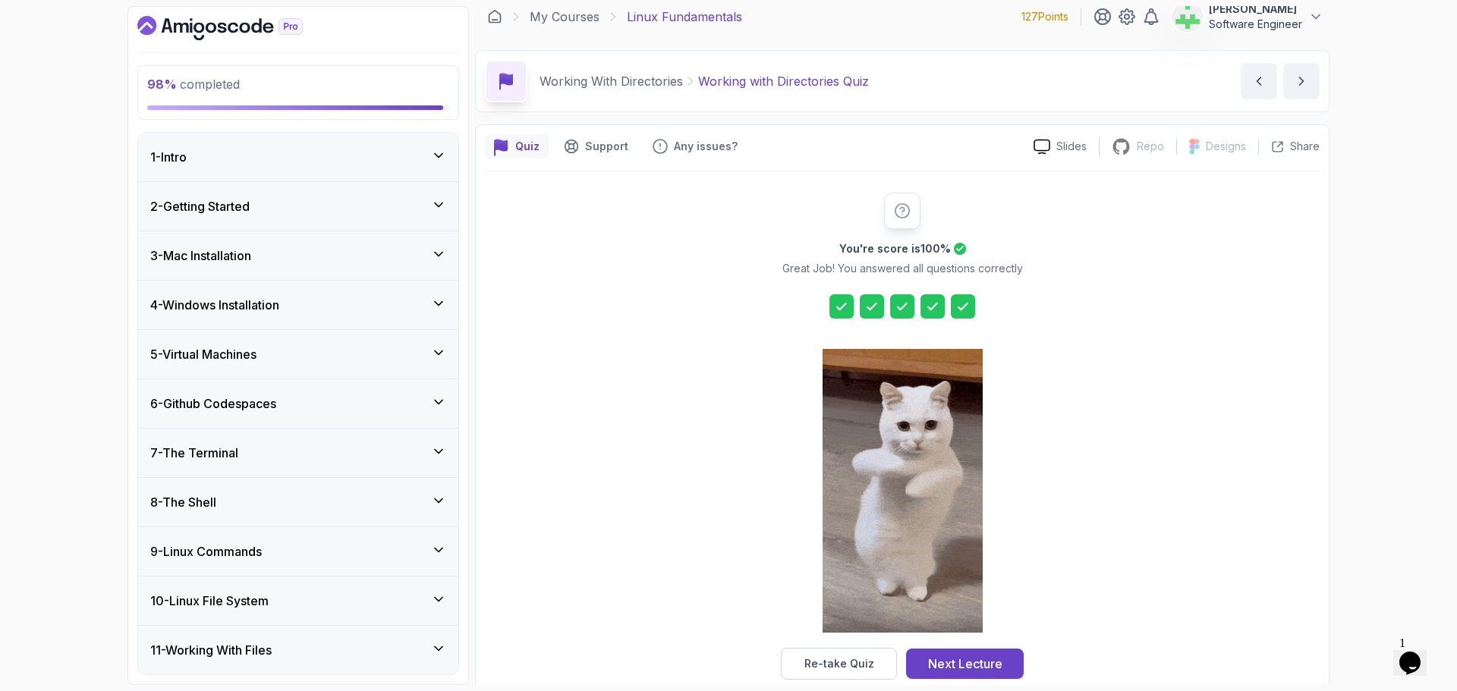
scroll to position [197, 0]
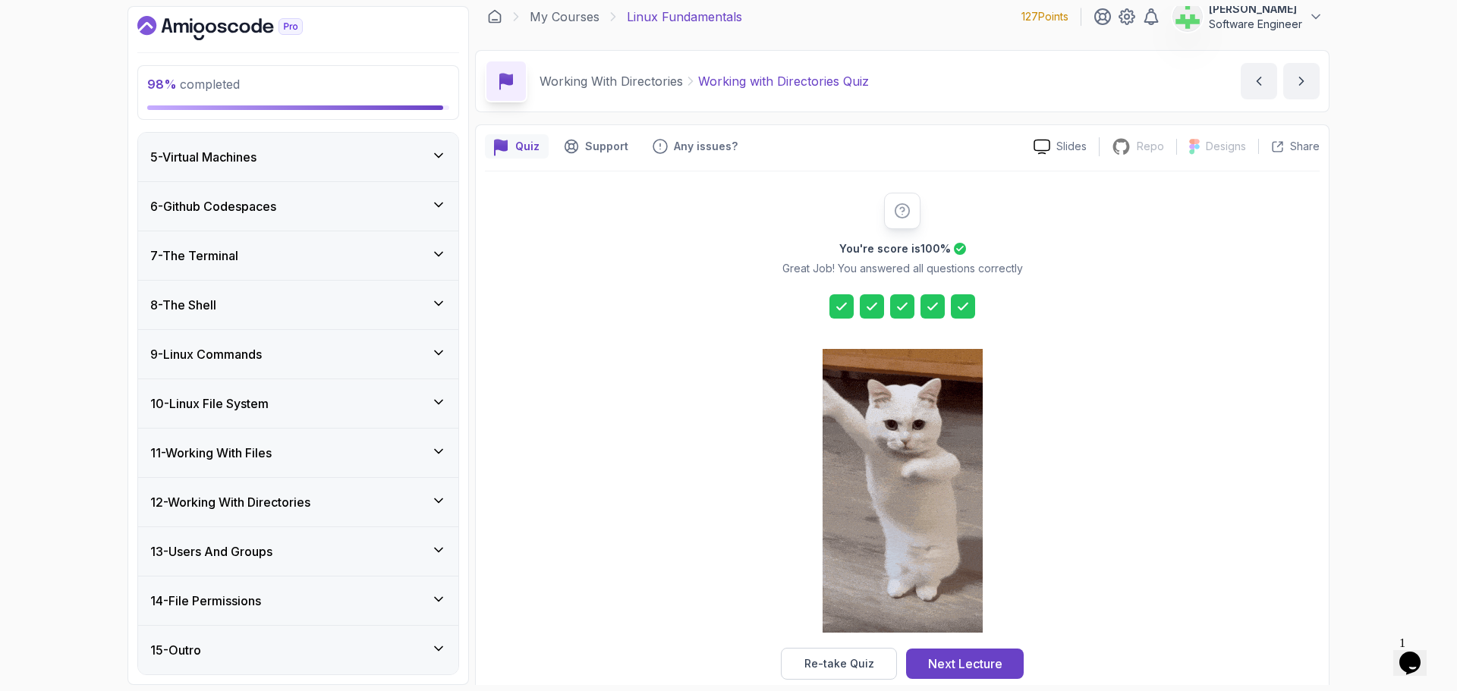
click at [317, 553] on div "13 - Users And Groups" at bounding box center [298, 552] width 296 height 18
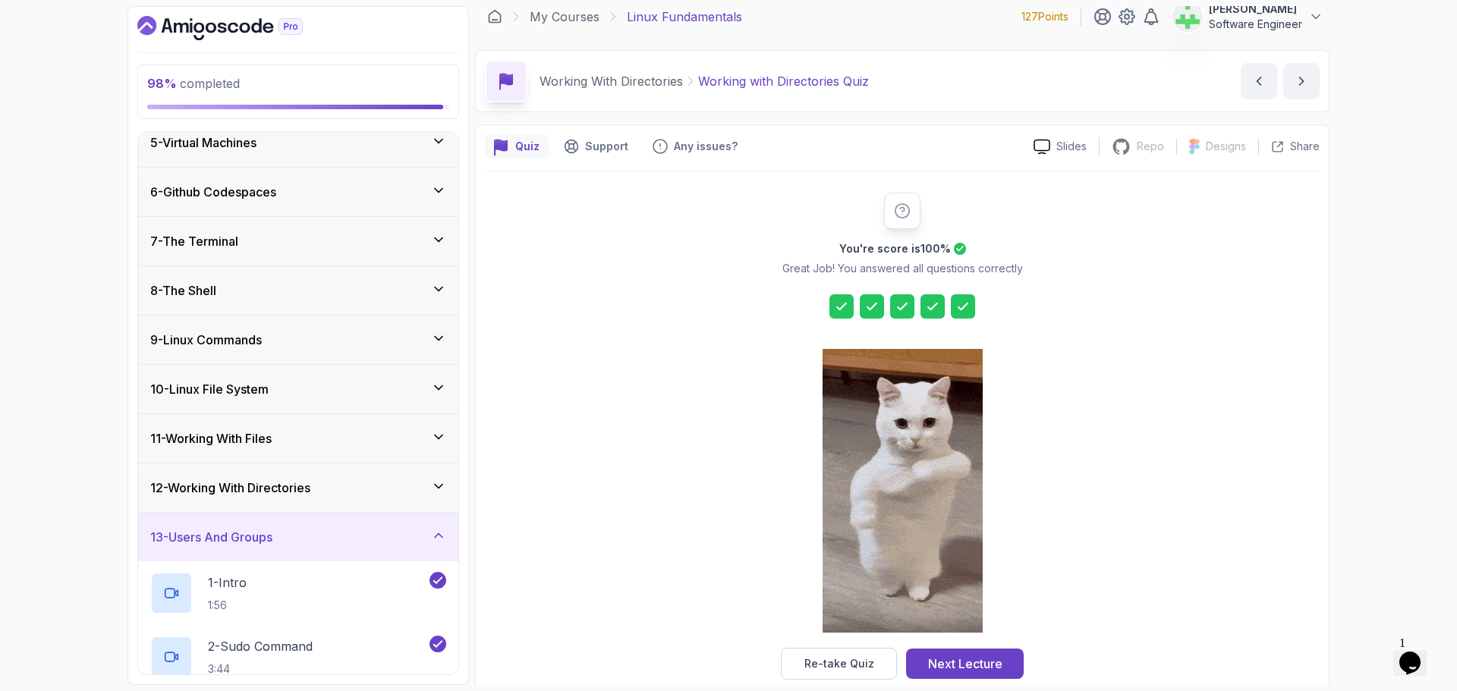
scroll to position [203, 0]
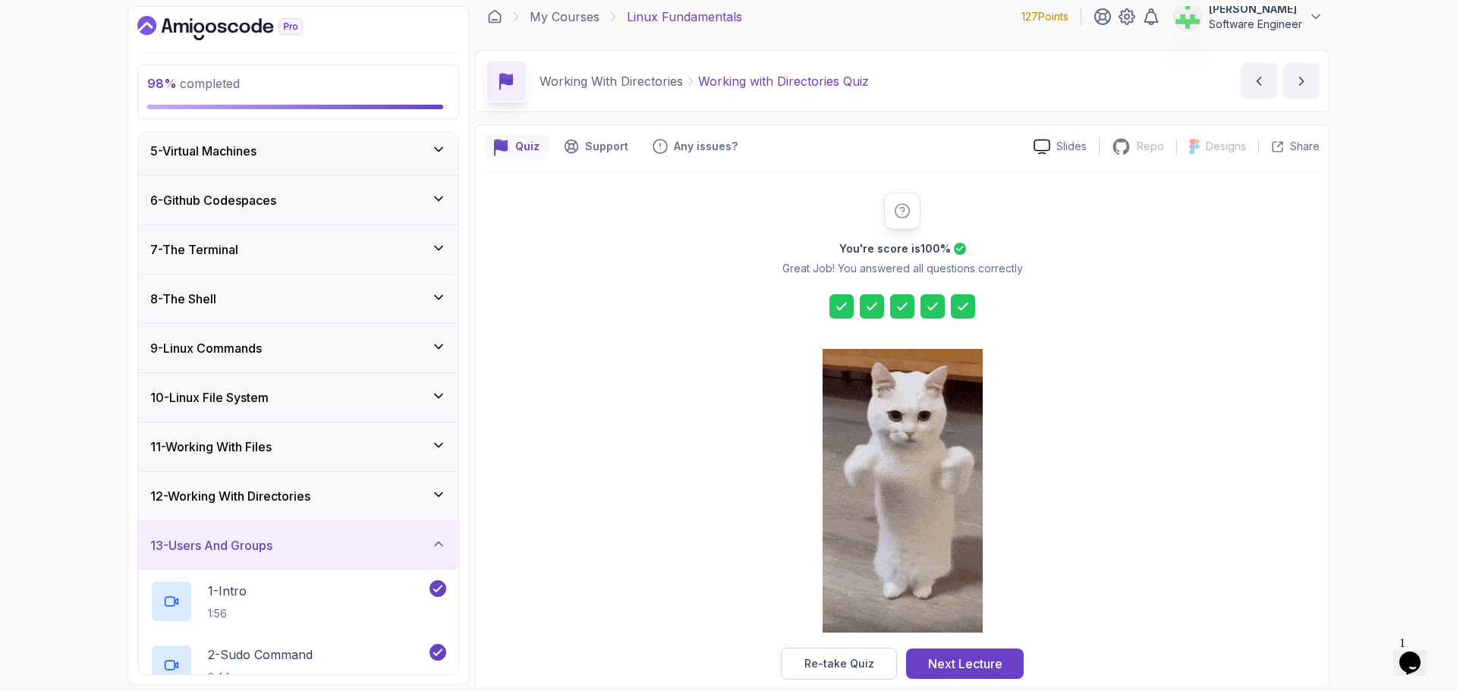
click at [363, 545] on div "13 - Users And Groups" at bounding box center [298, 545] width 296 height 18
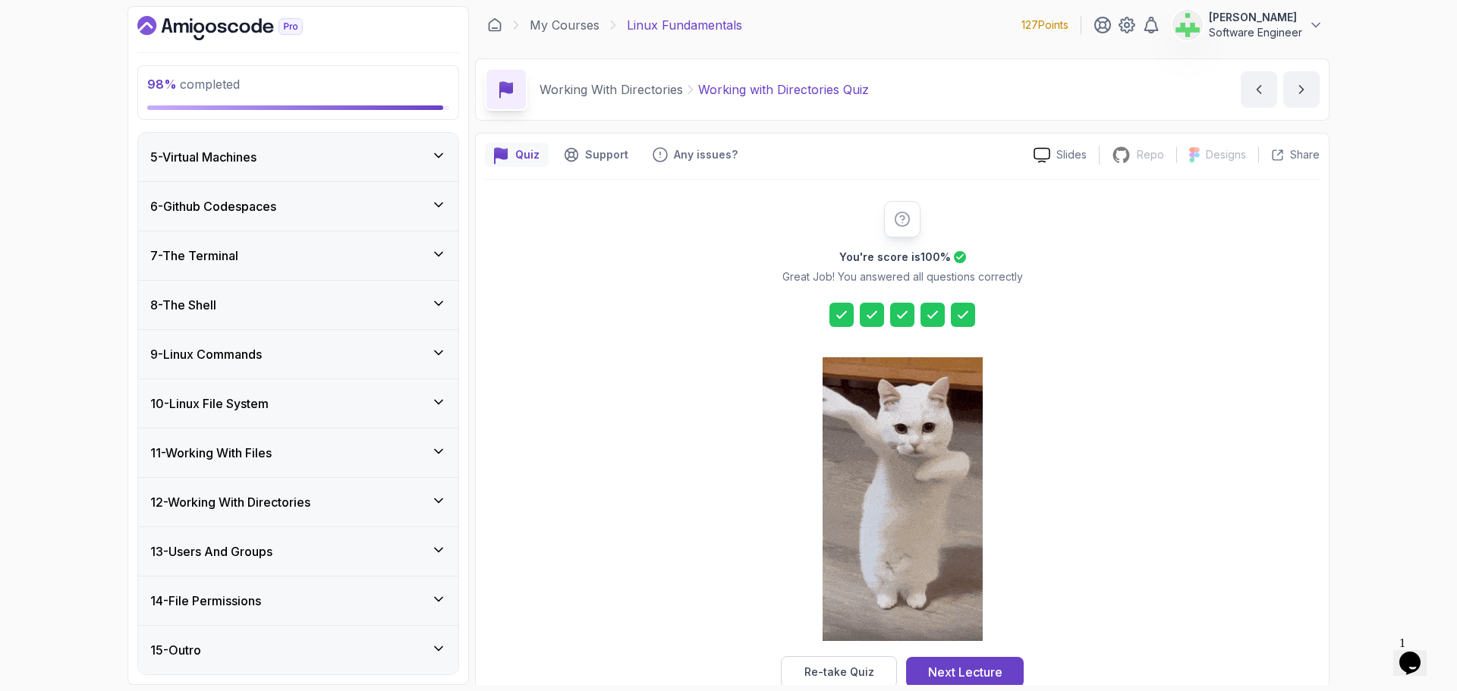
scroll to position [0, 0]
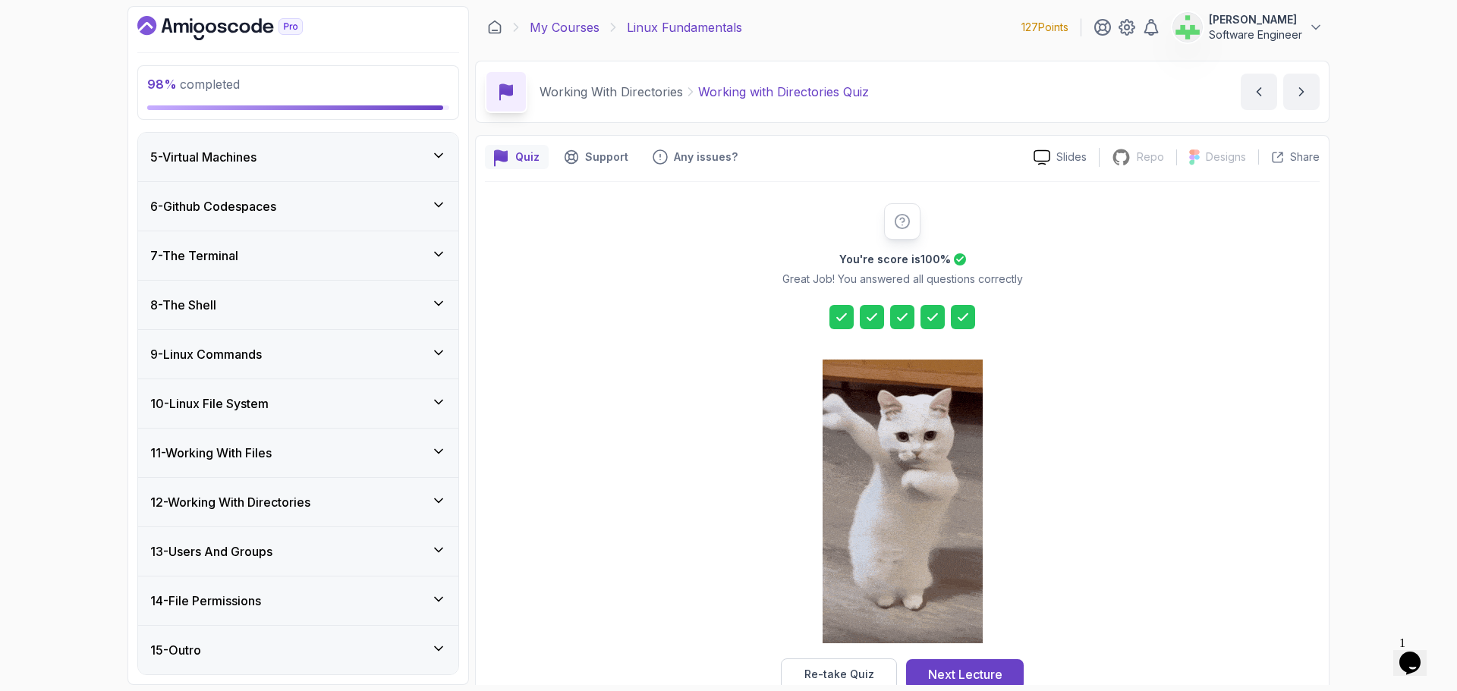
click at [575, 24] on link "My Courses" at bounding box center [565, 27] width 70 height 18
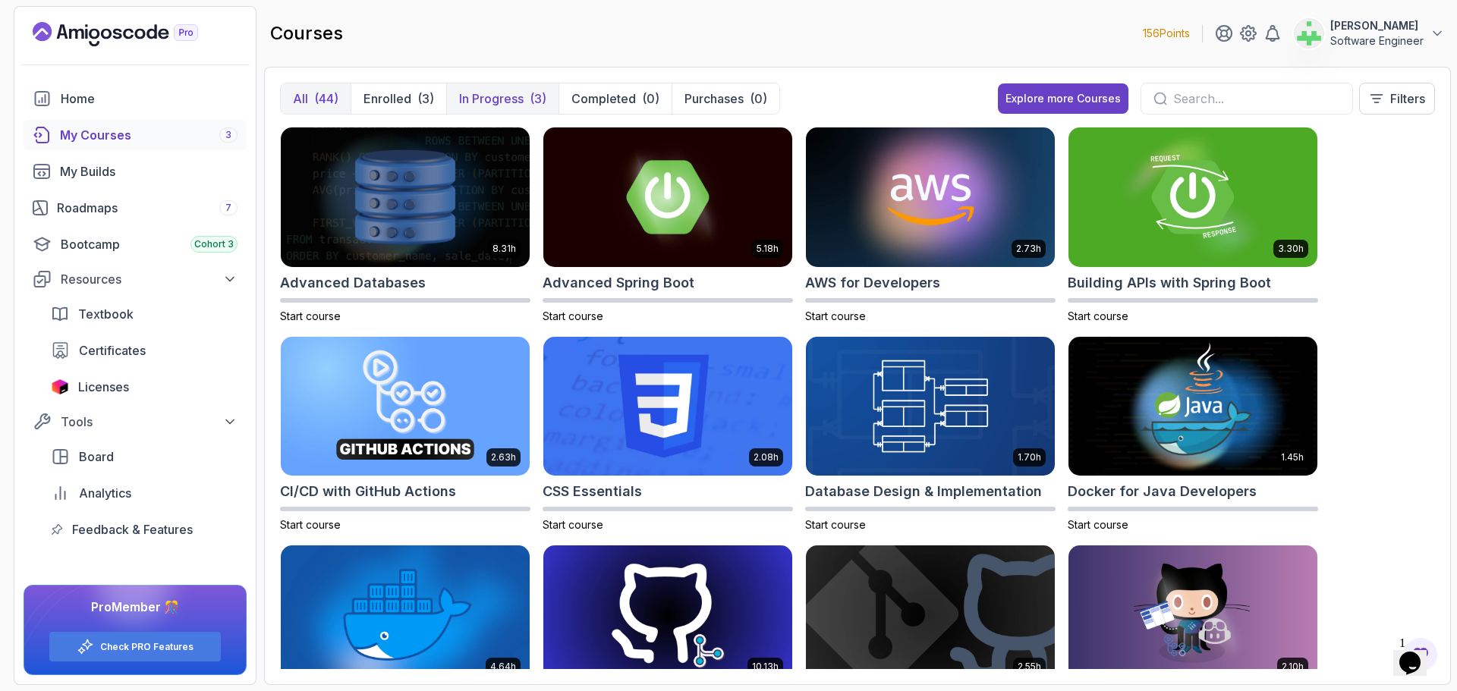
click at [505, 103] on p "In Progress" at bounding box center [491, 99] width 65 height 18
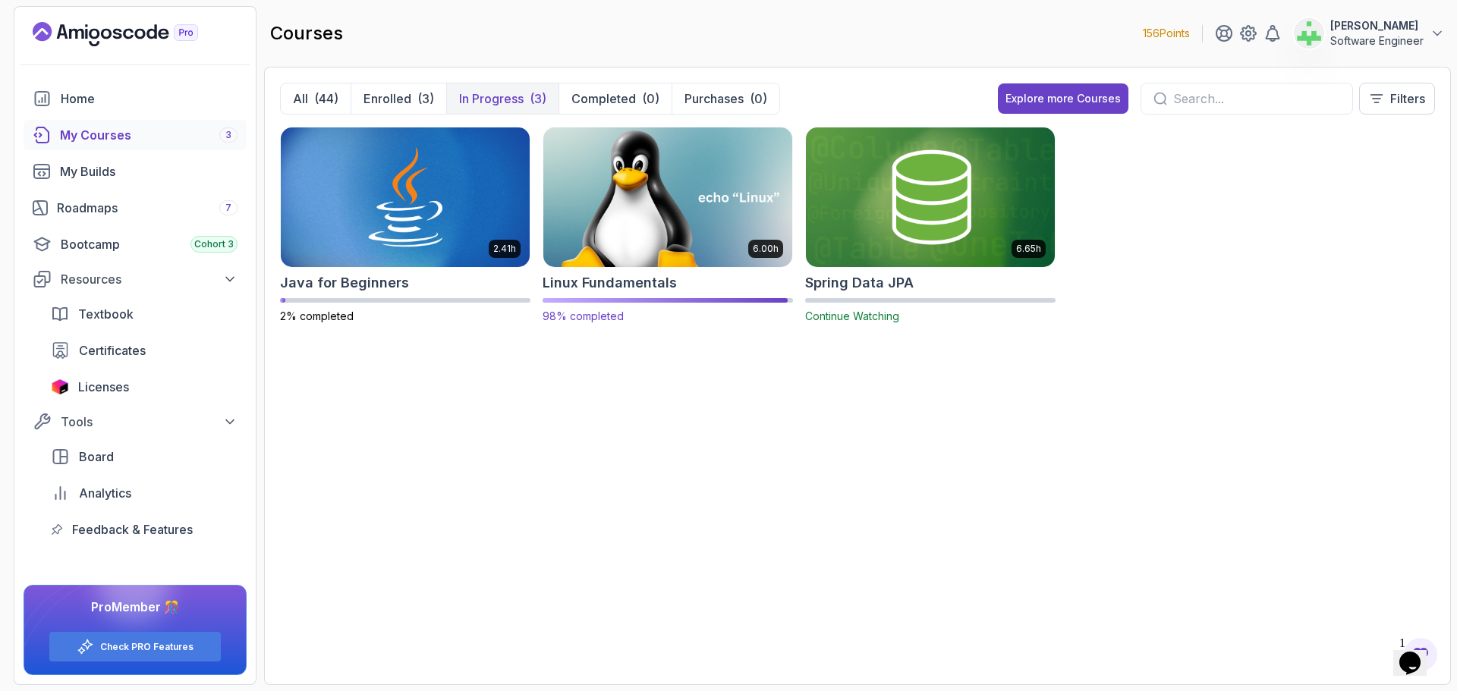
click at [682, 300] on div at bounding box center [665, 300] width 245 height 5
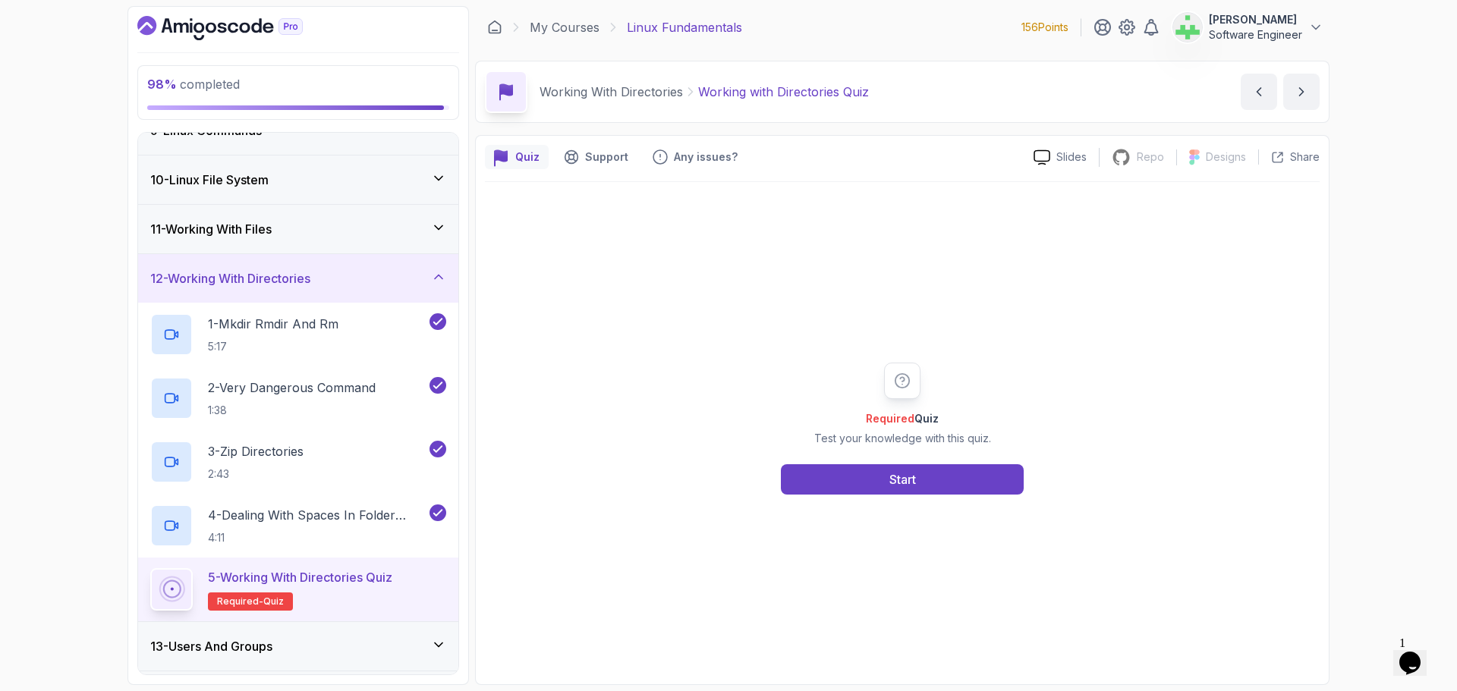
scroll to position [455, 0]
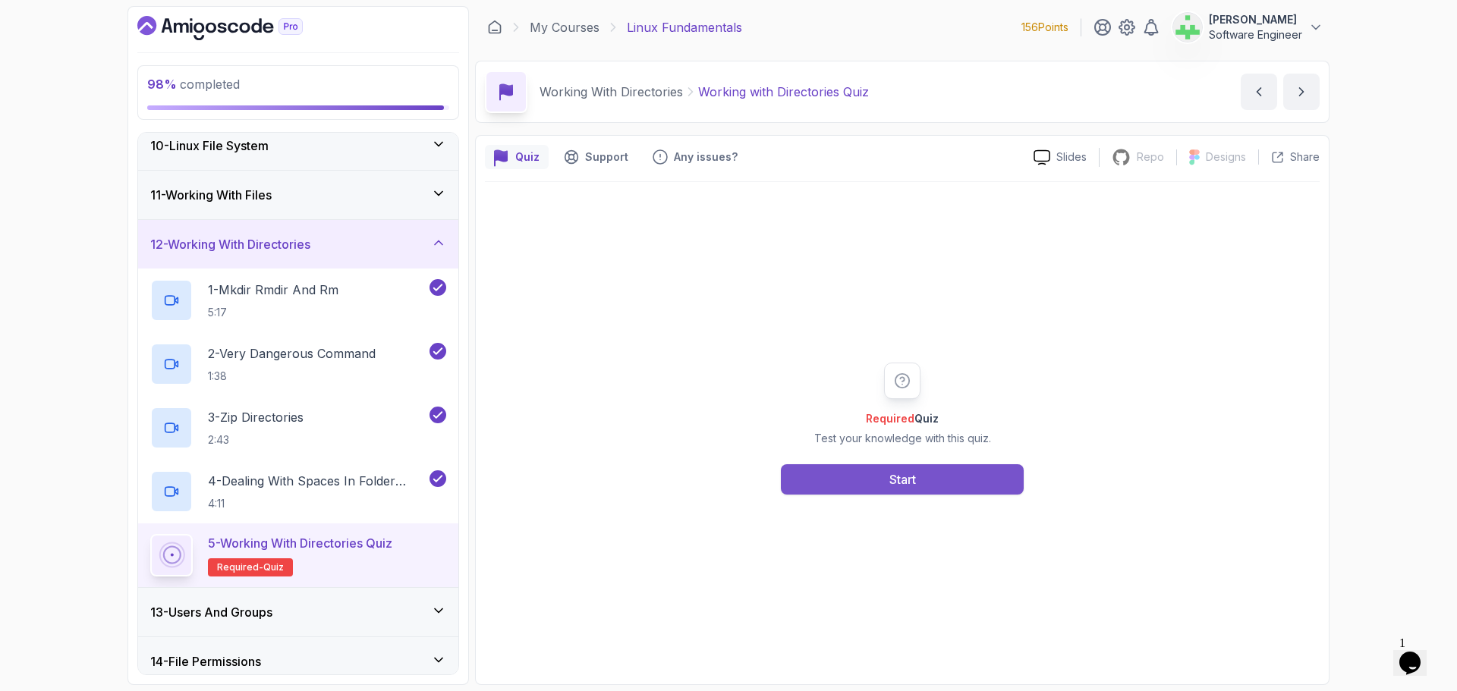
click at [905, 480] on div "Start" at bounding box center [902, 479] width 27 height 18
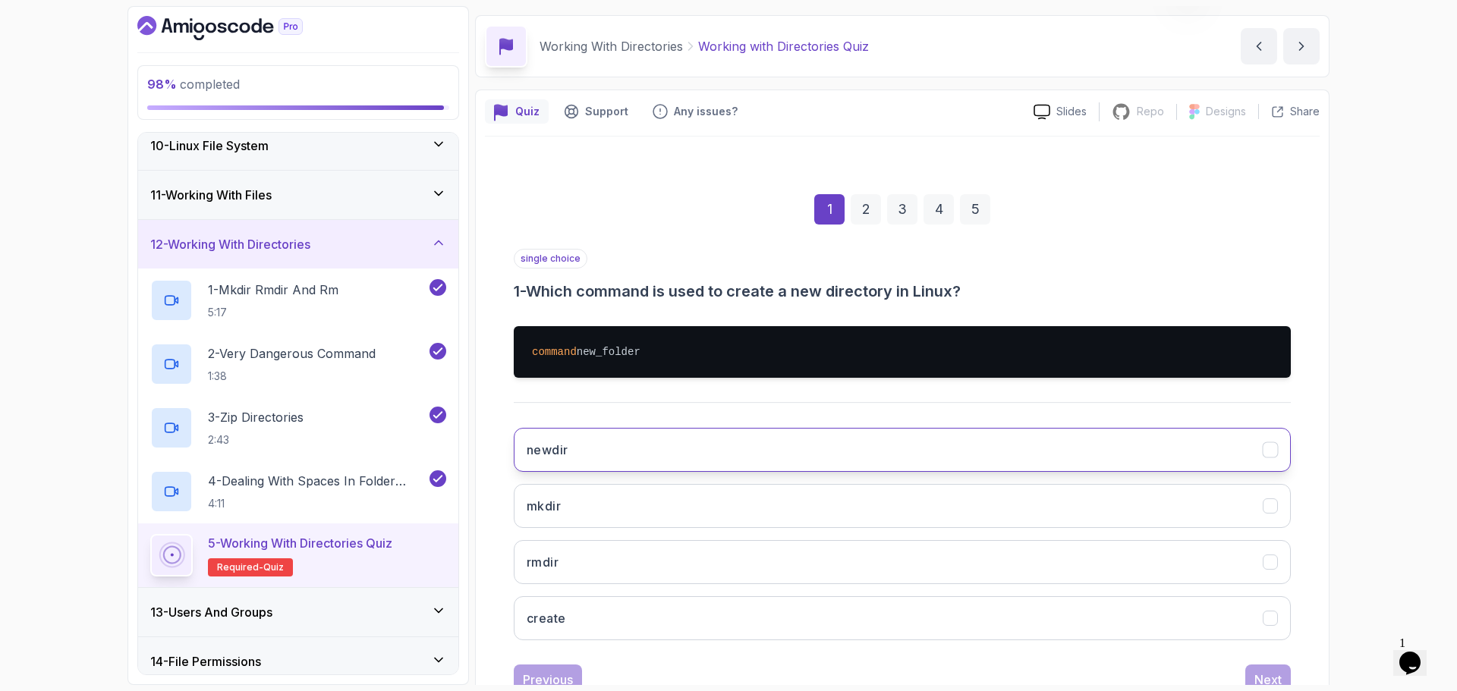
scroll to position [99, 0]
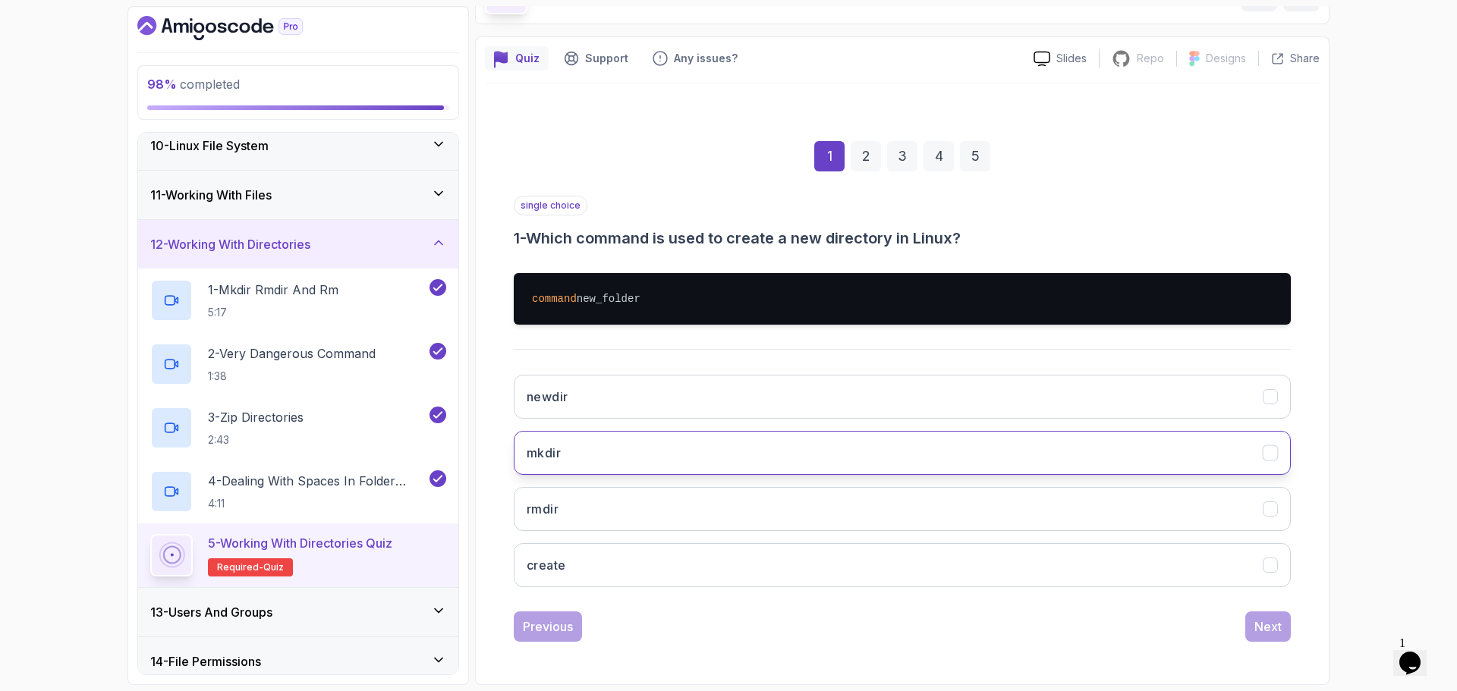
click at [694, 441] on button "mkdir" at bounding box center [902, 453] width 777 height 44
click at [1279, 626] on div "Next" at bounding box center [1267, 627] width 27 height 18
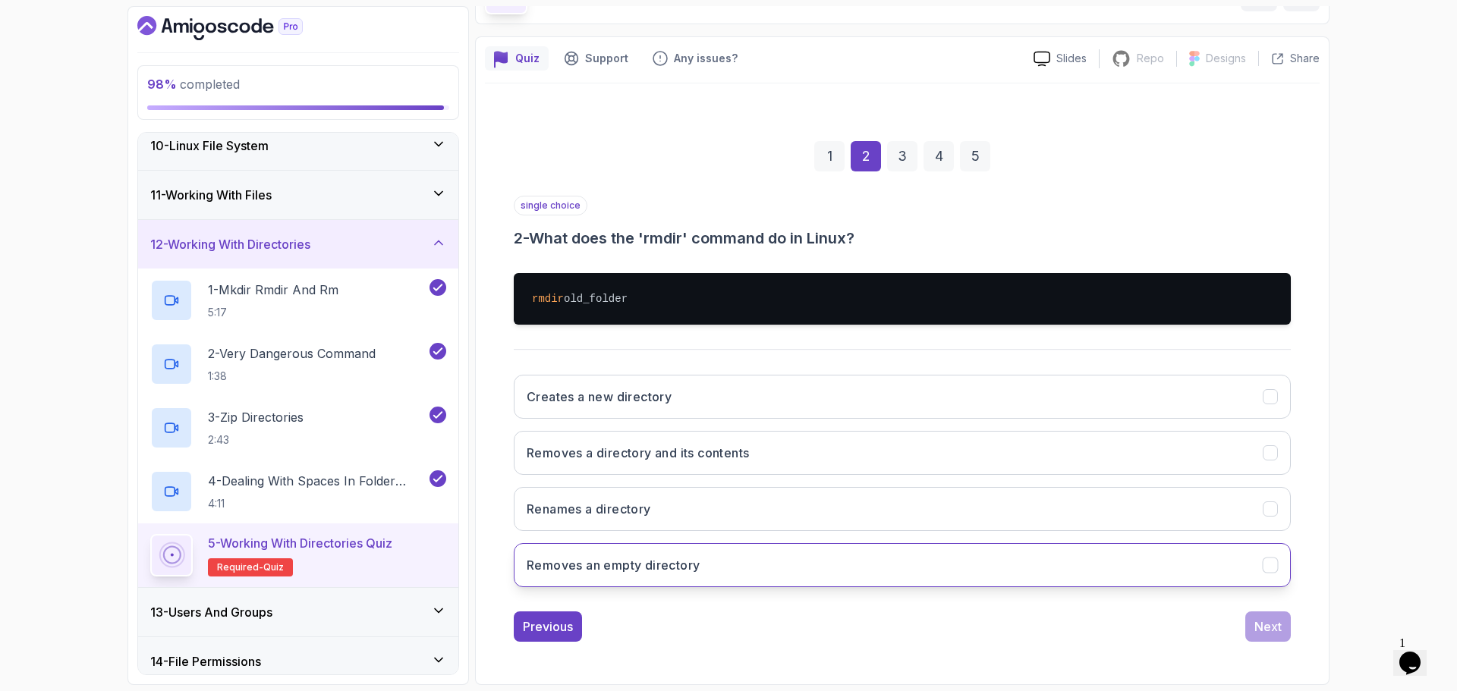
click at [669, 568] on h3 "Removes an empty directory" at bounding box center [613, 565] width 173 height 18
click at [1251, 625] on button "Next" at bounding box center [1268, 627] width 46 height 30
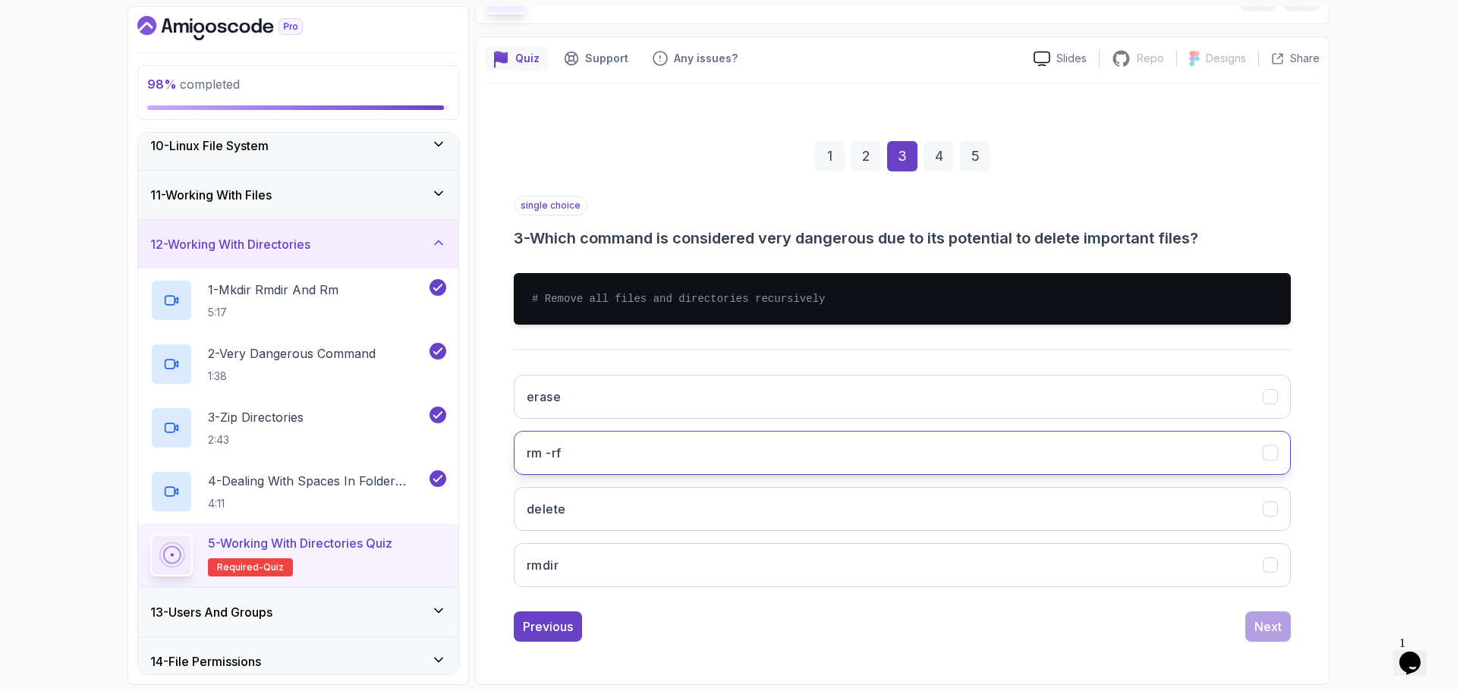
click at [665, 448] on button "rm -rf" at bounding box center [902, 453] width 777 height 44
click at [1274, 628] on div "Next" at bounding box center [1267, 627] width 27 height 18
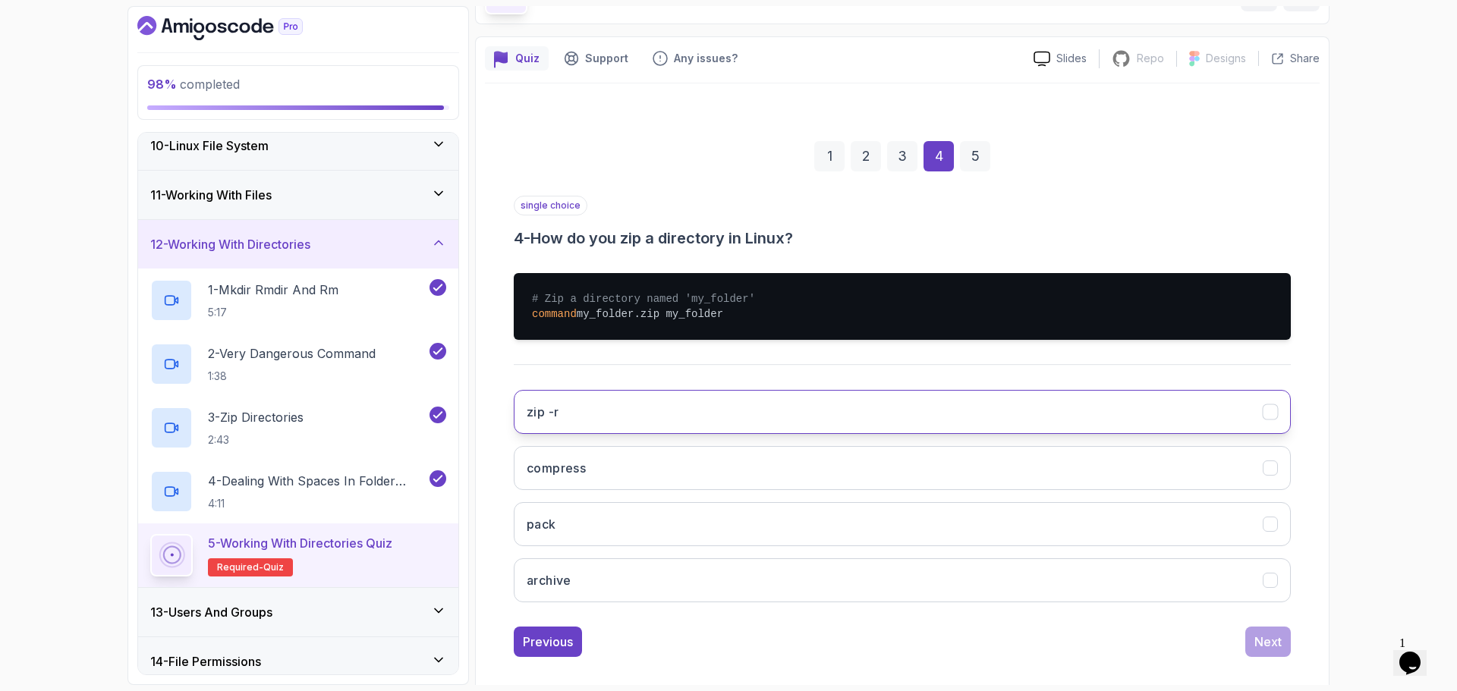
click at [591, 414] on button "zip -r" at bounding box center [902, 412] width 777 height 44
click at [1275, 645] on div "Next" at bounding box center [1267, 642] width 27 height 18
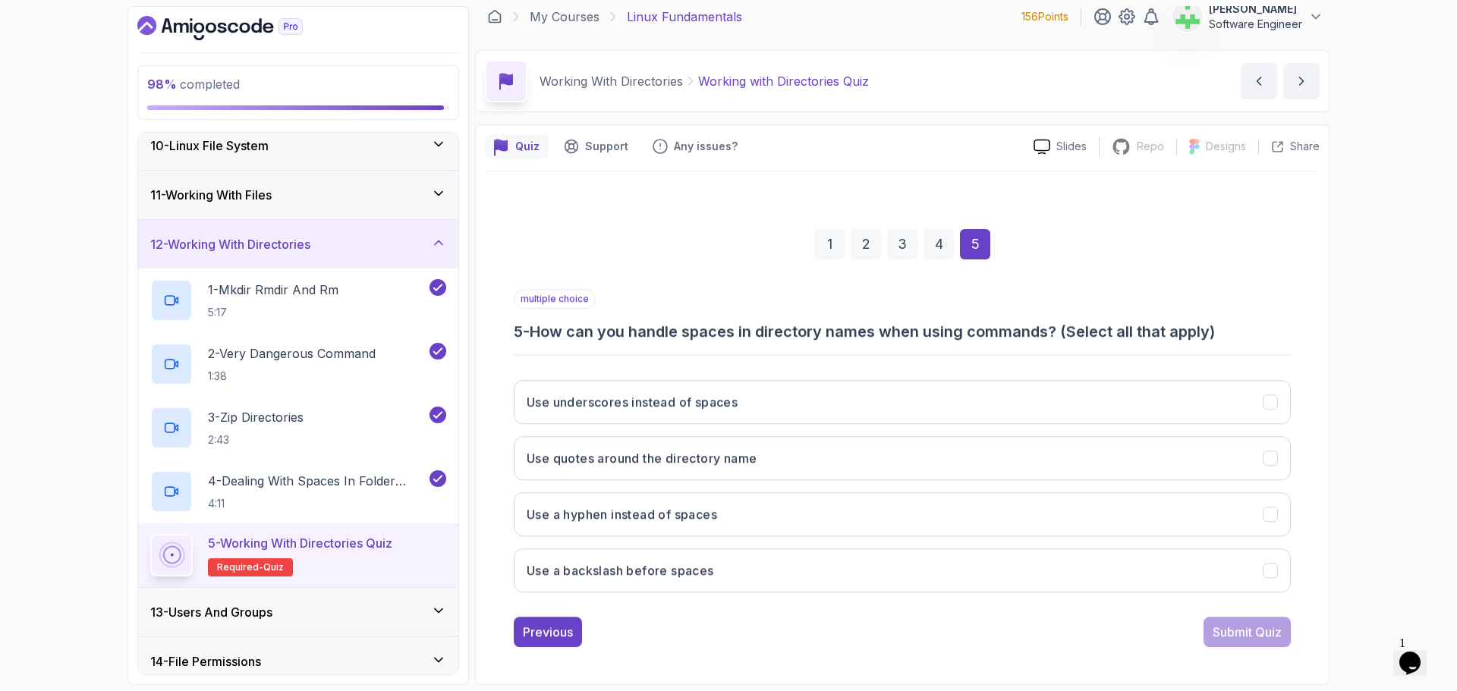
scroll to position [11, 0]
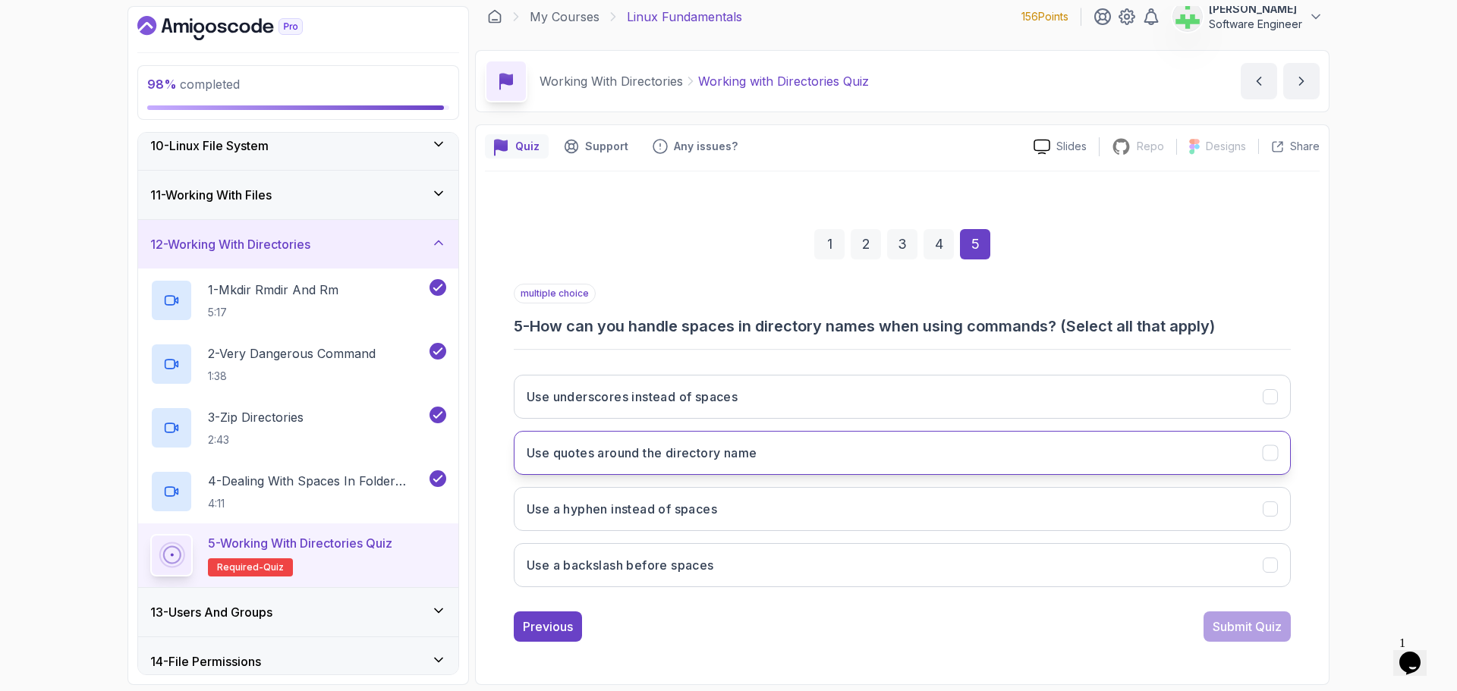
click at [678, 445] on h3 "Use quotes around the directory name" at bounding box center [642, 453] width 230 height 18
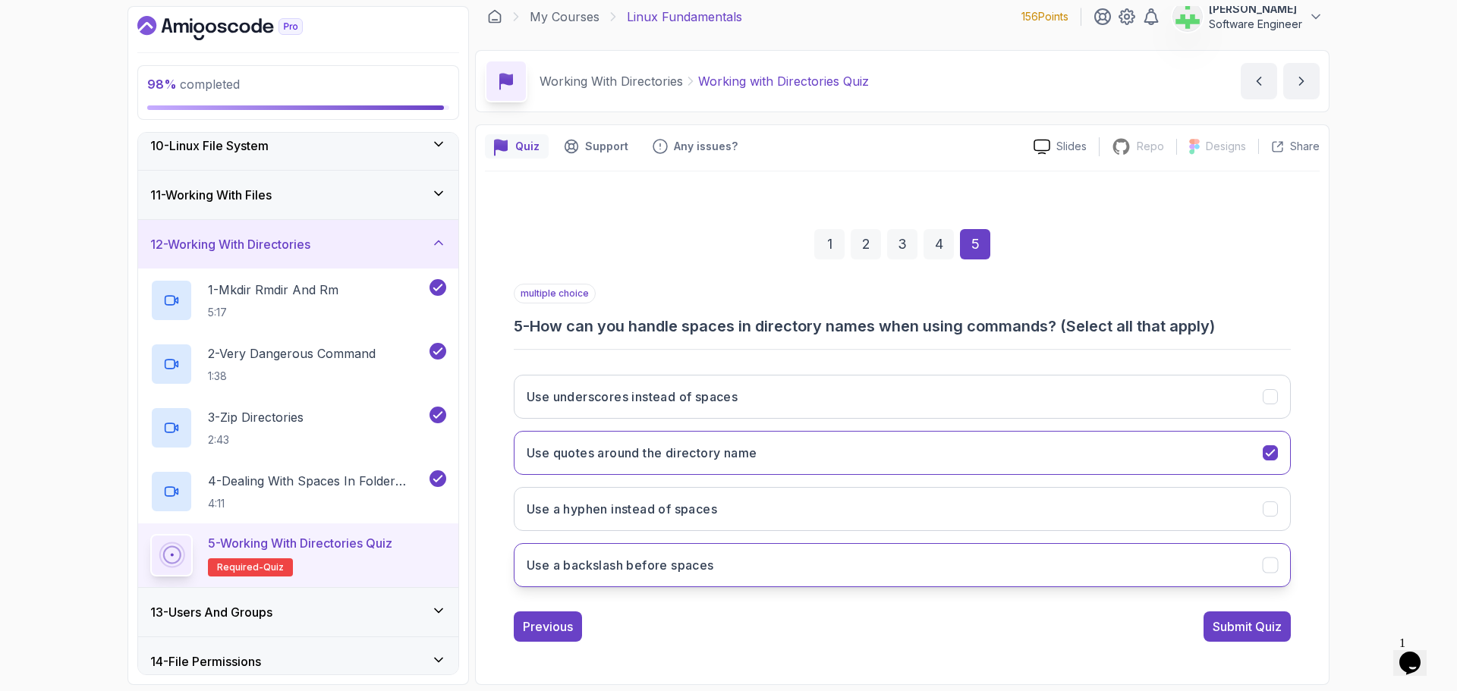
click at [657, 563] on h3 "Use a backslash before spaces" at bounding box center [620, 565] width 187 height 18
click at [1251, 622] on div "Submit Quiz" at bounding box center [1247, 627] width 69 height 18
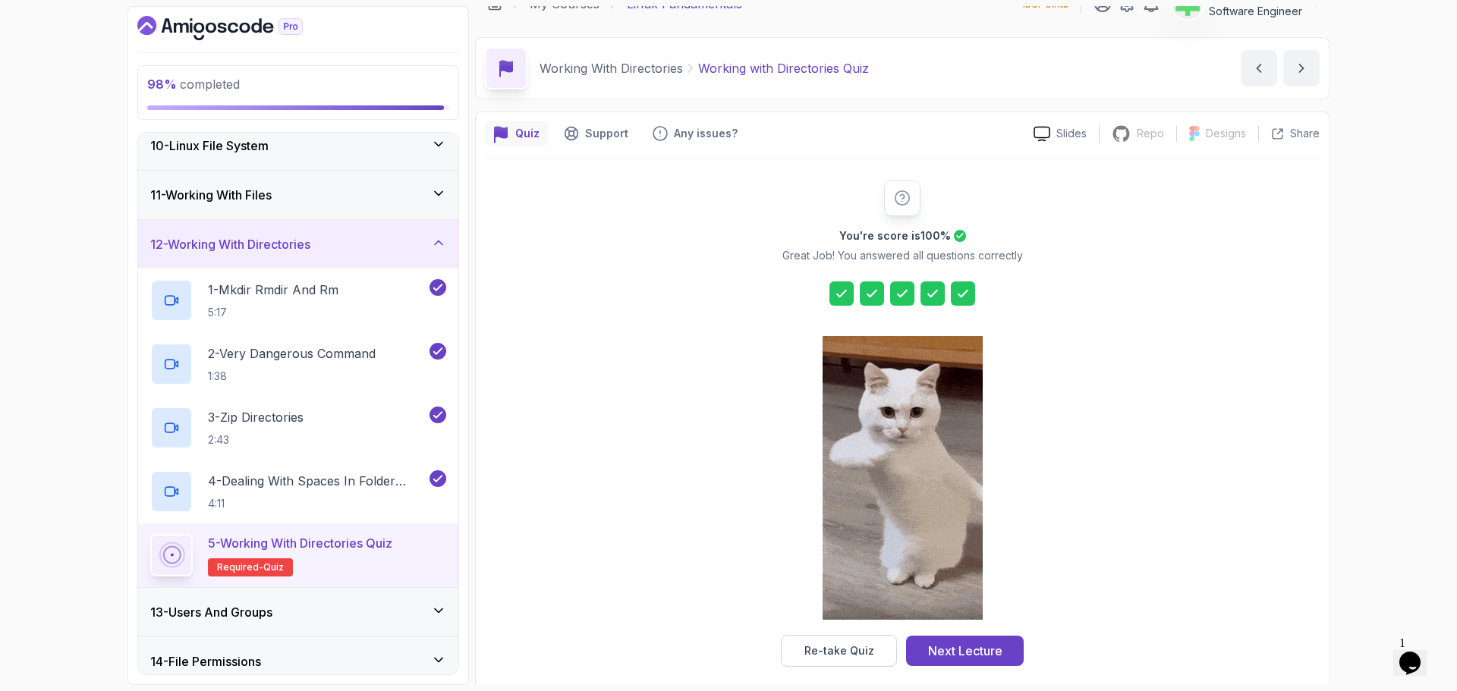
scroll to position [36, 0]
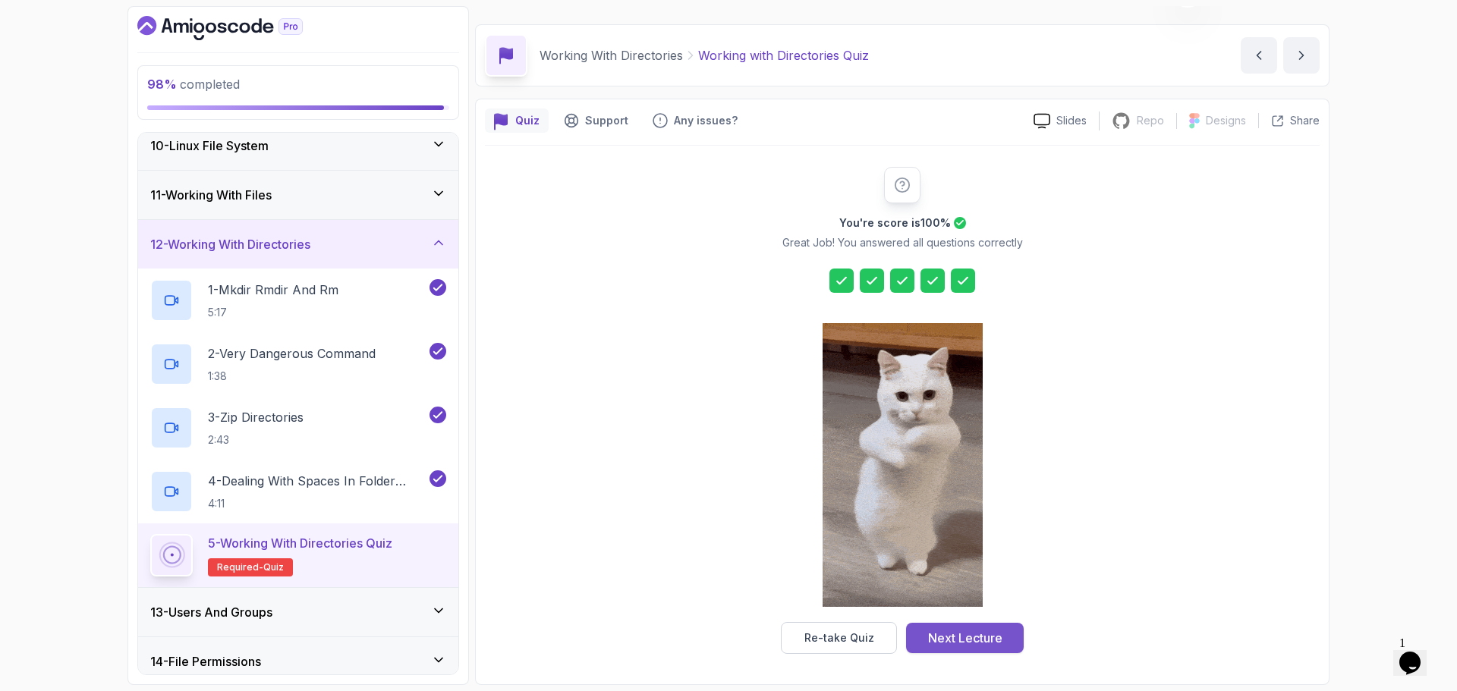
click at [1007, 631] on button "Next Lecture" at bounding box center [965, 638] width 118 height 30
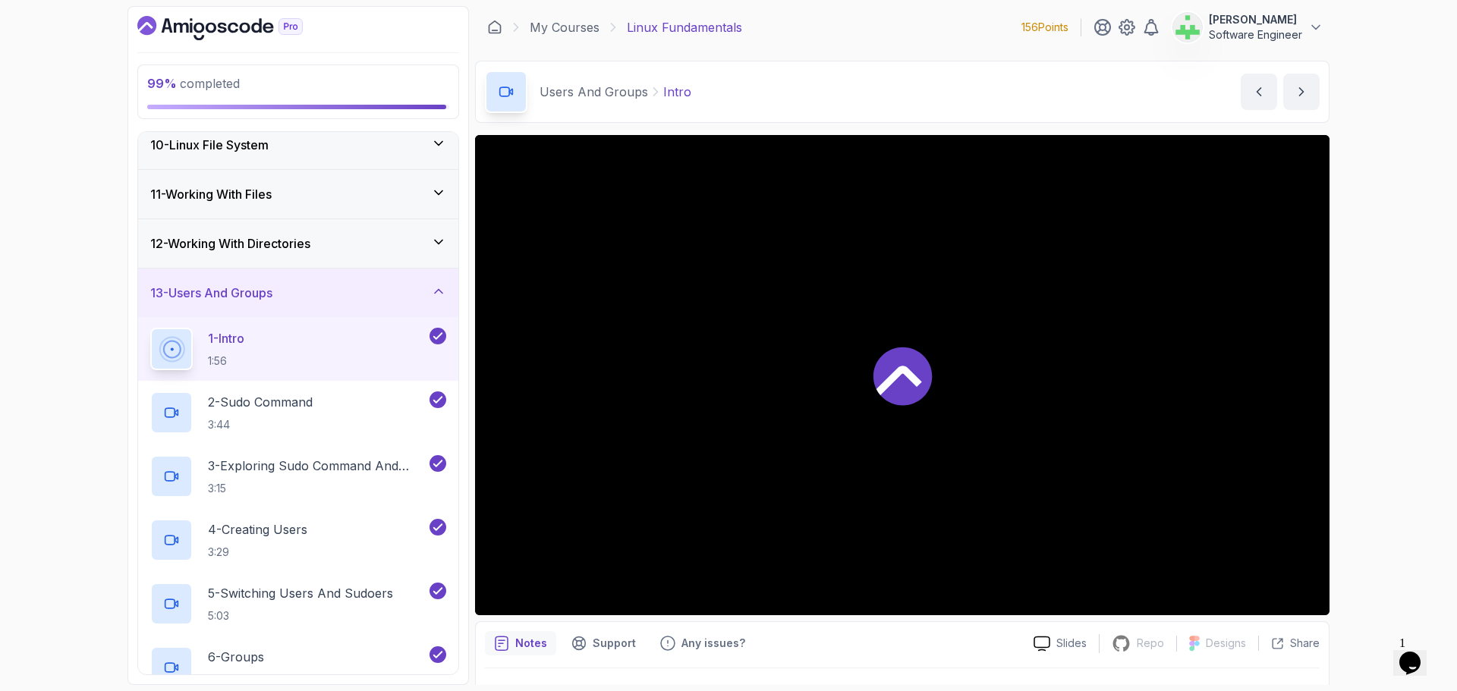
click at [361, 248] on div "12 - Working With Directories" at bounding box center [298, 243] width 296 height 18
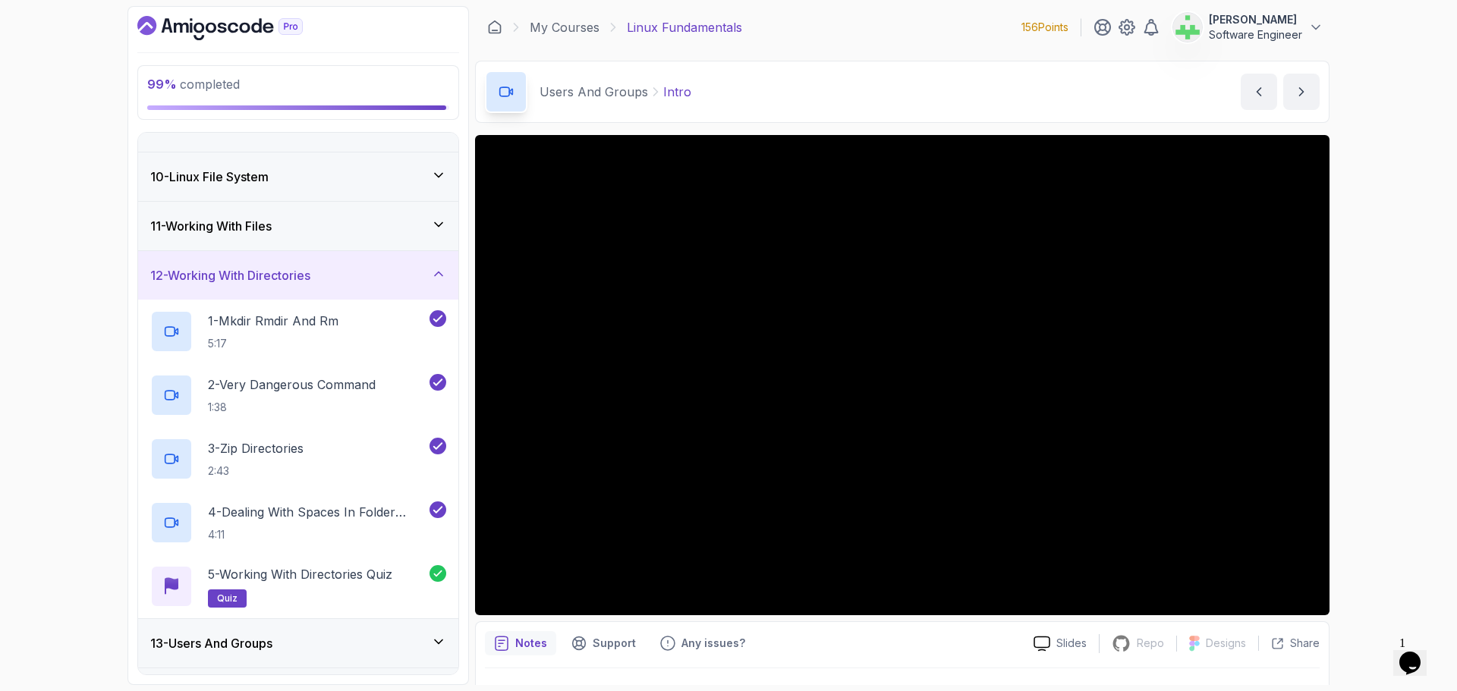
scroll to position [288, 0]
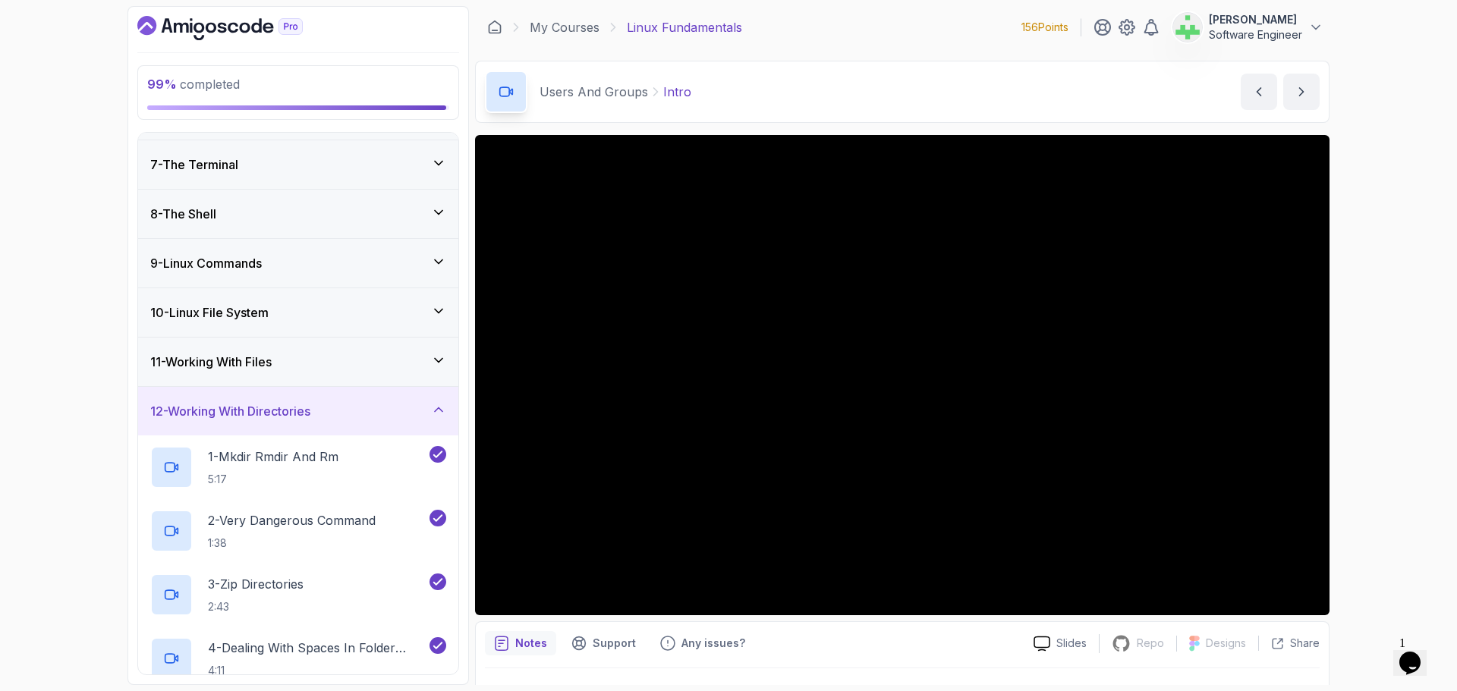
click at [425, 408] on div "12 - Working With Directories" at bounding box center [298, 411] width 296 height 18
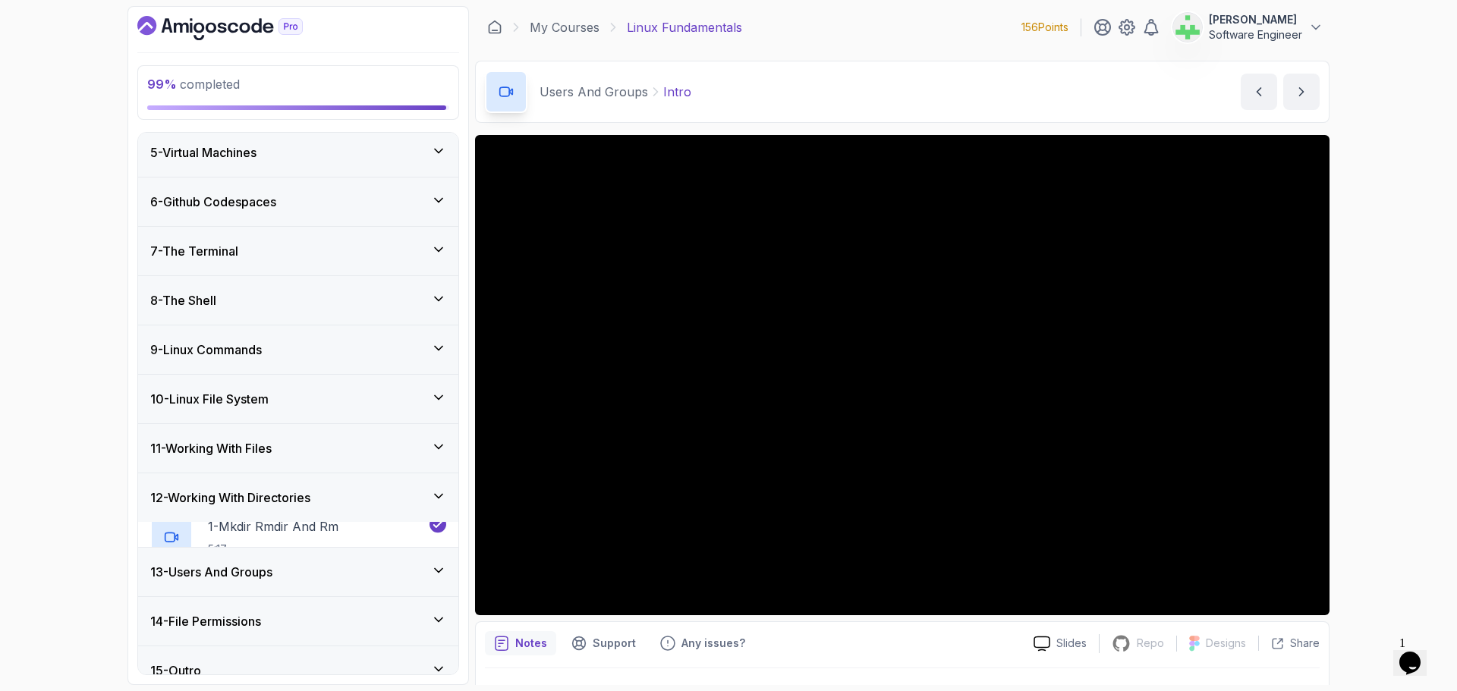
scroll to position [197, 0]
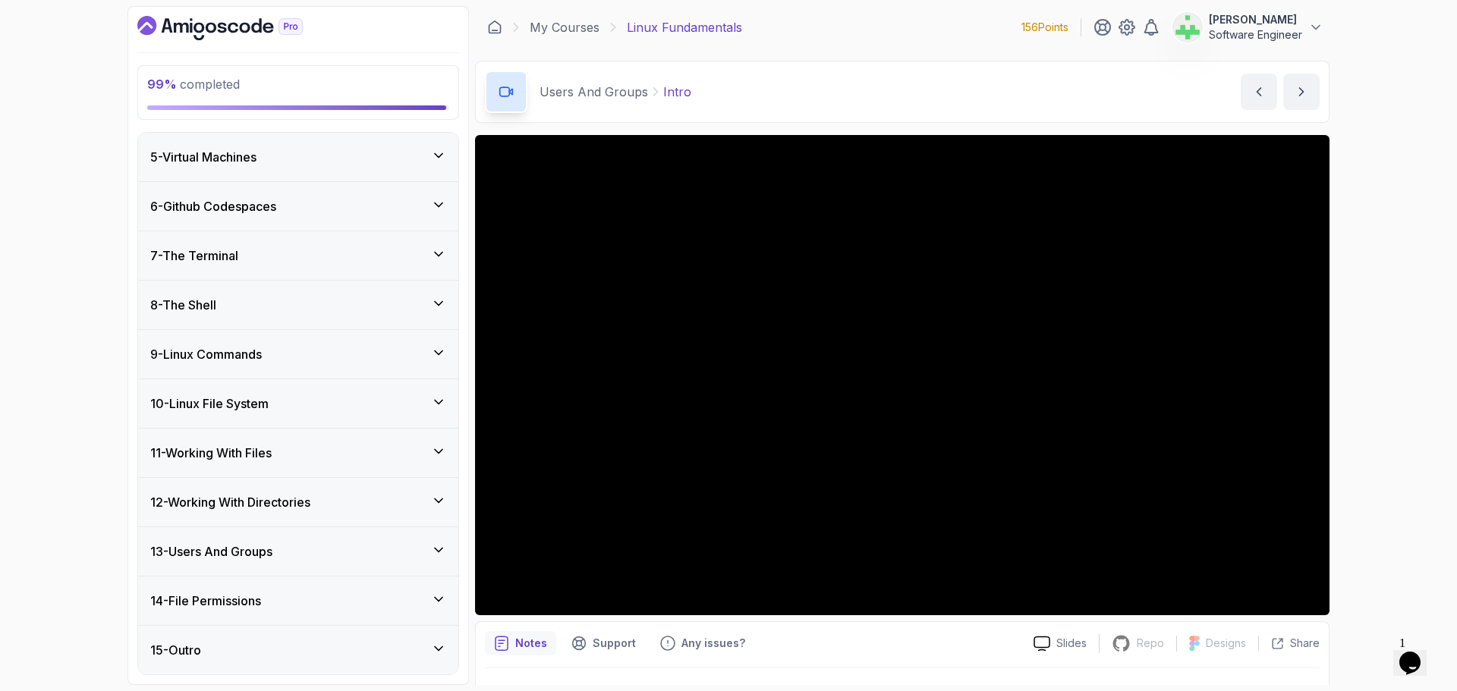
click at [373, 595] on div "14 - File Permissions" at bounding box center [298, 601] width 296 height 18
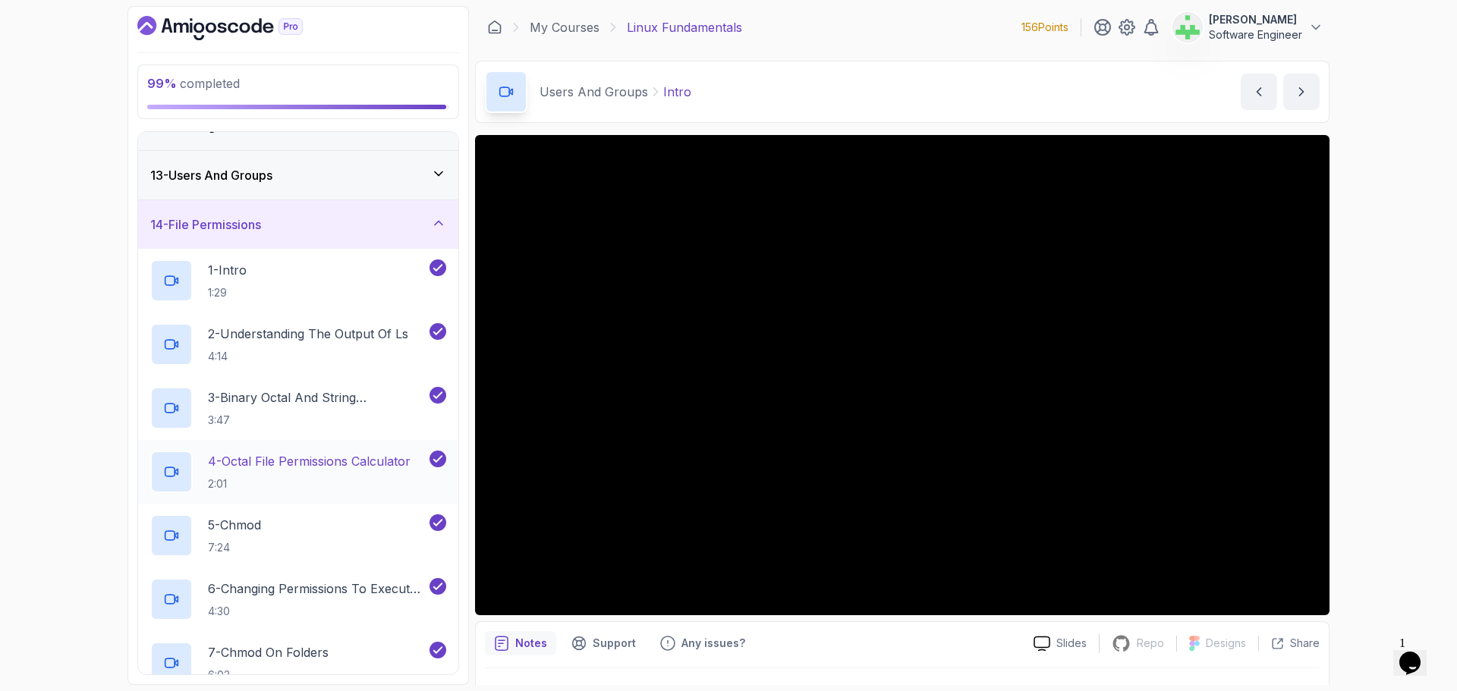
scroll to position [570, 0]
click at [393, 225] on div "14 - File Permissions" at bounding box center [298, 228] width 296 height 18
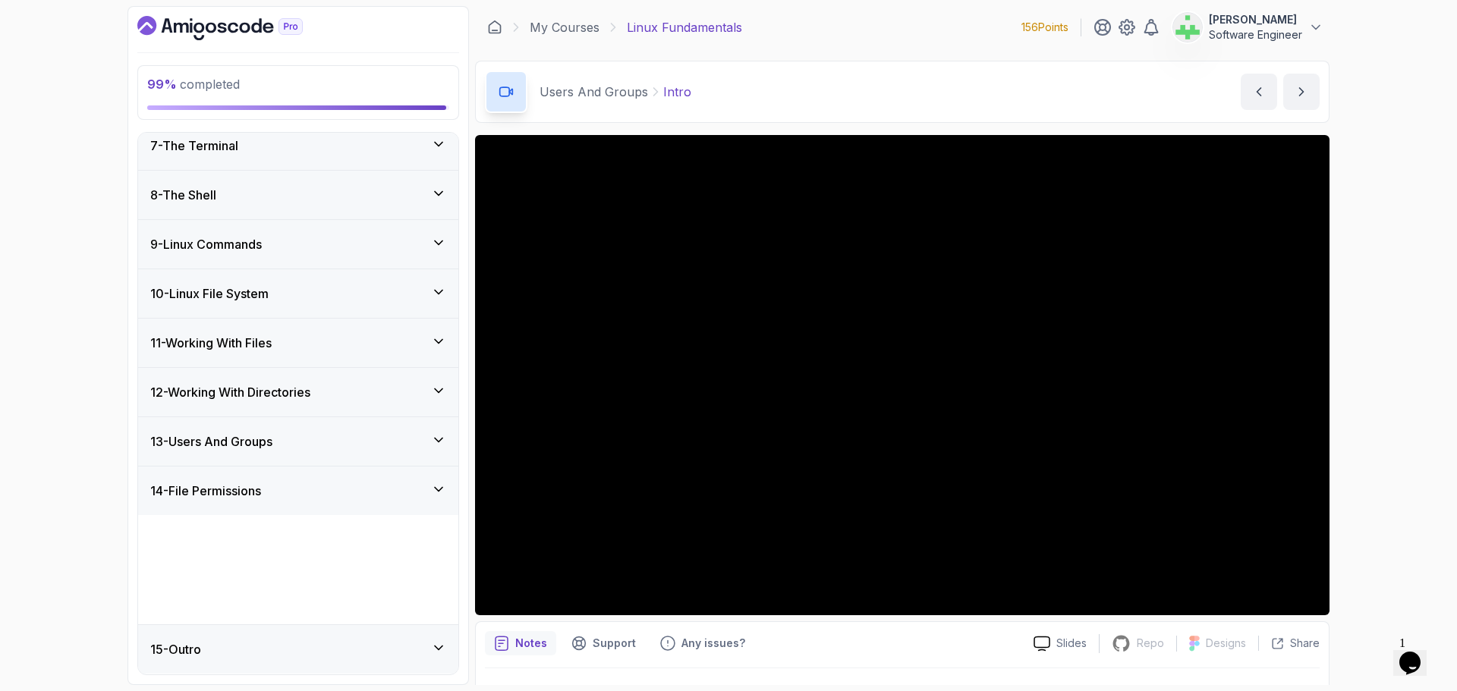
scroll to position [197, 0]
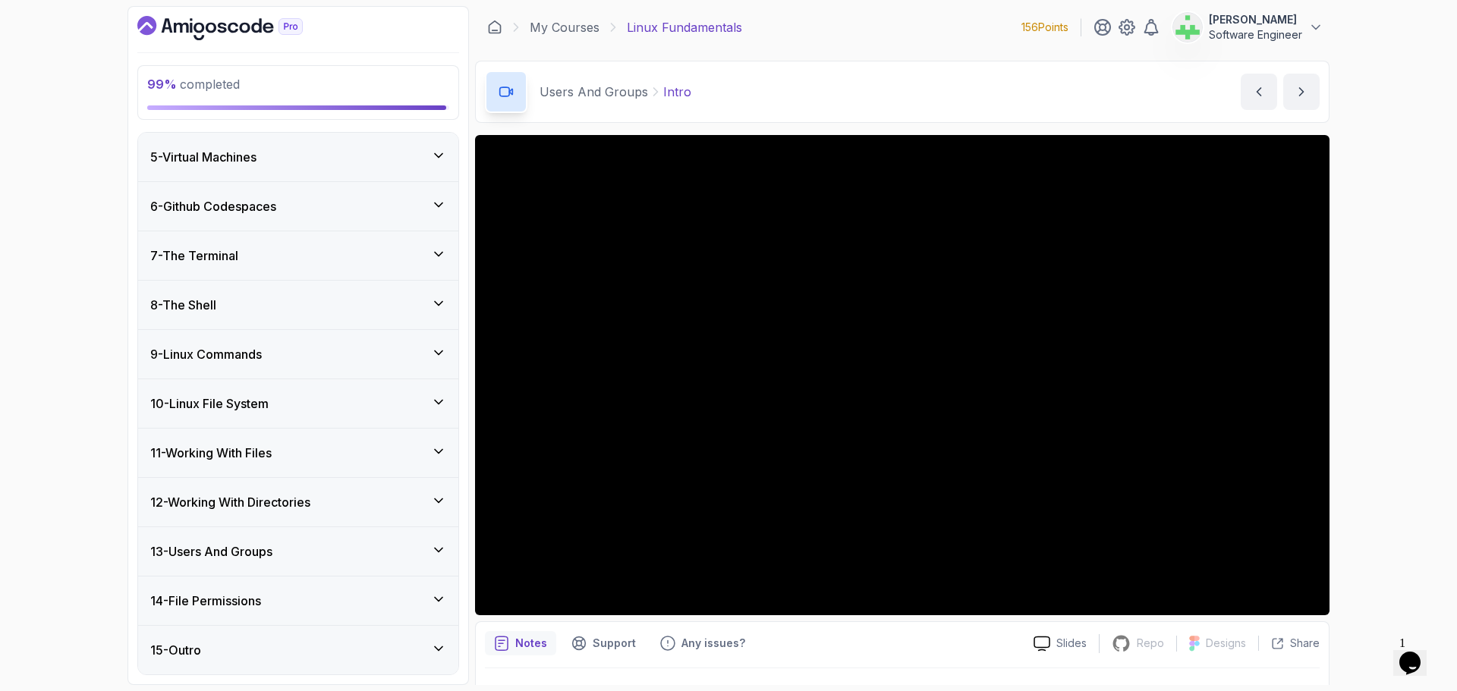
click at [410, 549] on div "13 - Users And Groups" at bounding box center [298, 552] width 296 height 18
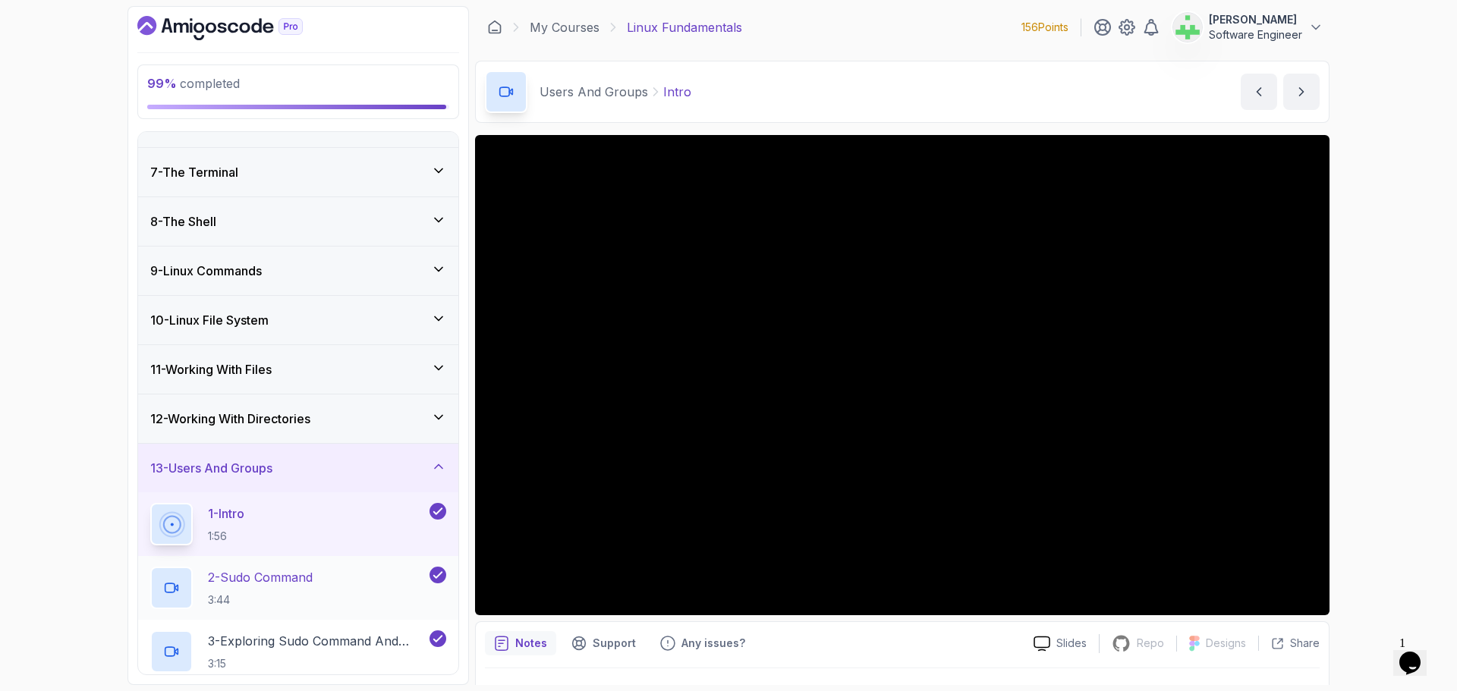
scroll to position [278, 0]
click at [422, 468] on div "13 - Users And Groups" at bounding box center [298, 470] width 296 height 18
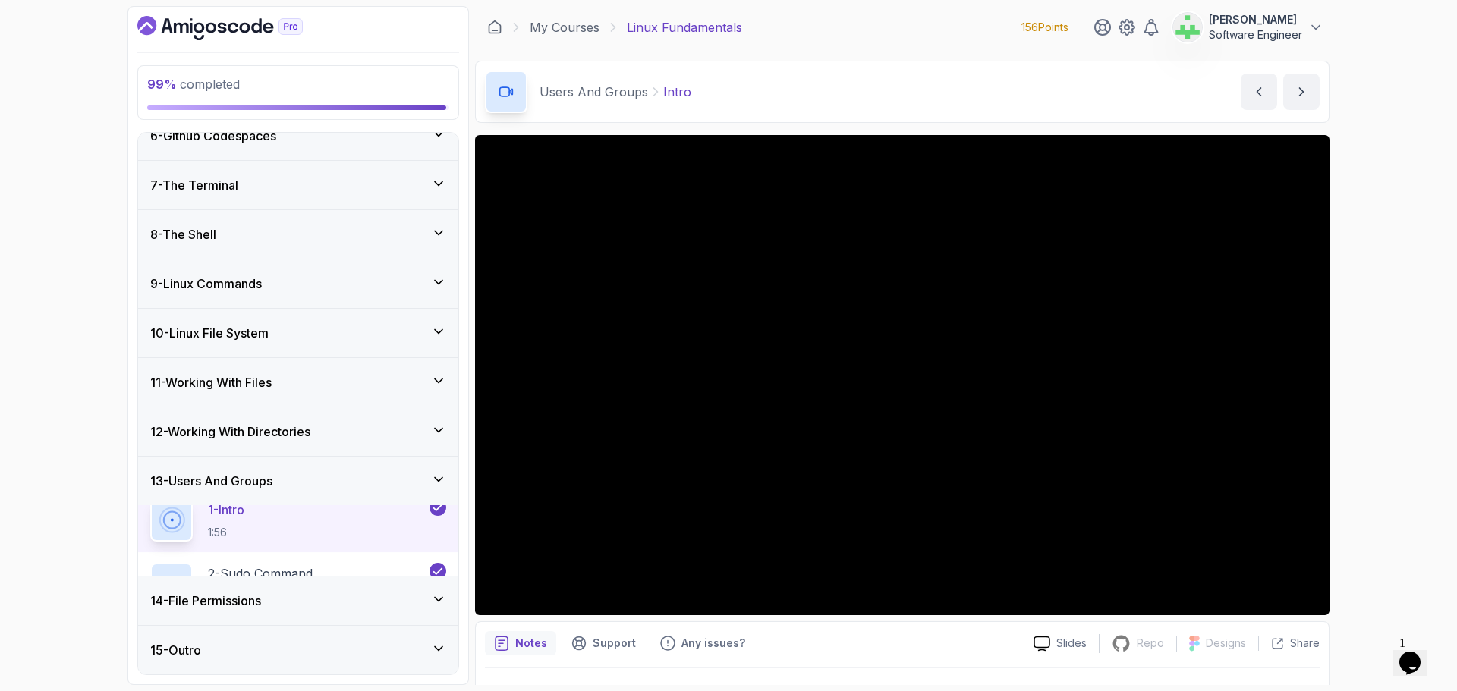
scroll to position [197, 0]
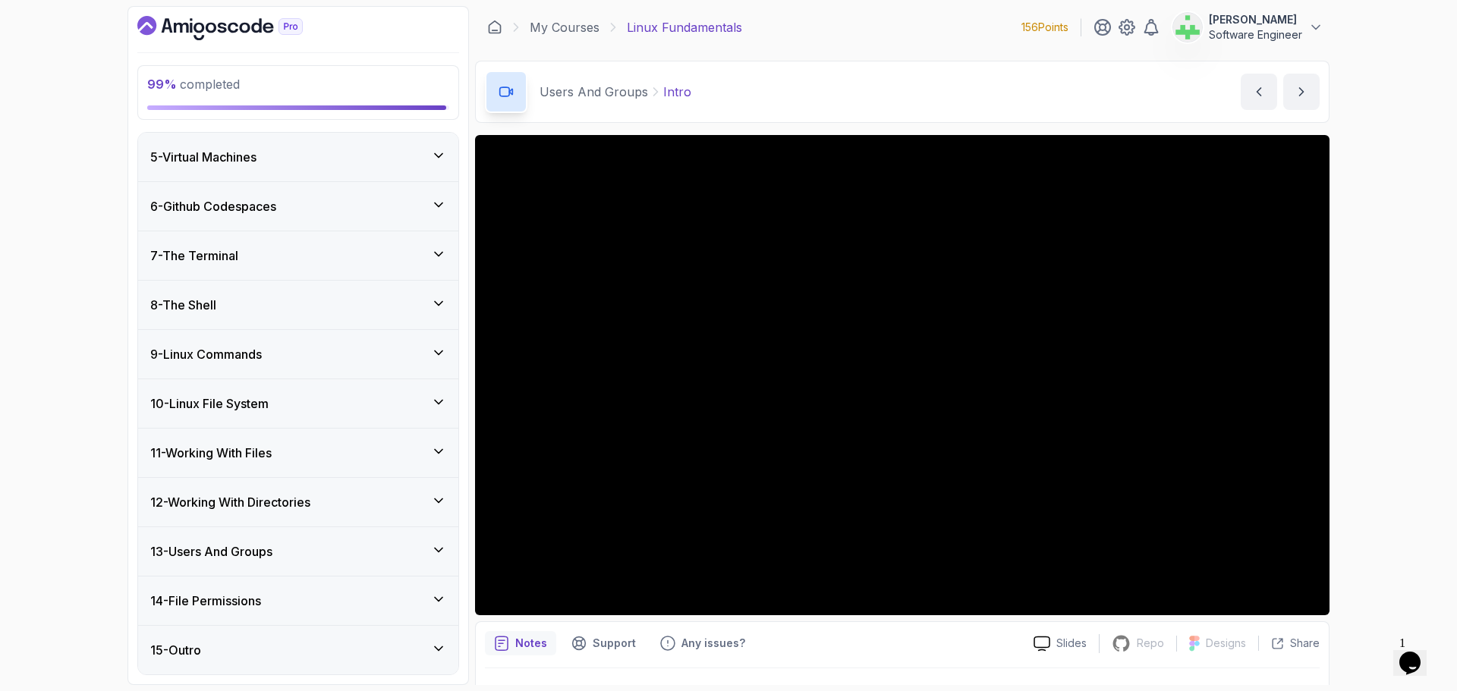
click at [419, 498] on div "12 - Working With Directories" at bounding box center [298, 502] width 296 height 18
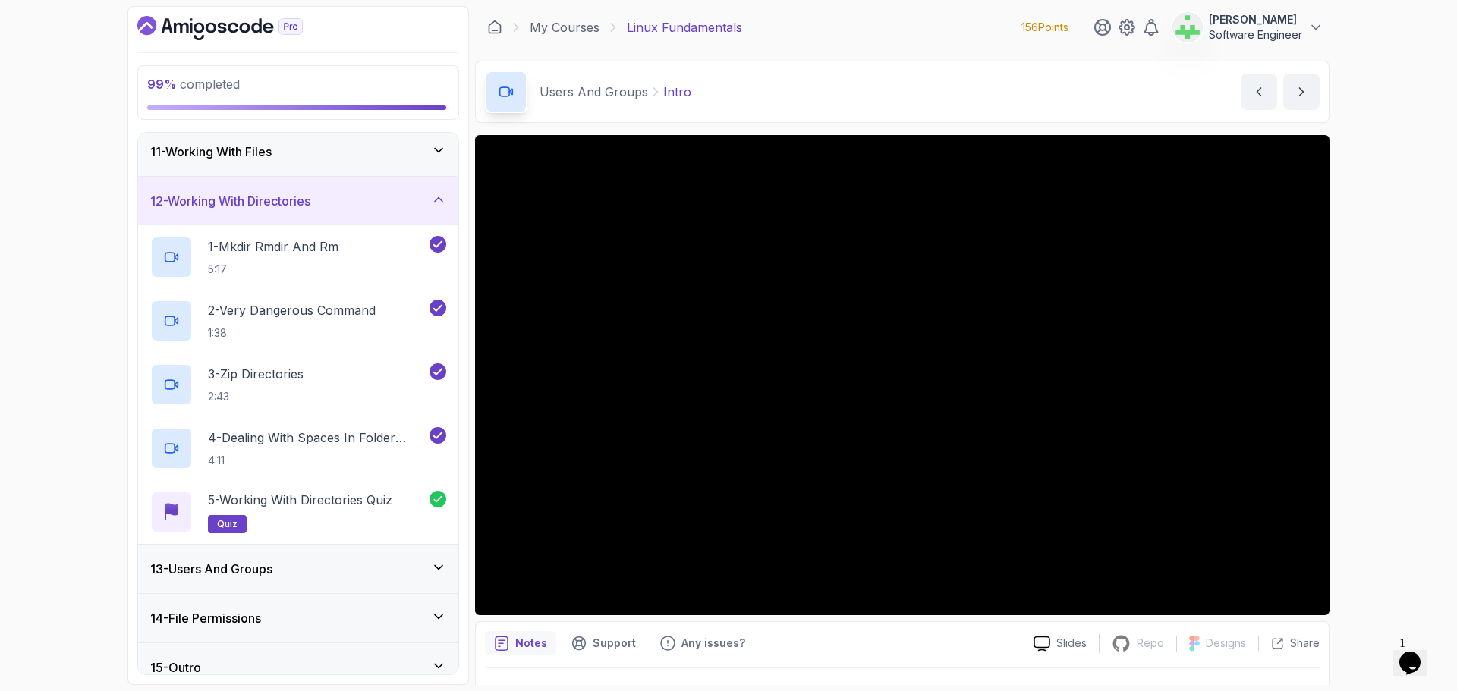
scroll to position [516, 0]
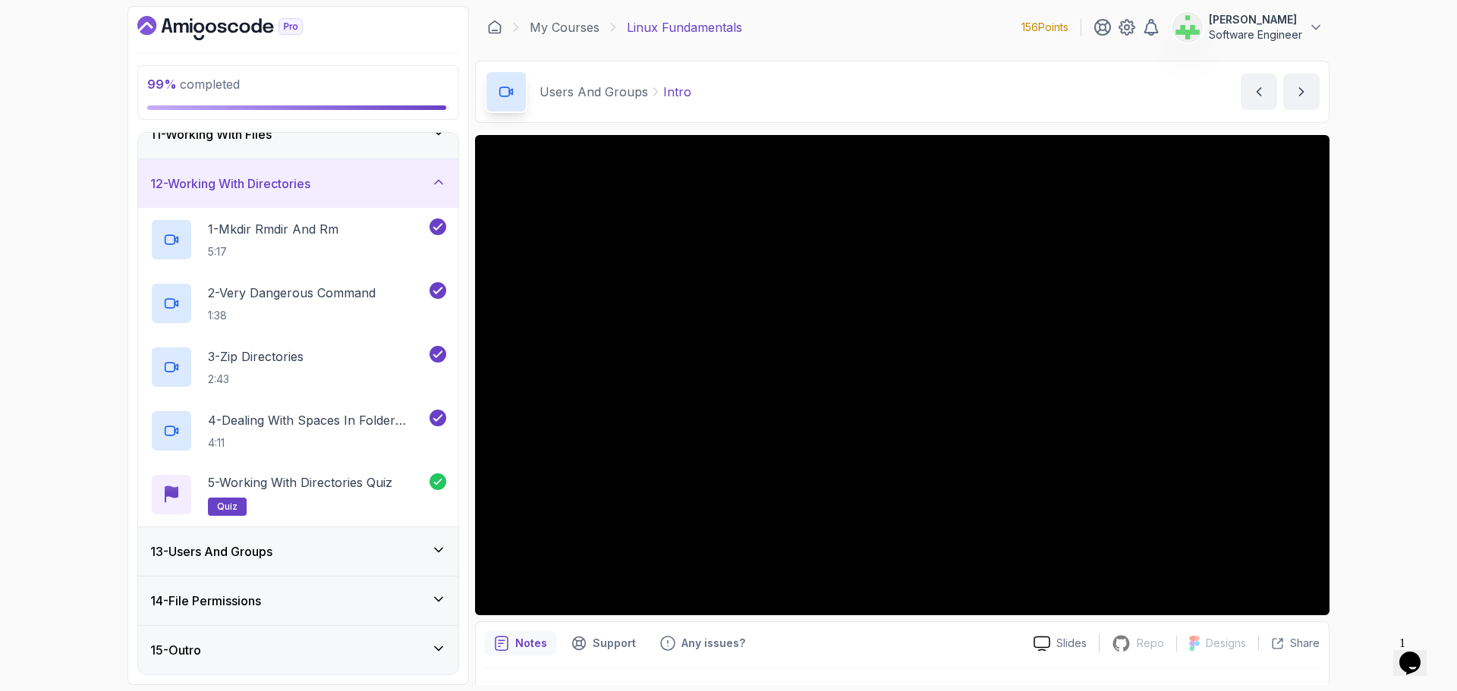
click at [391, 644] on div "15 - Outro" at bounding box center [298, 650] width 296 height 18
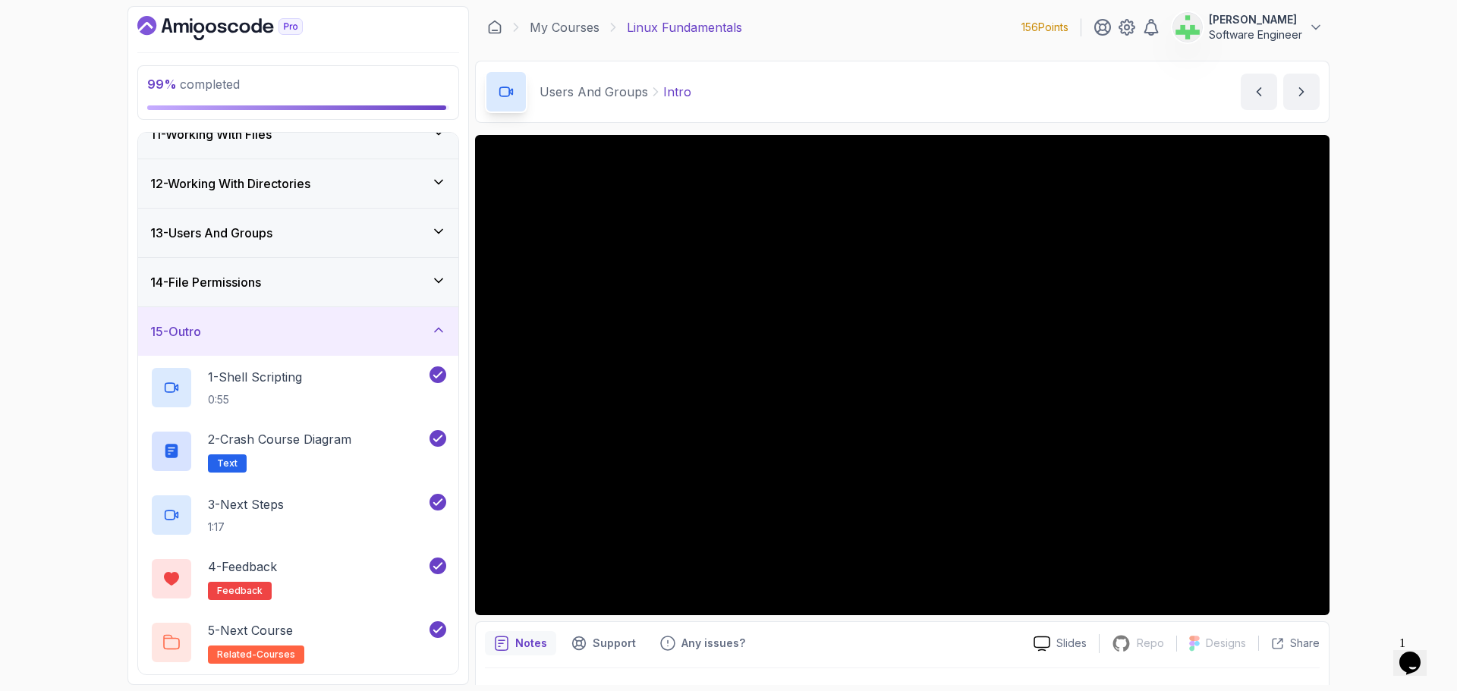
click at [439, 329] on icon at bounding box center [439, 330] width 8 height 4
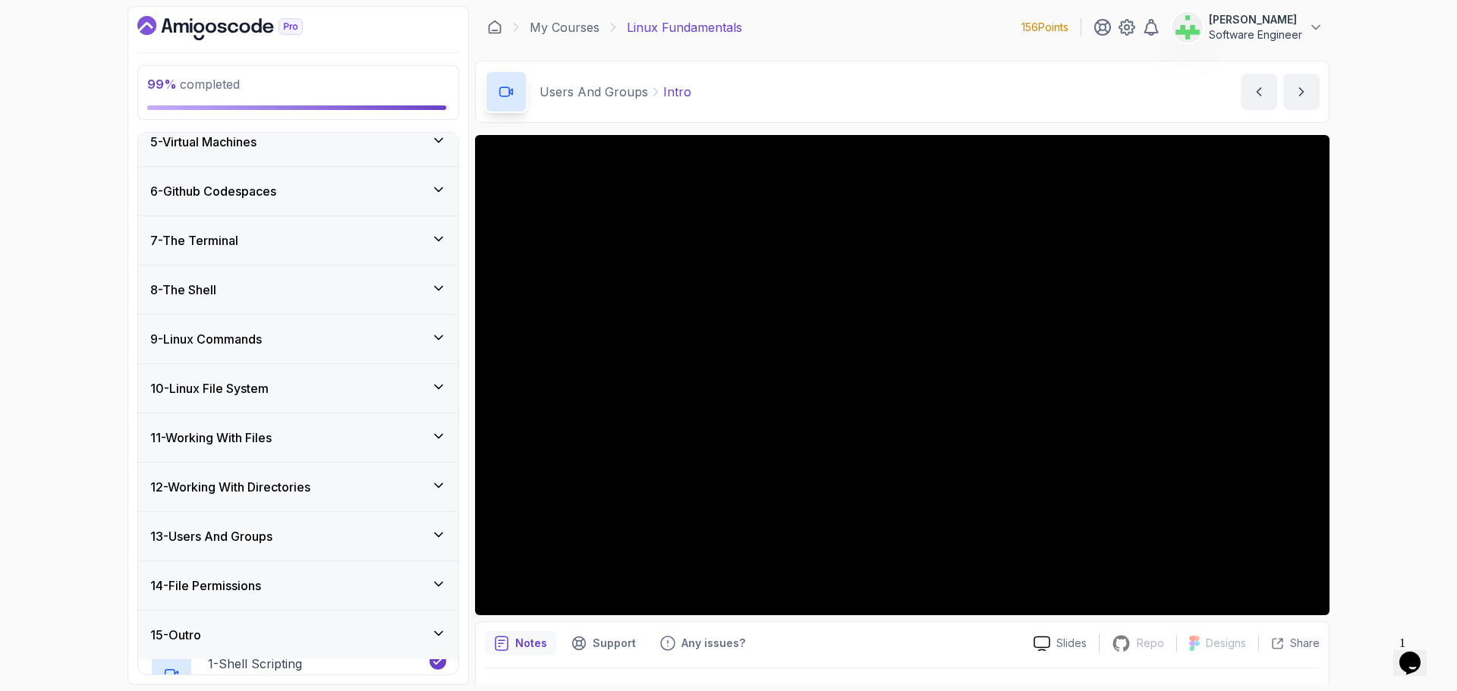
scroll to position [197, 0]
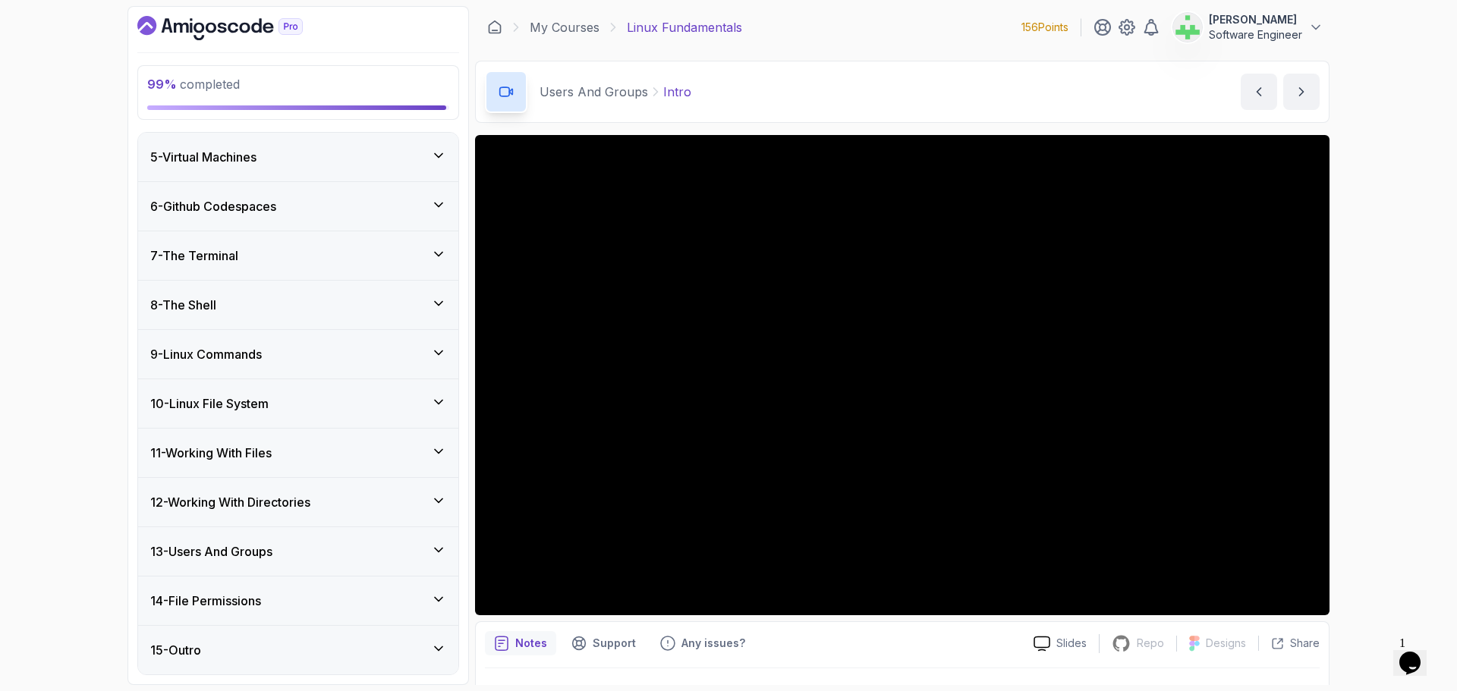
click at [423, 601] on div "14 - File Permissions" at bounding box center [298, 601] width 296 height 18
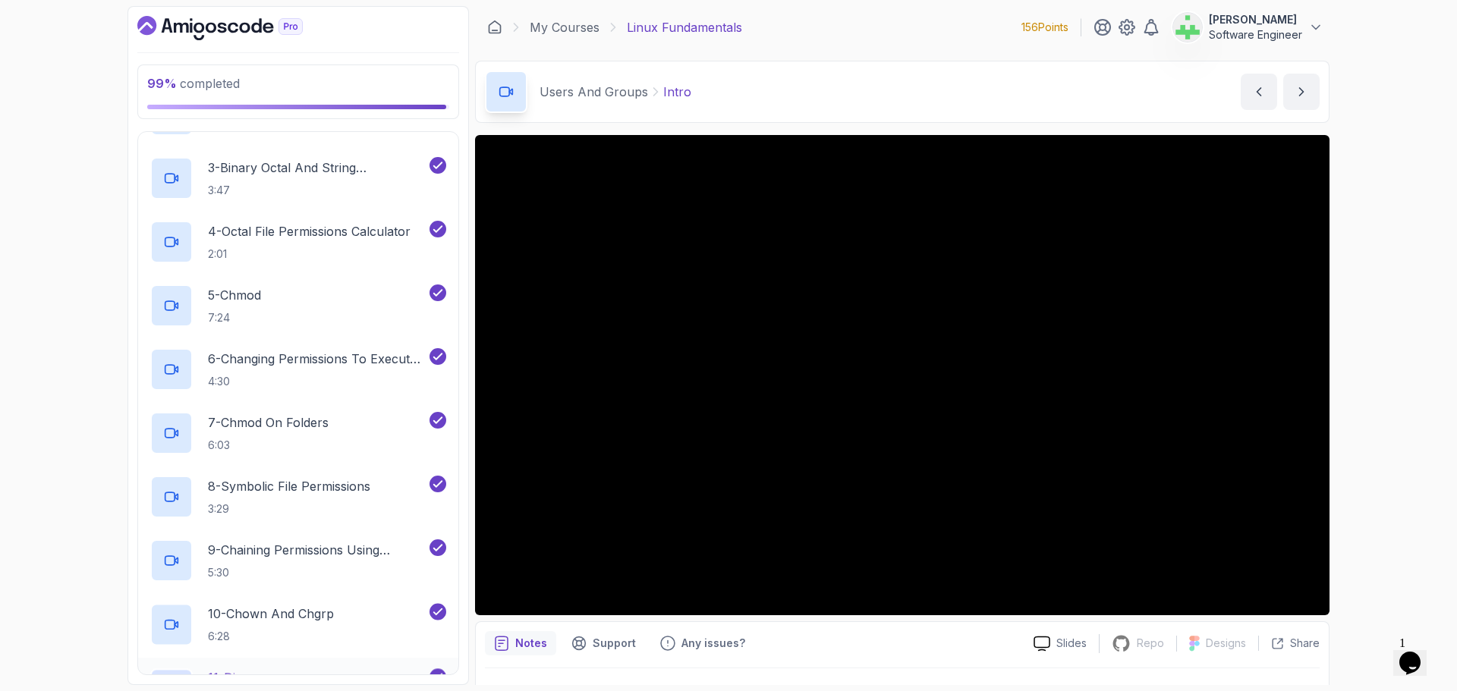
scroll to position [1025, 0]
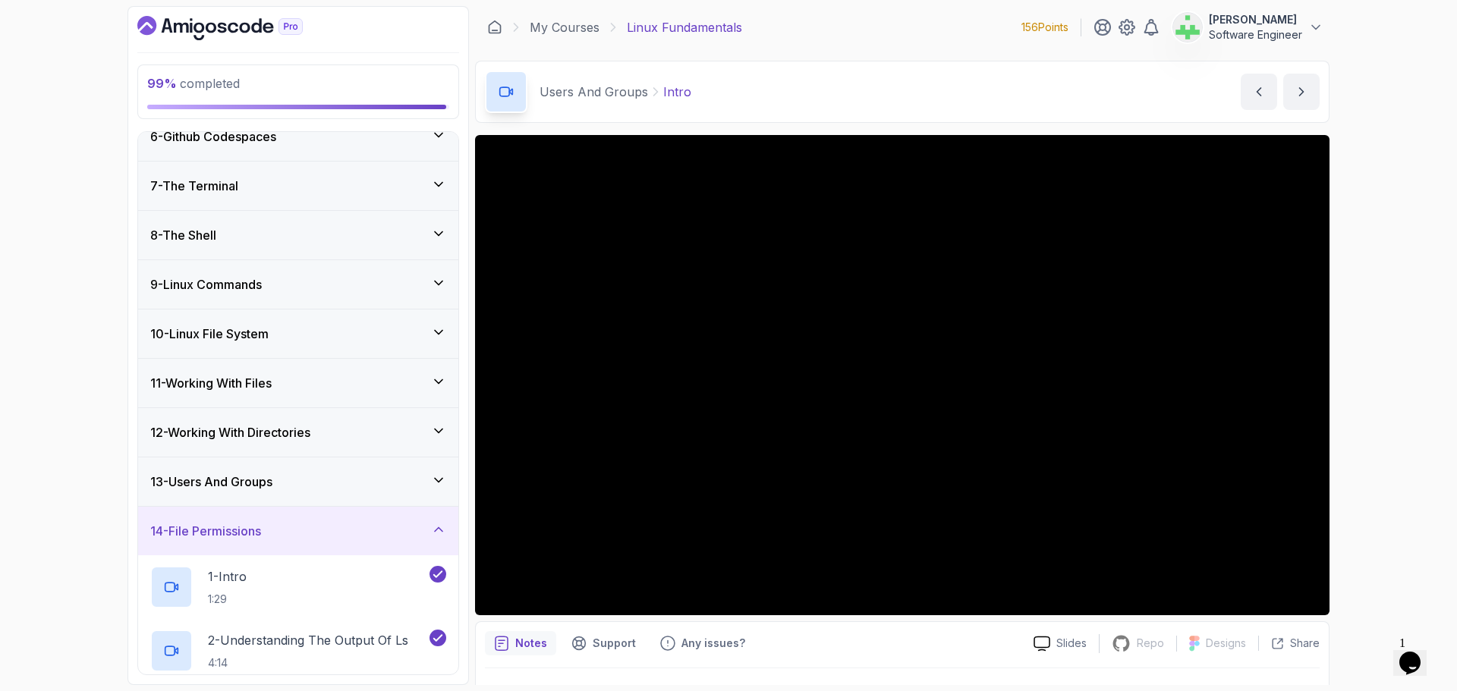
click at [442, 529] on icon at bounding box center [438, 529] width 15 height 15
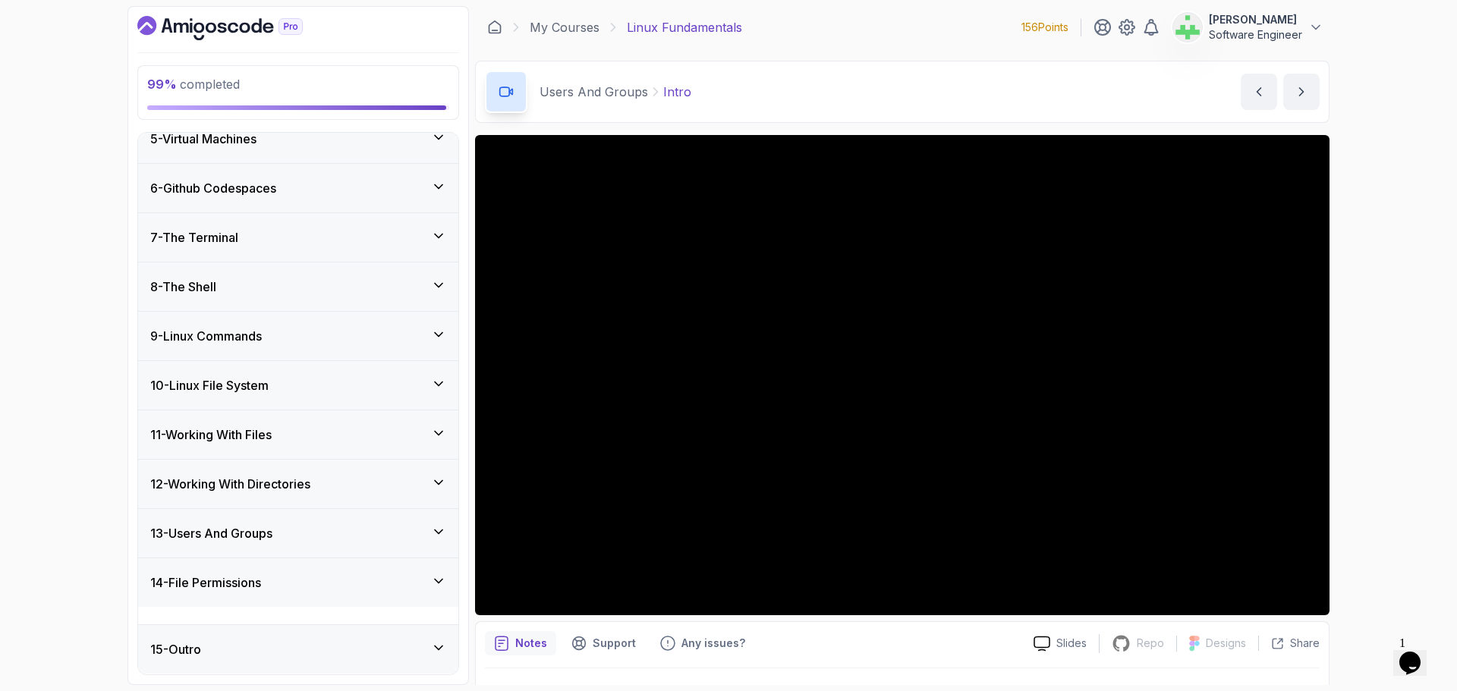
scroll to position [197, 0]
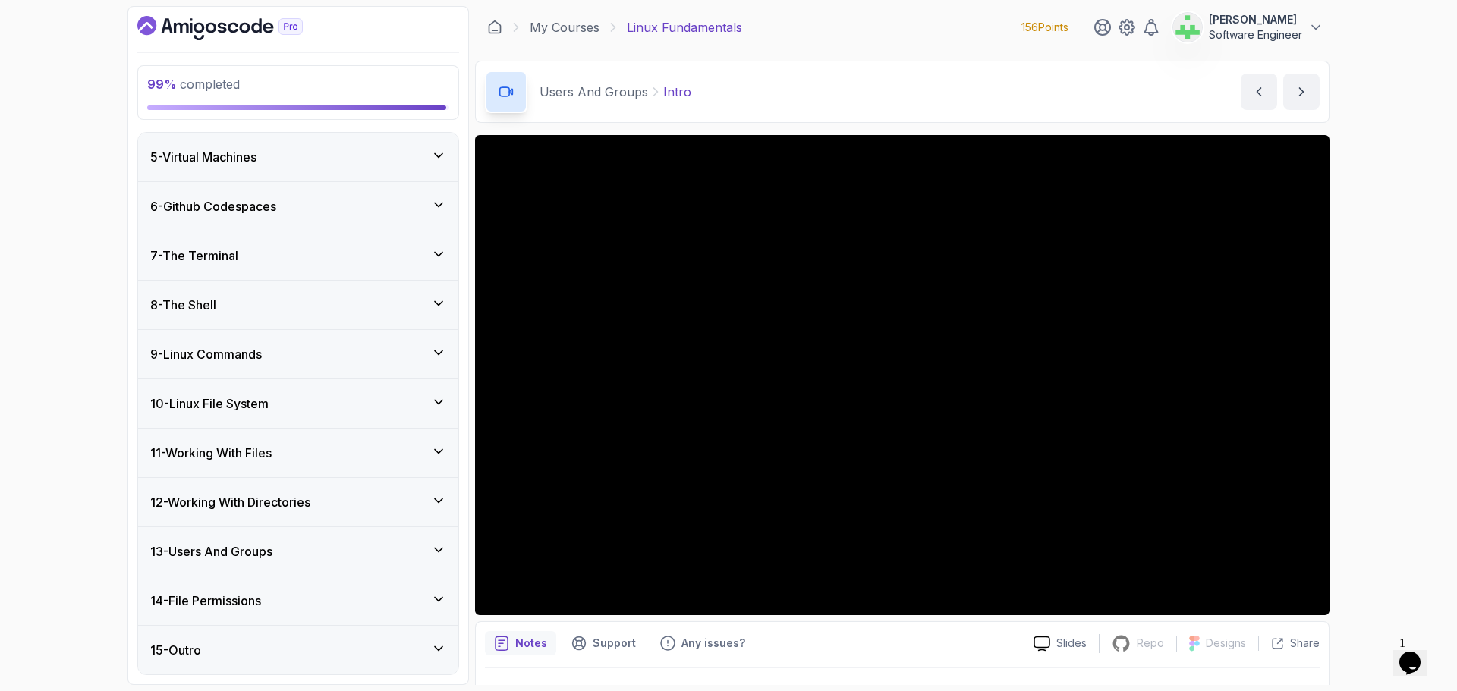
click at [435, 544] on icon at bounding box center [438, 550] width 15 height 15
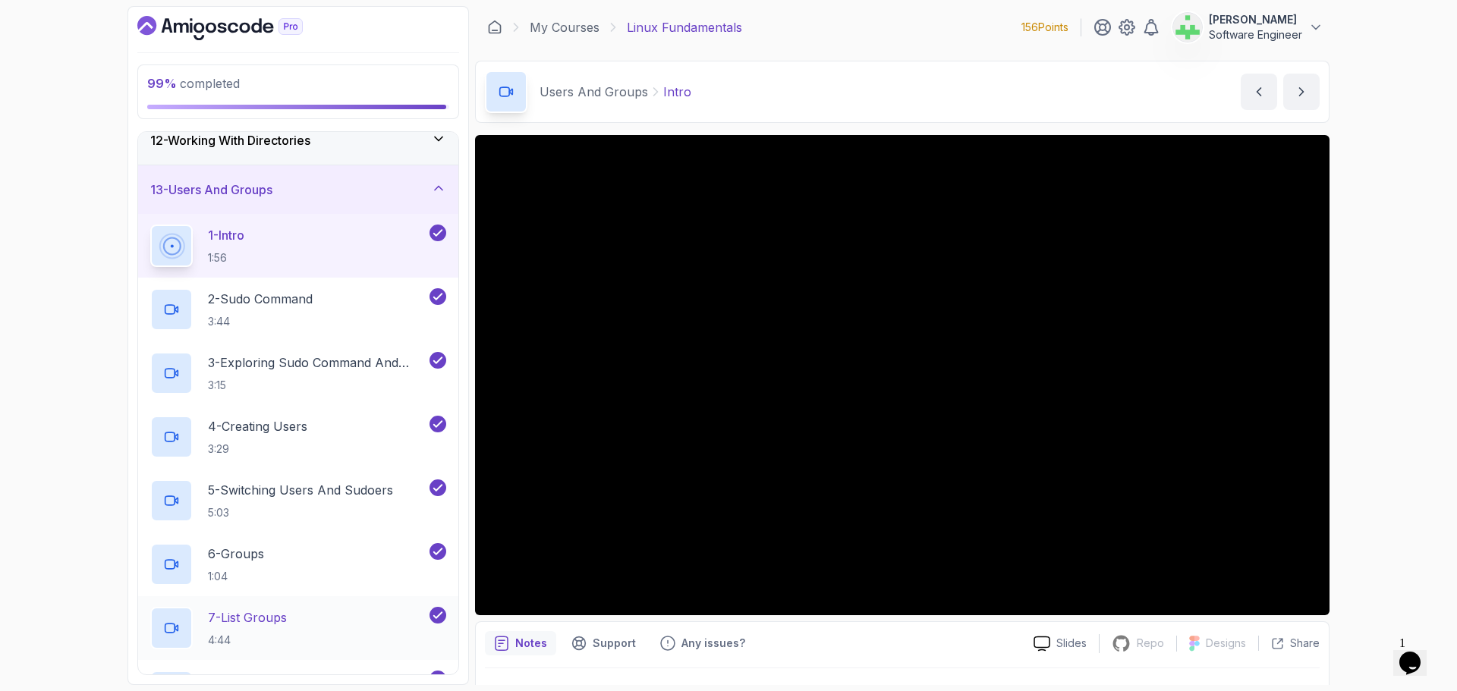
scroll to position [430, 0]
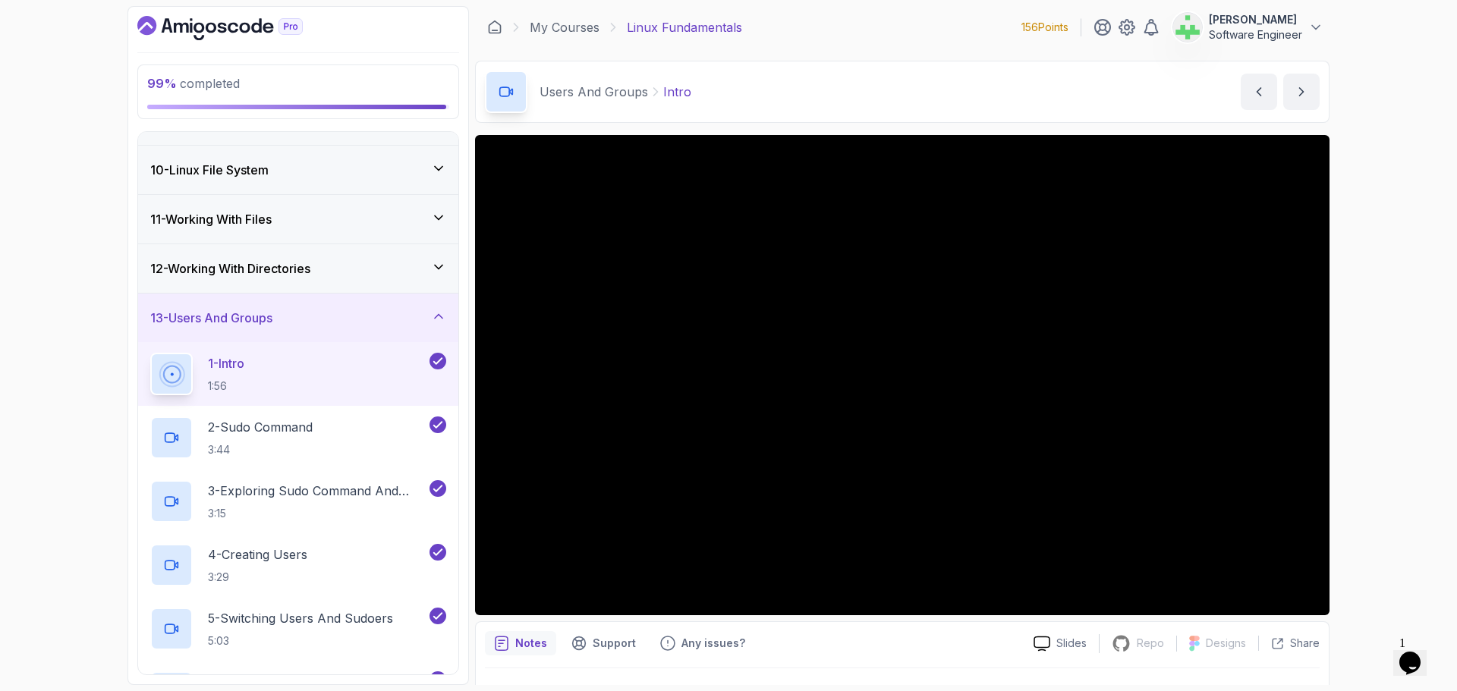
click at [430, 319] on div "13 - Users And Groups" at bounding box center [298, 318] width 296 height 18
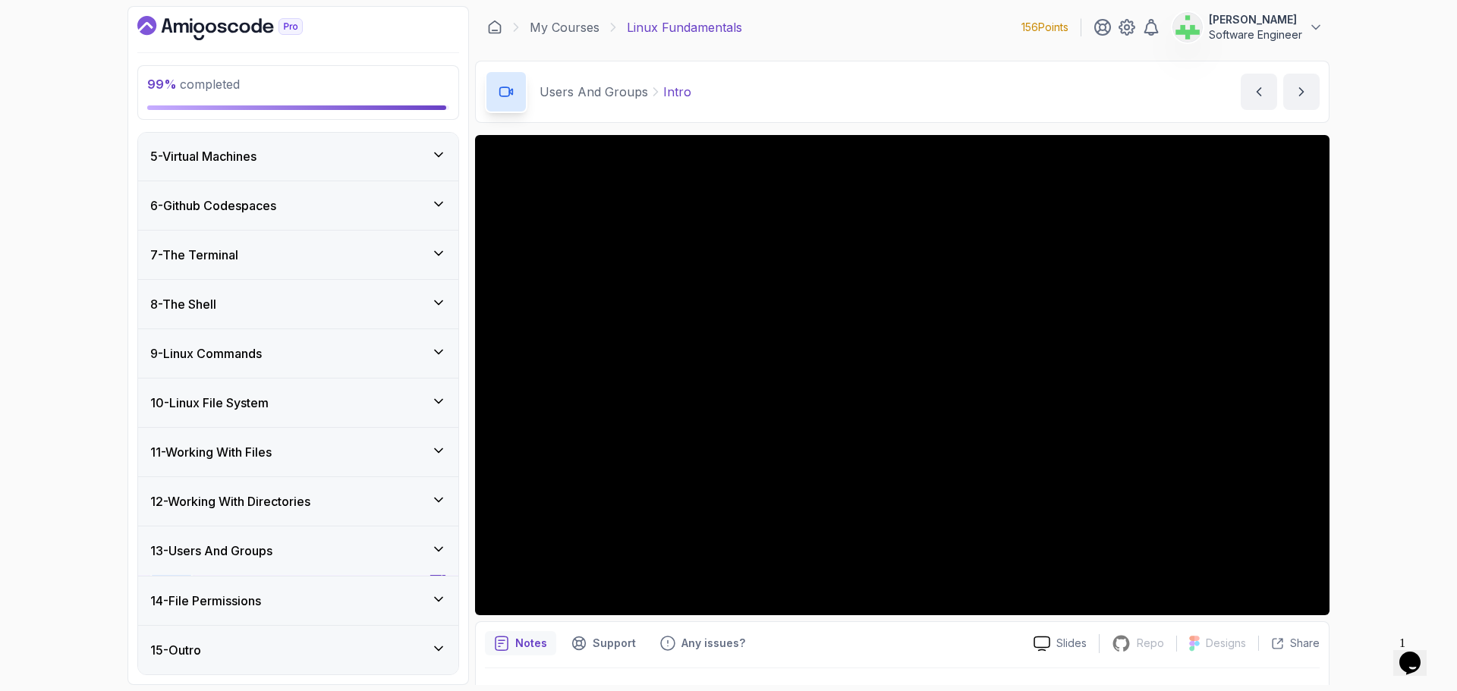
scroll to position [197, 0]
click at [399, 493] on div "12 - Working With Directories" at bounding box center [298, 502] width 296 height 18
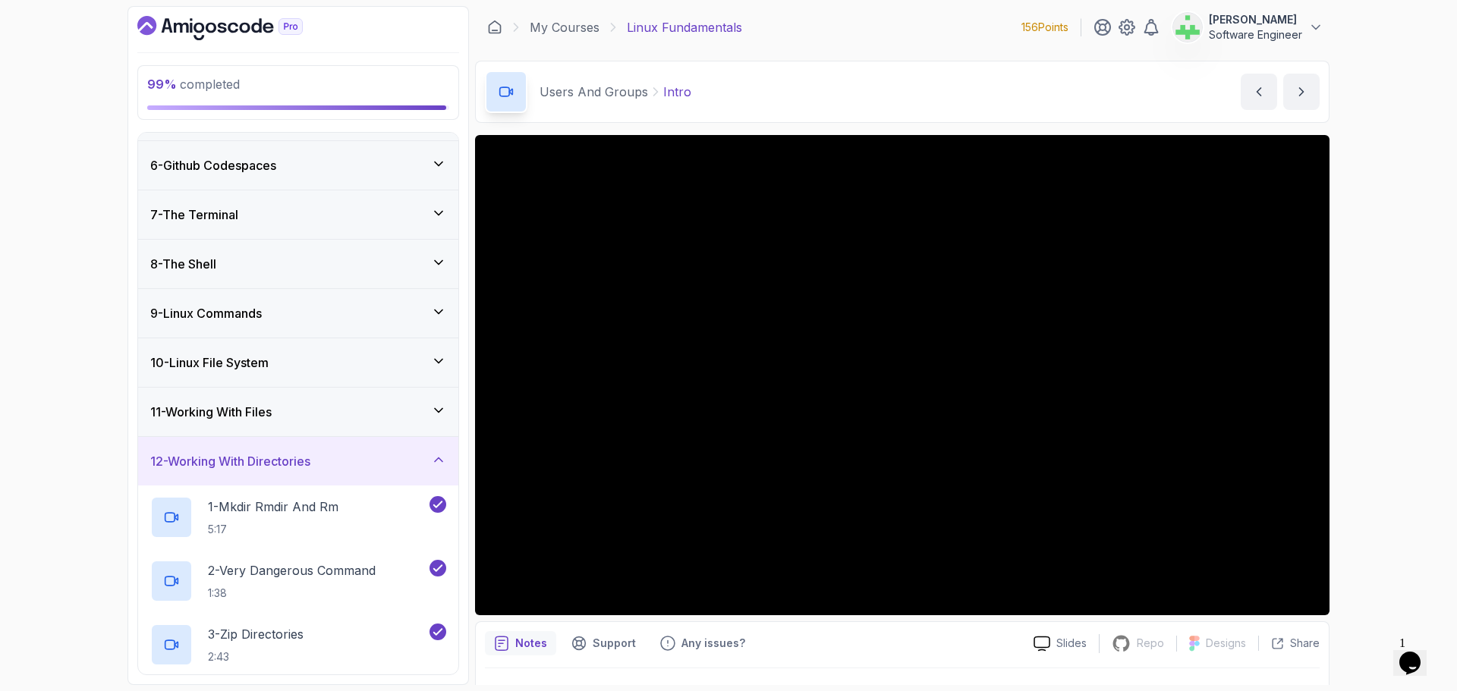
scroll to position [212, 0]
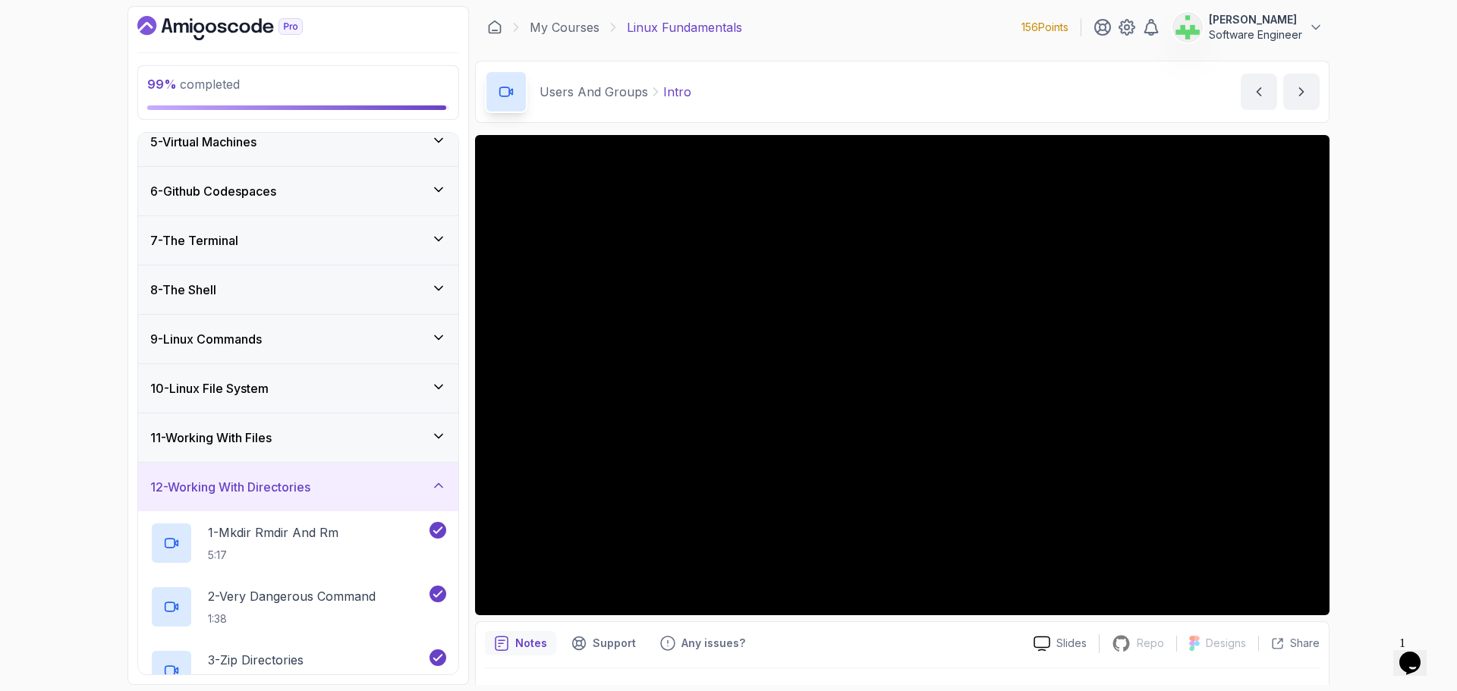
click at [420, 477] on div "12 - Working With Directories" at bounding box center [298, 487] width 320 height 49
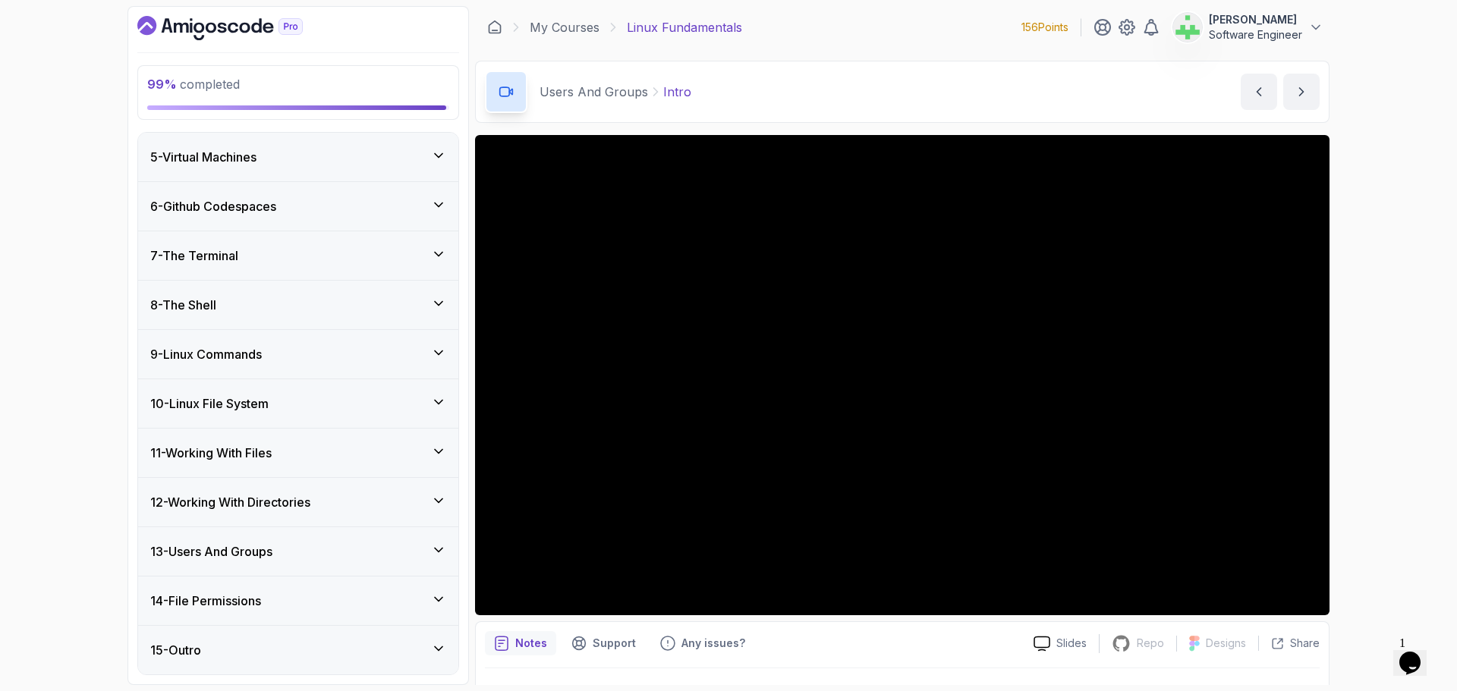
scroll to position [197, 0]
click at [412, 449] on div "11 - Working With Files" at bounding box center [298, 453] width 296 height 18
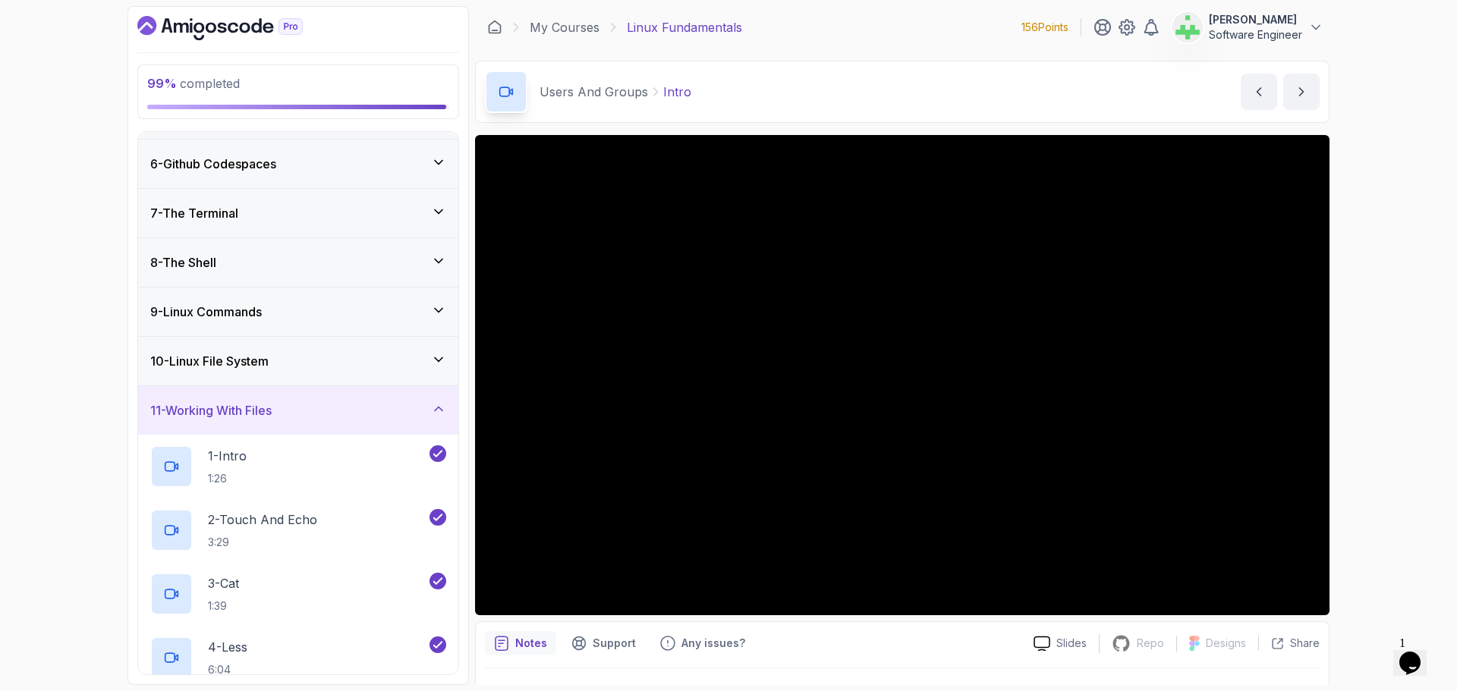
click at [405, 401] on div "11 - Working With Files" at bounding box center [298, 410] width 320 height 49
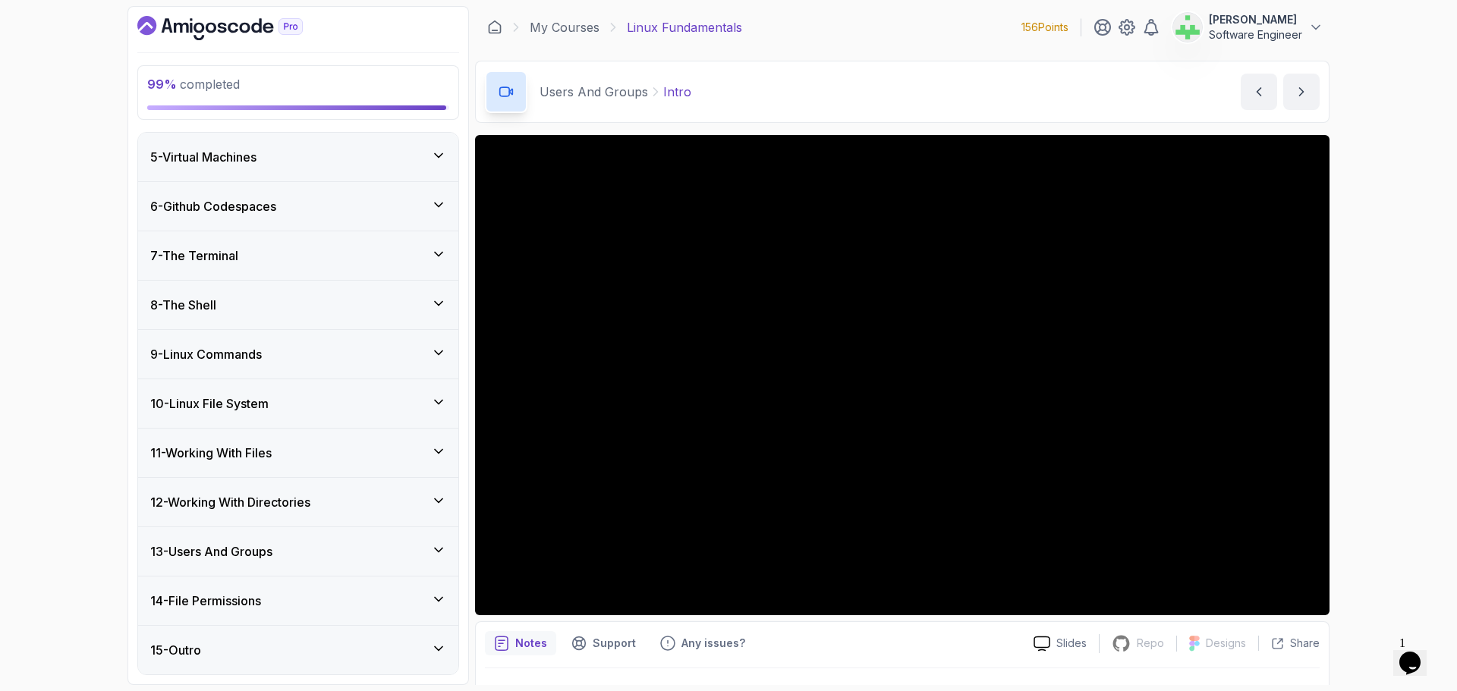
click at [407, 398] on div "10 - Linux File System" at bounding box center [298, 404] width 296 height 18
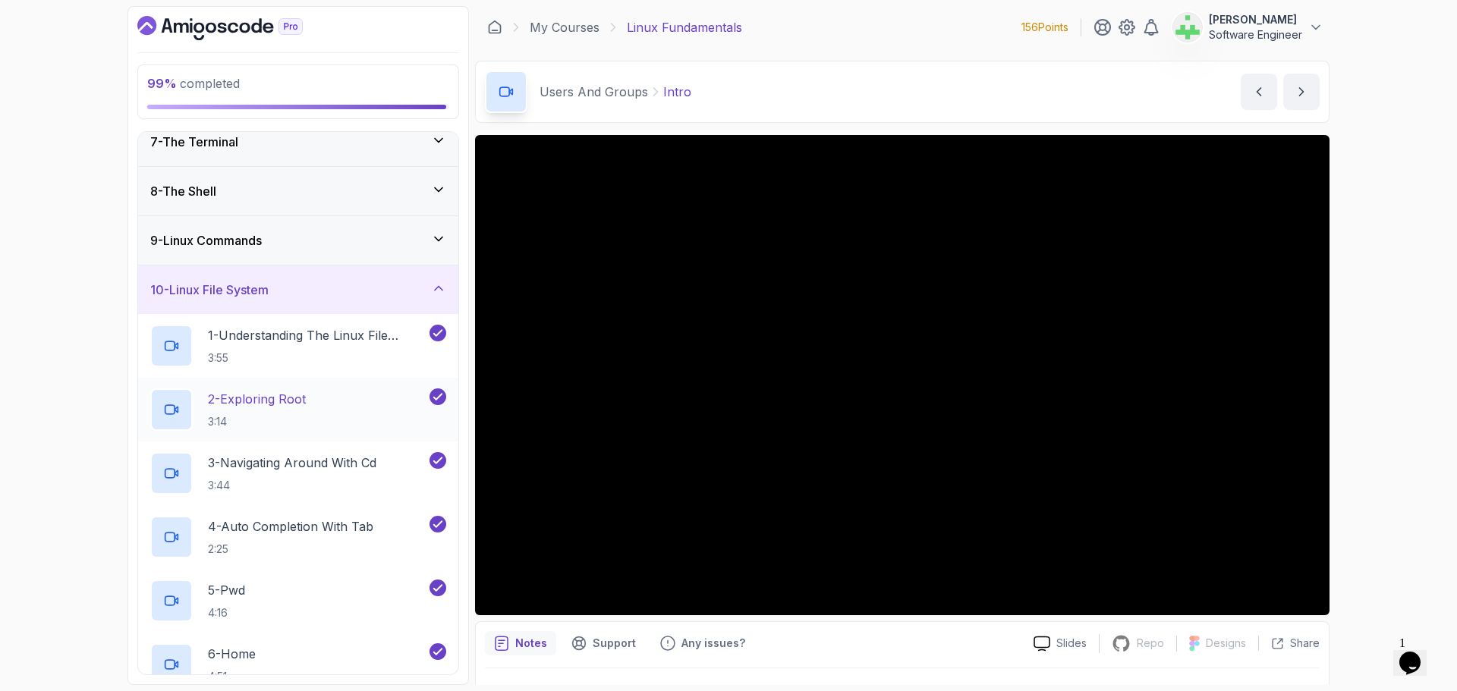
scroll to position [187, 0]
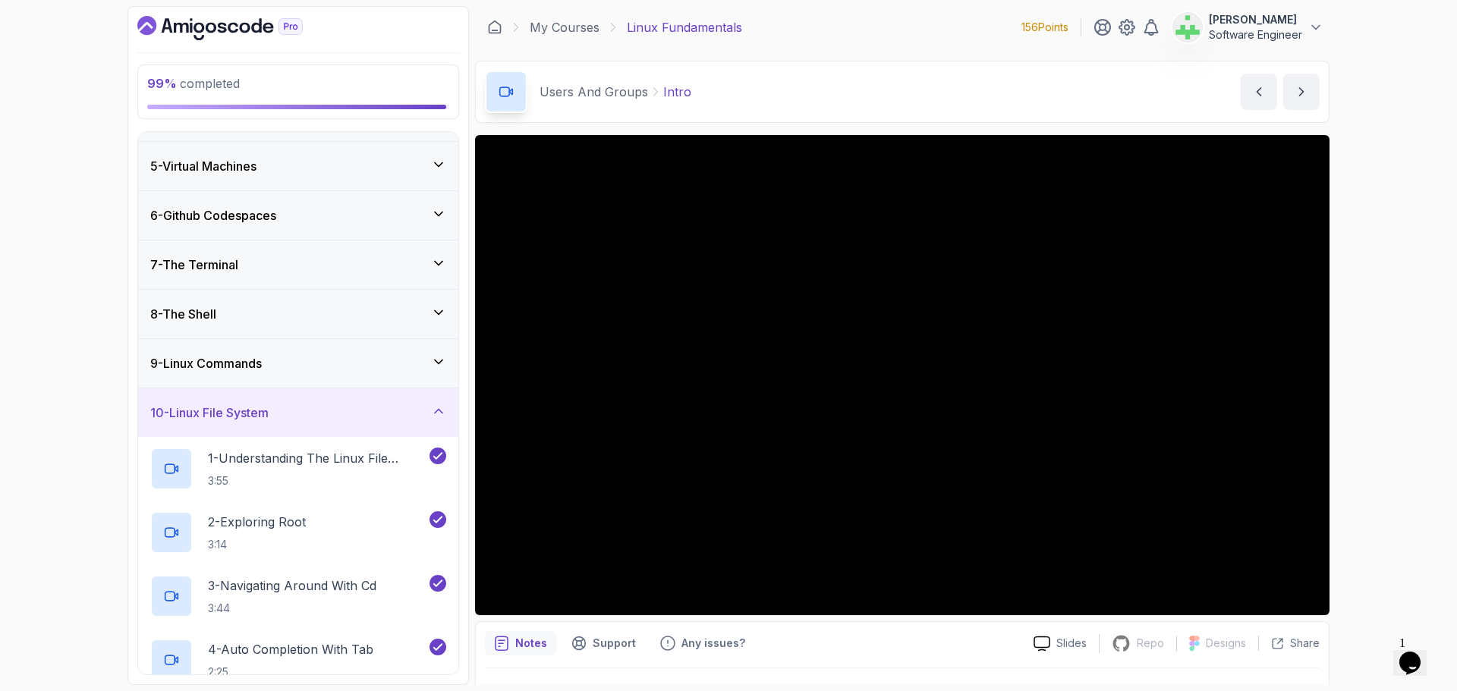
click at [399, 411] on div "10 - Linux File System" at bounding box center [298, 413] width 296 height 18
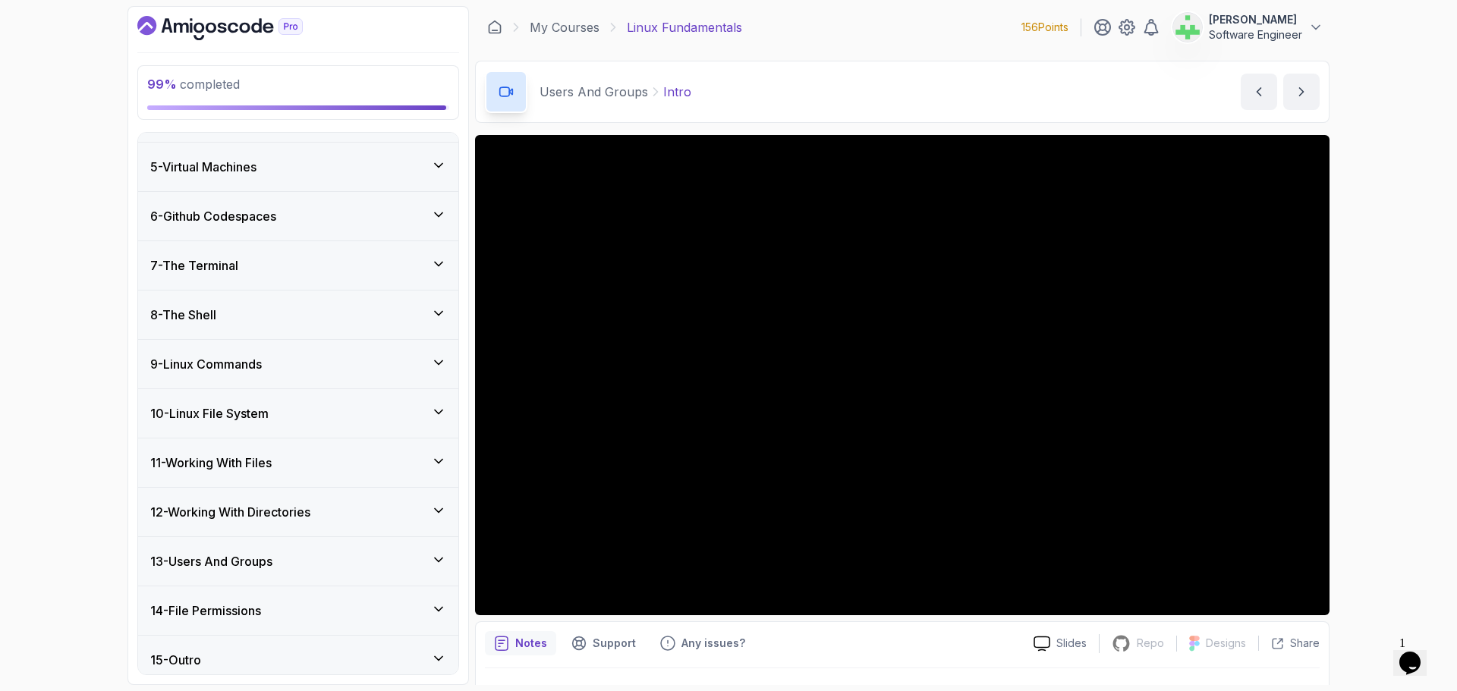
click at [398, 366] on div "9 - Linux Commands" at bounding box center [298, 364] width 296 height 18
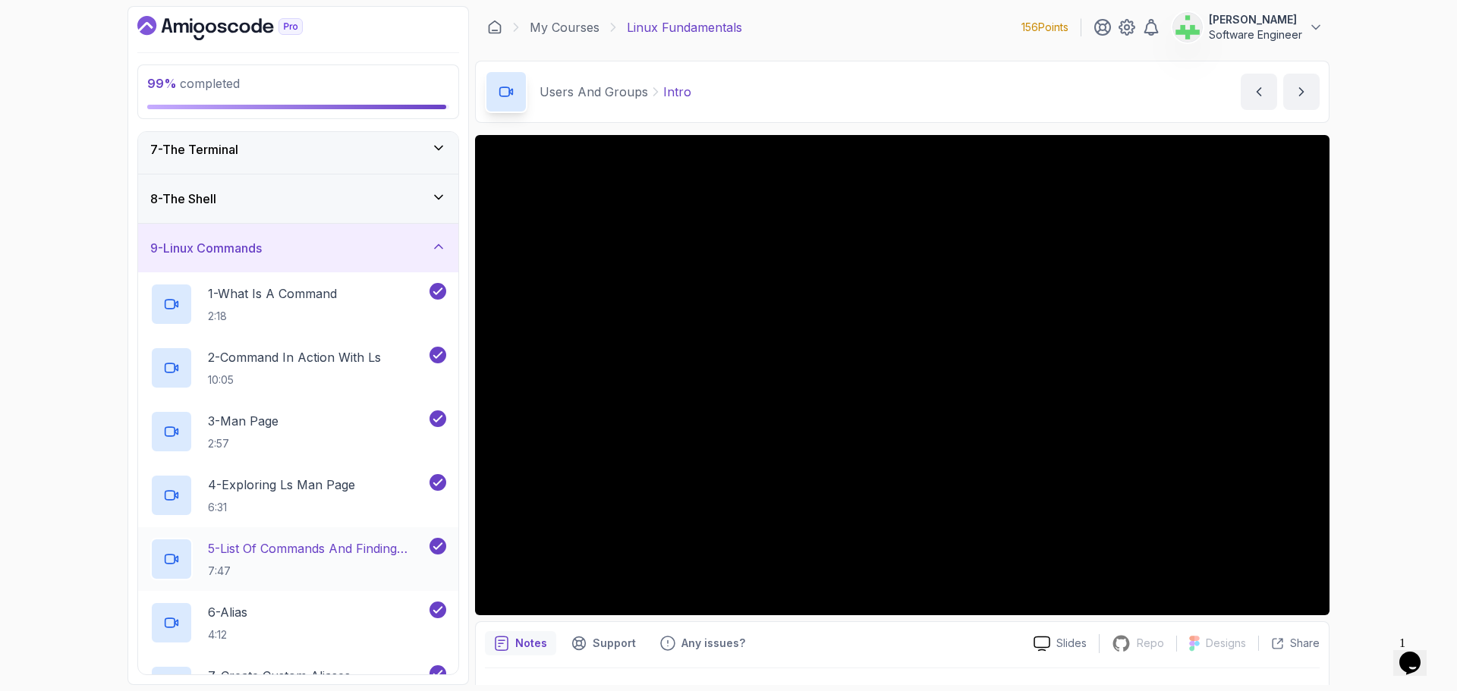
scroll to position [0, 0]
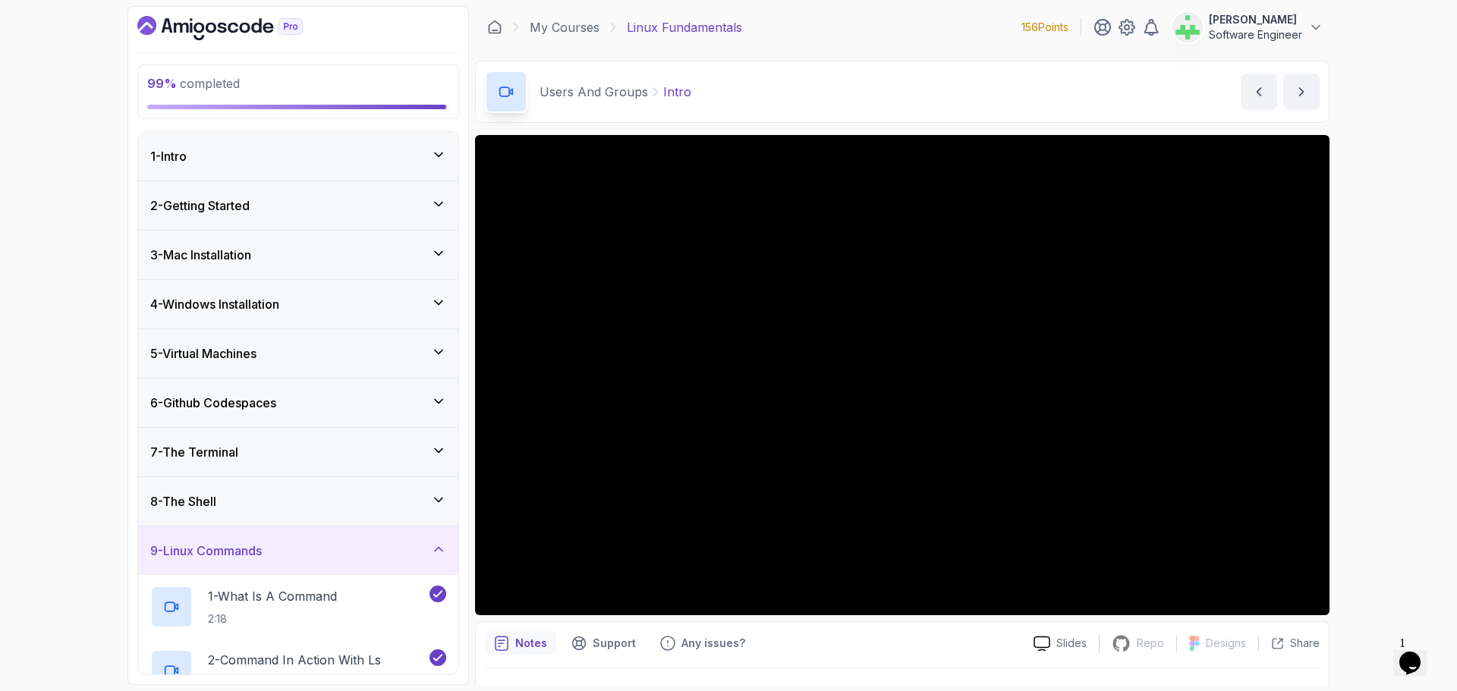
click at [417, 549] on div "9 - Linux Commands" at bounding box center [298, 551] width 296 height 18
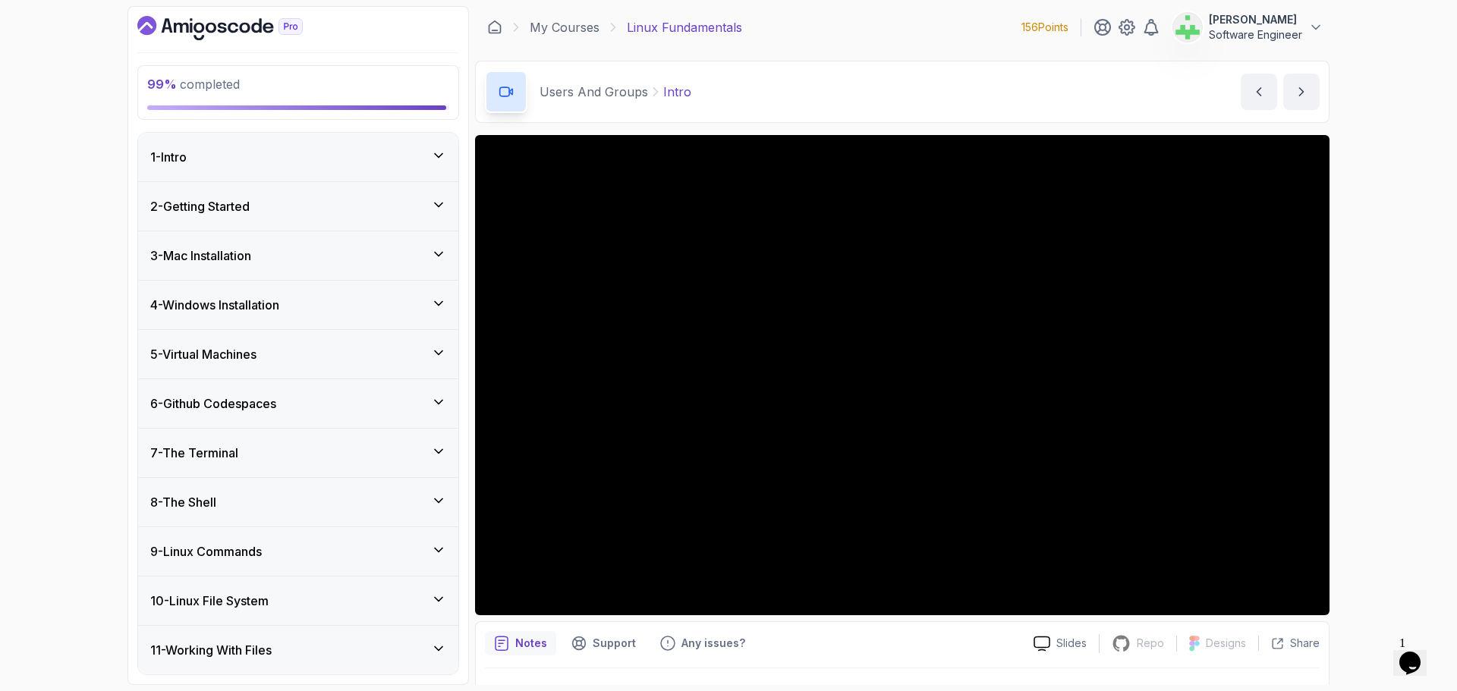
click at [402, 497] on div "8 - The Shell" at bounding box center [298, 502] width 296 height 18
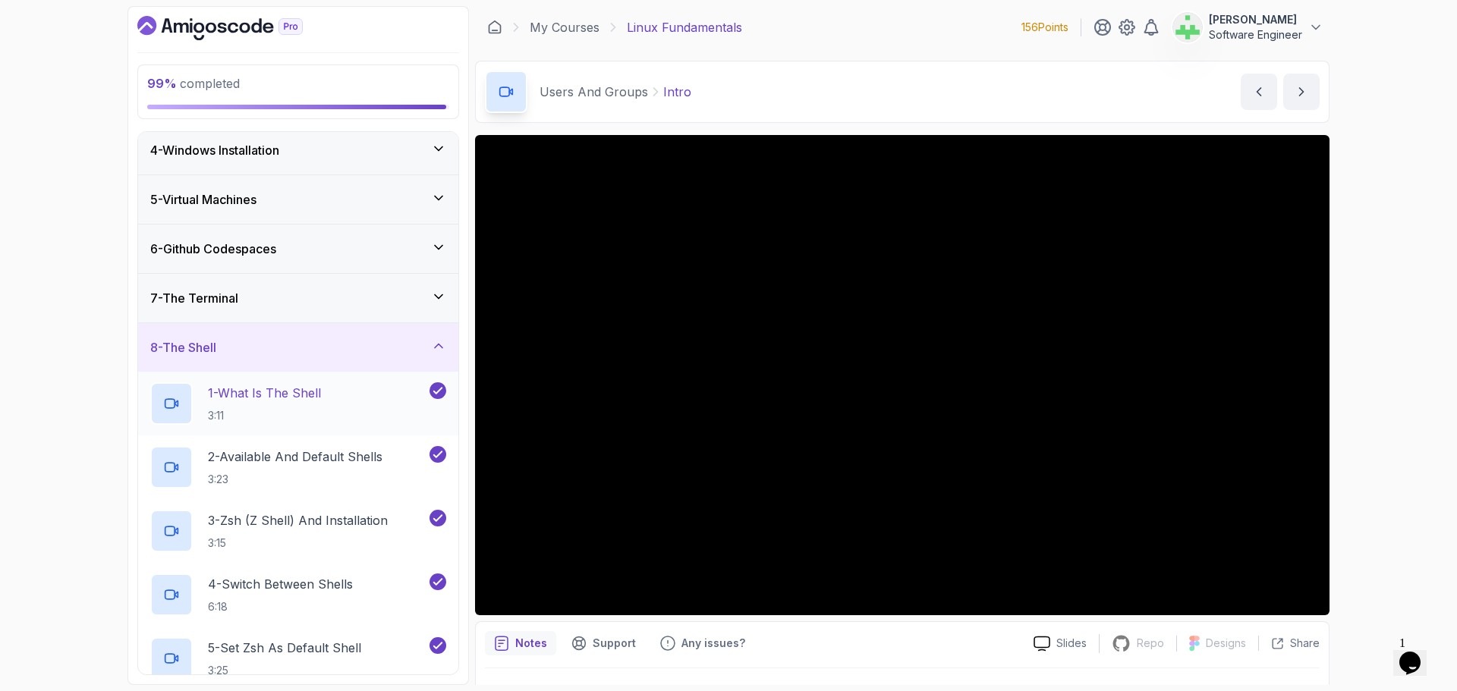
scroll to position [152, 0]
click at [396, 330] on div "8 - The Shell" at bounding box center [298, 350] width 320 height 49
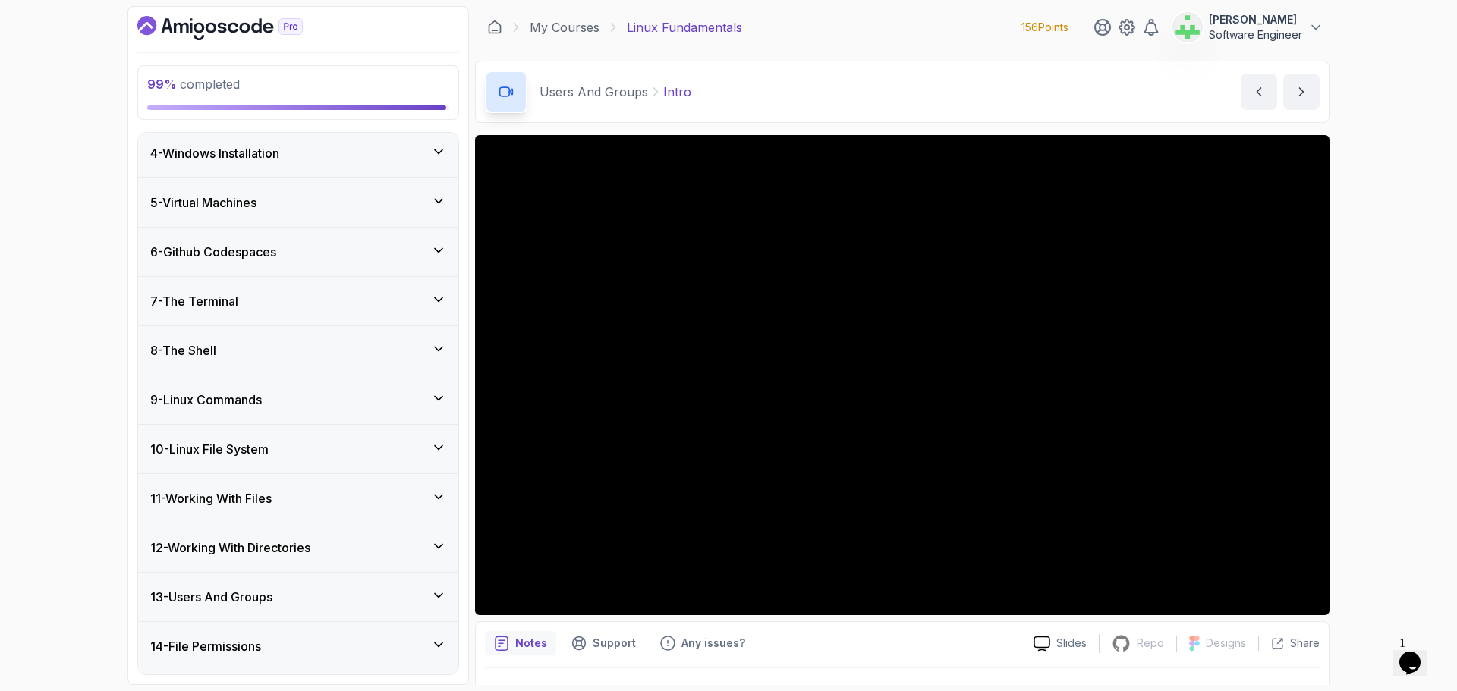
click at [392, 298] on div "7 - The Terminal" at bounding box center [298, 301] width 296 height 18
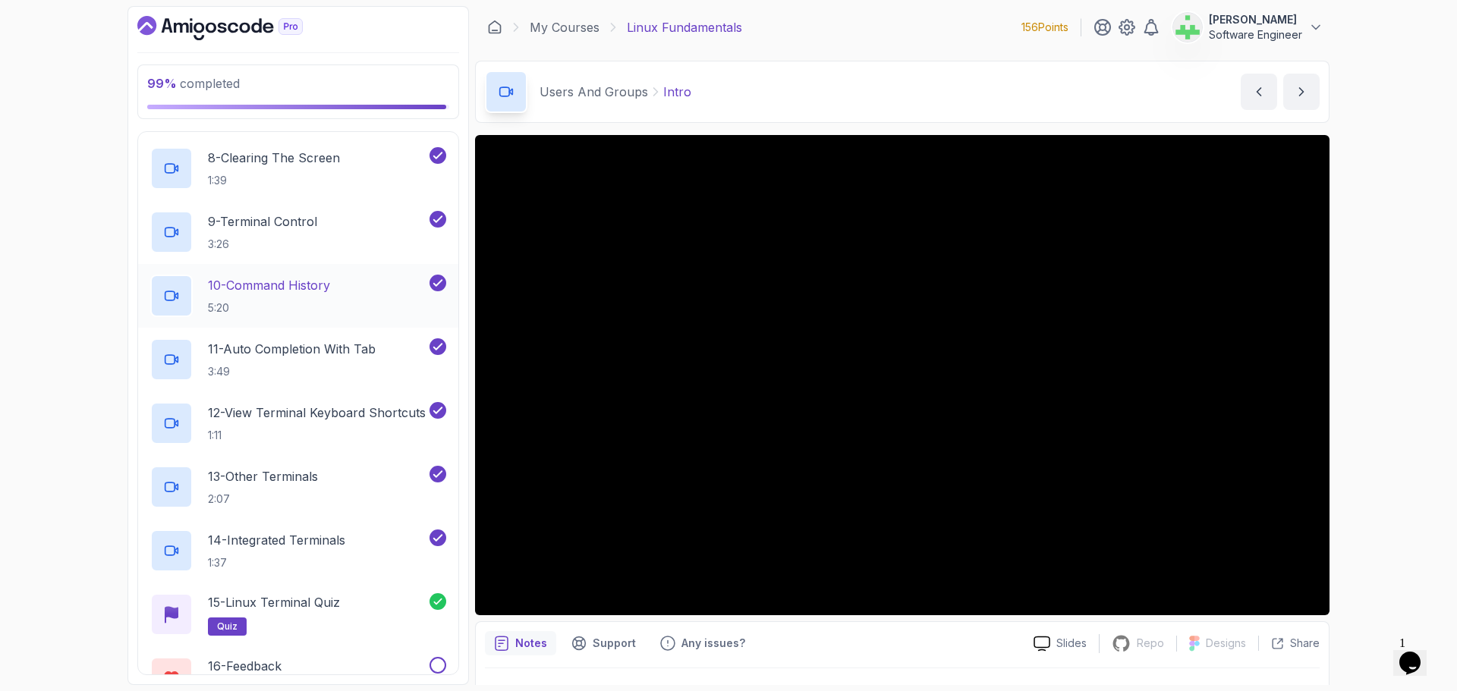
scroll to position [1138, 0]
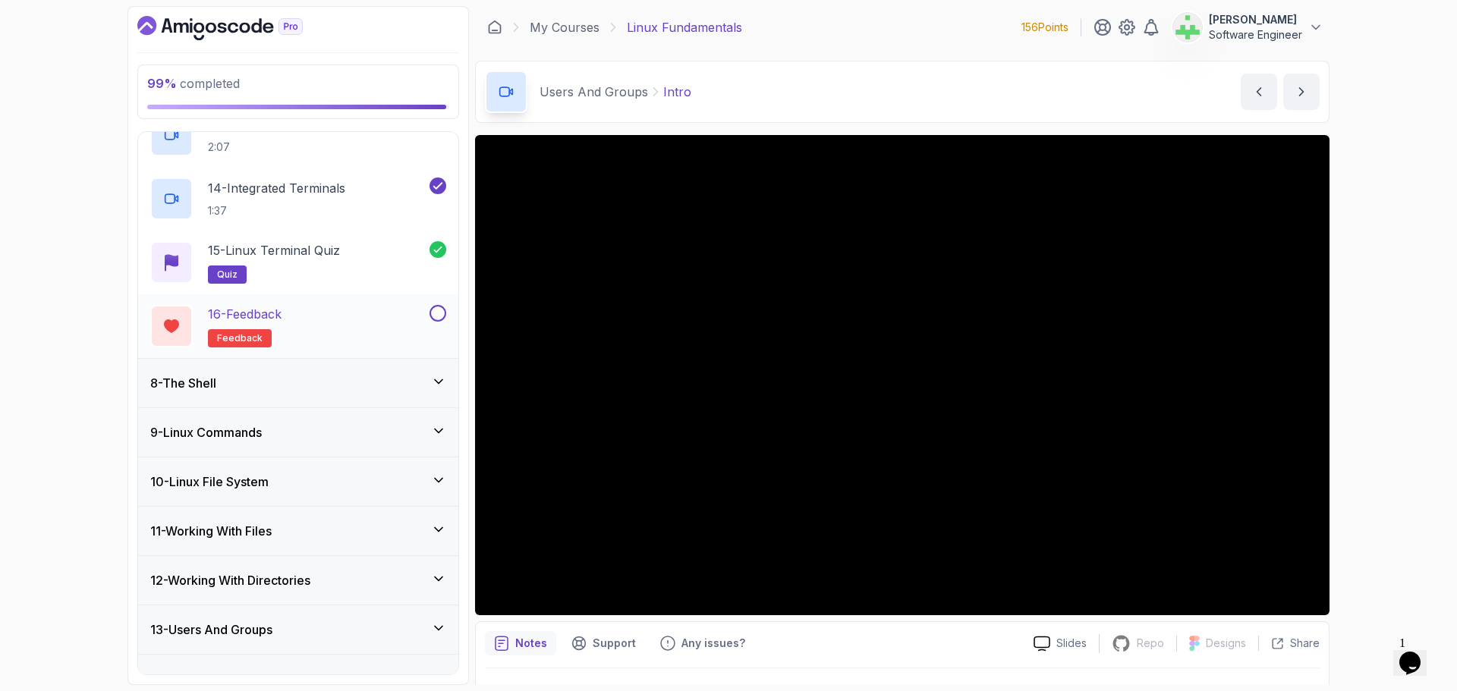
click at [439, 316] on button at bounding box center [438, 313] width 17 height 17
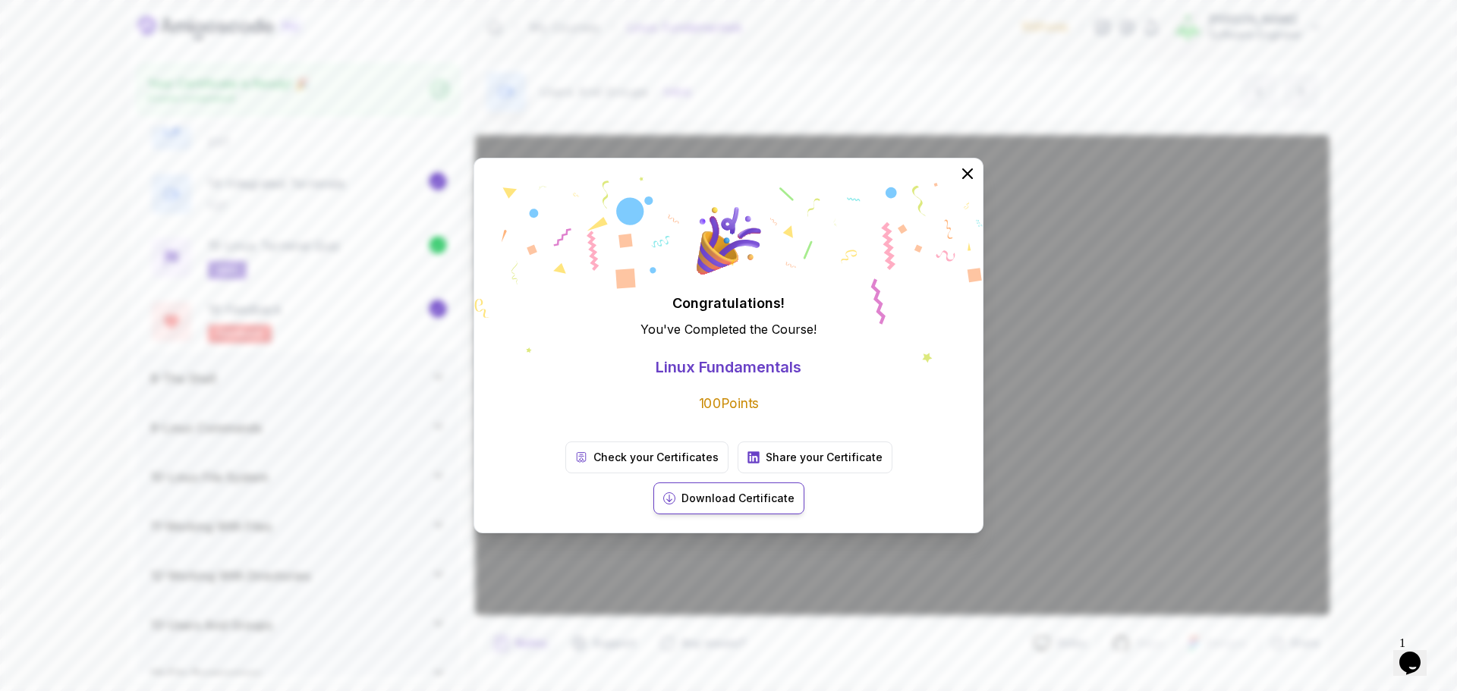
click at [795, 491] on p "Download Certificate" at bounding box center [737, 498] width 113 height 15
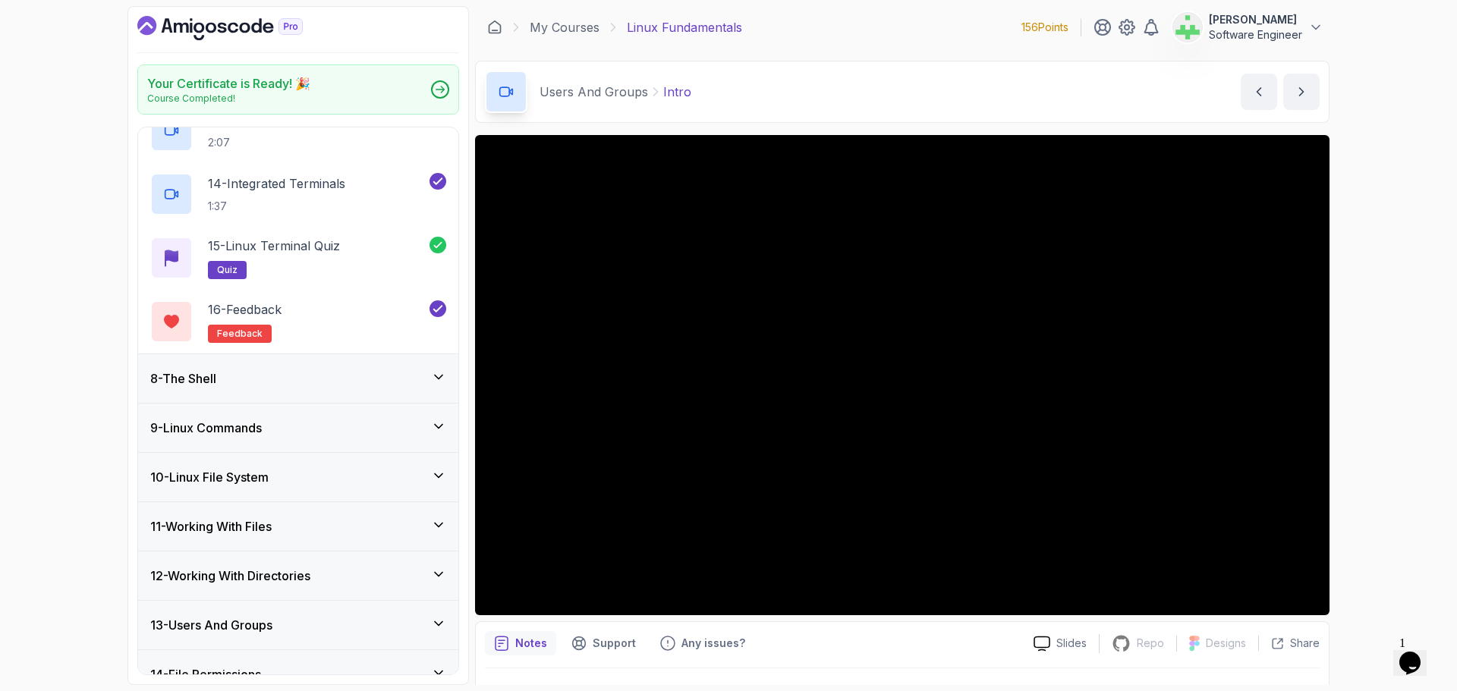
click at [1380, 247] on div "Your Certificate is Ready! 🎉 Course Completed! 1 - Intro 2 - Getting Started 3 …" at bounding box center [728, 345] width 1457 height 691
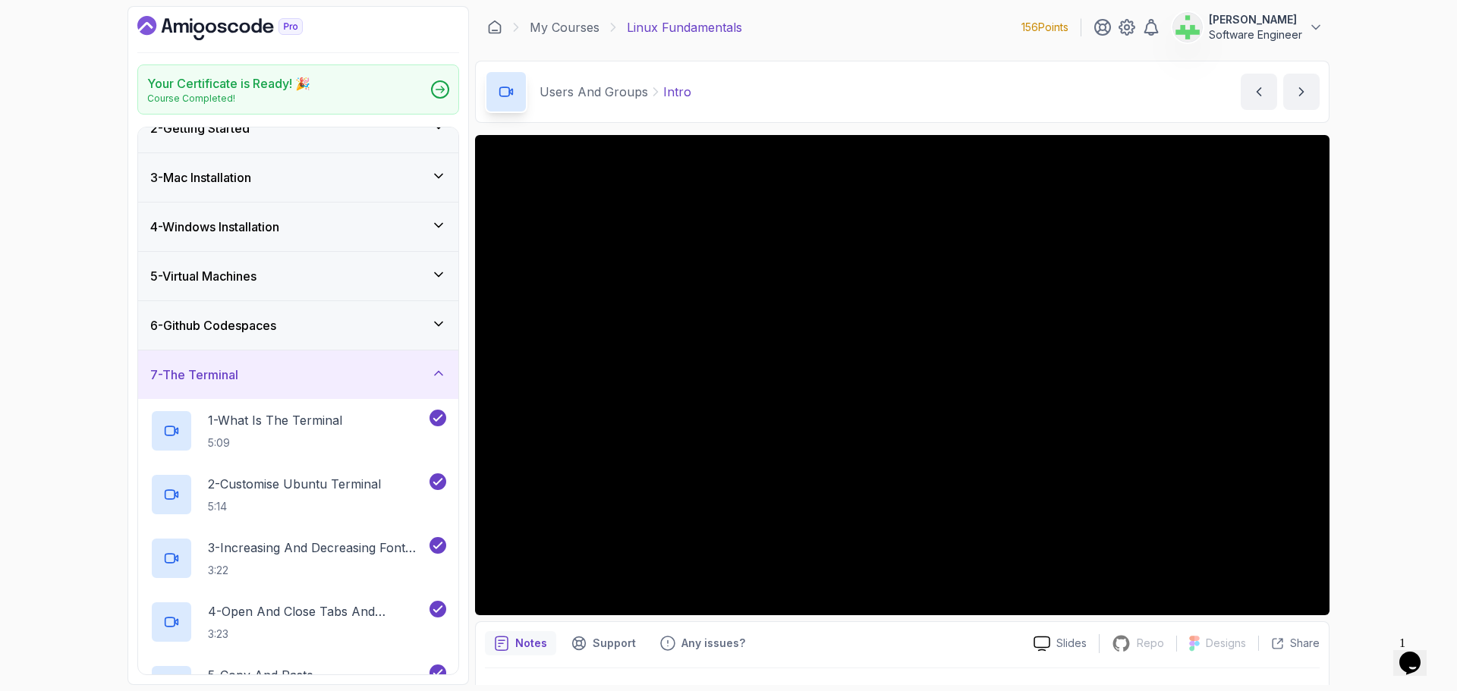
scroll to position [0, 0]
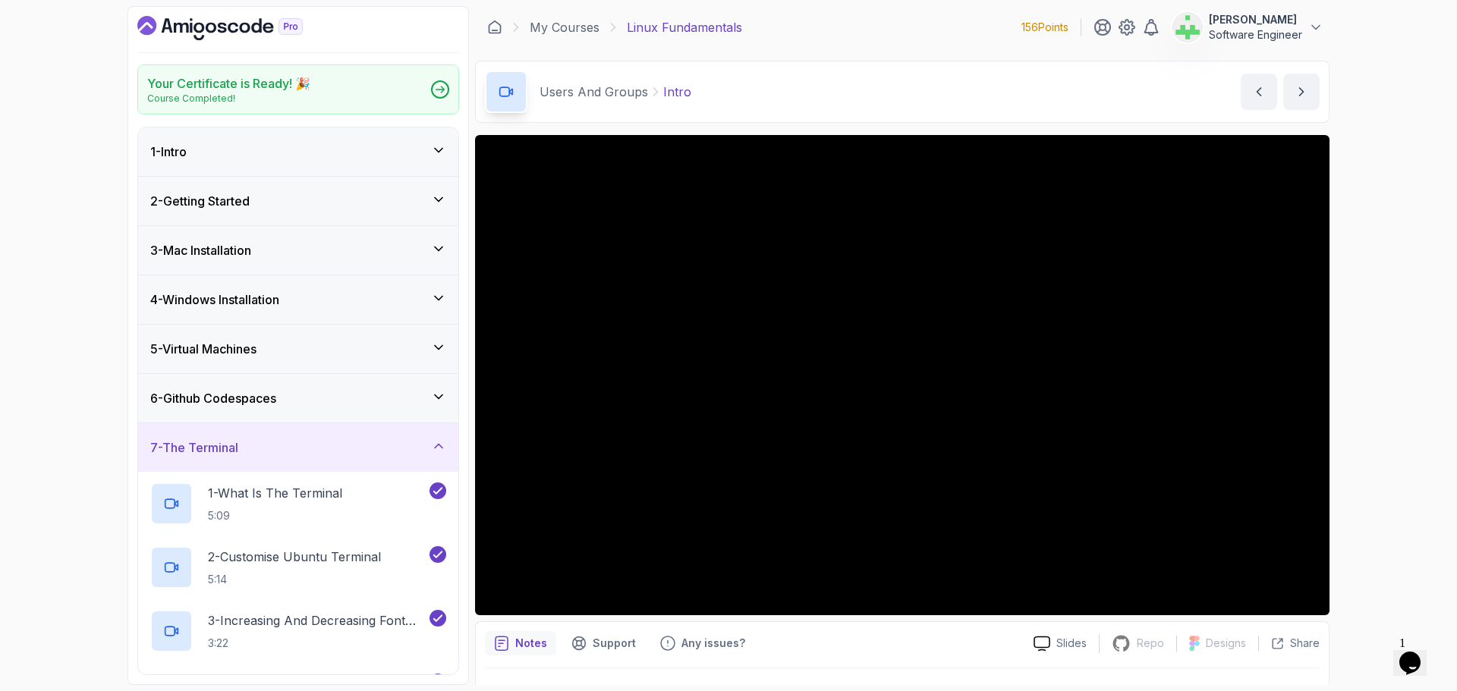
click at [388, 428] on div "7 - The Terminal" at bounding box center [298, 447] width 320 height 49
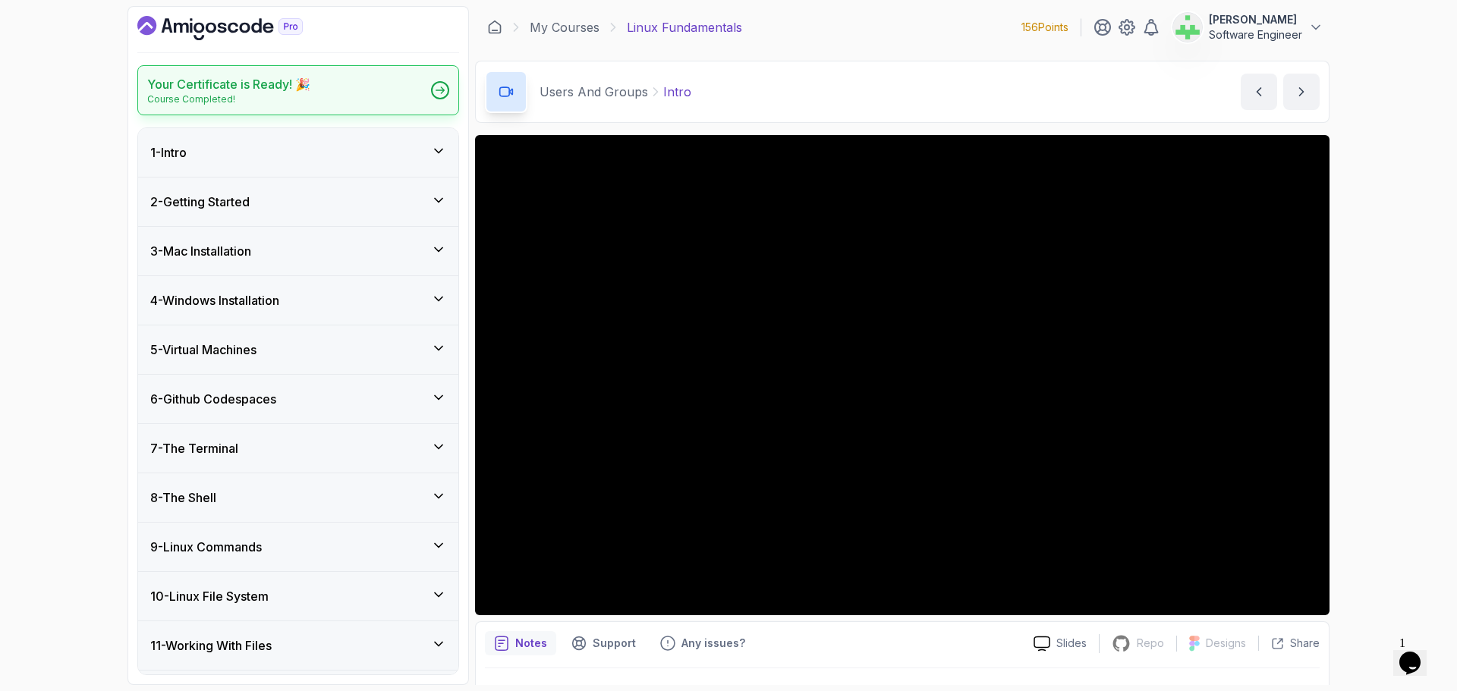
click at [442, 89] on icon at bounding box center [440, 91] width 9 height 8
click at [544, 28] on link "My Courses" at bounding box center [565, 27] width 70 height 18
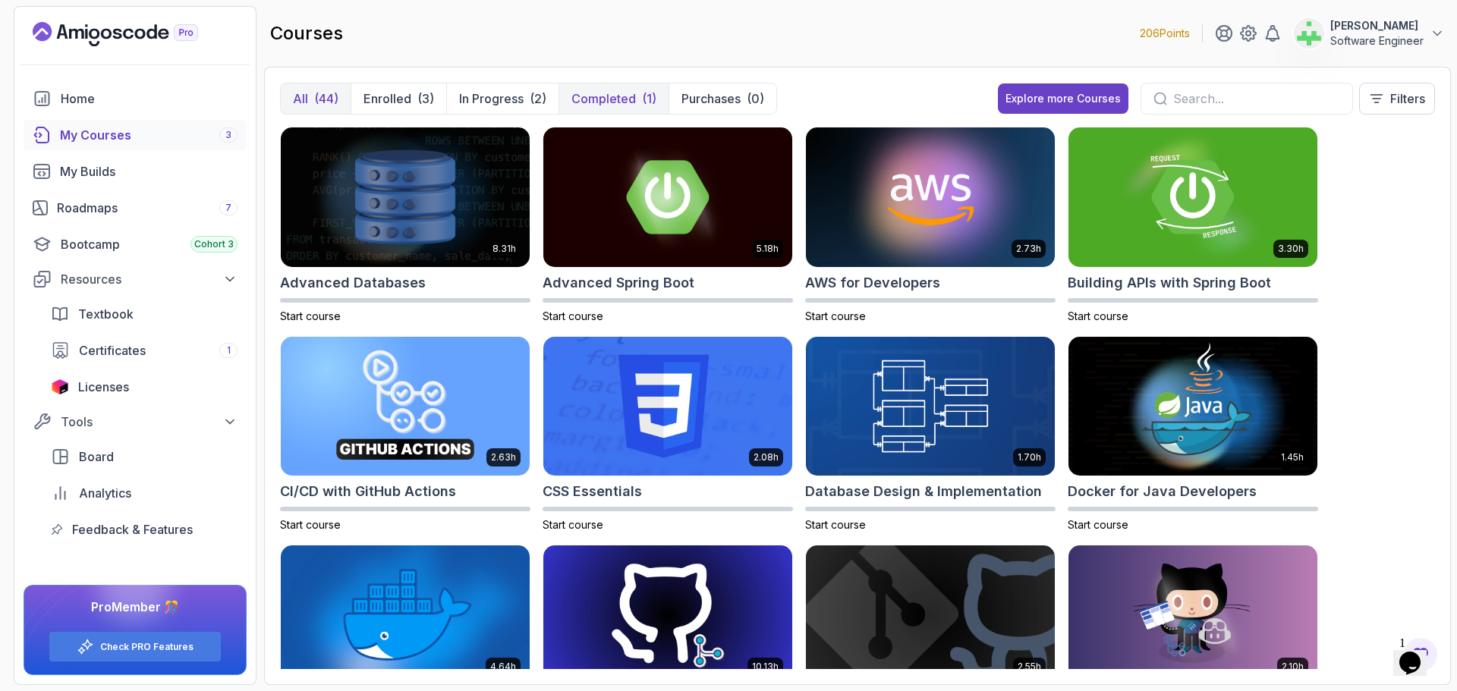
click at [600, 96] on p "Completed" at bounding box center [603, 99] width 65 height 18
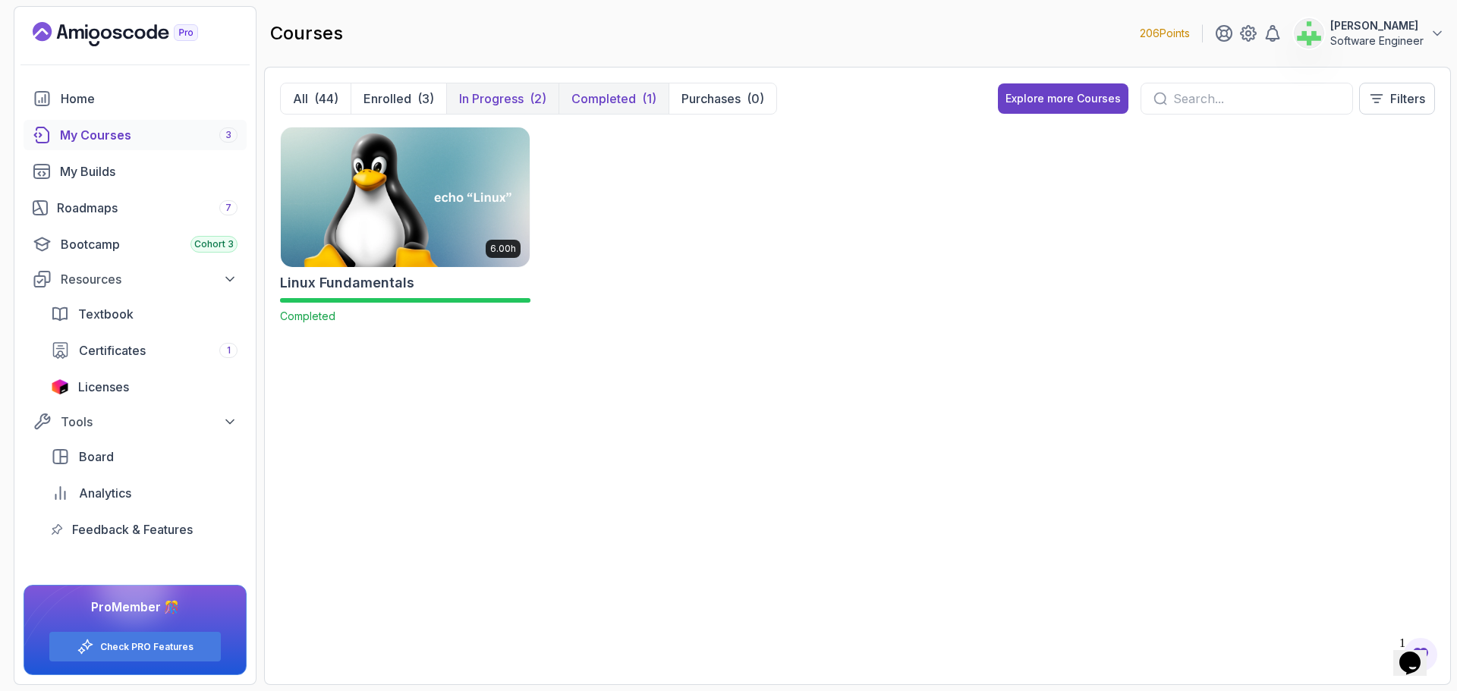
click at [488, 100] on p "In Progress" at bounding box center [491, 99] width 65 height 18
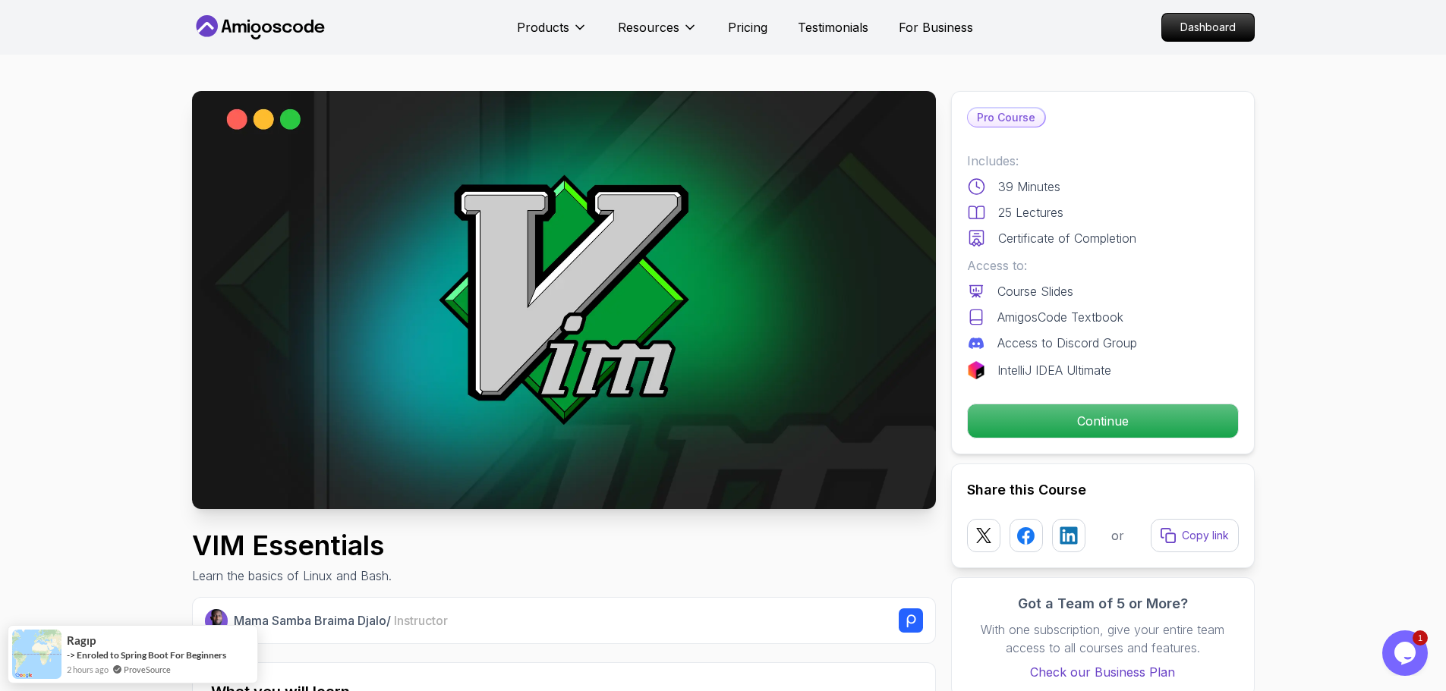
click at [1084, 368] on p "IntelliJ IDEA Ultimate" at bounding box center [1054, 370] width 114 height 18
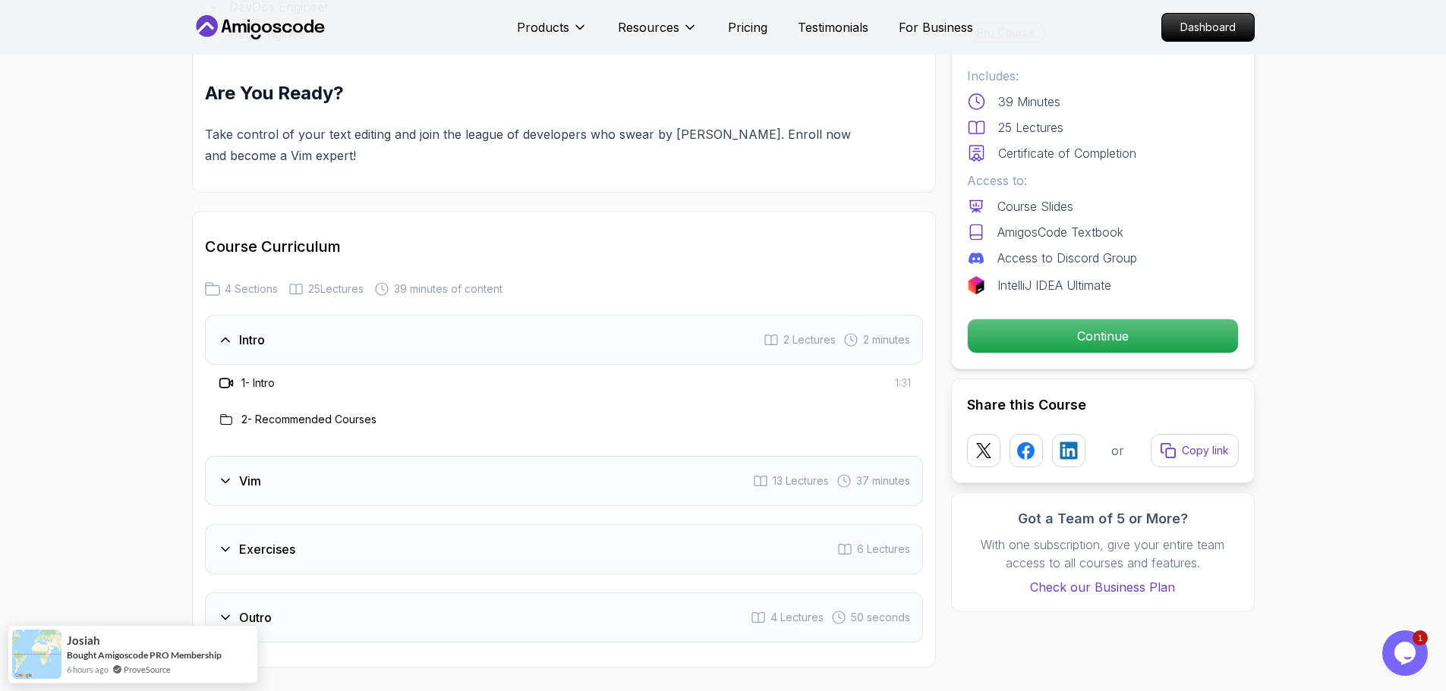
scroll to position [1745, 0]
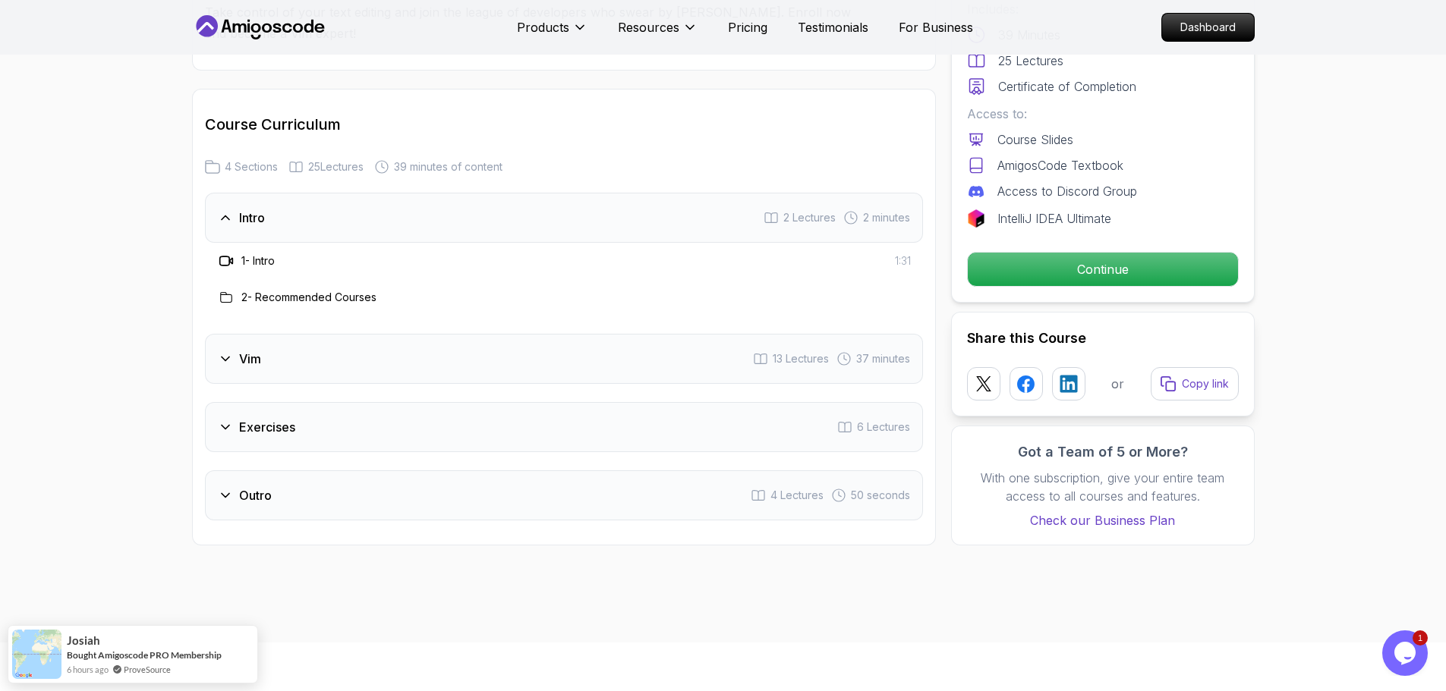
click at [291, 210] on div "Intro 2 Lectures 2 minutes" at bounding box center [564, 218] width 718 height 50
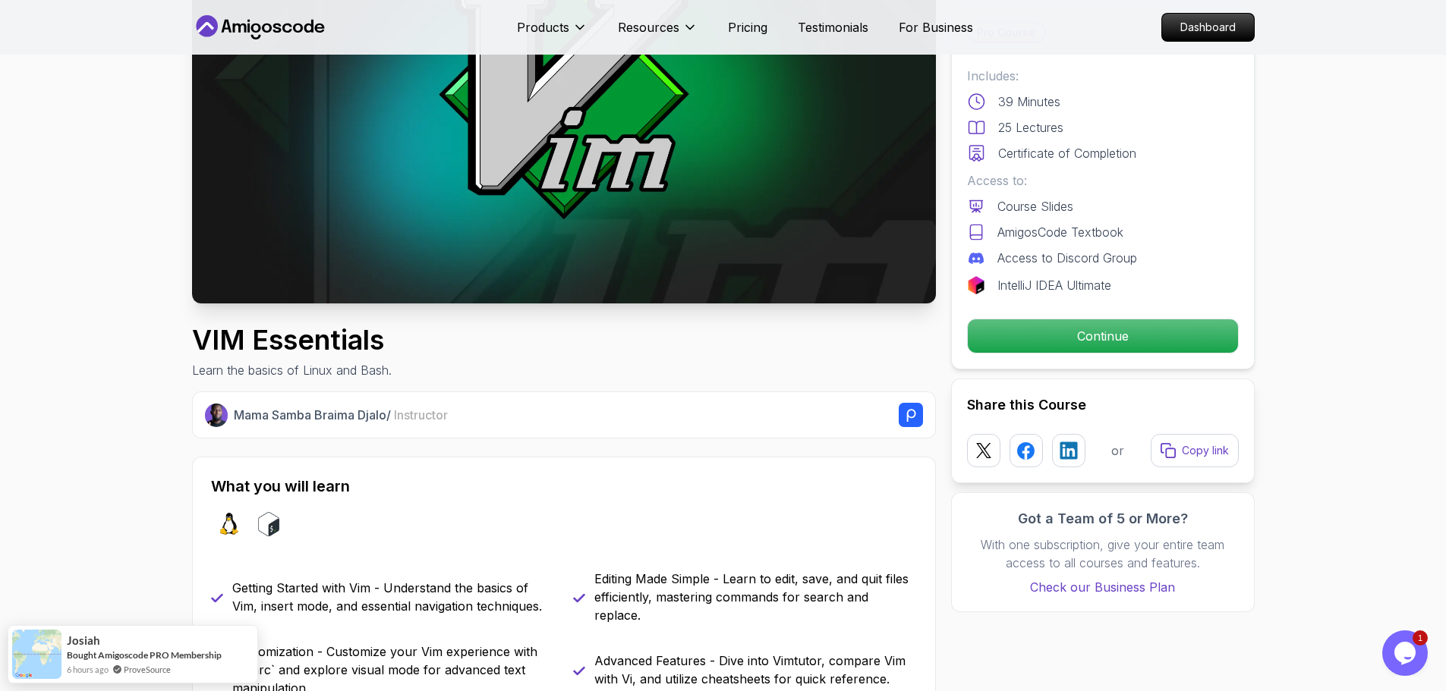
scroll to position [0, 0]
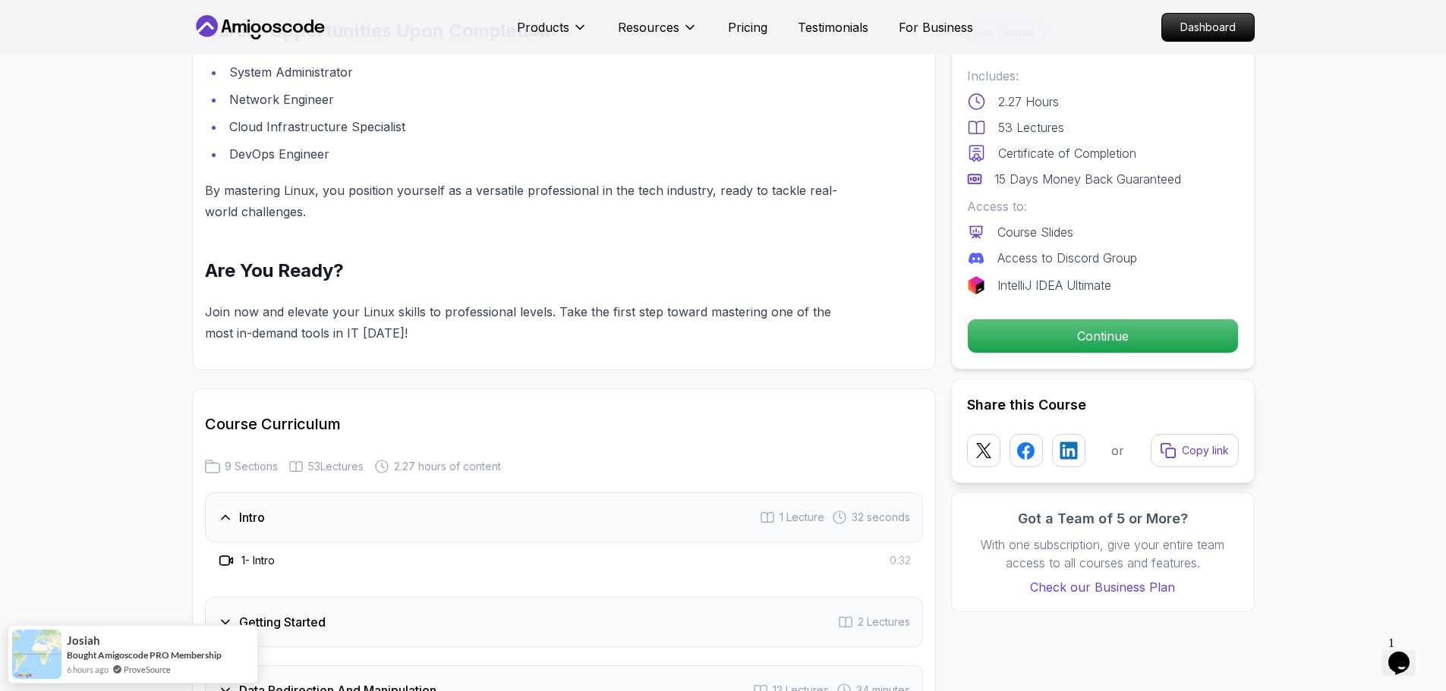
scroll to position [2049, 0]
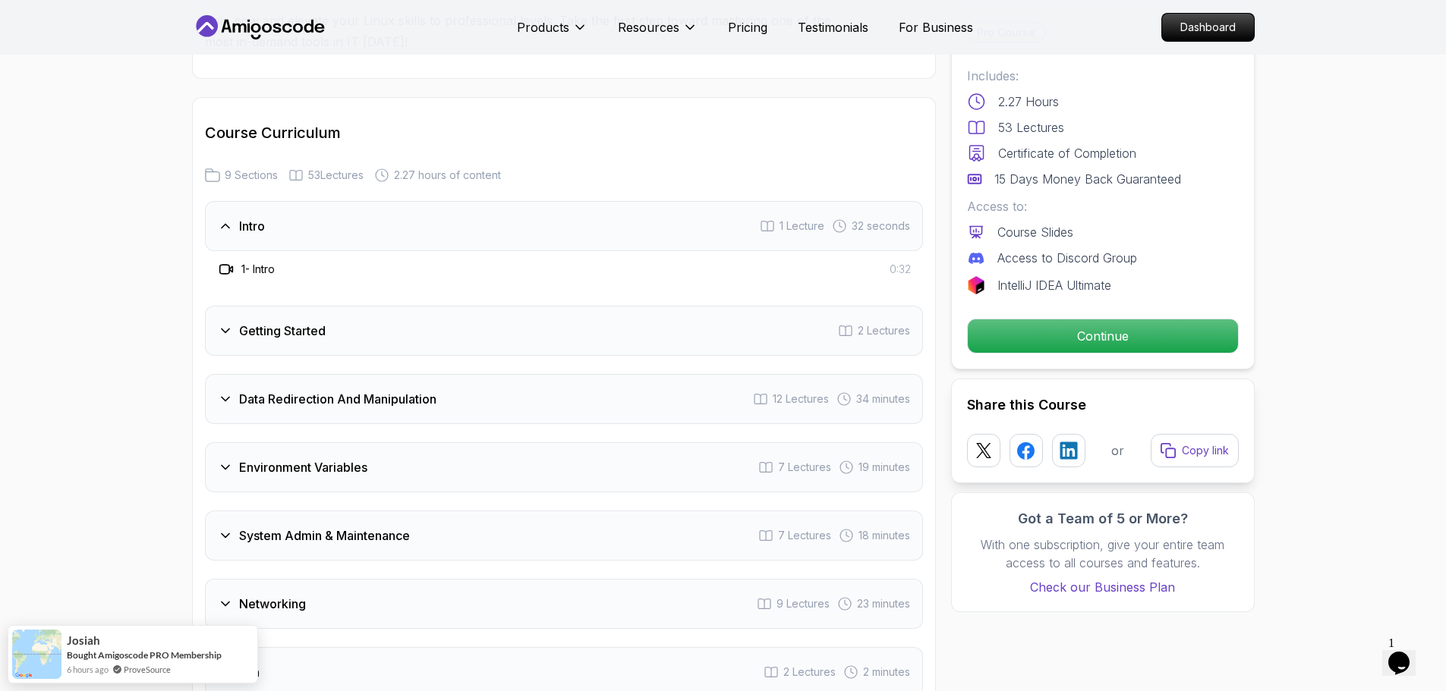
click at [232, 219] on icon at bounding box center [225, 226] width 15 height 15
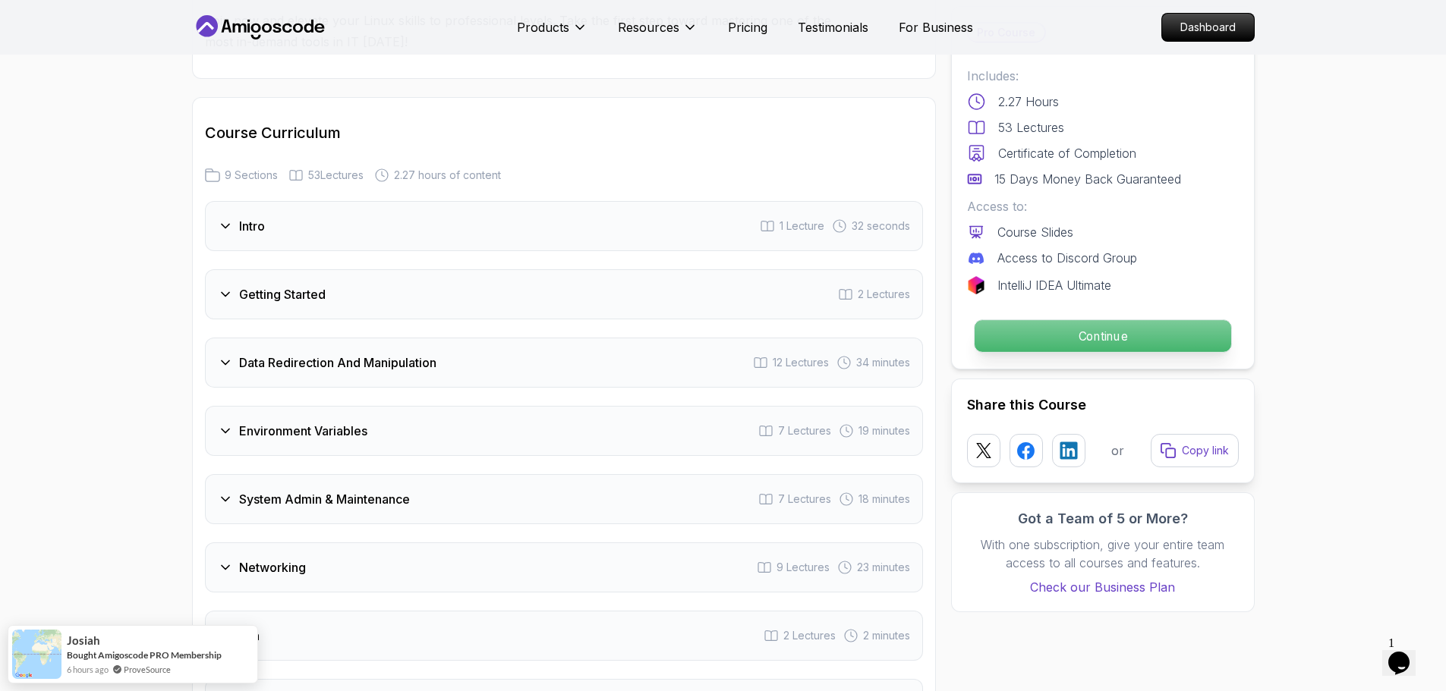
click at [1122, 338] on p "Continue" at bounding box center [1102, 336] width 256 height 32
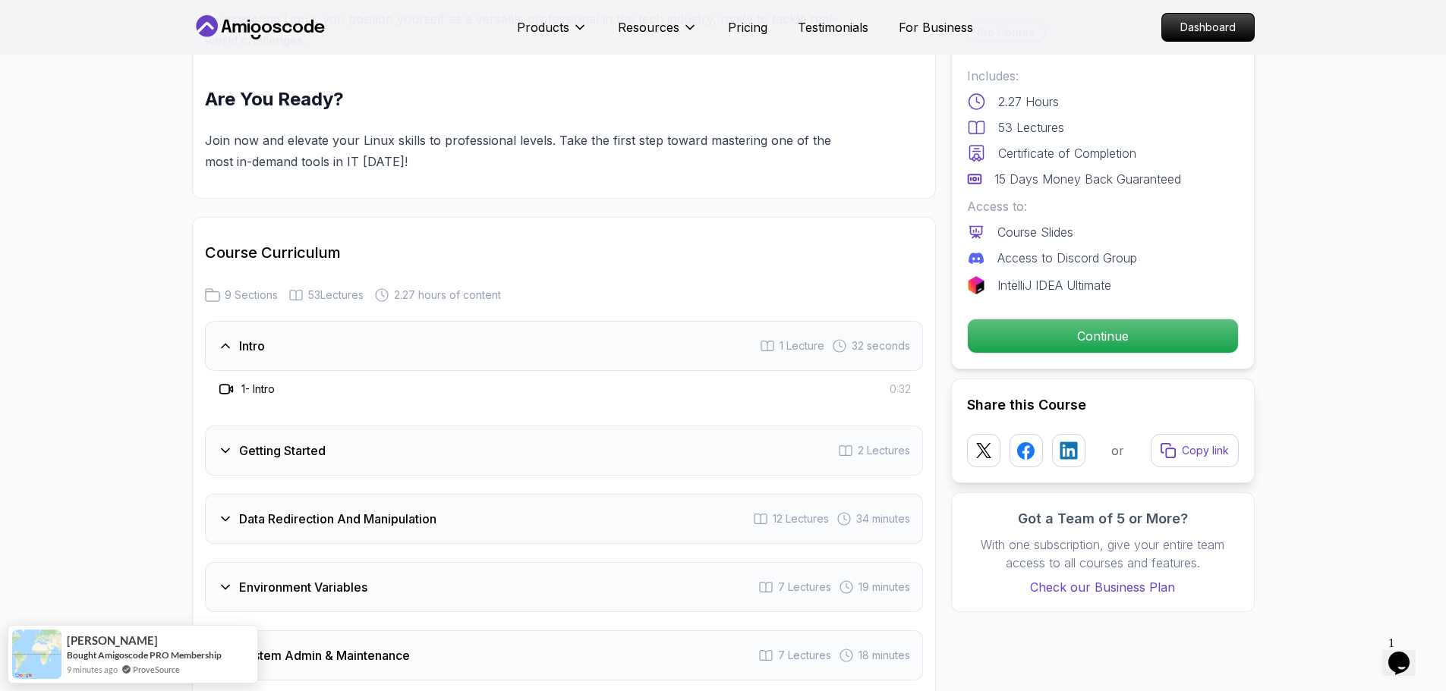
scroll to position [1933, 0]
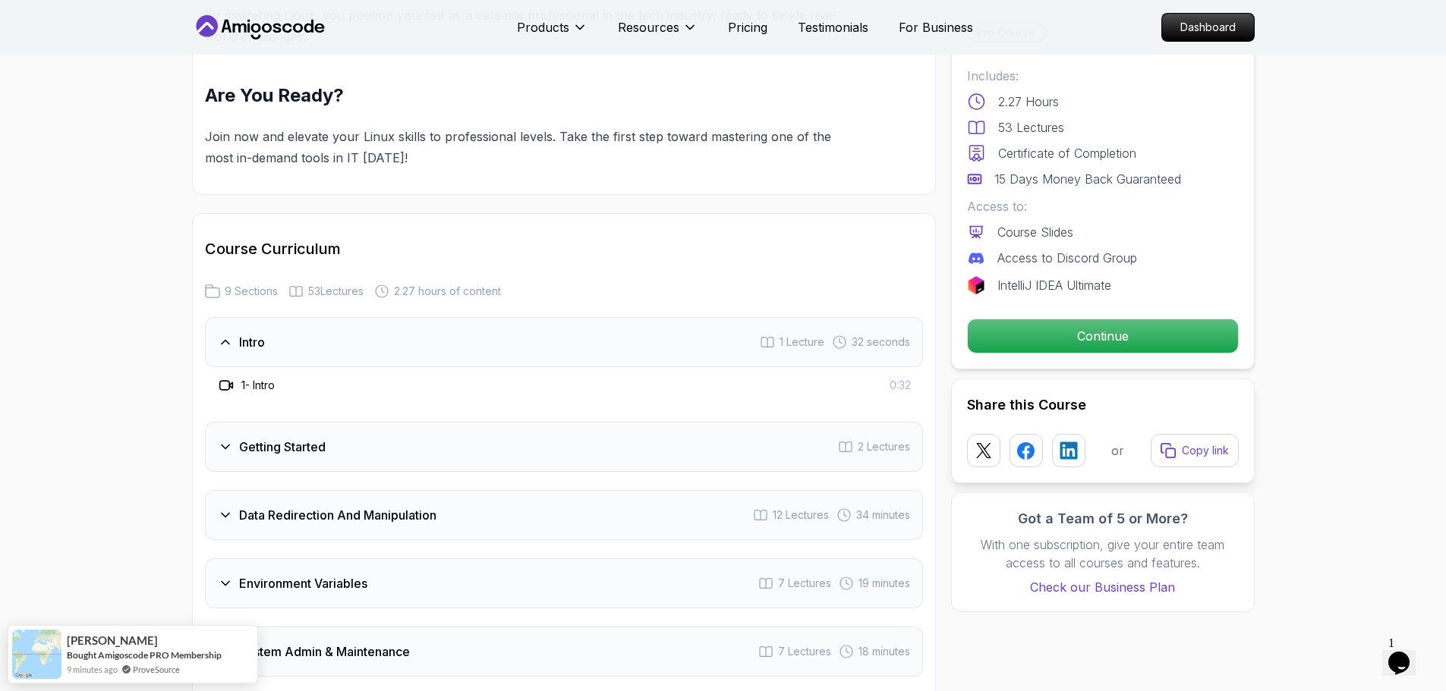
click at [227, 337] on icon at bounding box center [225, 342] width 15 height 15
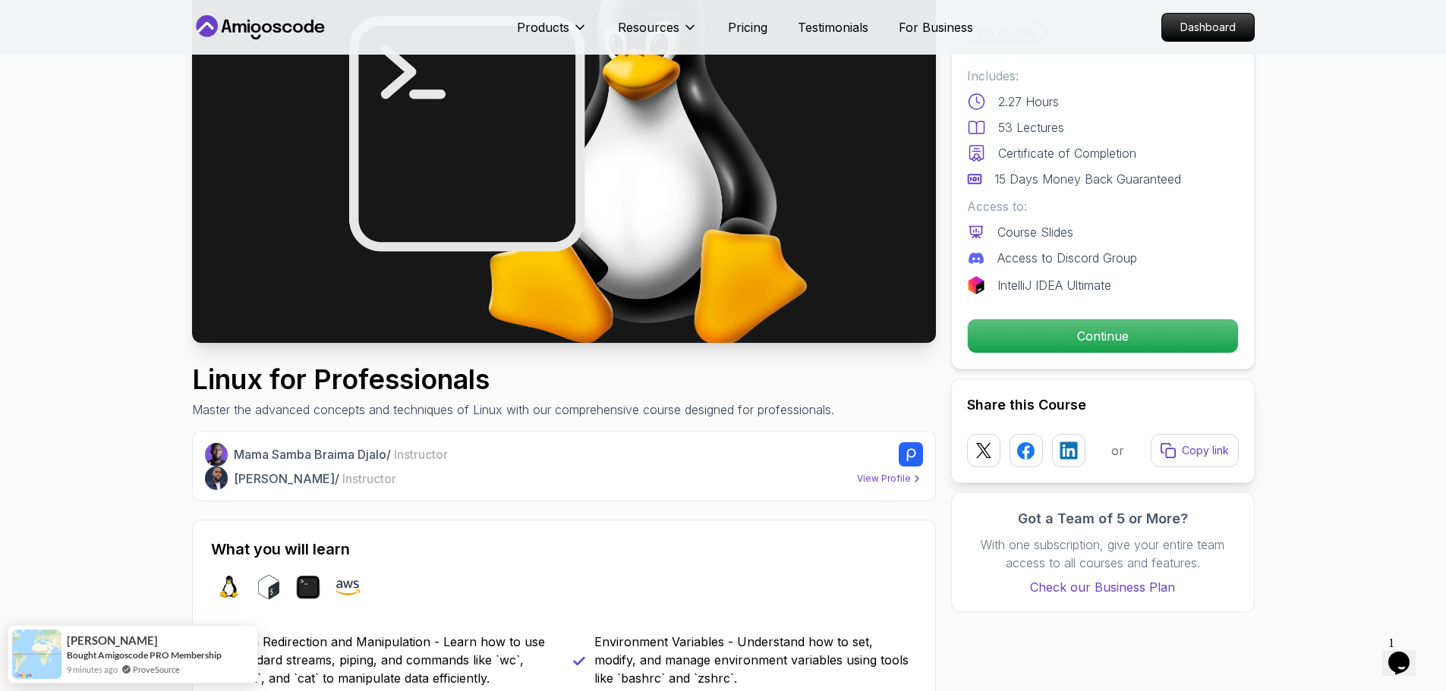
scroll to position [36, 0]
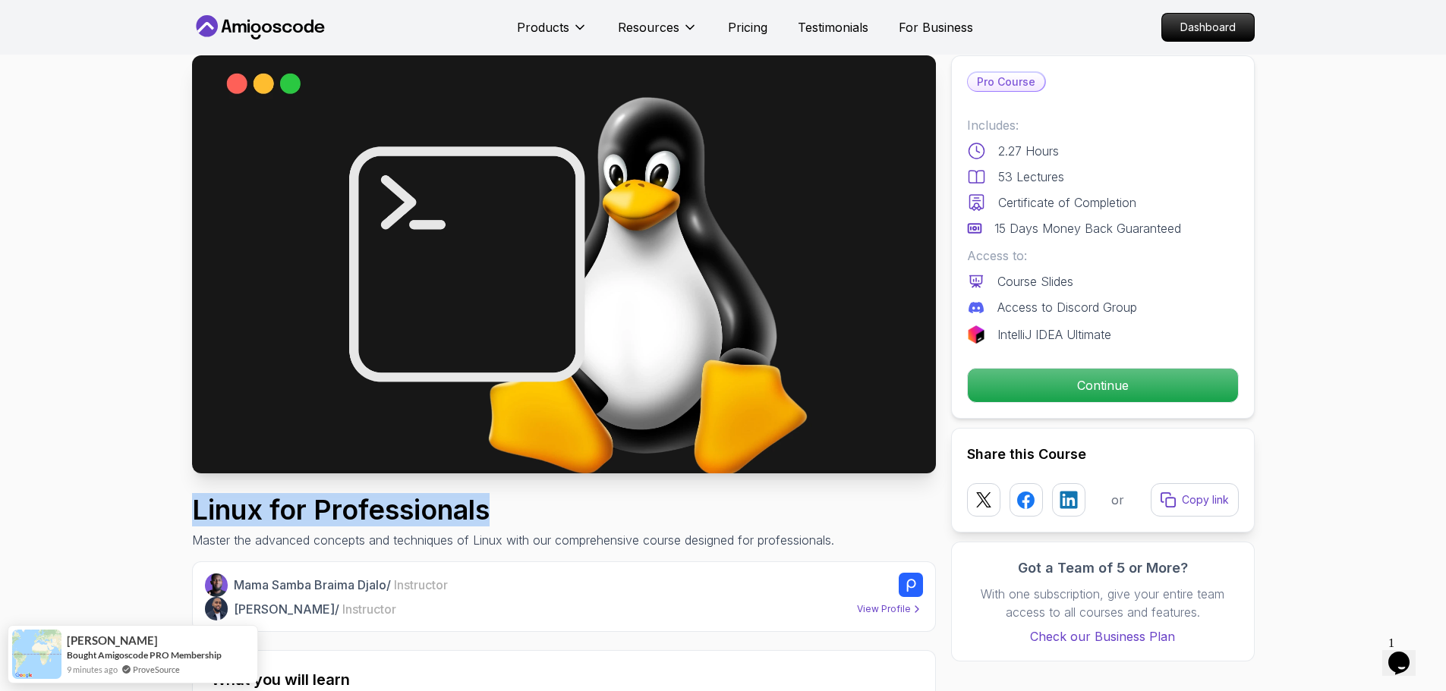
drag, startPoint x: 197, startPoint y: 511, endPoint x: 515, endPoint y: 502, distance: 318.8
click at [515, 502] on h1 "Linux for Professionals" at bounding box center [513, 510] width 642 height 30
copy h1 "Linux for Professionals"
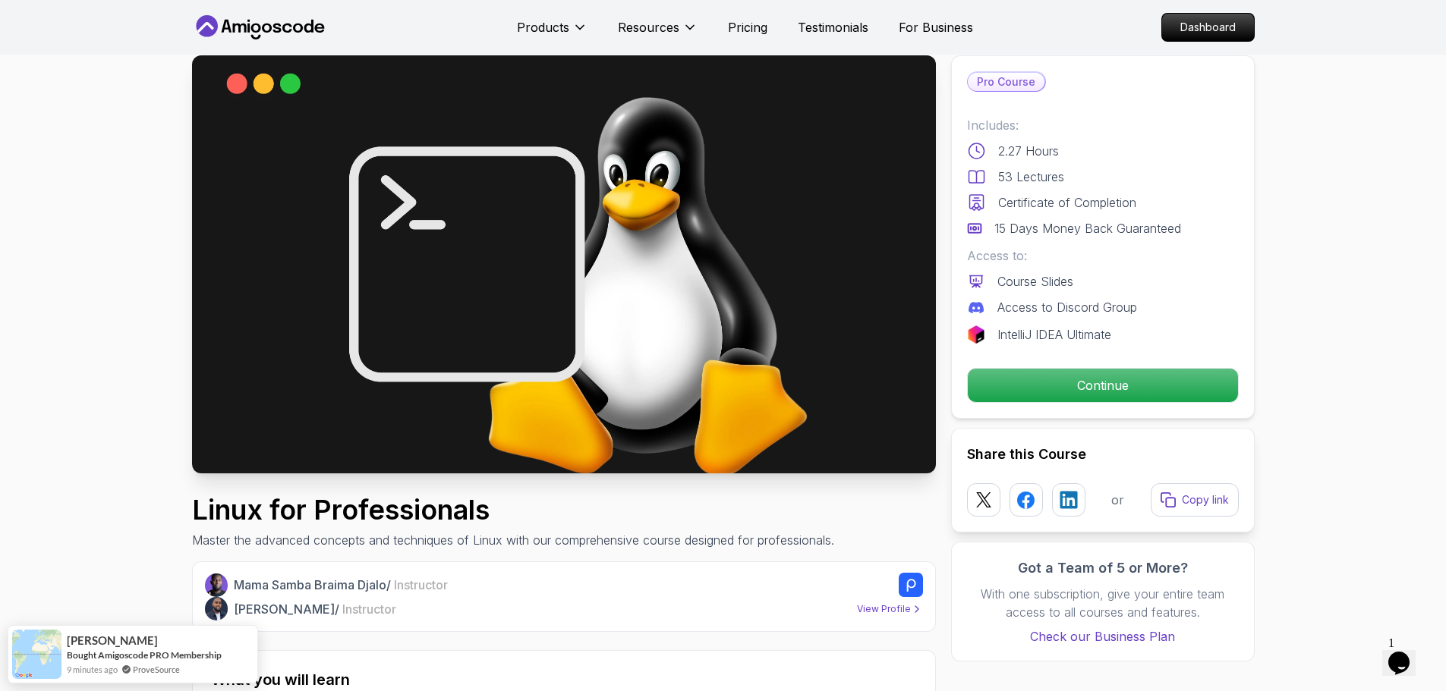
click at [565, 540] on p "Master the advanced concepts and techniques of Linux with our comprehensive cou…" at bounding box center [513, 540] width 642 height 18
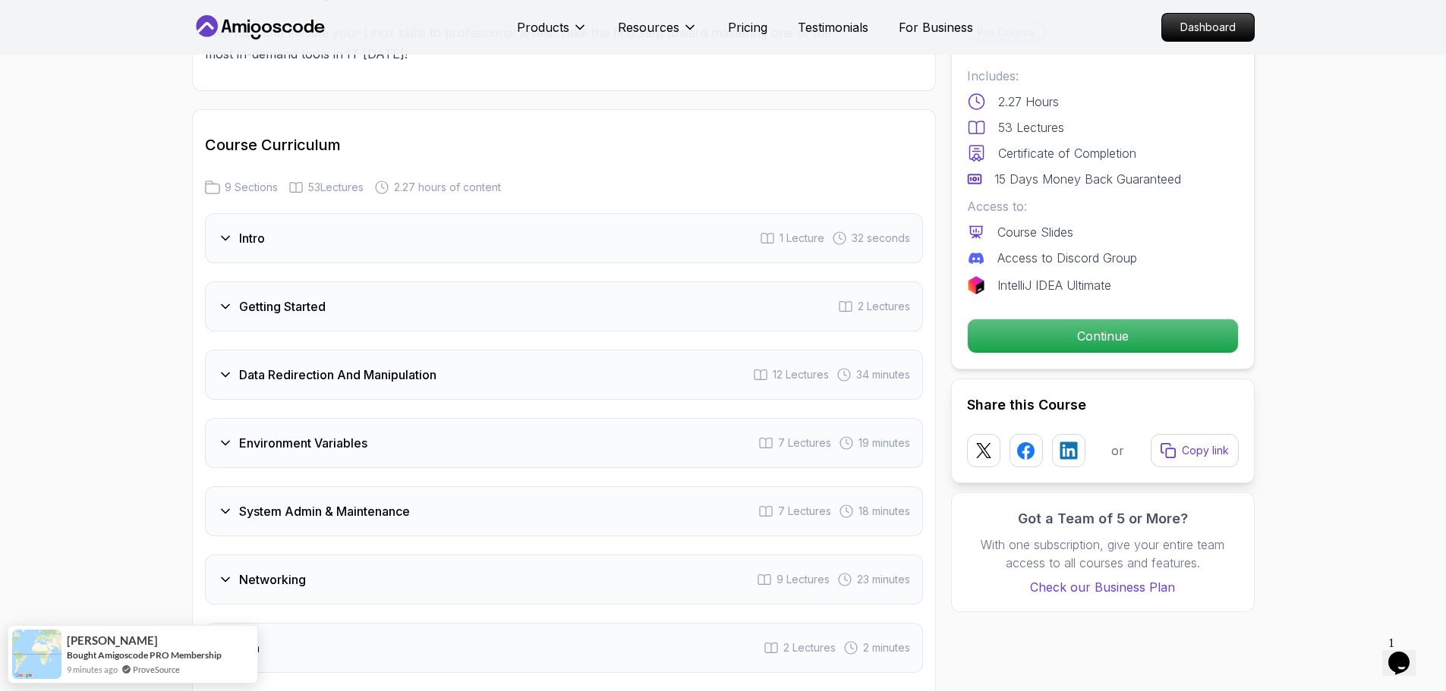
scroll to position [2085, 0]
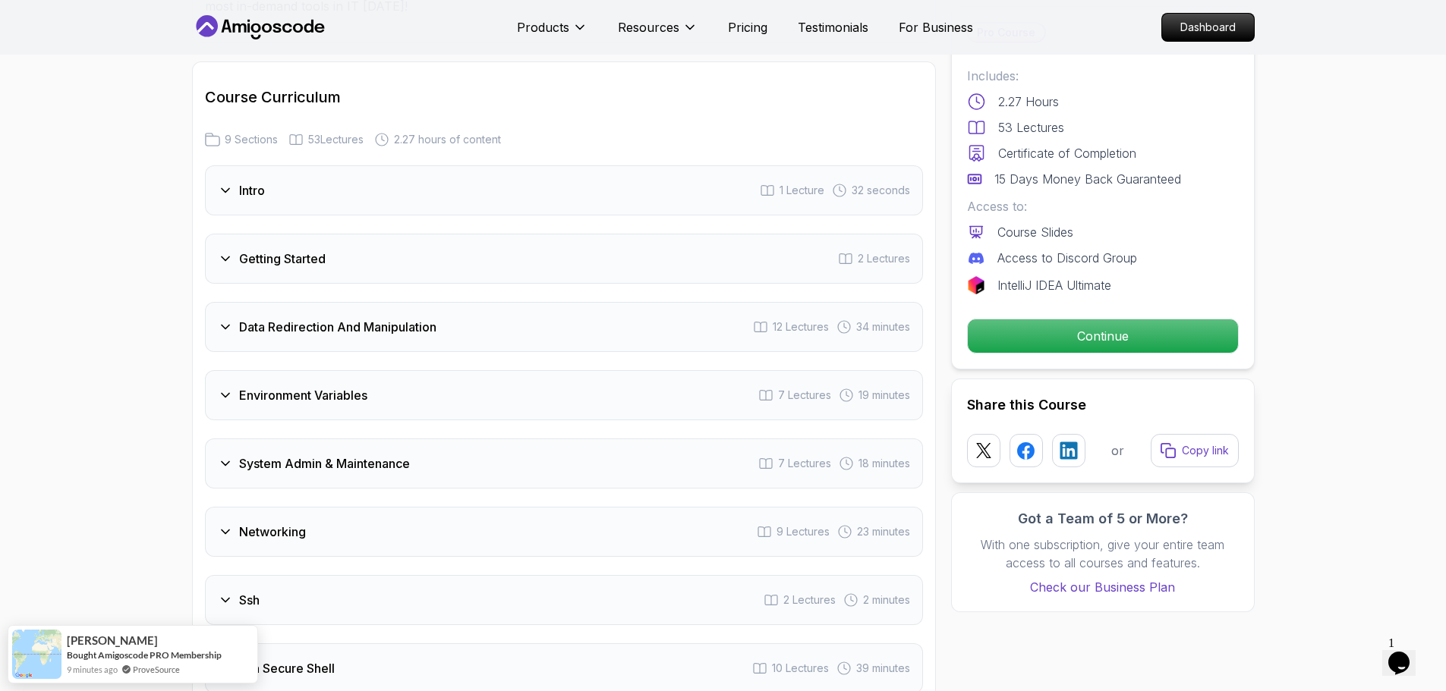
drag, startPoint x: 274, startPoint y: 195, endPoint x: 219, endPoint y: 190, distance: 55.6
click at [219, 190] on div "Intro 1 Lecture 32 seconds" at bounding box center [564, 190] width 718 height 50
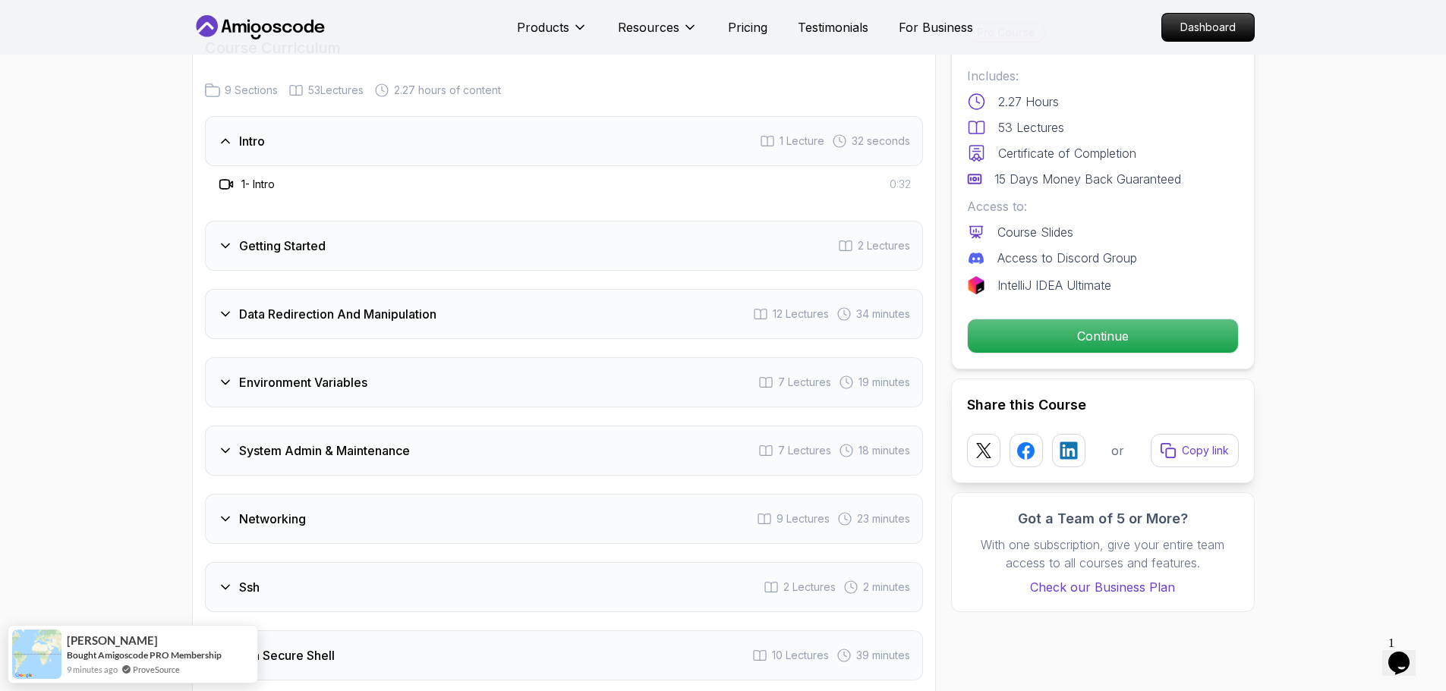
scroll to position [2160, 0]
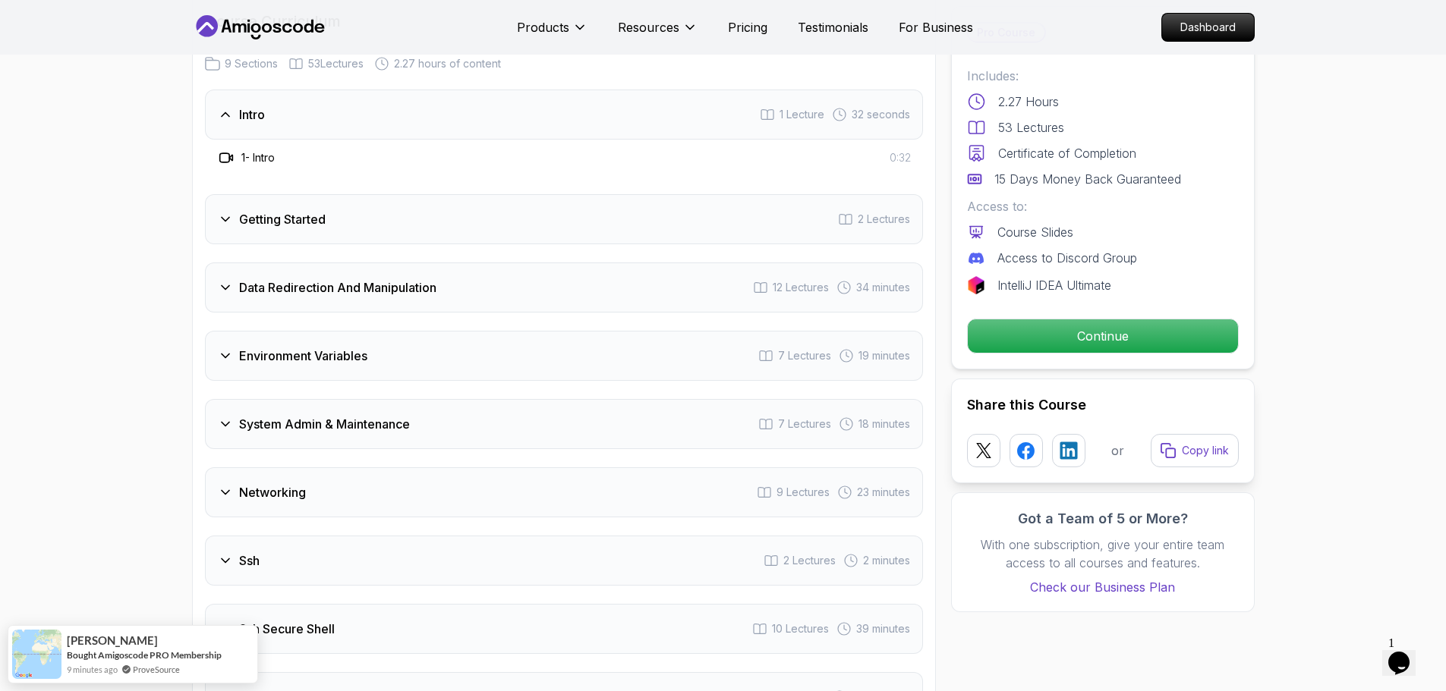
click at [243, 108] on h3 "Intro" at bounding box center [252, 114] width 26 height 18
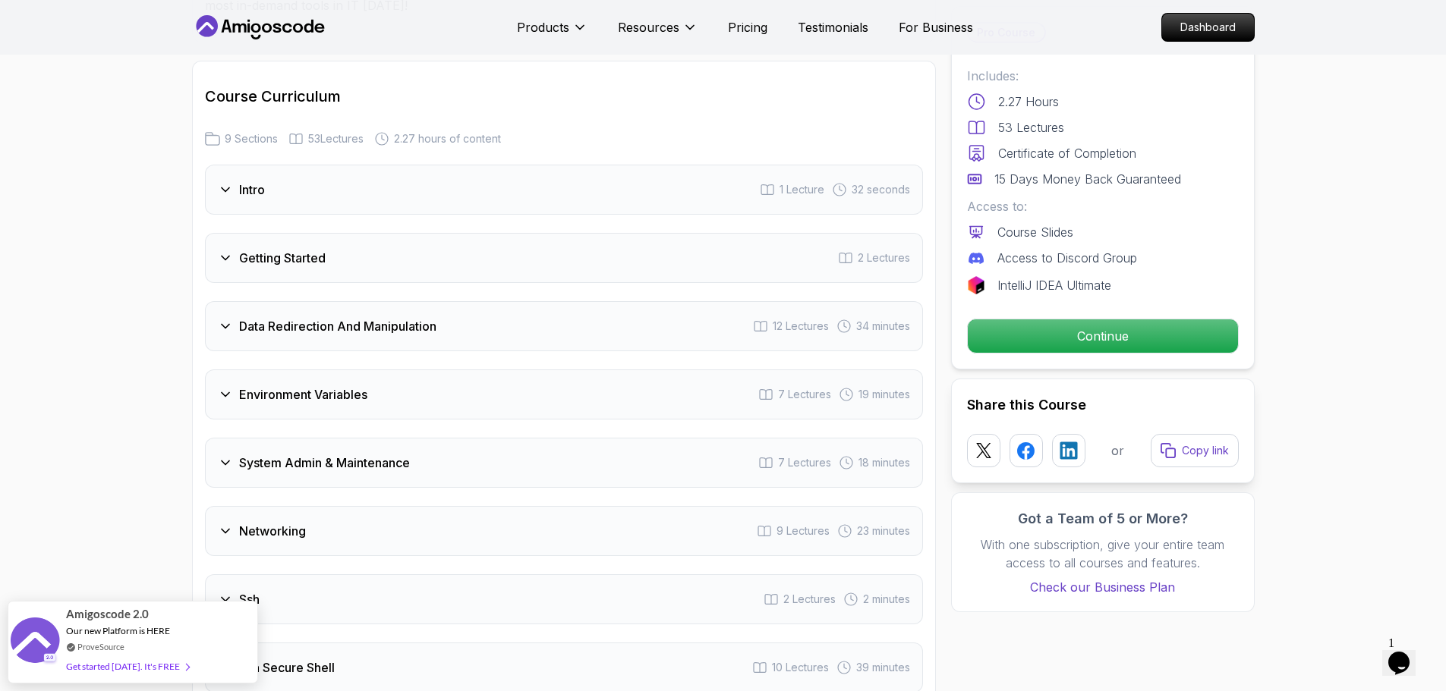
scroll to position [2085, 0]
click at [239, 188] on h3 "Intro" at bounding box center [252, 190] width 26 height 18
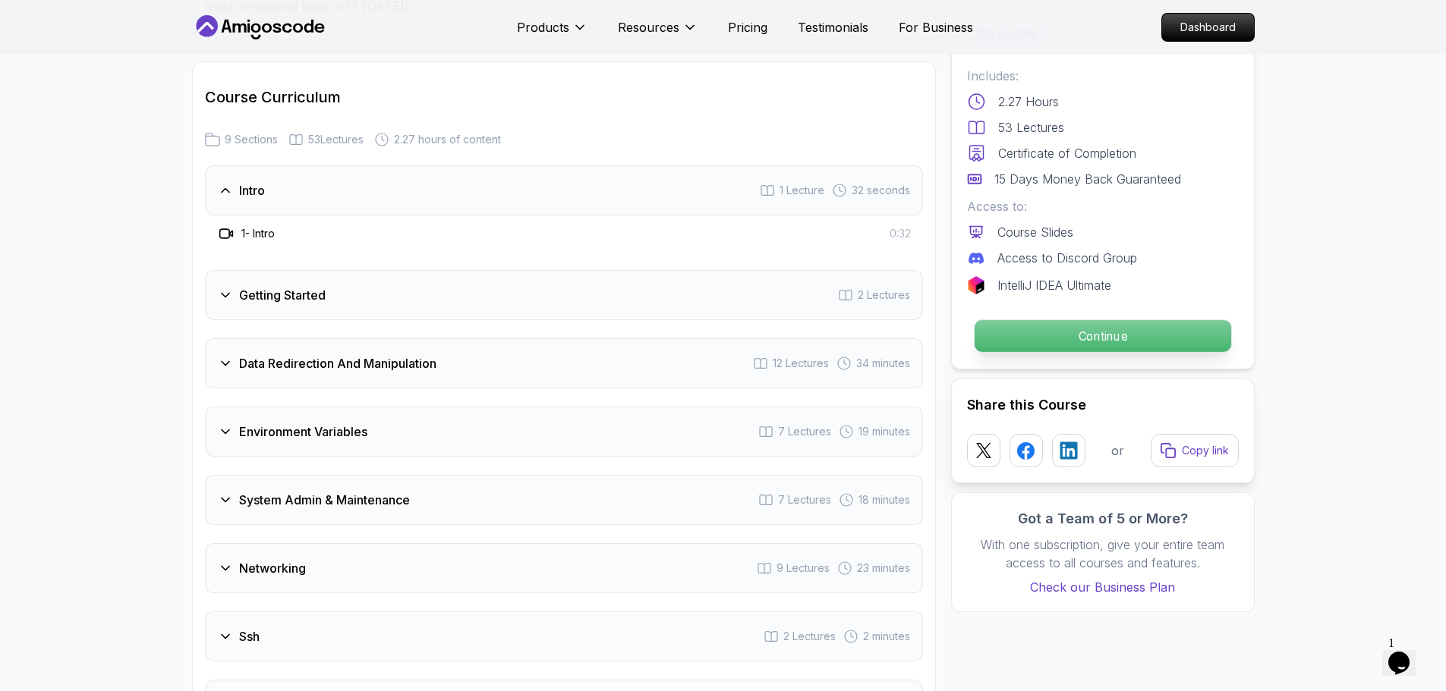
click at [1107, 332] on p "Continue" at bounding box center [1102, 336] width 256 height 32
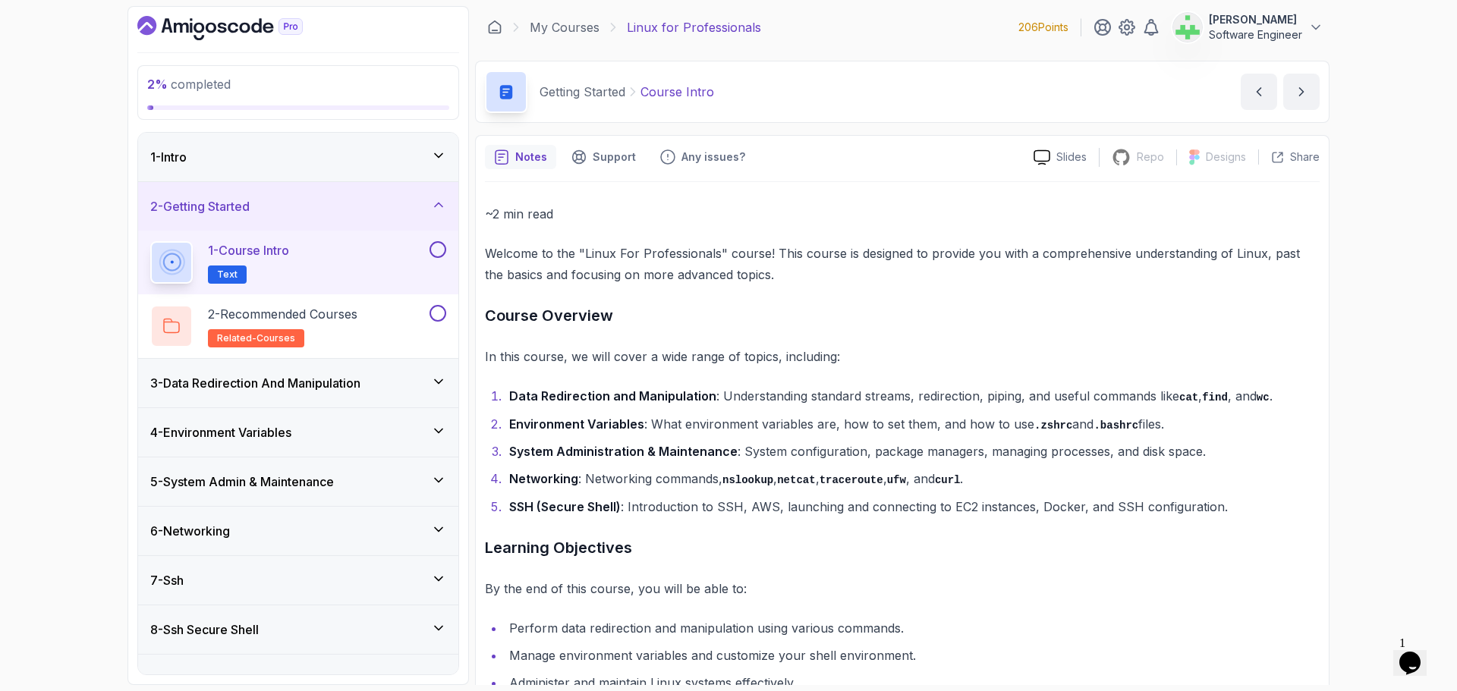
click at [917, 307] on h3 "Course Overview" at bounding box center [902, 316] width 835 height 24
drag, startPoint x: 771, startPoint y: 28, endPoint x: 627, endPoint y: 30, distance: 144.2
click at [627, 30] on div "My Courses Linux for Professionals 206 Points Asif Ahmed Jesi Software Engineer" at bounding box center [902, 27] width 854 height 42
copy p "Linux for Professionals"
click at [930, 297] on div "~2 min read Welcome to the "Linux For Professionals" course! This course is des…" at bounding box center [902, 495] width 835 height 584
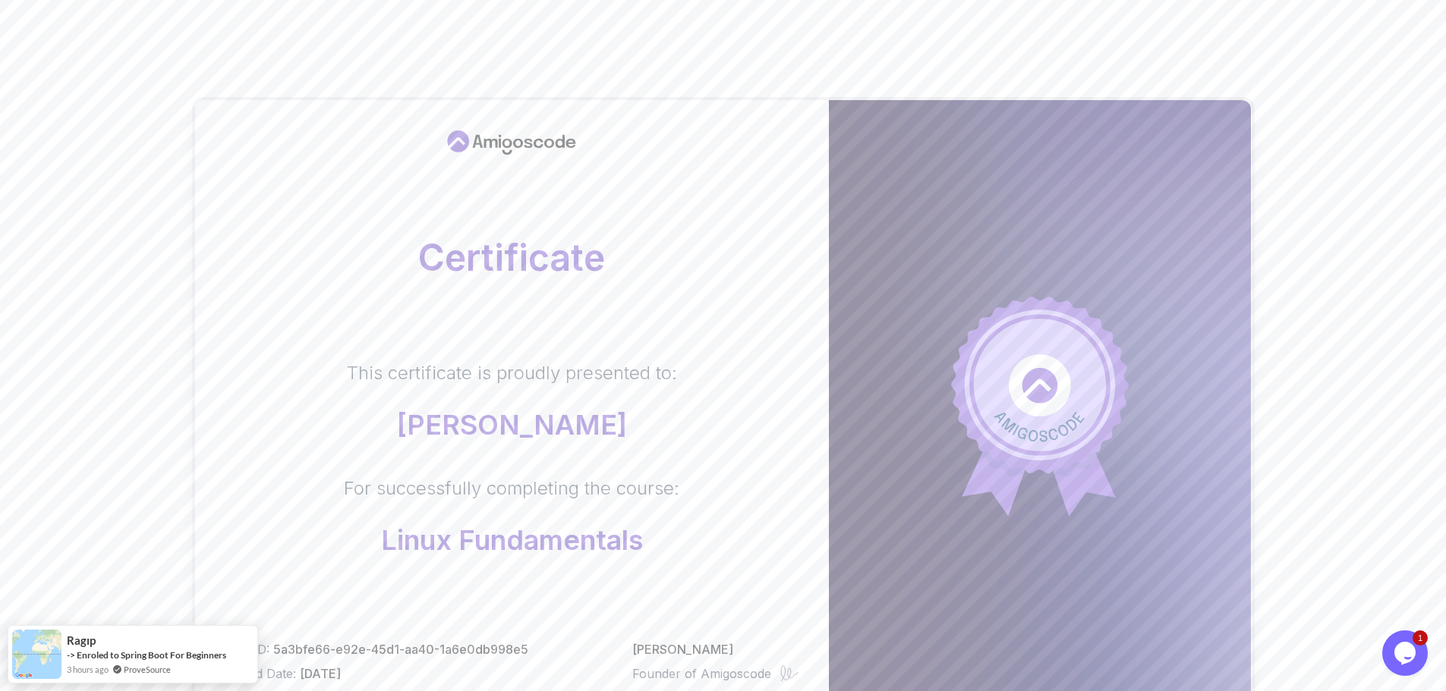
click at [88, 275] on div "Certificate This certificate is proudly presented to: Asif Ahmed Jesi For succe…" at bounding box center [723, 480] width 1446 height 961
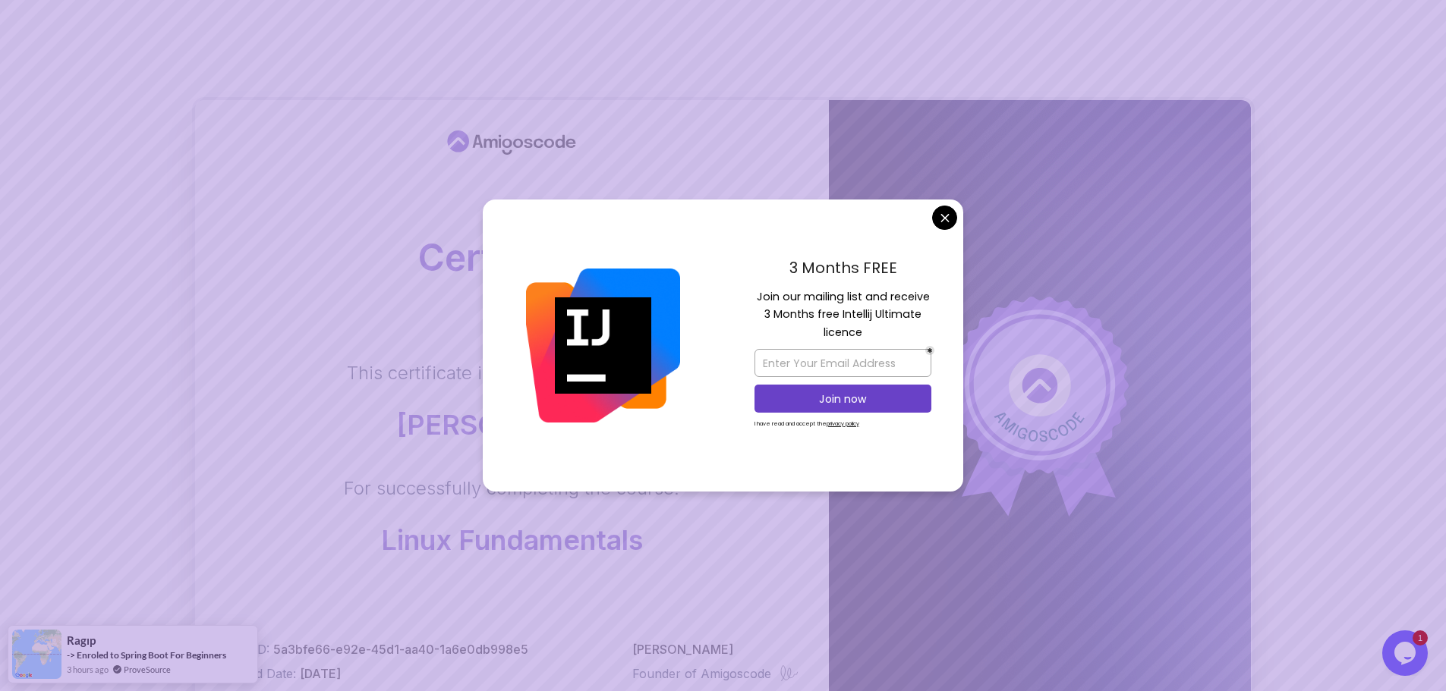
click at [945, 216] on body "Certificate This certificate is proudly presented to: Asif Ahmed Jesi For succe…" at bounding box center [723, 480] width 1446 height 961
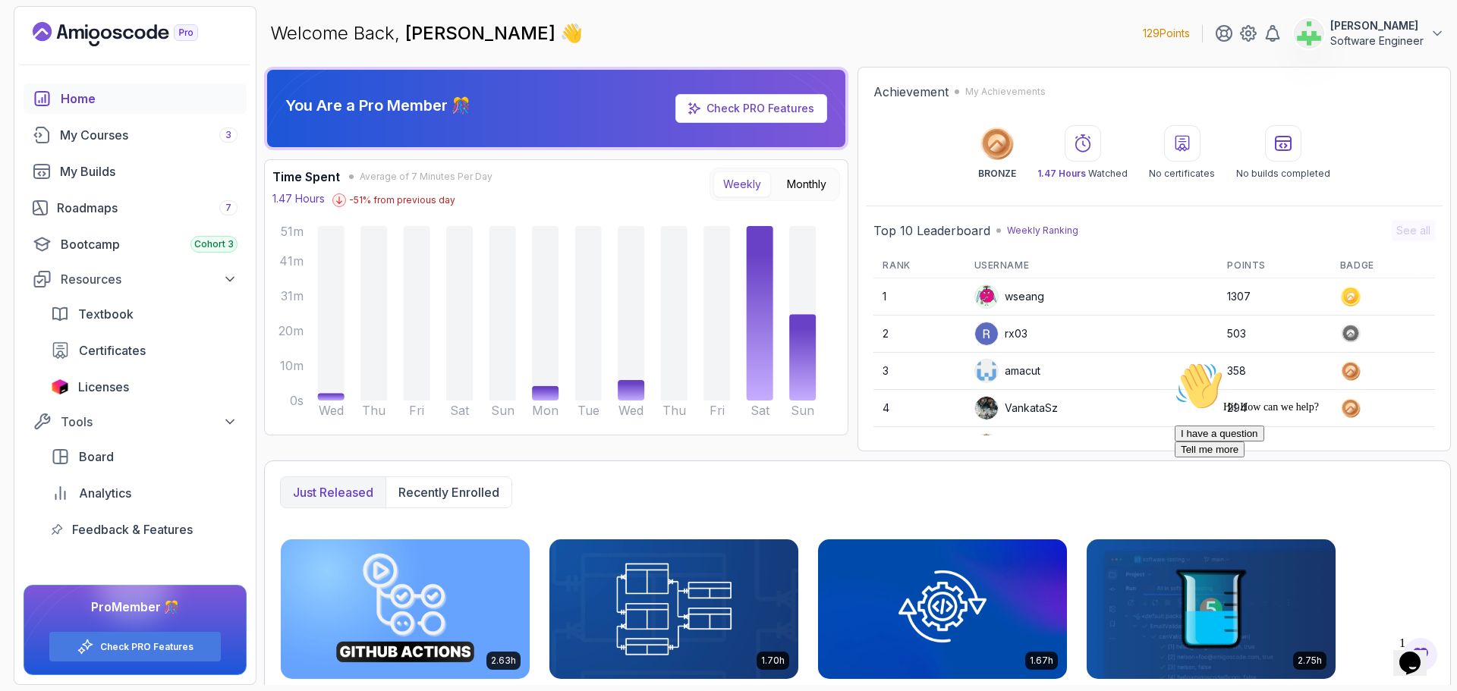
scroll to position [214, 0]
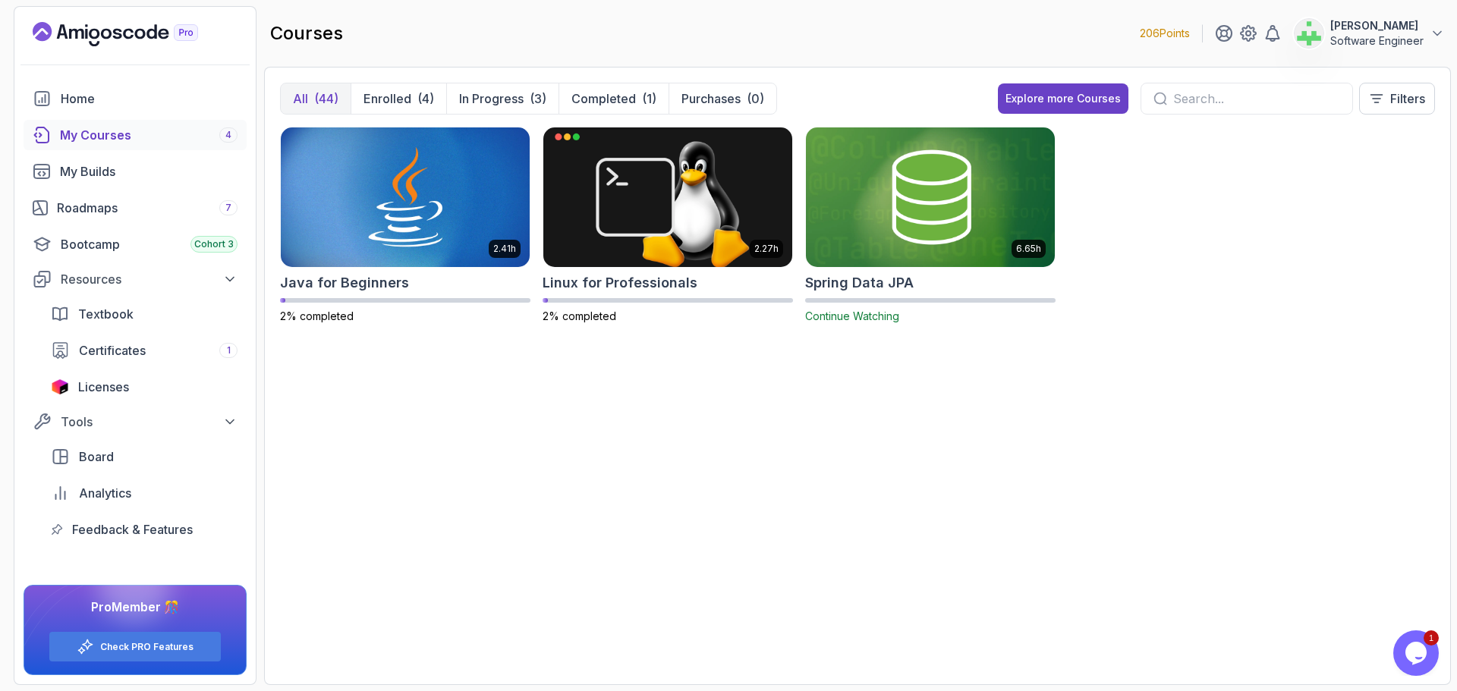
click at [321, 97] on div "(44)" at bounding box center [326, 99] width 24 height 18
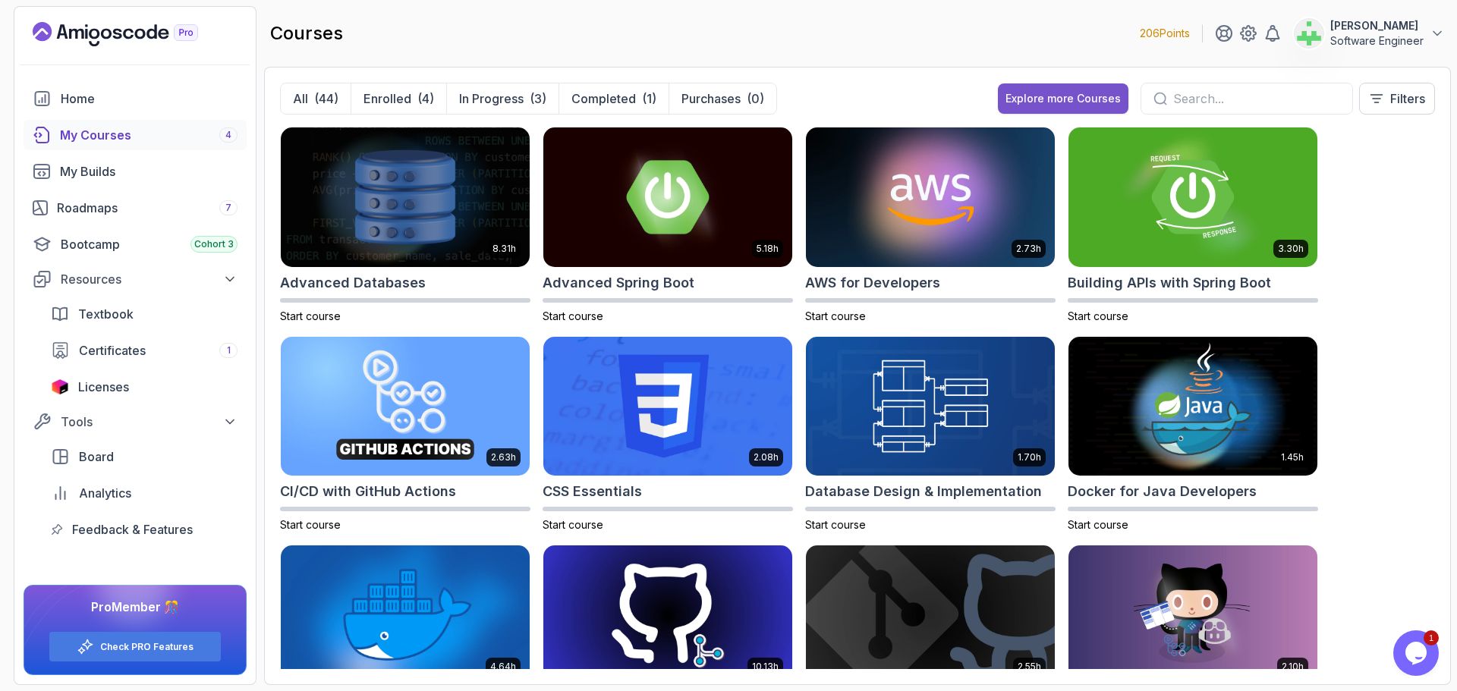
click at [1073, 100] on div "Explore more Courses" at bounding box center [1062, 98] width 115 height 15
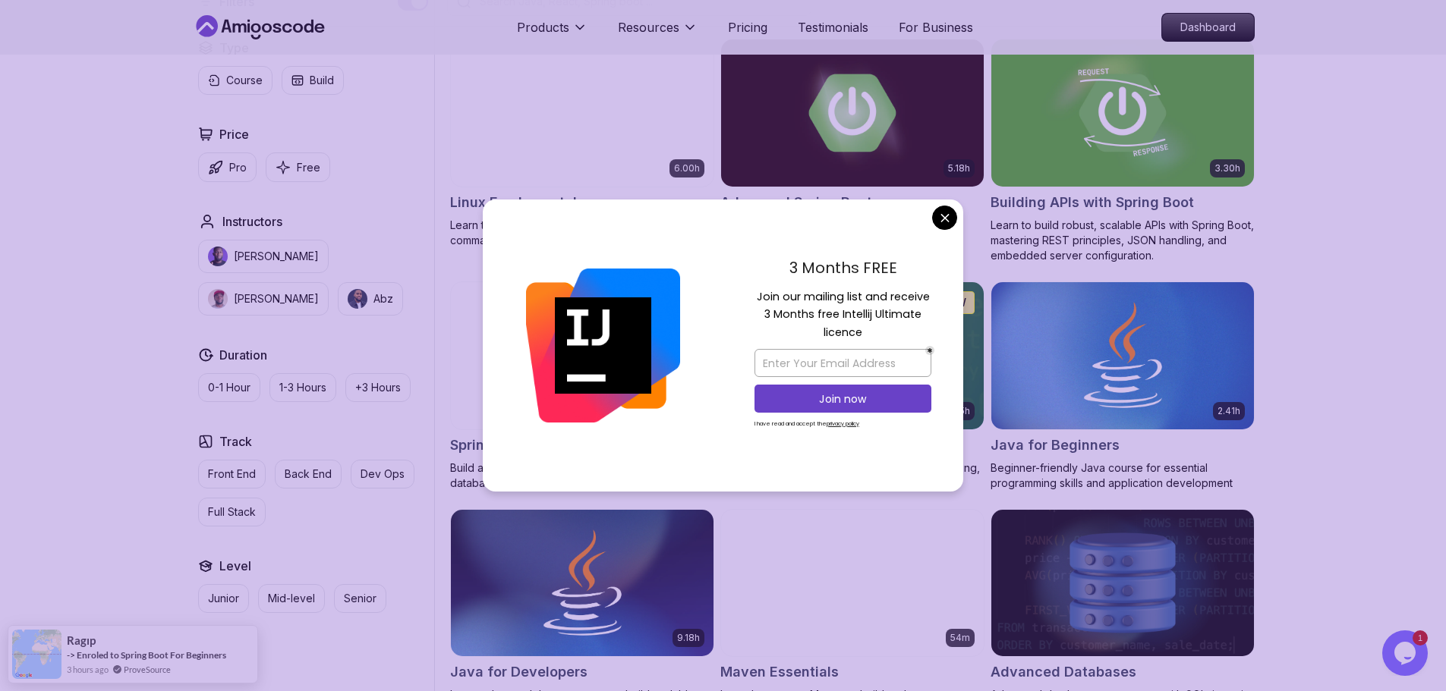
scroll to position [455, 0]
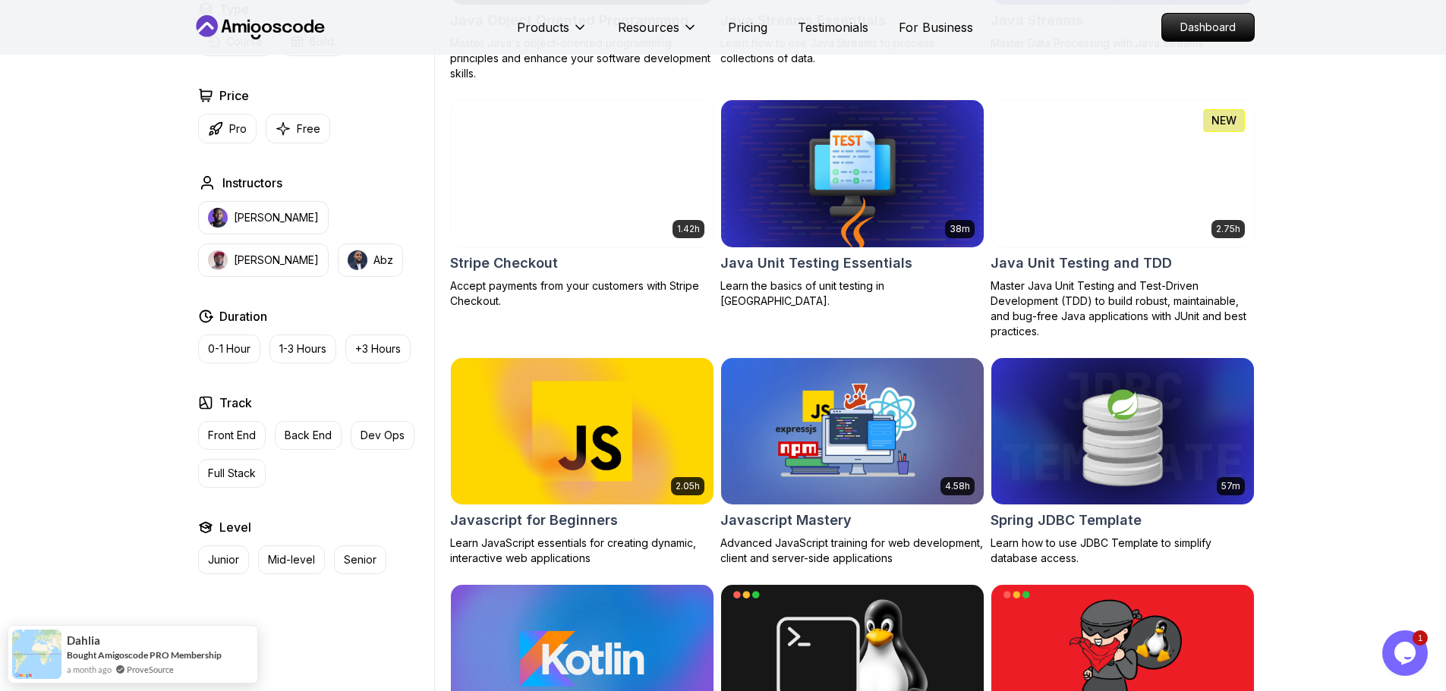
scroll to position [2504, 0]
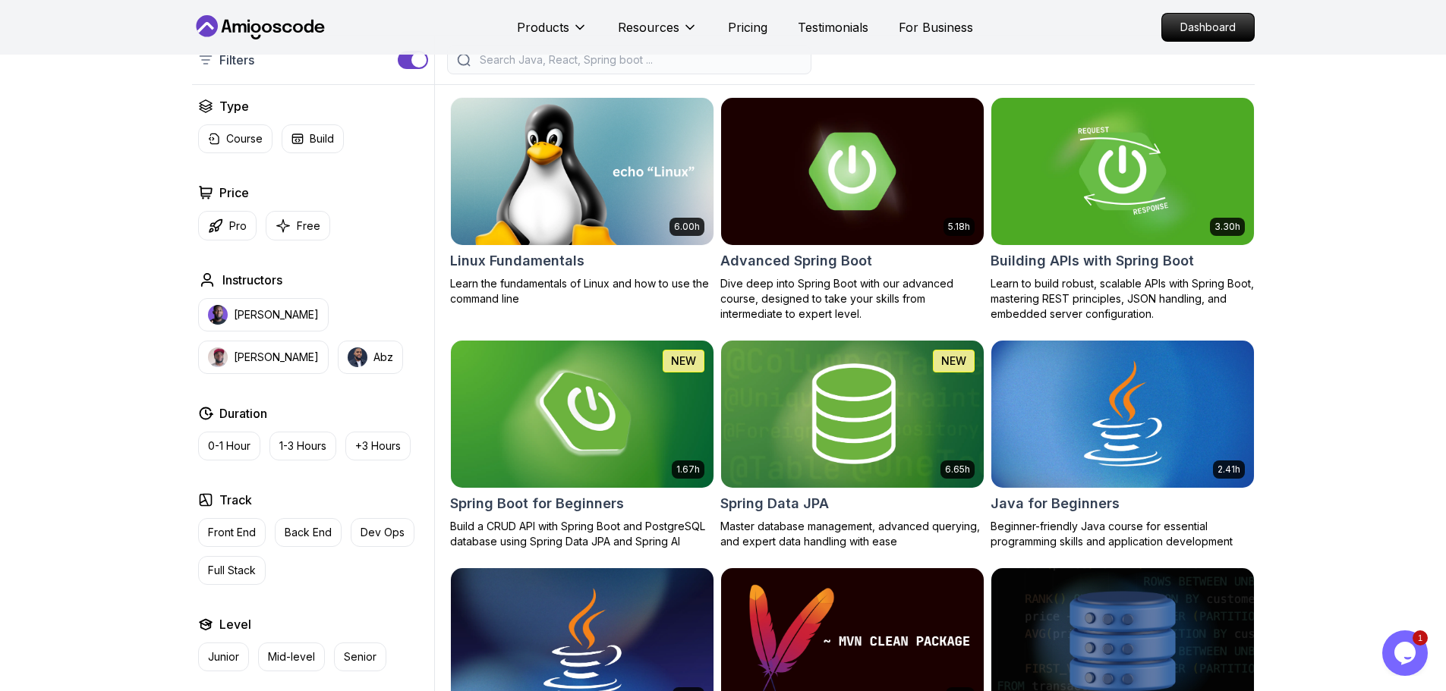
scroll to position [455, 0]
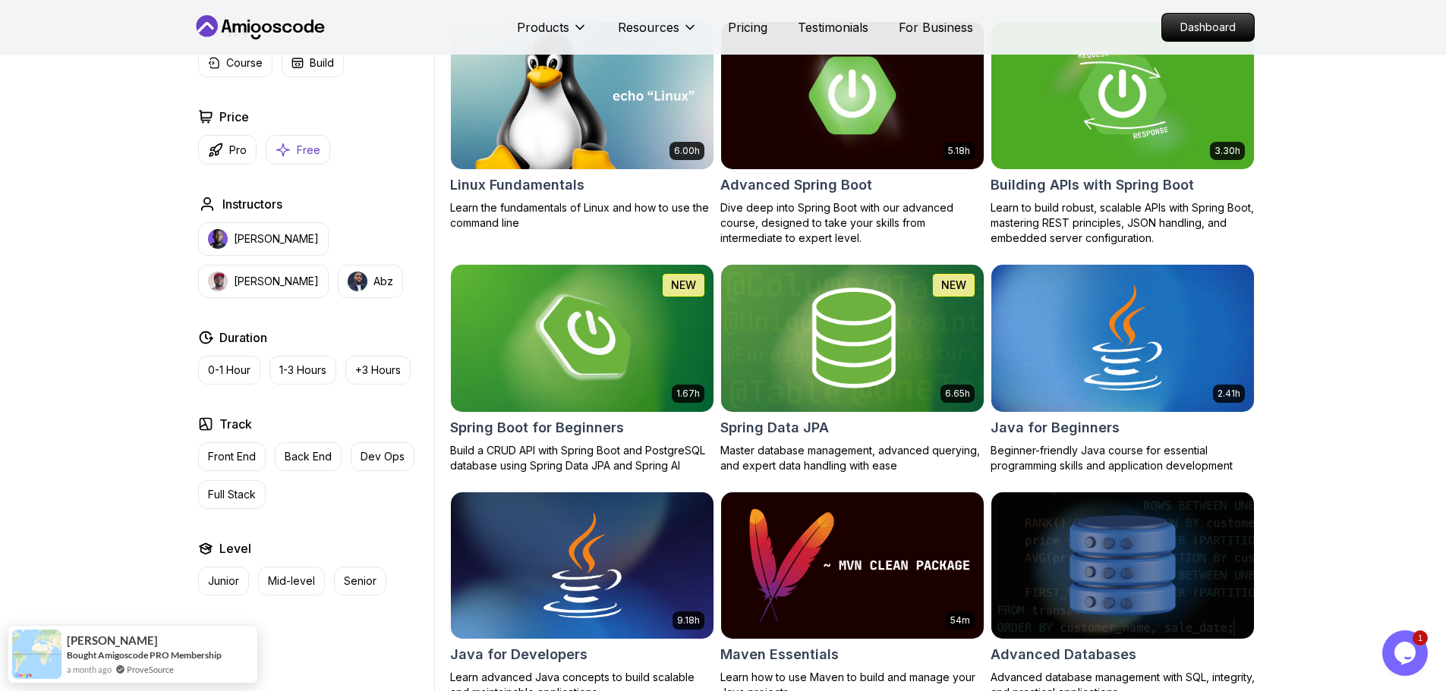
click at [297, 147] on p "Free" at bounding box center [309, 150] width 24 height 15
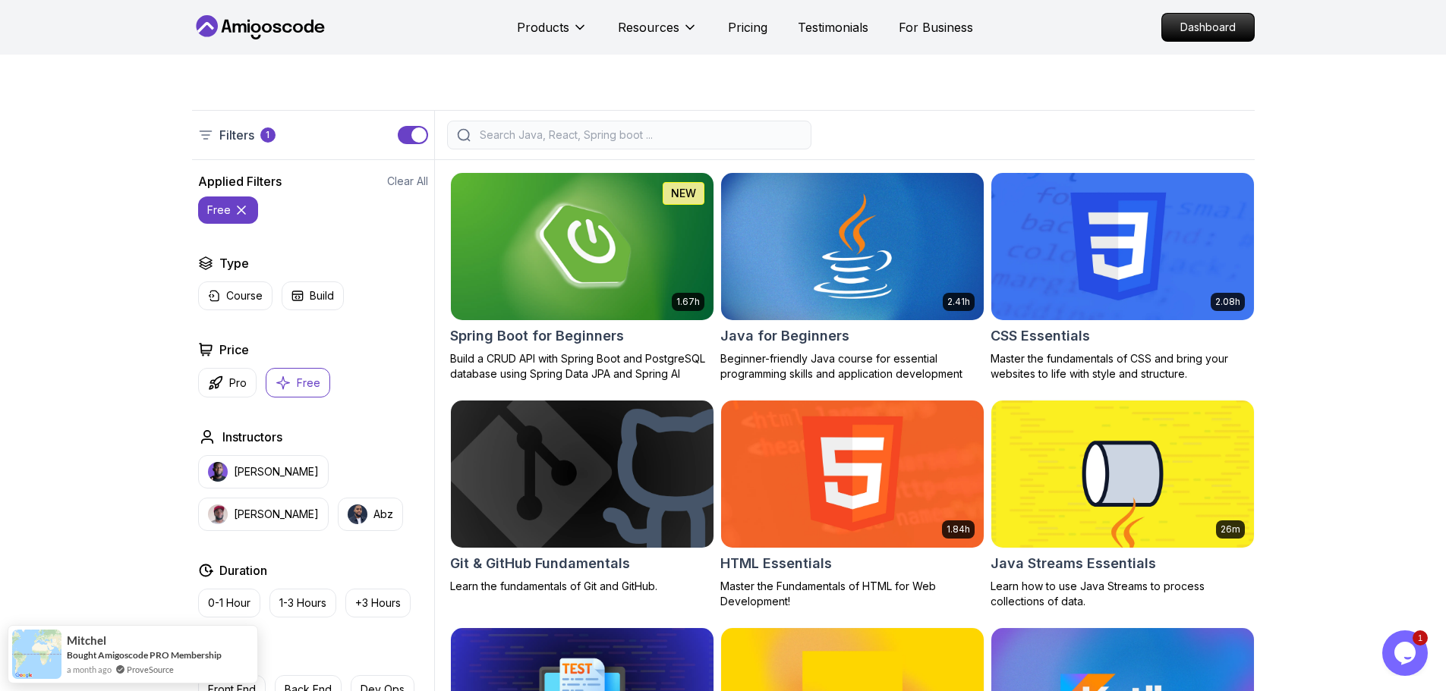
scroll to position [335, 0]
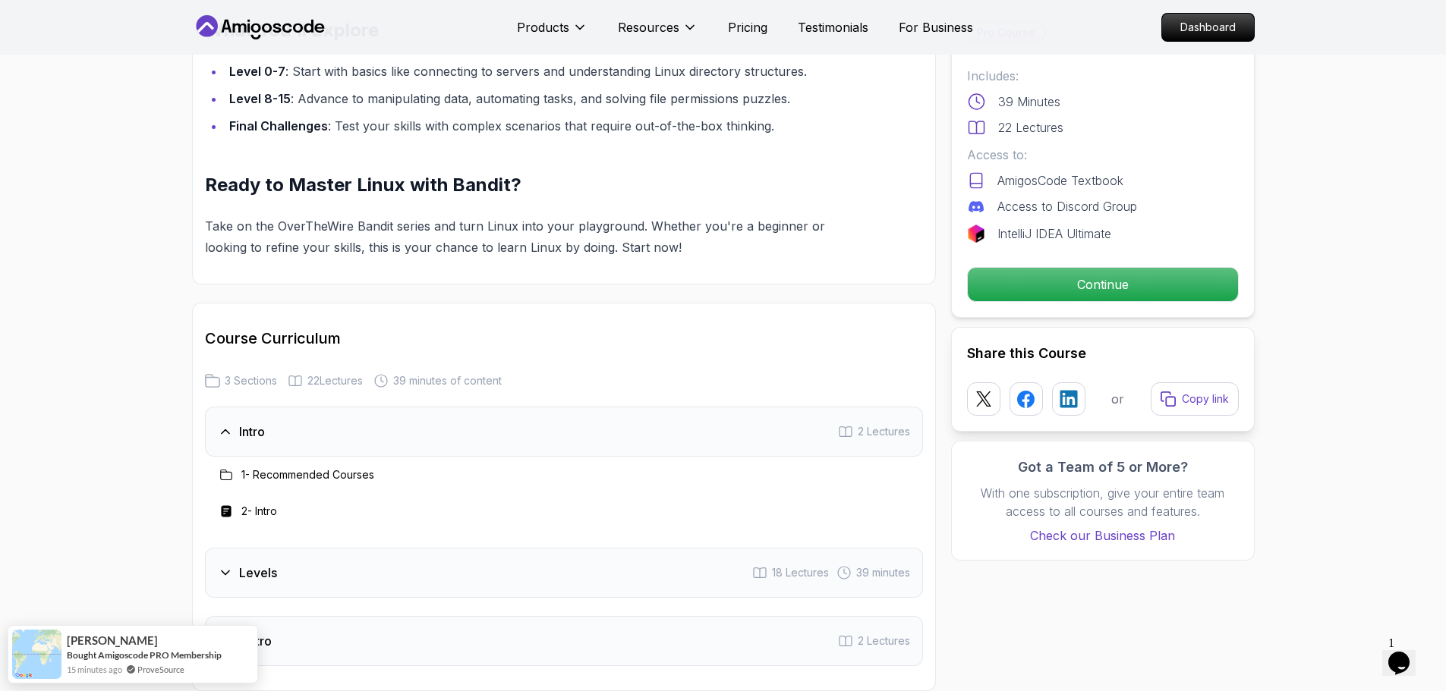
scroll to position [1669, 0]
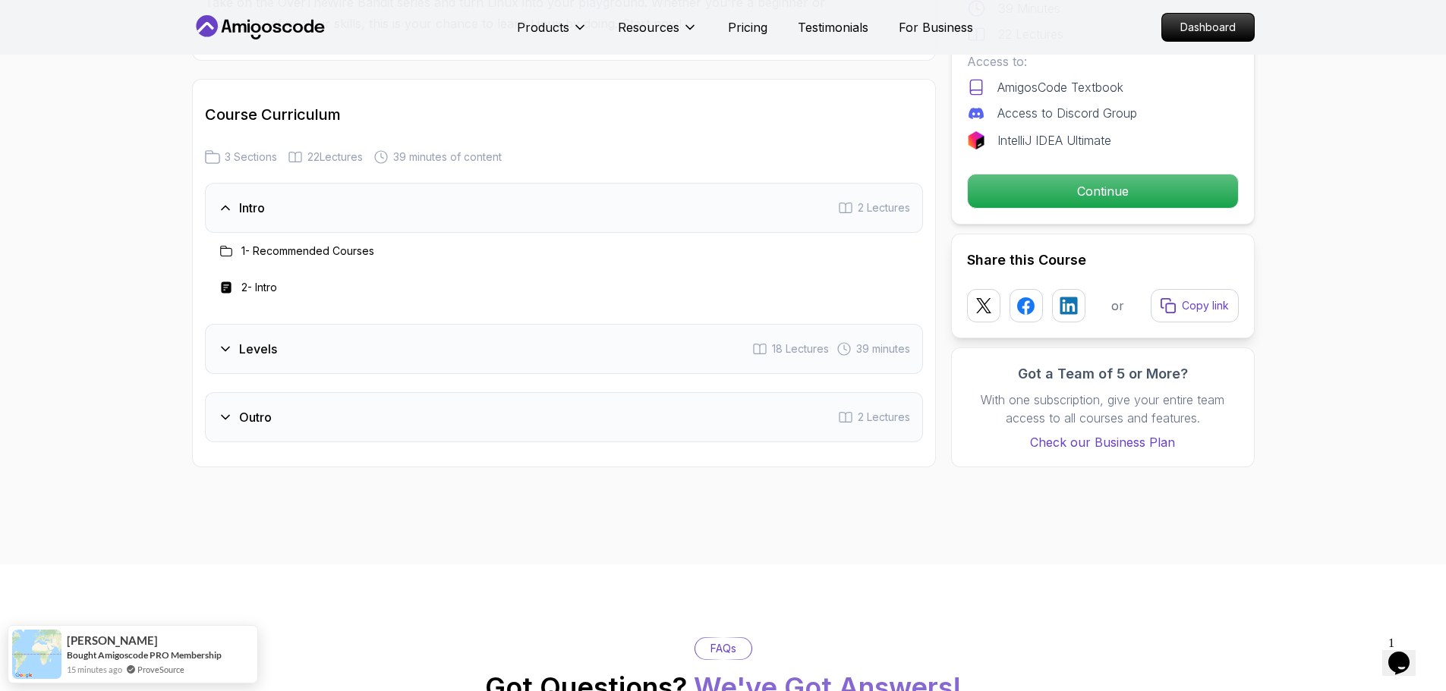
click at [512, 354] on div "Levels 18 Lectures 39 minutes" at bounding box center [564, 349] width 718 height 50
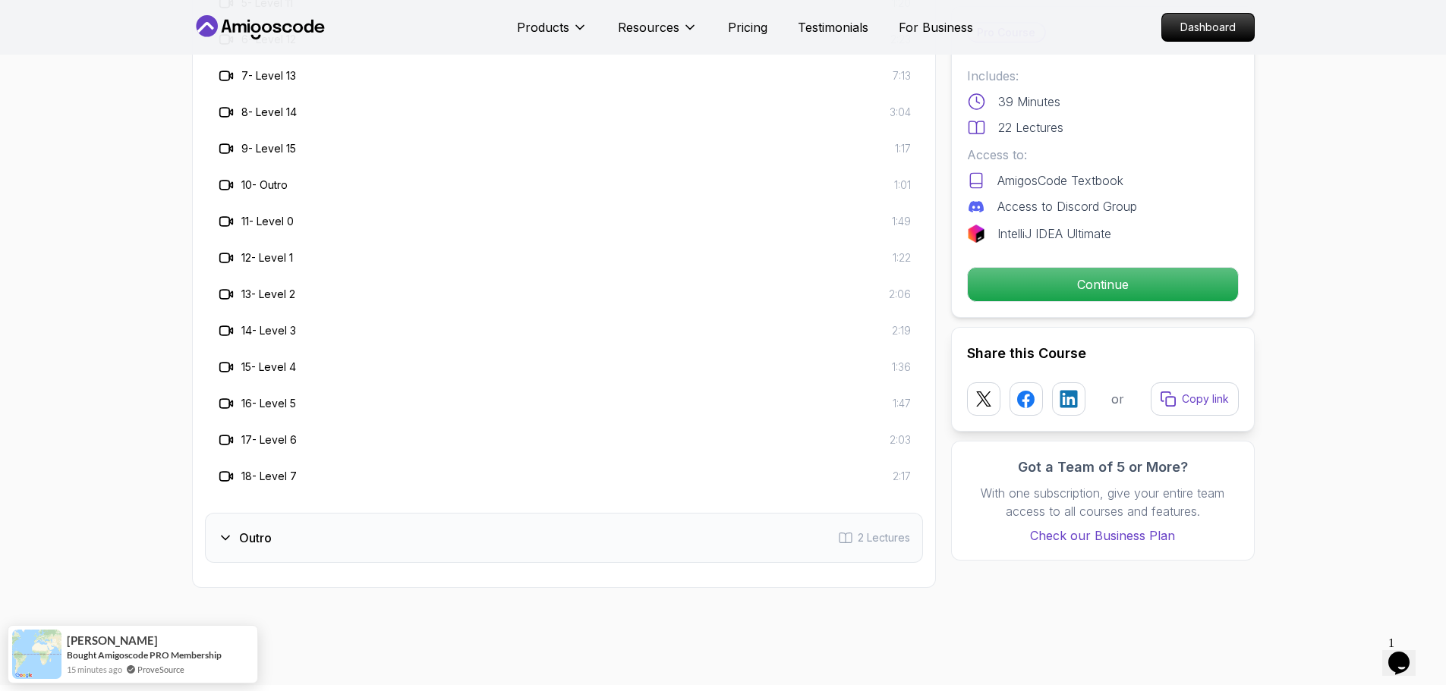
scroll to position [2277, 0]
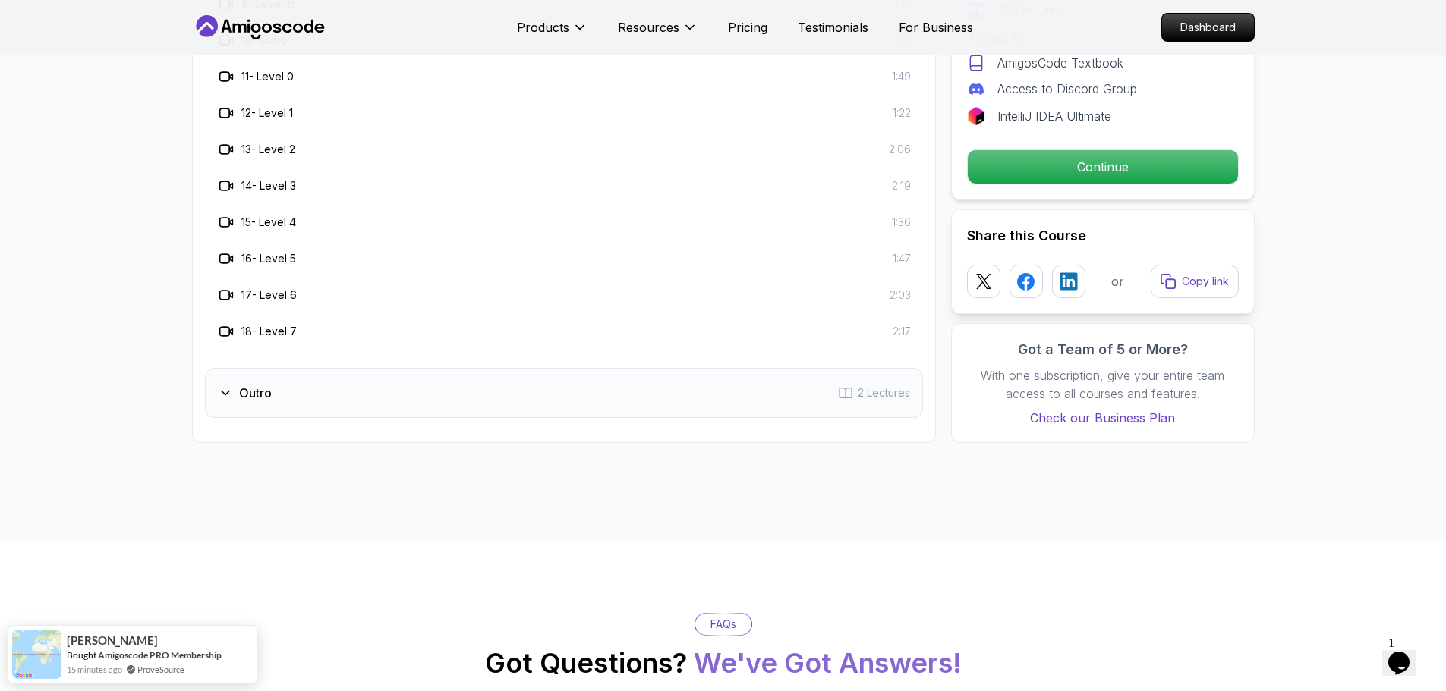
click at [406, 392] on div "Outro 2 Lectures" at bounding box center [564, 393] width 718 height 50
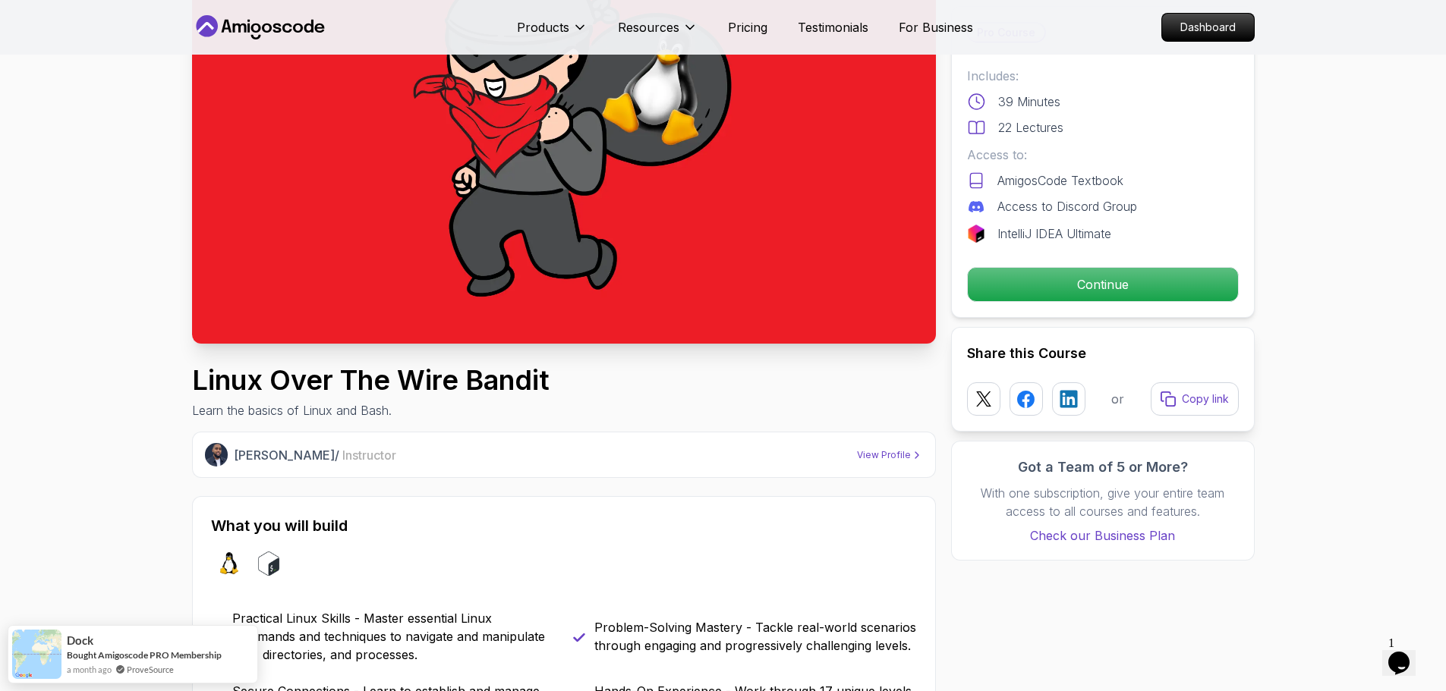
scroll to position [0, 0]
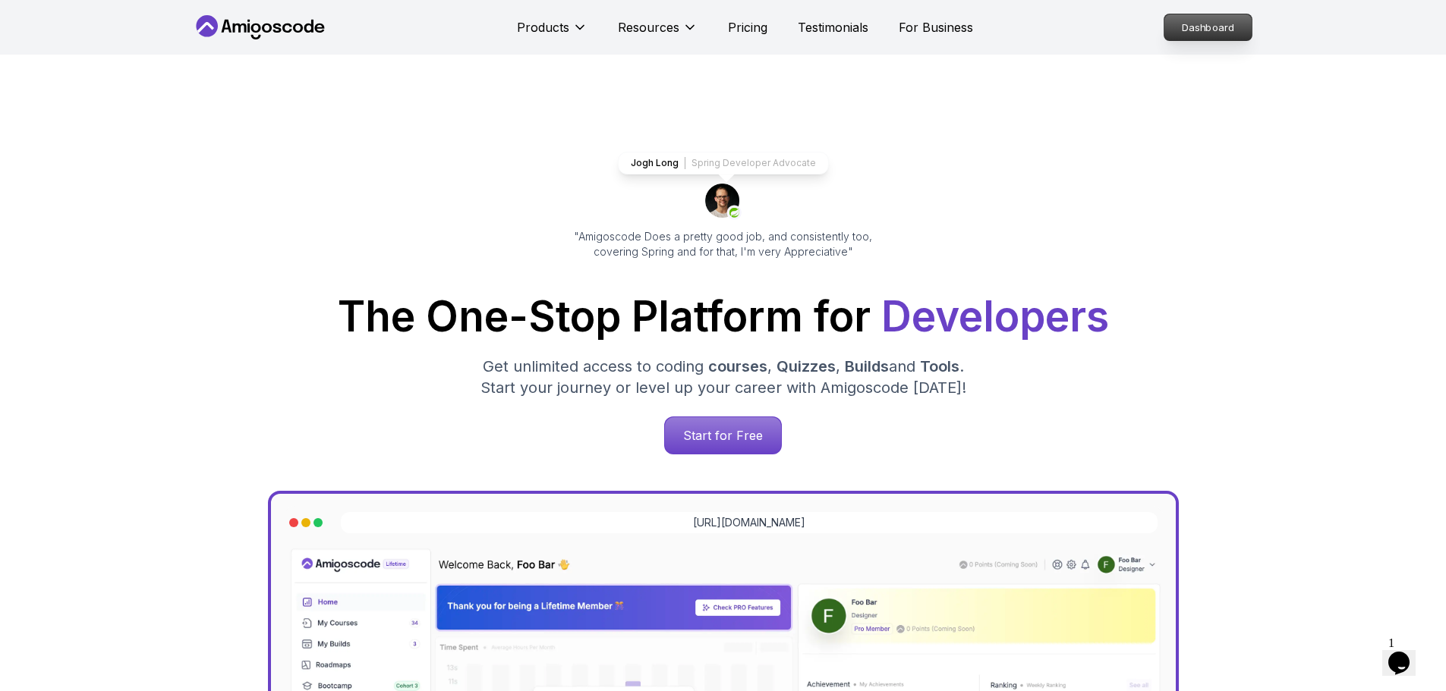
click at [1203, 21] on p "Dashboard" at bounding box center [1207, 27] width 87 height 26
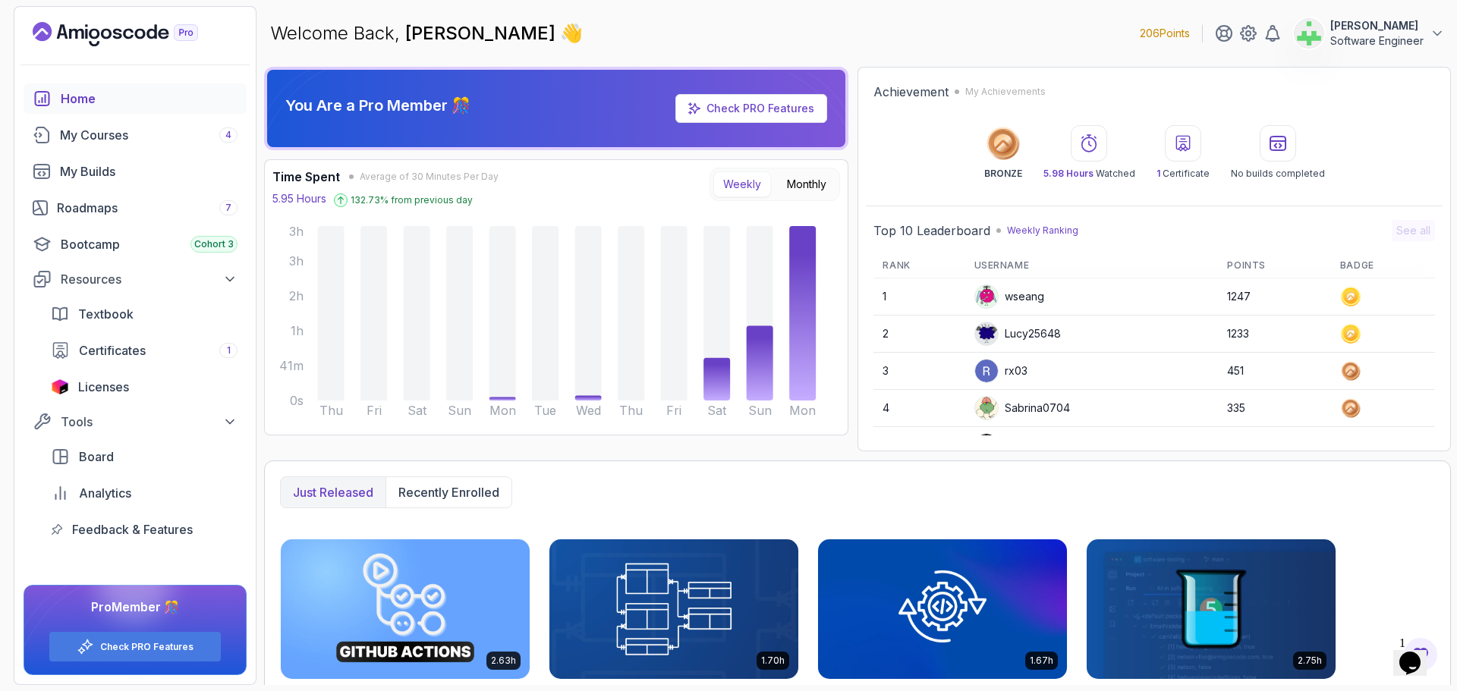
click at [776, 102] on link "Check PRO Features" at bounding box center [760, 108] width 108 height 13
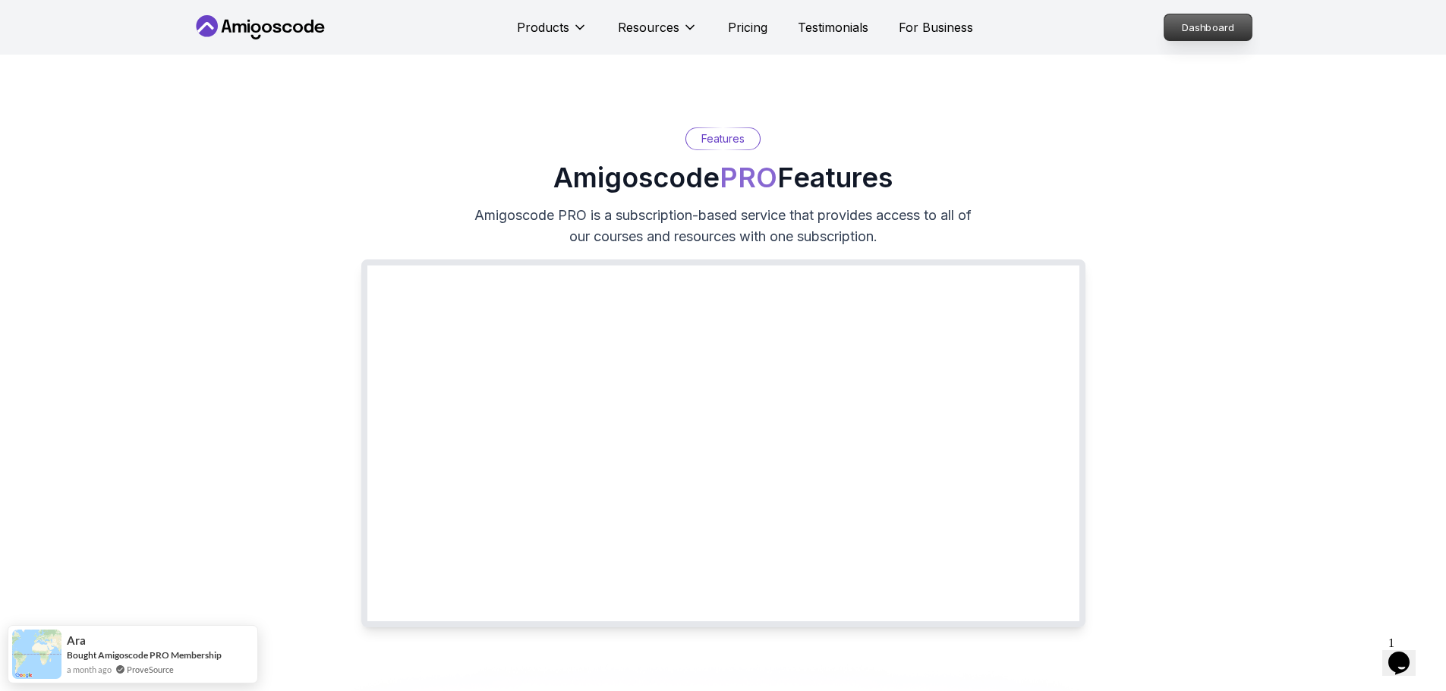
click at [1225, 30] on p "Dashboard" at bounding box center [1207, 27] width 87 height 26
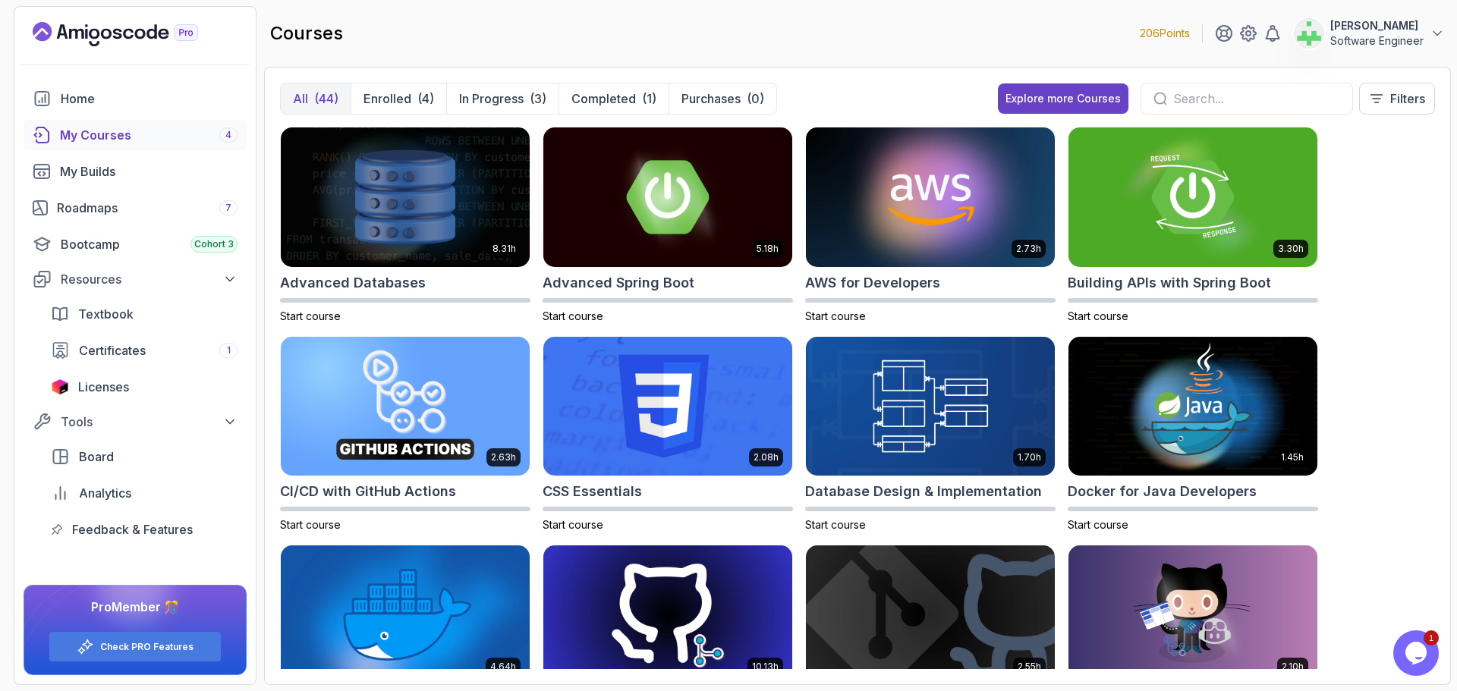
click at [1392, 348] on div "8.31h Advanced Databases Start course 5.18h Advanced Spring Boot Start course 2…" at bounding box center [857, 398] width 1155 height 543
click at [1392, 270] on div "8.31h Advanced Databases Start course 5.18h Advanced Spring Boot Start course 2…" at bounding box center [857, 398] width 1155 height 543
click at [1363, 304] on div "8.31h Advanced Databases Start course 5.18h Advanced Spring Boot Start course 2…" at bounding box center [857, 398] width 1155 height 543
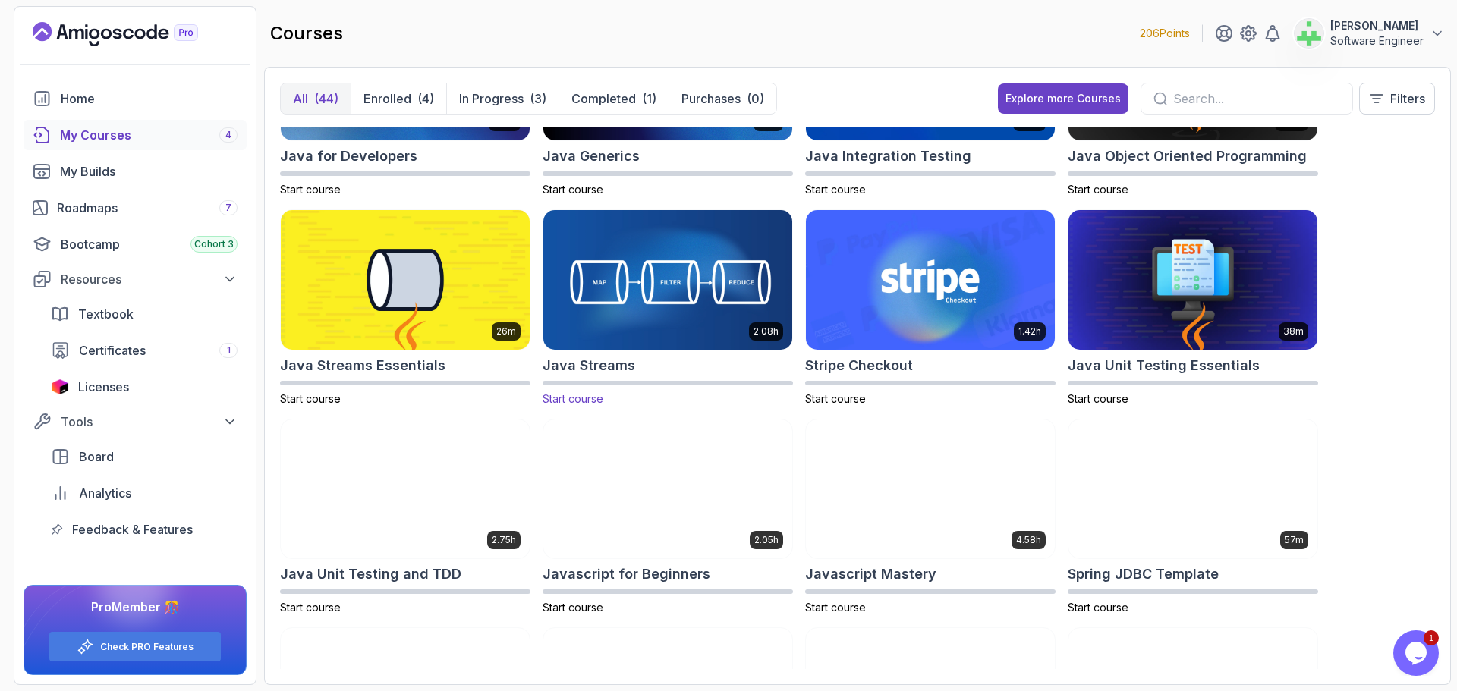
scroll to position [1214, 0]
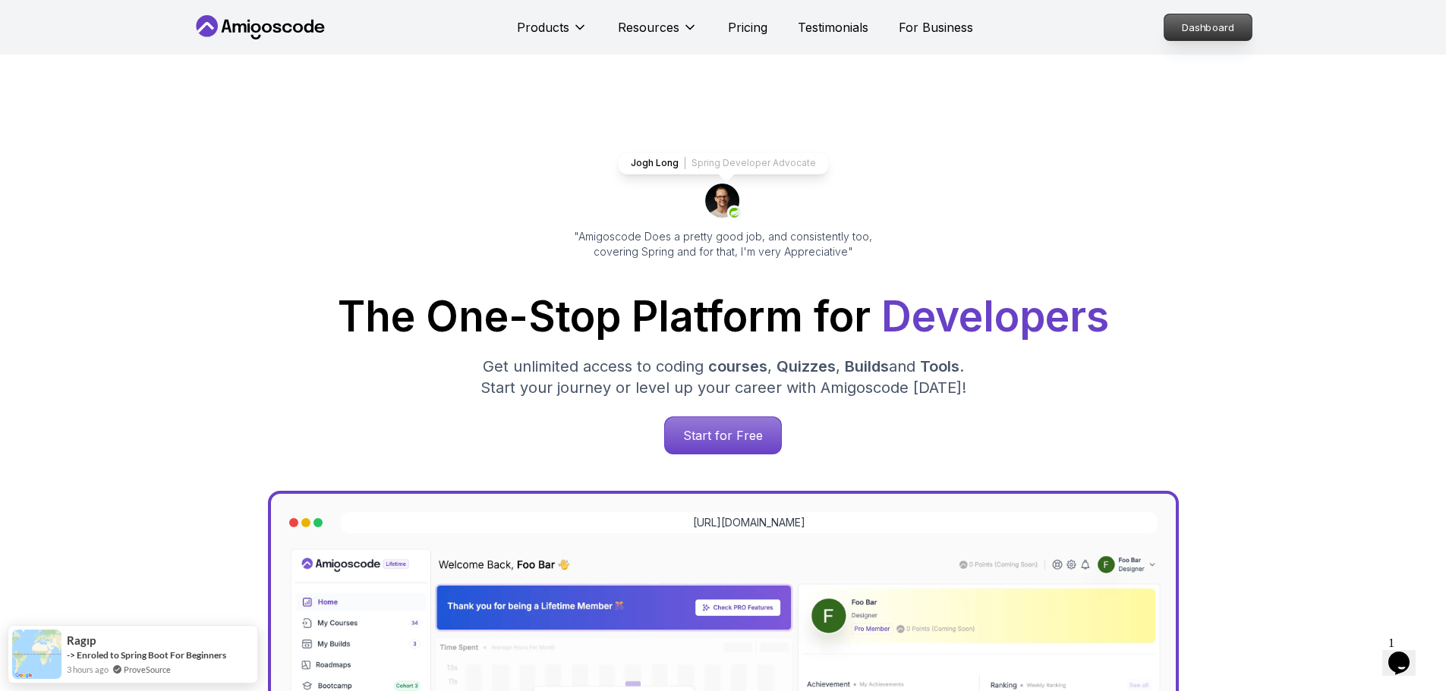
click at [1185, 27] on p "Dashboard" at bounding box center [1207, 27] width 87 height 26
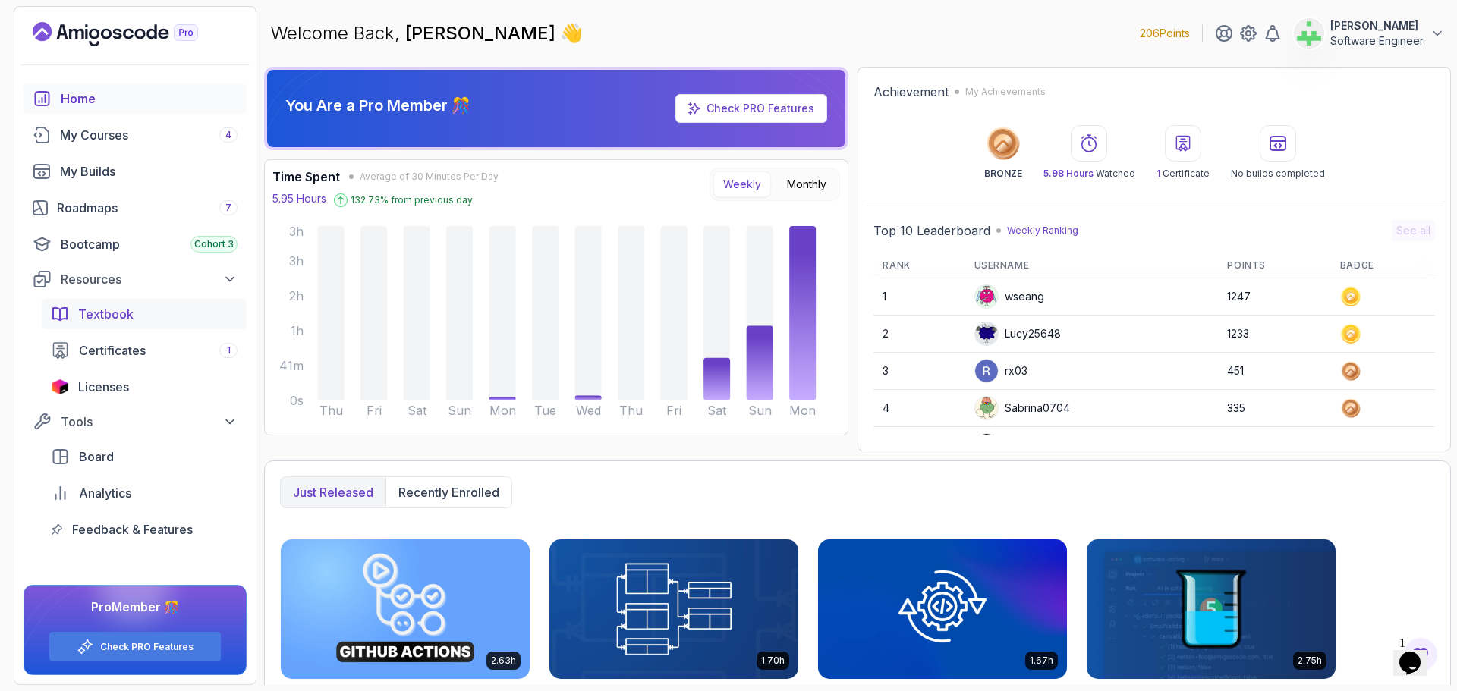
click at [129, 314] on span "Textbook" at bounding box center [105, 314] width 55 height 18
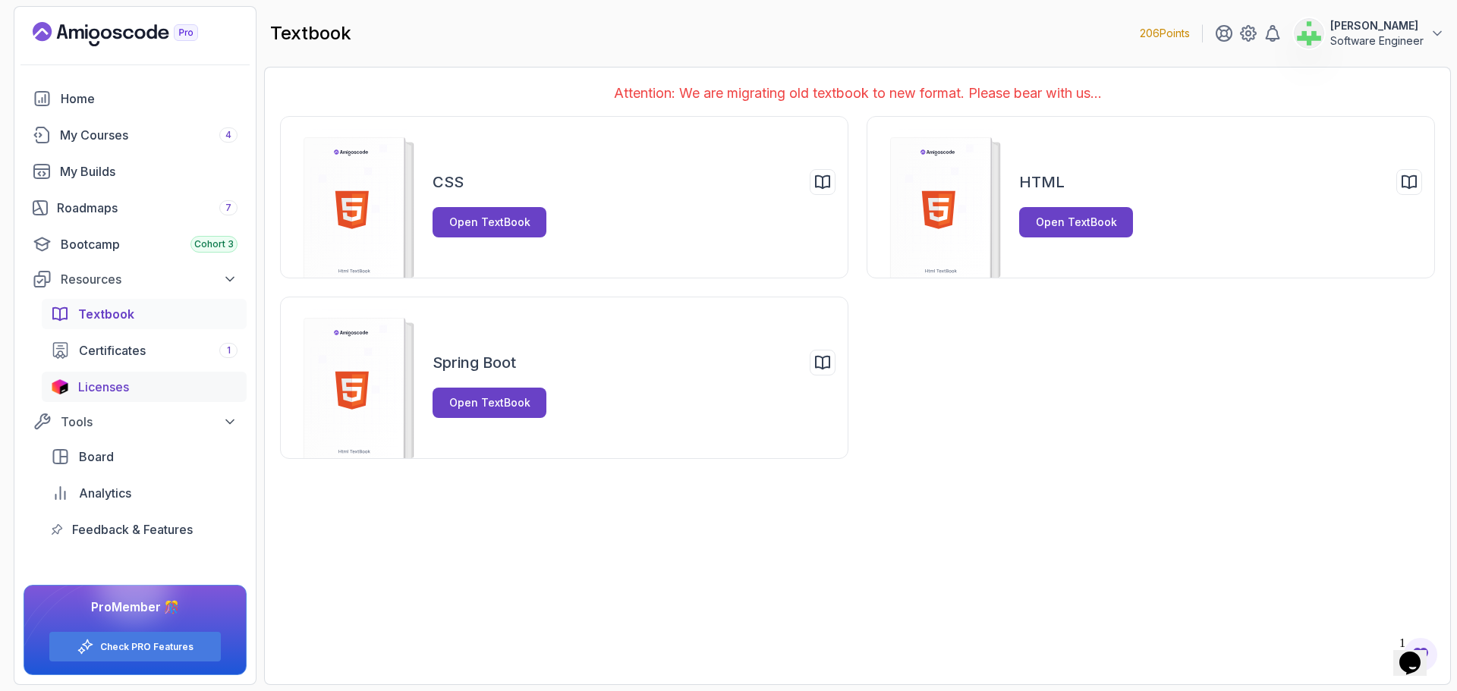
click at [121, 392] on span "Licenses" at bounding box center [103, 387] width 51 height 18
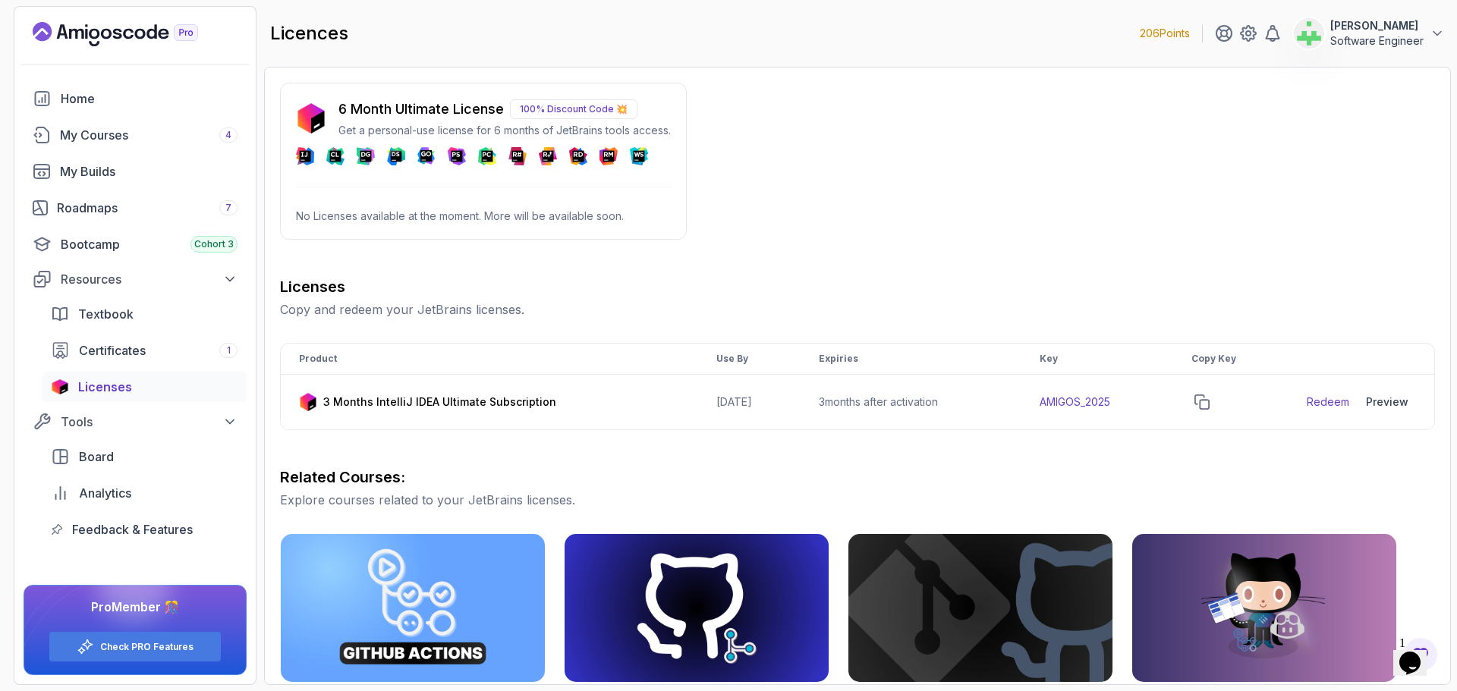
click at [397, 155] on polygon at bounding box center [396, 156] width 11 height 11
click at [395, 131] on p "Get a personal-use license for 6 months of JetBrains tools access." at bounding box center [504, 130] width 332 height 15
click at [384, 107] on p "6 Month Ultimate License" at bounding box center [420, 109] width 165 height 21
click at [402, 173] on div "6 Month Ultimate License 100% Discount Code 💥 Get a personal-use license for 6 …" at bounding box center [483, 161] width 407 height 157
click at [418, 231] on div "6 Month Ultimate License 100% Discount Code 💥 Get a personal-use license for 6 …" at bounding box center [483, 161] width 407 height 157
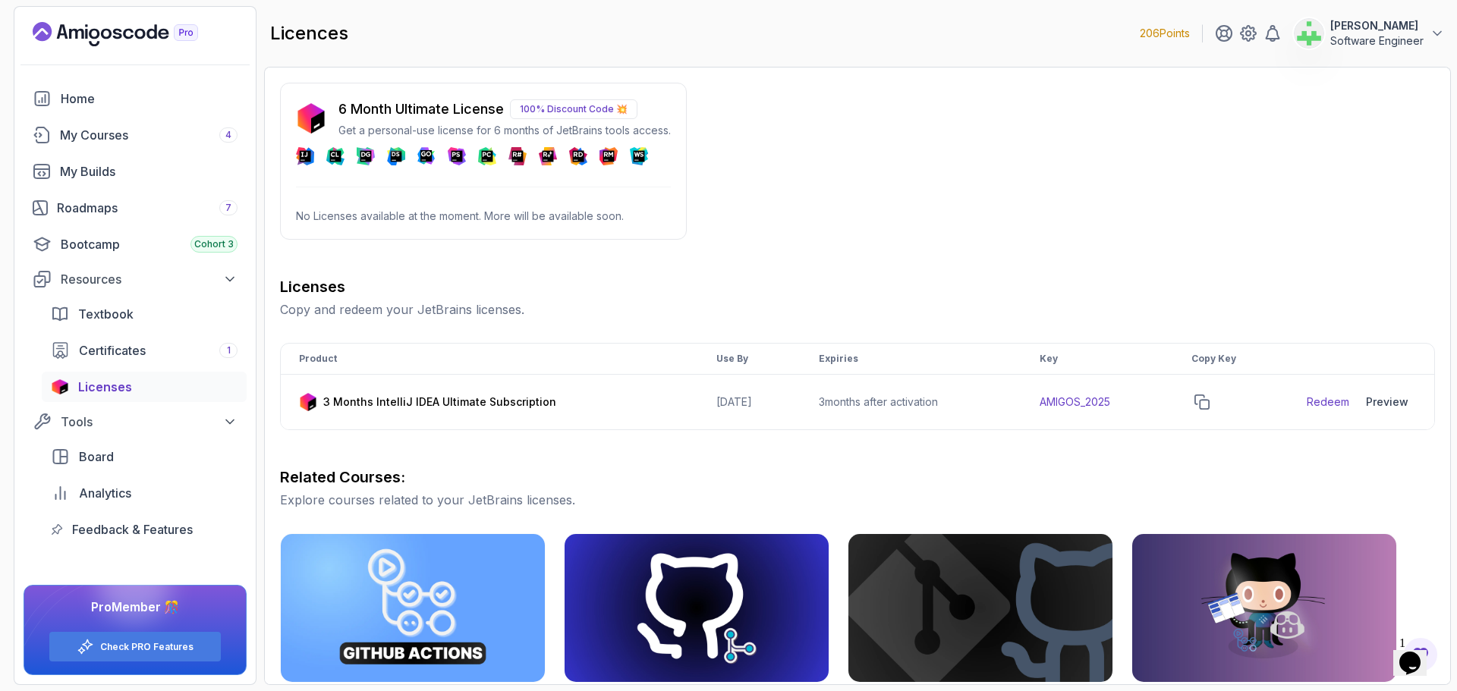
click at [418, 216] on p "No Licenses available at the moment. More will be available soon." at bounding box center [483, 216] width 375 height 15
click at [564, 109] on p "100% Discount Code 💥" at bounding box center [573, 109] width 127 height 20
drag, startPoint x: 523, startPoint y: 110, endPoint x: 679, endPoint y: 109, distance: 156.3
click at [679, 109] on div "6 Month Ultimate License 100% Discount Code 💥 Get a personal-use license for 6 …" at bounding box center [483, 161] width 407 height 157
click at [573, 125] on p "Get a personal-use license for 6 months of JetBrains tools access." at bounding box center [504, 130] width 332 height 15
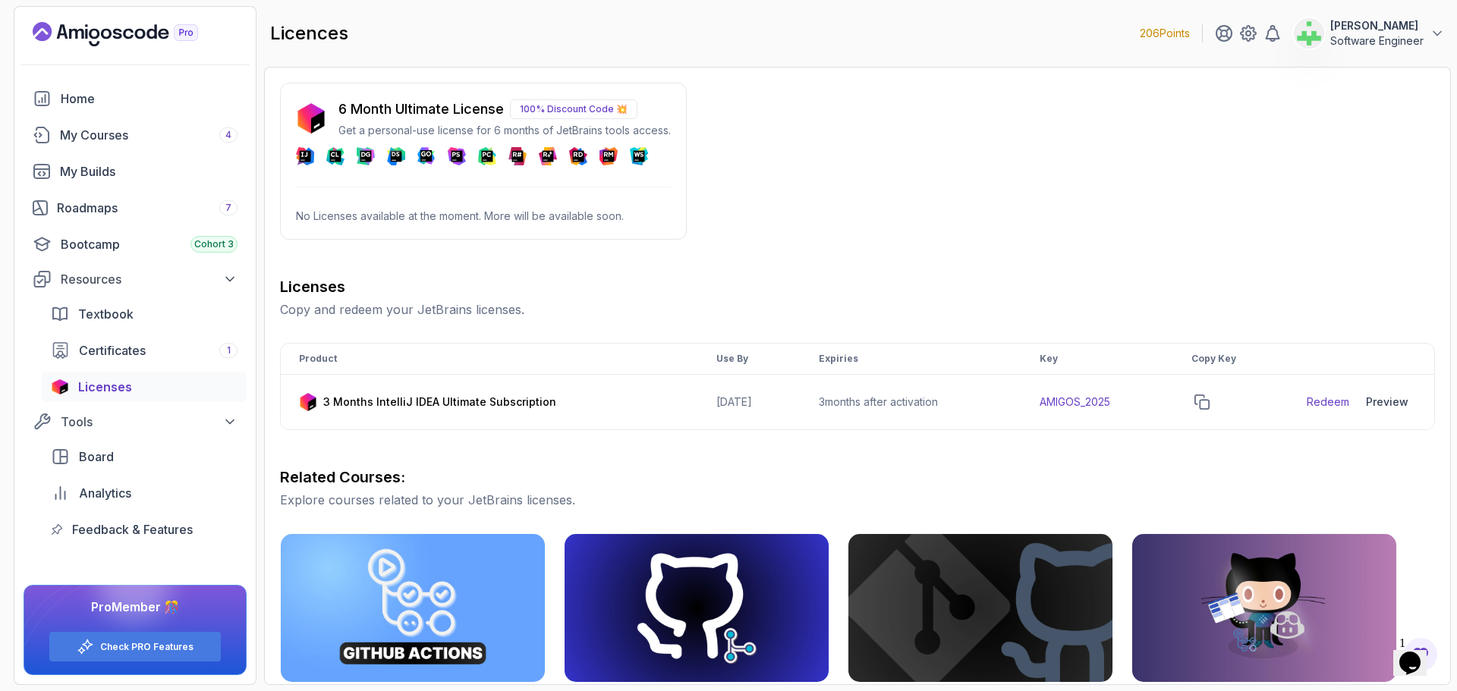
click at [571, 109] on p "100% Discount Code 💥" at bounding box center [573, 109] width 127 height 20
click at [567, 160] on div "DataSpell" at bounding box center [483, 156] width 375 height 18
click at [504, 159] on div "DataSpell" at bounding box center [483, 156] width 375 height 18
click at [959, 203] on div "6 Month Ultimate License 100% Discount Code 💥 Get a personal-use license for 6 …" at bounding box center [857, 535] width 1155 height 905
click at [452, 106] on p "6 Month Ultimate License" at bounding box center [420, 109] width 165 height 21
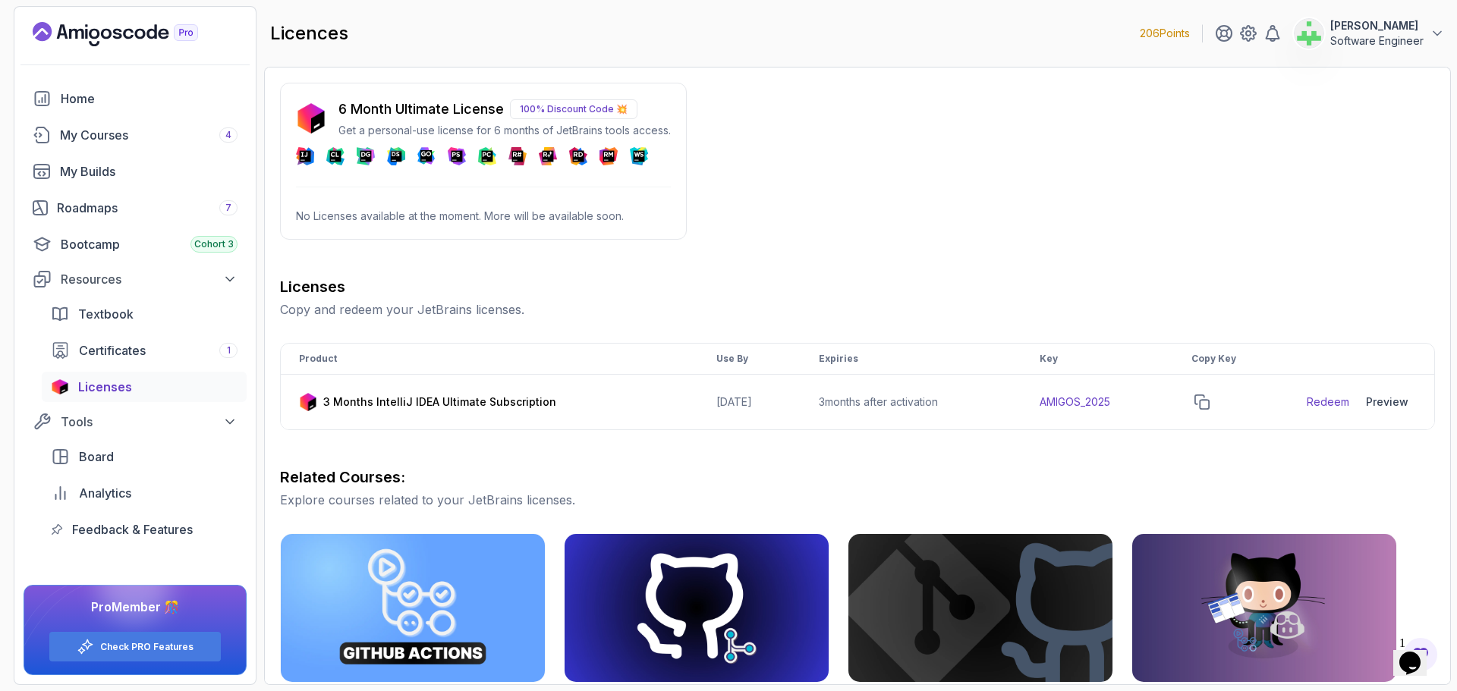
click at [360, 102] on p "6 Month Ultimate License" at bounding box center [420, 109] width 165 height 21
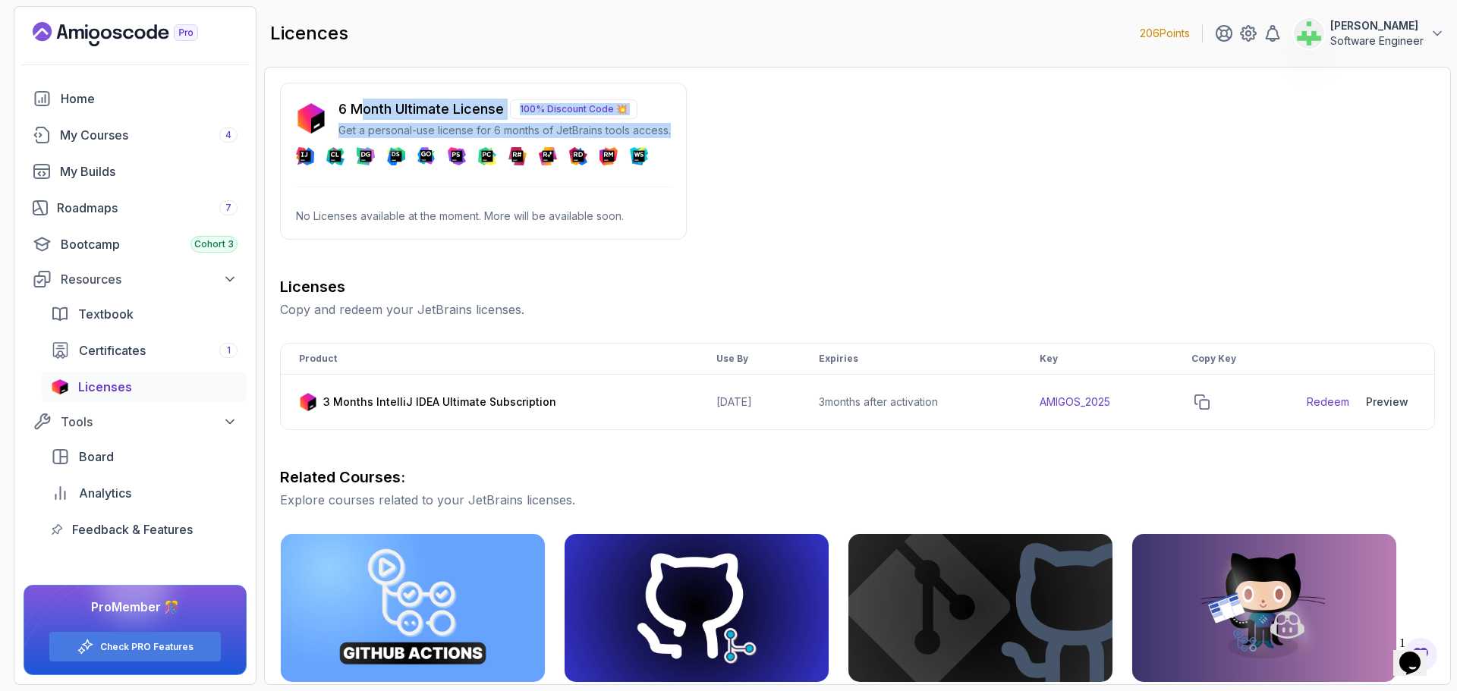
drag, startPoint x: 358, startPoint y: 105, endPoint x: 646, endPoint y: 184, distance: 298.0
click at [646, 184] on div "6 Month Ultimate License 100% Discount Code 💥 Get a personal-use license for 6 …" at bounding box center [483, 161] width 407 height 157
click at [515, 168] on div "6 Month Ultimate License 100% Discount Code 💥 Get a personal-use license for 6 …" at bounding box center [483, 161] width 407 height 157
click at [577, 112] on p "100% Discount Code 💥" at bounding box center [573, 109] width 127 height 20
click at [449, 118] on p "6 Month Ultimate License" at bounding box center [420, 109] width 165 height 21
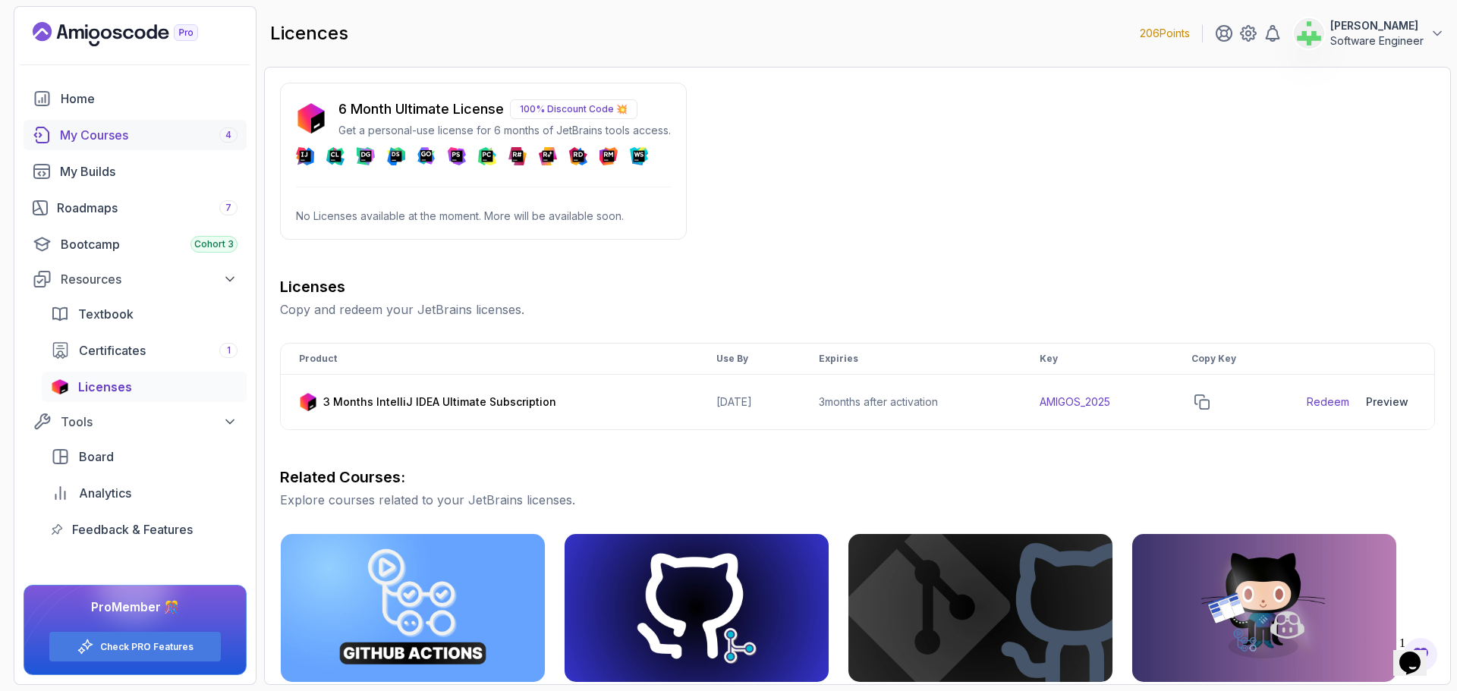
click at [106, 132] on div "My Courses 4" at bounding box center [149, 135] width 178 height 18
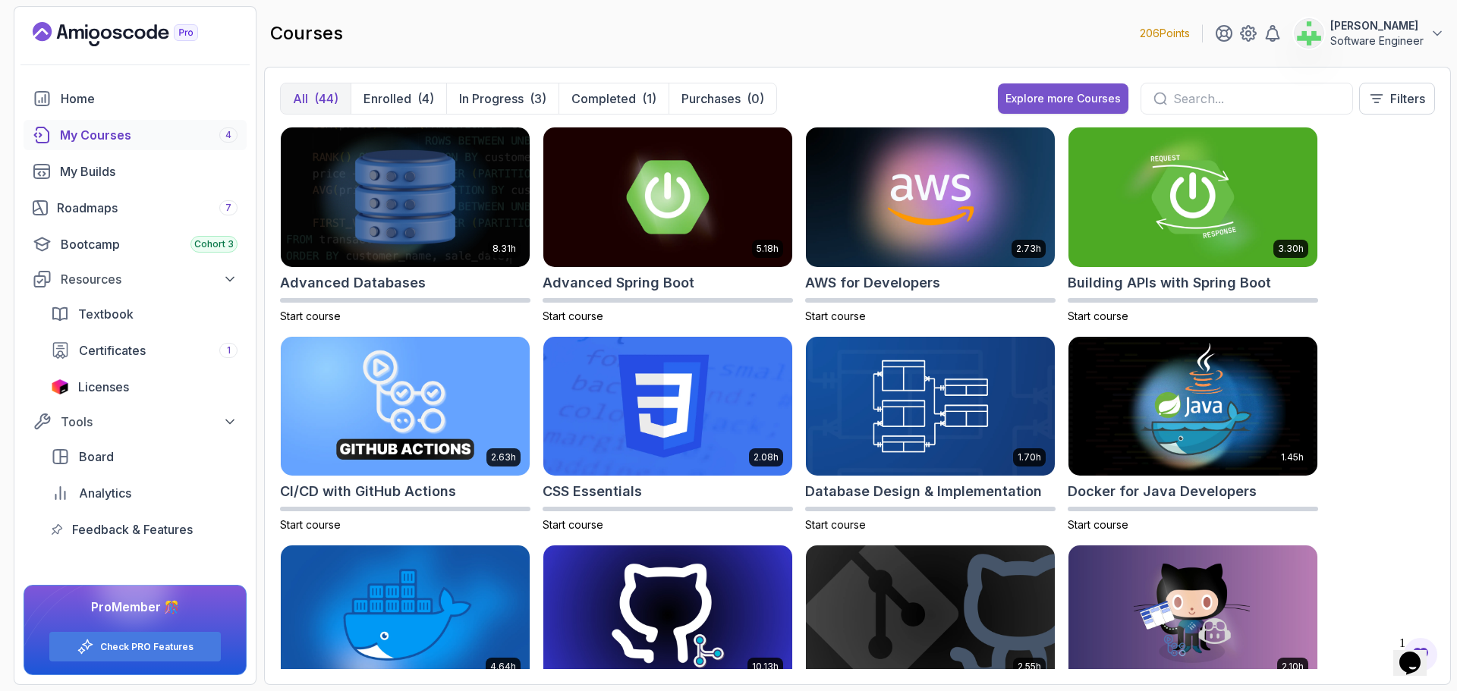
click at [1059, 93] on div "Explore more Courses" at bounding box center [1062, 98] width 115 height 15
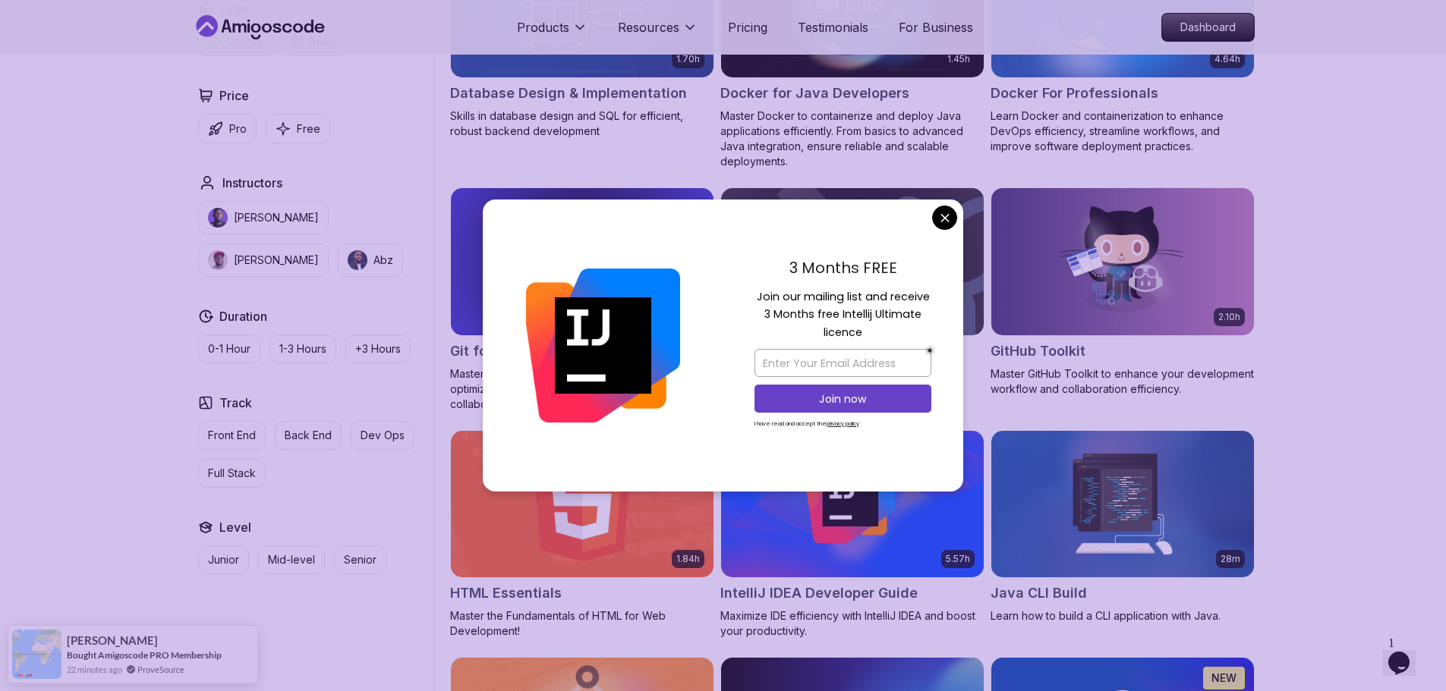
scroll to position [1518, 0]
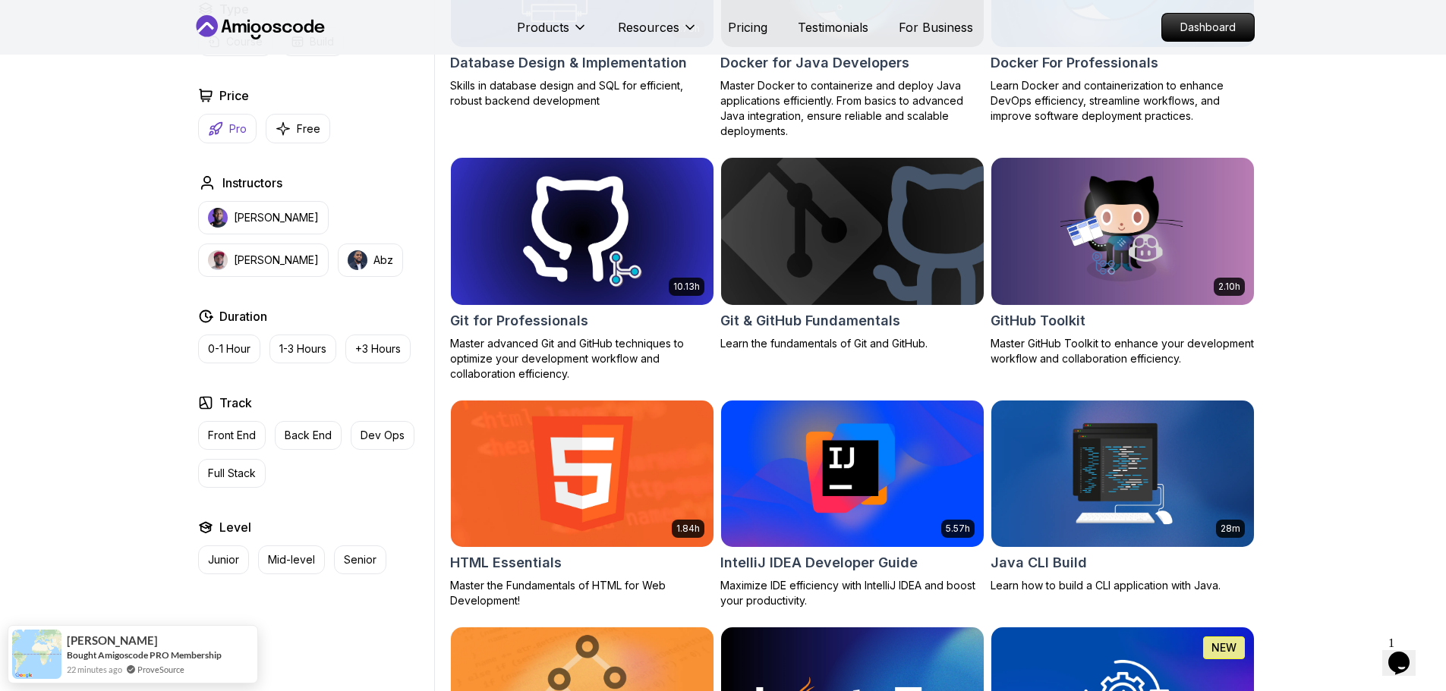
click at [231, 131] on p "Pro" at bounding box center [237, 128] width 17 height 15
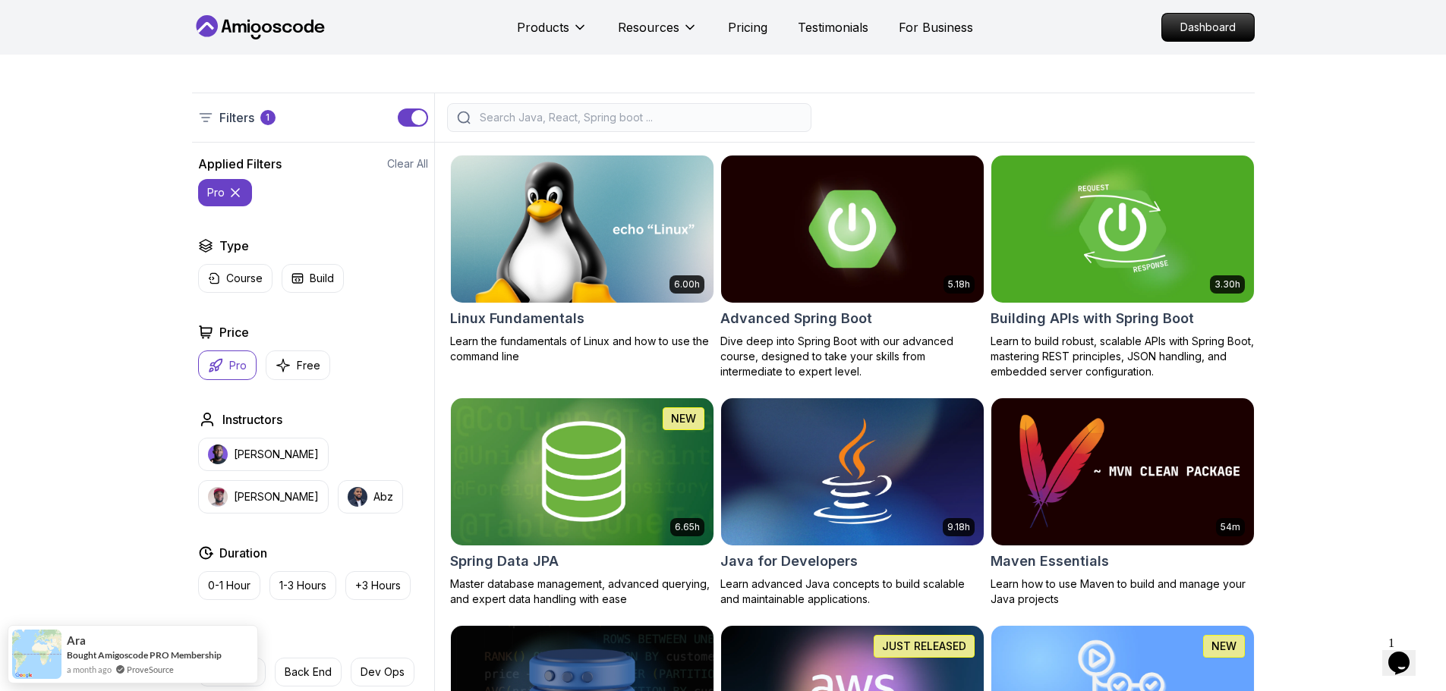
scroll to position [337, 0]
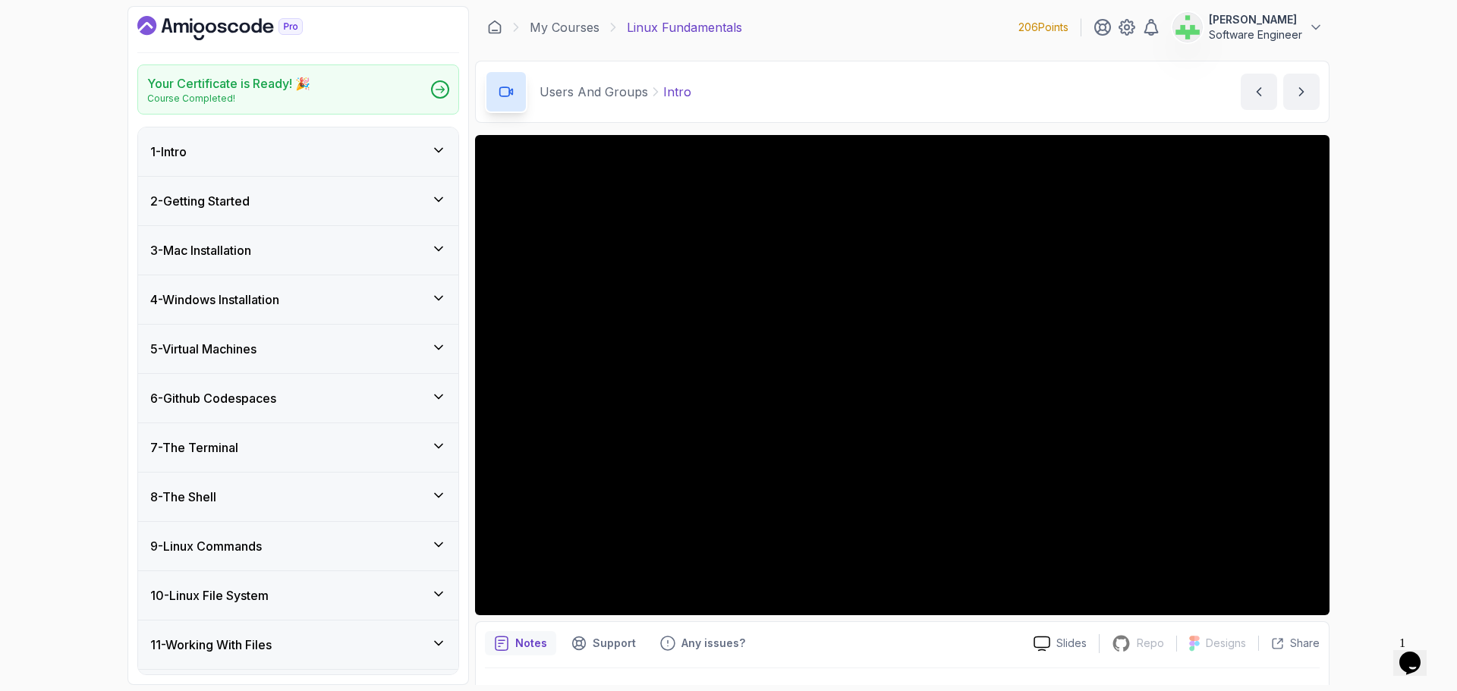
click at [263, 444] on div "7 - The Terminal" at bounding box center [298, 448] width 296 height 18
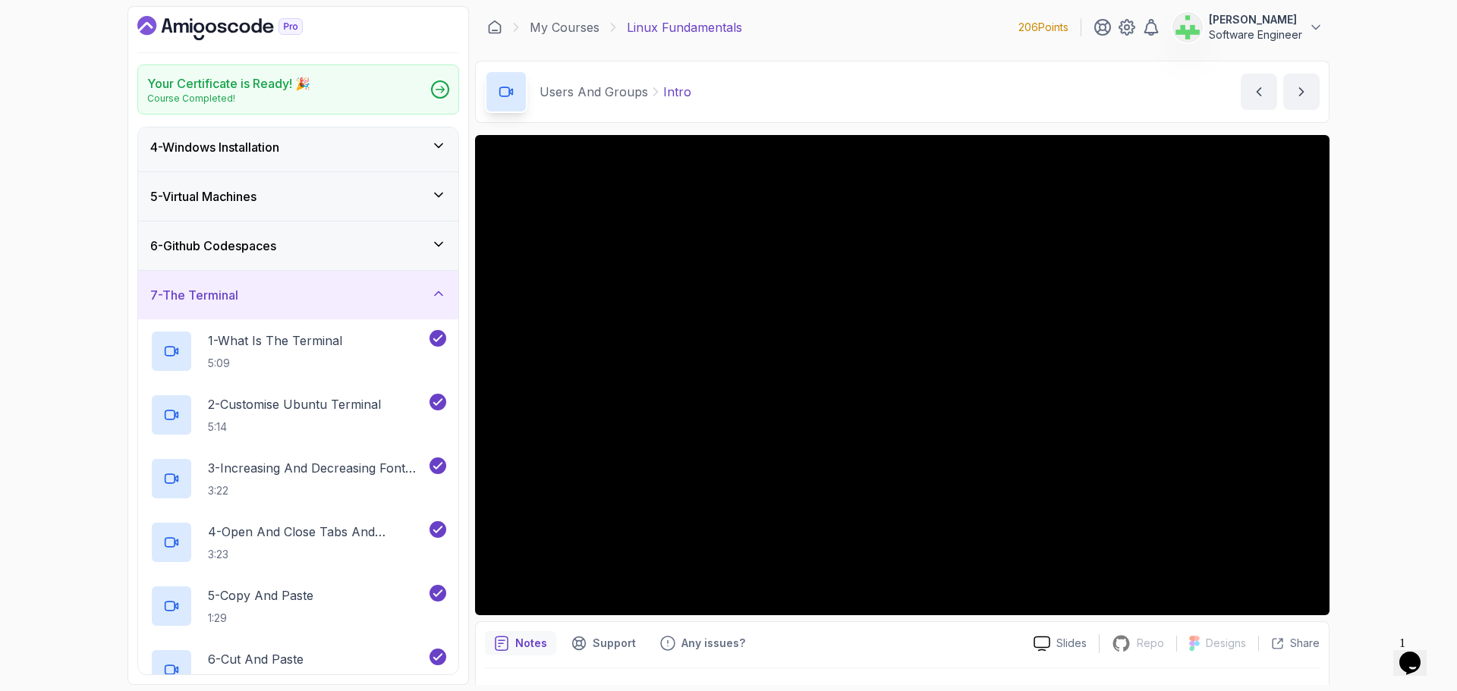
scroll to position [152, 0]
click at [287, 341] on p "1 - What Is The Terminal" at bounding box center [275, 341] width 134 height 18
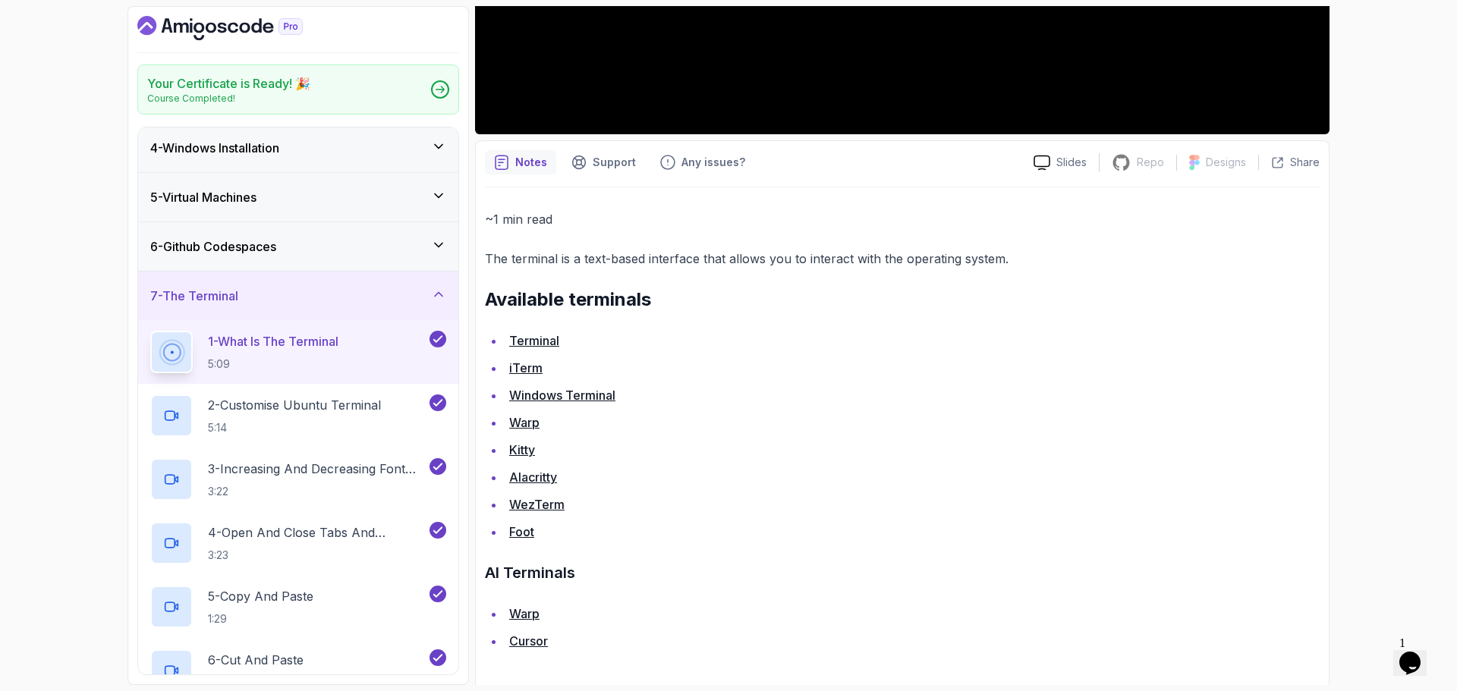
scroll to position [485, 0]
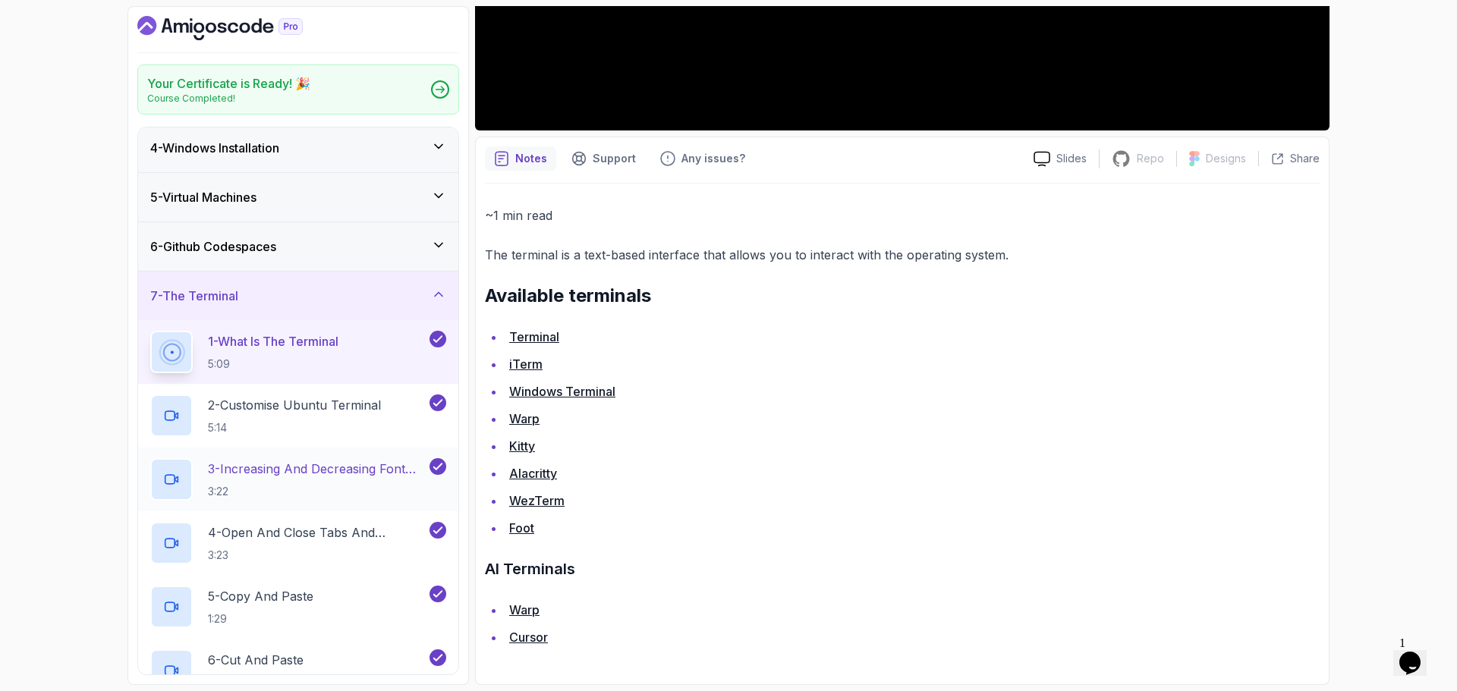
click at [363, 467] on p "3 - Increasing And Decreasing Font Size" at bounding box center [317, 469] width 219 height 18
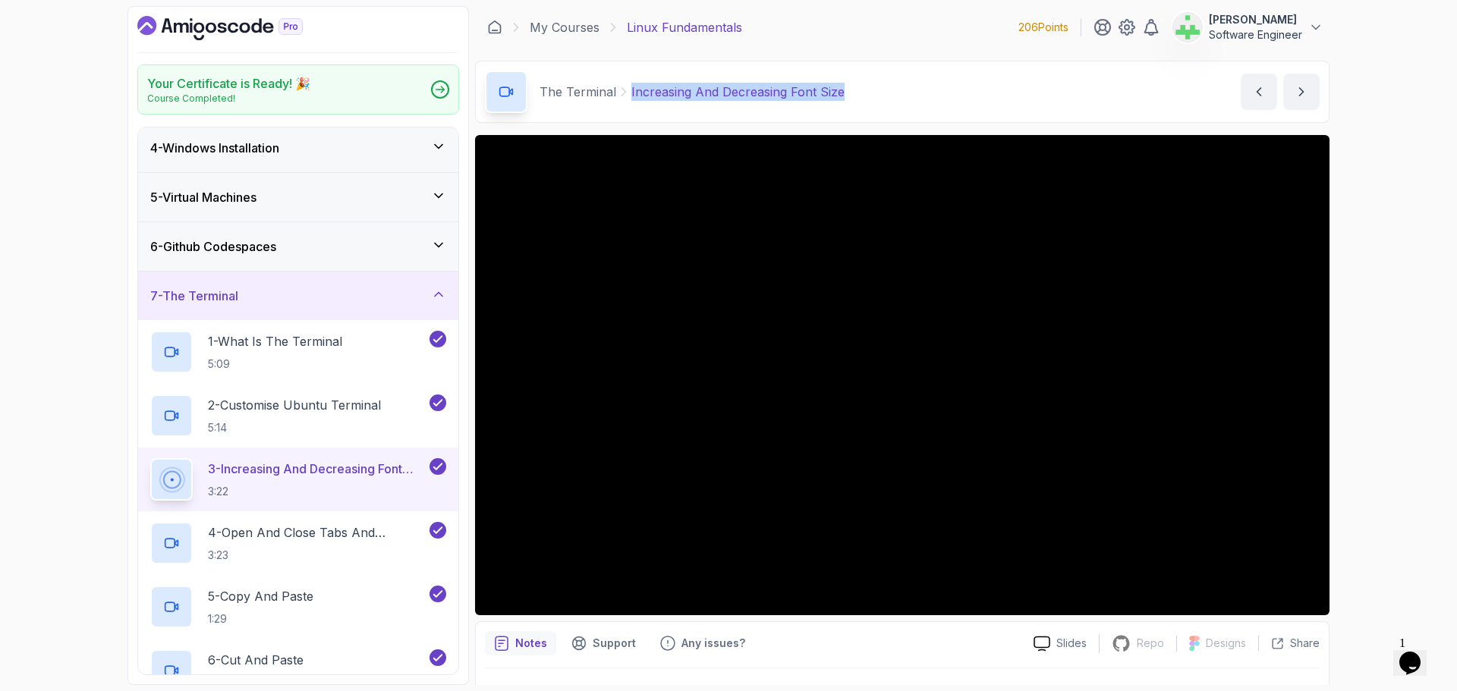
drag, startPoint x: 848, startPoint y: 87, endPoint x: 630, endPoint y: 99, distance: 218.2
click at [630, 99] on div "The Terminal Increasing And Decreasing Font Size Increasing And Decreasing Font…" at bounding box center [902, 92] width 854 height 62
copy p "Increasing And Decreasing Font Size"
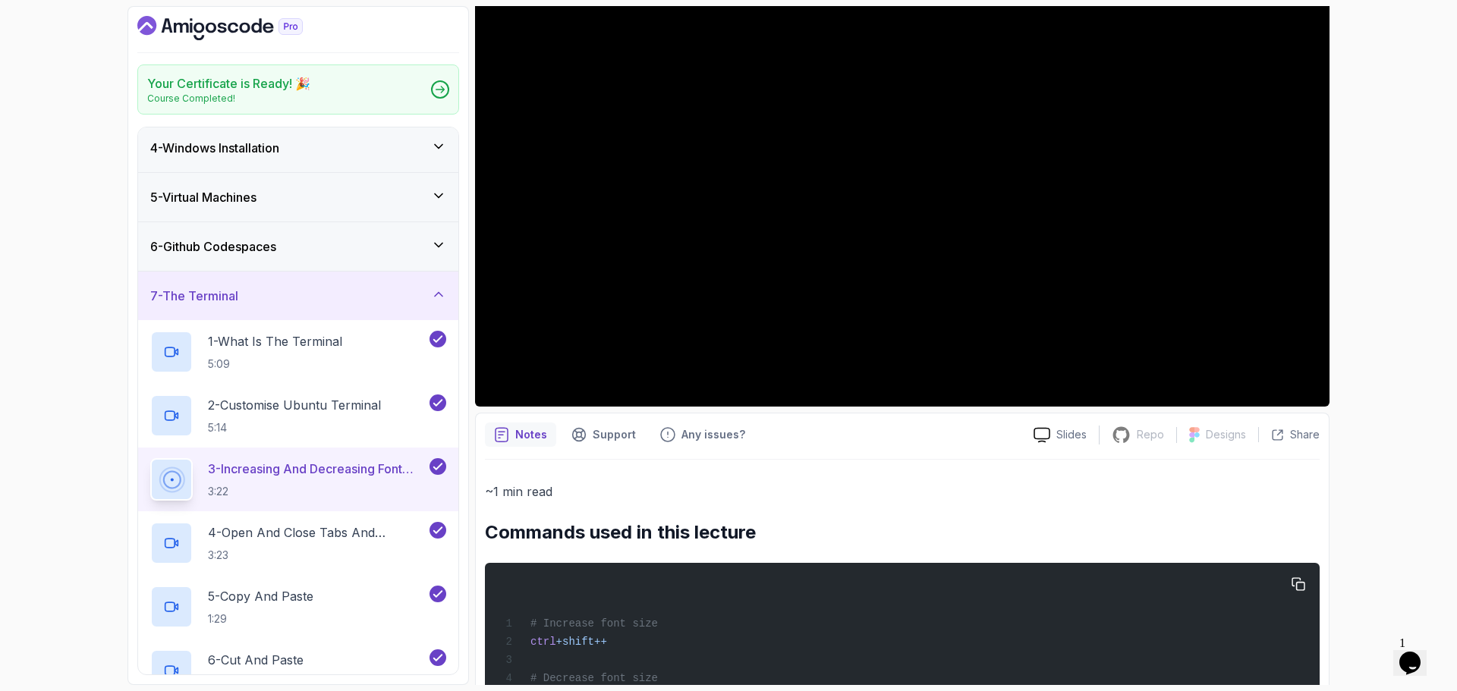
scroll to position [276, 0]
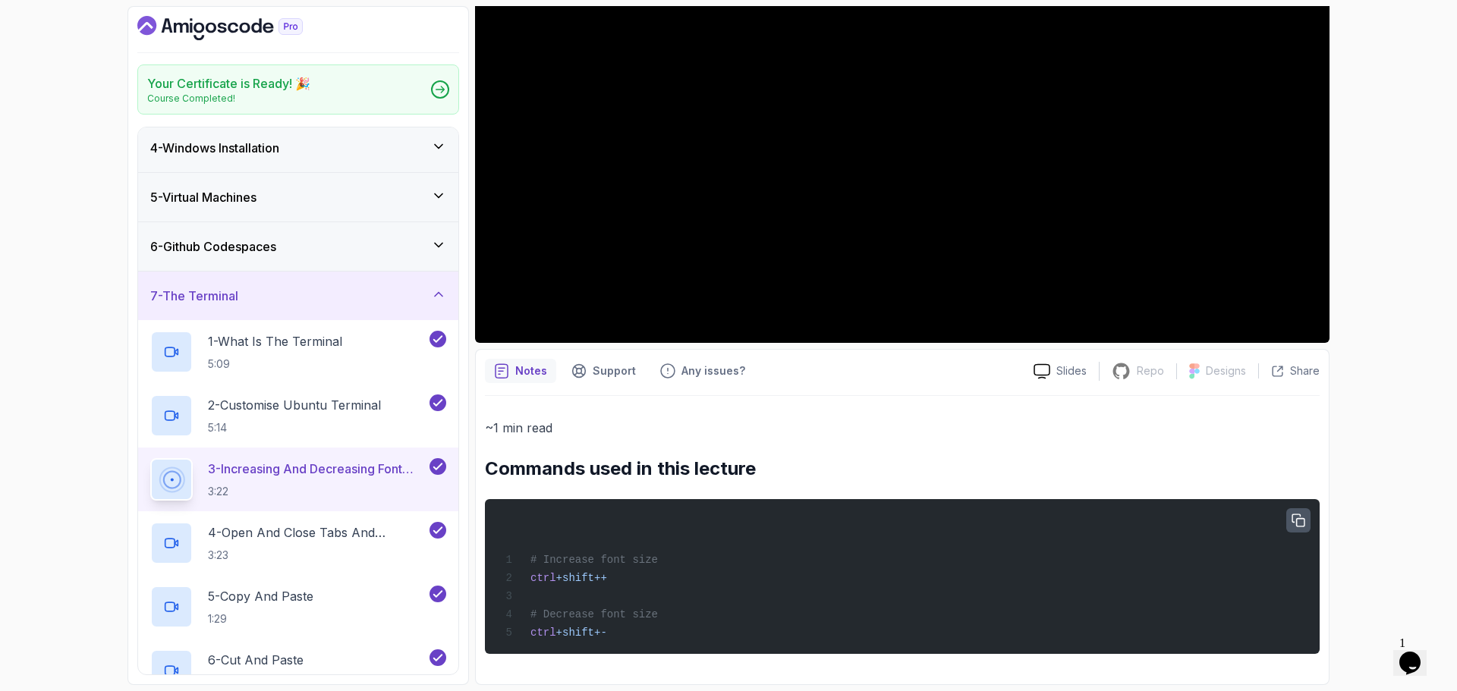
click at [1300, 517] on icon "button" at bounding box center [1299, 521] width 14 height 14
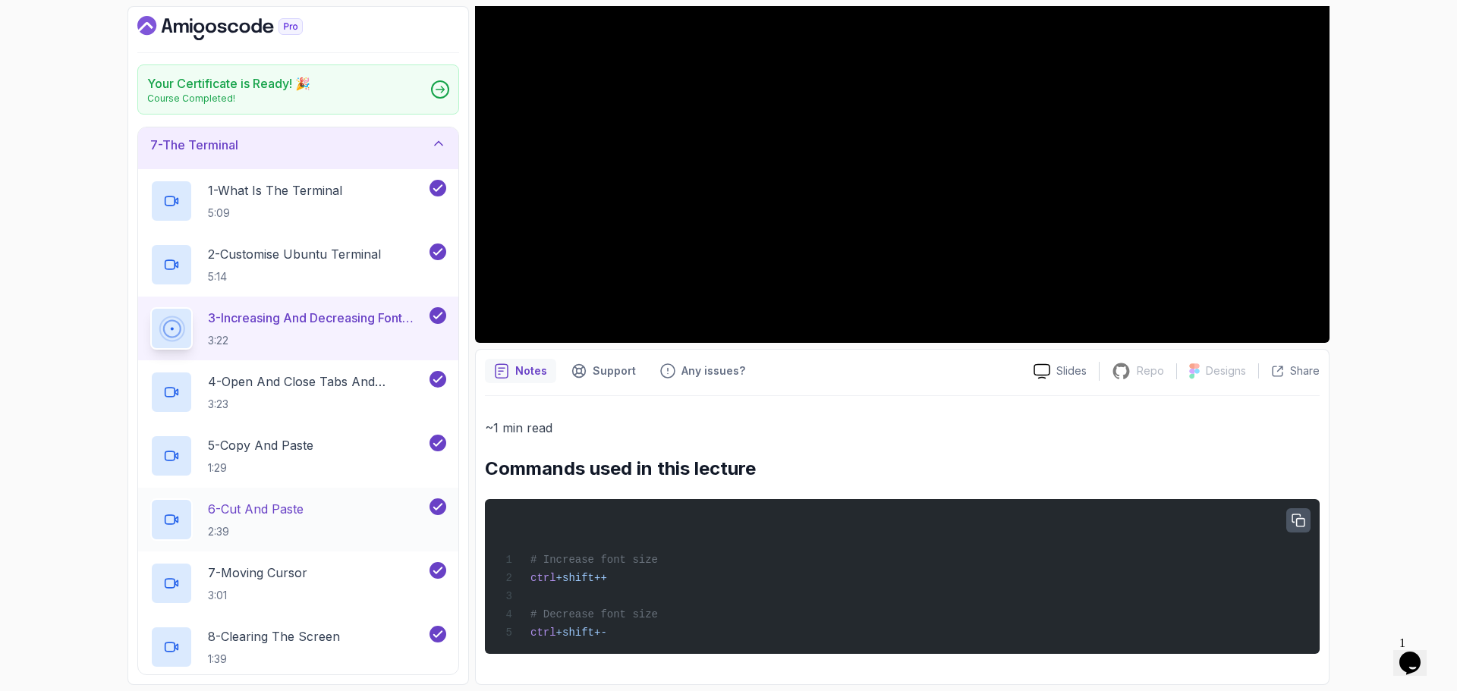
scroll to position [304, 0]
click at [339, 379] on p "4 - Open And Close Tabs And Terminal" at bounding box center [317, 381] width 219 height 18
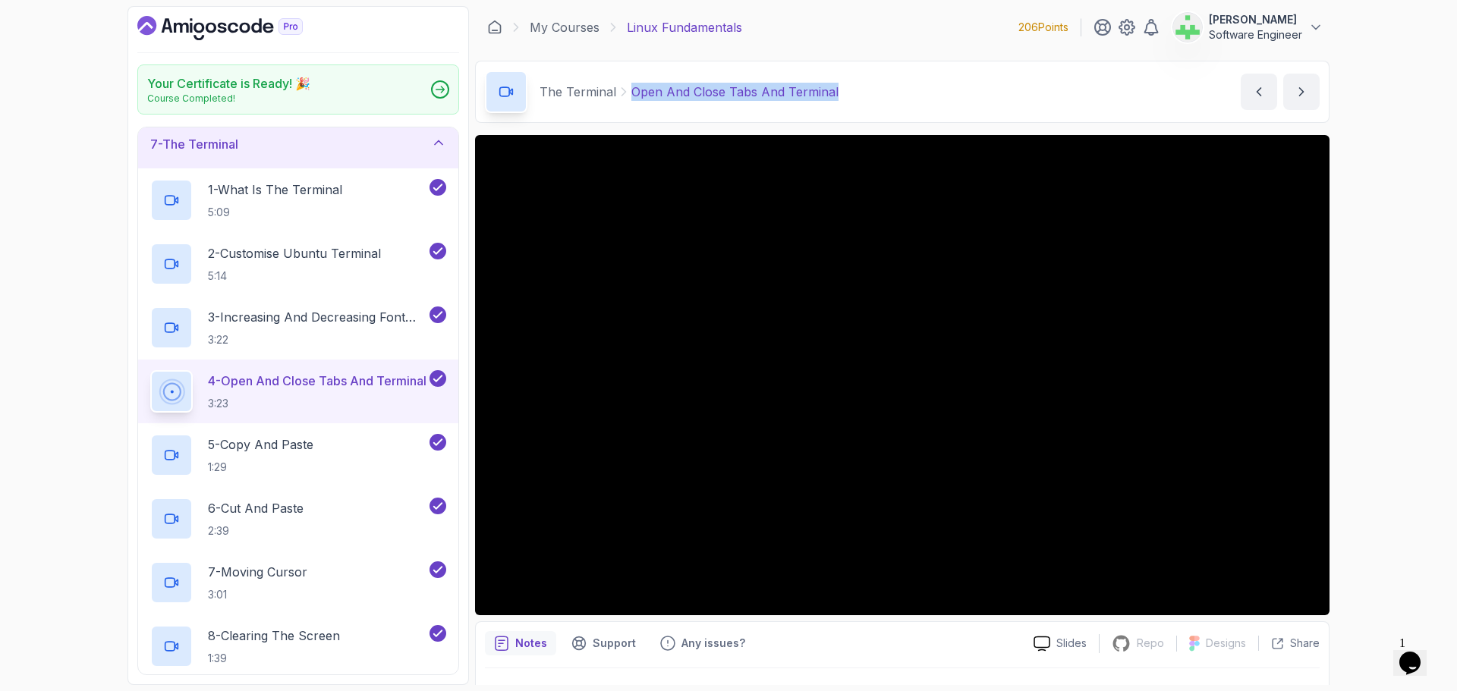
drag, startPoint x: 817, startPoint y: 90, endPoint x: 632, endPoint y: 96, distance: 184.5
click at [632, 96] on div "The Terminal Open And Close Tabs And Terminal Open And Close Tabs And Terminal …" at bounding box center [902, 92] width 854 height 62
copy p "Open And Close Tabs And Terminal"
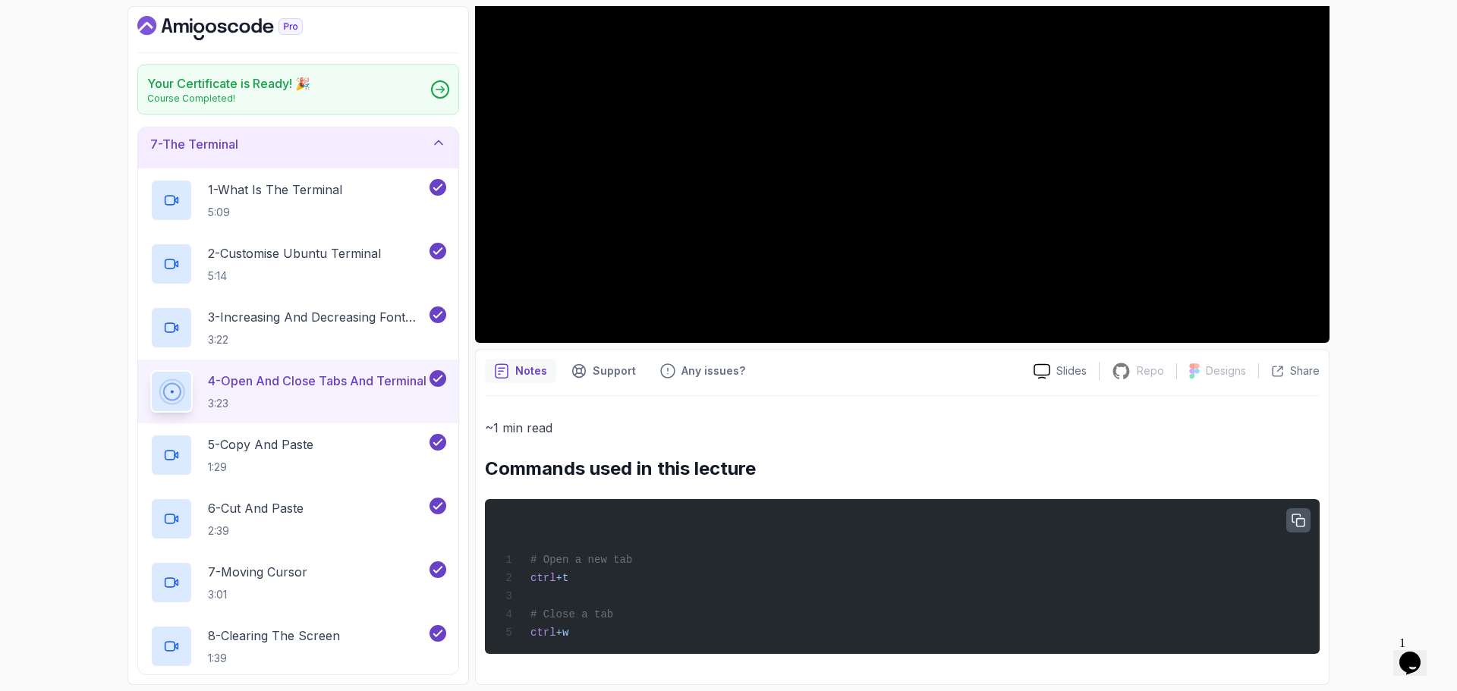
click at [1297, 517] on icon "button" at bounding box center [1298, 520] width 12 height 12
click at [310, 445] on p "5 - Copy And Paste" at bounding box center [260, 445] width 105 height 18
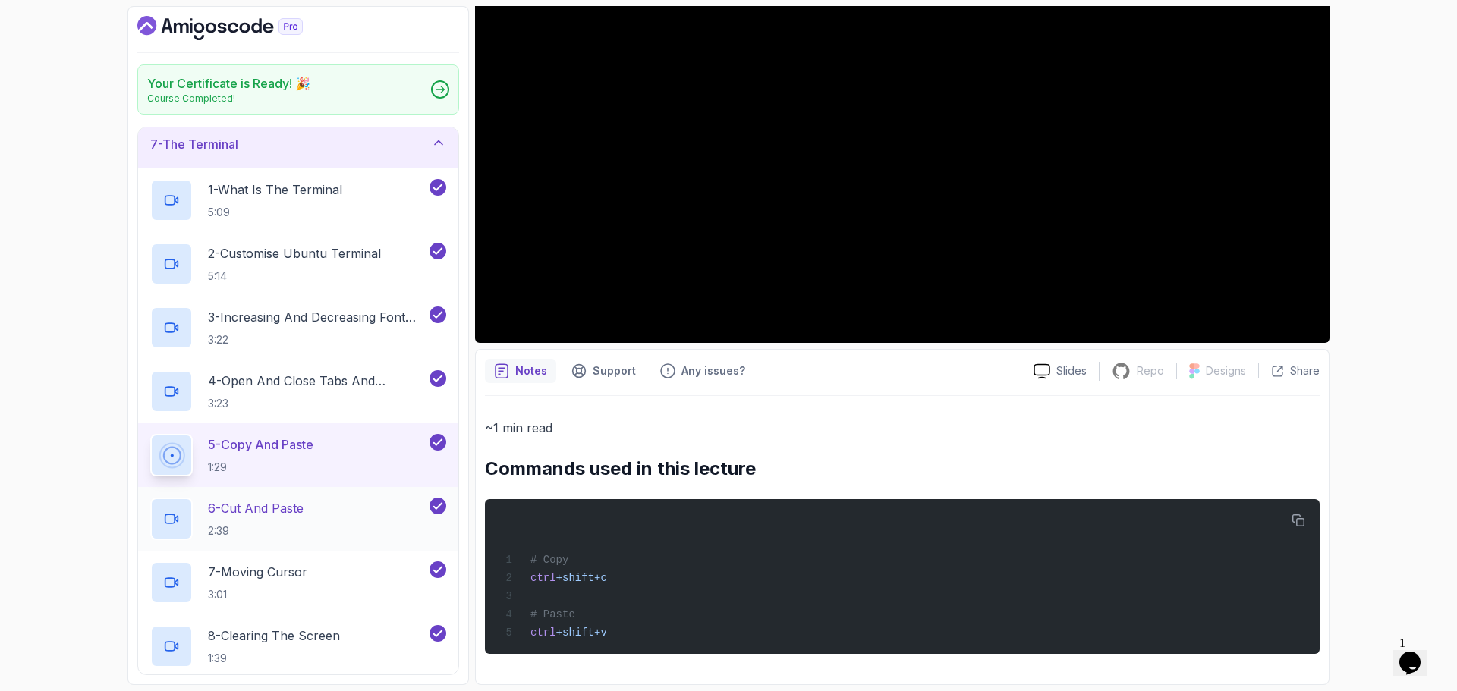
click at [316, 504] on div "6 - Cut And Paste 2:39" at bounding box center [288, 519] width 276 height 42
drag, startPoint x: 304, startPoint y: 520, endPoint x: 300, endPoint y: 529, distance: 9.6
click at [300, 529] on h2 "6 - Cut And Paste 2:39" at bounding box center [256, 518] width 96 height 39
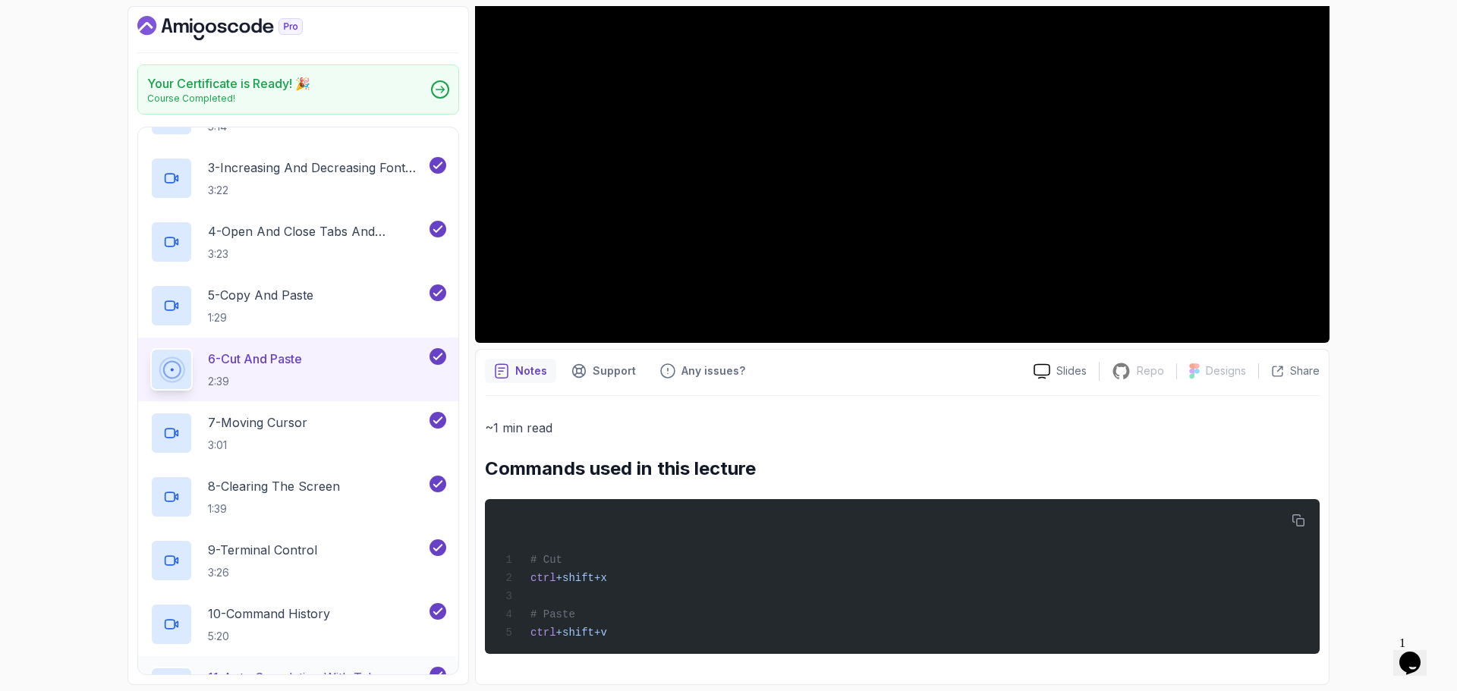
scroll to position [607, 0]
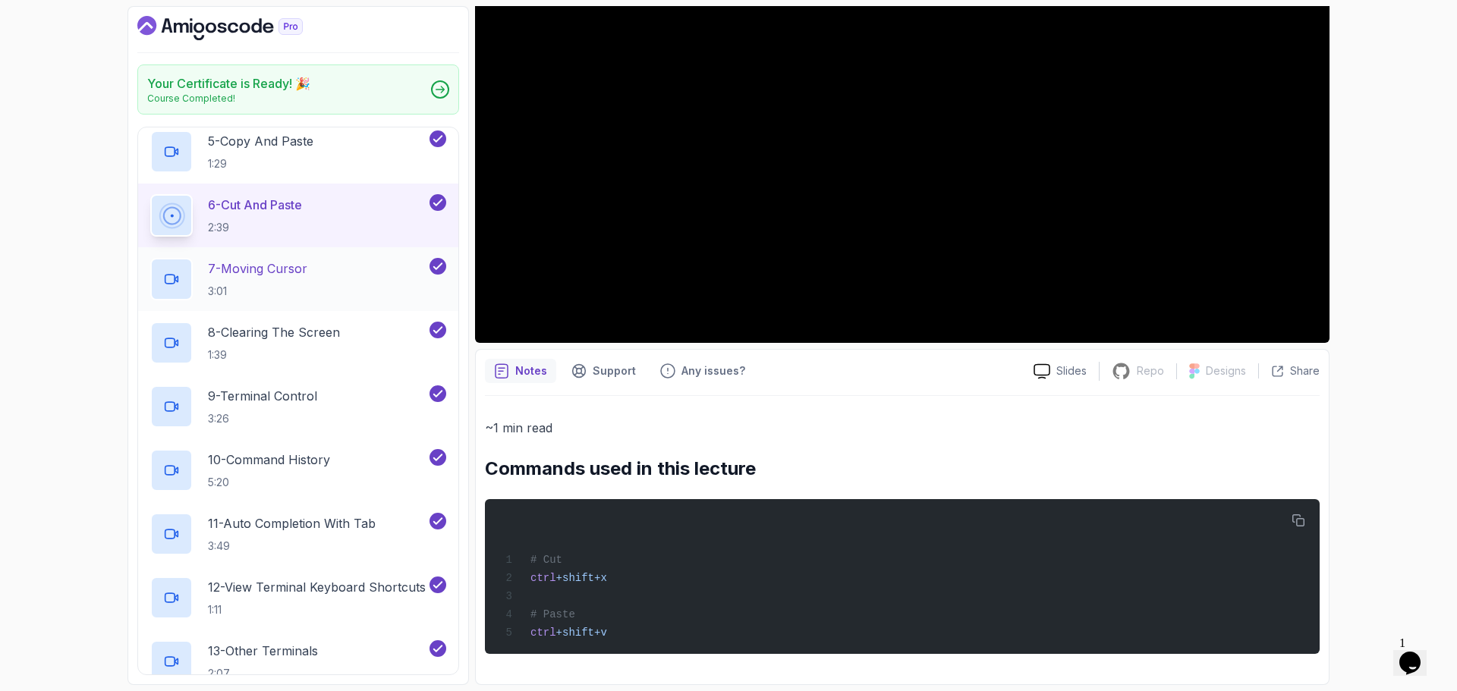
click at [305, 265] on p "7 - Moving Cursor" at bounding box center [257, 269] width 99 height 18
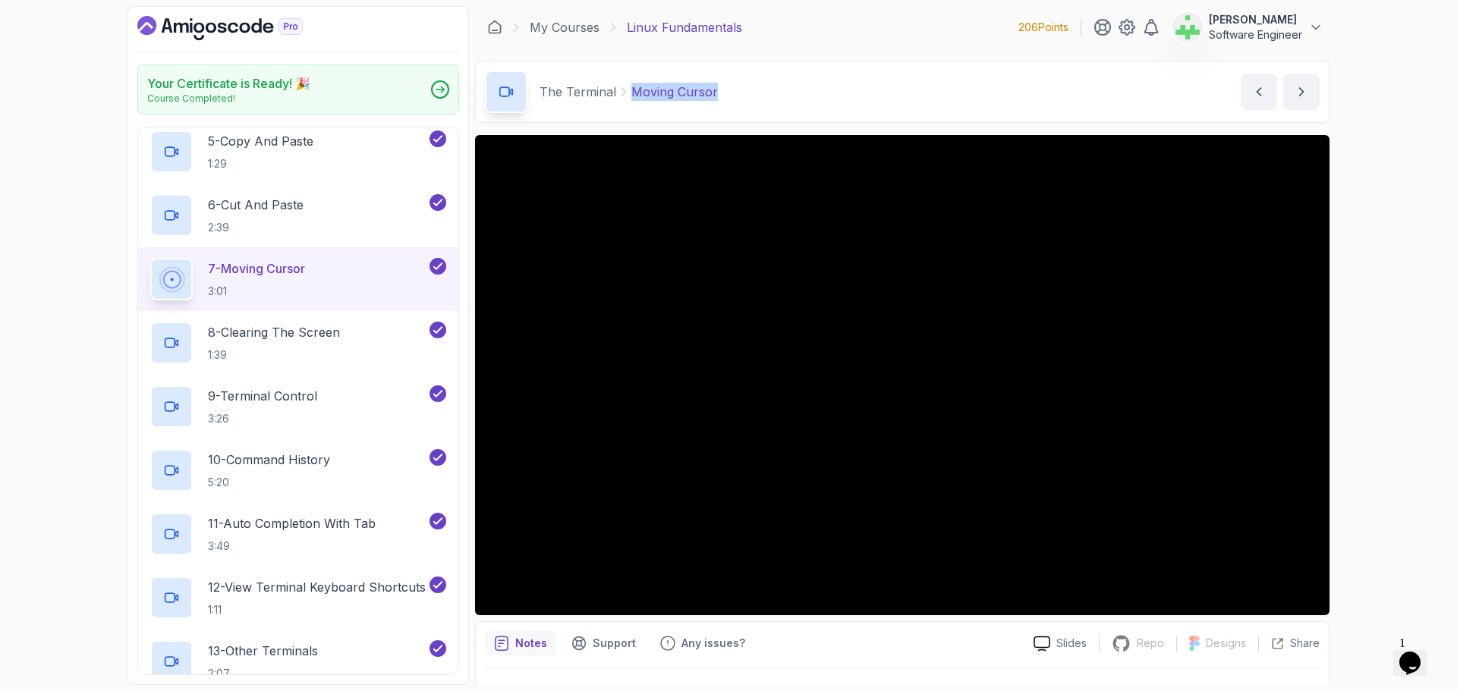
drag, startPoint x: 720, startPoint y: 91, endPoint x: 633, endPoint y: 86, distance: 87.4
click at [633, 86] on div "The Terminal Moving Cursor Moving Cursor by nelson" at bounding box center [902, 92] width 854 height 62
copy p "Moving Cursor"
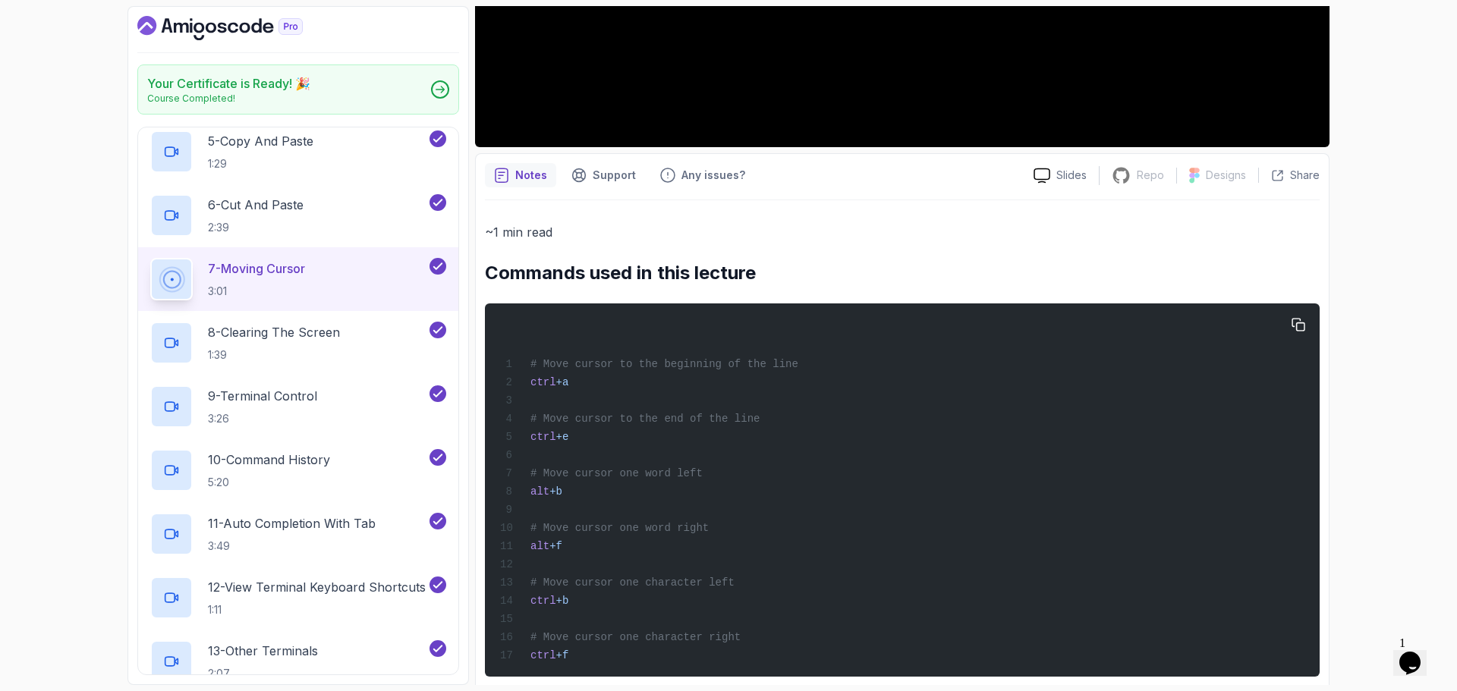
scroll to position [504, 0]
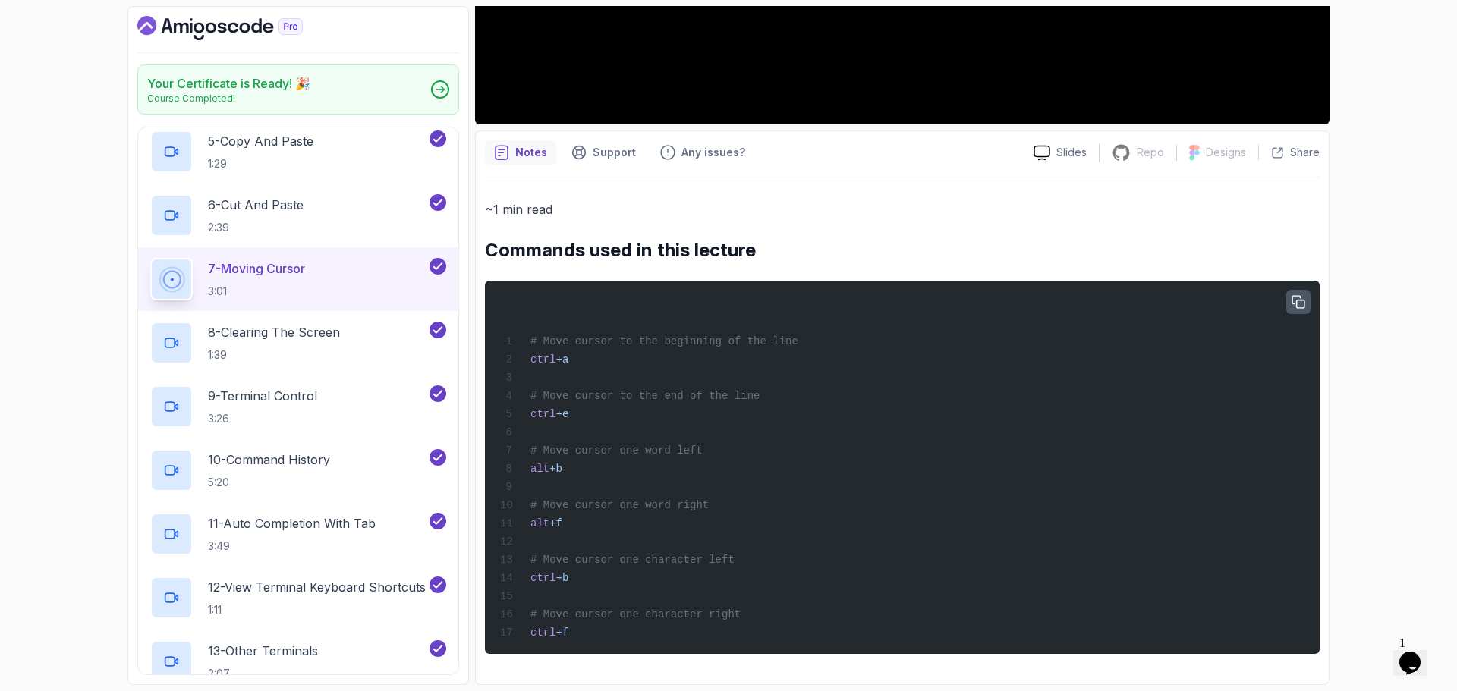
click at [1301, 296] on icon "button" at bounding box center [1299, 303] width 14 height 14
click at [313, 335] on p "8 - Clearing The Screen" at bounding box center [274, 332] width 132 height 18
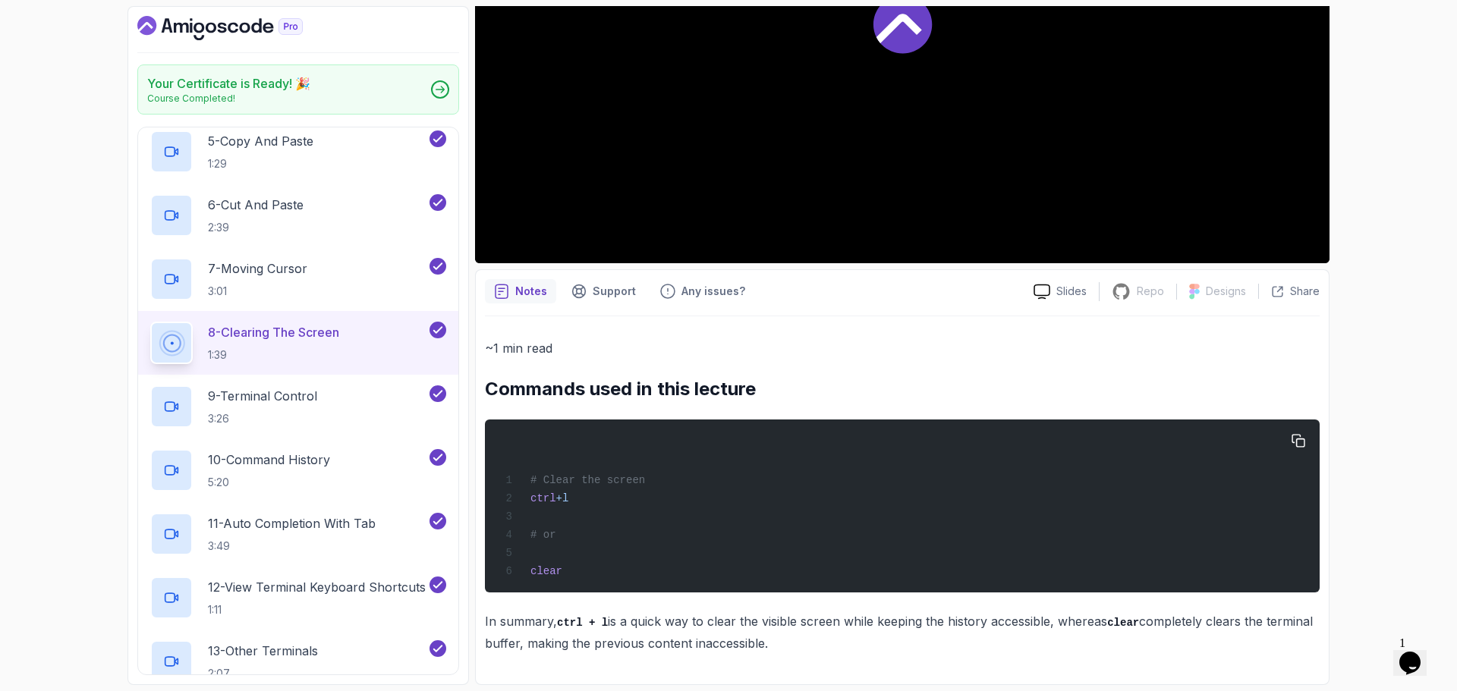
scroll to position [357, 0]
click at [280, 396] on p "9 - Terminal Control" at bounding box center [262, 396] width 109 height 18
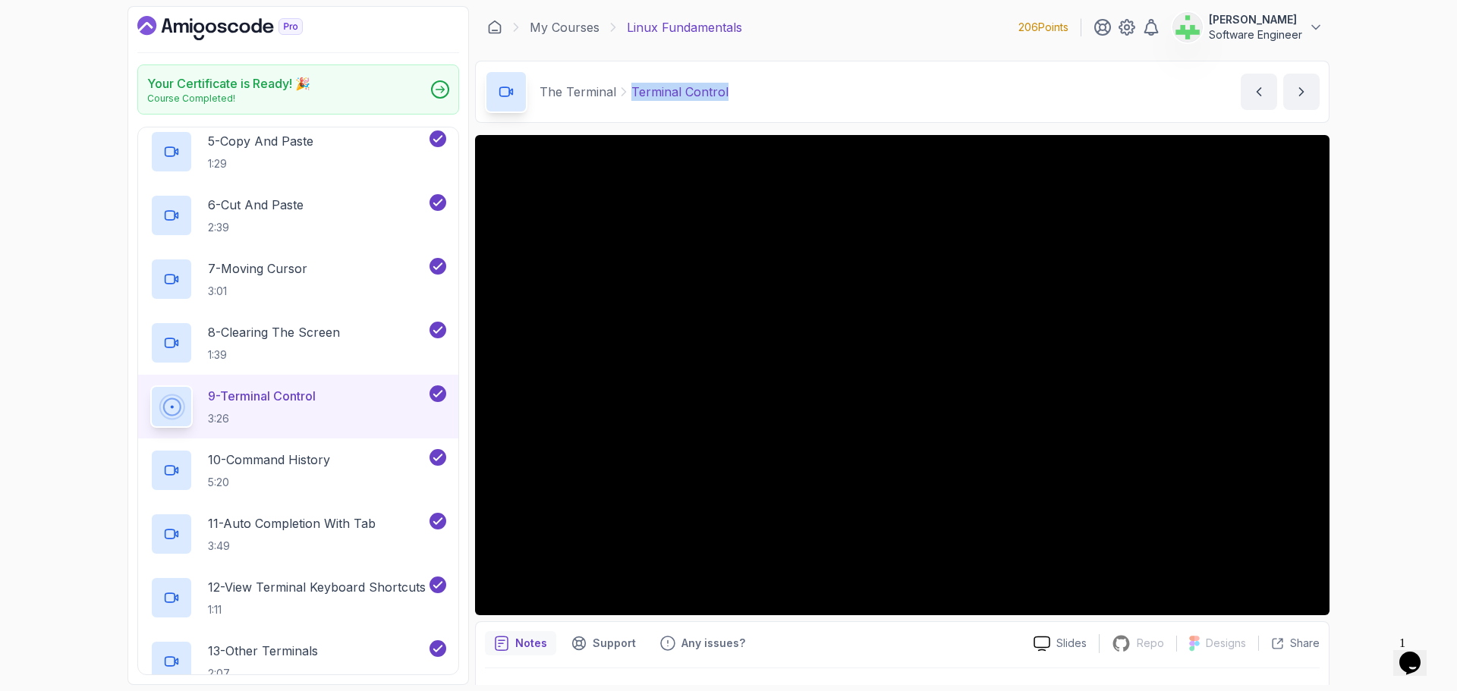
drag, startPoint x: 733, startPoint y: 87, endPoint x: 625, endPoint y: 100, distance: 108.6
click at [625, 100] on div "The Terminal Terminal Control Terminal Control by nelson" at bounding box center [902, 92] width 854 height 62
copy p "Terminal Control"
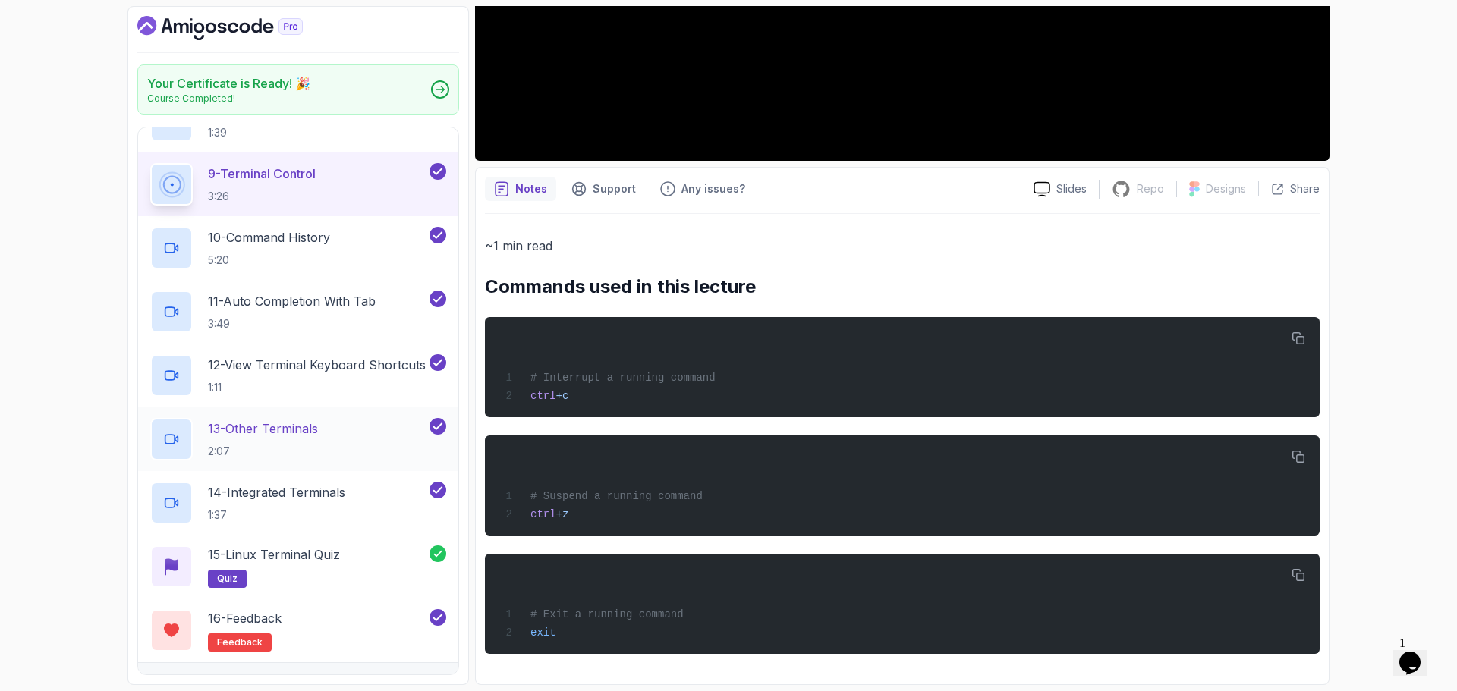
scroll to position [835, 0]
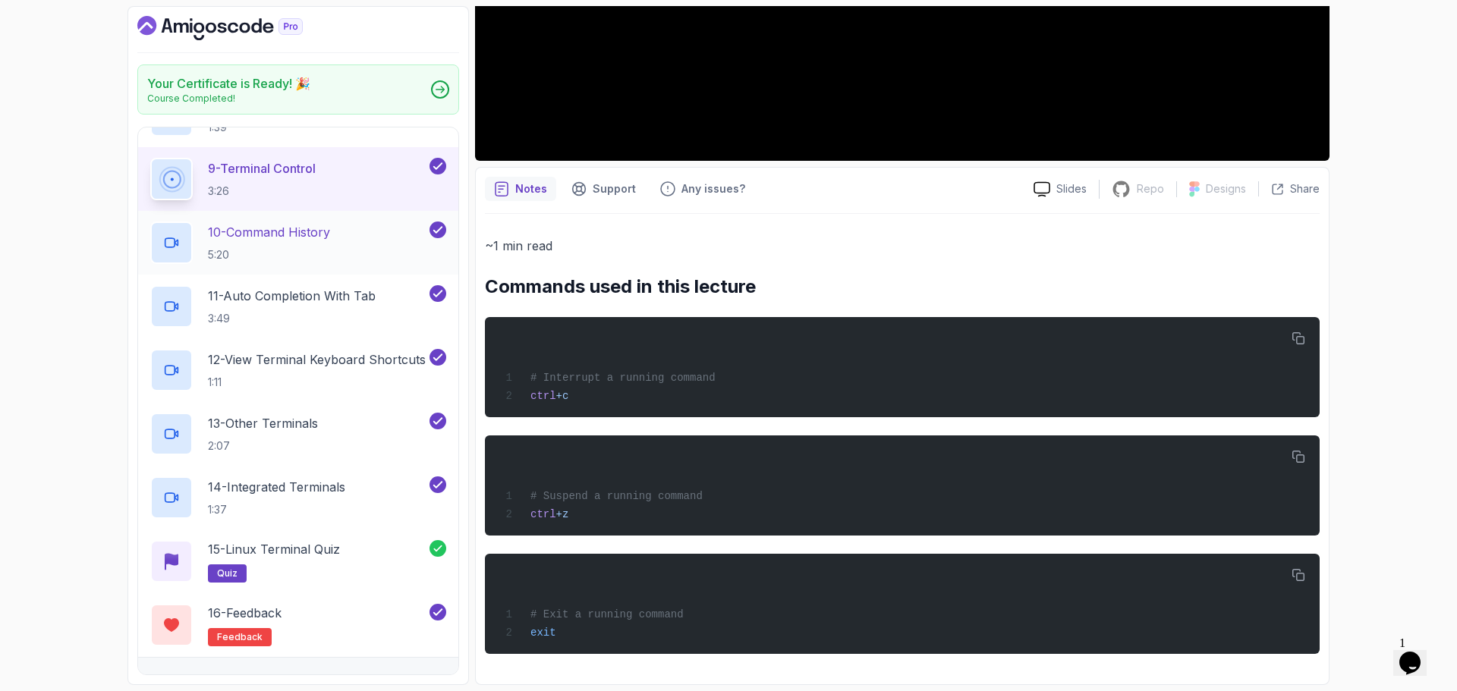
click at [317, 229] on p "10 - Command History" at bounding box center [269, 232] width 122 height 18
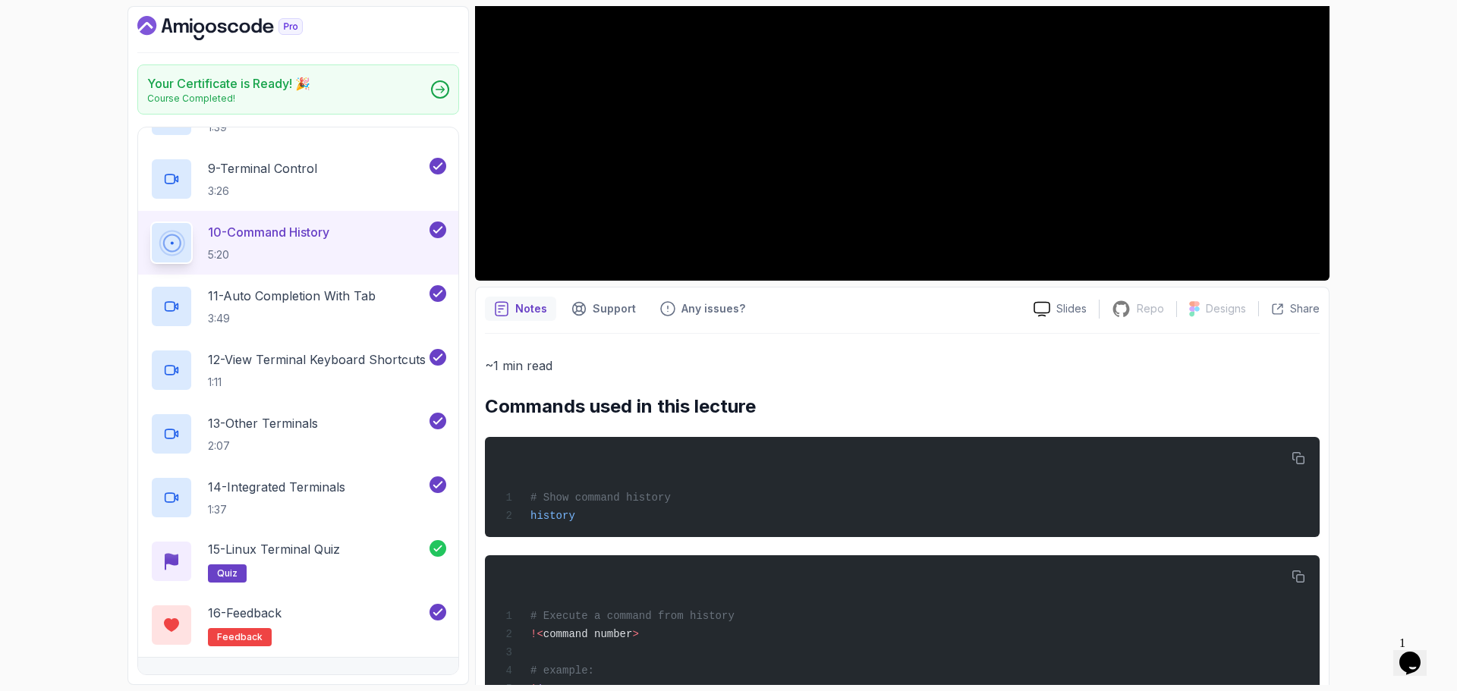
scroll to position [307, 0]
